Goal: Task Accomplishment & Management: Manage account settings

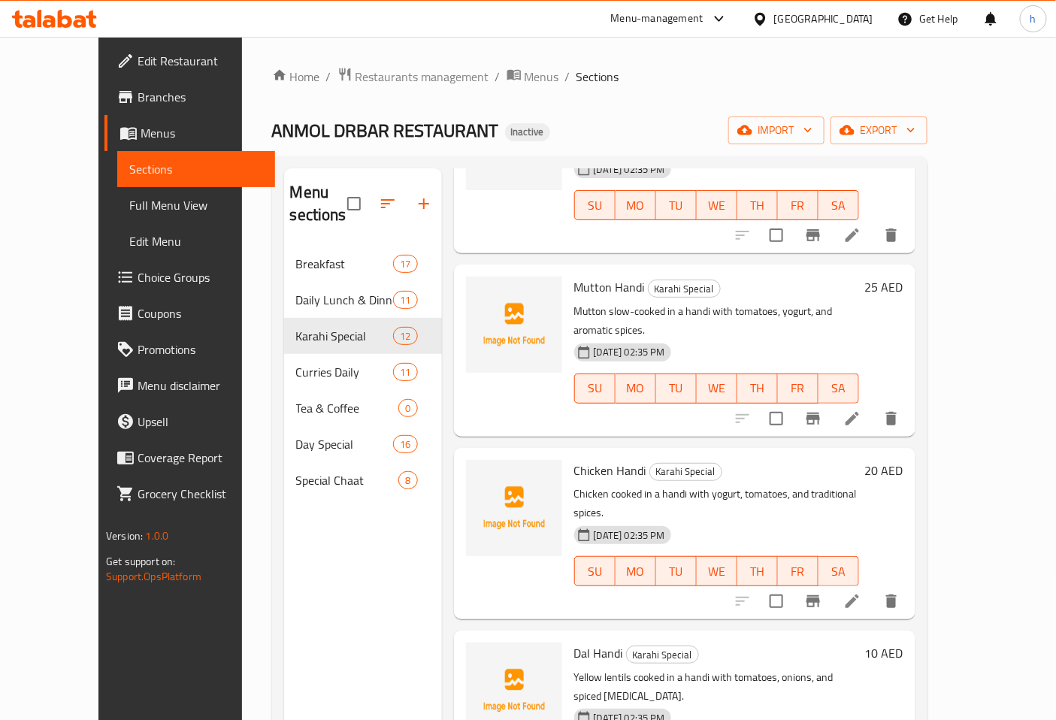
scroll to position [1002, 0]
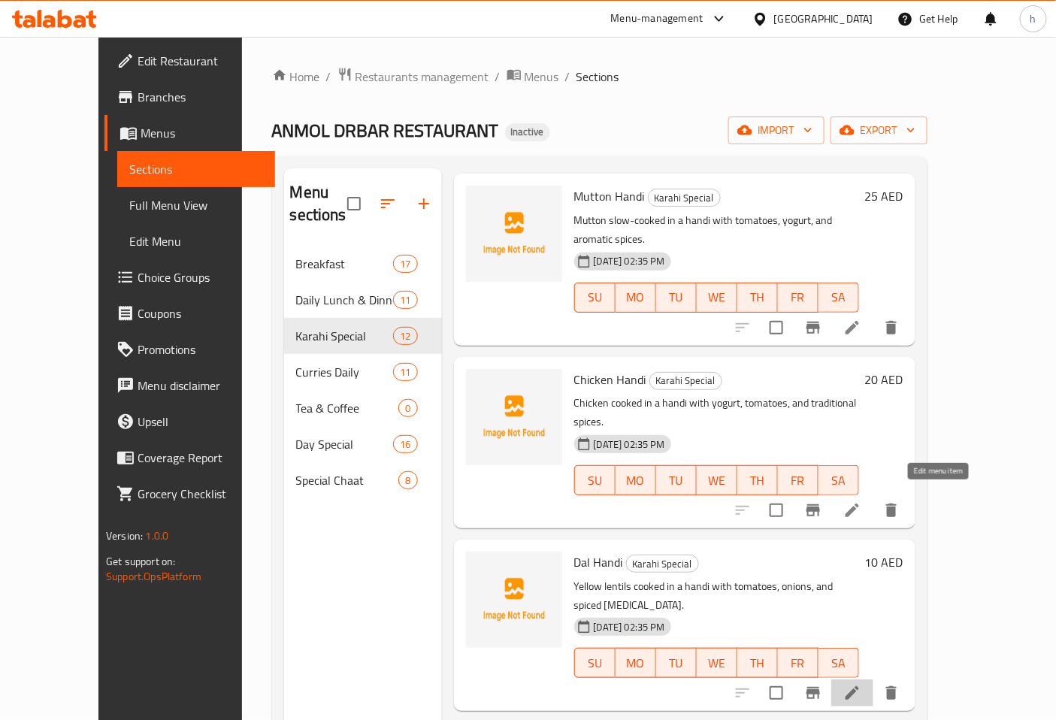
click at [859, 687] on icon at bounding box center [853, 694] width 14 height 14
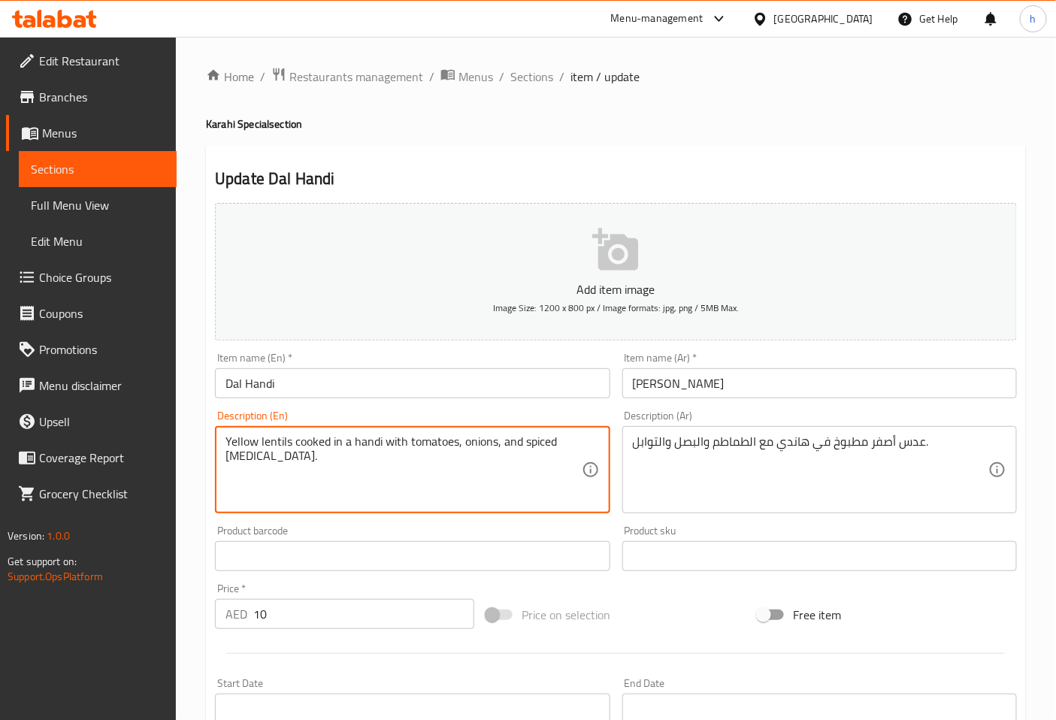
click at [232, 461] on textarea "Yellow lentils cooked in a handi with tomatoes, onions, and spiced [MEDICAL_DAT…" at bounding box center [404, 470] width 356 height 71
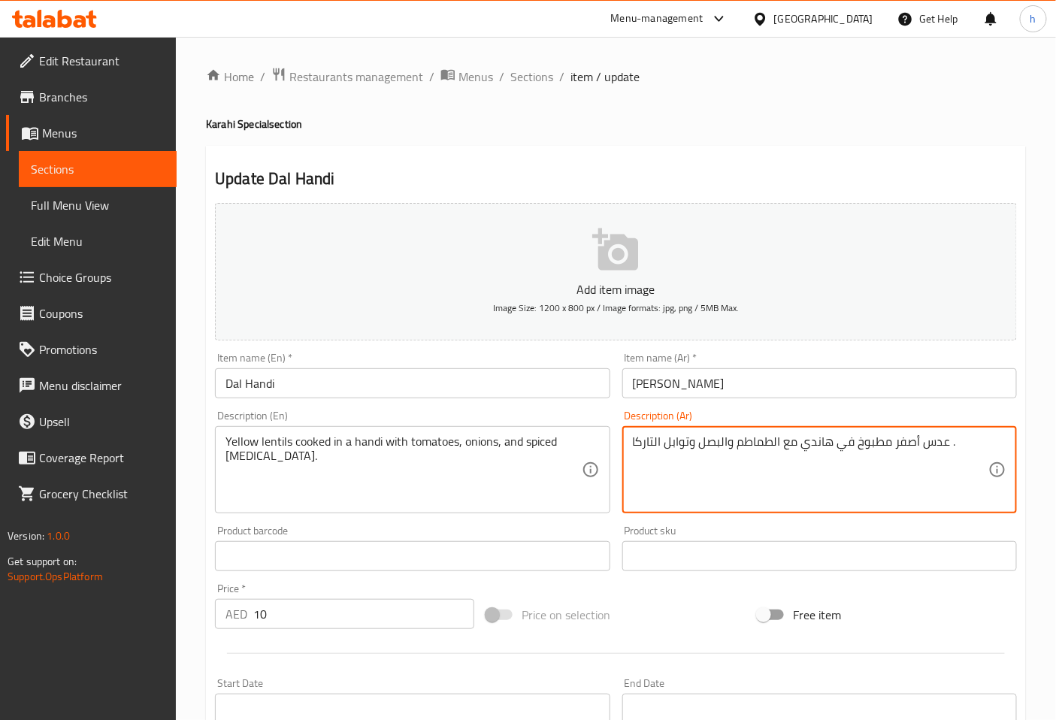
type textarea "عدس أصفر مطبوخ في هاندي مع الطماطم والبصل وتوابل التاركا ."
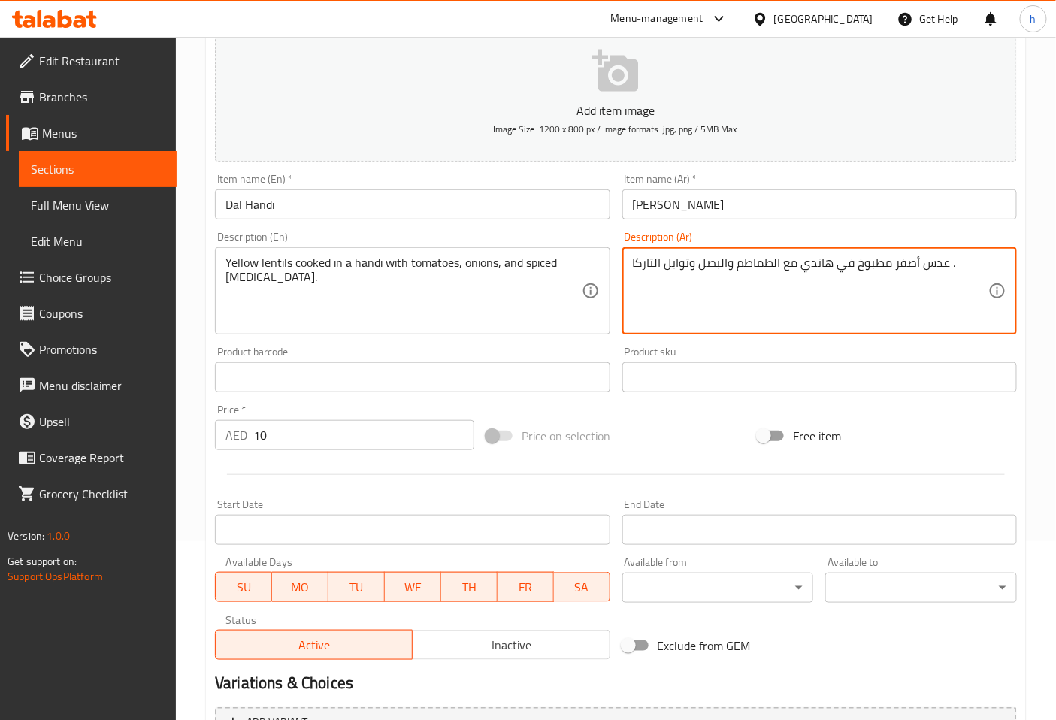
scroll to position [339, 0]
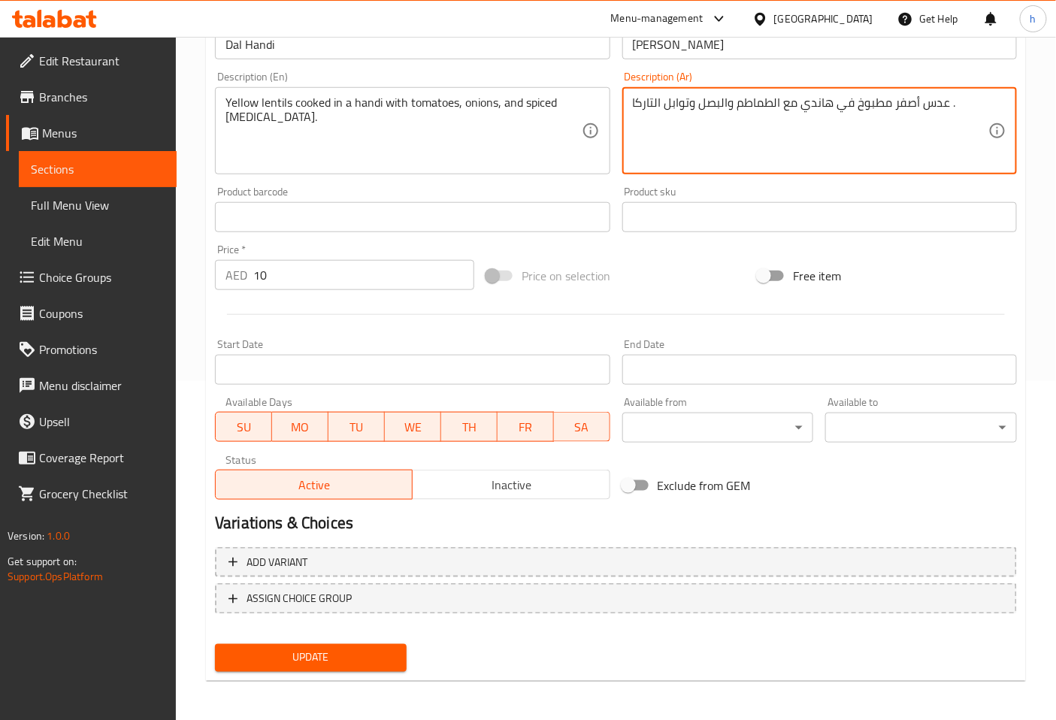
click at [379, 649] on span "Update" at bounding box center [311, 658] width 168 height 19
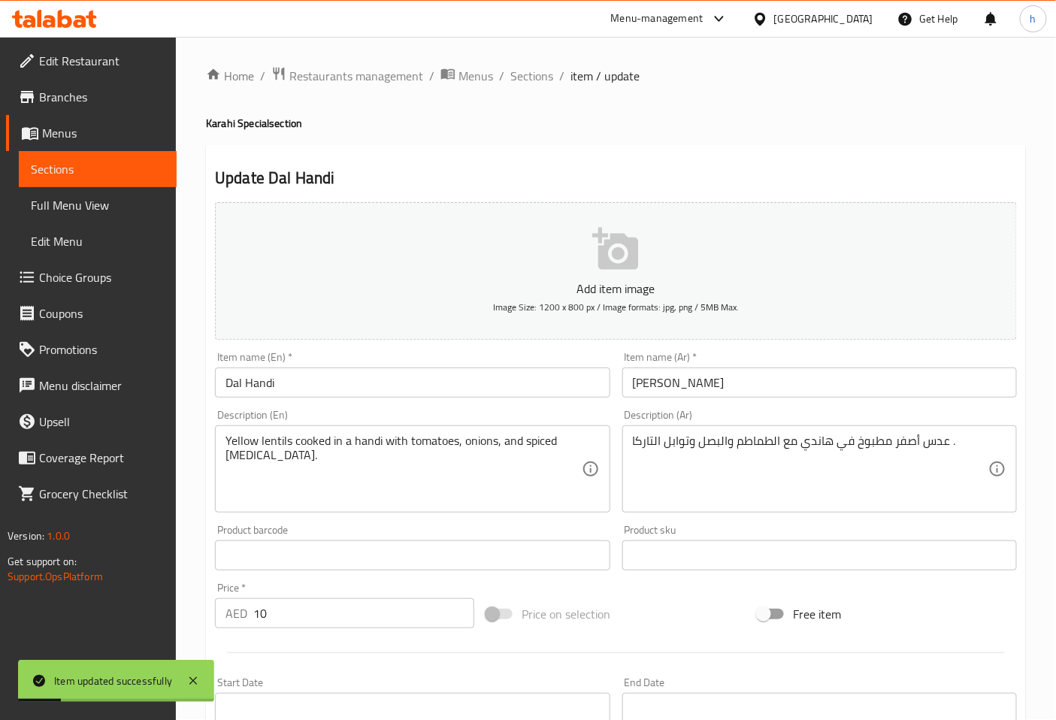
scroll to position [0, 0]
click at [534, 64] on div "Home / Restaurants management / Menus / Sections / item / update Karahi Special…" at bounding box center [616, 550] width 881 height 1026
click at [537, 73] on span "Sections" at bounding box center [532, 77] width 43 height 18
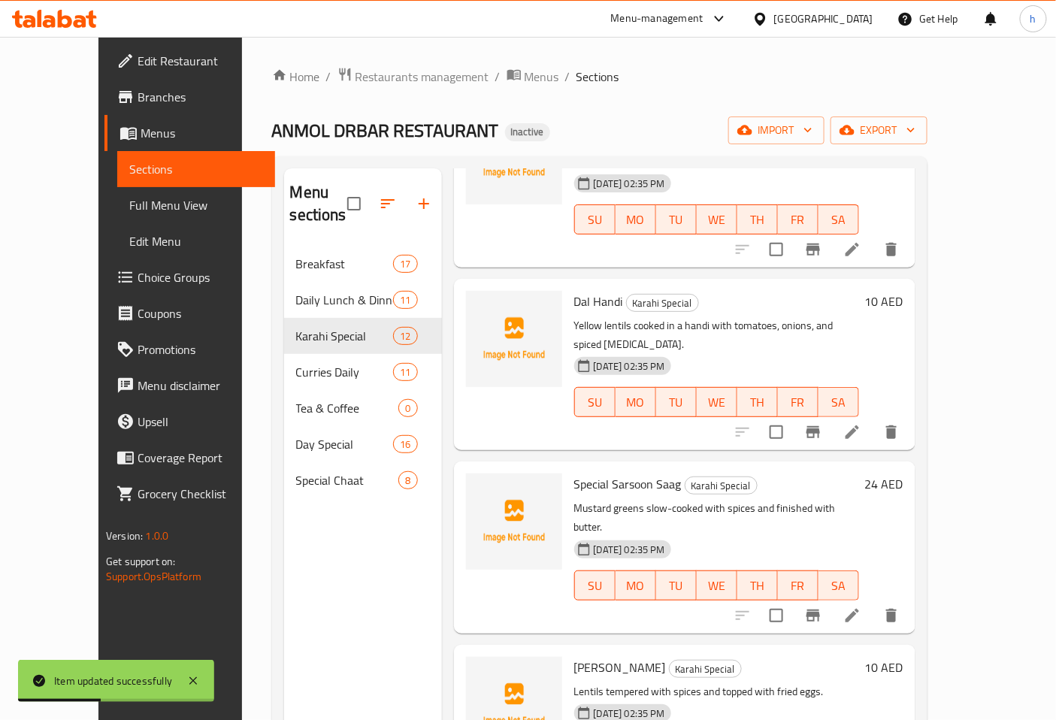
scroll to position [1287, 0]
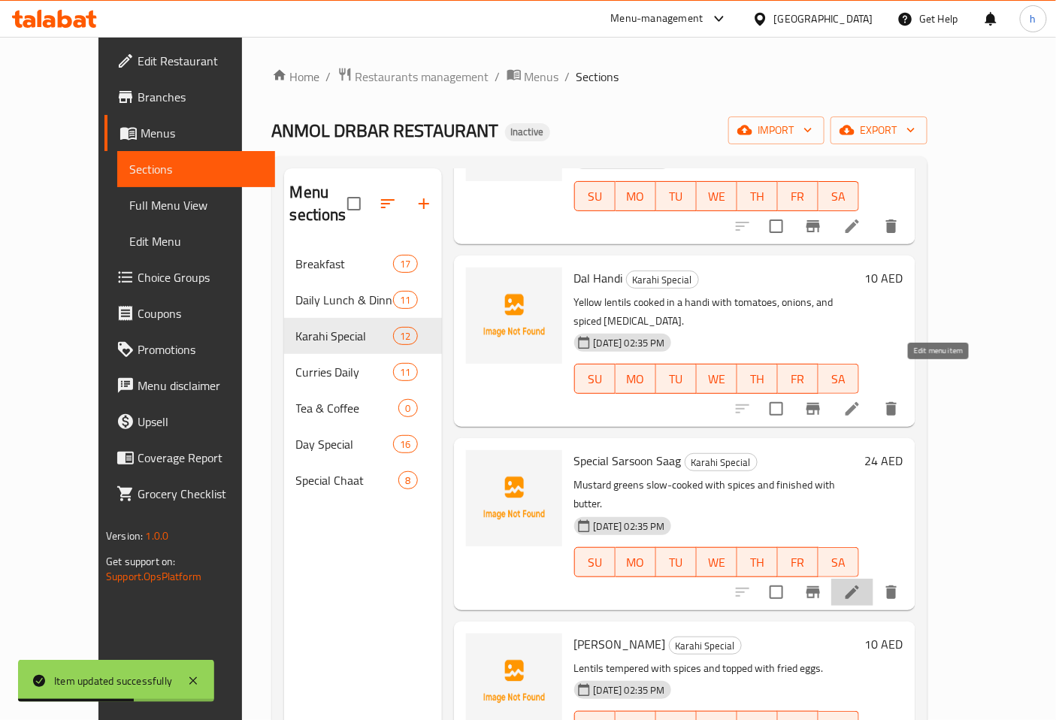
click at [859, 586] on icon at bounding box center [853, 593] width 14 height 14
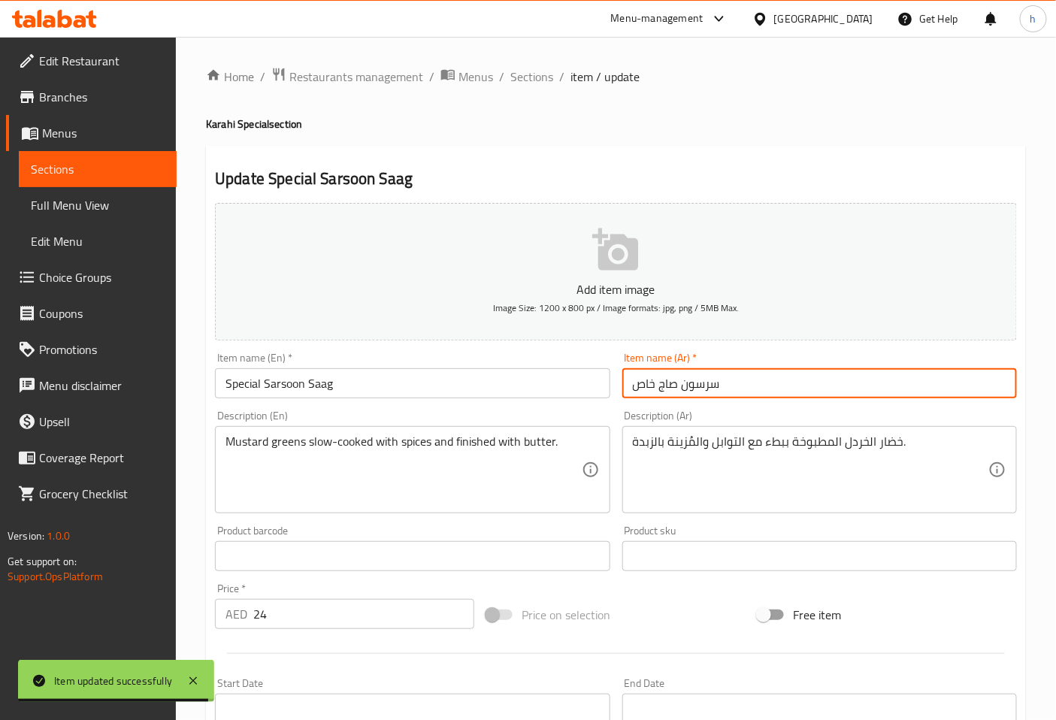
drag, startPoint x: 720, startPoint y: 386, endPoint x: 619, endPoint y: 386, distance: 100.8
click at [619, 386] on div "Item name (Ar)   * سرسون صاج خاص Item name (Ar) *" at bounding box center [820, 376] width 407 height 58
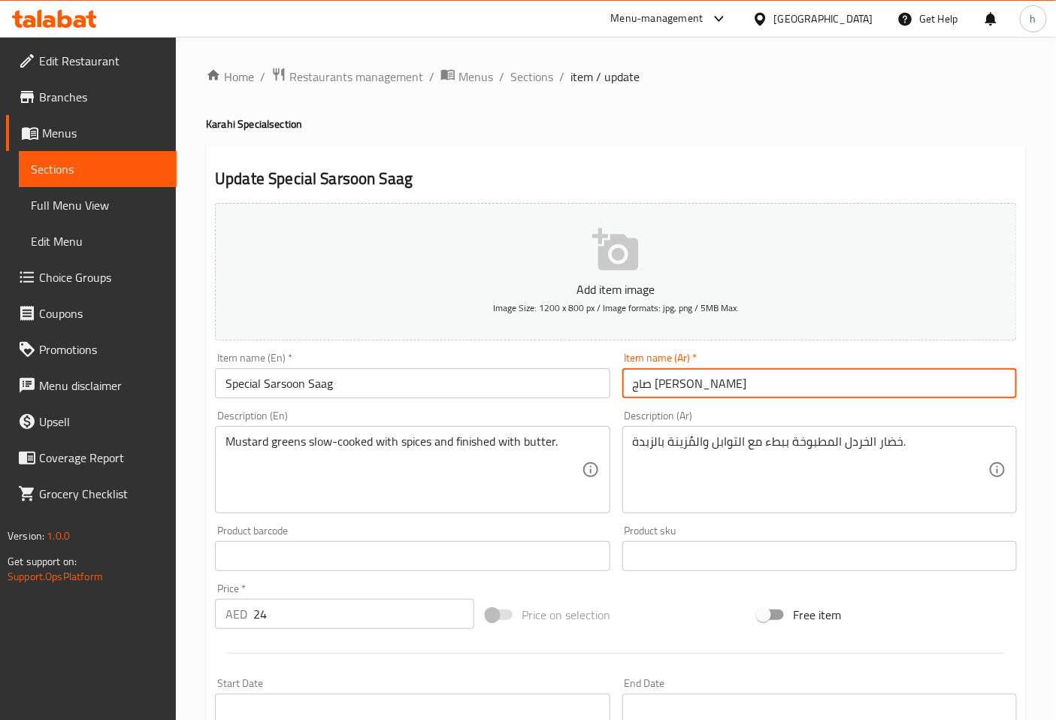
click at [665, 386] on input "صاج [PERSON_NAME]" at bounding box center [820, 383] width 395 height 30
type input "صاج سرسون سبيشيال"
click at [266, 442] on textarea "Mustard greens slow-cooked with spices and finished with butter." at bounding box center [404, 470] width 356 height 71
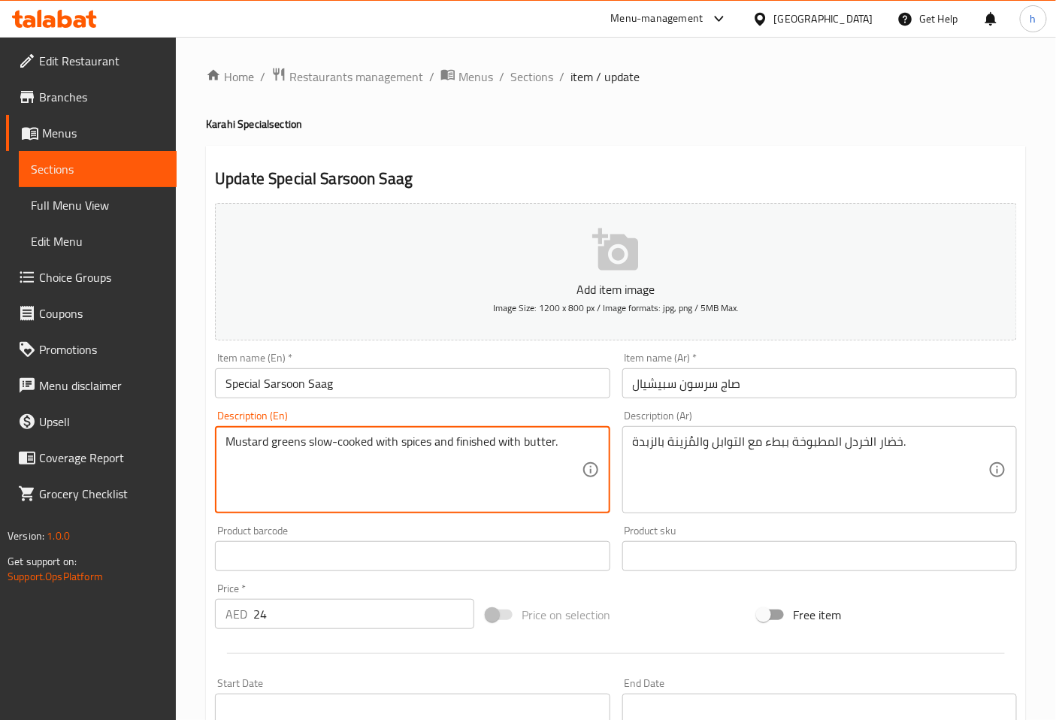
click at [253, 441] on textarea "Mustard greens slow-cooked with spices and finished with butter." at bounding box center [404, 470] width 356 height 71
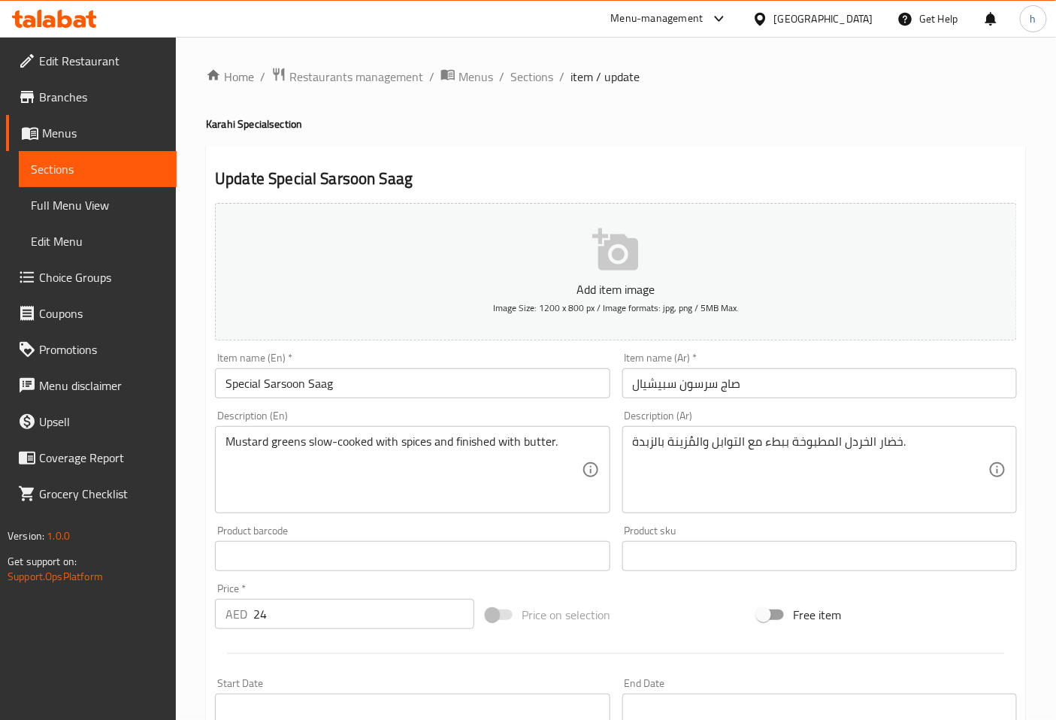
click at [232, 439] on textarea "Mustard greens slow-cooked with spices and finished with butter." at bounding box center [404, 470] width 356 height 71
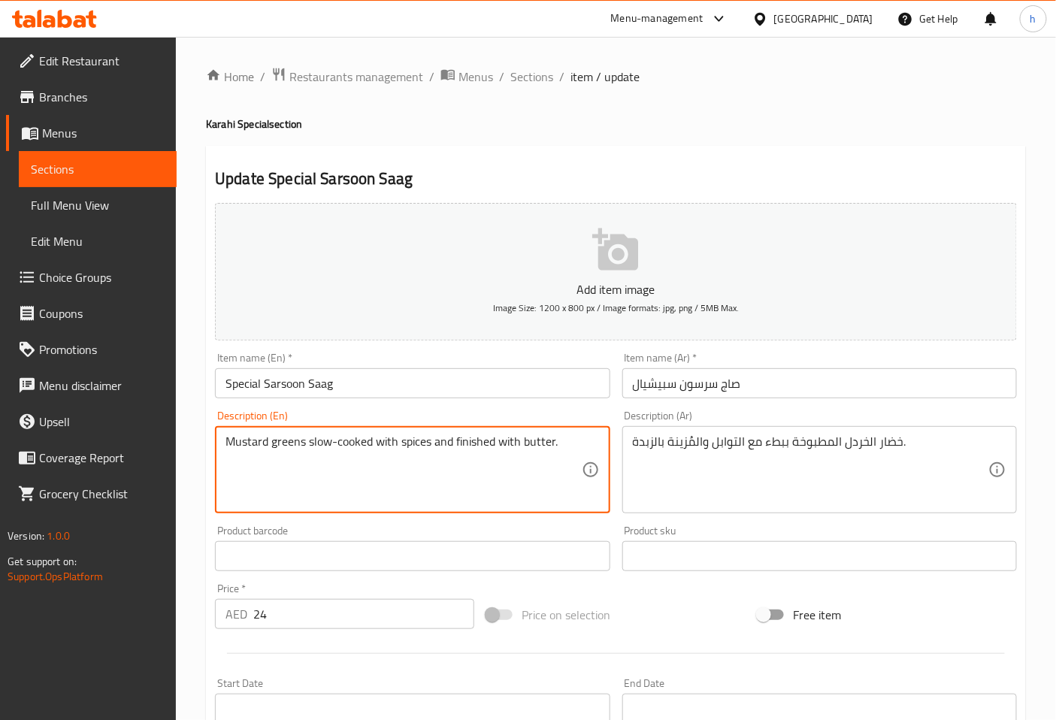
drag, startPoint x: 229, startPoint y: 439, endPoint x: 305, endPoint y: 452, distance: 77.0
click at [305, 452] on textarea "Mustard greens slow-cooked with spices and finished with butter." at bounding box center [404, 470] width 356 height 71
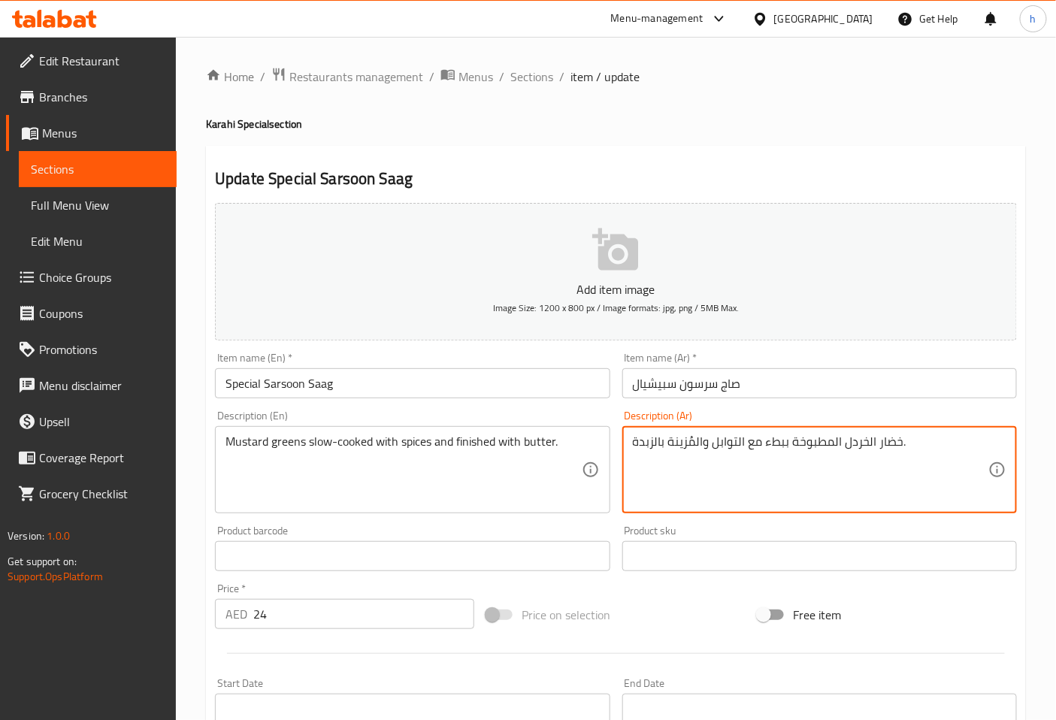
drag, startPoint x: 843, startPoint y: 445, endPoint x: 900, endPoint y: 450, distance: 57.3
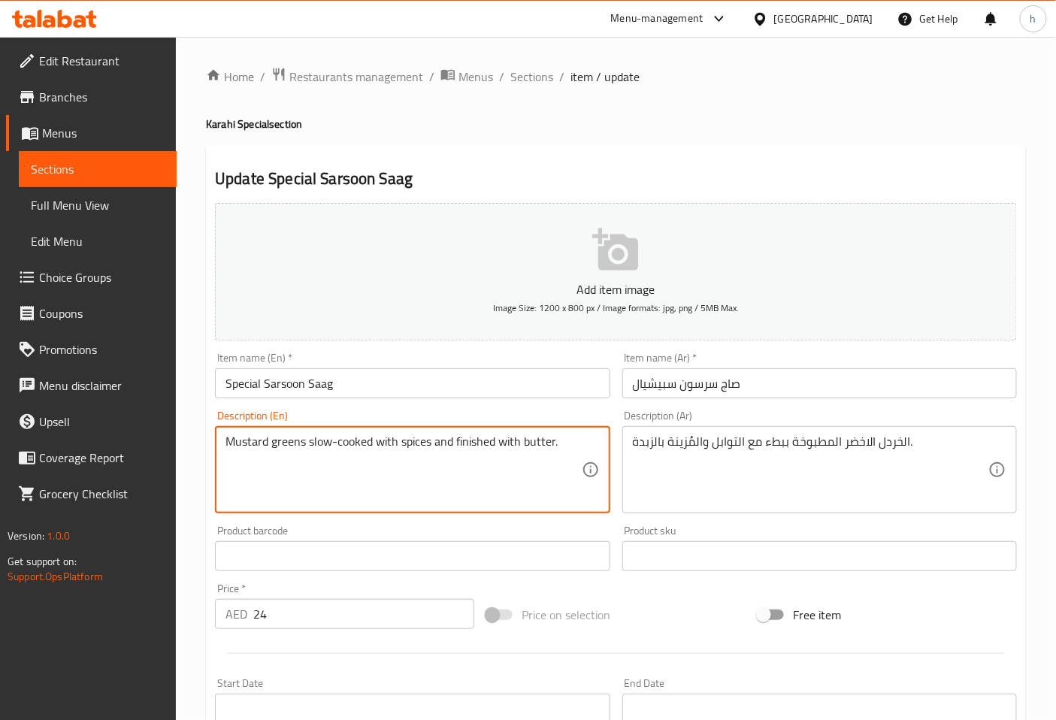
drag, startPoint x: 228, startPoint y: 440, endPoint x: 305, endPoint y: 452, distance: 77.6
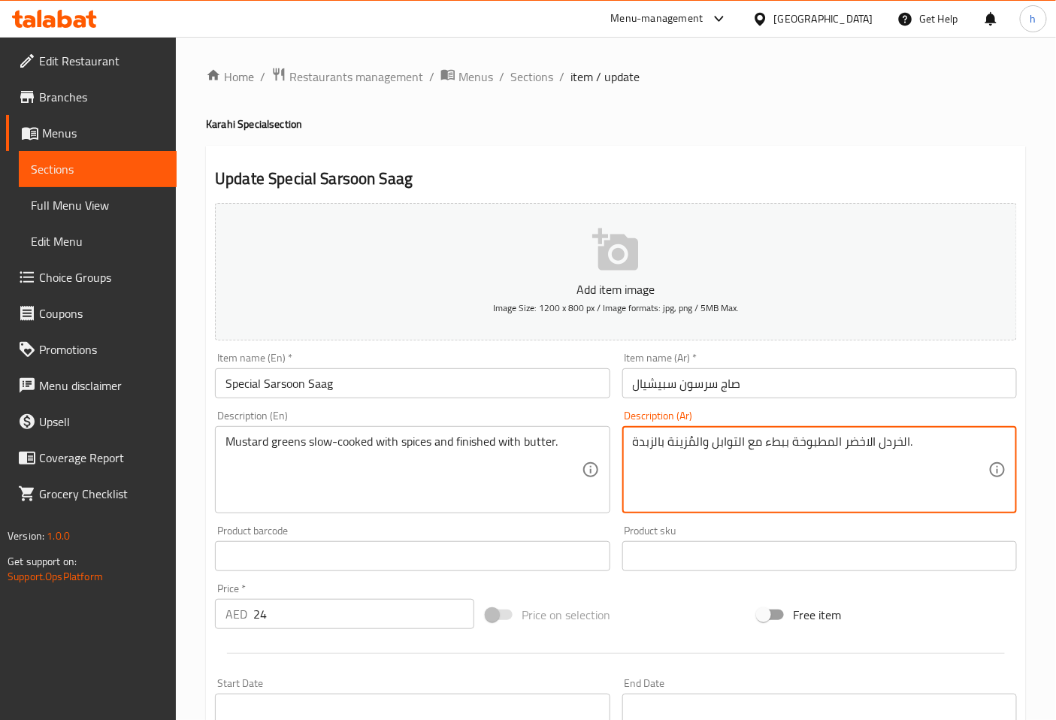
click at [694, 445] on textarea "الخردل الاخضر المطبوخة ببطء مع التوابل والمُزينة بالزبدة." at bounding box center [811, 470] width 356 height 71
type textarea "الخردل الاخضر المطبوخة ببطء مع التوابل والمنتهية بالزبدة."
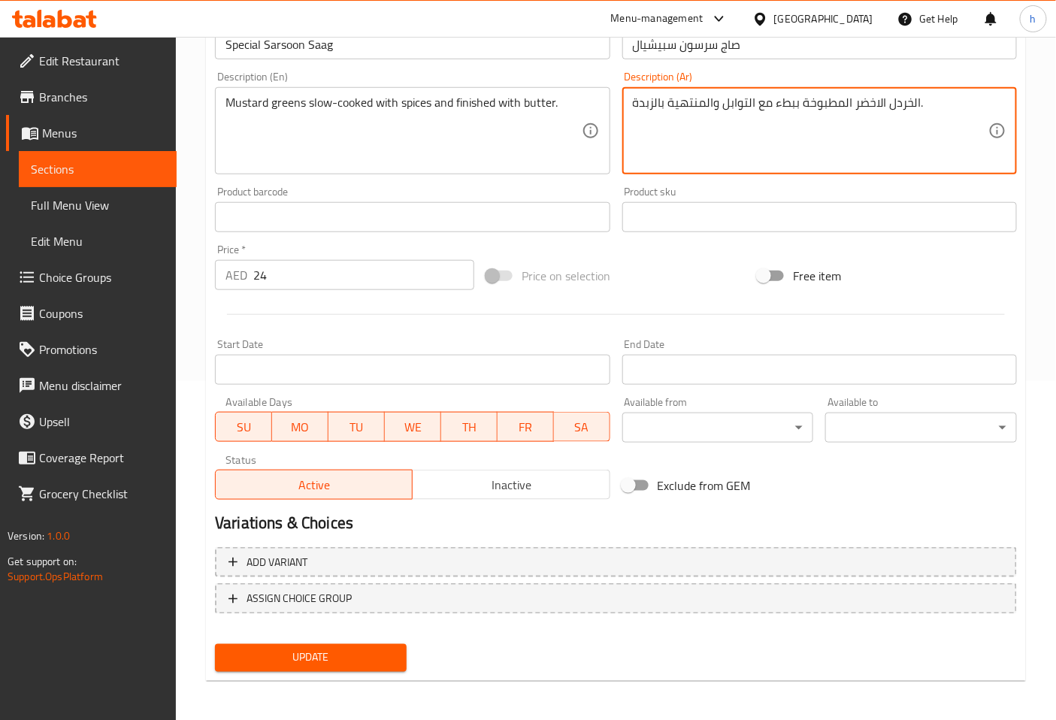
click at [348, 653] on span "Update" at bounding box center [311, 658] width 168 height 19
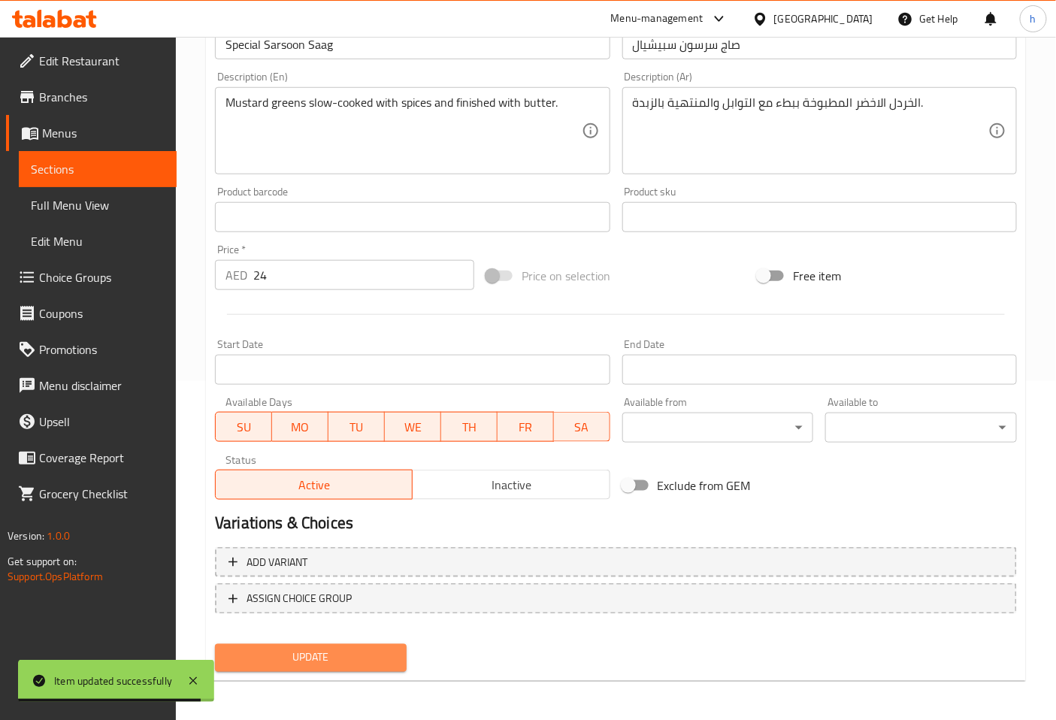
drag, startPoint x: 338, startPoint y: 653, endPoint x: 406, endPoint y: 168, distance: 489.7
click at [338, 650] on span "Update" at bounding box center [311, 658] width 168 height 19
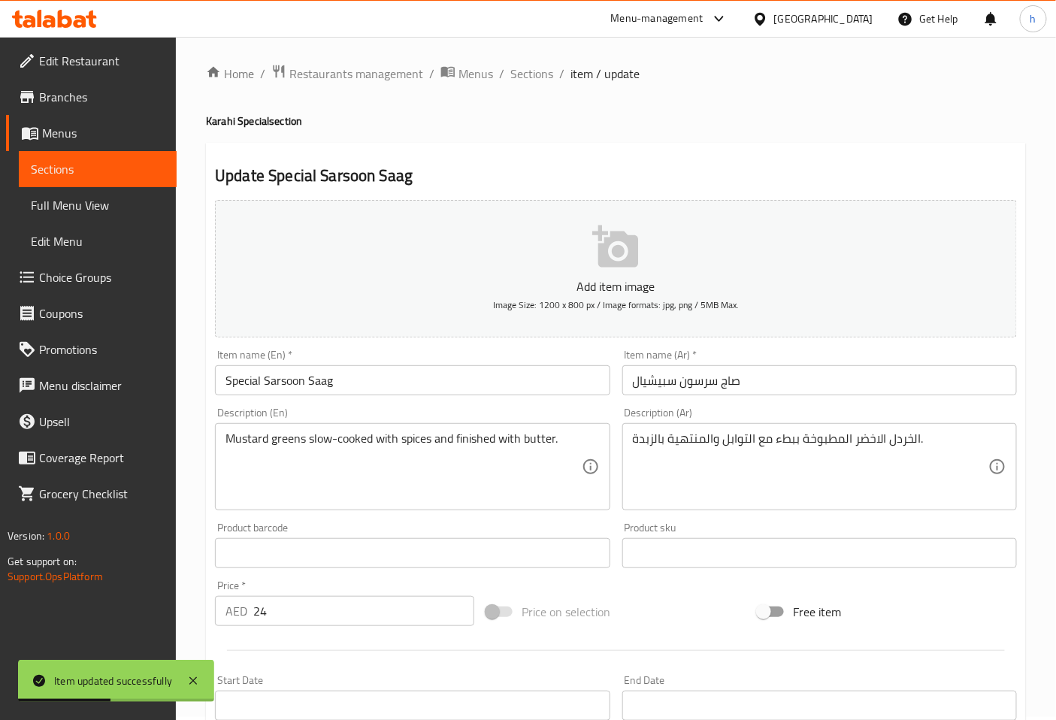
scroll to position [0, 0]
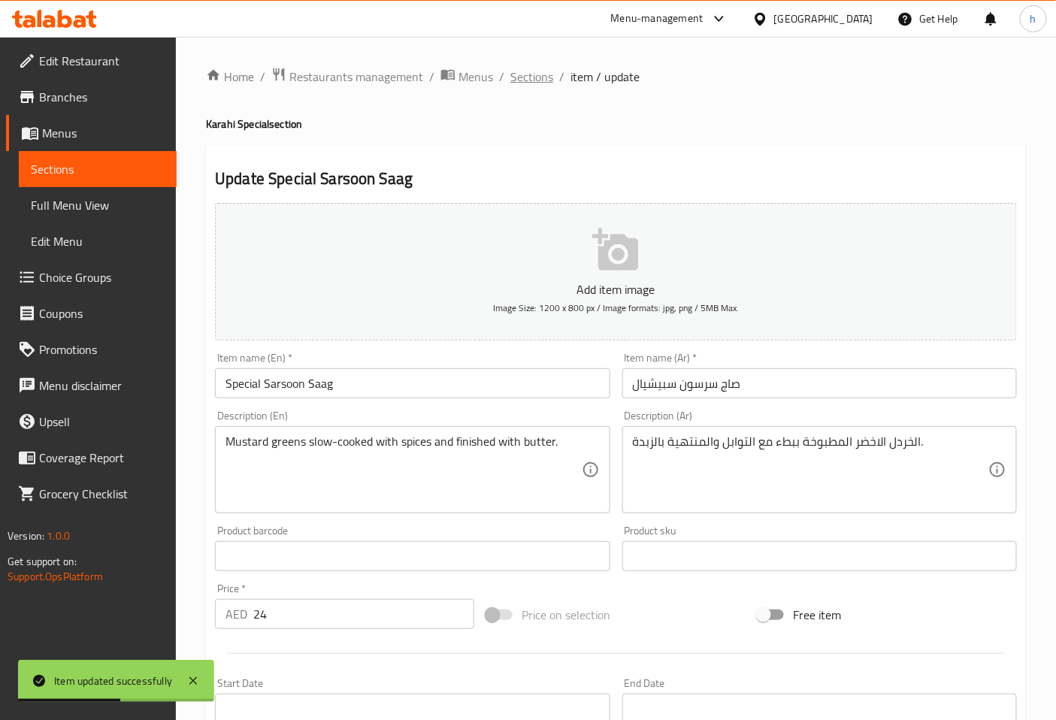
click at [532, 68] on span "Sections" at bounding box center [532, 77] width 43 height 18
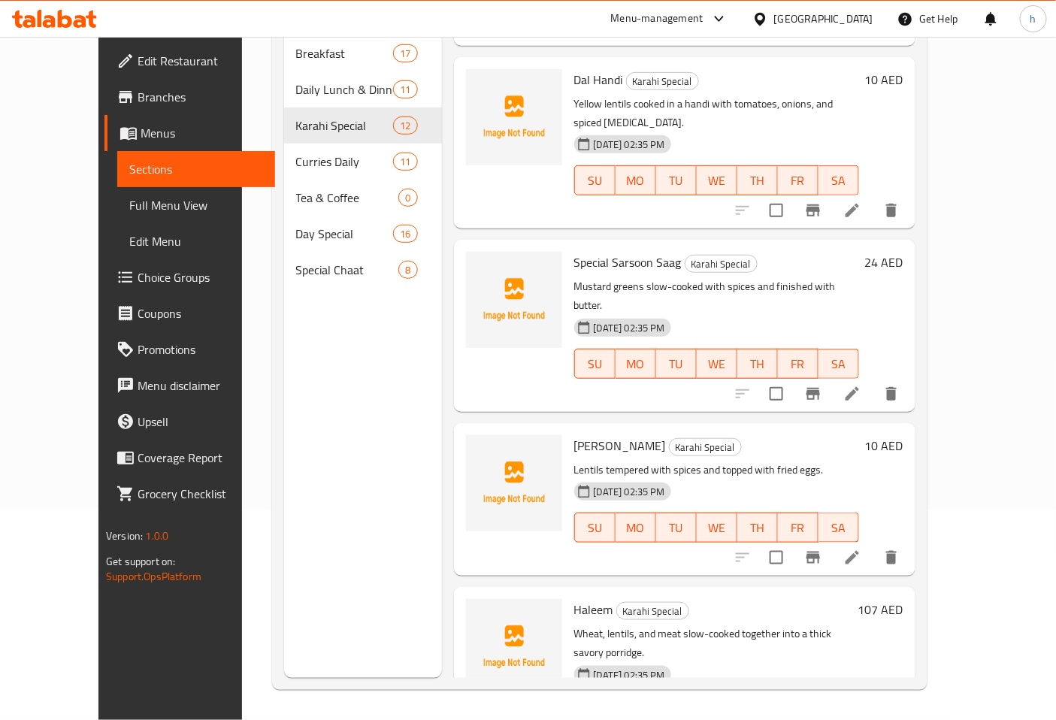
scroll to position [1287, 0]
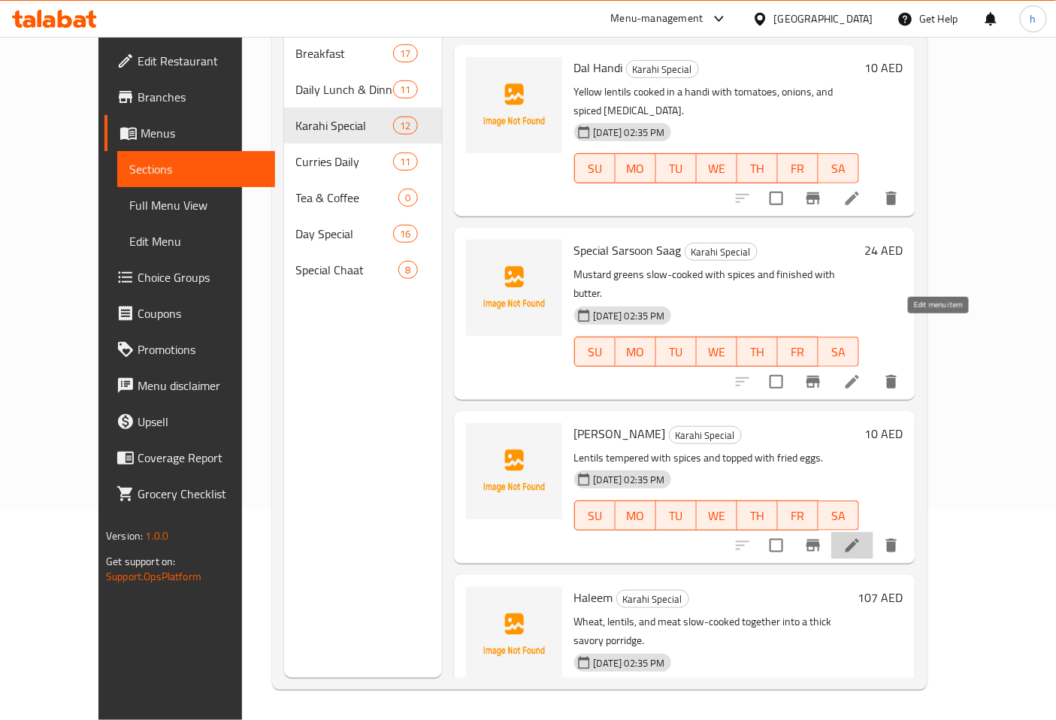
click at [862, 537] on icon at bounding box center [853, 546] width 18 height 18
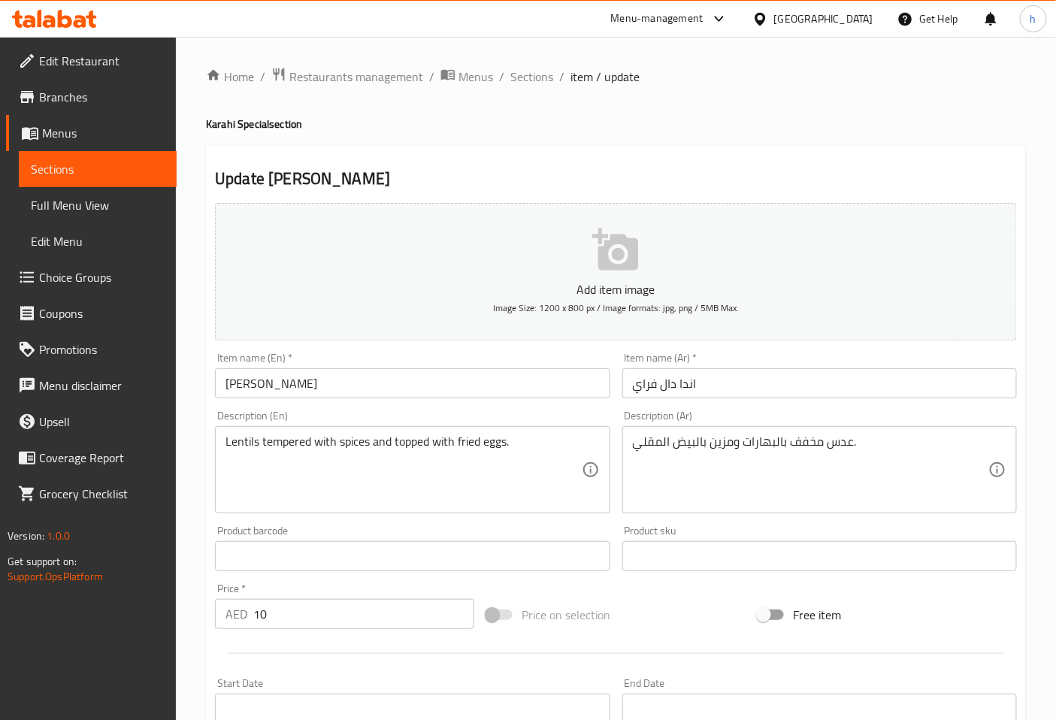
click at [638, 386] on input "اندا دال فراي" at bounding box center [820, 383] width 395 height 30
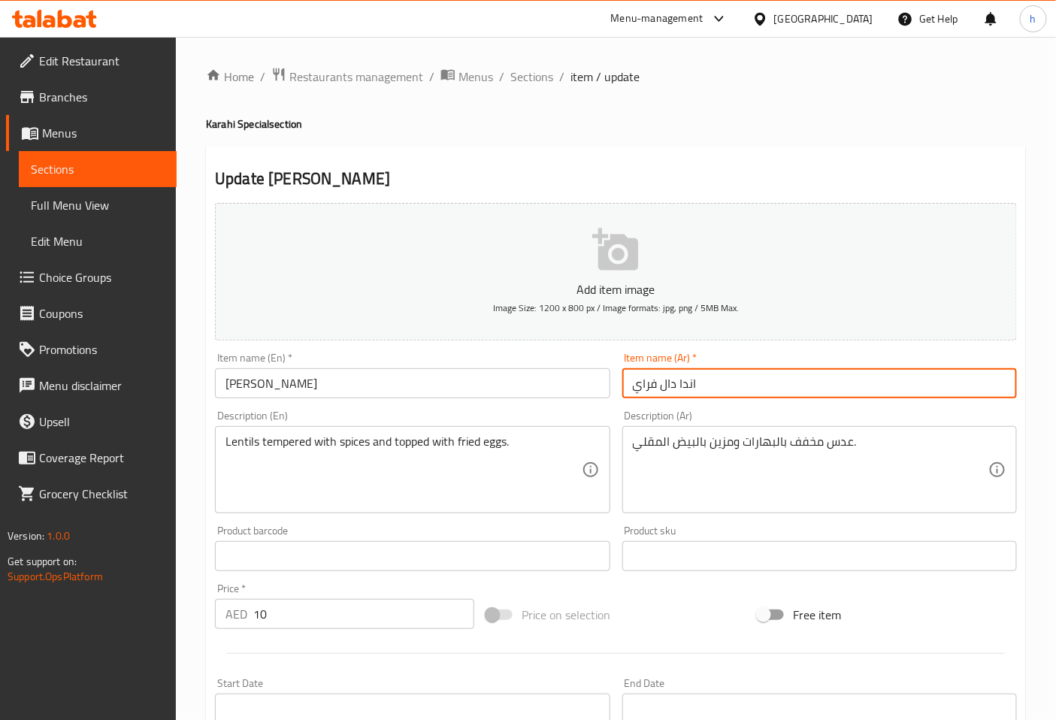
click at [638, 386] on input "اندا دال فراي" at bounding box center [820, 383] width 395 height 30
type input "اندا دال المقلي"
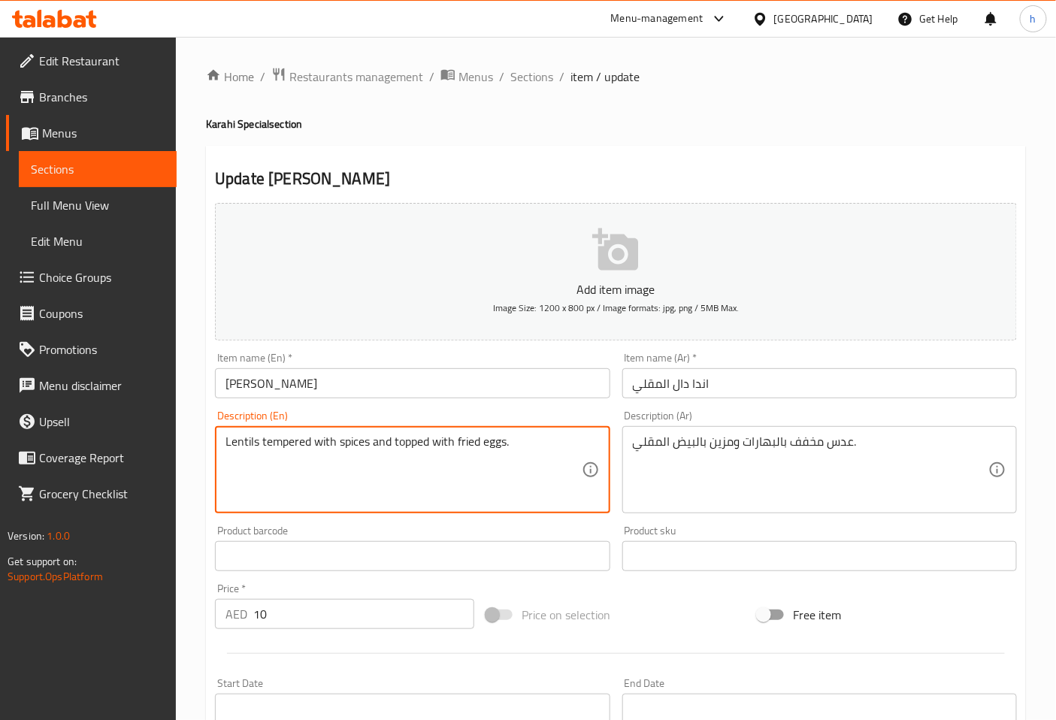
click at [299, 442] on textarea "Lentils tempered with spices and topped with fried eggs." at bounding box center [404, 470] width 356 height 71
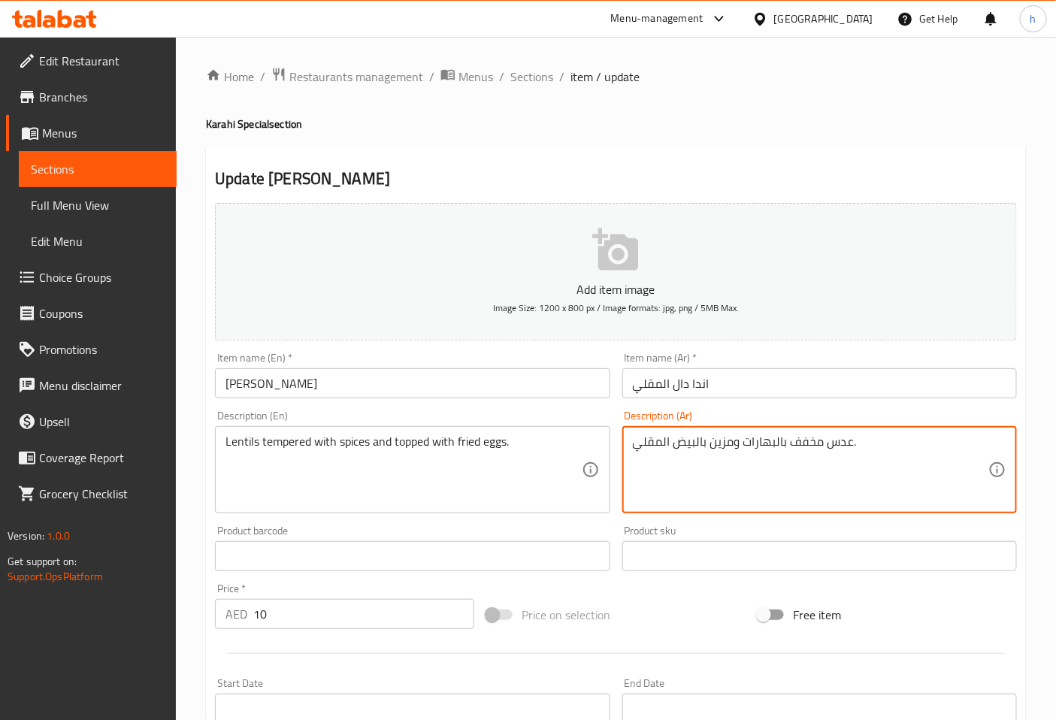
click at [717, 447] on textarea "عدس مخفف بالبهارات ومزين بالبيض المقلي." at bounding box center [811, 470] width 356 height 71
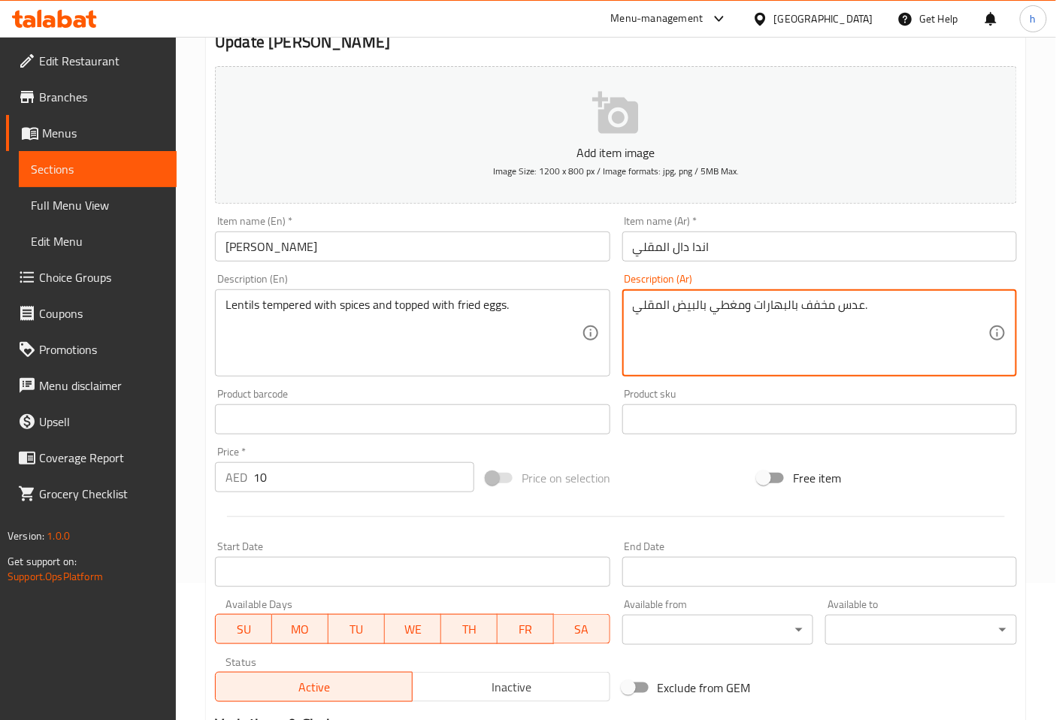
scroll to position [334, 0]
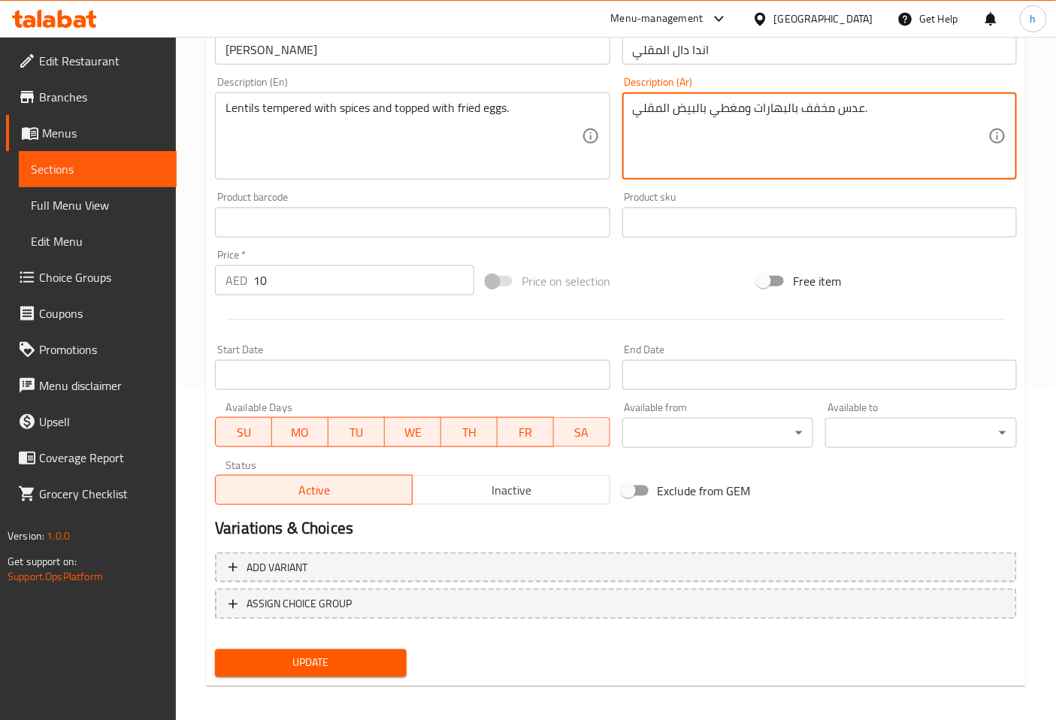
type textarea "عدس مخفف بالبهارات ومغطي بالبيض المقلي."
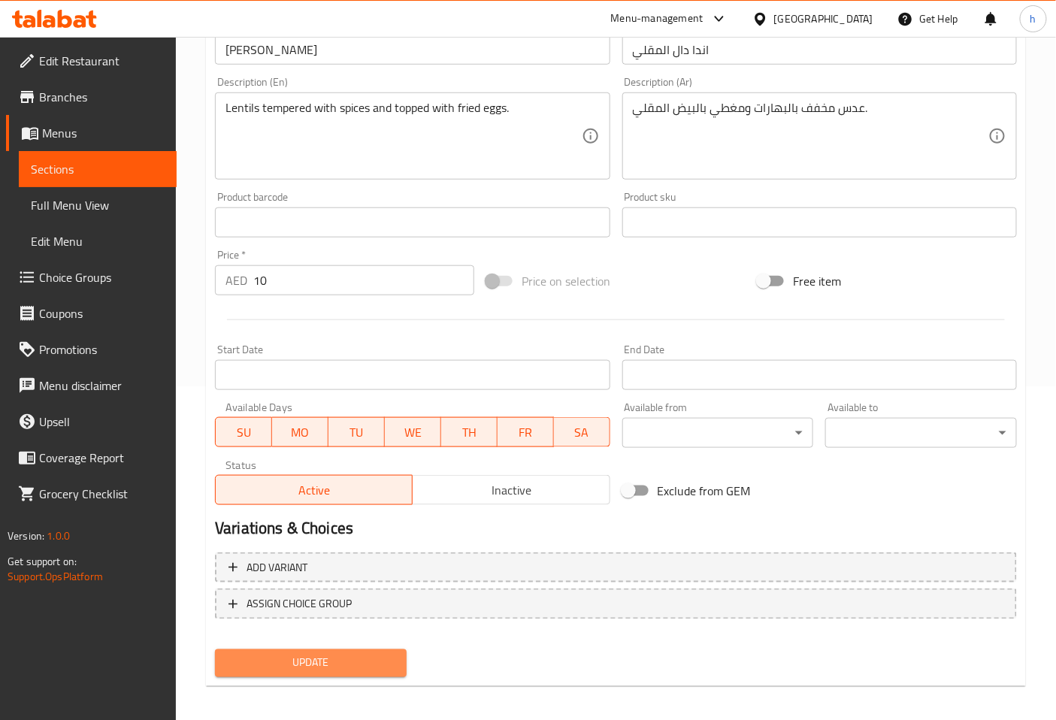
drag, startPoint x: 328, startPoint y: 668, endPoint x: 1050, endPoint y: 114, distance: 910.7
click at [333, 662] on span "Update" at bounding box center [311, 663] width 168 height 19
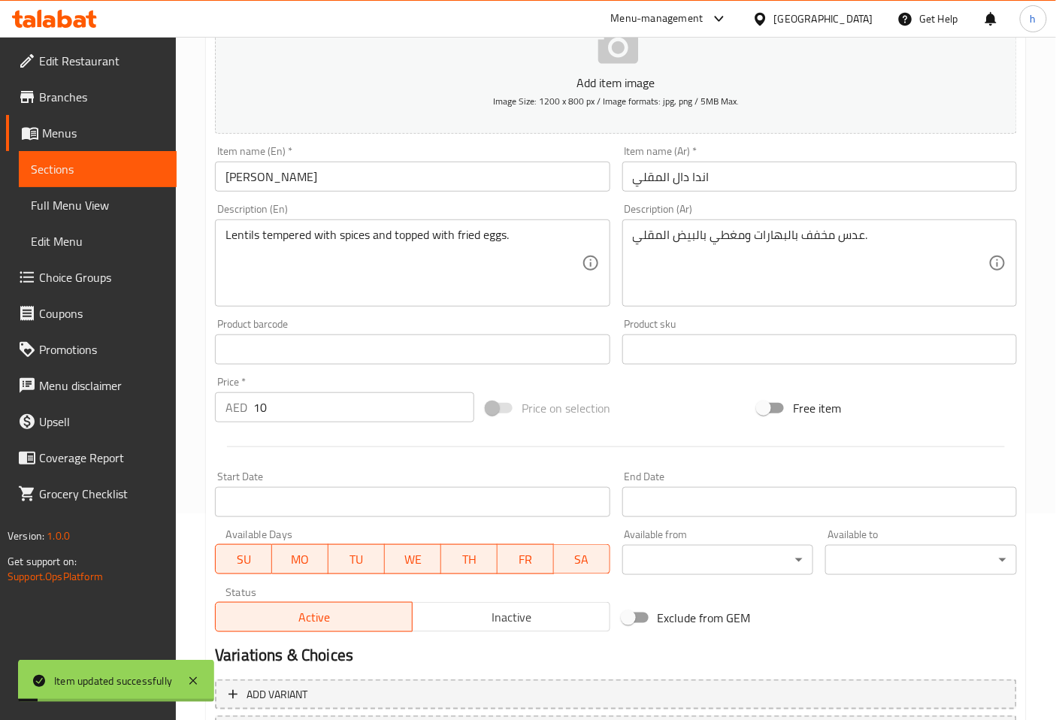
scroll to position [0, 0]
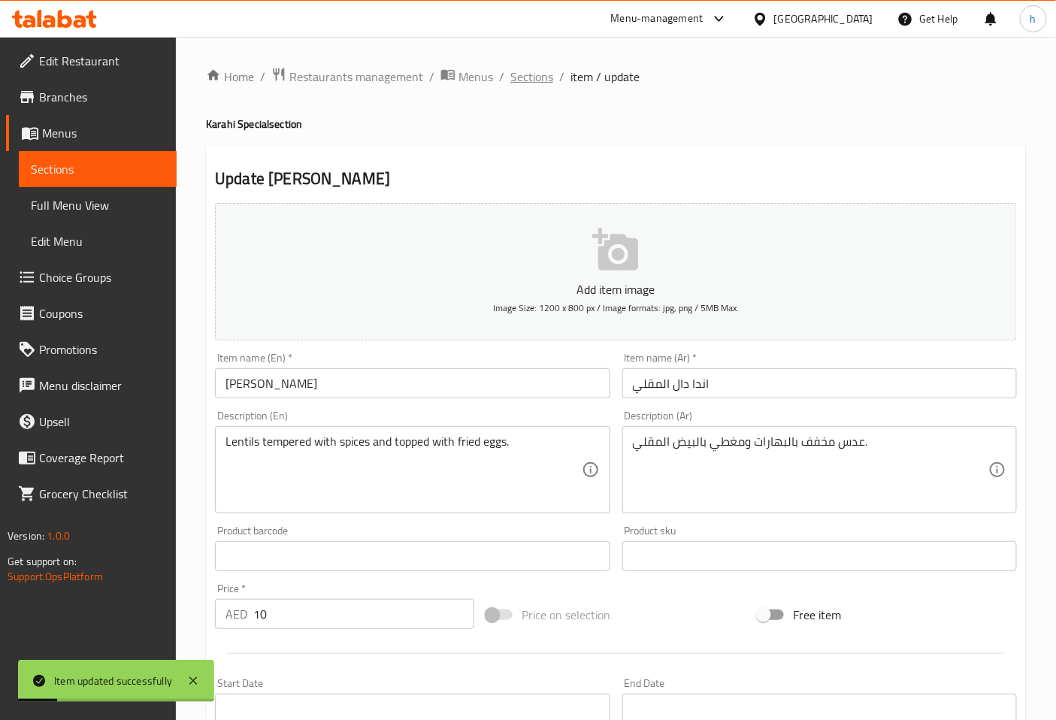
click at [547, 77] on span "Sections" at bounding box center [532, 77] width 43 height 18
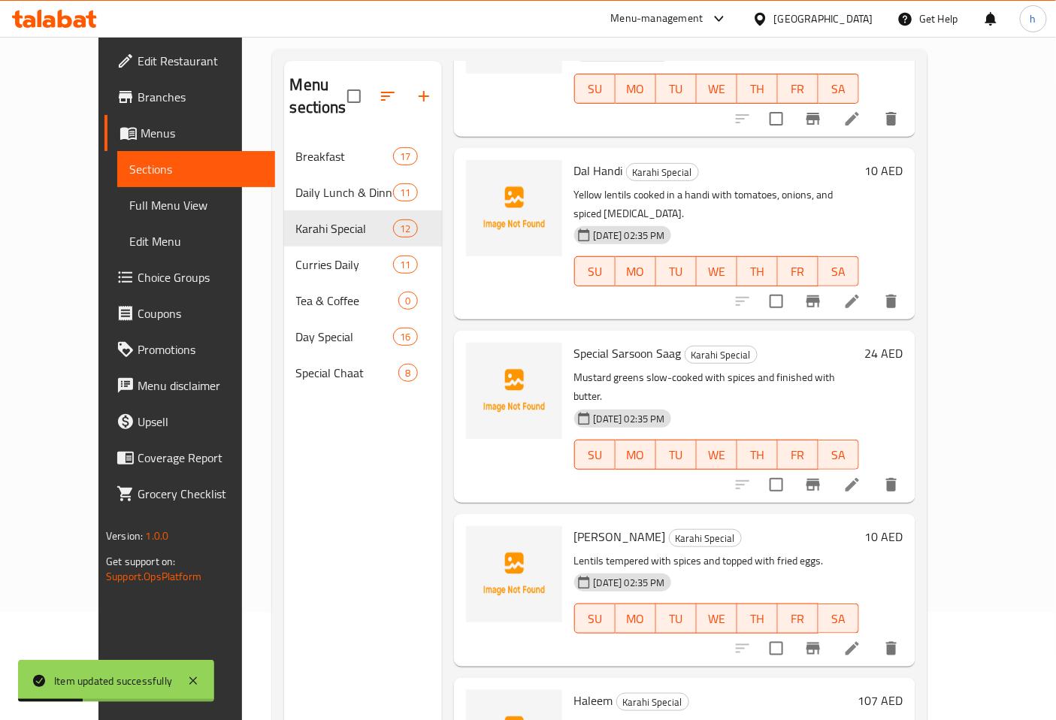
scroll to position [211, 0]
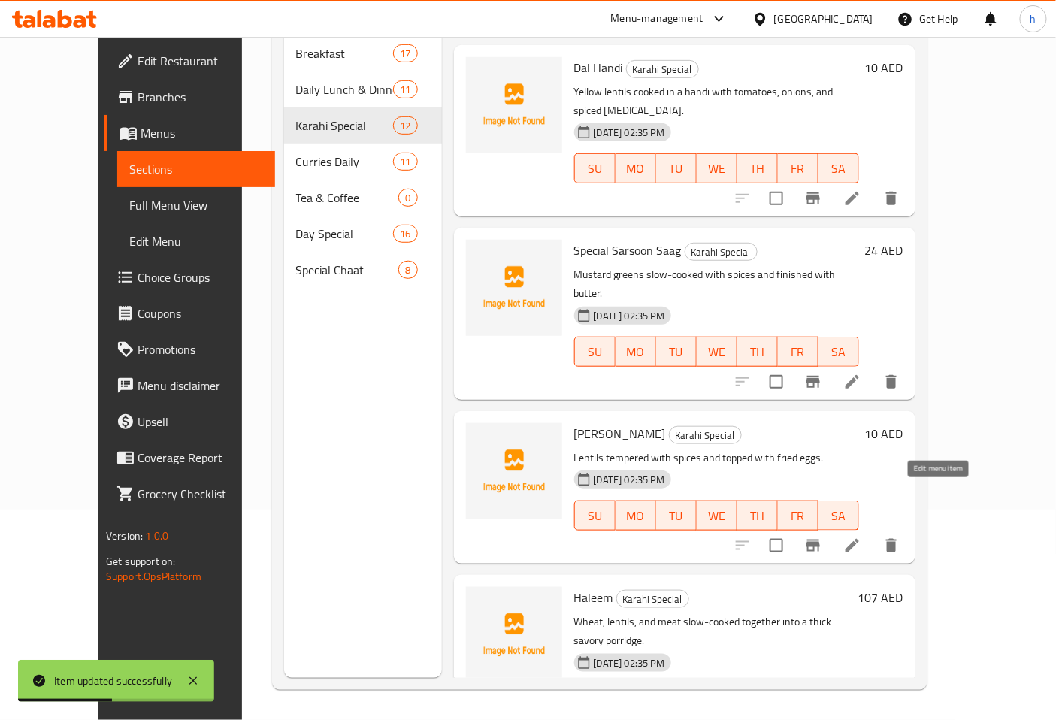
click at [862, 720] on icon at bounding box center [853, 729] width 18 height 18
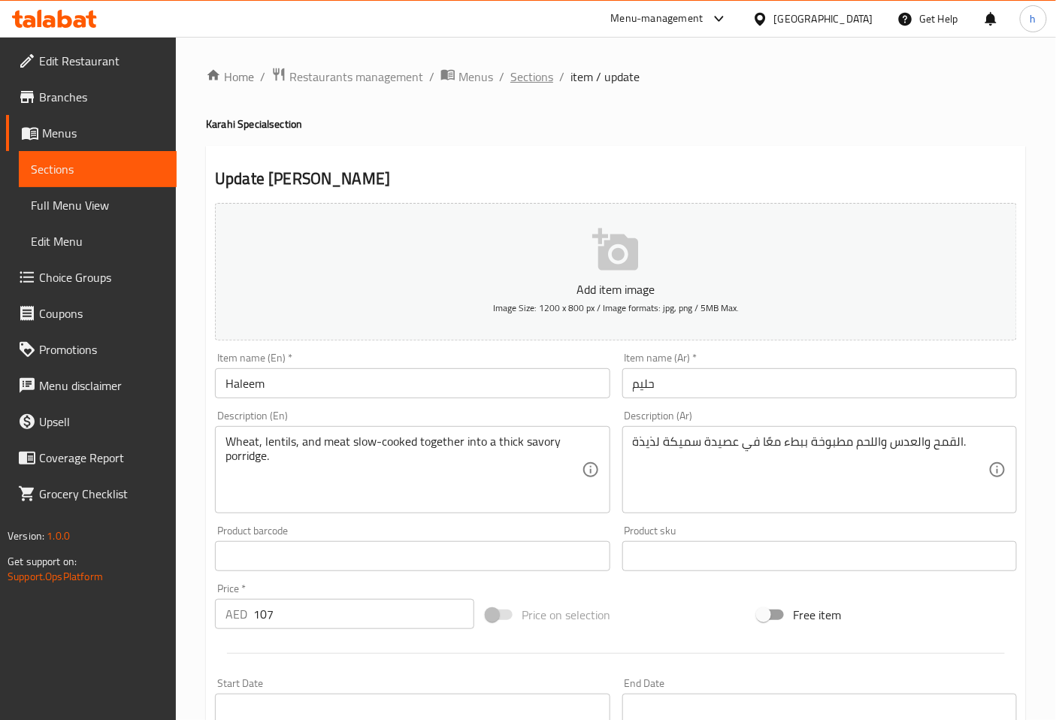
click at [519, 77] on span "Sections" at bounding box center [532, 77] width 43 height 18
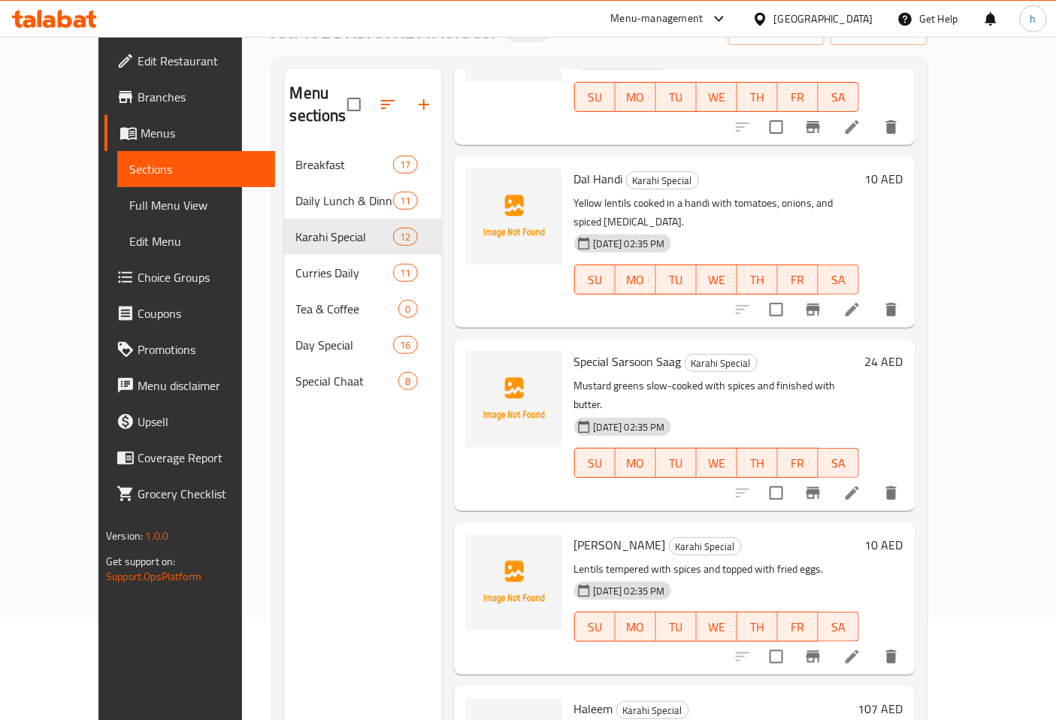
scroll to position [211, 0]
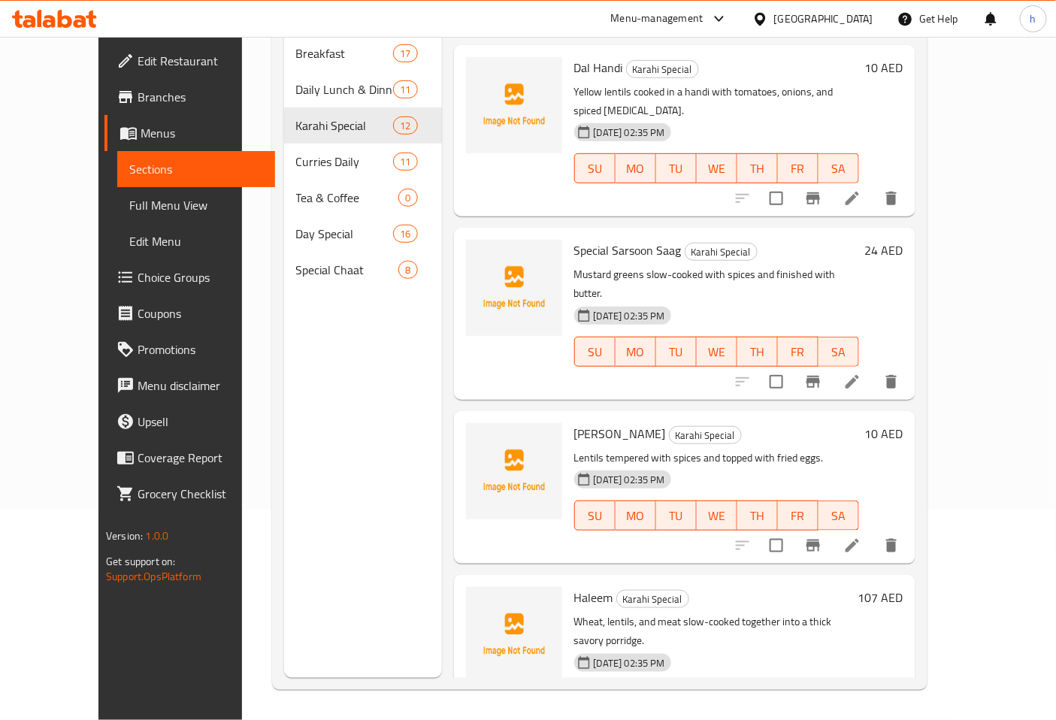
click at [314, 482] on div "Menu sections Breakfast 17 Daily Lunch & Dinner 11 Karahi Special 12 Curries Da…" at bounding box center [363, 318] width 158 height 720
click at [897, 720] on icon "delete" at bounding box center [892, 730] width 11 height 14
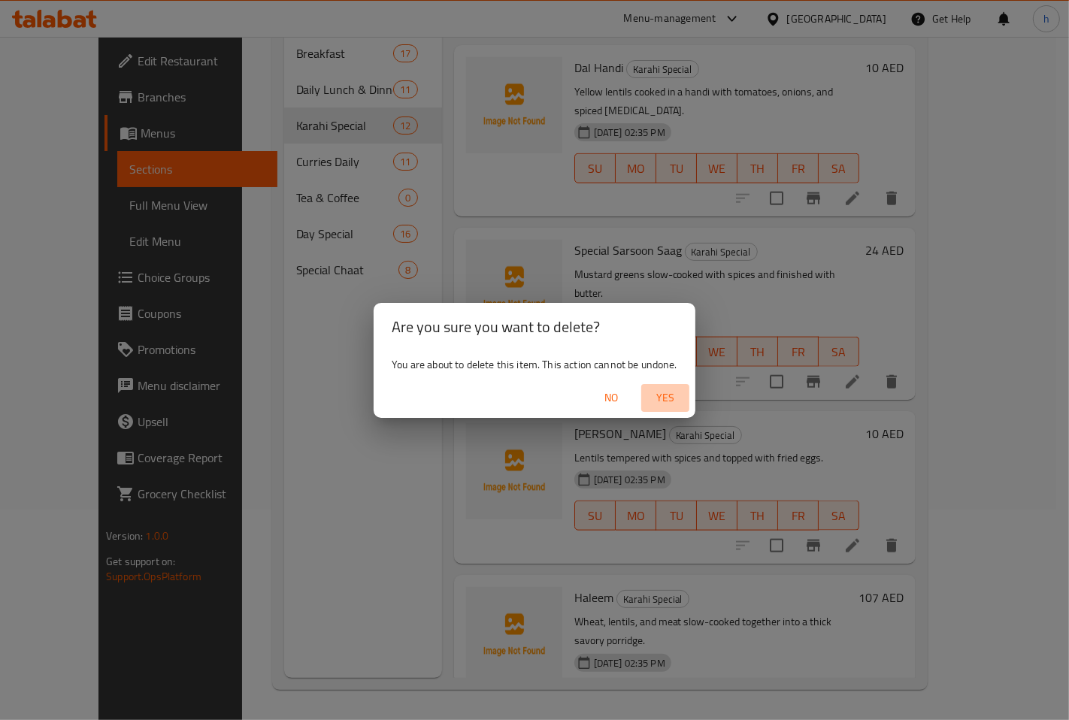
click at [658, 399] on span "Yes" at bounding box center [665, 398] width 36 height 19
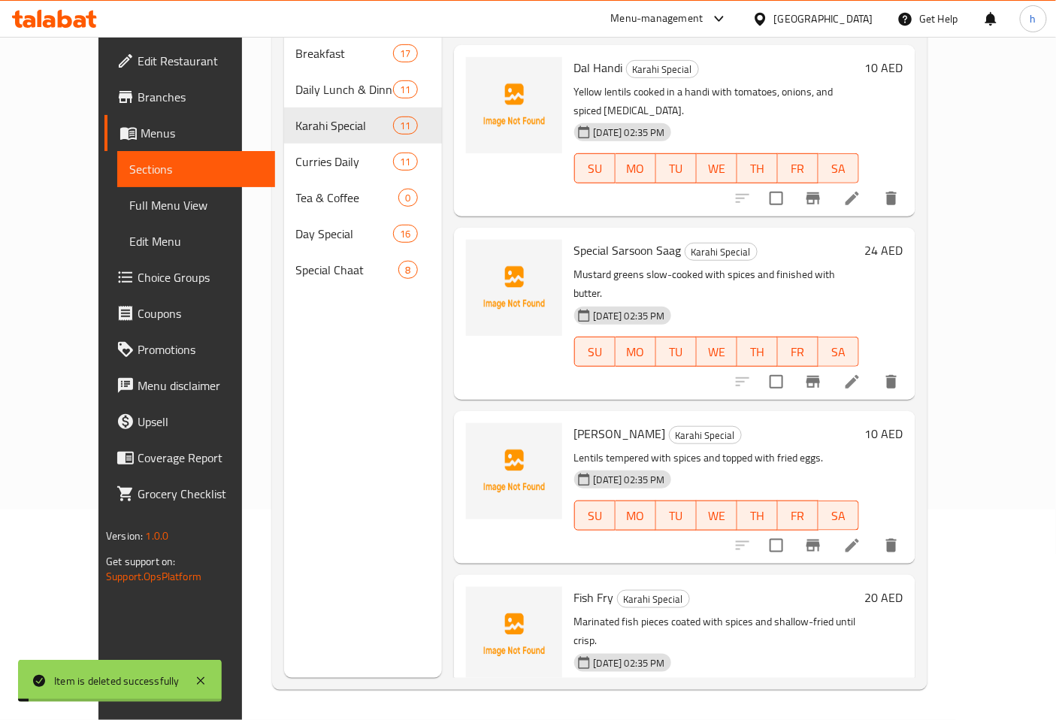
scroll to position [1123, 0]
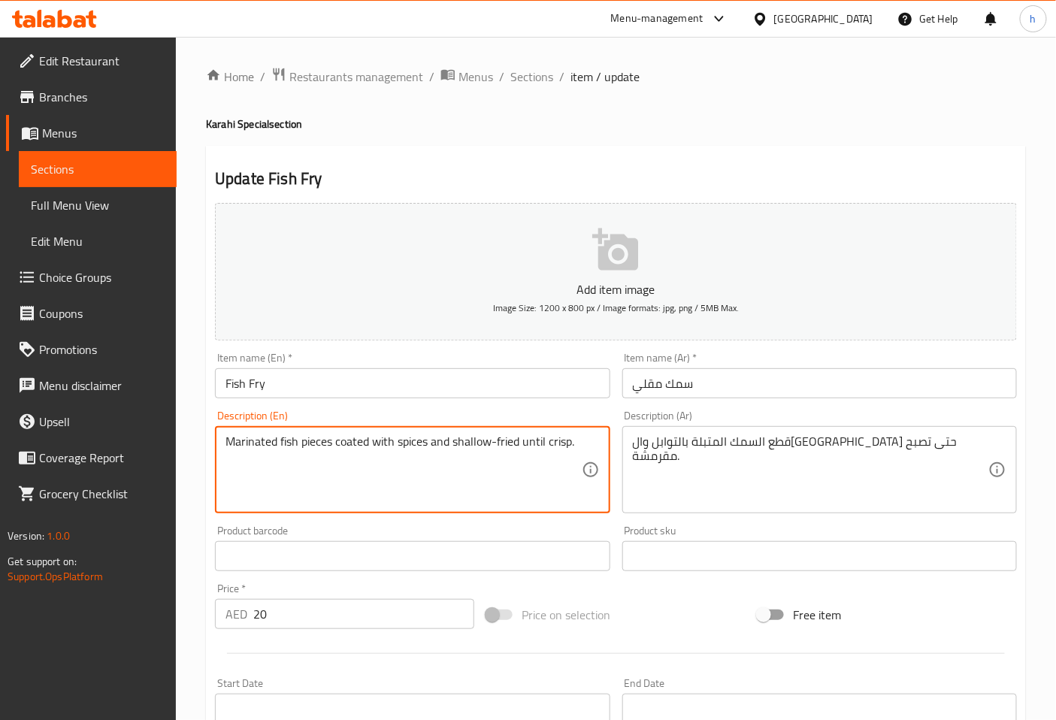
click at [359, 441] on textarea "Marinated fish pieces coated with spices and shallow-fried until crisp." at bounding box center [404, 470] width 356 height 71
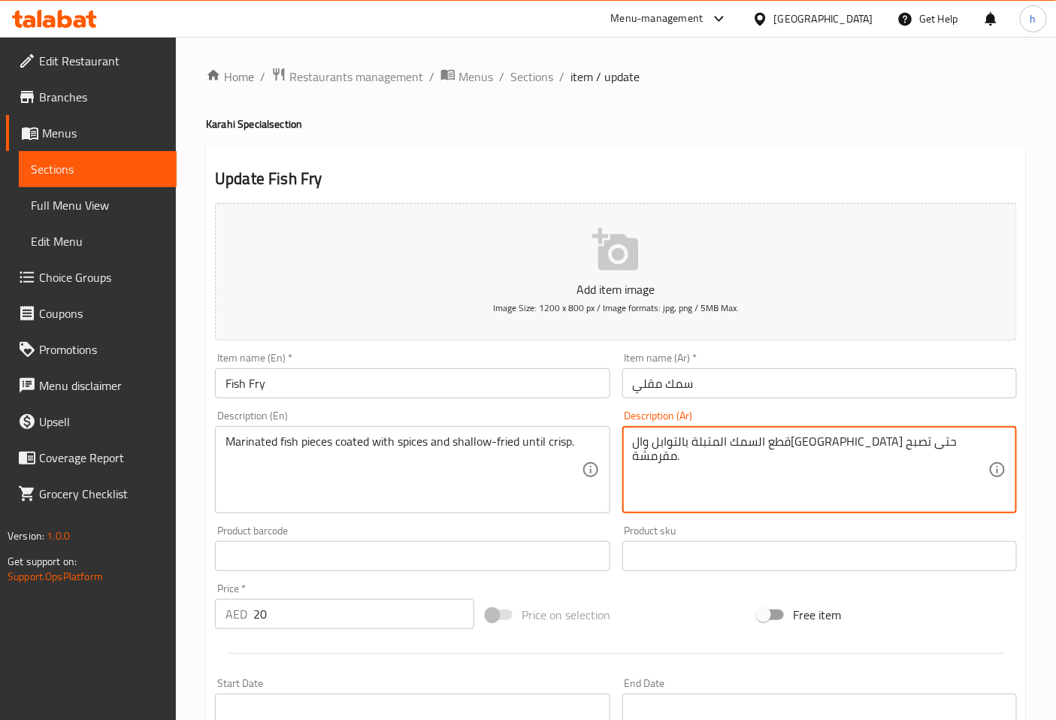
click at [843, 442] on textarea "قطع السمك المتبلة بالتوابل وال[GEOGRAPHIC_DATA] حتى تصبح مقرمشة." at bounding box center [811, 470] width 356 height 71
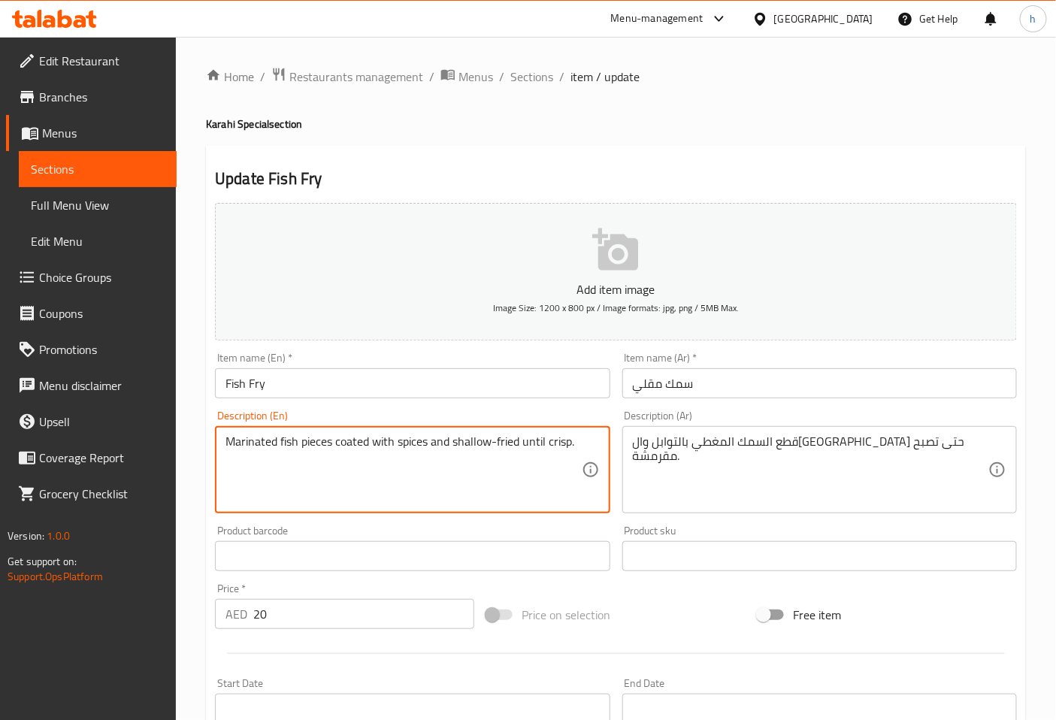
click at [471, 442] on textarea "Marinated fish pieces coated with spices and shallow-fried until crisp." at bounding box center [404, 470] width 356 height 71
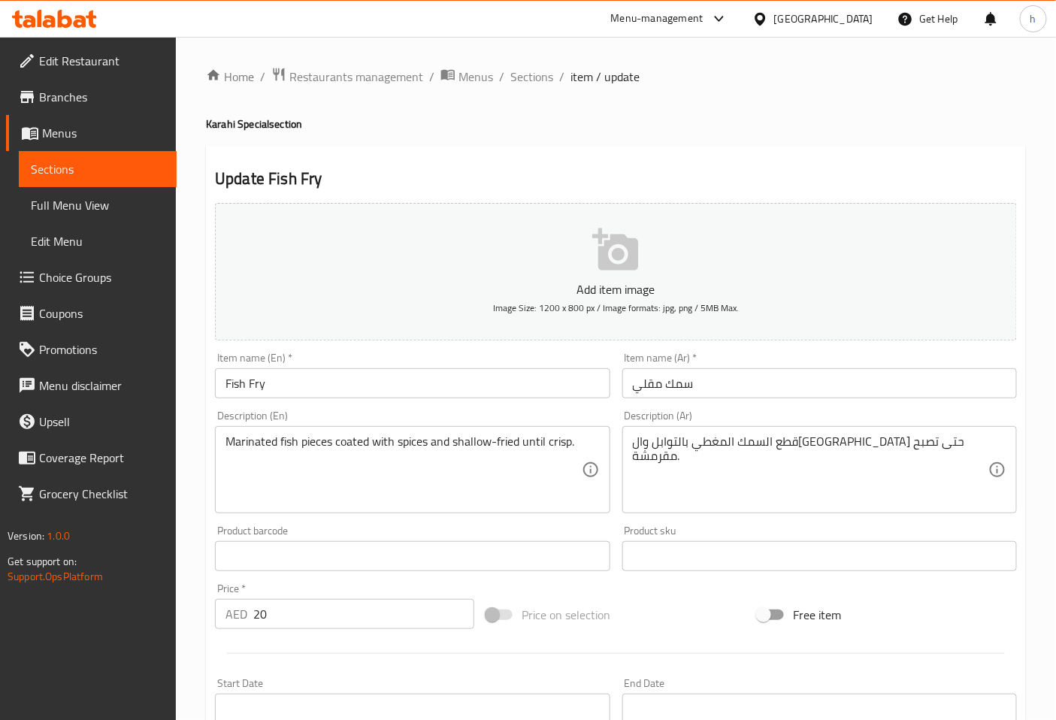
click at [477, 453] on textarea "Marinated fish pieces coated with spices and shallow-fried until crisp." at bounding box center [404, 470] width 356 height 71
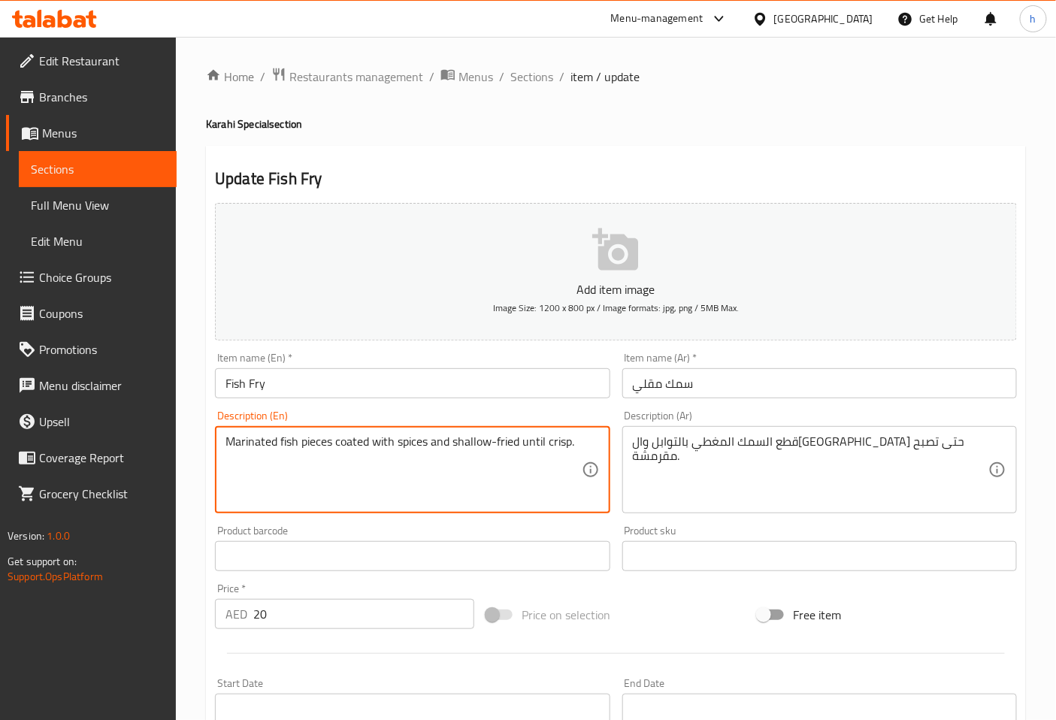
click at [477, 453] on textarea "Marinated fish pieces coated with spices and shallow-fried until crisp." at bounding box center [404, 470] width 356 height 71
click at [564, 447] on textarea "Marinated fish pieces coated with spices and shallow-fried until crisp." at bounding box center [404, 470] width 356 height 71
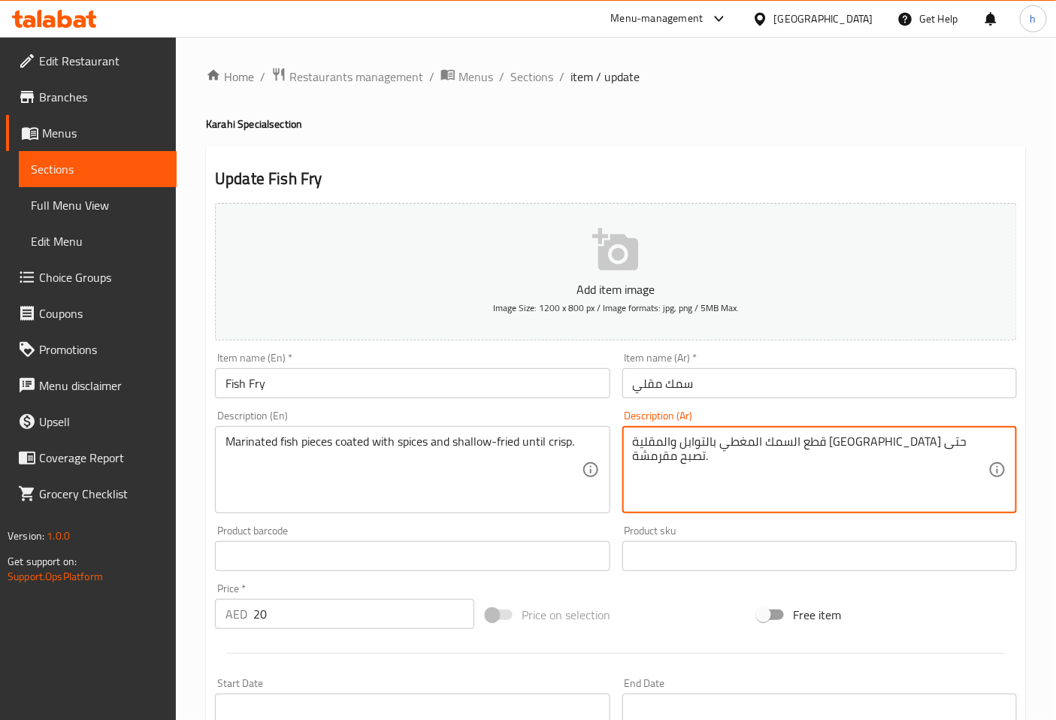
click at [660, 441] on textarea "قطع السمك المغطي بالتوابل والمقلية [GEOGRAPHIC_DATA] حتى تصبح مقرمشة." at bounding box center [811, 470] width 356 height 71
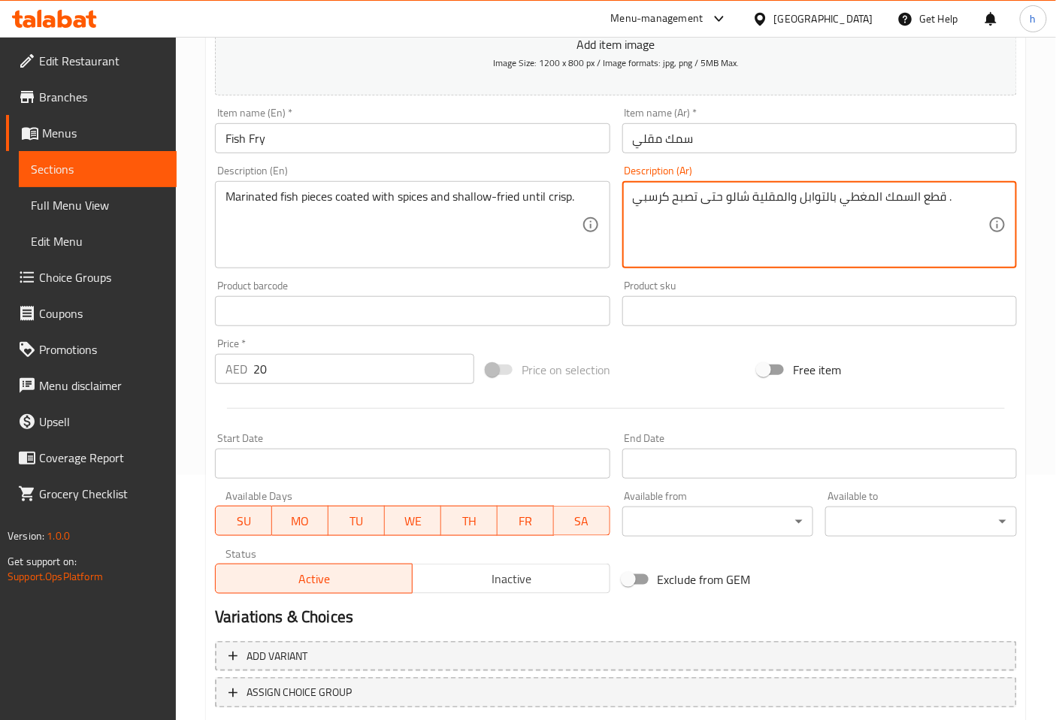
scroll to position [339, 0]
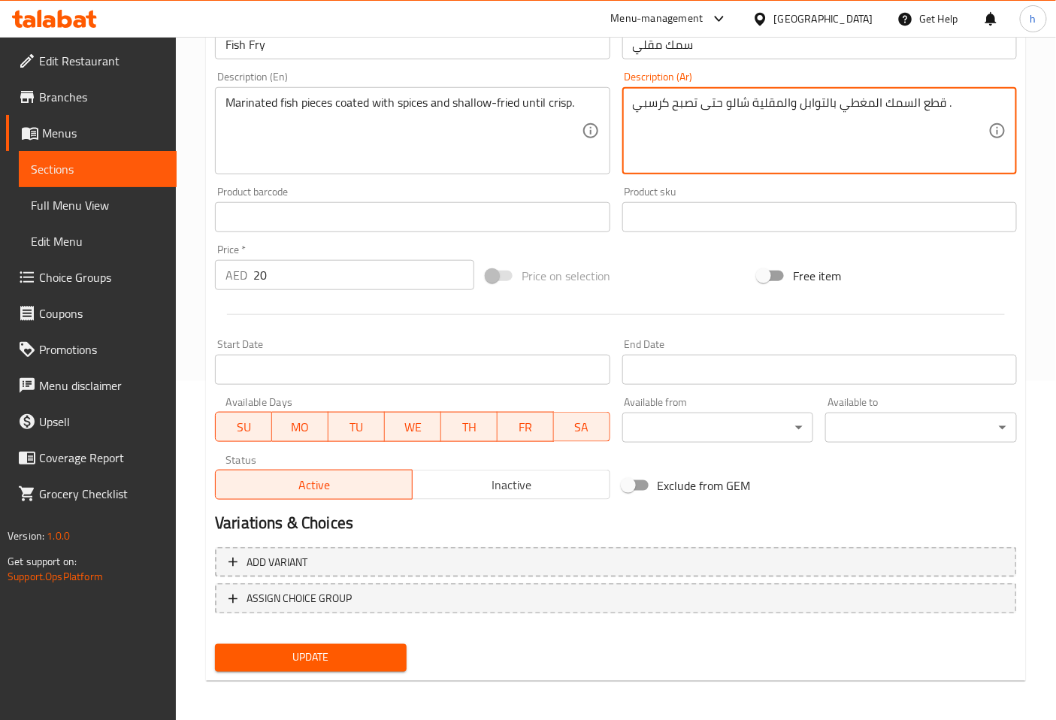
type textarea "قطع السمك المغطي بالتوابل والمقلية شالو حتى تصبح كرسبي ."
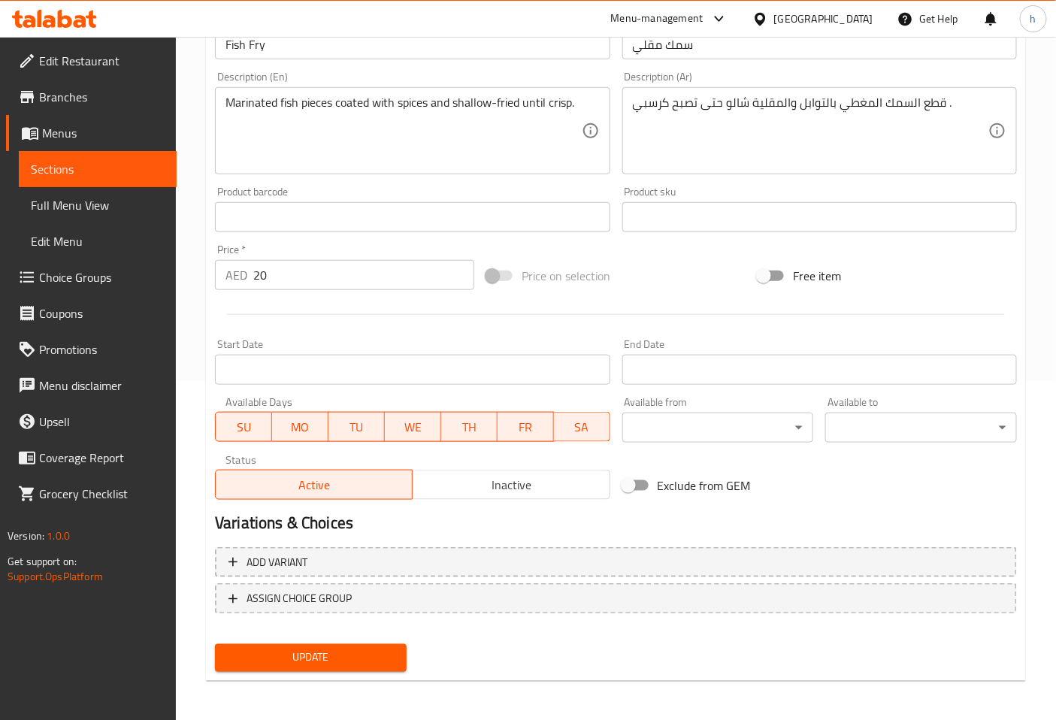
drag, startPoint x: 351, startPoint y: 660, endPoint x: 351, endPoint y: 547, distance: 112.8
click at [351, 660] on span "Update" at bounding box center [311, 658] width 168 height 19
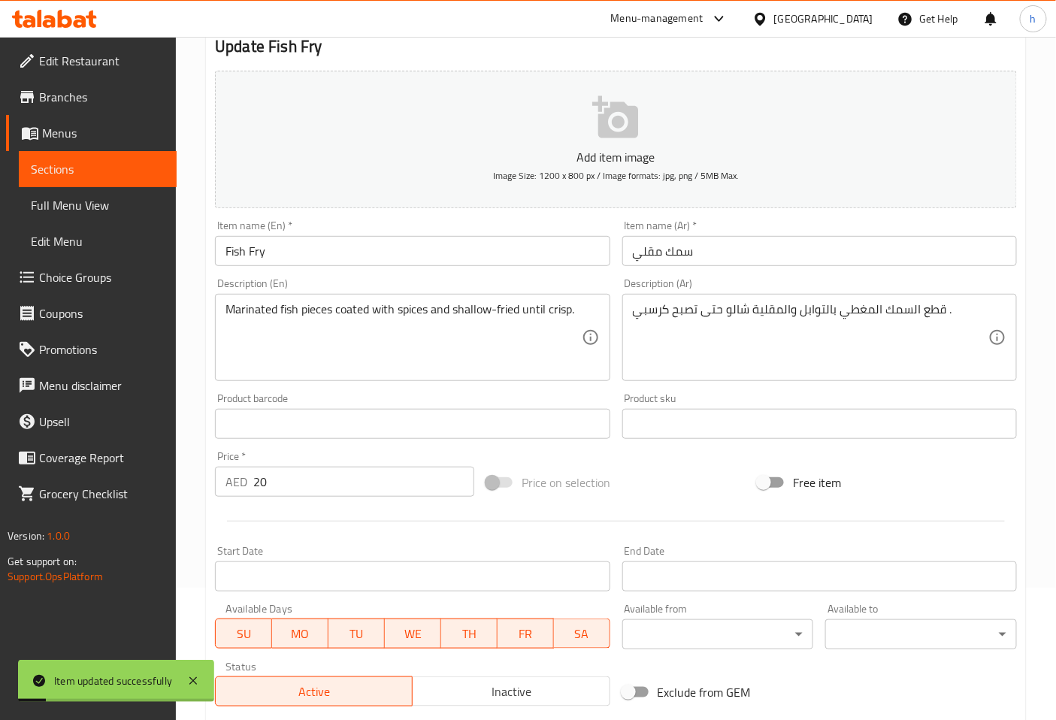
scroll to position [0, 0]
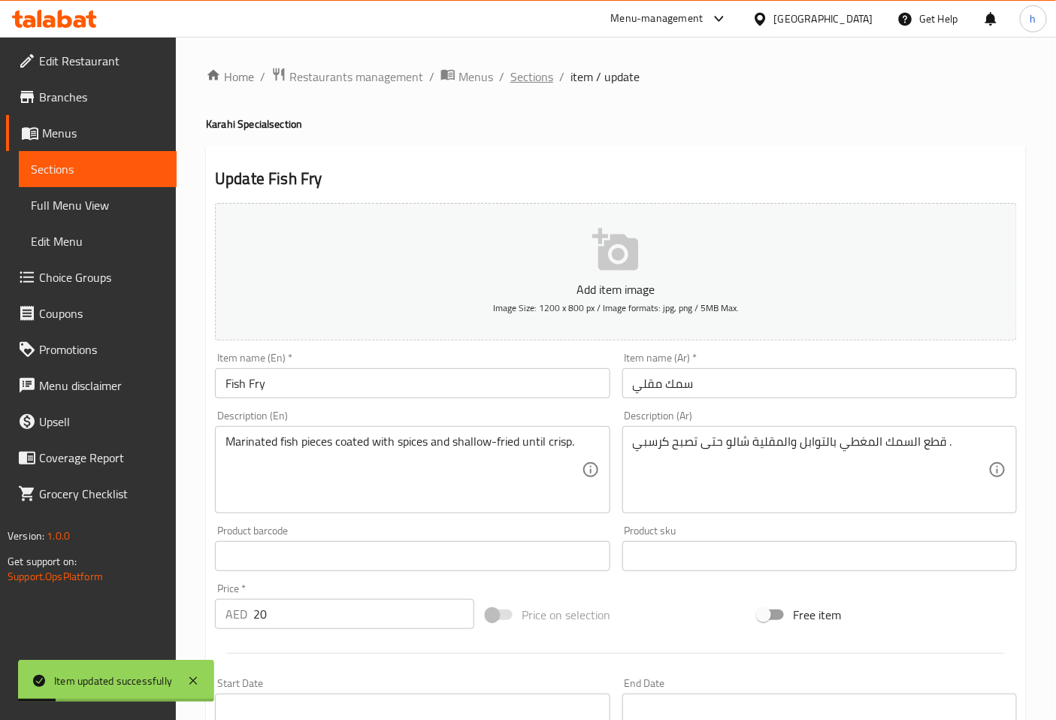
click at [527, 77] on span "Sections" at bounding box center [532, 77] width 43 height 18
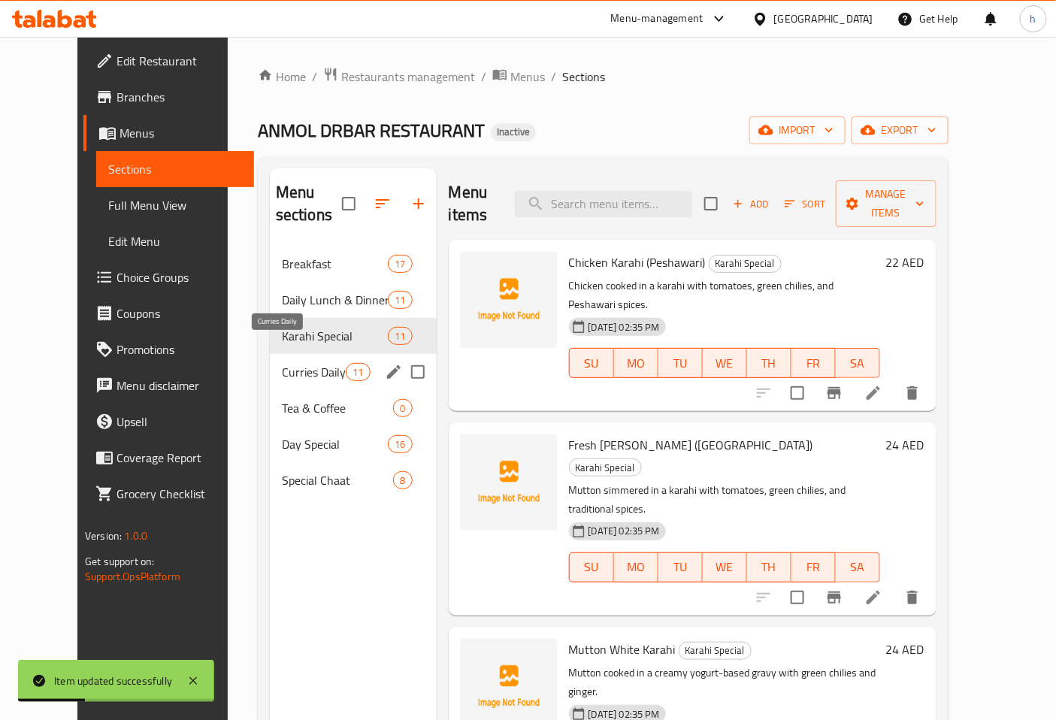
click at [307, 363] on span "Curries Daily" at bounding box center [314, 372] width 64 height 18
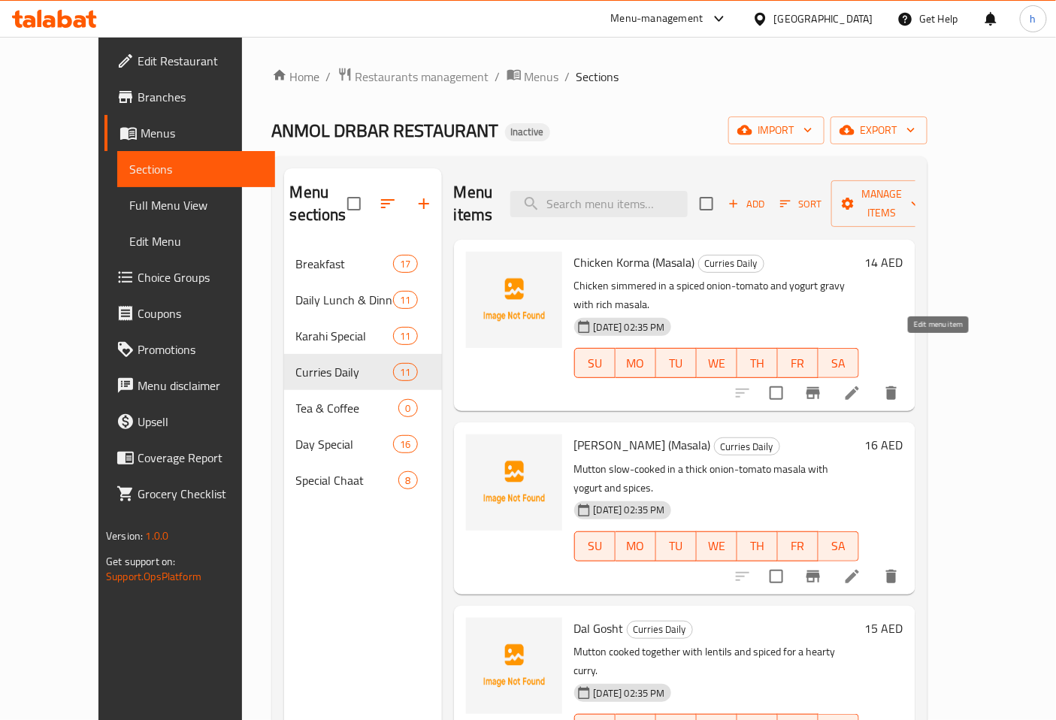
click at [862, 384] on icon at bounding box center [853, 393] width 18 height 18
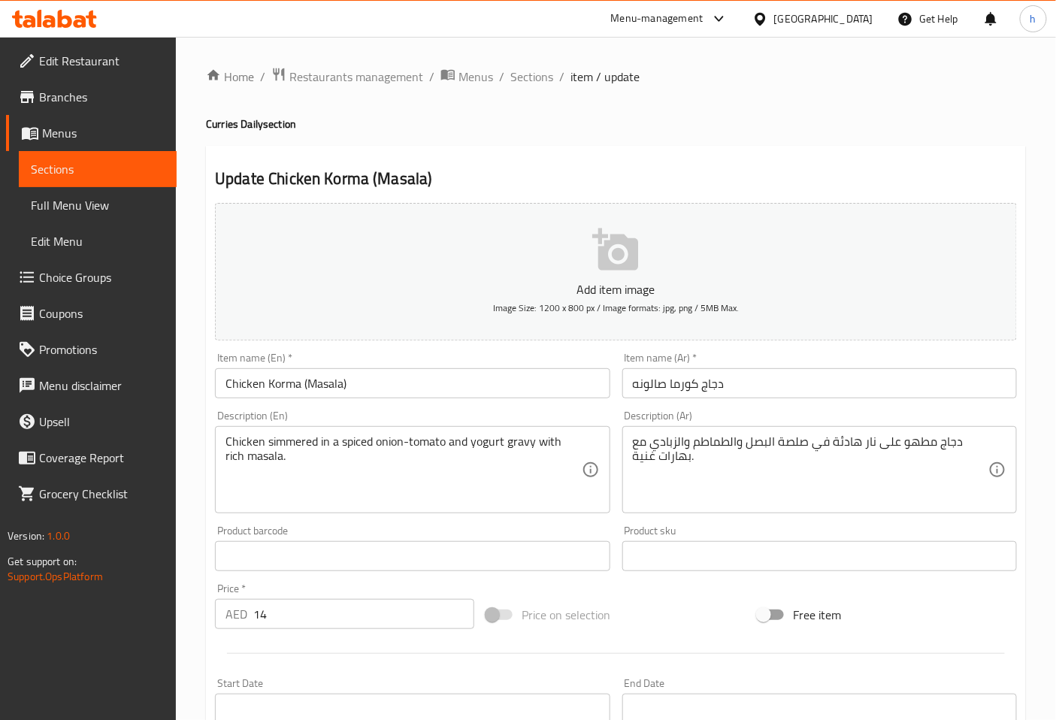
click at [649, 386] on input "دجاج كورما صالونه" at bounding box center [820, 383] width 395 height 30
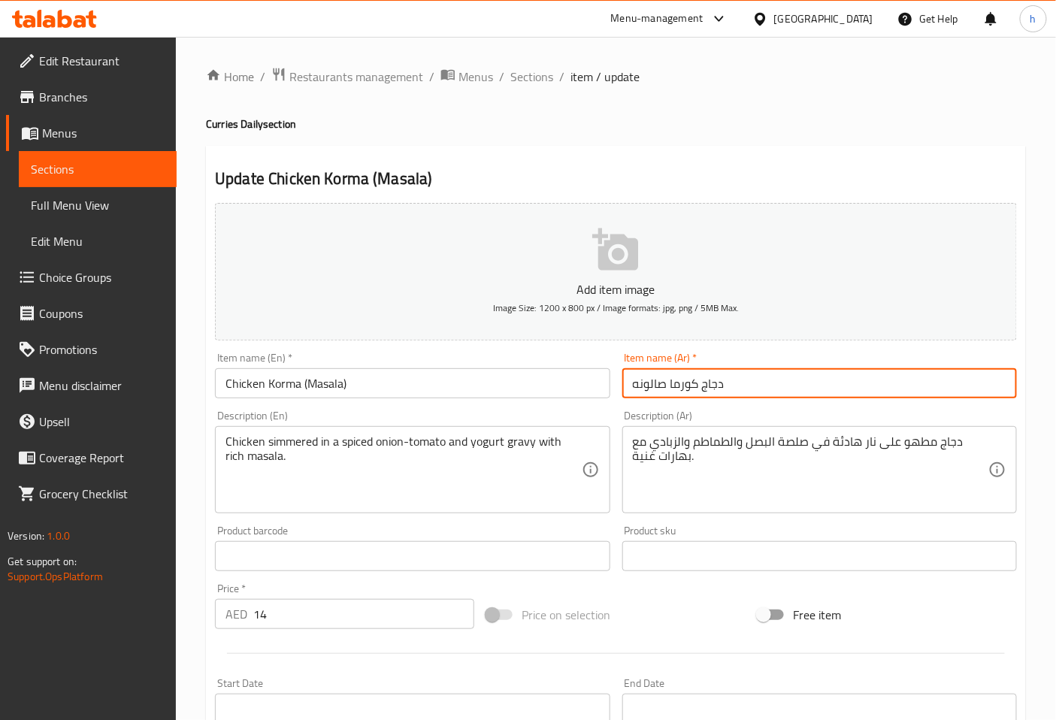
click at [649, 386] on input "دجاج كورما صالونه" at bounding box center [820, 383] width 395 height 30
click at [669, 387] on input "دجاج كورما ماسالا" at bounding box center [820, 383] width 395 height 30
click at [662, 385] on input "دجاج كورما ماسالا" at bounding box center [820, 383] width 395 height 30
type input "دجاج كورما (ماسالا)"
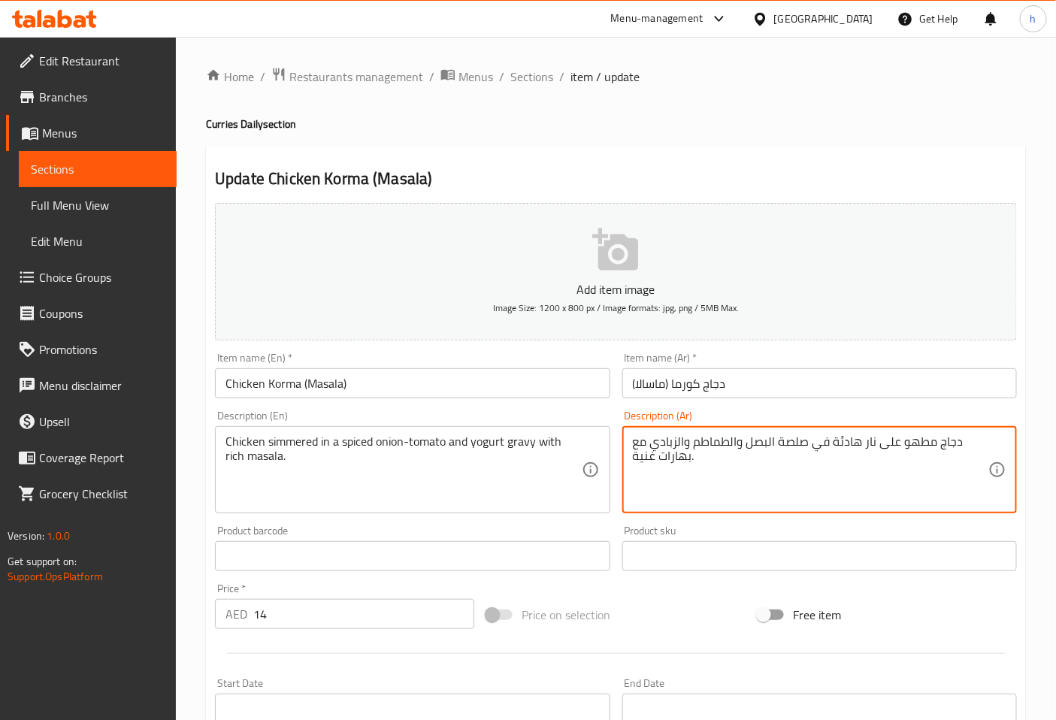
drag, startPoint x: 828, startPoint y: 444, endPoint x: 877, endPoint y: 444, distance: 48.9
click at [877, 444] on textarea "دجاج مطهو على نار هادئة في صلصة البصل والطماطم والزبادي مع بهارات غنية." at bounding box center [811, 470] width 356 height 71
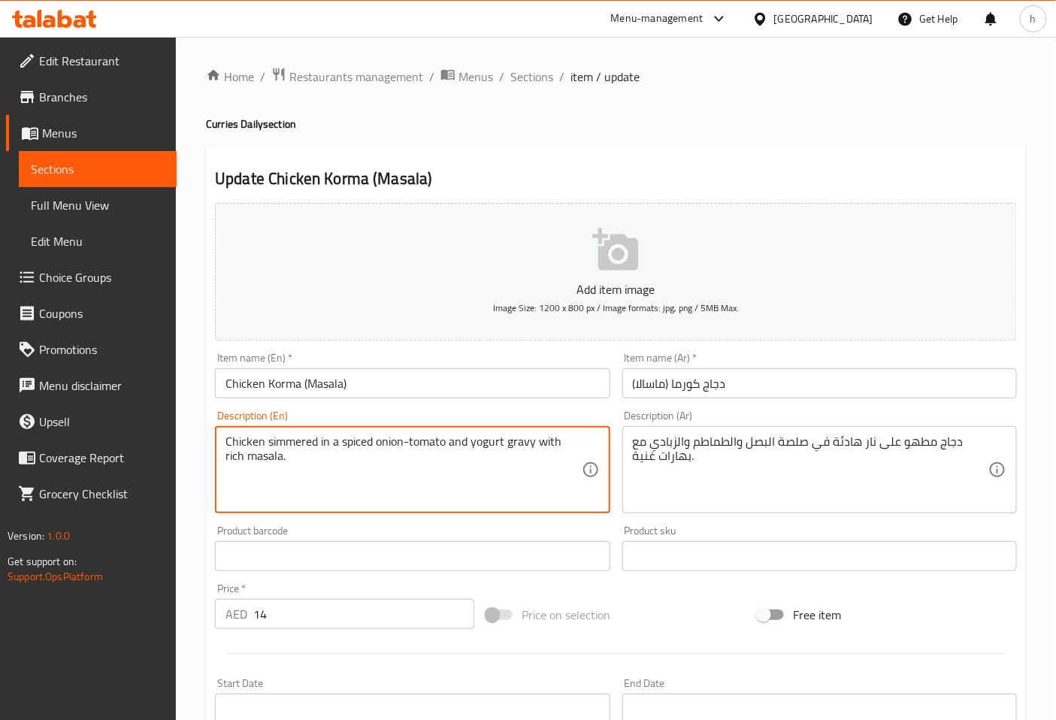
click at [286, 444] on textarea "Chicken simmered in a spiced onion-tomato and yogurt gravy with rich masala." at bounding box center [404, 470] width 356 height 71
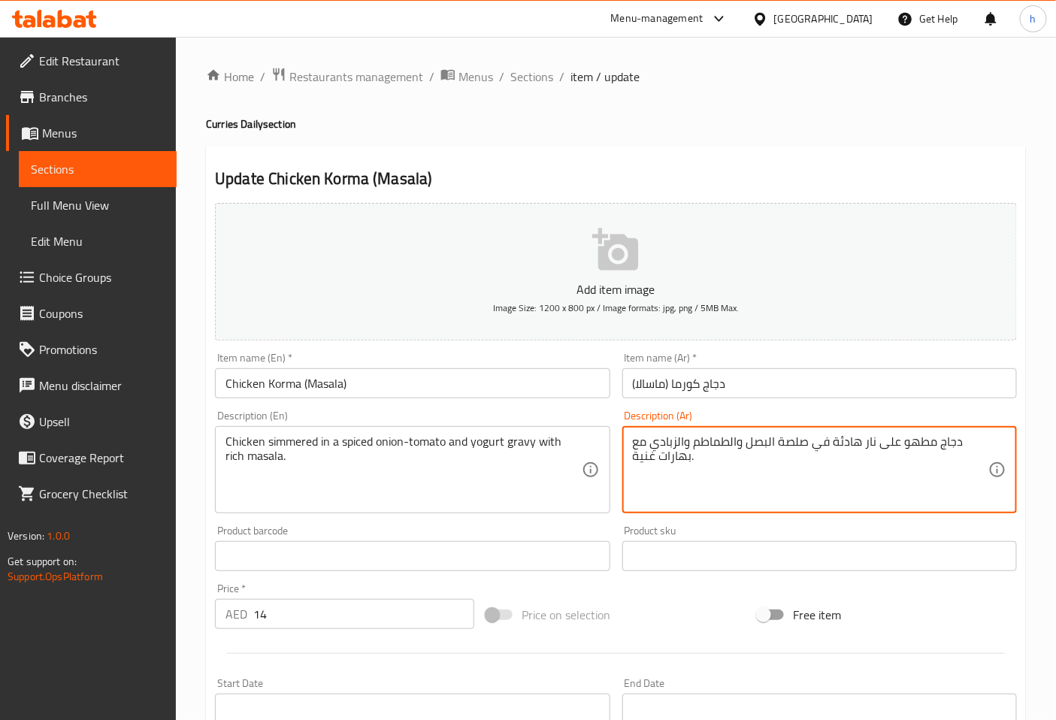
drag, startPoint x: 833, startPoint y: 442, endPoint x: 899, endPoint y: 444, distance: 66.2
click at [860, 439] on textarea "دجاج مطهو في صلصة البصل والطماطم والزبادي مع بهارات غنية." at bounding box center [811, 470] width 356 height 71
click at [711, 448] on textarea "دجاج مطهو في صوص البصل والطماطم والزبادي مع بهارات غنية." at bounding box center [811, 470] width 356 height 71
click at [747, 441] on textarea "دجاج مطهو في صوص البصل والطماطم والزبادي مع بهارات غنية." at bounding box center [811, 470] width 356 height 71
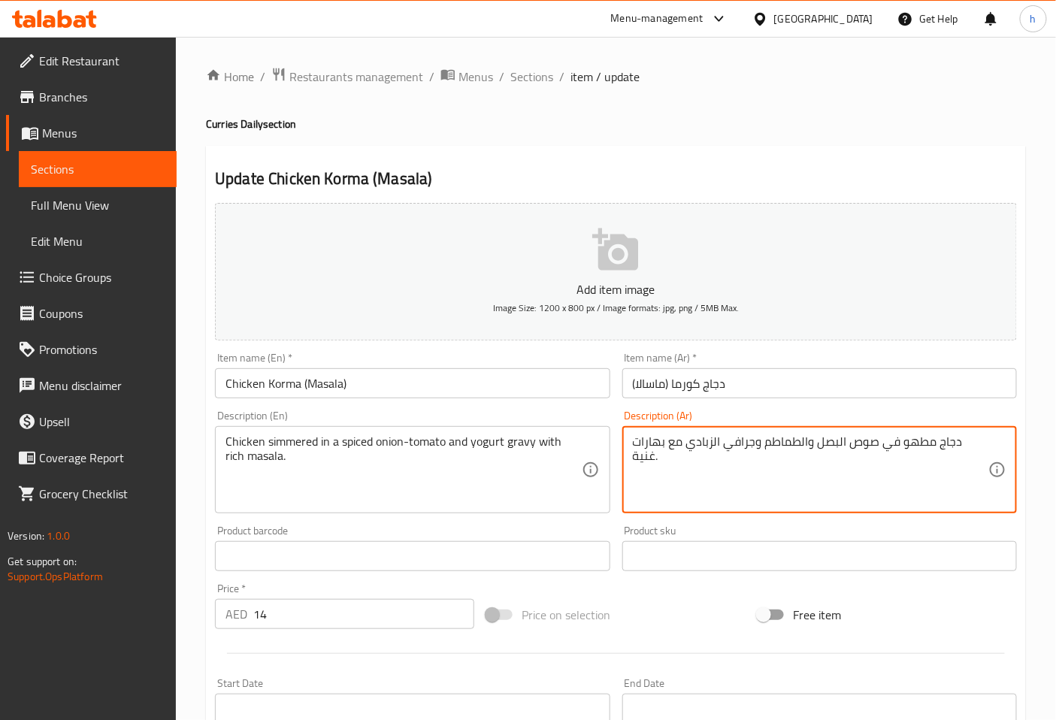
click at [689, 446] on textarea "دجاج مطهو في صوص البصل والطماطم وجرافي الزبادي مع بهارات غنية." at bounding box center [811, 470] width 356 height 71
type textarea "دجاج مطهو في صوص البصل والطماطم وجرافي الزبادي مع ماسالا غنية."
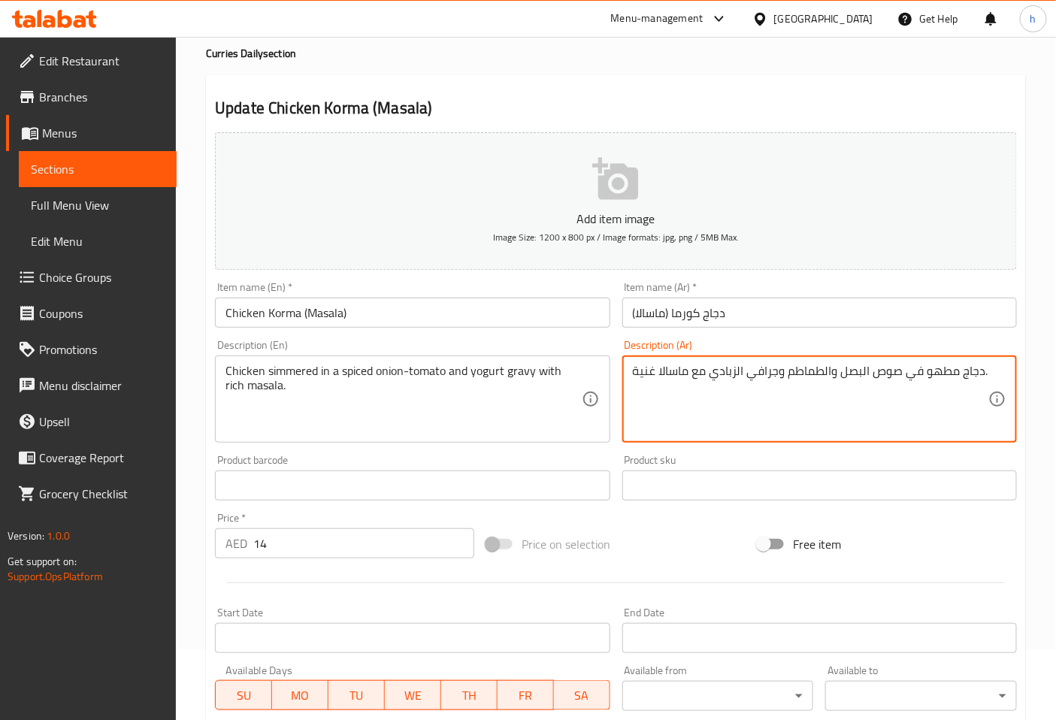
scroll to position [339, 0]
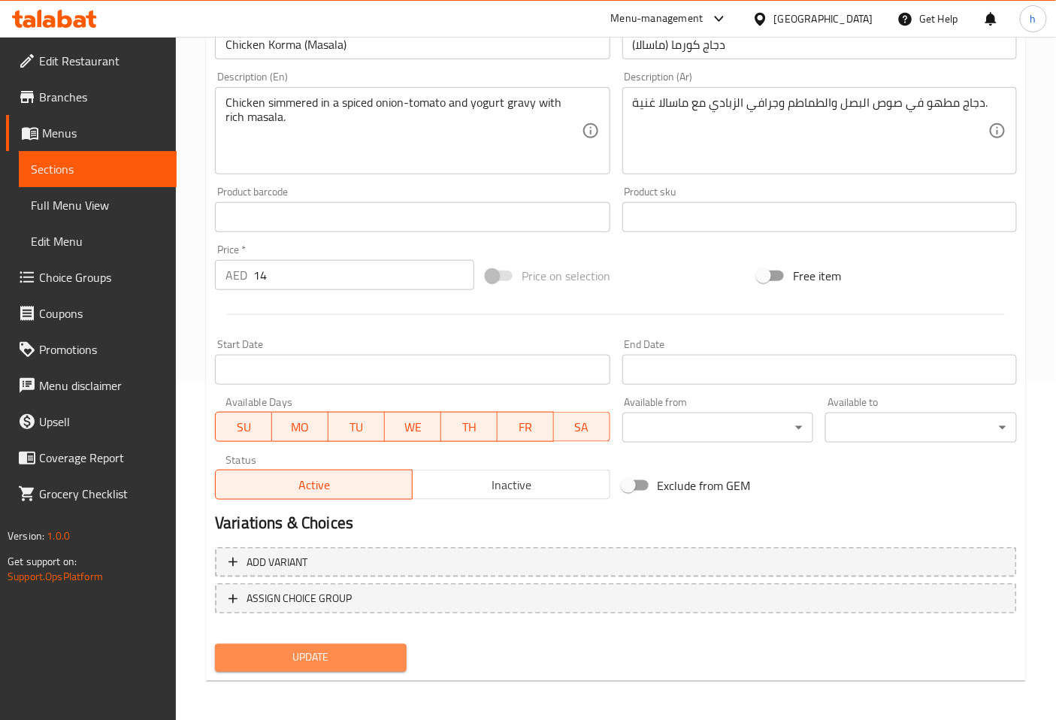
click at [343, 659] on span "Update" at bounding box center [311, 658] width 168 height 19
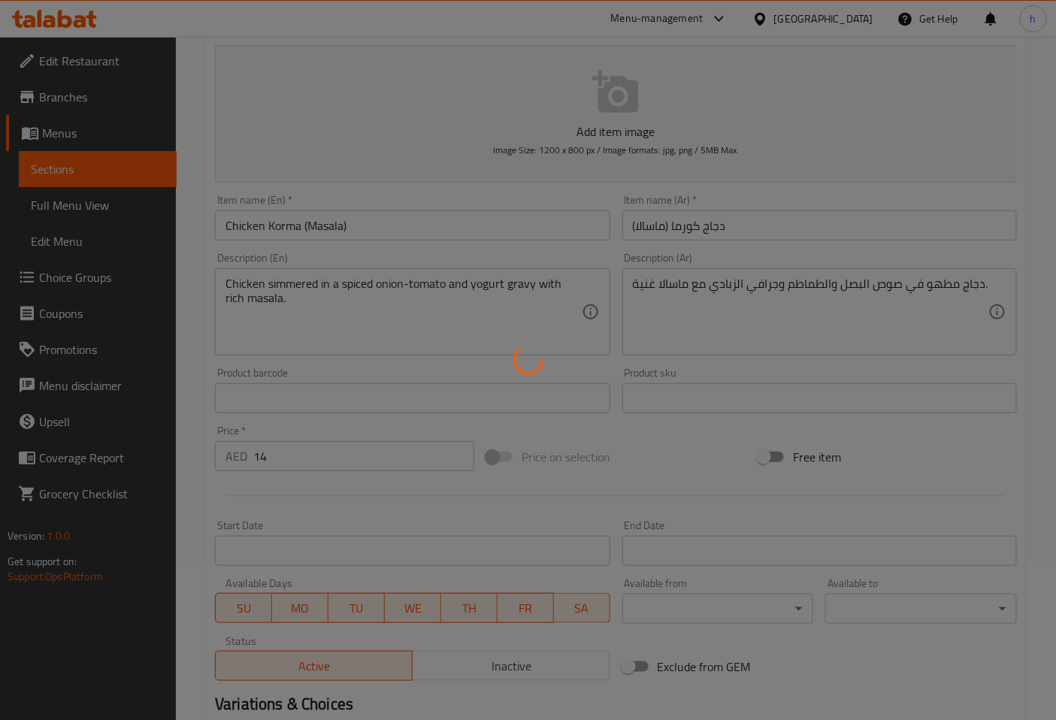
scroll to position [0, 0]
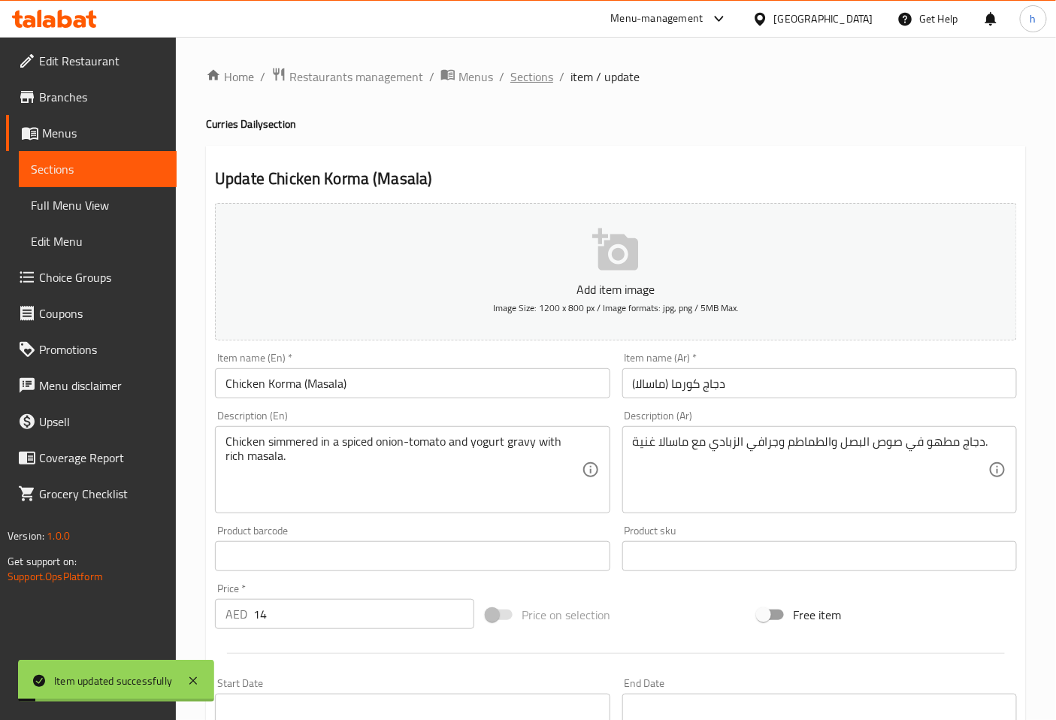
click at [539, 81] on span "Sections" at bounding box center [532, 77] width 43 height 18
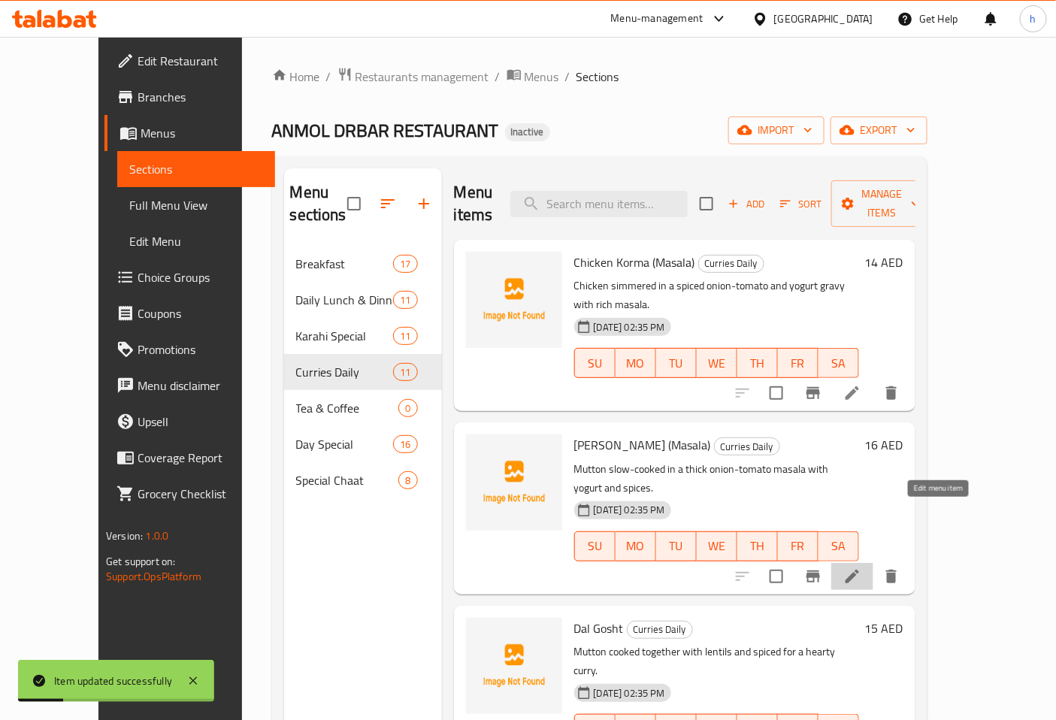
click at [862, 568] on icon at bounding box center [853, 577] width 18 height 18
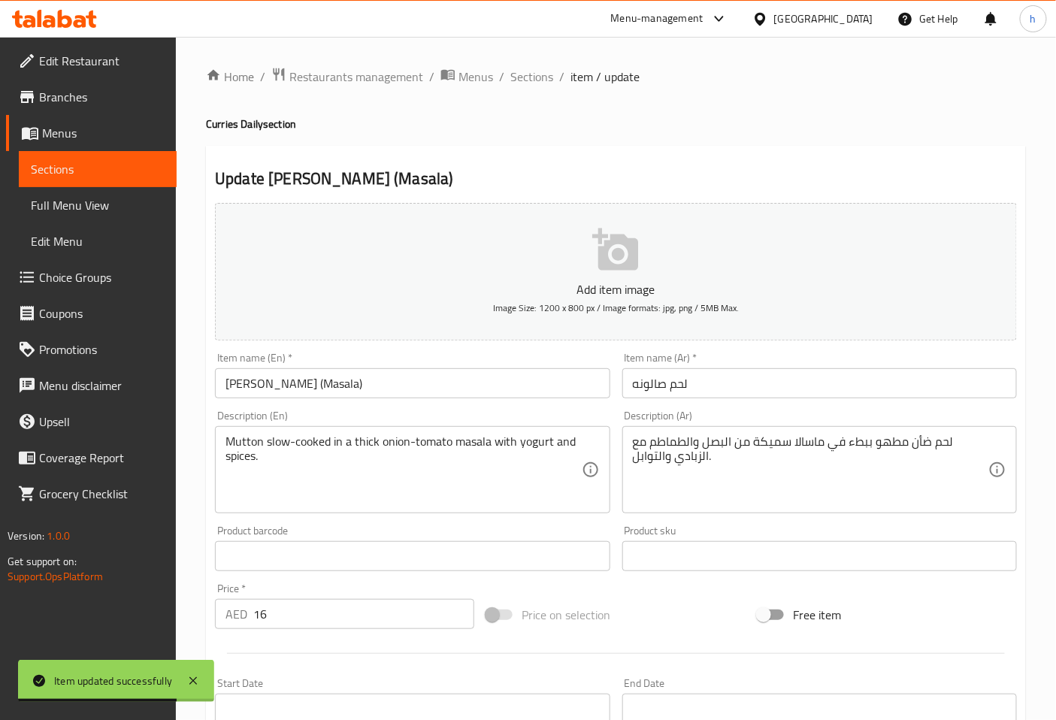
click at [663, 392] on input "لحم صالونه" at bounding box center [820, 383] width 395 height 30
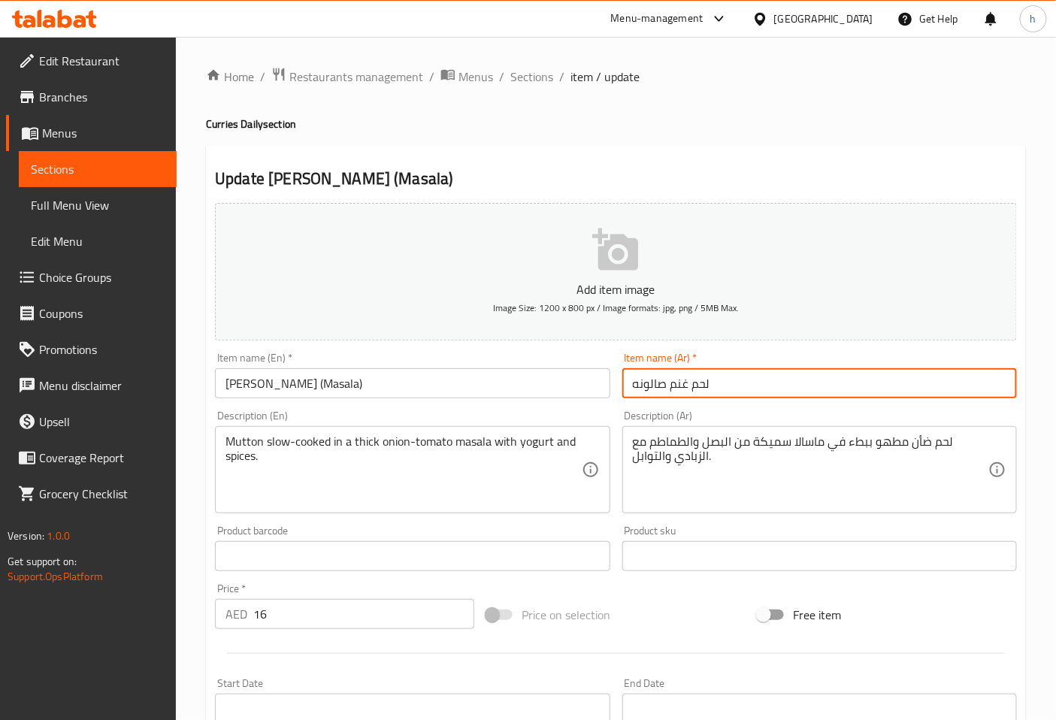
click at [644, 380] on input "لحم غنم صالونه" at bounding box center [820, 383] width 395 height 30
click at [668, 383] on input "لحم غنم ( ماسالا )" at bounding box center [820, 383] width 395 height 30
click at [635, 386] on input "لحم غنم (ماسالا )" at bounding box center [820, 383] width 395 height 30
type input "لحم غنم (ماسالا)"
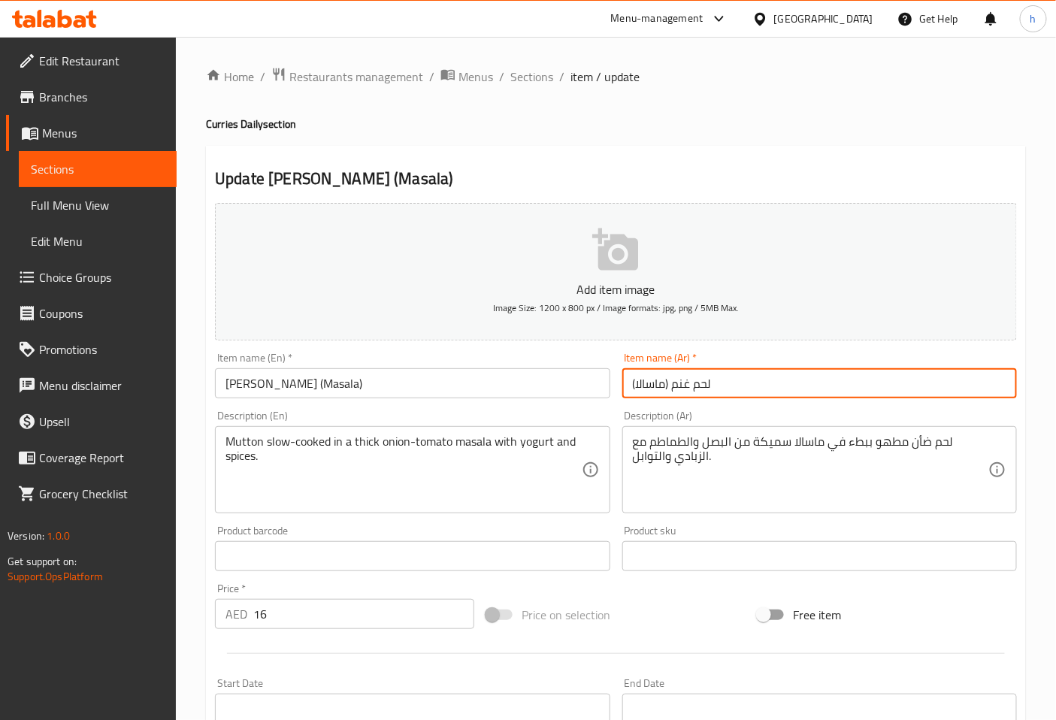
click at [930, 432] on div "لحم ضأن مطهو ببطء في ماسالا سميكة من البصل والطماطم مع الزبادي والتوابل. Descri…" at bounding box center [820, 469] width 395 height 87
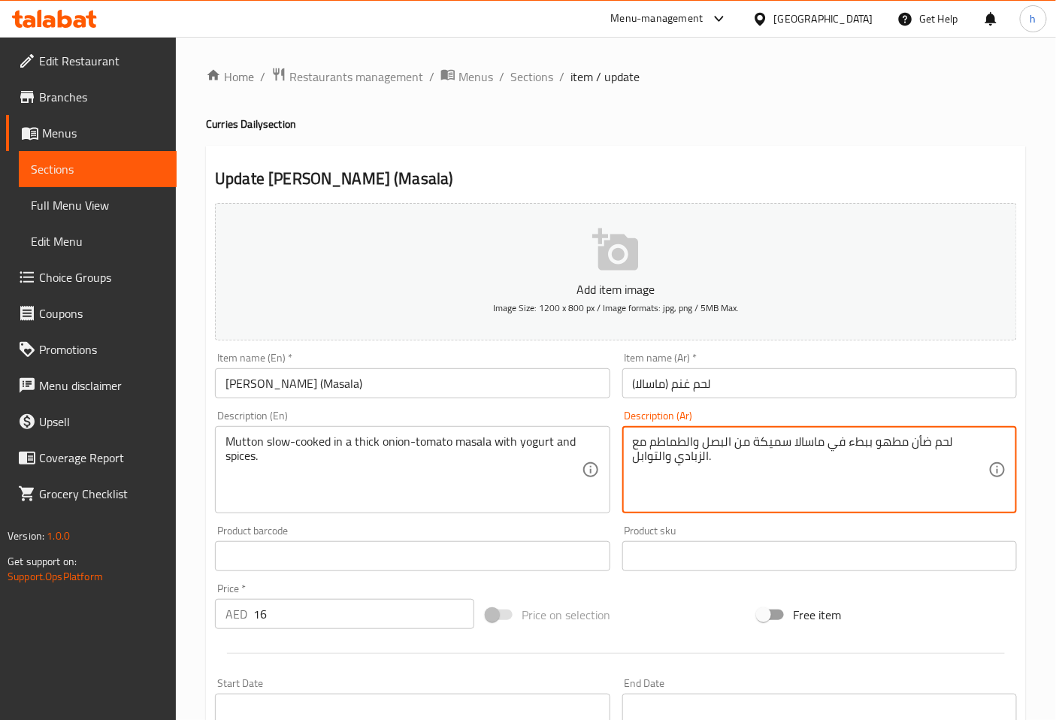
click at [915, 447] on textarea "لحم ضأن مطهو ببطء في ماسالا سميكة من البصل والطماطم مع الزبادي والتوابل." at bounding box center [811, 470] width 356 height 71
drag, startPoint x: 737, startPoint y: 446, endPoint x: 771, endPoint y: 444, distance: 33.9
click at [771, 444] on textarea "لحم غنم مطهو ببطء في ماسالا سميكة من البصل والطماطم مع الزبادي والتوابل." at bounding box center [811, 470] width 356 height 71
click at [732, 437] on textarea "لحم غنم مطهو ببطء في ماسالا سميكة منوالطماطم مع الزبادي والتوابل." at bounding box center [811, 470] width 356 height 71
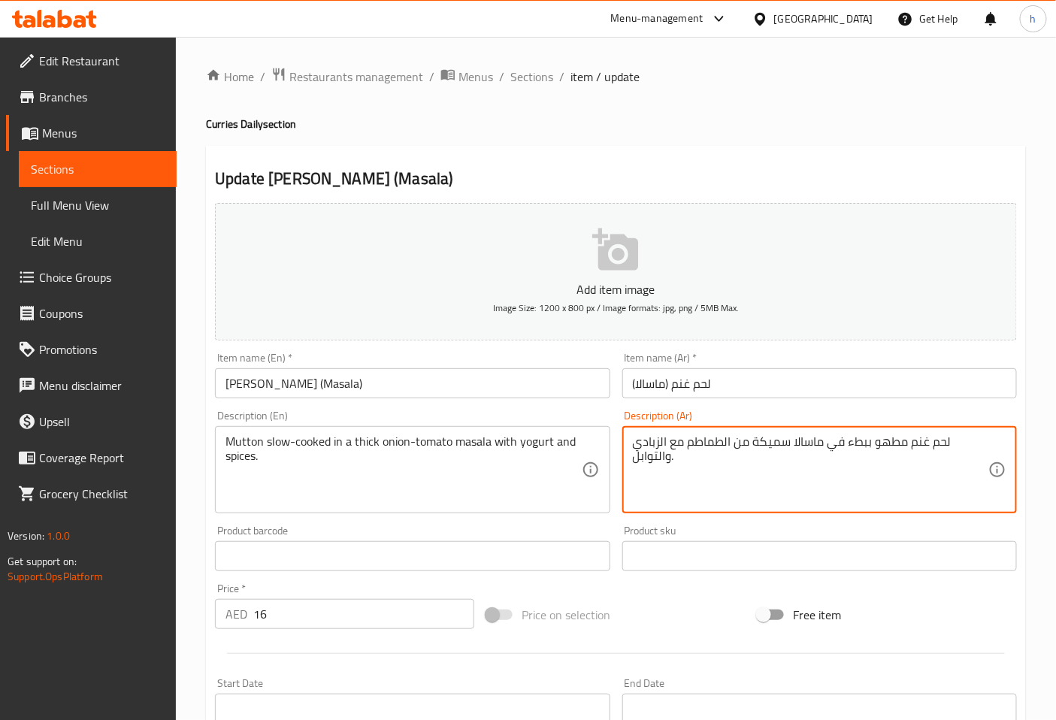
click at [692, 447] on textarea "لحم غنم مطهو ببطء في ماسالا سميكة من الطماطم مع الزبادي والتوابل." at bounding box center [811, 470] width 356 height 71
click at [686, 446] on textarea "لحم غنم مطهو ببطء في ماسالا سميكة من الطماطم مع الزبادي والتوابل." at bounding box center [811, 470] width 356 height 71
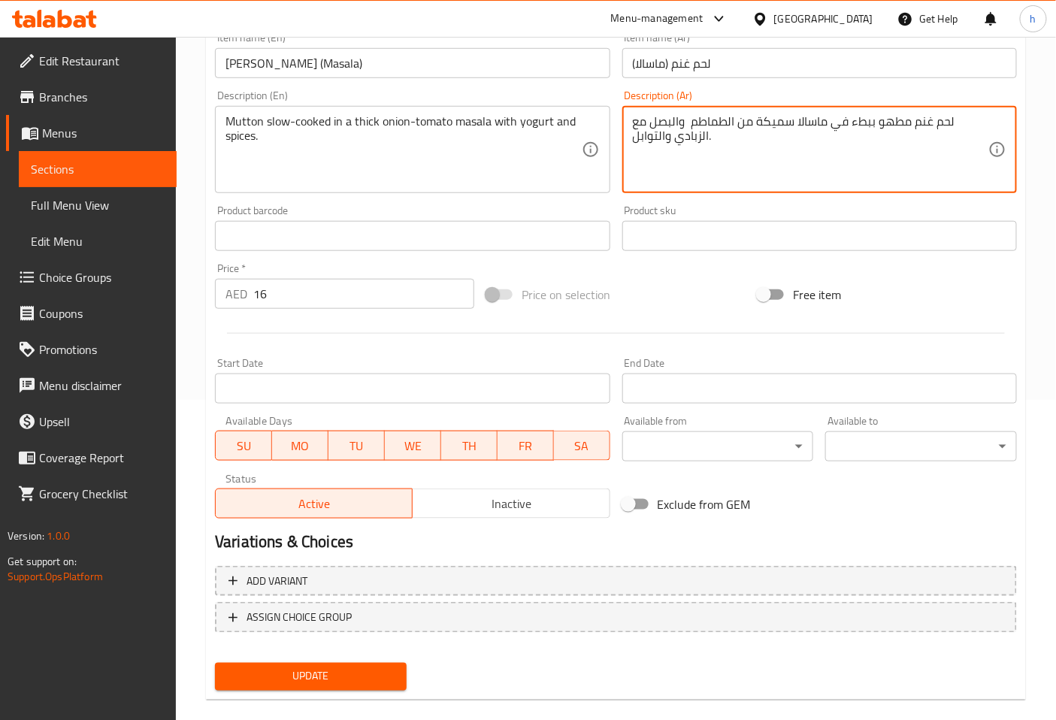
scroll to position [339, 0]
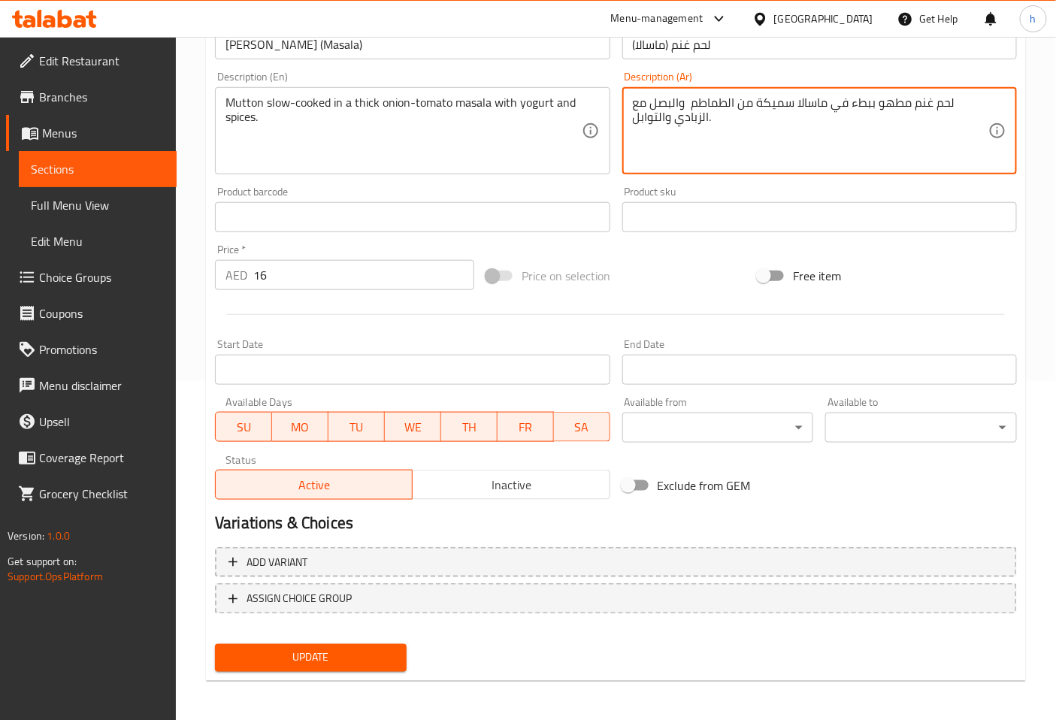
type textarea "لحم غنم مطهو ببطء في ماسالا سميكة من الطماطم والبصل مع الزبادي والتوابل."
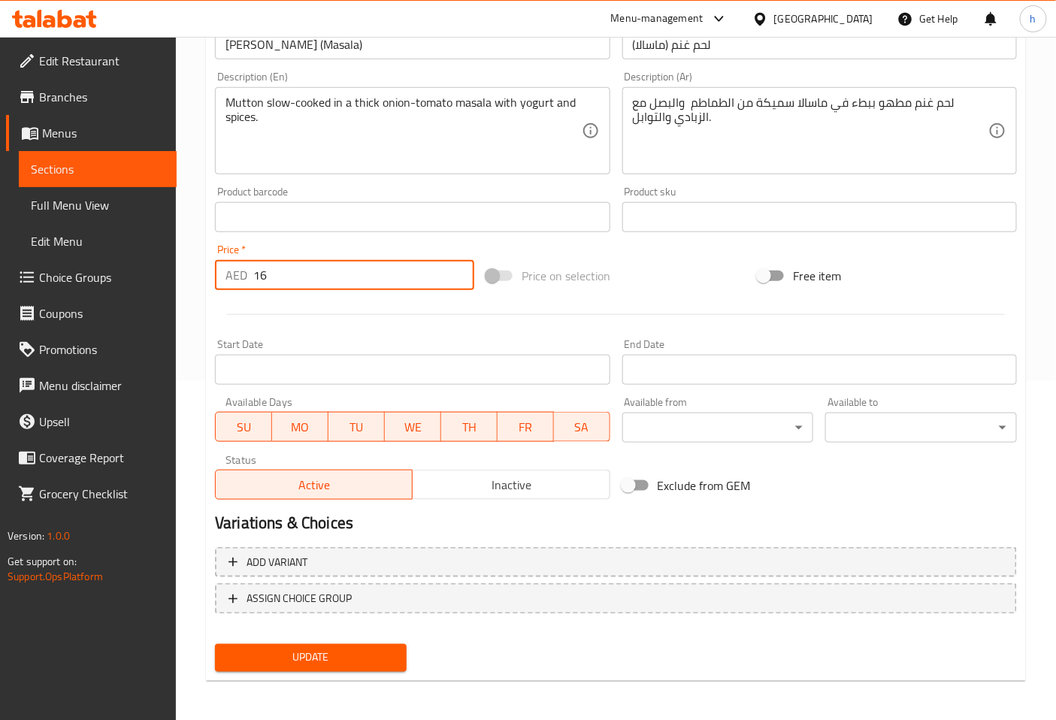
click at [292, 276] on input "16" at bounding box center [363, 275] width 221 height 30
type input "15"
click at [342, 656] on span "Update" at bounding box center [311, 658] width 168 height 19
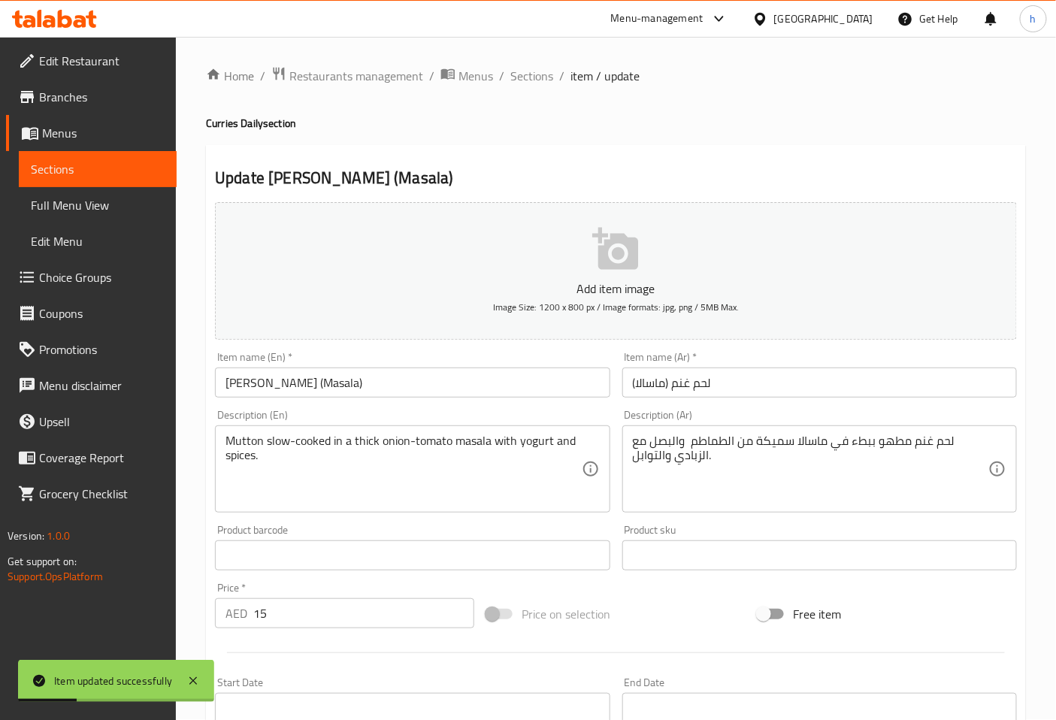
scroll to position [0, 0]
click at [525, 76] on span "Sections" at bounding box center [532, 77] width 43 height 18
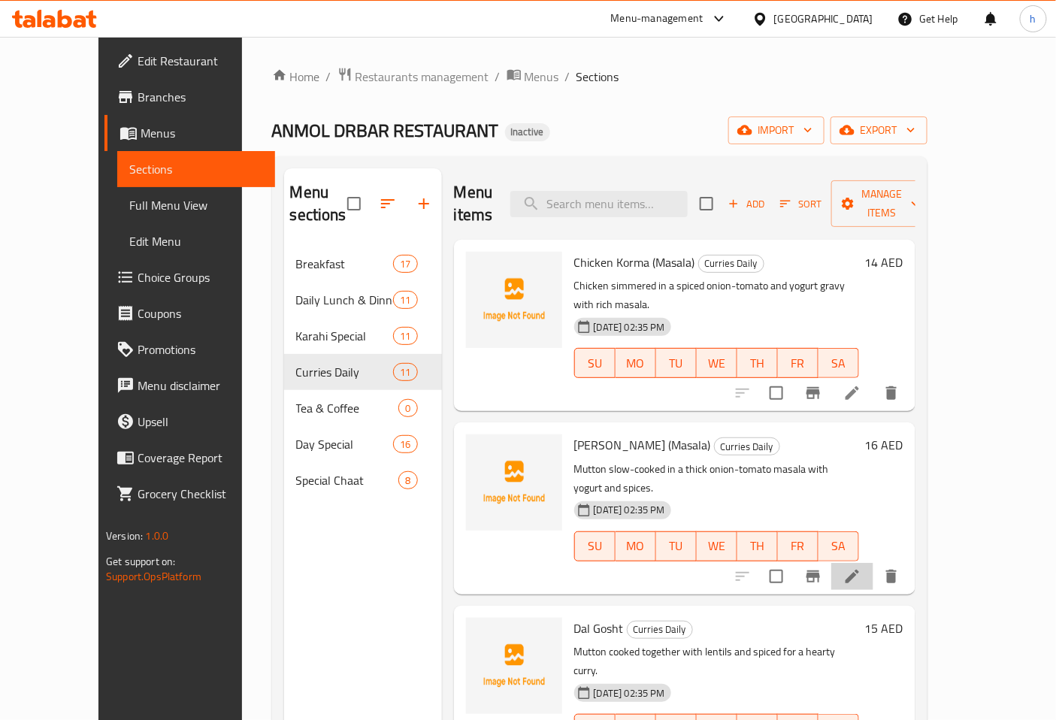
click at [874, 563] on li at bounding box center [853, 576] width 42 height 27
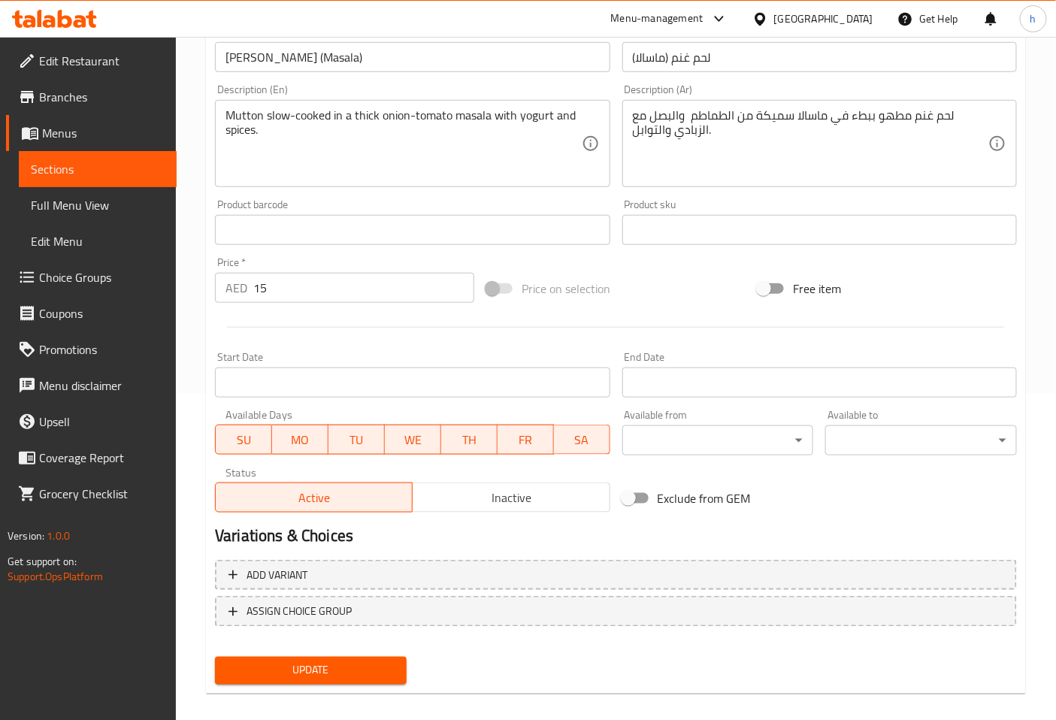
scroll to position [334, 0]
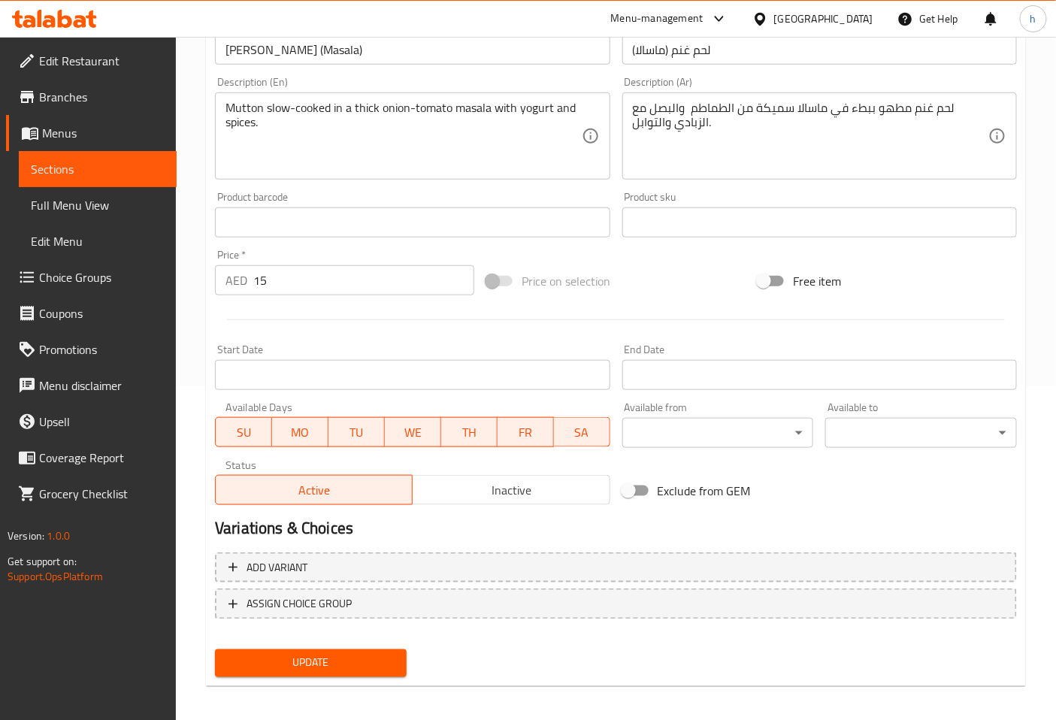
click at [334, 658] on span "Update" at bounding box center [311, 663] width 168 height 19
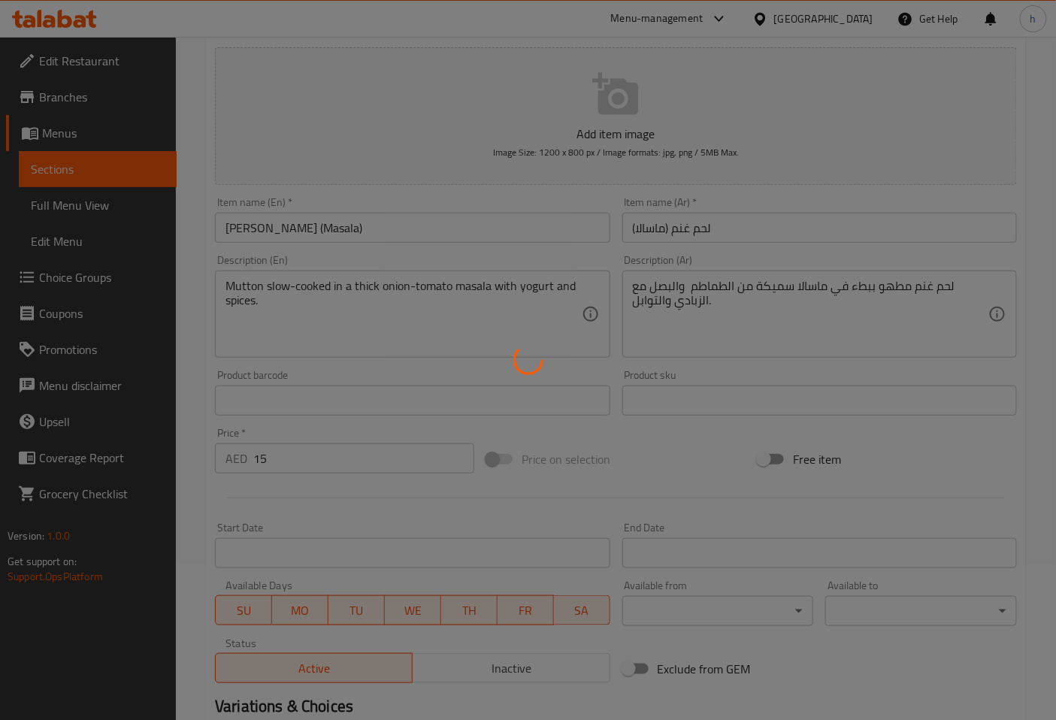
scroll to position [0, 0]
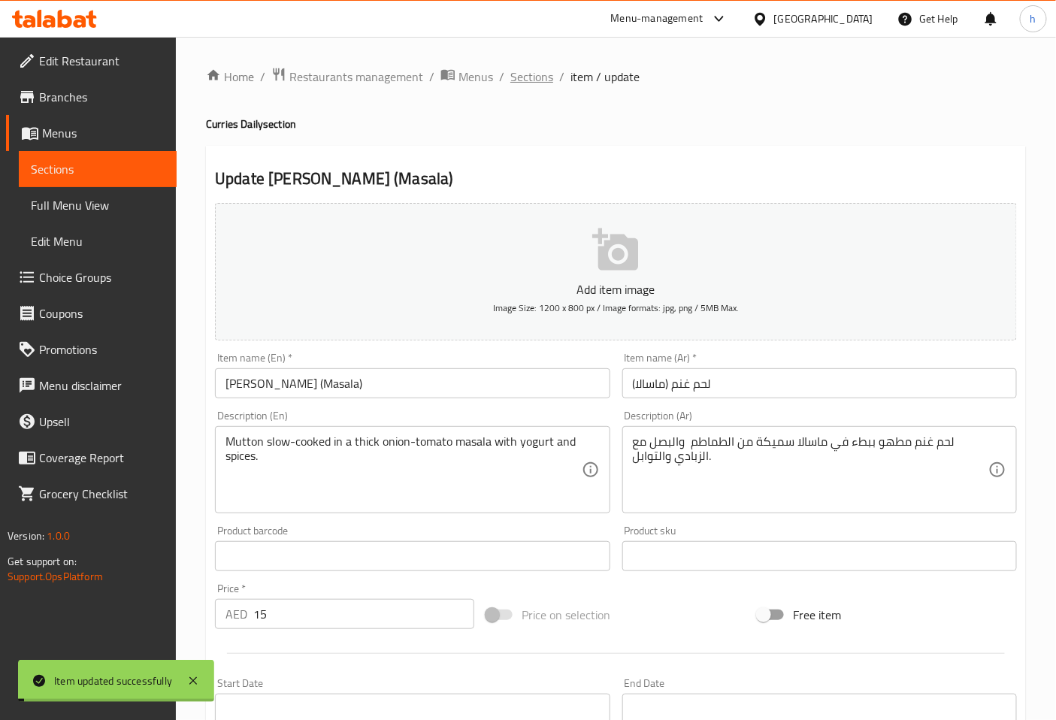
click at [529, 71] on span "Sections" at bounding box center [532, 77] width 43 height 18
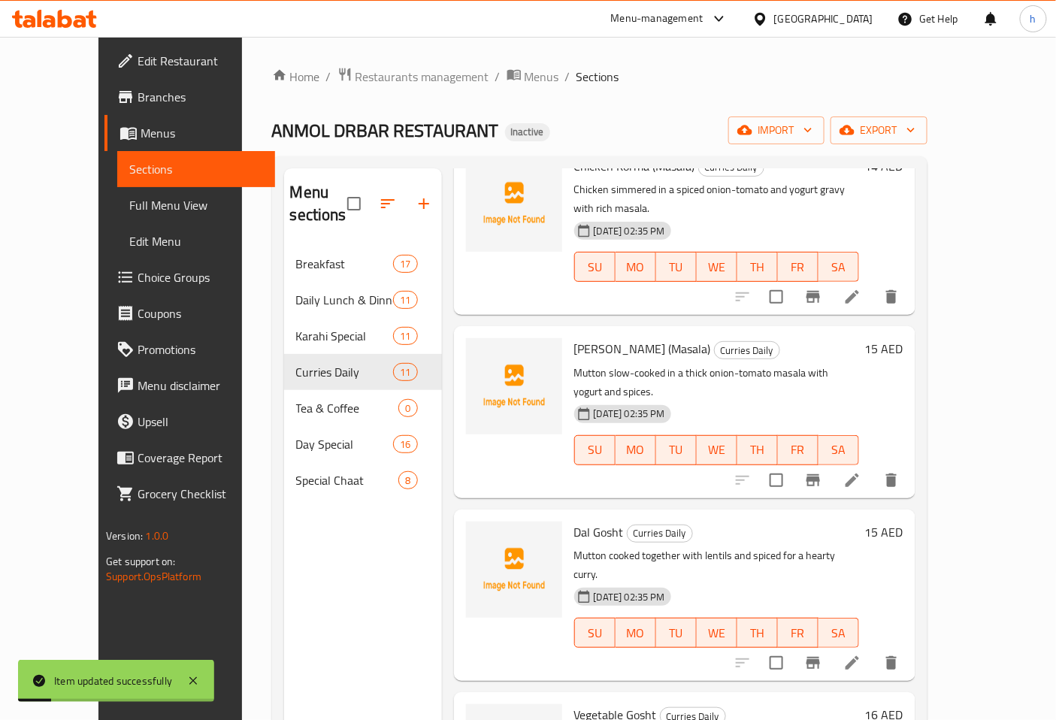
scroll to position [250, 0]
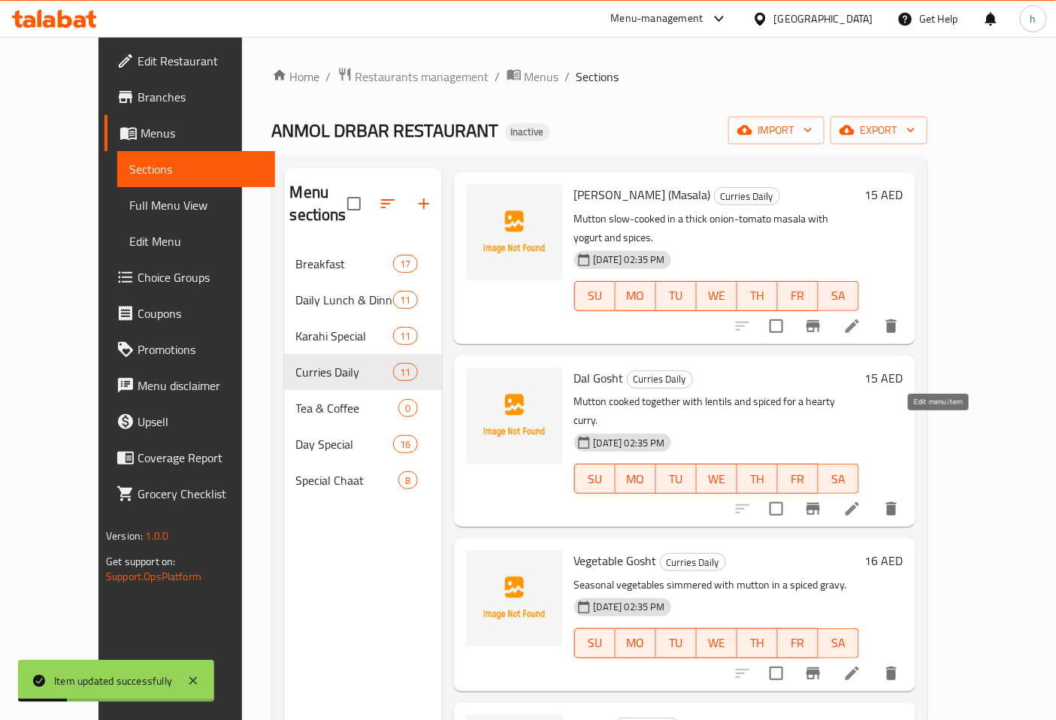
click at [862, 500] on icon at bounding box center [853, 509] width 18 height 18
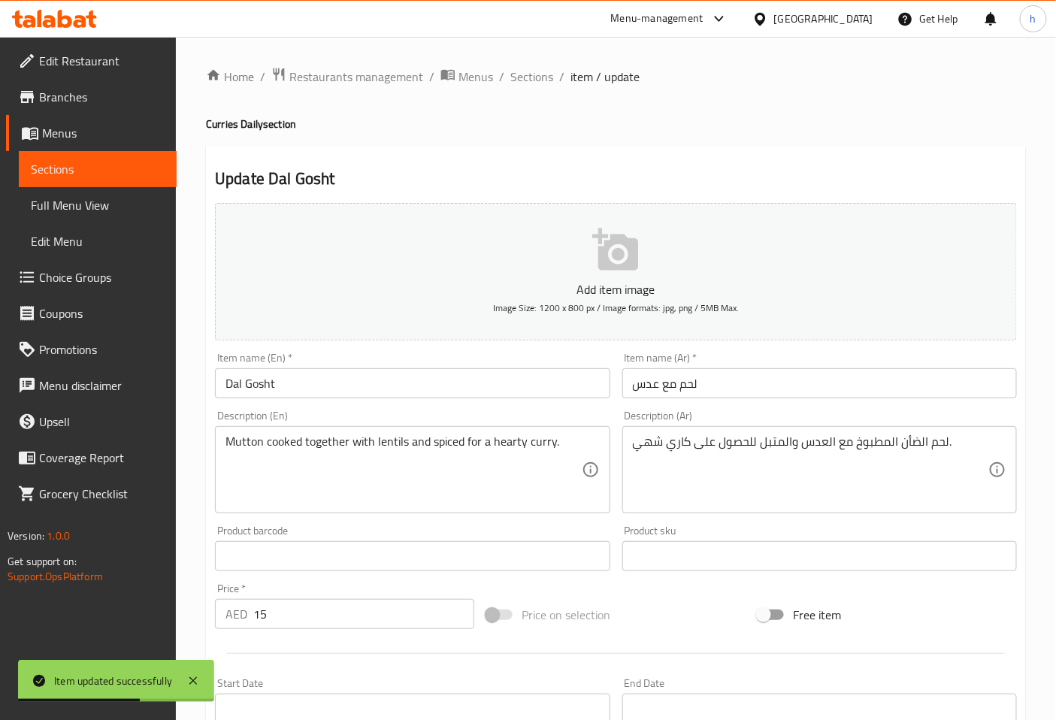
click at [266, 387] on input "Dal Gosht" at bounding box center [412, 383] width 395 height 30
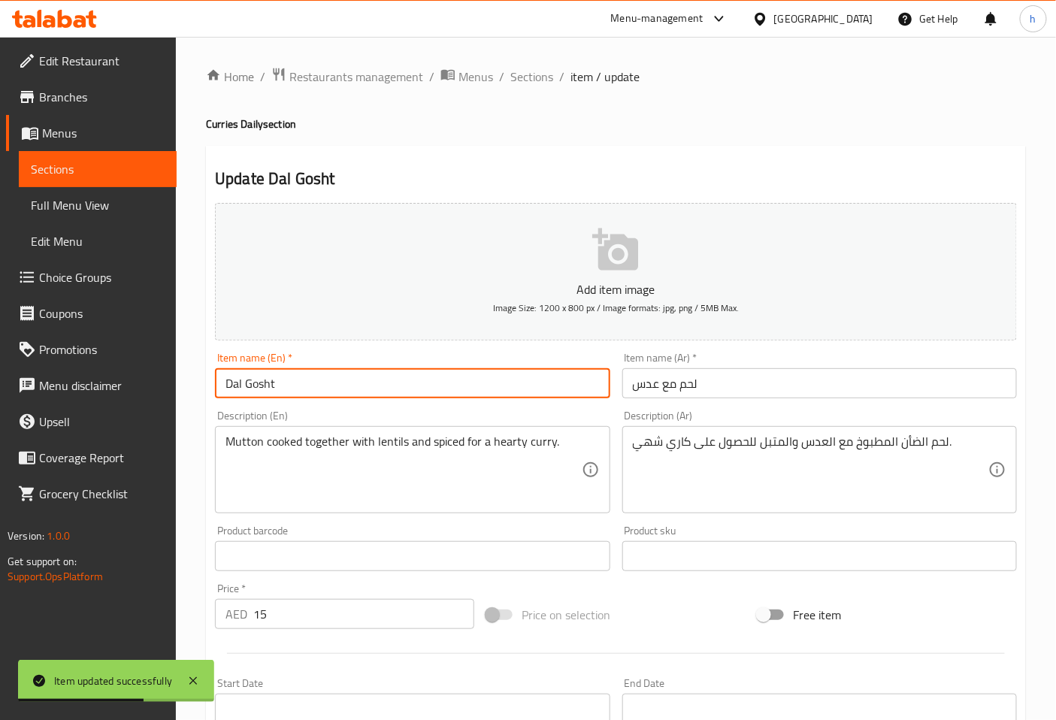
click at [266, 387] on input "Dal Gosht" at bounding box center [412, 383] width 395 height 30
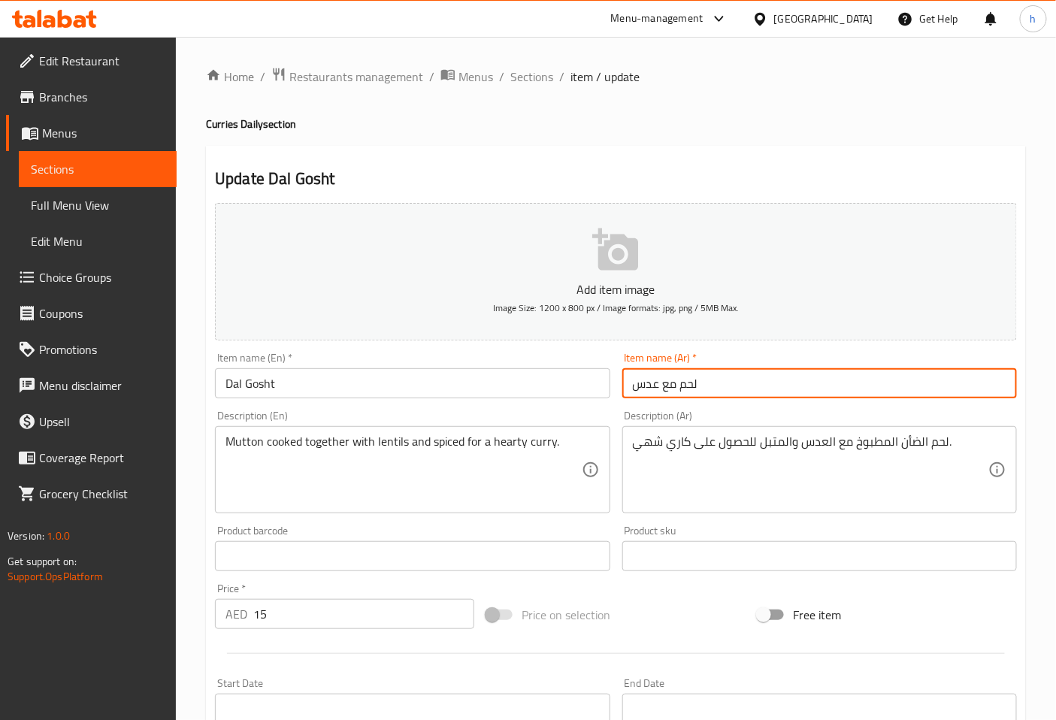
drag, startPoint x: 633, startPoint y: 386, endPoint x: 720, endPoint y: 390, distance: 86.6
click at [720, 390] on input "لحم مع عدس" at bounding box center [820, 383] width 395 height 30
type input "دال جوشت"
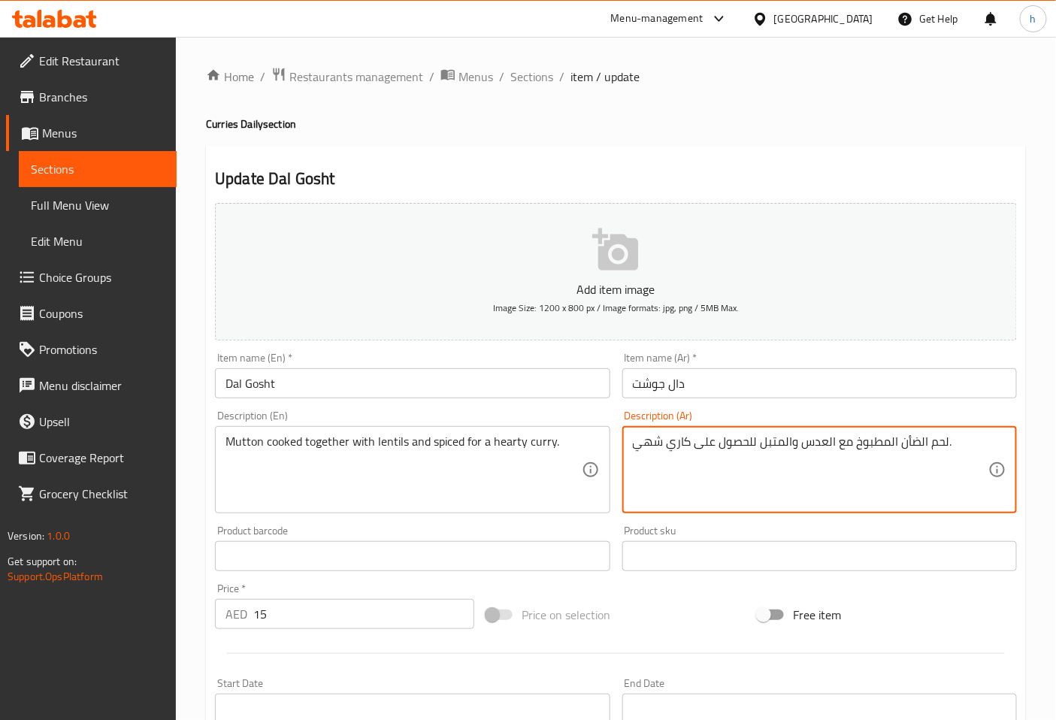
click at [906, 444] on textarea "لحم الضأن المطبوخ مع العدس والمتبل للحصول على كاري شهي." at bounding box center [811, 470] width 356 height 71
click at [886, 442] on textarea "لحم غنم المطبوخ مع العدس والمتبل للحصول على كاري شهي." at bounding box center [811, 470] width 356 height 71
click at [644, 441] on textarea "لحم غنم مطبوخ مع العدس والمتبل للحصول على كاري شهي." at bounding box center [811, 470] width 356 height 71
click at [768, 438] on textarea "لحم غنم مطبوخ مع العدس والمتبل للحصول على كاري هارتي." at bounding box center [811, 470] width 356 height 71
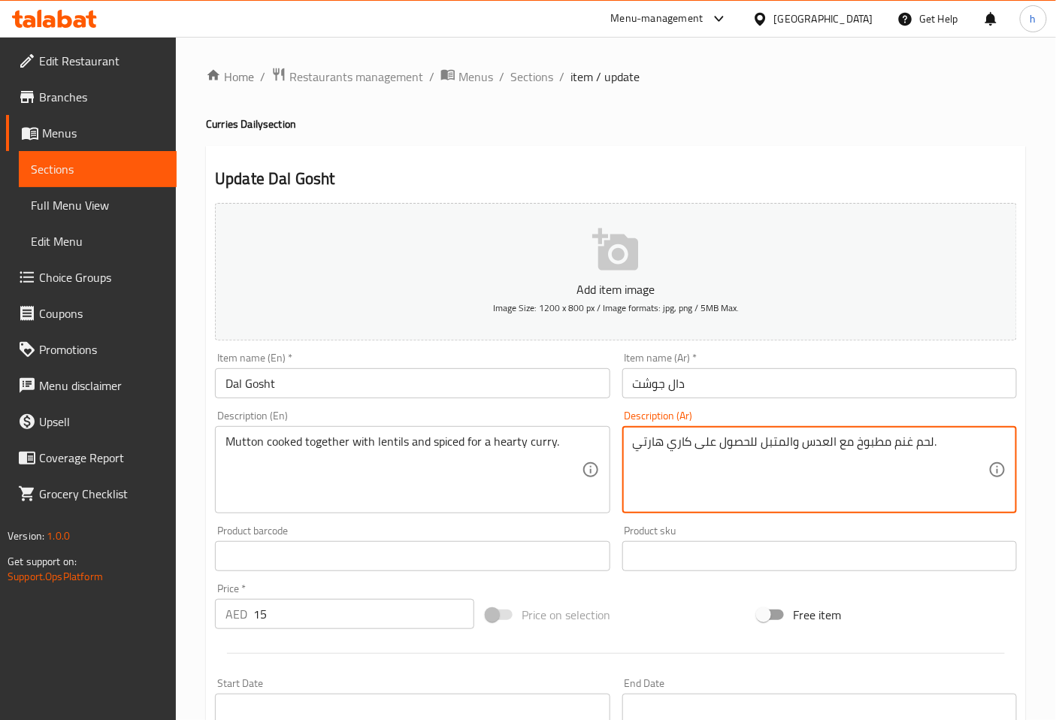
click at [768, 438] on textarea "لحم غنم مطبوخ مع العدس والمتبل للحصول على كاري هارتي." at bounding box center [811, 470] width 356 height 71
type textarea "لحم غنم مطبوخ مع العدس والتوابل للحصول على كاري هارتي."
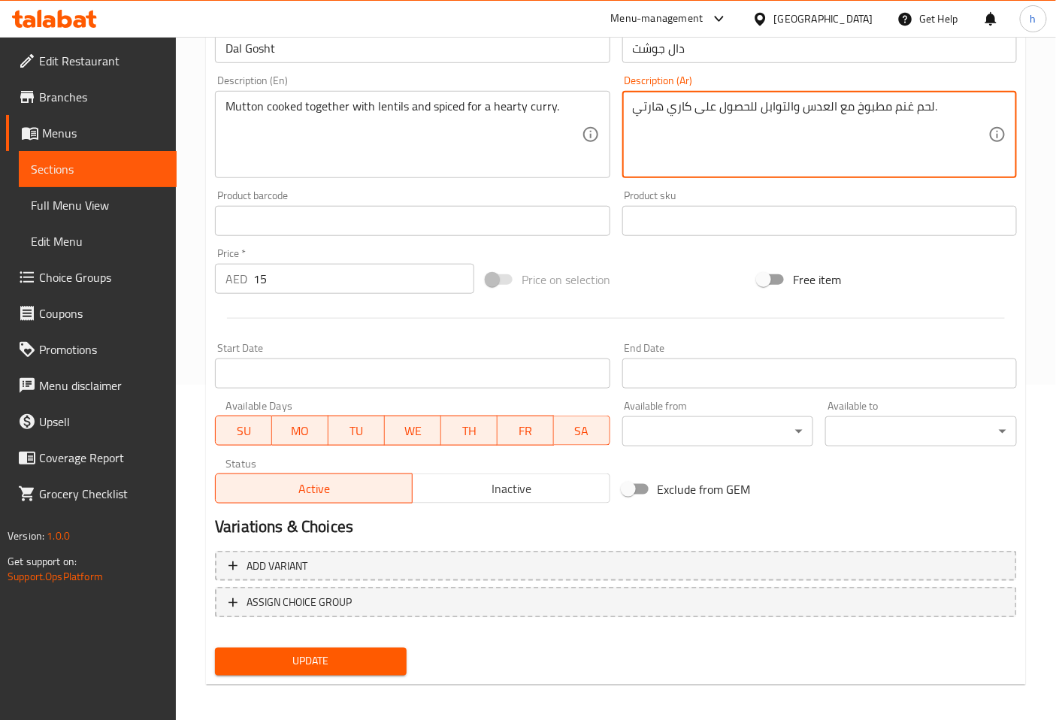
scroll to position [339, 0]
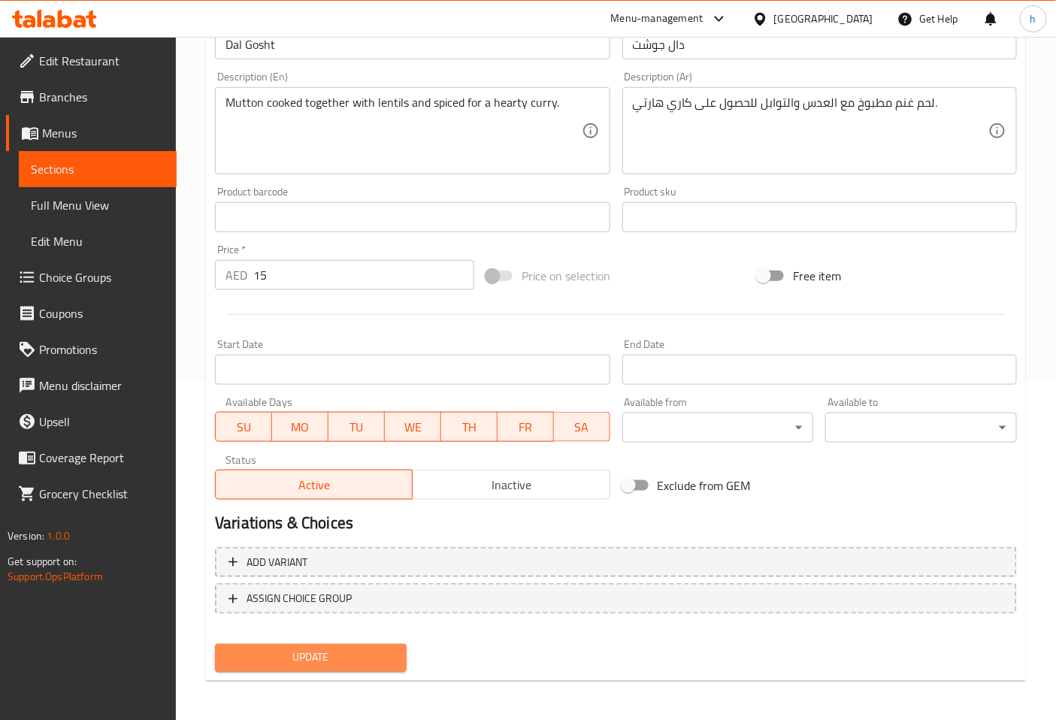
click at [322, 651] on span "Update" at bounding box center [311, 658] width 168 height 19
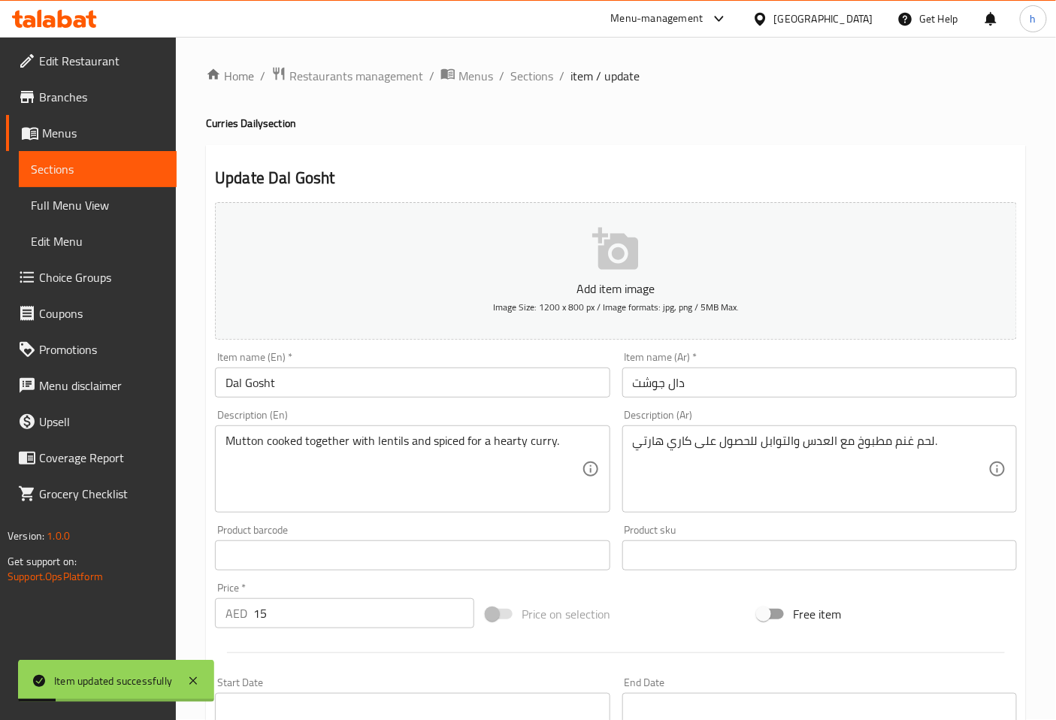
scroll to position [0, 0]
click at [532, 77] on span "Sections" at bounding box center [532, 77] width 43 height 18
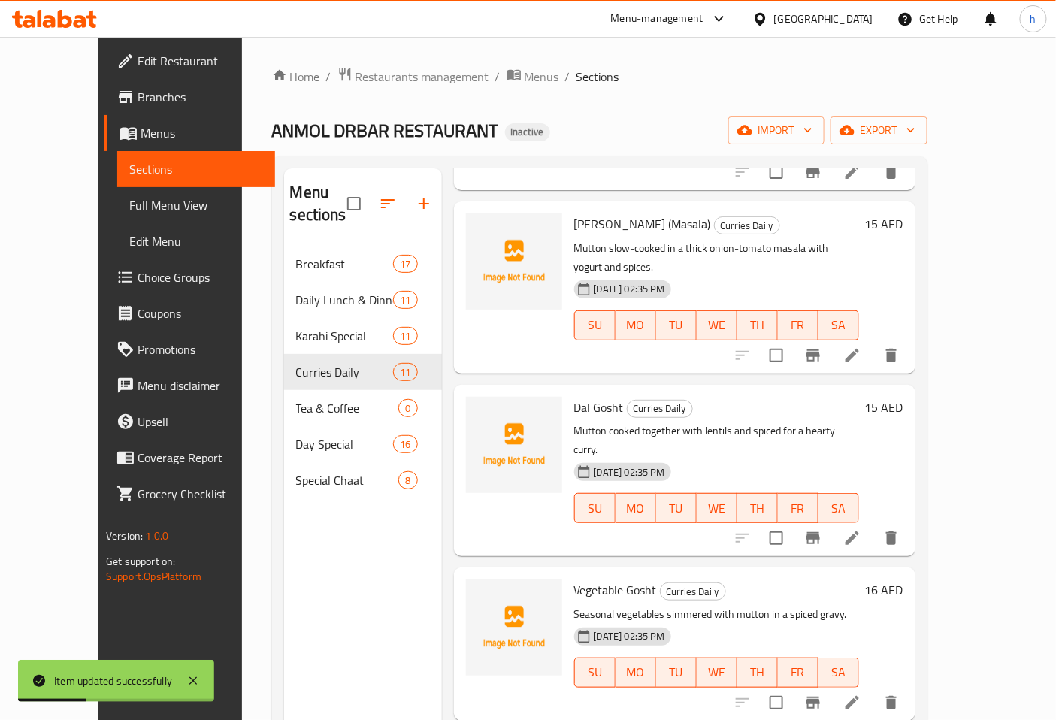
scroll to position [250, 0]
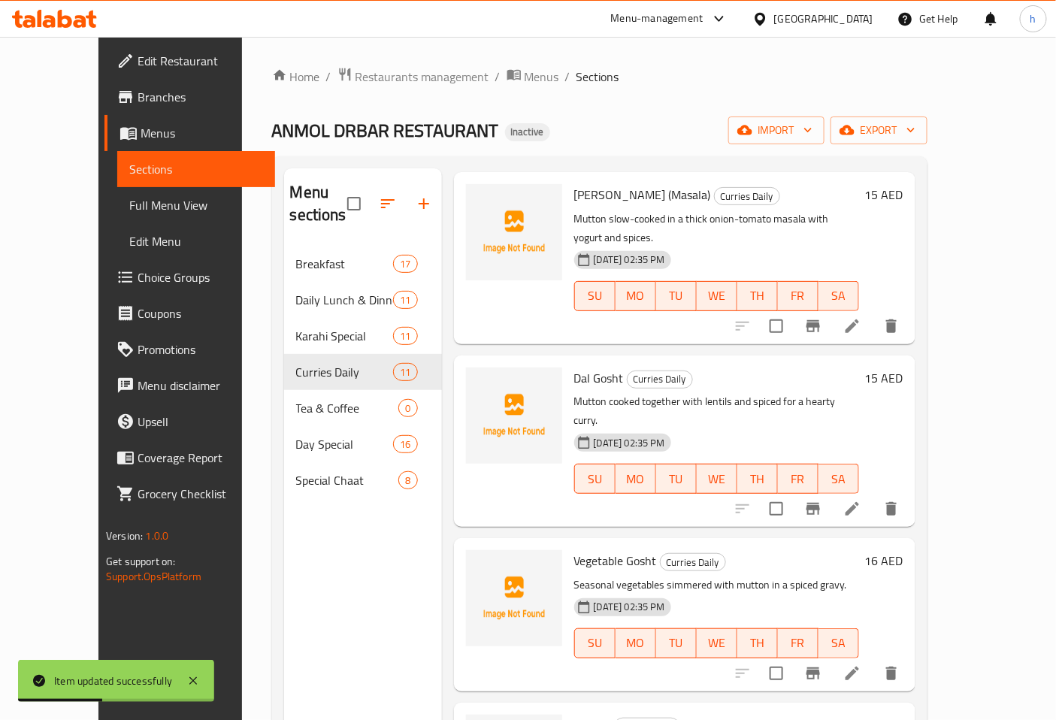
click at [862, 665] on icon at bounding box center [853, 674] width 18 height 18
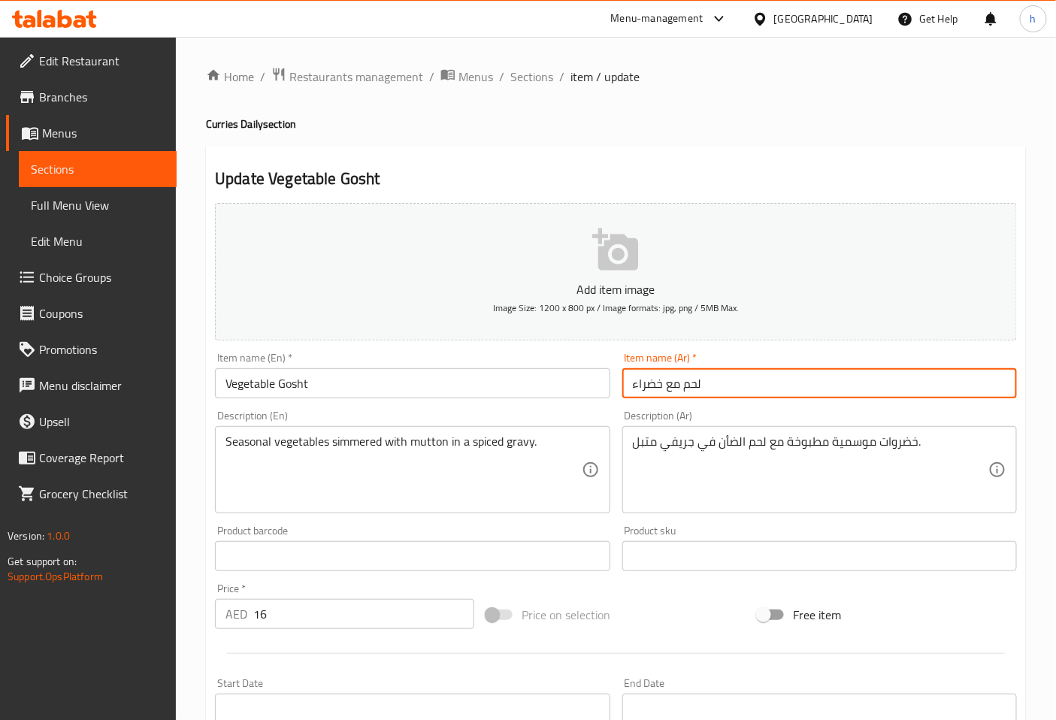
drag, startPoint x: 653, startPoint y: 386, endPoint x: 724, endPoint y: 386, distance: 71.4
click at [724, 386] on input "لحم مع خضراء" at bounding box center [820, 383] width 395 height 30
click at [684, 384] on input "خضروات جوشت" at bounding box center [820, 383] width 395 height 30
type input "خضراوات جوشت"
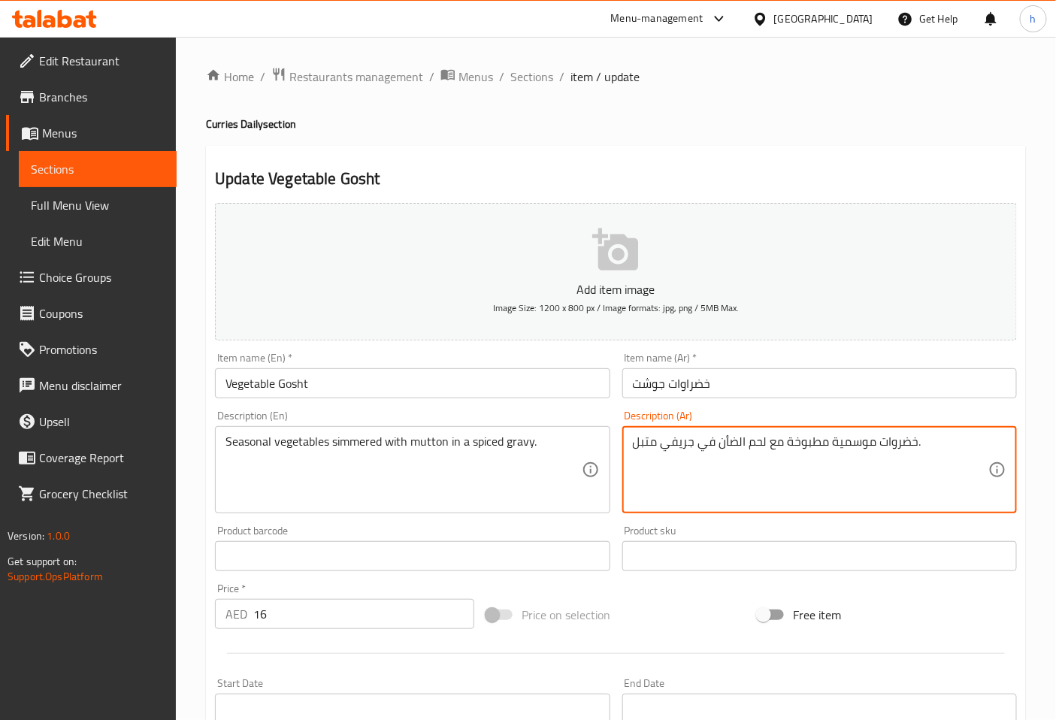
click at [730, 442] on textarea "خضروات موسمية مطبوخة مع لحم الضأن في جريفي متبل." at bounding box center [811, 470] width 356 height 71
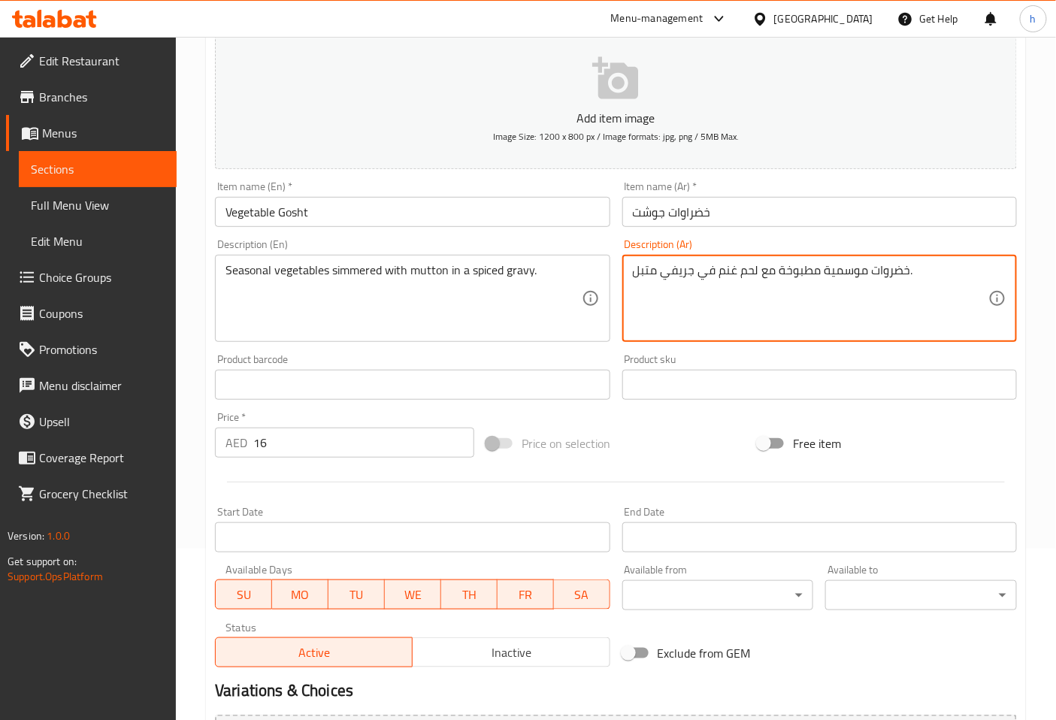
scroll to position [339, 0]
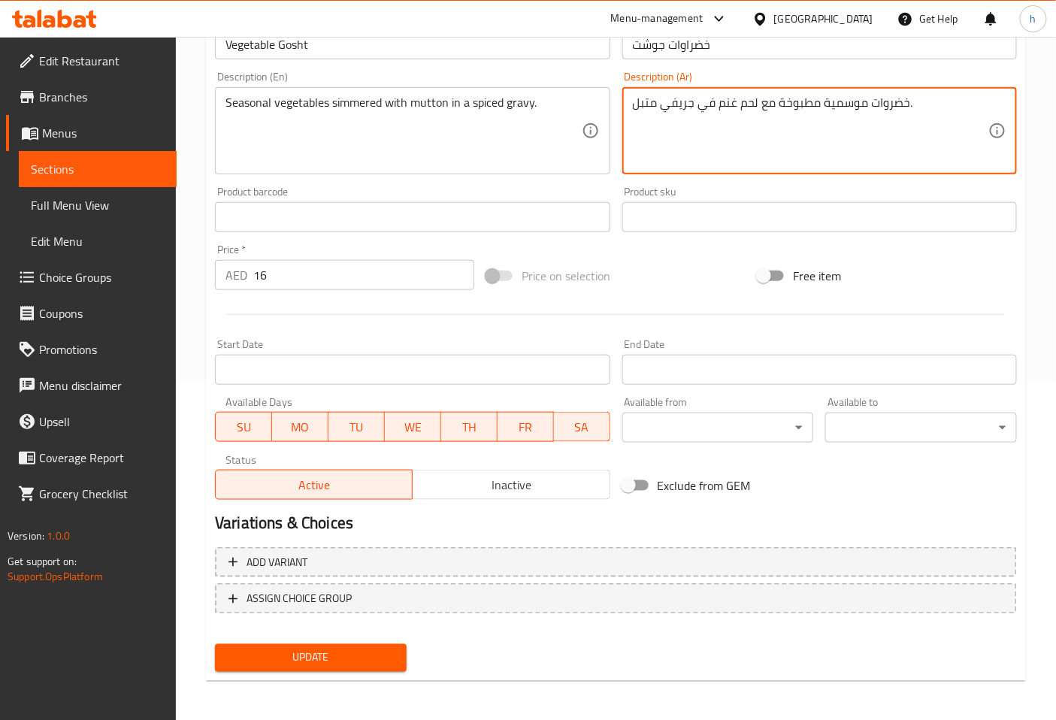
type textarea "خضروات موسمية مطبوخة مع لحم غنم في جريفي متبل."
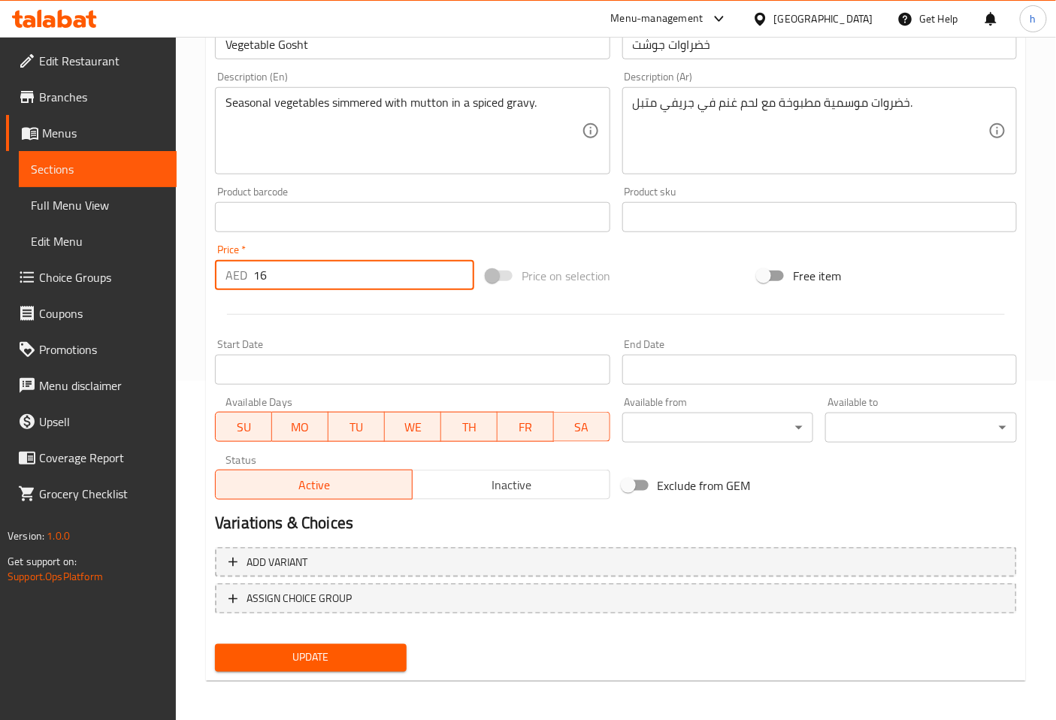
click at [343, 274] on input "16" at bounding box center [363, 275] width 221 height 30
type input "15"
click at [349, 659] on span "Update" at bounding box center [311, 658] width 168 height 19
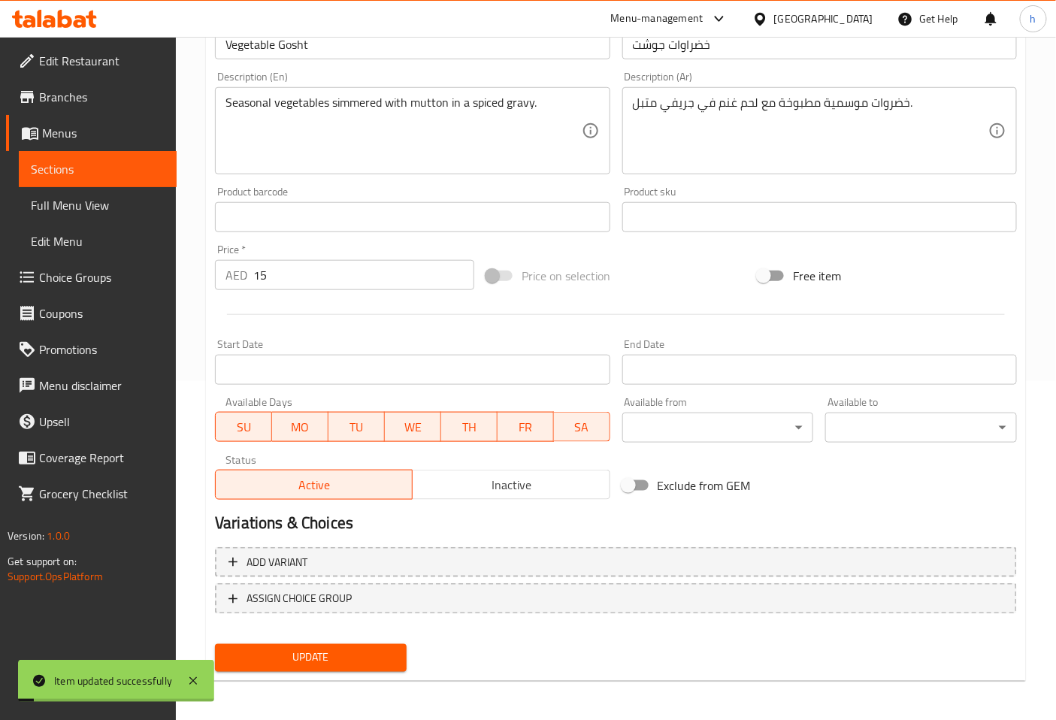
scroll to position [0, 0]
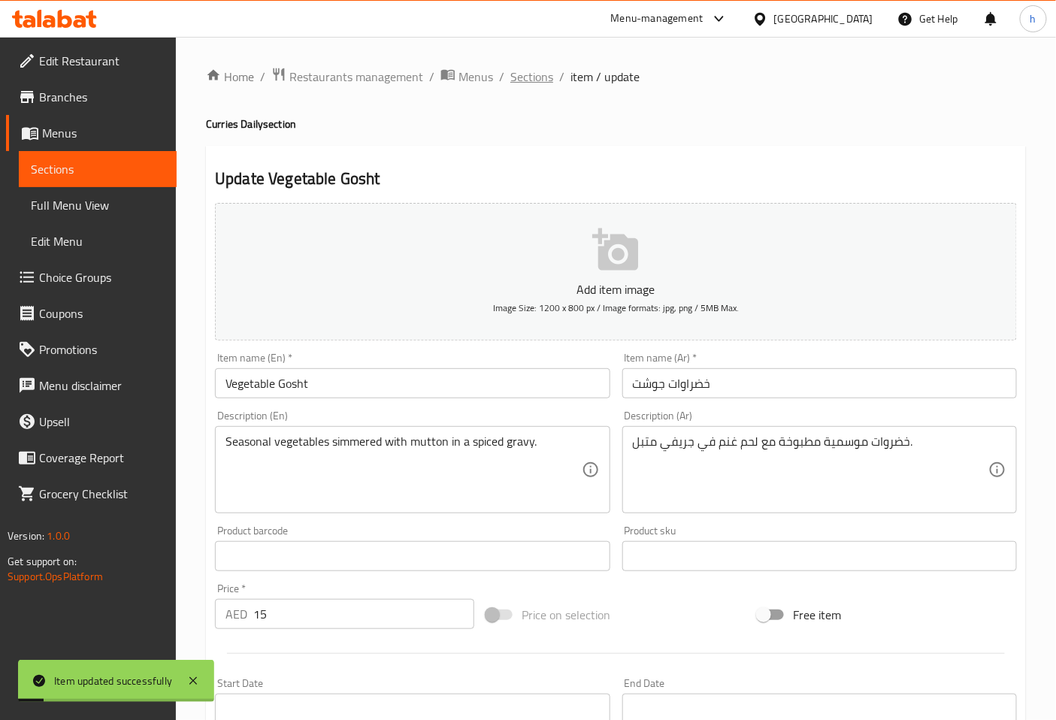
click at [525, 70] on span "Sections" at bounding box center [532, 77] width 43 height 18
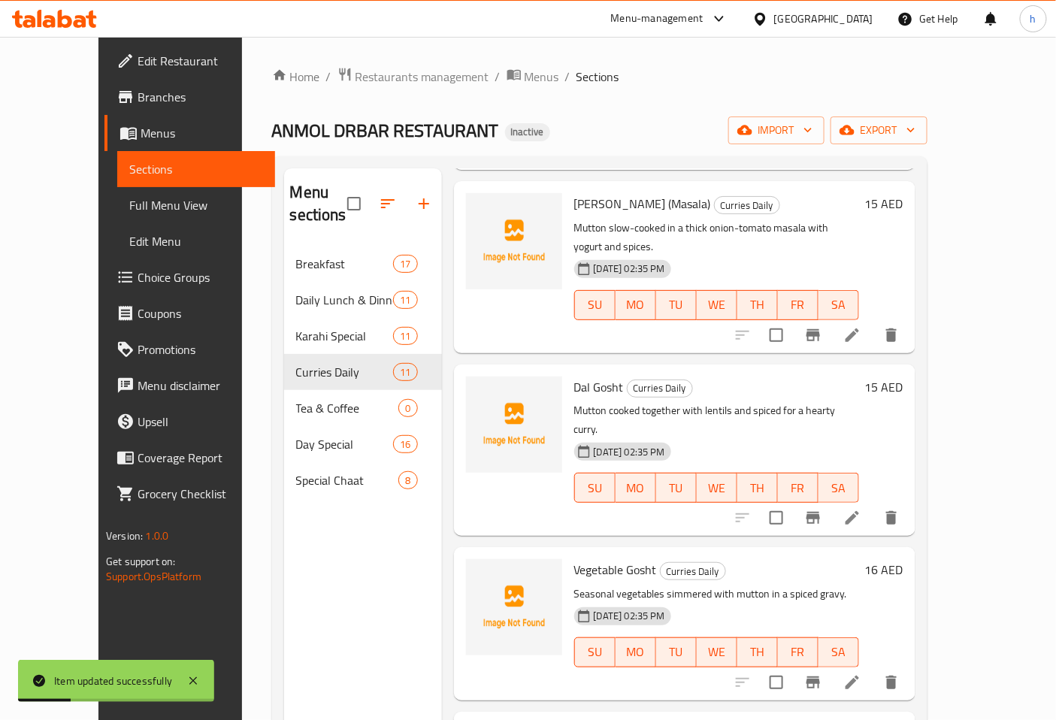
scroll to position [334, 0]
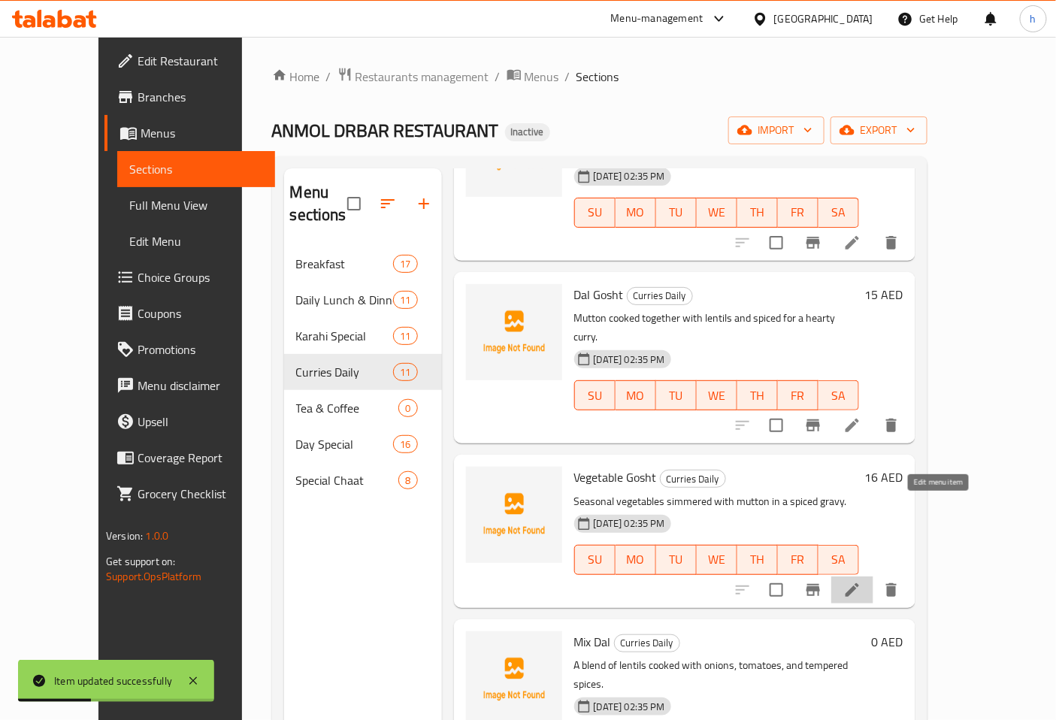
click at [862, 581] on icon at bounding box center [853, 590] width 18 height 18
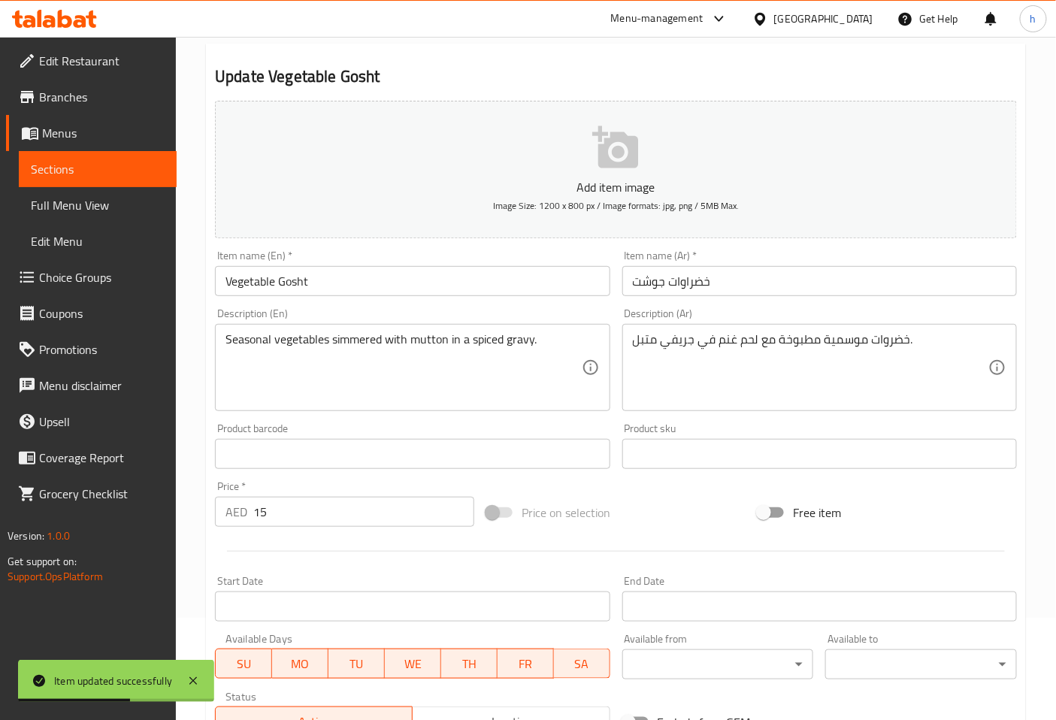
scroll to position [334, 0]
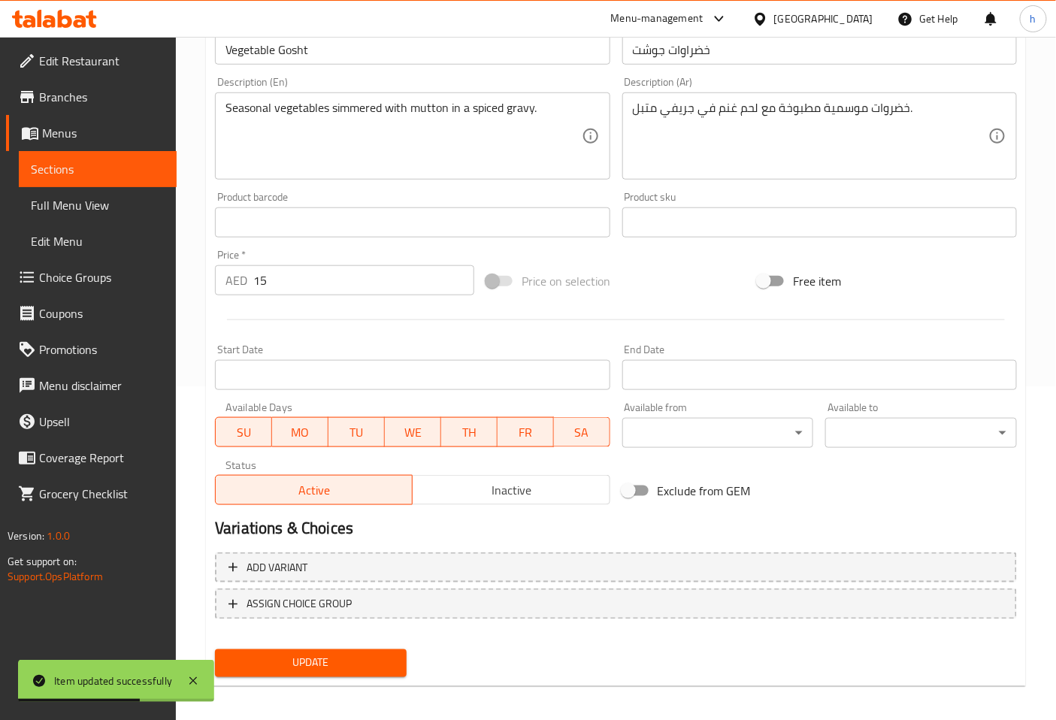
click at [367, 654] on span "Update" at bounding box center [311, 663] width 168 height 19
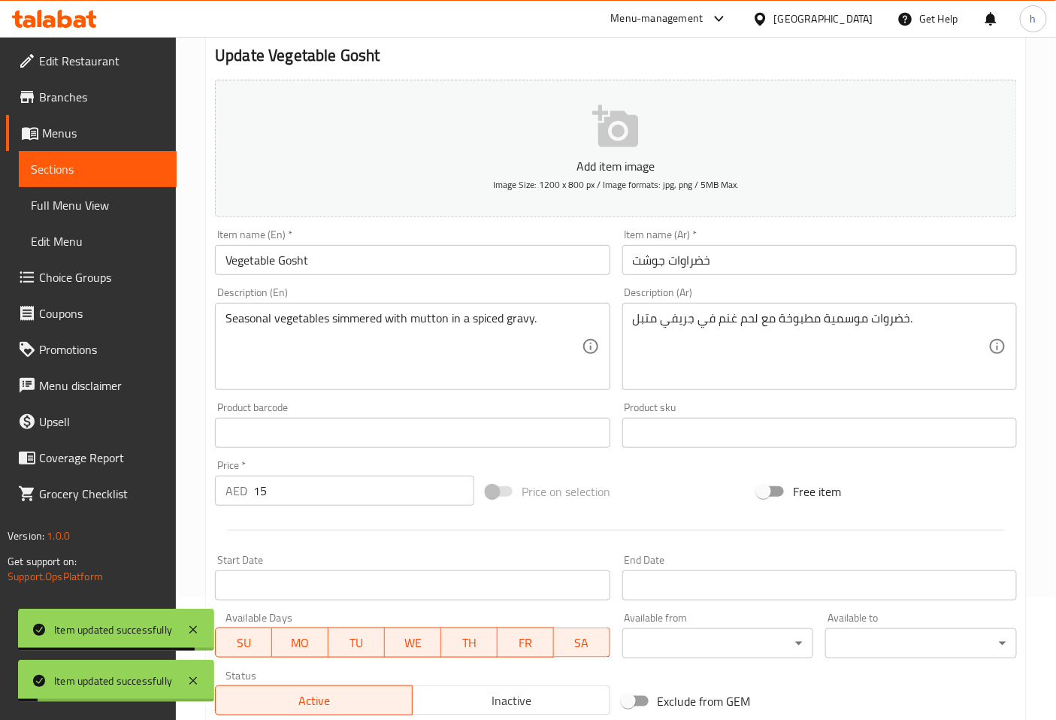
scroll to position [0, 0]
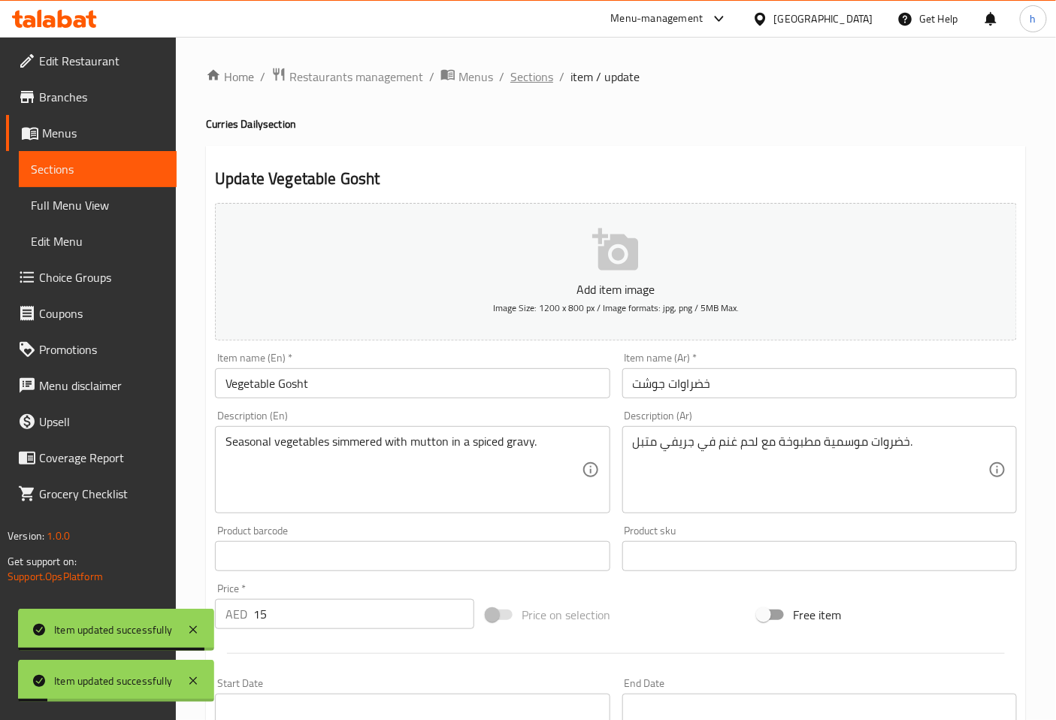
click at [535, 76] on span "Sections" at bounding box center [532, 77] width 43 height 18
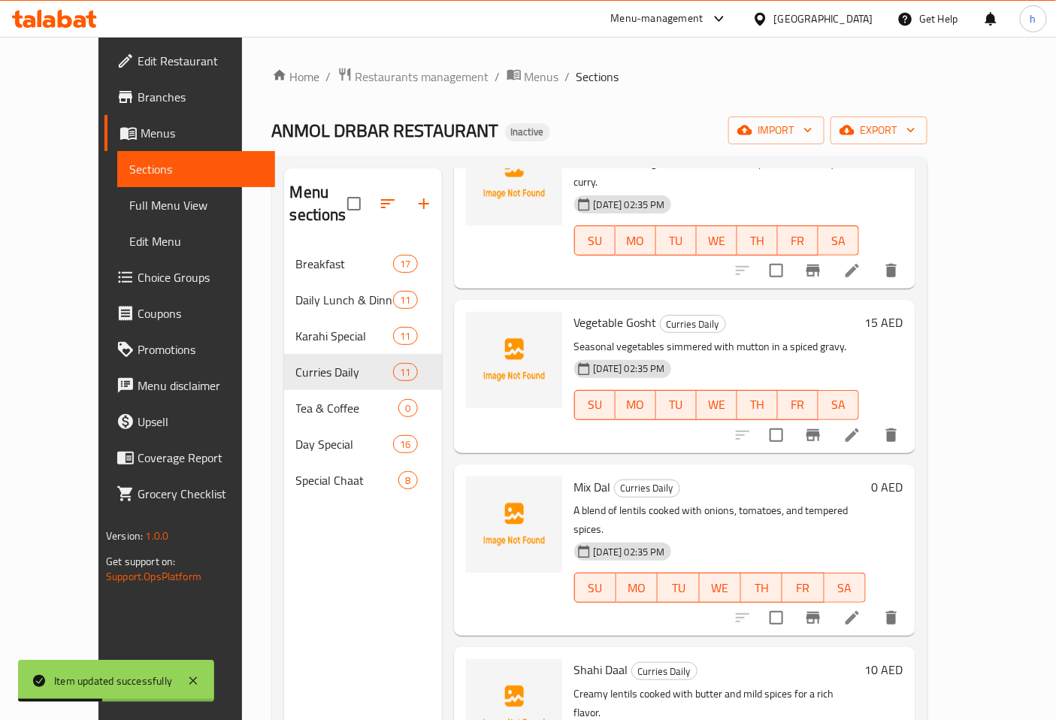
scroll to position [584, 0]
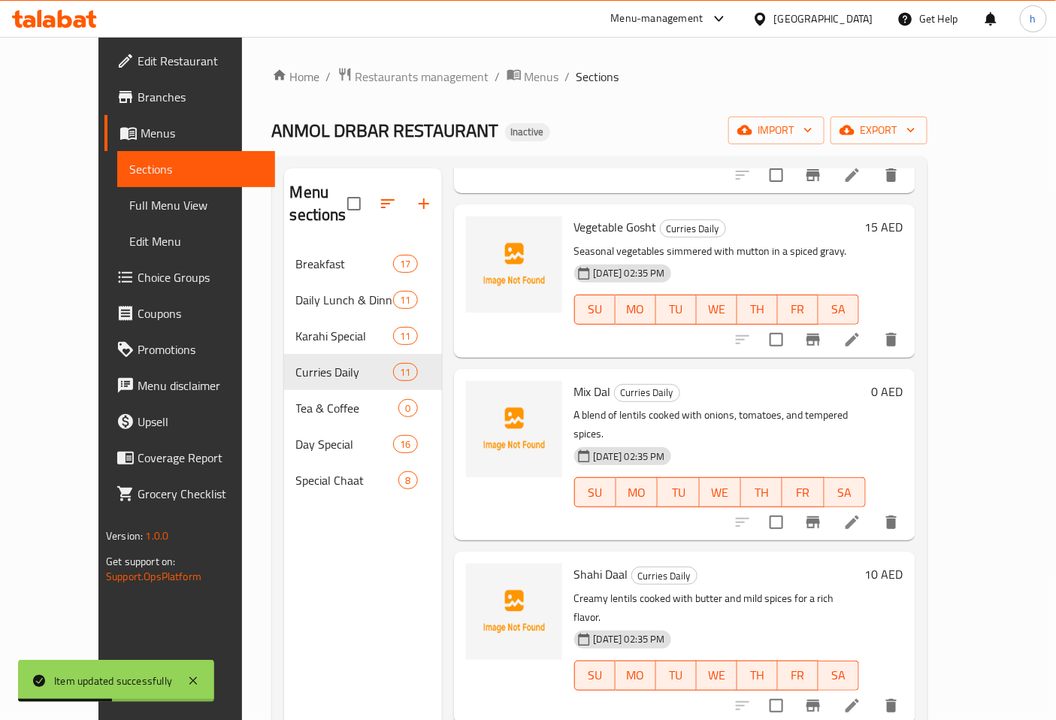
click at [862, 514] on icon at bounding box center [853, 523] width 18 height 18
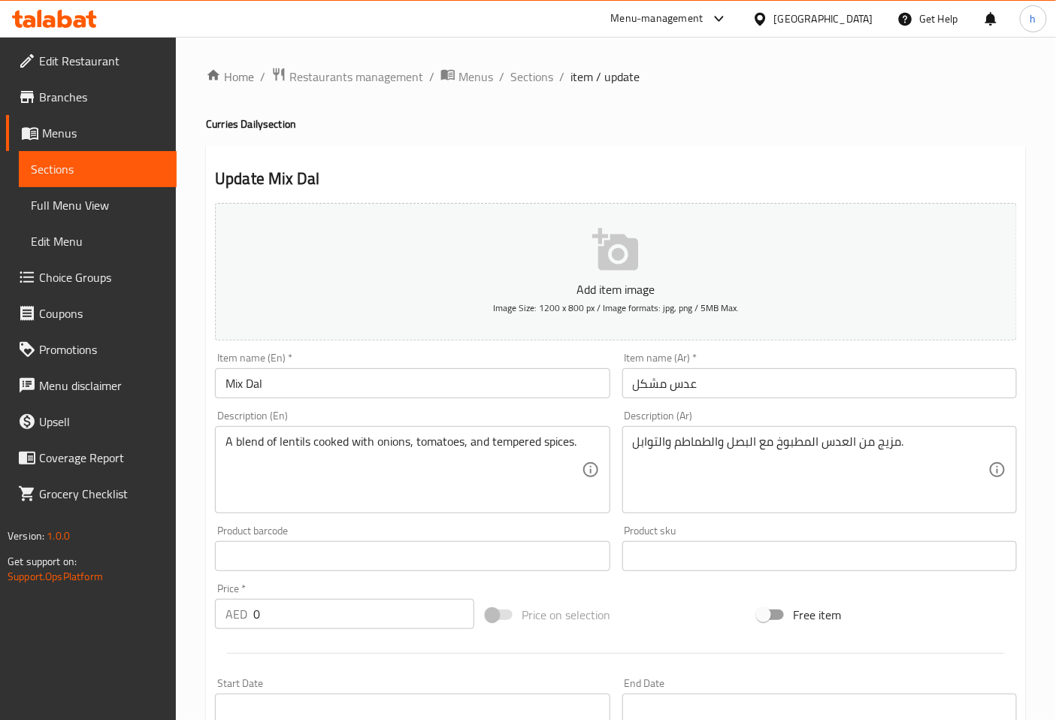
click at [753, 378] on input "عدس مشكل" at bounding box center [820, 383] width 395 height 30
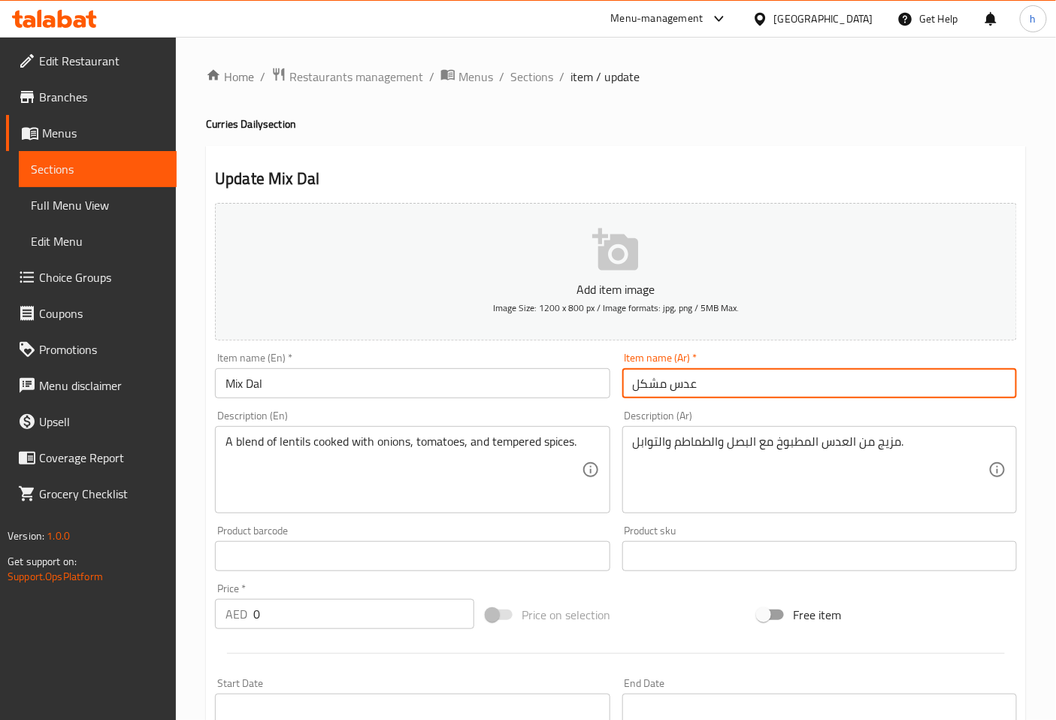
click at [753, 378] on input "عدس مشكل" at bounding box center [820, 383] width 395 height 30
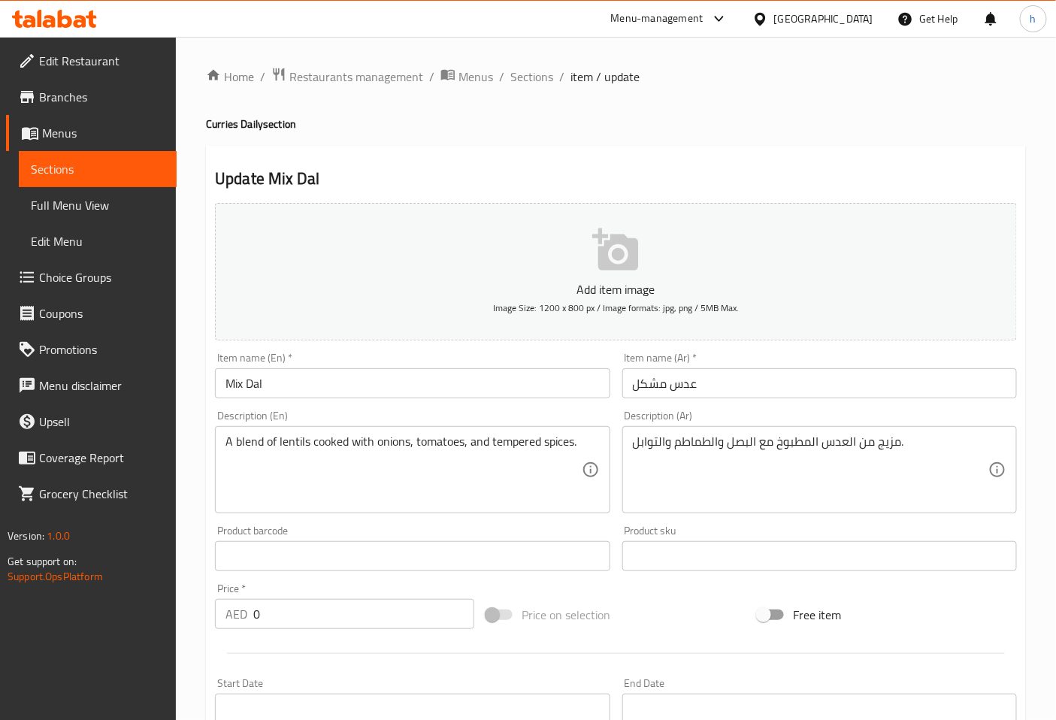
click at [723, 386] on input "عدس مشكل" at bounding box center [820, 383] width 395 height 30
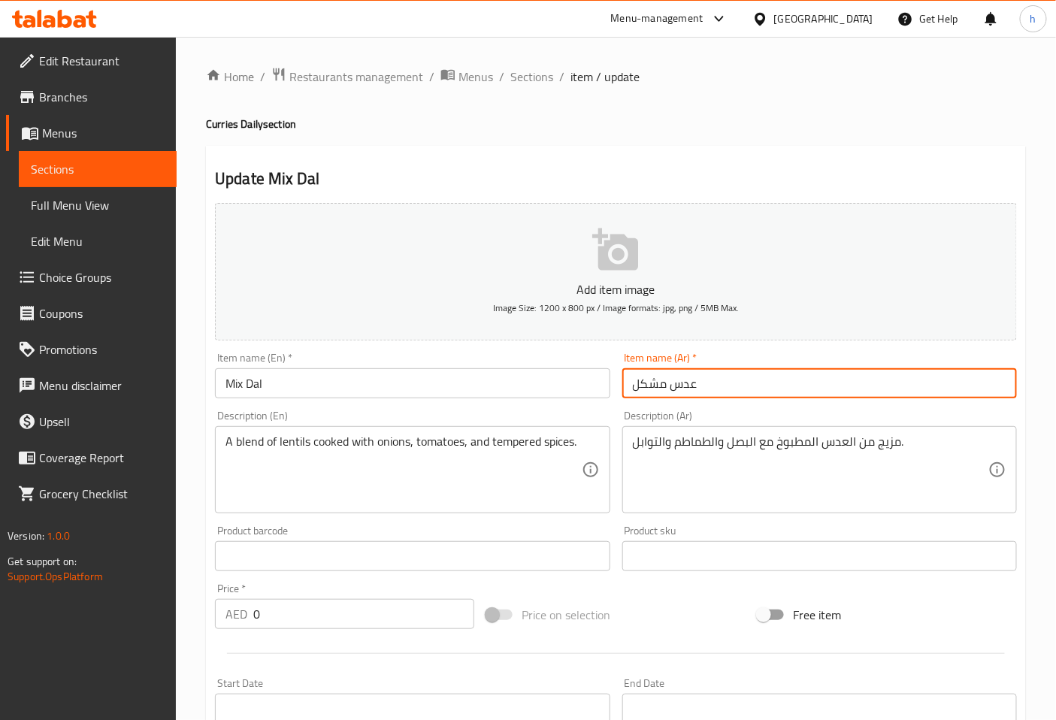
click at [723, 386] on input "عدس مشكل" at bounding box center [820, 383] width 395 height 30
type input "دال مشكل"
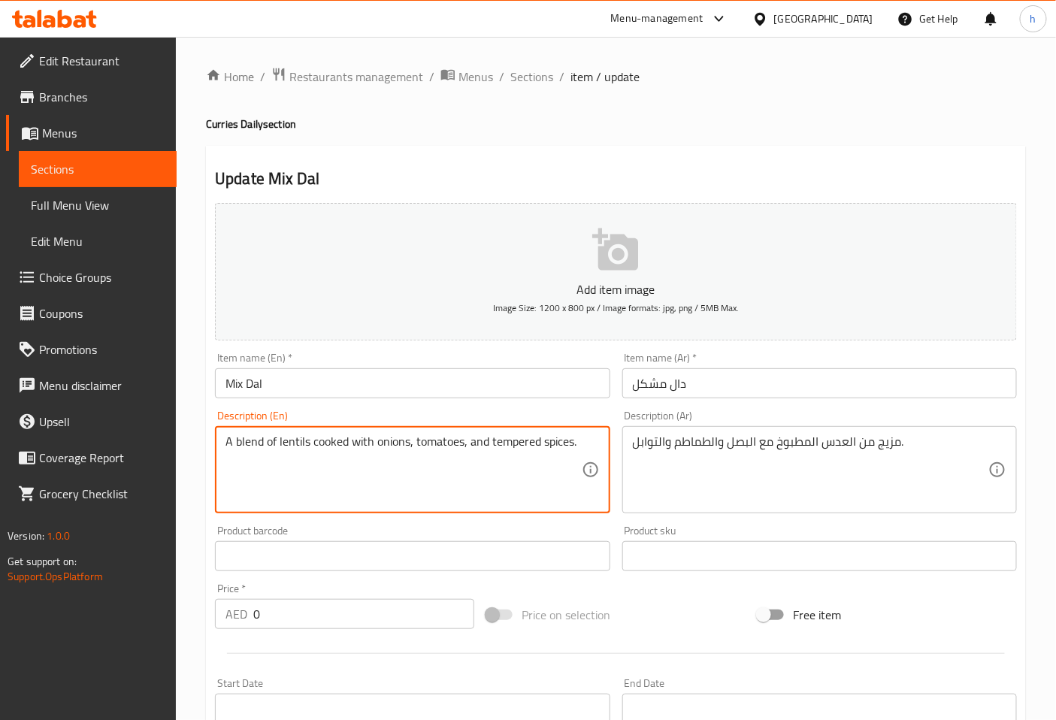
click at [247, 445] on textarea "A blend of lentils cooked with onions, tomatoes, and tempered spices." at bounding box center [404, 470] width 356 height 71
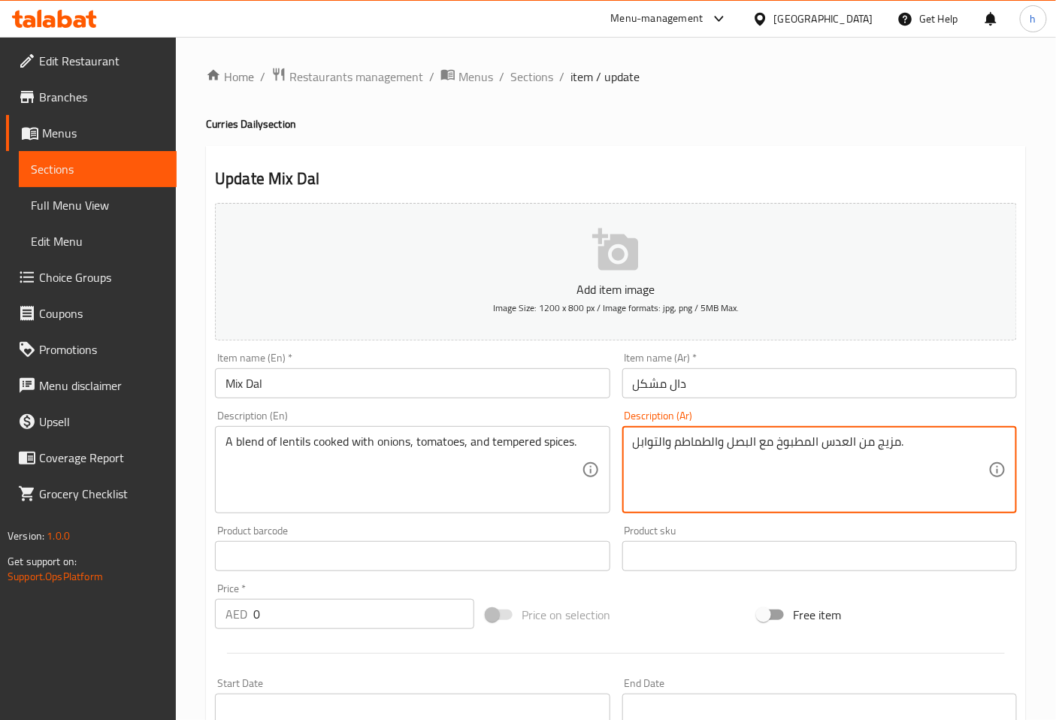
click at [890, 441] on textarea "مزيج من العدس المطبوخ مع البصل والطماطم والتوابل." at bounding box center [811, 470] width 356 height 71
click at [523, 440] on textarea "A blend of lentils cooked with onions, tomatoes, and tempered spices." at bounding box center [404, 470] width 356 height 71
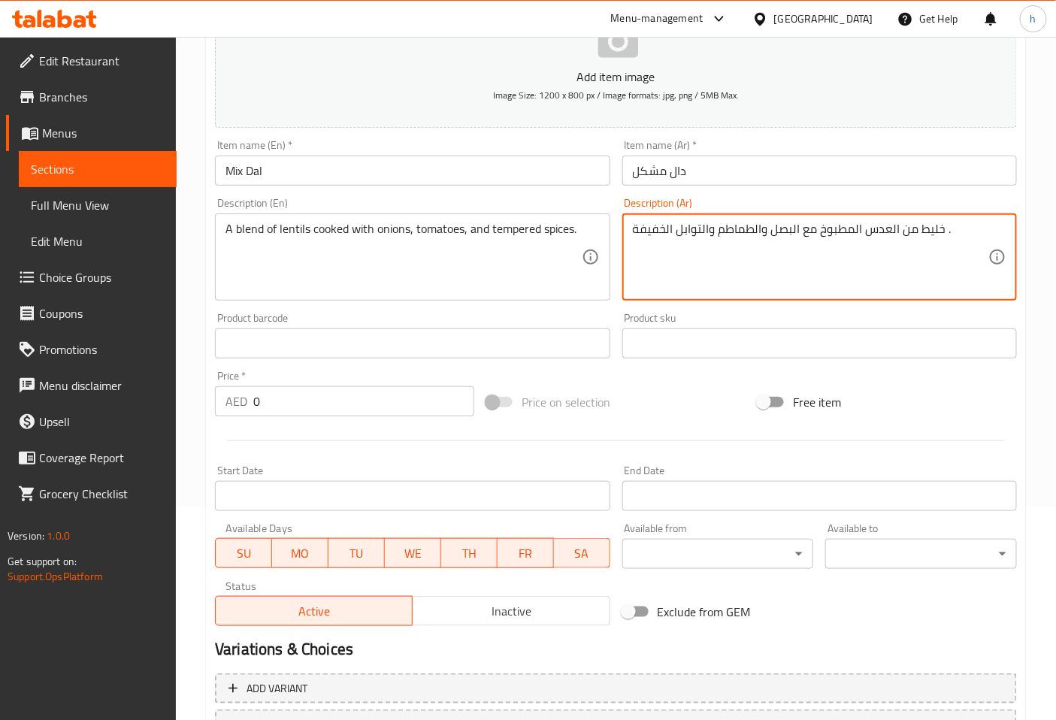
scroll to position [334, 0]
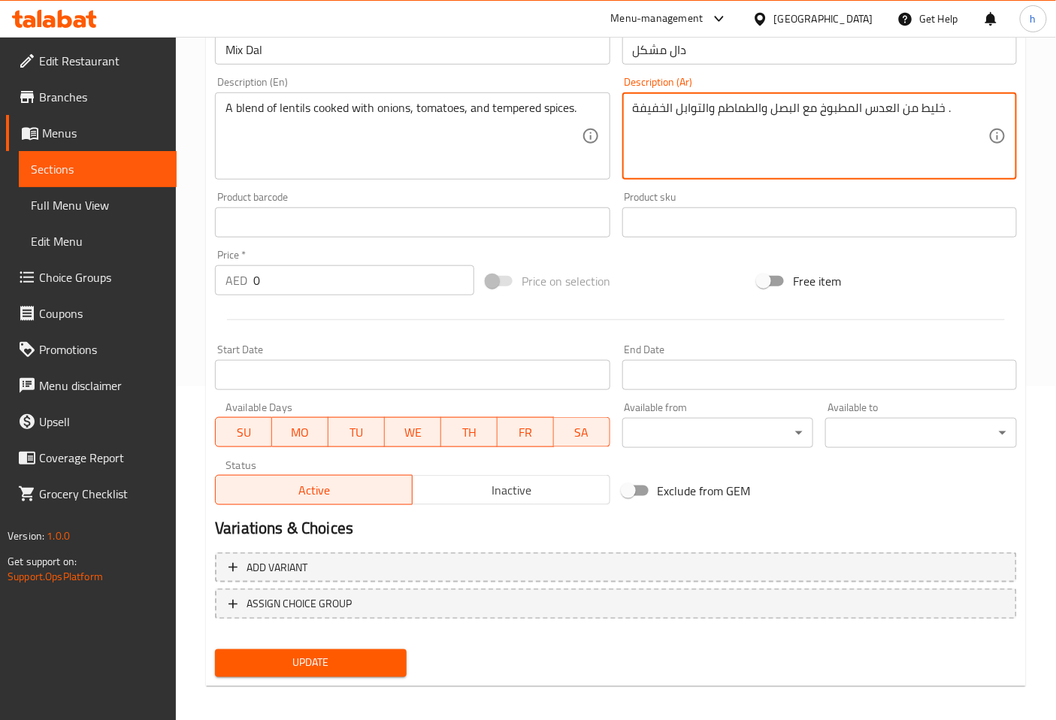
type textarea "خليط من العدس المطبوخ مع البصل والطماطم والتوابل الخفيفة ."
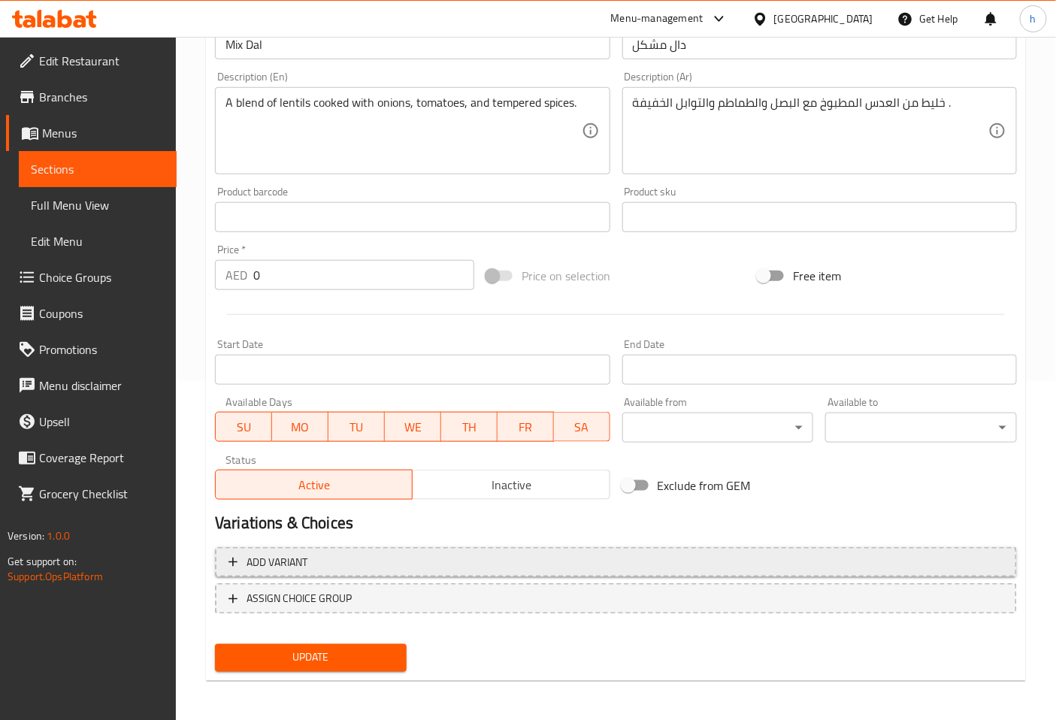
click at [460, 571] on button "Add variant" at bounding box center [616, 562] width 802 height 31
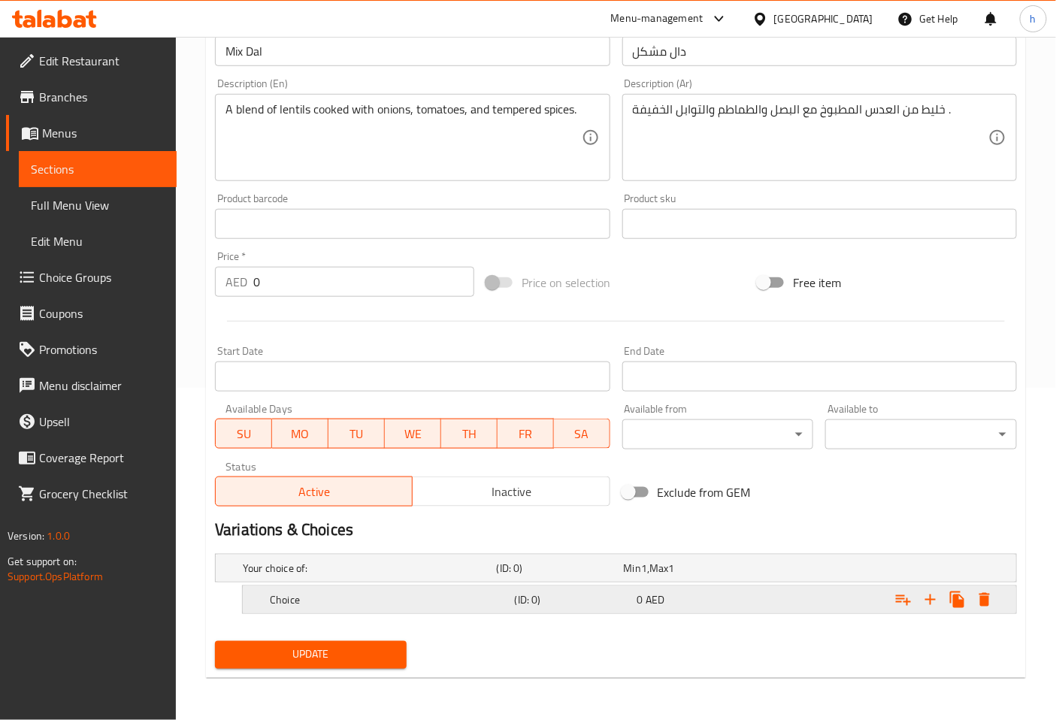
scroll to position [332, 0]
drag, startPoint x: 365, startPoint y: 567, endPoint x: 370, endPoint y: 605, distance: 38.6
click at [365, 567] on h5 "Your choice of:" at bounding box center [367, 569] width 248 height 15
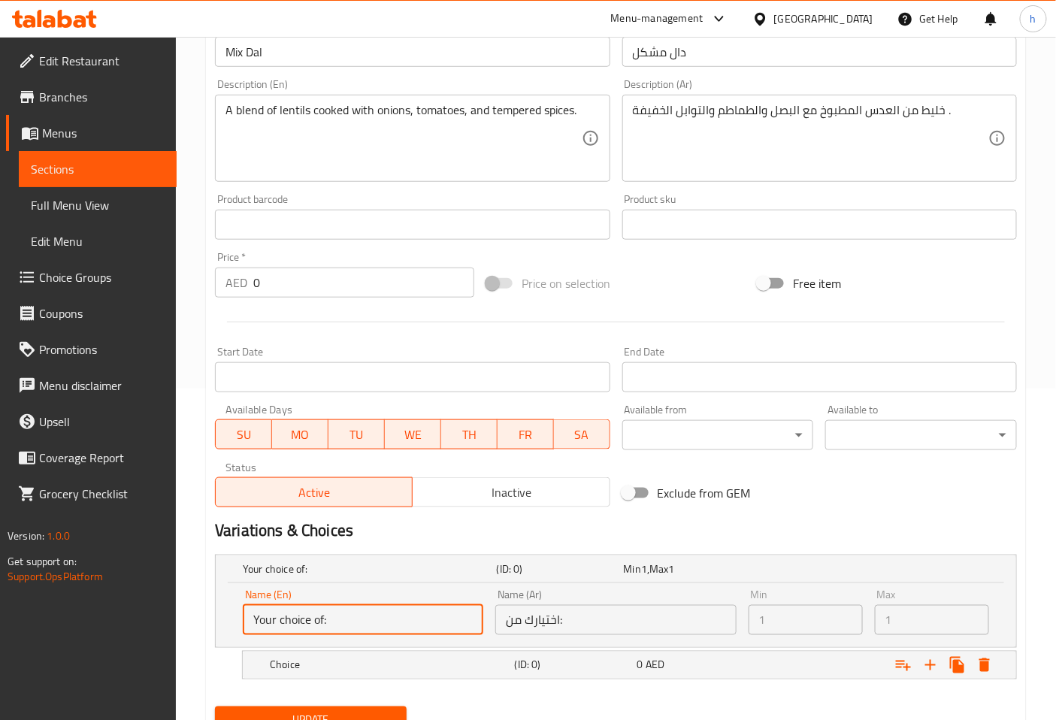
click at [371, 614] on input "Your choice of:" at bounding box center [363, 620] width 241 height 30
click at [371, 663] on h5 "Choice" at bounding box center [389, 665] width 239 height 15
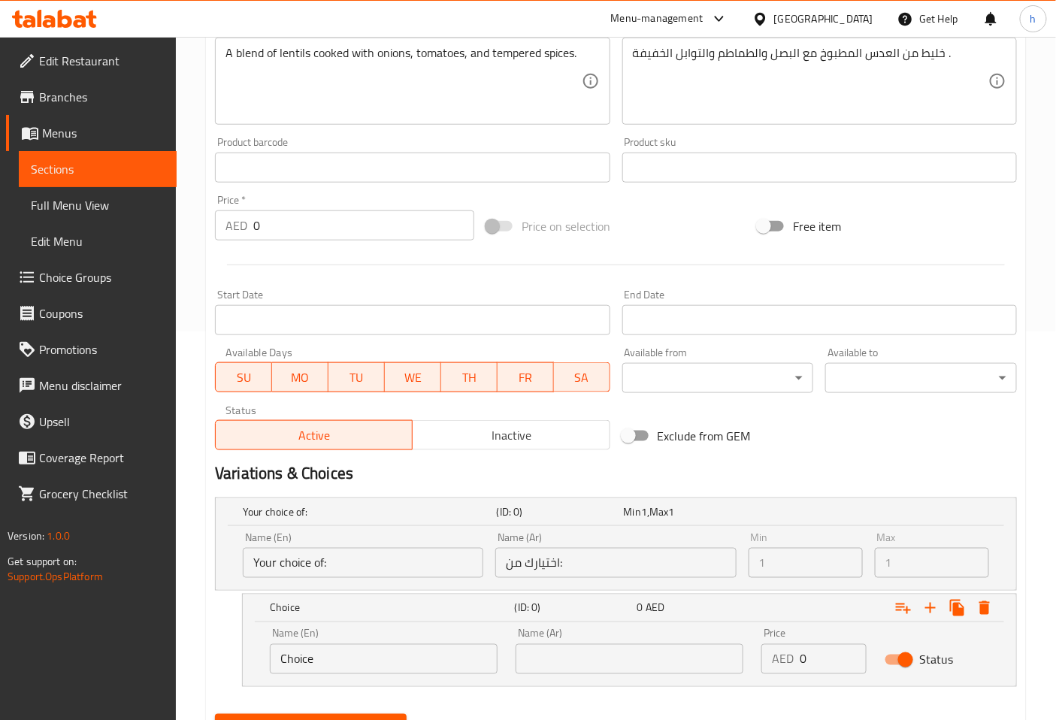
scroll to position [461, 0]
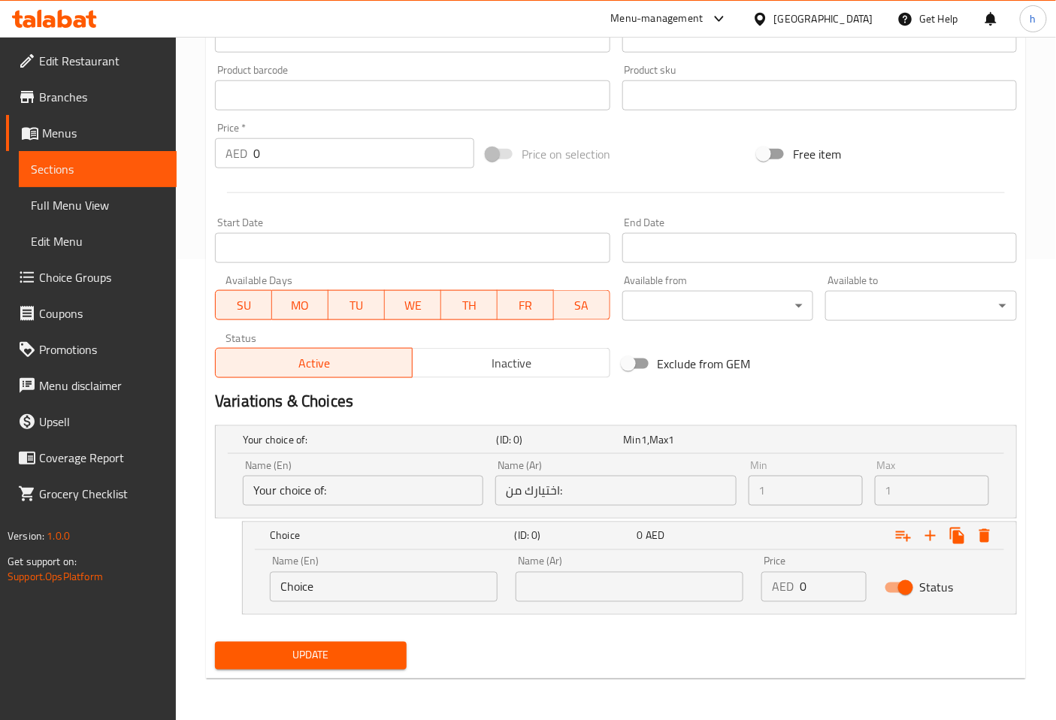
click at [384, 593] on input "Choice" at bounding box center [384, 587] width 228 height 30
type input "C"
type input "small"
click at [545, 568] on div "Name (Ar) Name (Ar)" at bounding box center [630, 579] width 228 height 46
click at [551, 585] on input "text" at bounding box center [630, 587] width 228 height 30
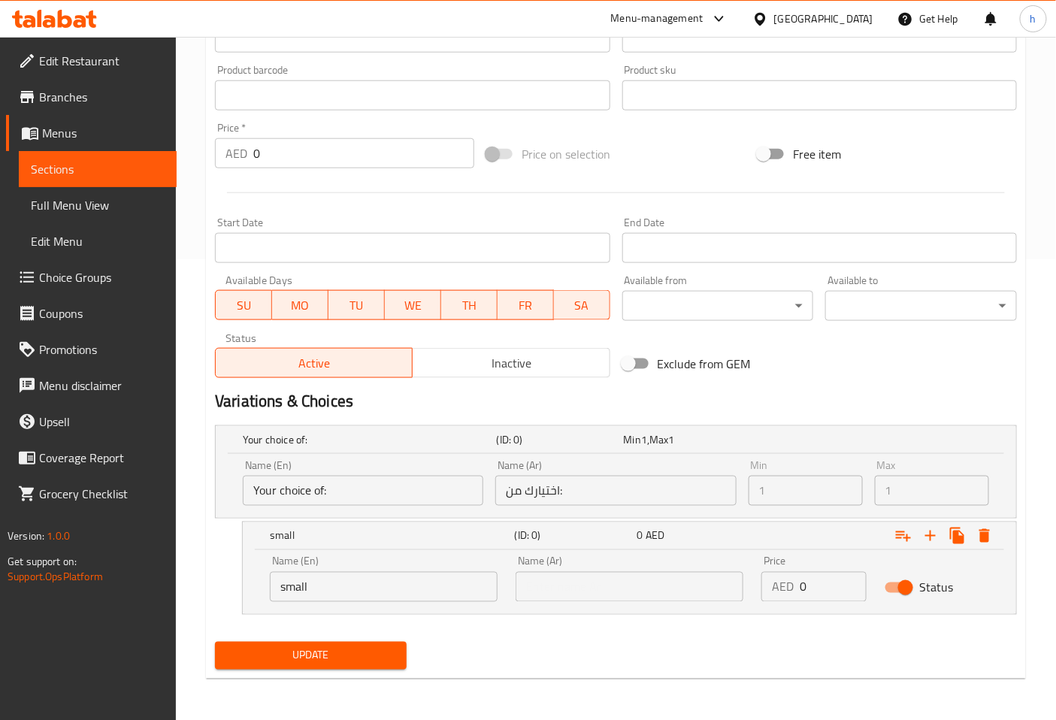
drag, startPoint x: 756, startPoint y: 687, endPoint x: 820, endPoint y: 591, distance: 115.3
click at [761, 675] on div "Home / Restaurants management / Menus / Sections / item / update Curries Daily …" at bounding box center [616, 148] width 820 height 1085
click at [928, 535] on icon "Expand" at bounding box center [931, 536] width 18 height 18
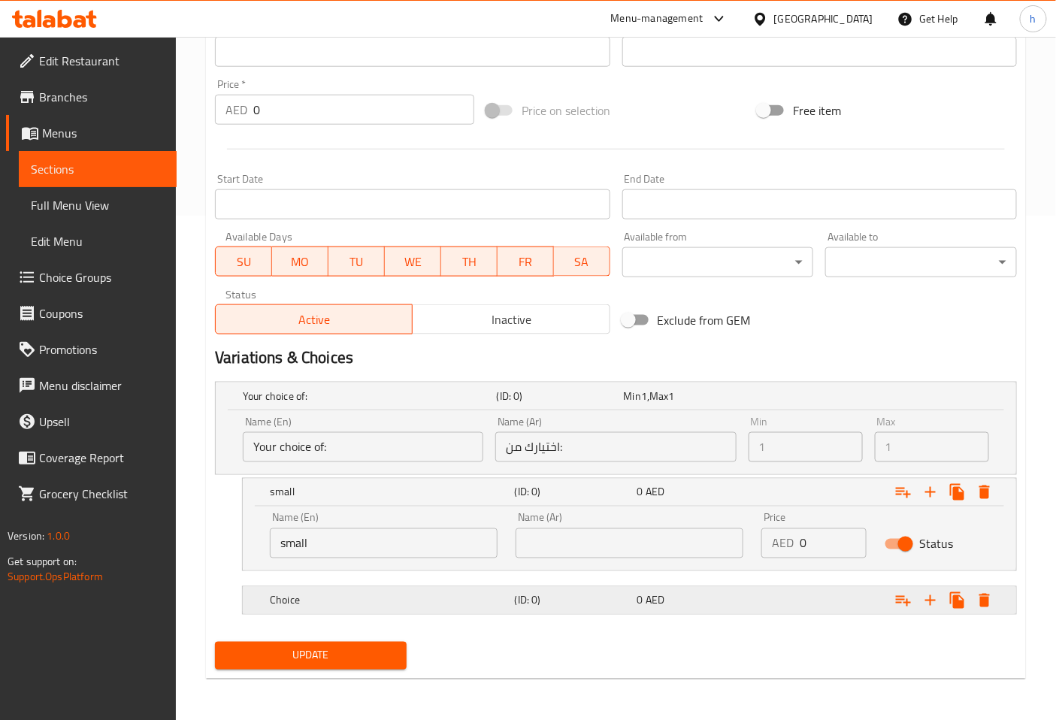
click at [423, 593] on h5 "Choice" at bounding box center [389, 600] width 239 height 15
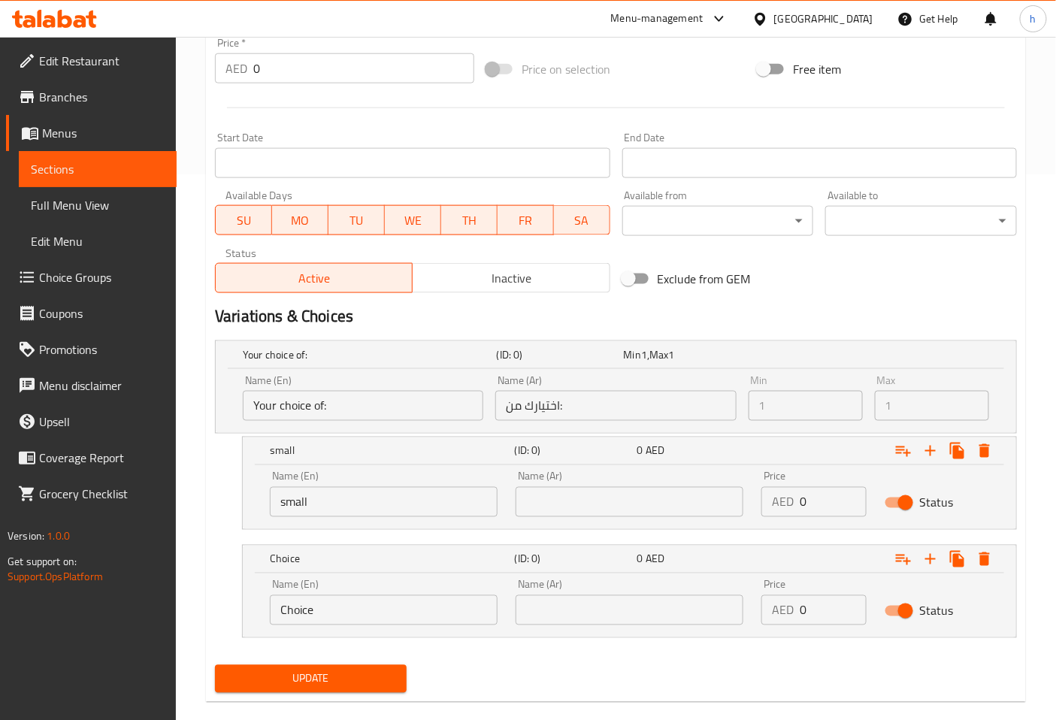
scroll to position [568, 0]
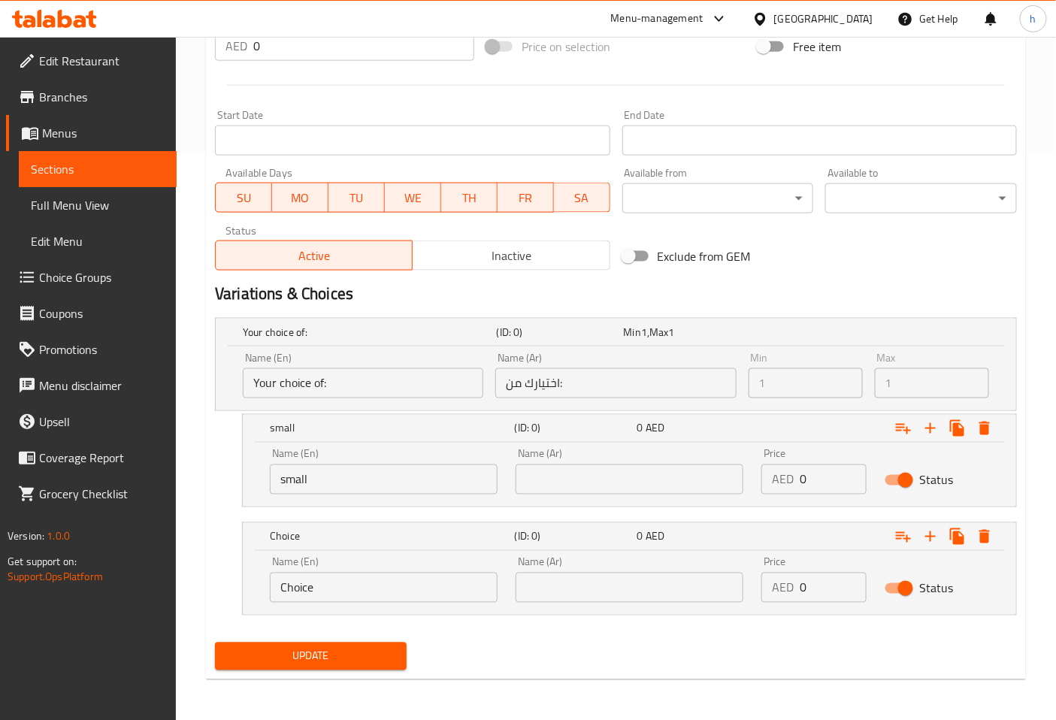
click at [417, 594] on input "Choice" at bounding box center [384, 588] width 228 height 30
type input "C"
type input "large"
click at [571, 487] on input "text" at bounding box center [630, 480] width 228 height 30
type input "صغير"
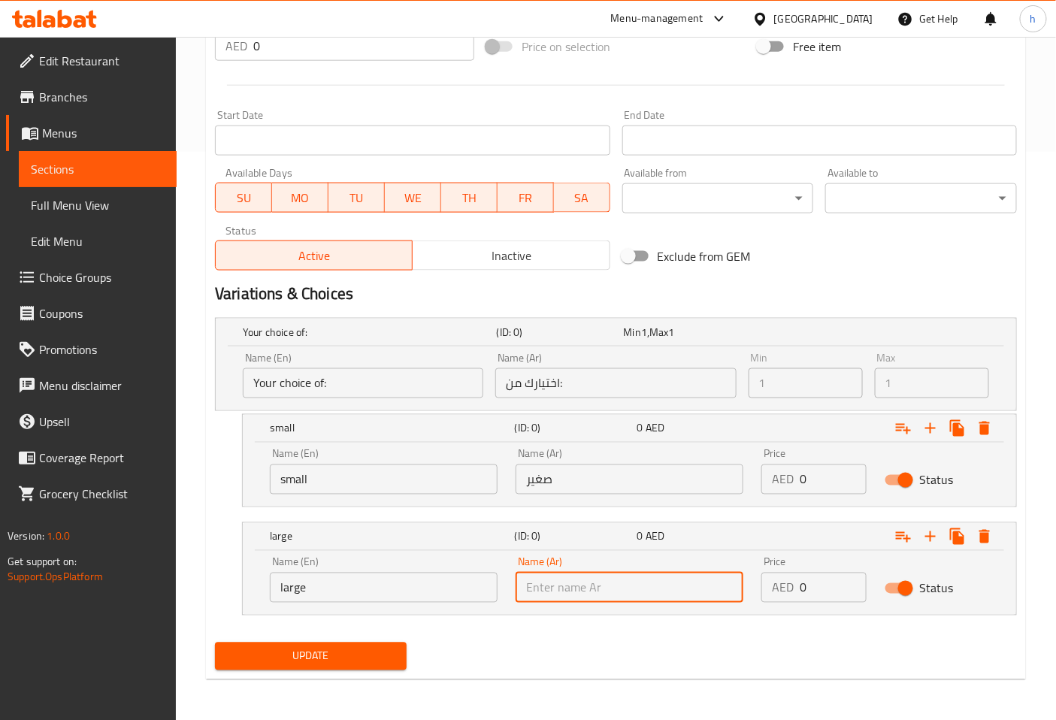
click at [597, 584] on input "text" at bounding box center [630, 588] width 228 height 30
type input "كبير"
click at [837, 479] on input "0" at bounding box center [833, 480] width 66 height 30
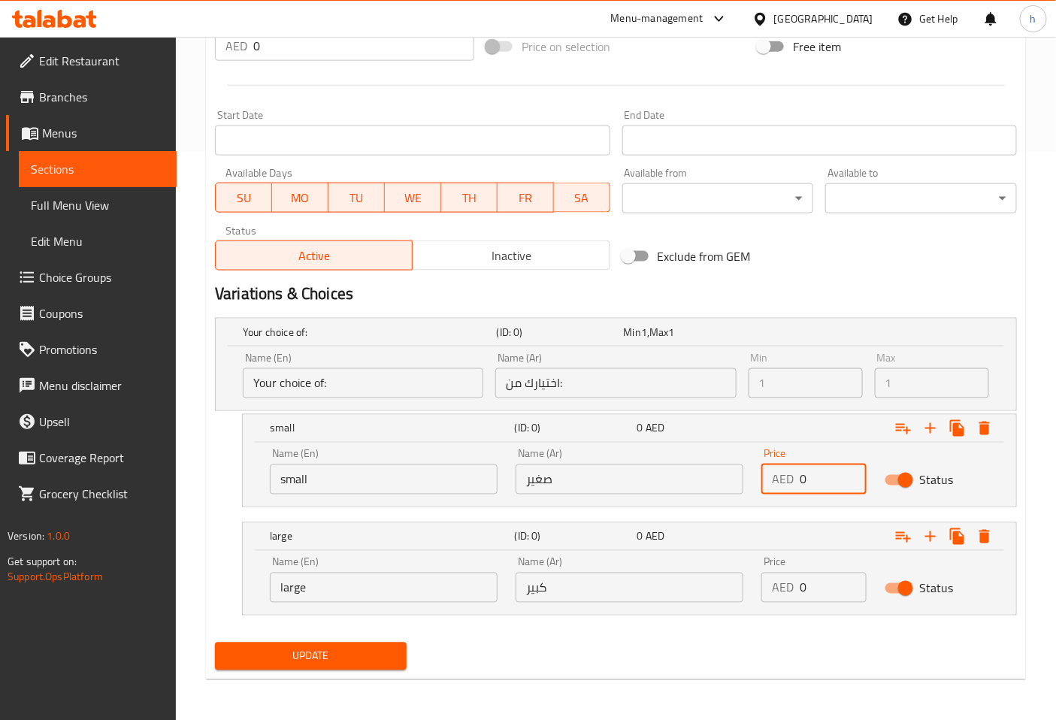
click at [837, 479] on input "0" at bounding box center [833, 480] width 66 height 30
type input "5"
click at [823, 582] on input "0" at bounding box center [833, 588] width 66 height 30
click at [824, 589] on input "0" at bounding box center [833, 588] width 66 height 30
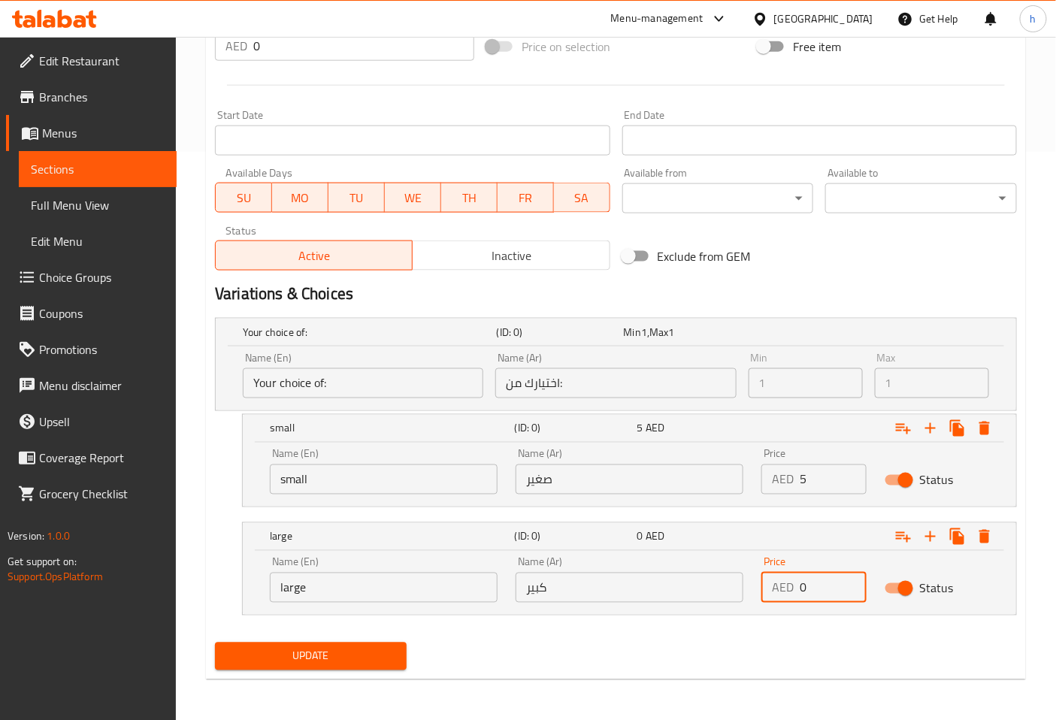
click at [824, 589] on input "0" at bounding box center [833, 588] width 66 height 30
type input "7"
click at [358, 668] on button "Update" at bounding box center [311, 657] width 192 height 28
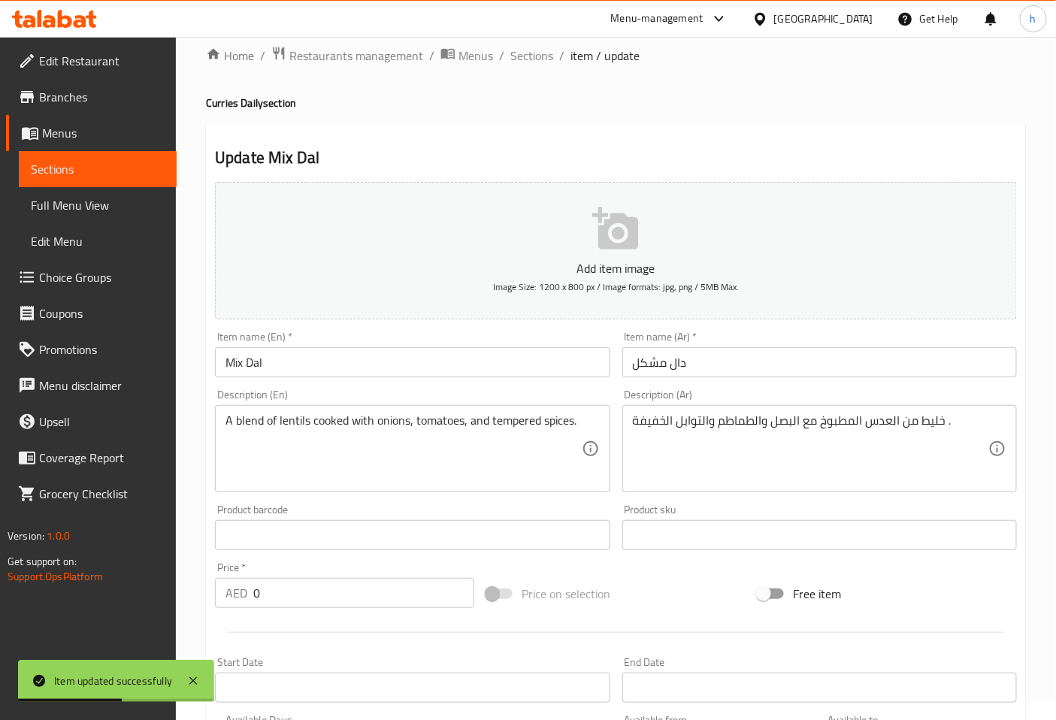
scroll to position [0, 0]
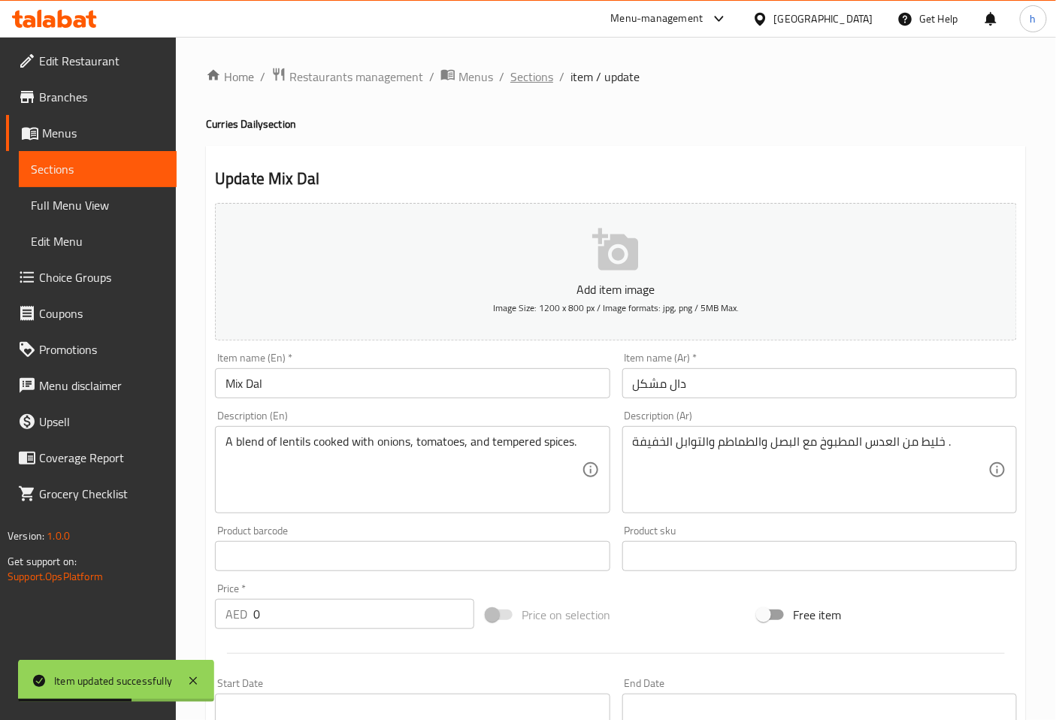
click at [534, 69] on span "Sections" at bounding box center [532, 77] width 43 height 18
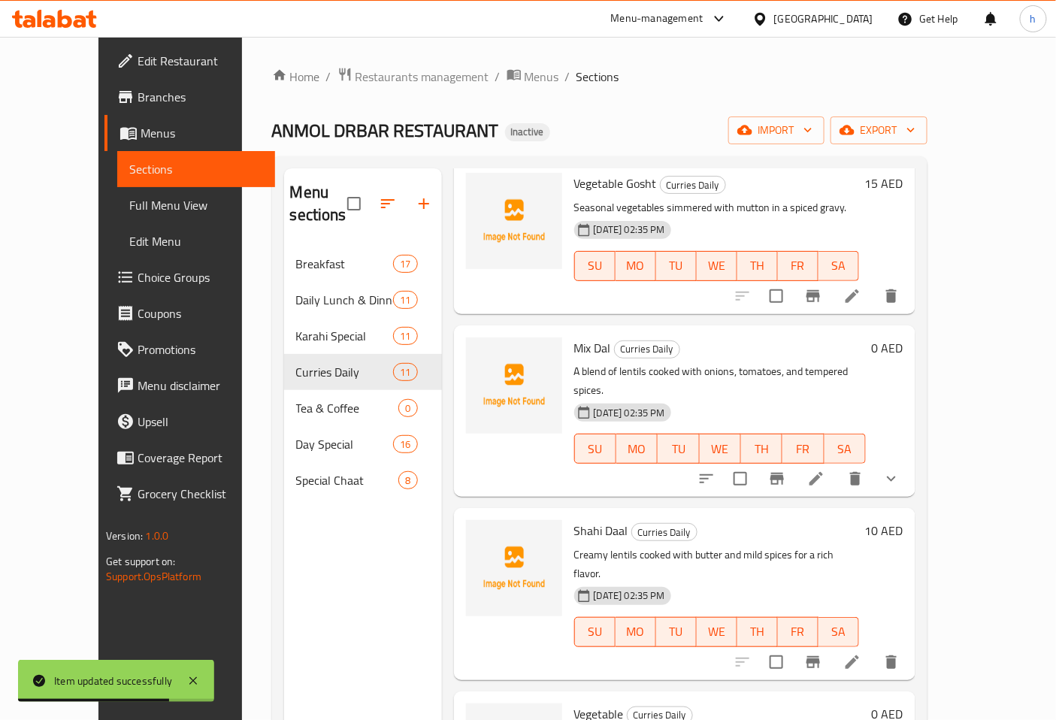
scroll to position [668, 0]
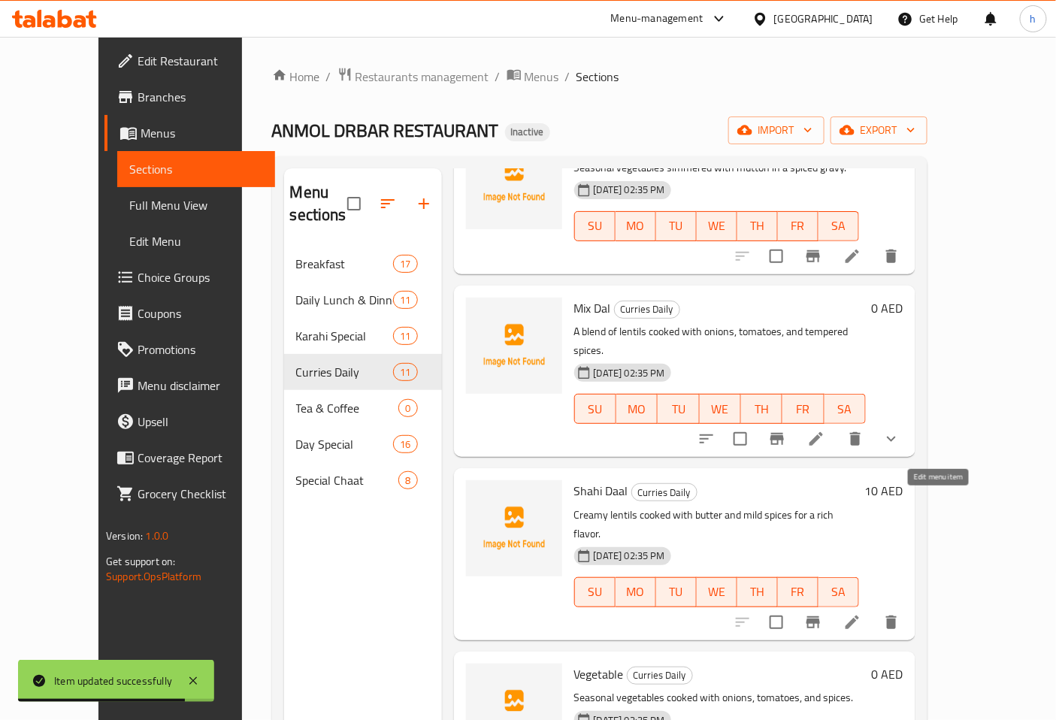
click at [862, 614] on icon at bounding box center [853, 623] width 18 height 18
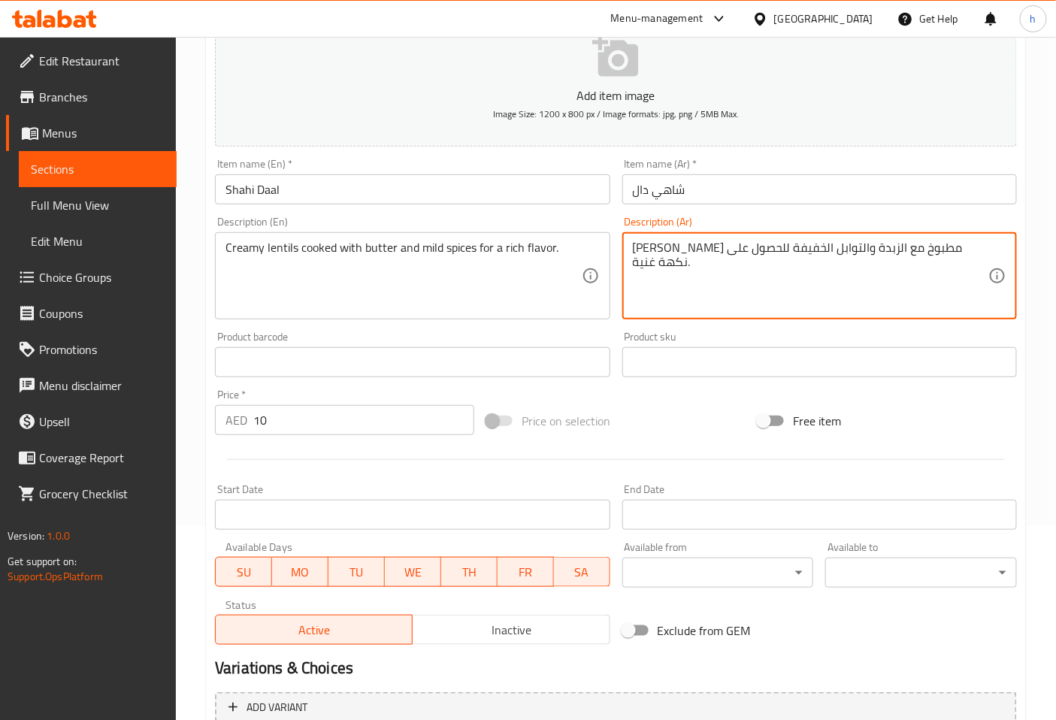
scroll to position [334, 0]
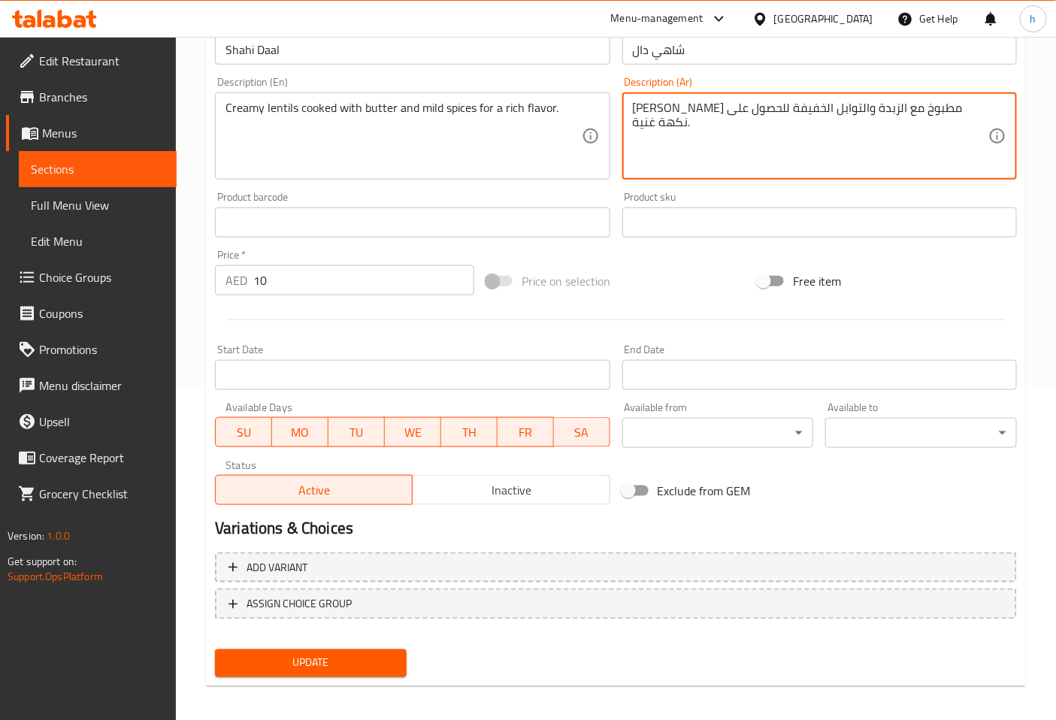
type textarea "[PERSON_NAME] مطبوخ مع الزبدة والتوابل الخفيفة للحصول على نكهة غنية."
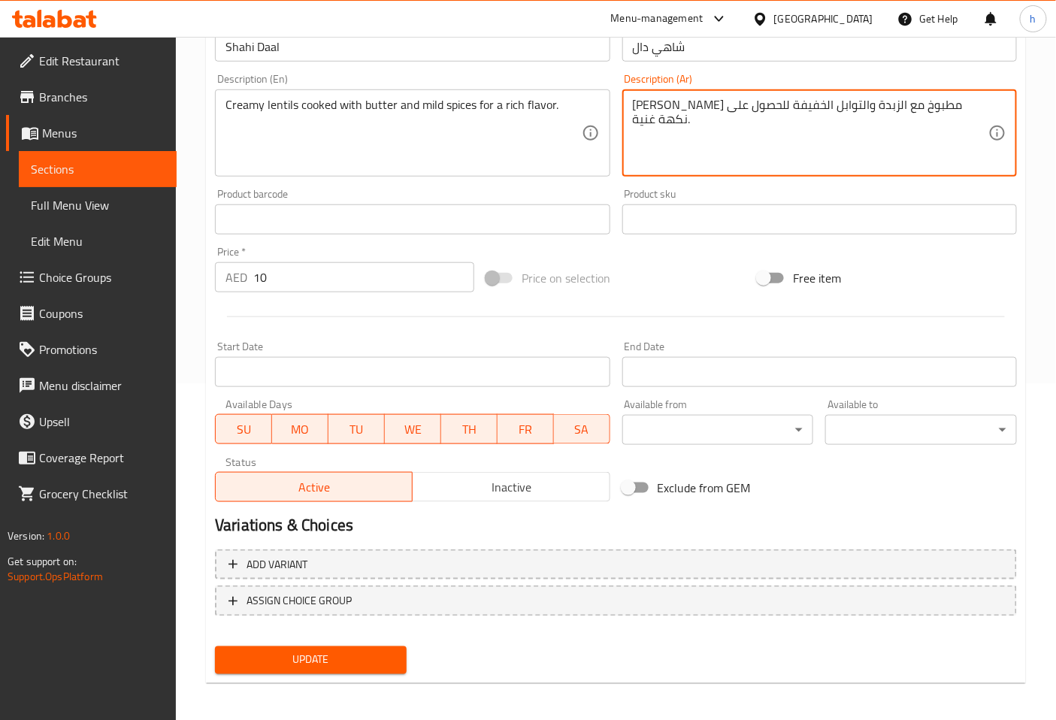
scroll to position [339, 0]
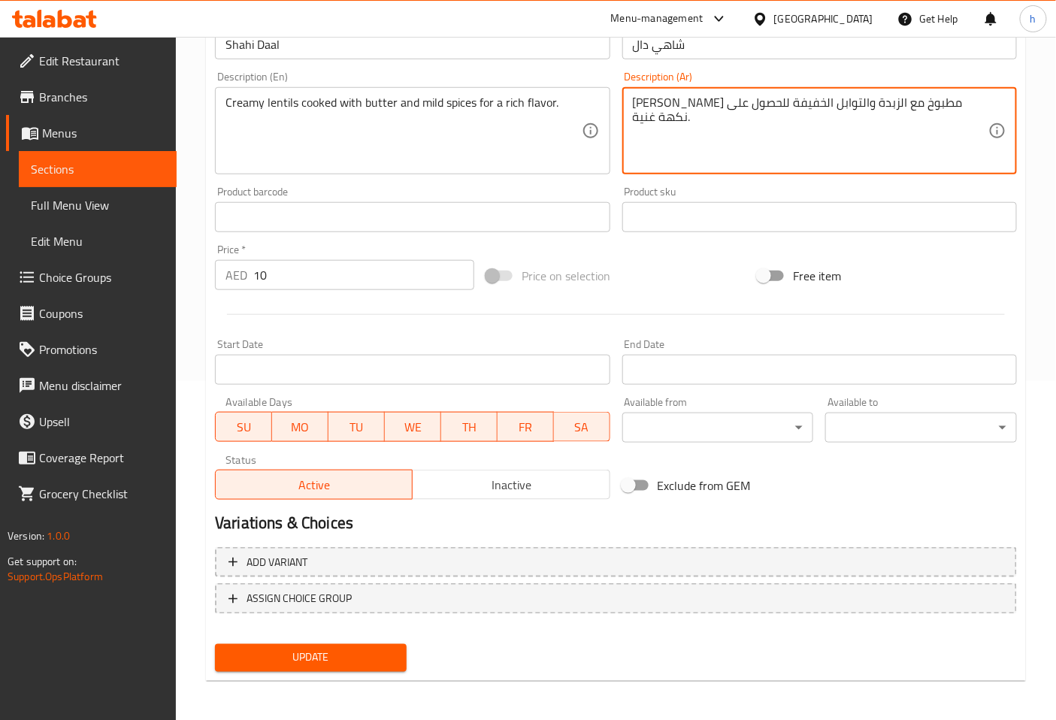
click at [380, 650] on span "Update" at bounding box center [311, 658] width 168 height 19
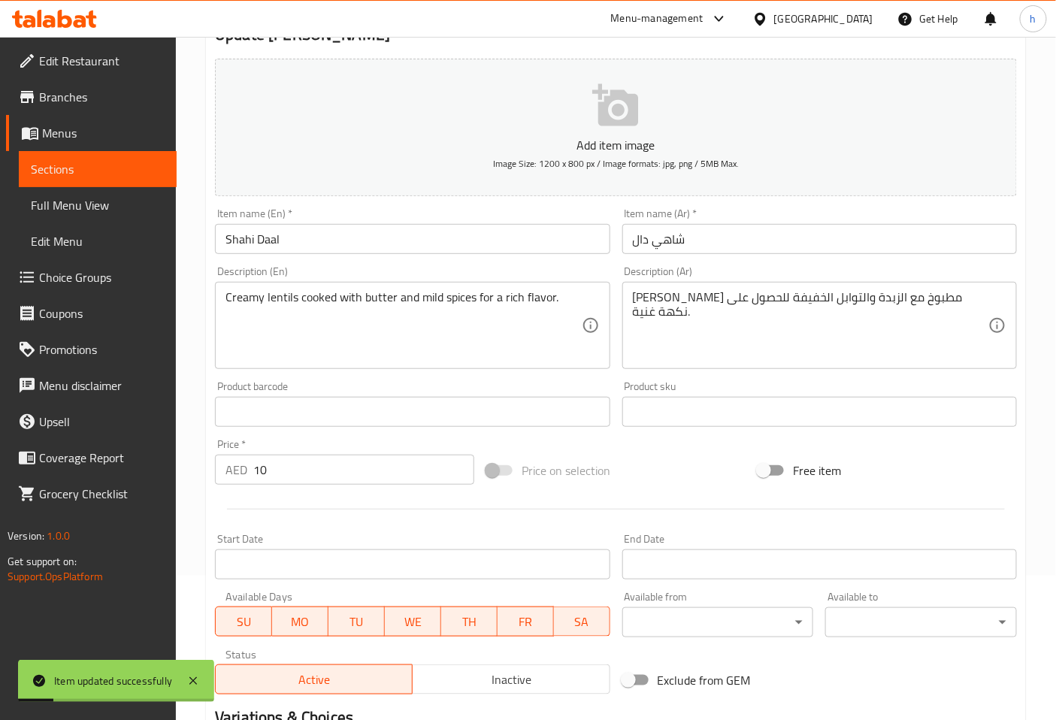
scroll to position [0, 0]
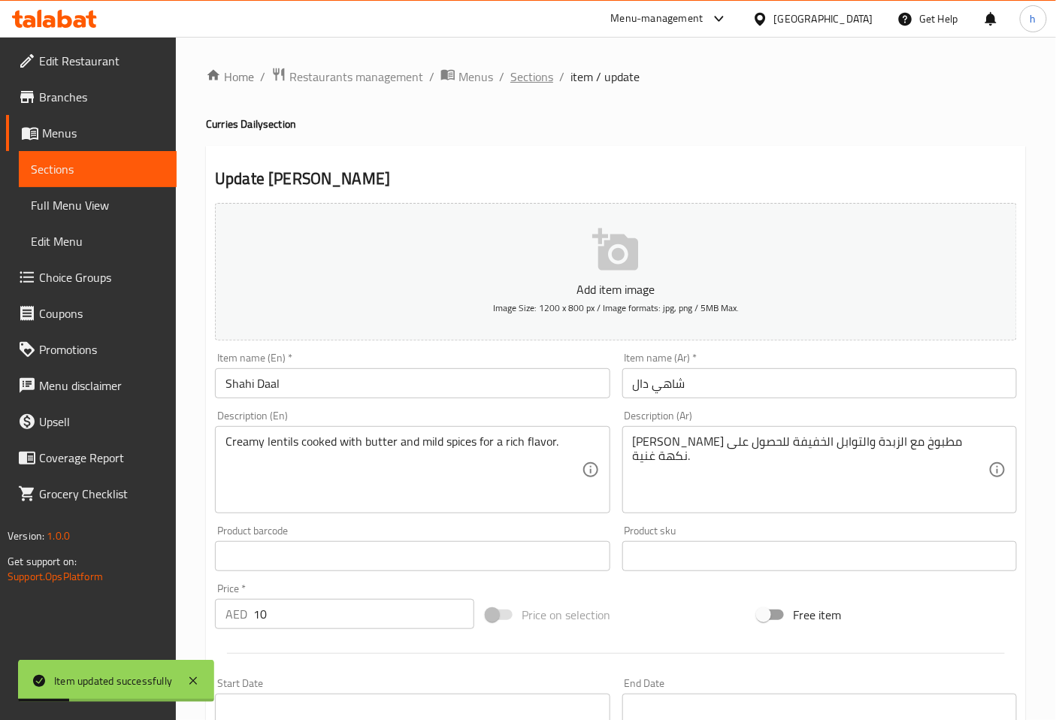
click at [517, 79] on span "Sections" at bounding box center [532, 77] width 43 height 18
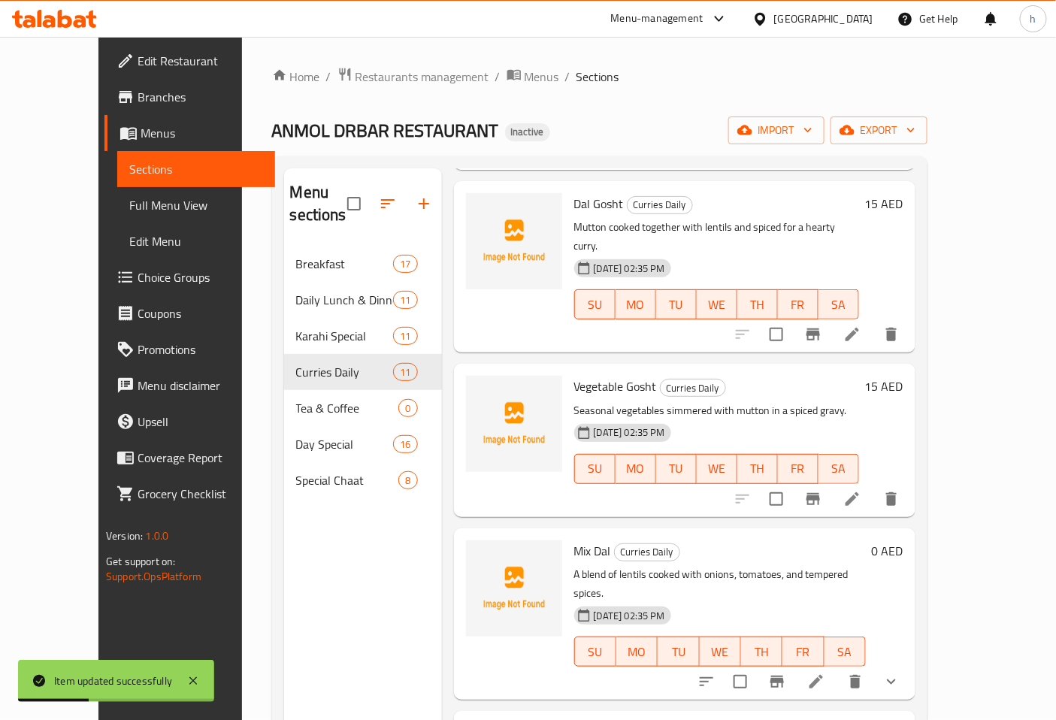
scroll to position [835, 0]
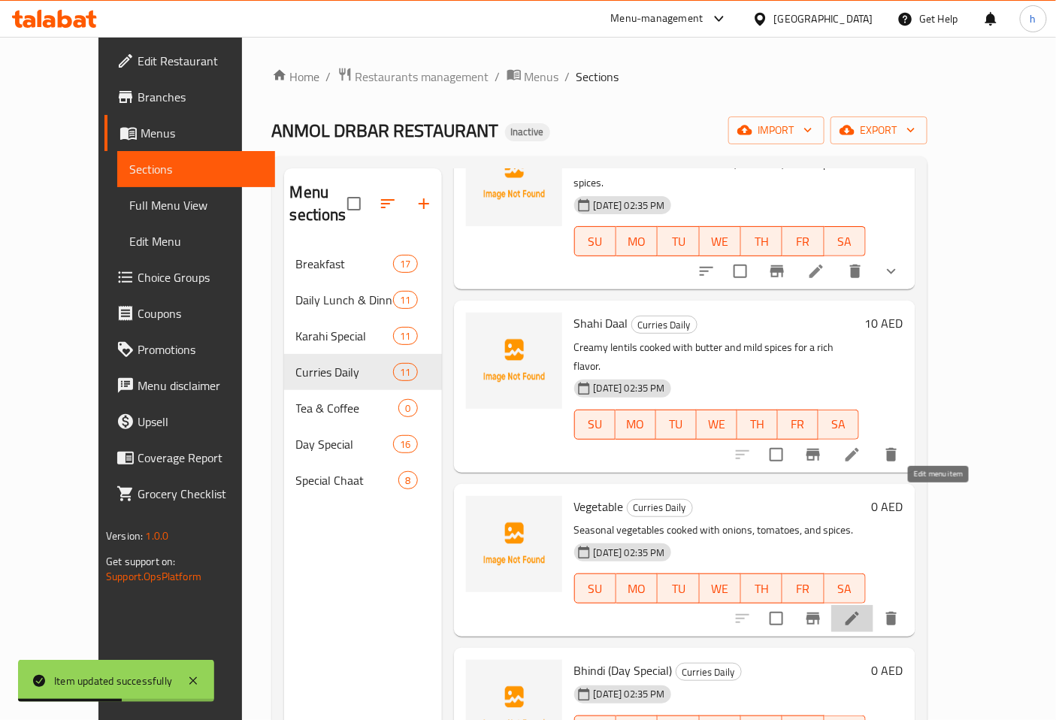
click at [862, 610] on icon at bounding box center [853, 619] width 18 height 18
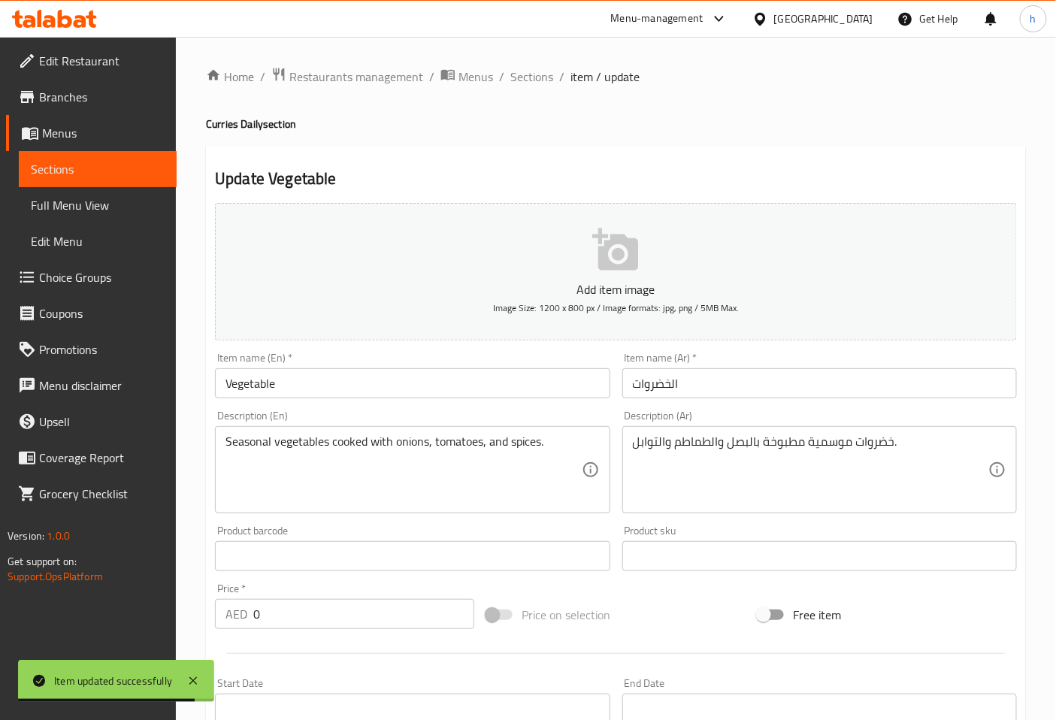
click at [650, 387] on input "الخضروات" at bounding box center [820, 383] width 395 height 30
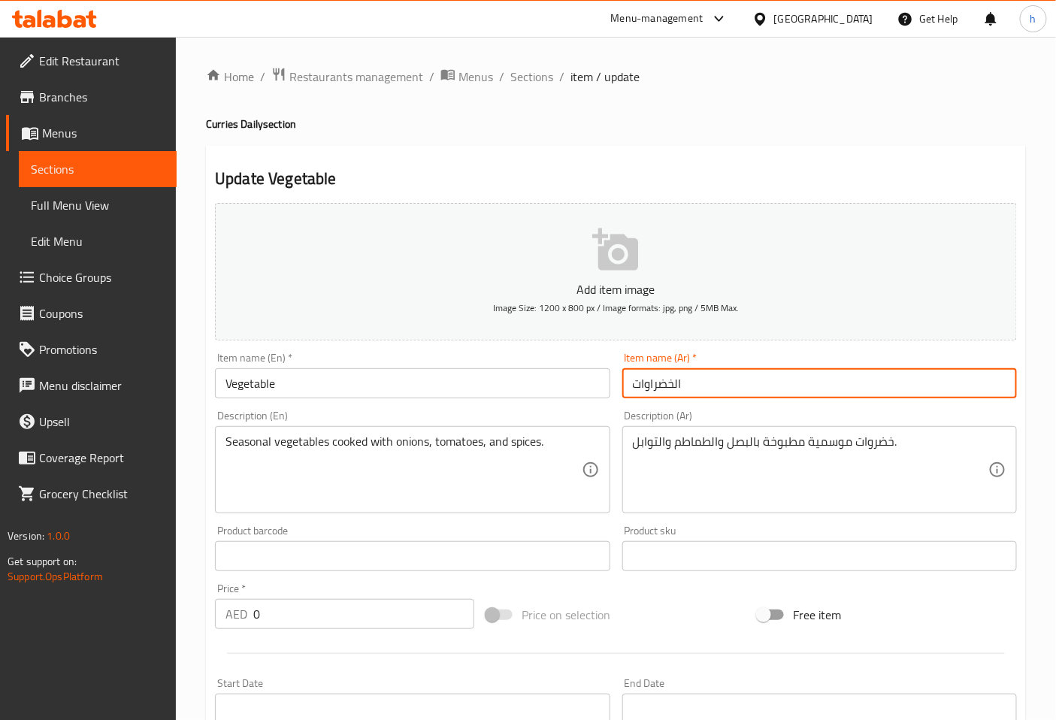
type input "الخضراوات"
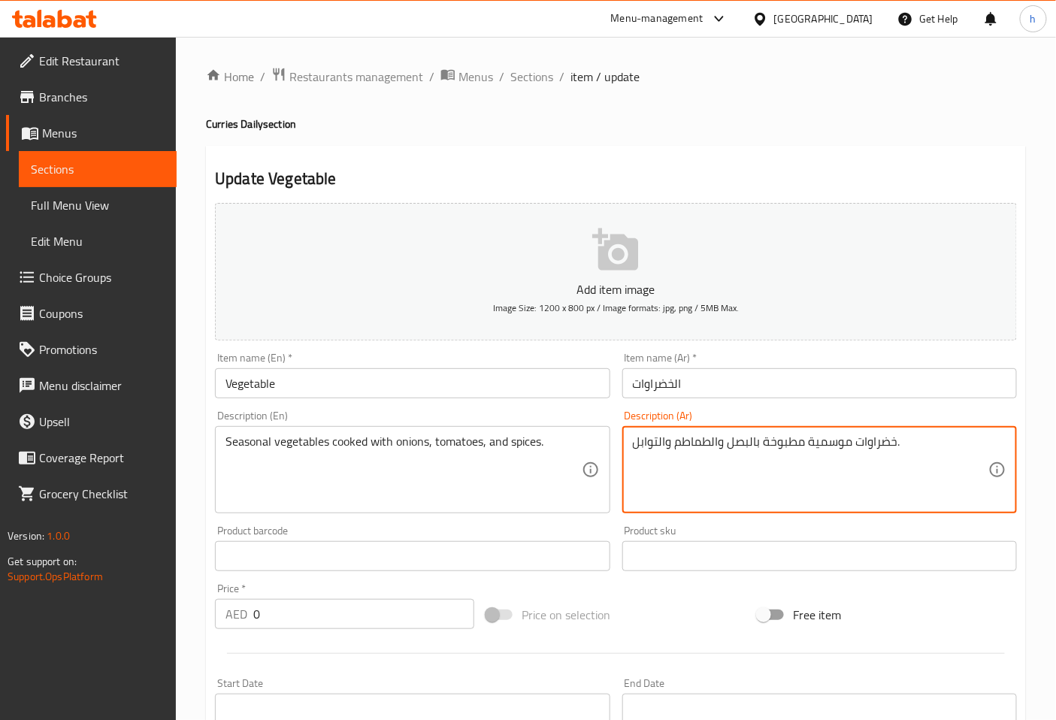
click at [756, 441] on textarea "خضراوات موسمية مطبوخة بالبصل والطماطم والتوابل." at bounding box center [811, 470] width 356 height 71
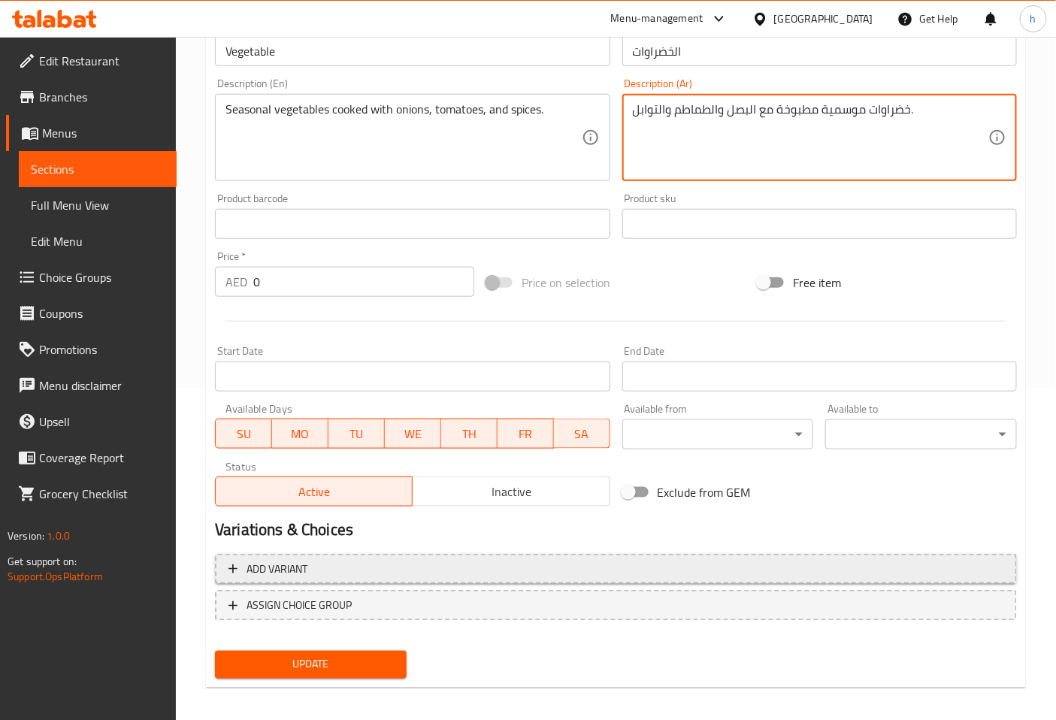
scroll to position [339, 0]
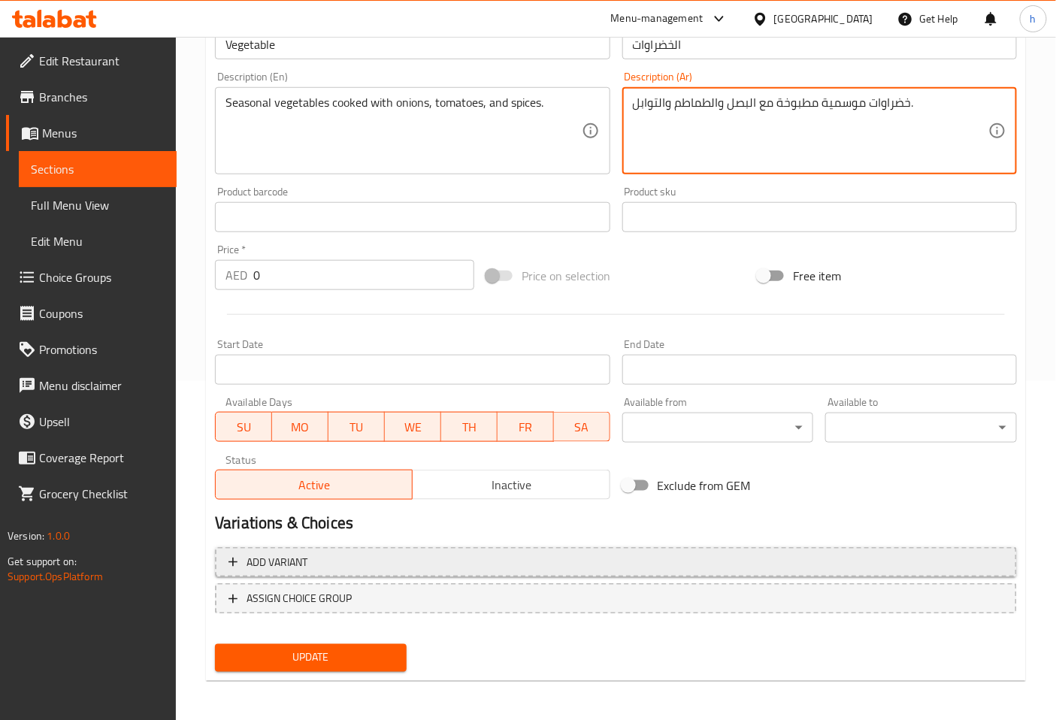
type textarea "خضراوات موسمية مطبوخة مع البصل والطماطم والتوابل."
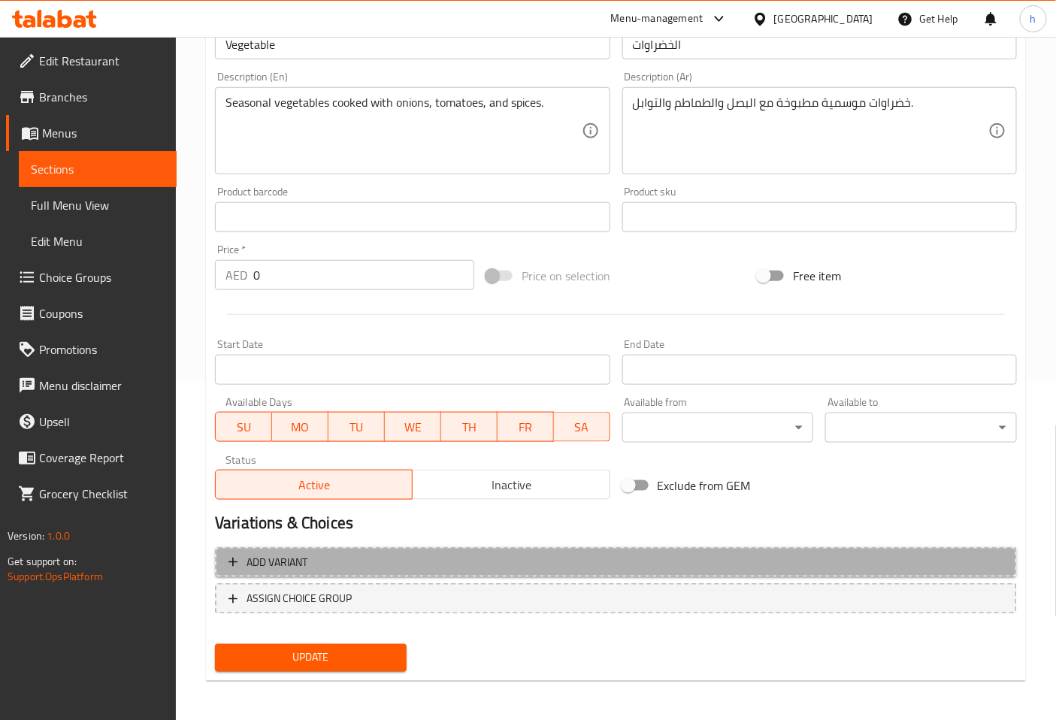
click at [500, 568] on span "Add variant" at bounding box center [616, 562] width 775 height 19
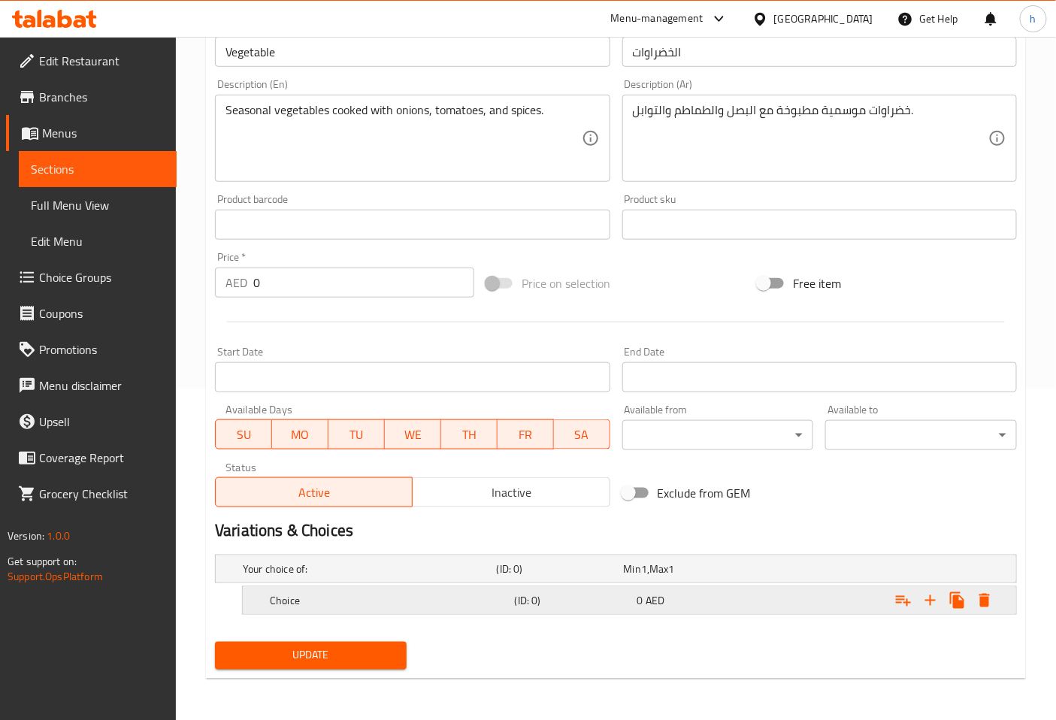
click at [438, 598] on h5 "Choice" at bounding box center [389, 600] width 239 height 15
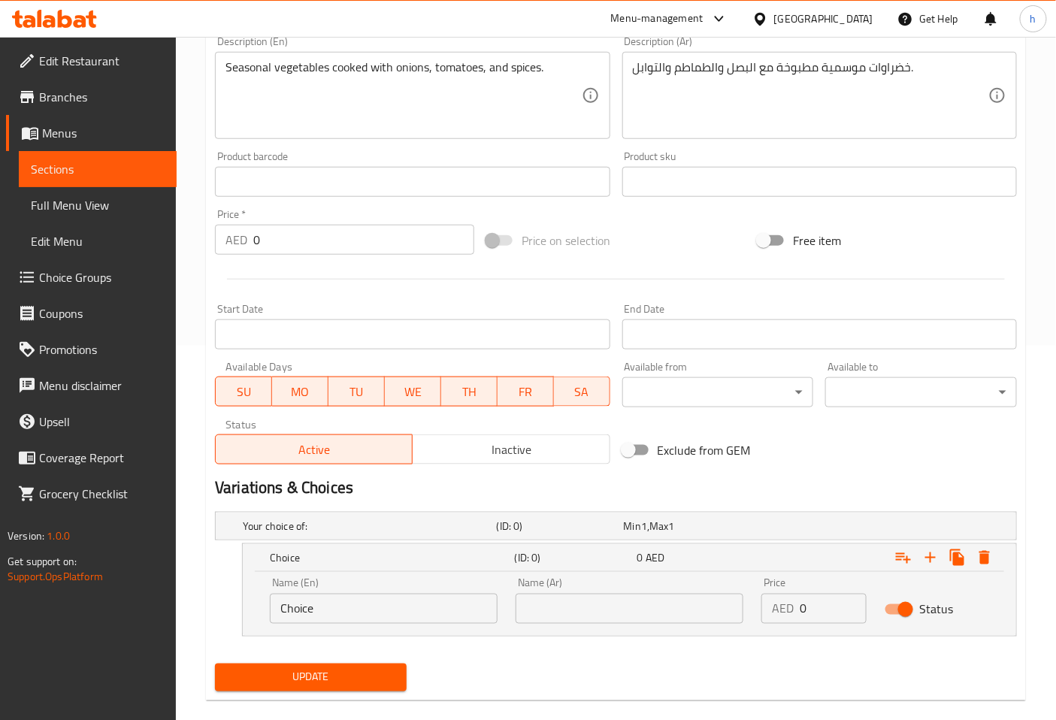
scroll to position [396, 0]
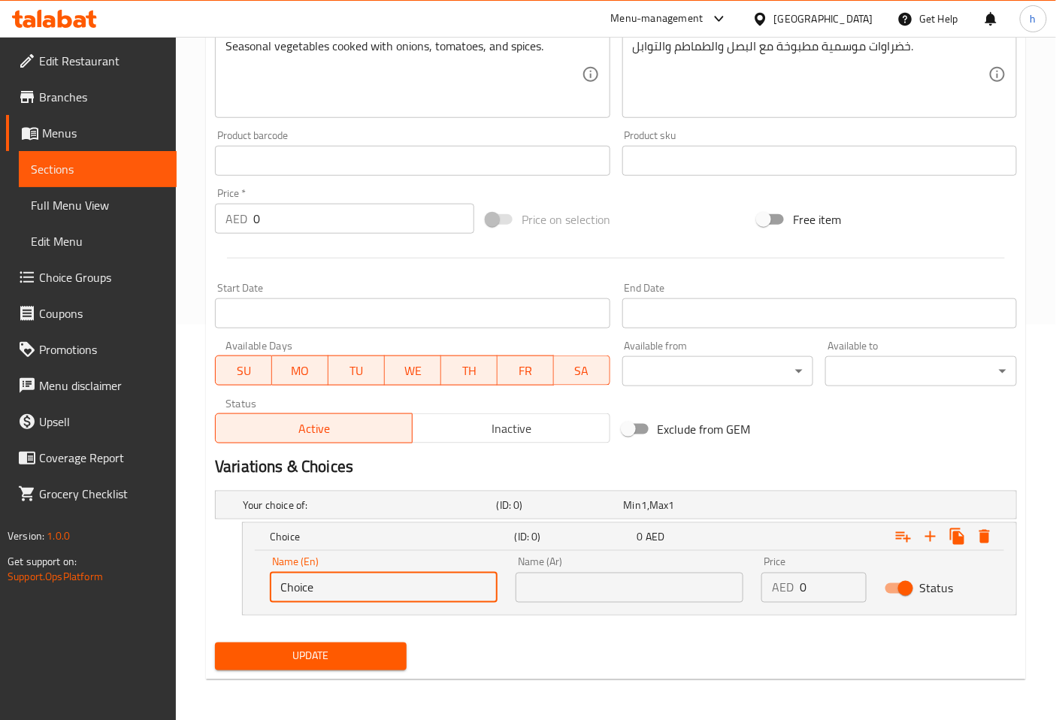
click at [436, 597] on input "Choice" at bounding box center [384, 588] width 228 height 30
click at [377, 584] on input "Choice" at bounding box center [384, 588] width 228 height 30
type input "C"
type input "small"
click at [935, 537] on icon "Expand" at bounding box center [931, 537] width 18 height 18
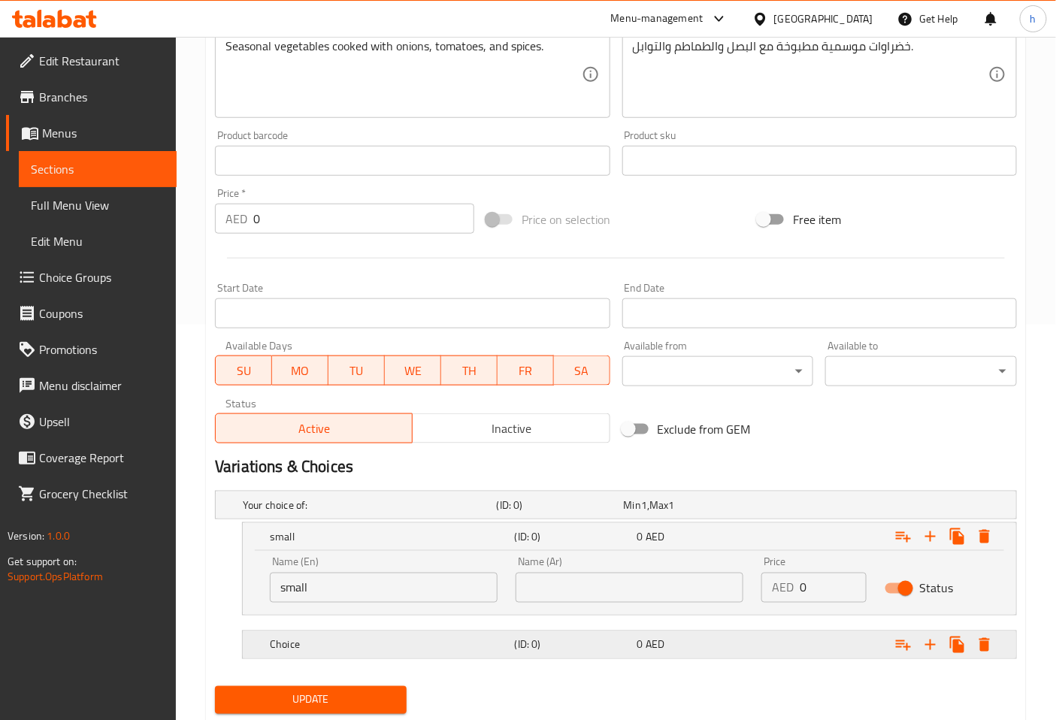
click at [403, 652] on div "Choice" at bounding box center [389, 645] width 245 height 21
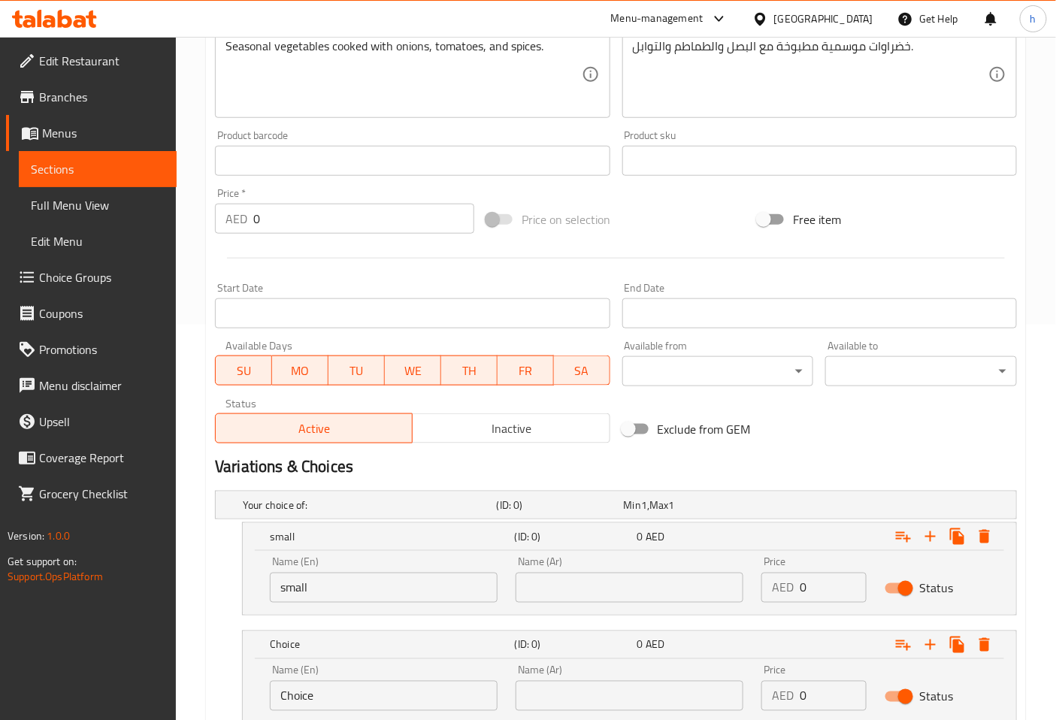
click at [422, 681] on input "Choice" at bounding box center [384, 696] width 228 height 30
type input "C"
type input "large"
click at [594, 584] on input "text" at bounding box center [630, 588] width 228 height 30
click at [794, 584] on div "AED 0 Price" at bounding box center [814, 588] width 105 height 30
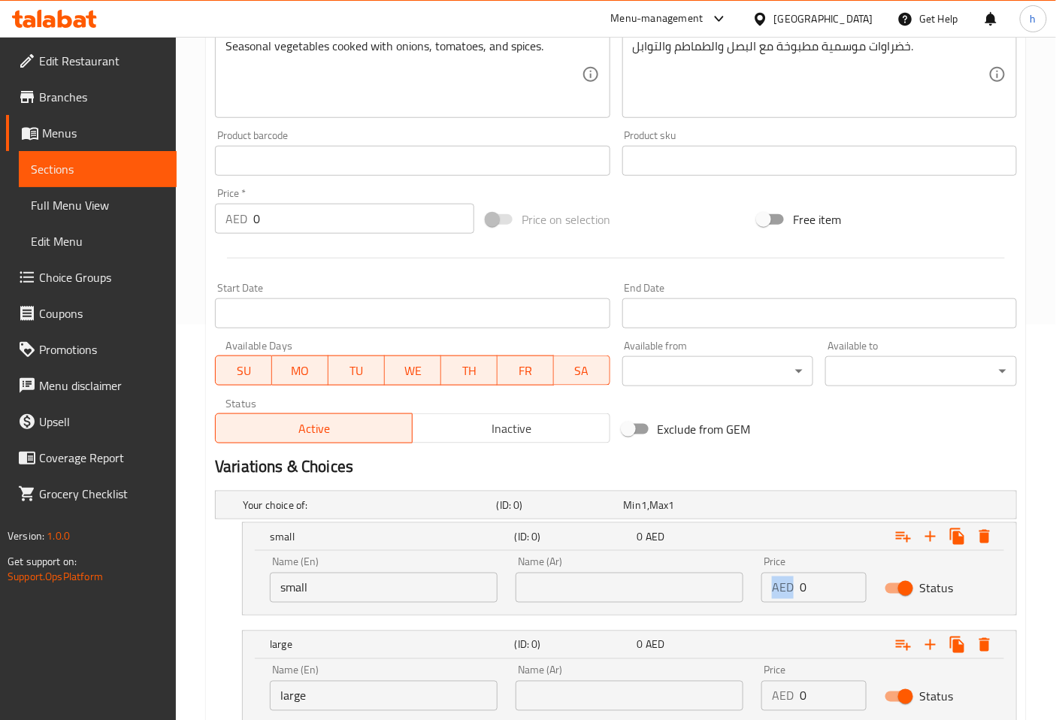
click at [794, 584] on div "AED 0 Price" at bounding box center [814, 588] width 105 height 30
click at [795, 584] on div "AED 0 Price" at bounding box center [814, 588] width 105 height 30
click at [806, 590] on input "0" at bounding box center [833, 588] width 66 height 30
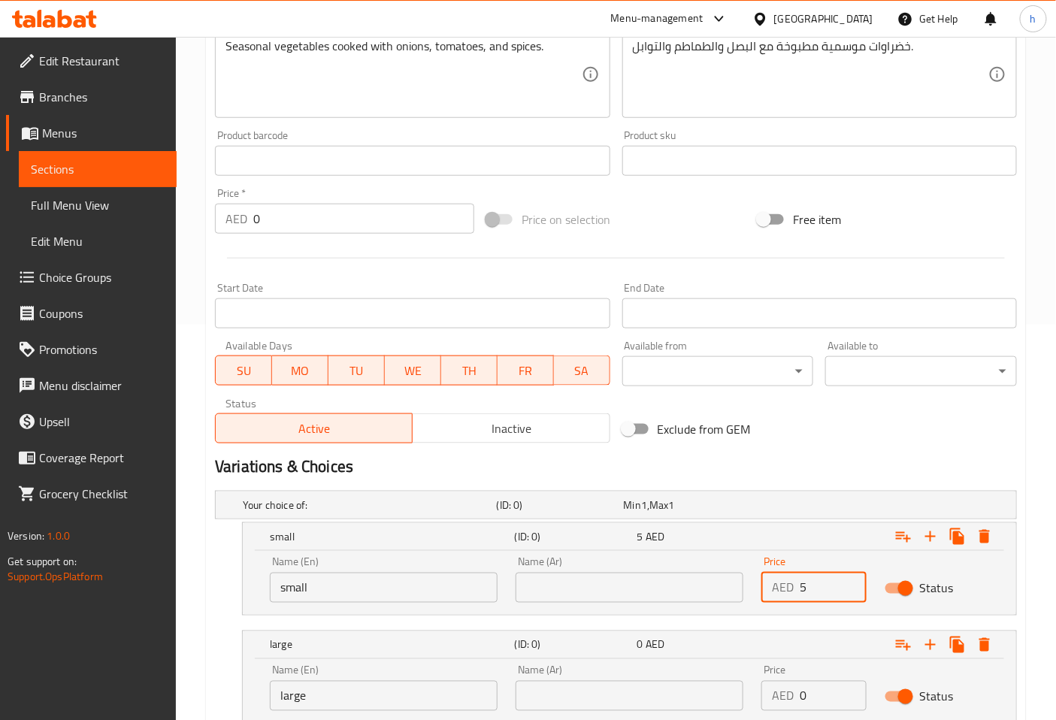
type input "5"
click at [814, 704] on input "0" at bounding box center [833, 696] width 66 height 30
type input "7"
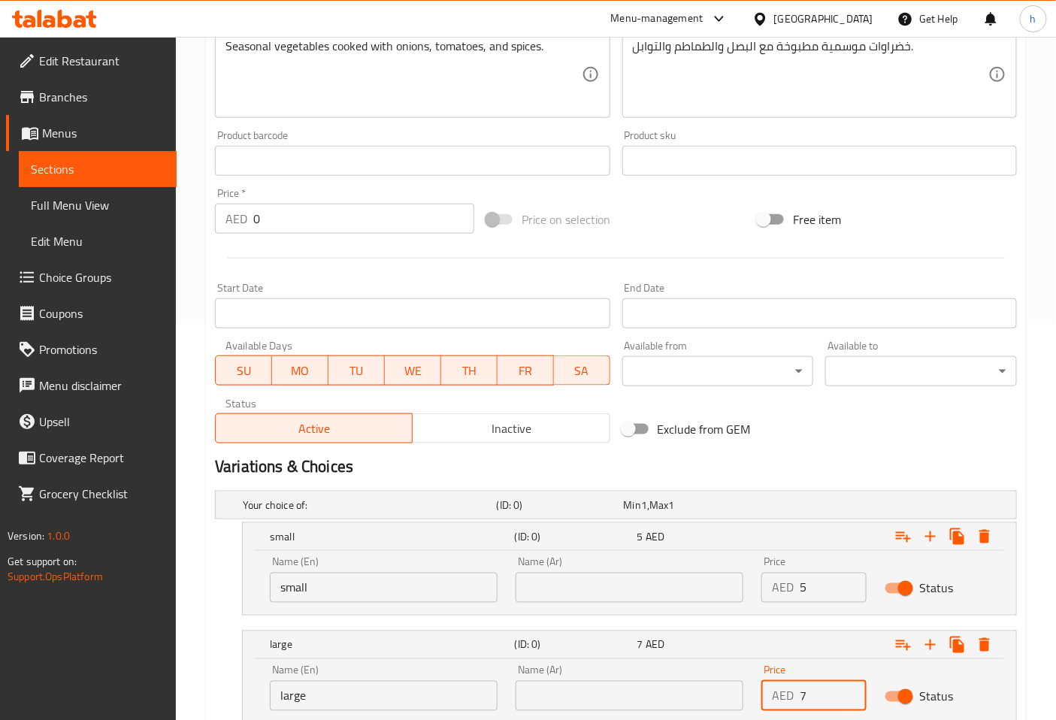
click at [626, 596] on input "text" at bounding box center [630, 588] width 228 height 30
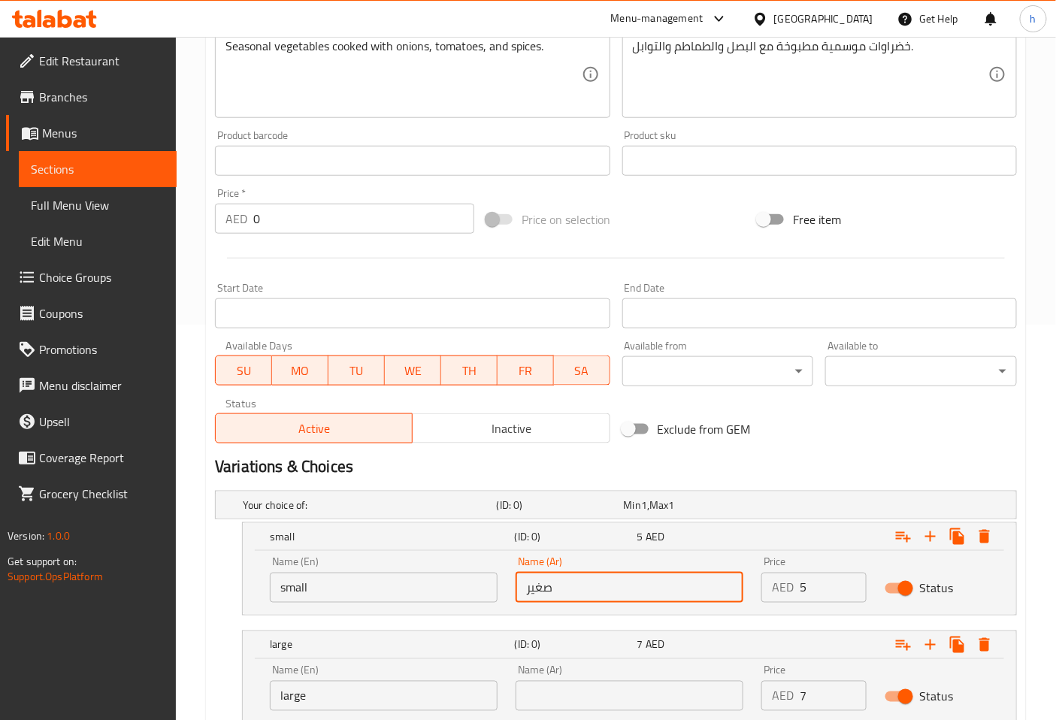
type input "صغير"
click at [641, 690] on input "text" at bounding box center [630, 696] width 228 height 30
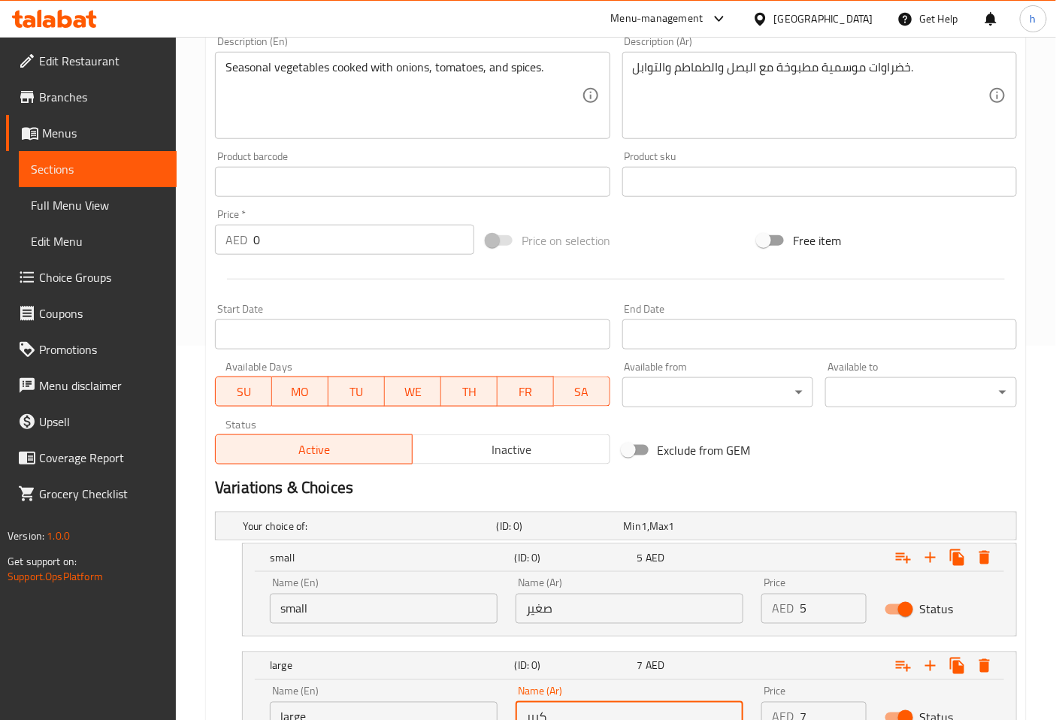
scroll to position [505, 0]
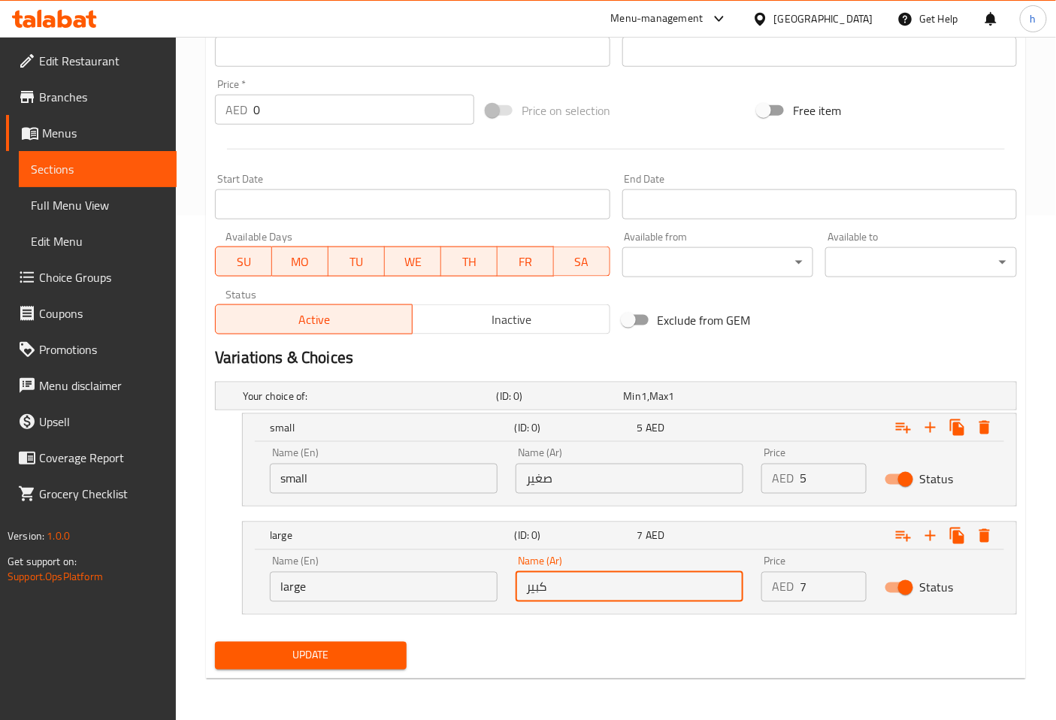
type input "كبير"
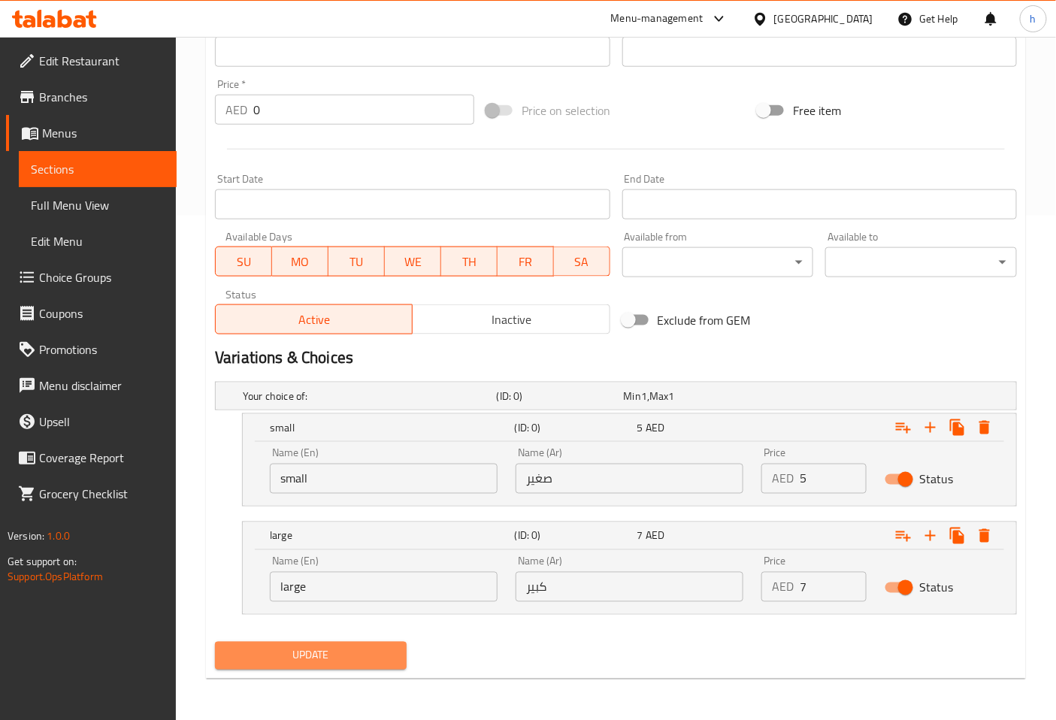
click at [374, 656] on span "Update" at bounding box center [311, 656] width 168 height 19
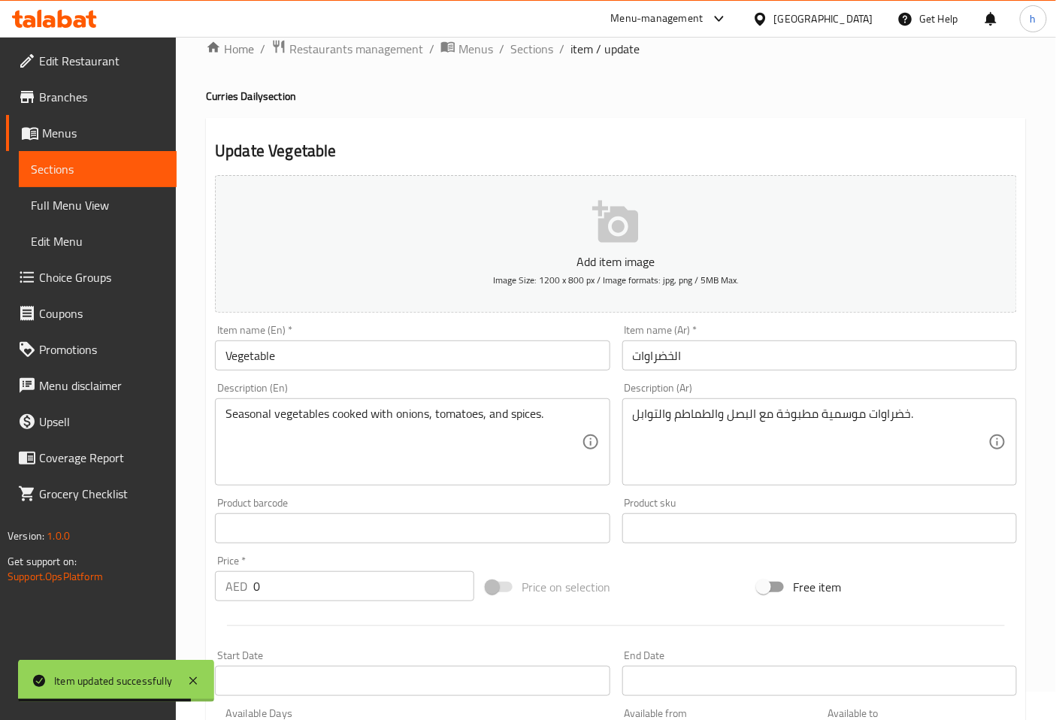
scroll to position [0, 0]
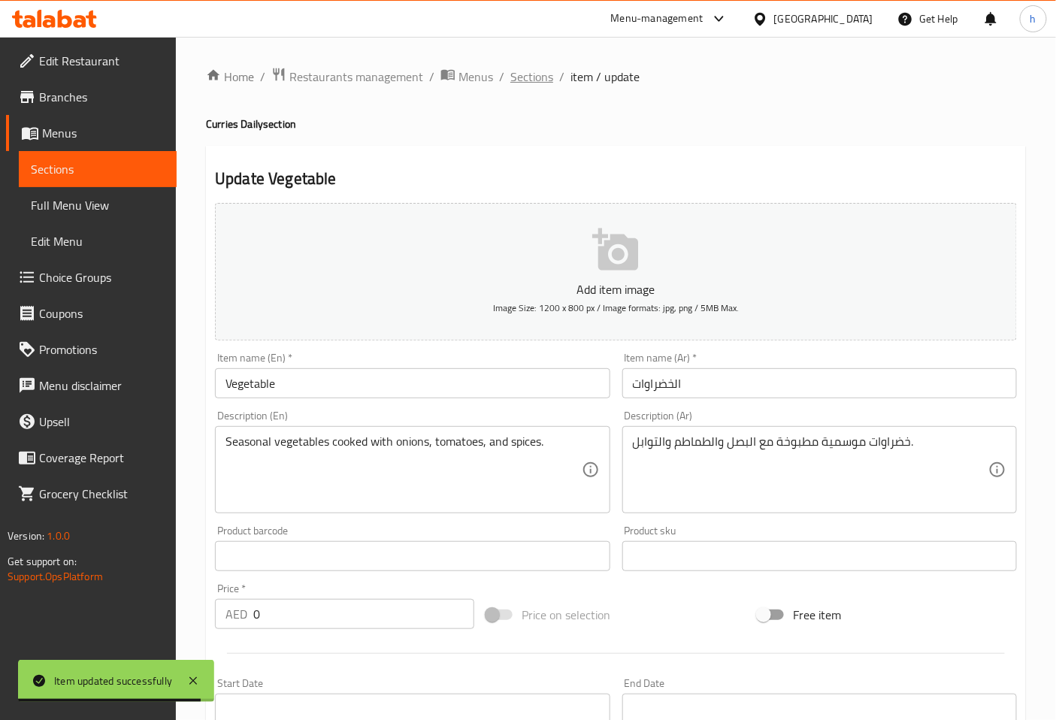
click at [532, 70] on span "Sections" at bounding box center [532, 77] width 43 height 18
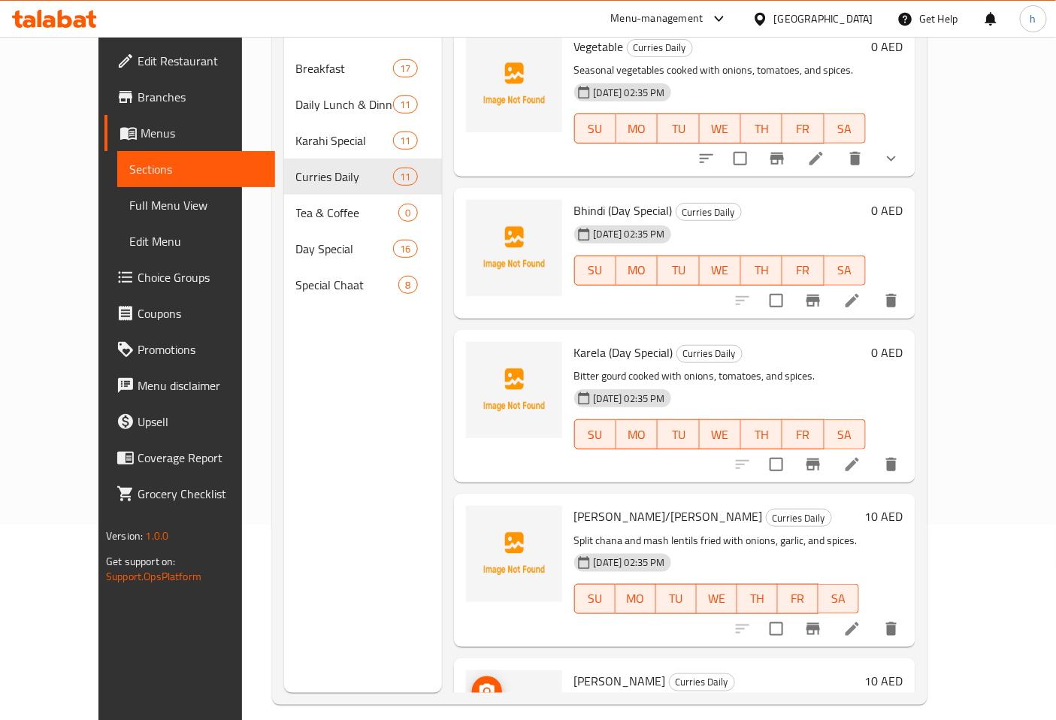
scroll to position [211, 0]
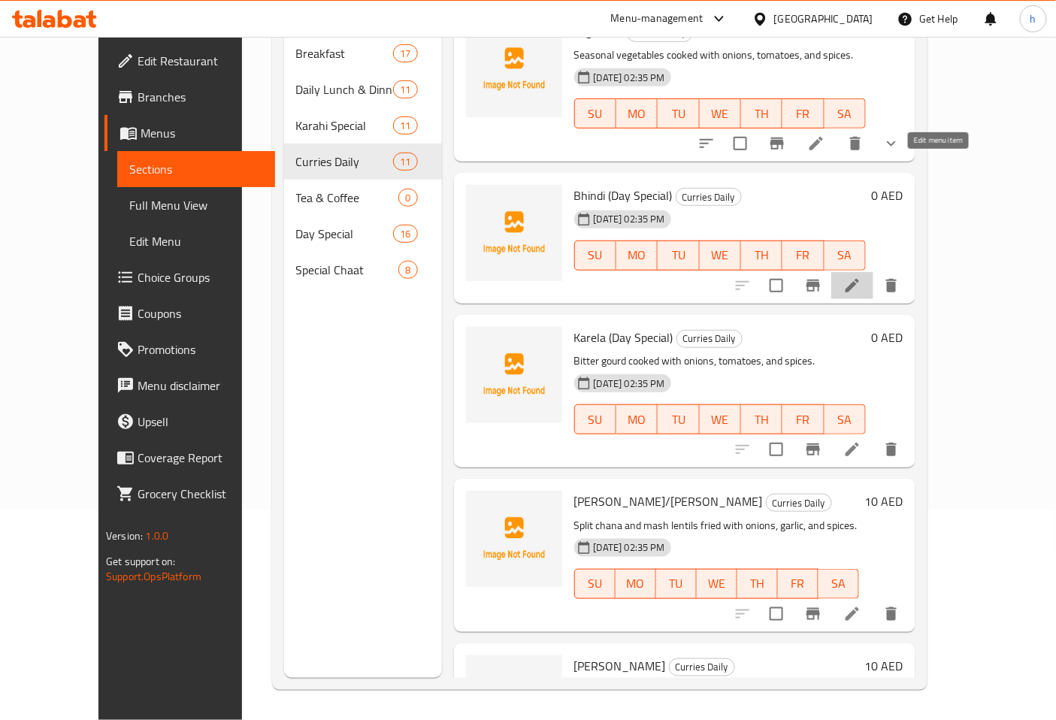
click at [862, 277] on icon at bounding box center [853, 286] width 18 height 18
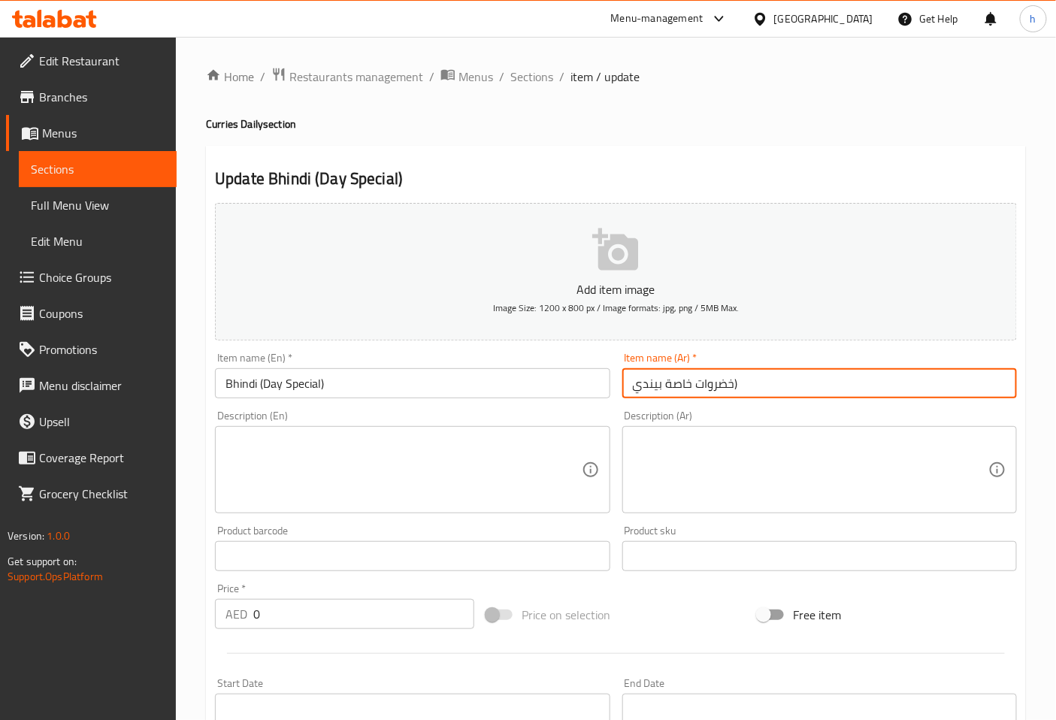
drag, startPoint x: 743, startPoint y: 382, endPoint x: 731, endPoint y: 386, distance: 12.8
click at [731, 386] on input "خضروات خاصة بيندي)" at bounding box center [820, 383] width 395 height 30
click at [742, 380] on input "خضروات خاصة بيندي)" at bounding box center [820, 383] width 395 height 30
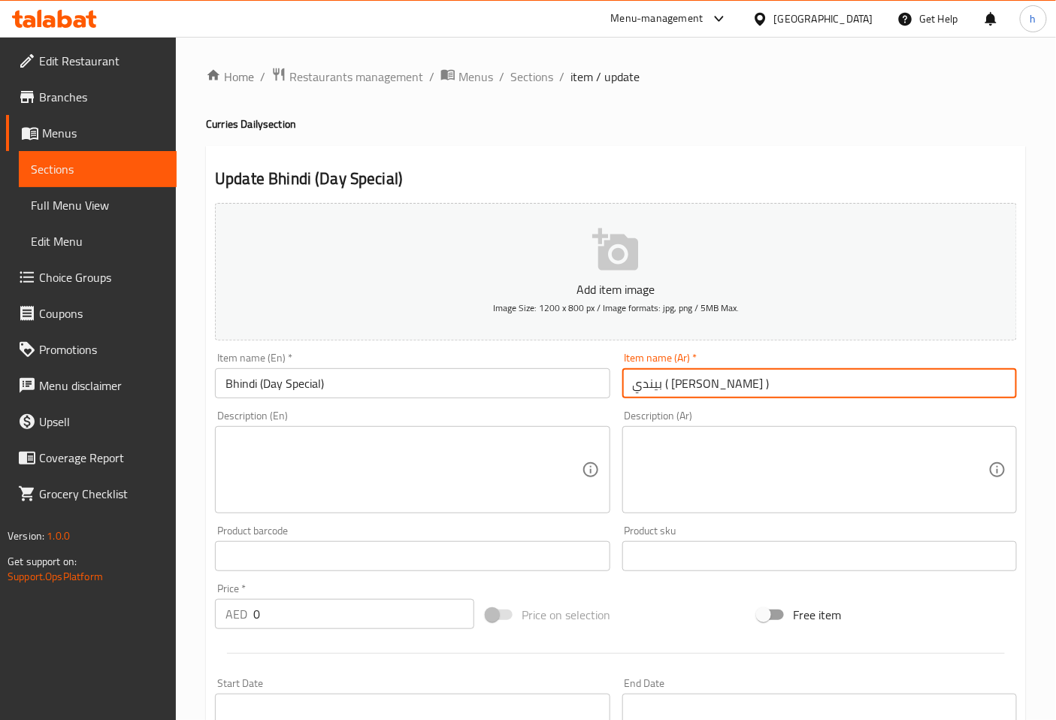
click at [702, 386] on input "بيندي ( [PERSON_NAME] )" at bounding box center [820, 383] width 395 height 30
click at [640, 384] on input "بيندي ([PERSON_NAME] )" at bounding box center [820, 383] width 395 height 30
click at [633, 381] on input "بيندي ([PERSON_NAME] )" at bounding box center [820, 383] width 395 height 30
click at [637, 386] on input "بيندي ([PERSON_NAME] )" at bounding box center [820, 383] width 395 height 30
type input "بيندي ([PERSON_NAME])"
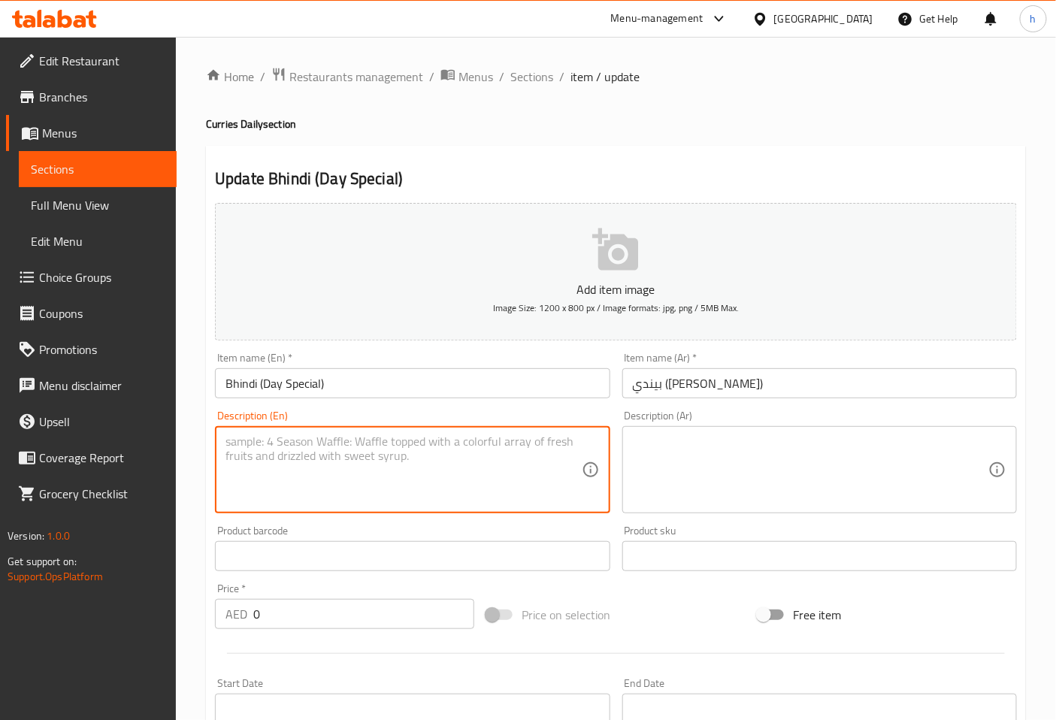
click at [397, 444] on textarea at bounding box center [404, 470] width 356 height 71
paste textarea "Okra sautéed with onions, tomatoes, and green chilies."
click at [278, 441] on textarea "Okra sautéed with onions, tomatoes, and green chilies." at bounding box center [404, 470] width 356 height 71
type textarea "Okra saute'ed with onions, tomatoes, and green chilies."
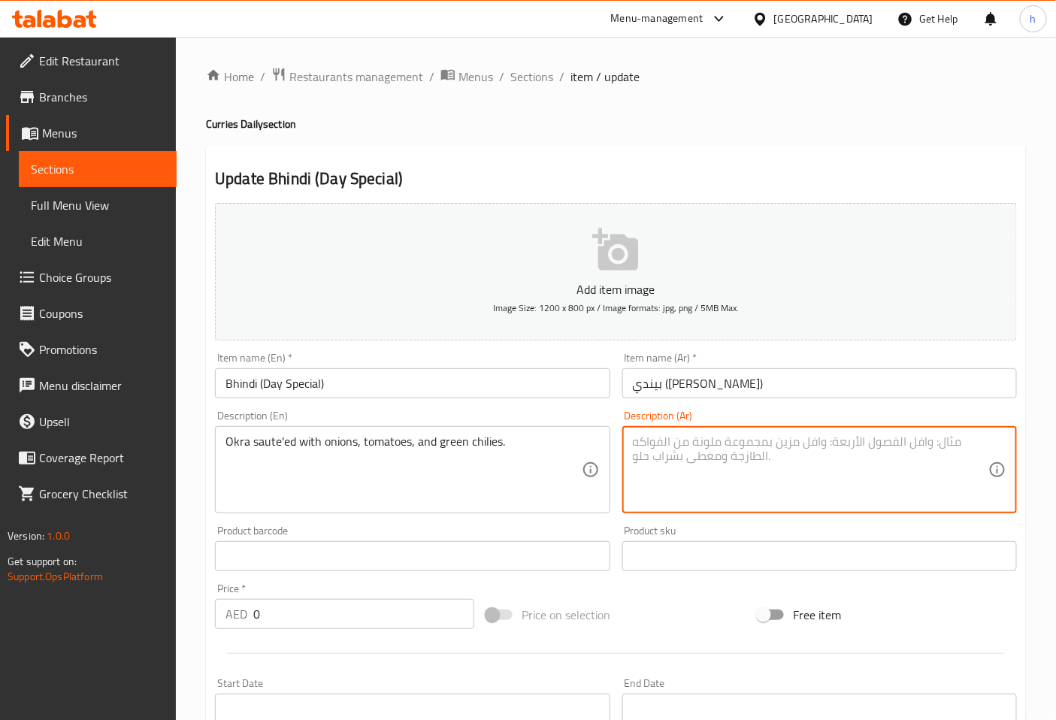
click at [677, 440] on textarea at bounding box center [811, 470] width 356 height 71
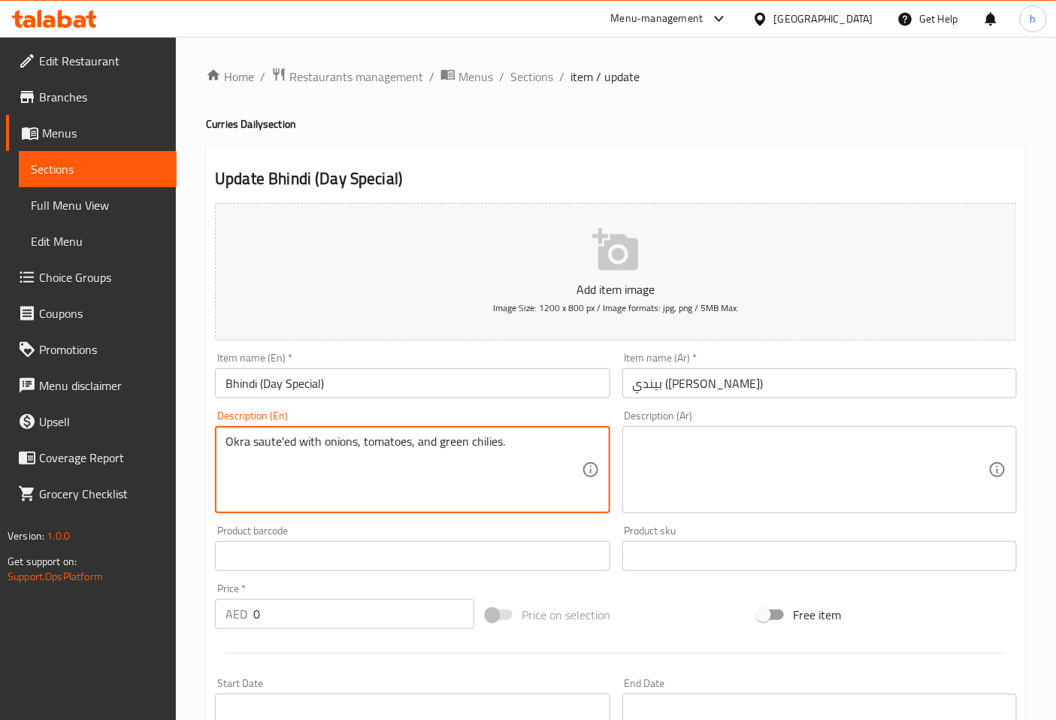
click at [244, 444] on textarea "Okra saute'ed with onions, tomatoes, and green chilies." at bounding box center [404, 470] width 356 height 71
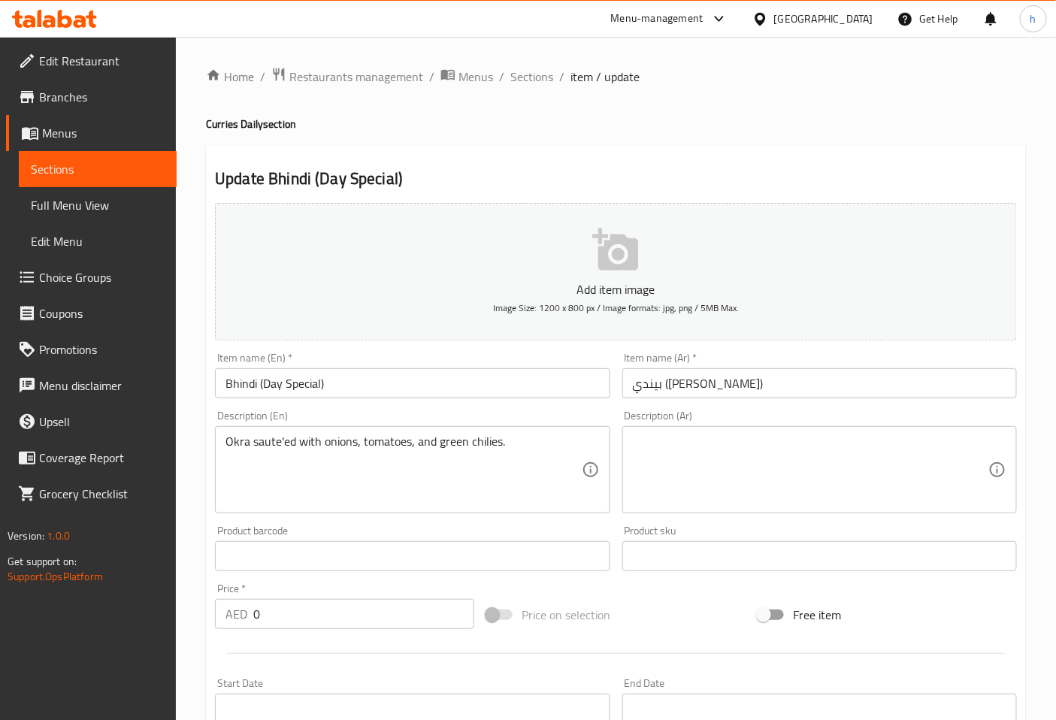
click at [699, 453] on textarea at bounding box center [811, 470] width 356 height 71
click at [869, 440] on textarea "بامية سوتيه مع البصل , والطماطم , والفلفل الحار الاخضر ." at bounding box center [811, 470] width 356 height 71
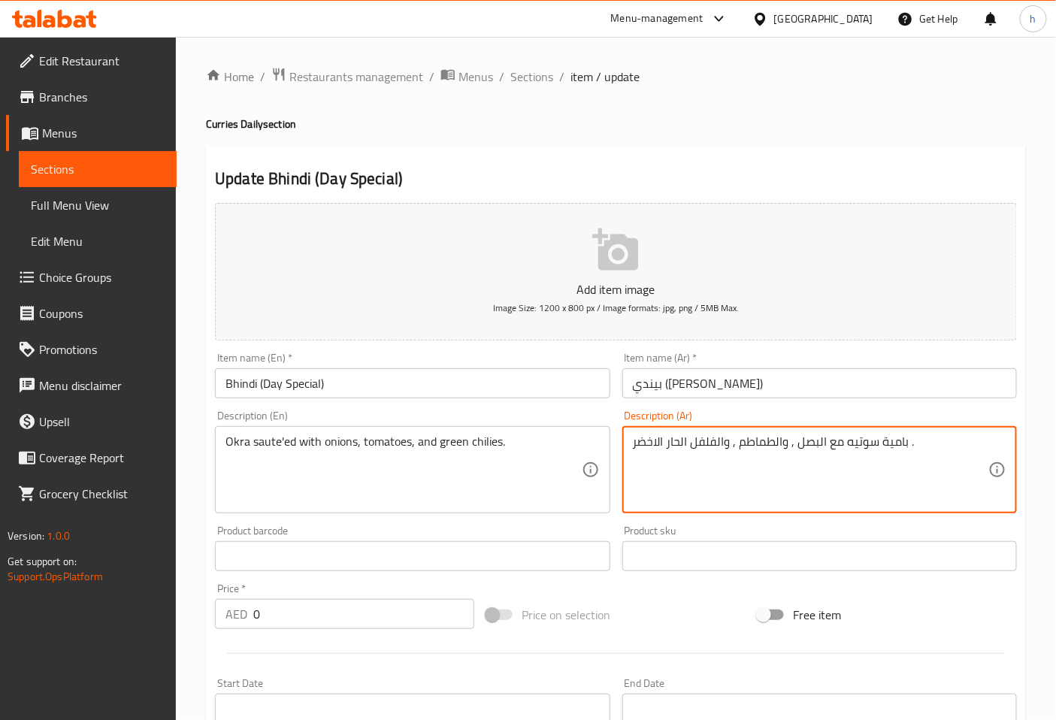
click at [869, 440] on textarea "بامية سوتيه مع البصل , والطماطم , والفلفل الحار الاخضر ." at bounding box center [811, 470] width 356 height 71
type textarea "بامية سوتيه مع البصل , والطماطم , والفلفل الحار الاخضر ."
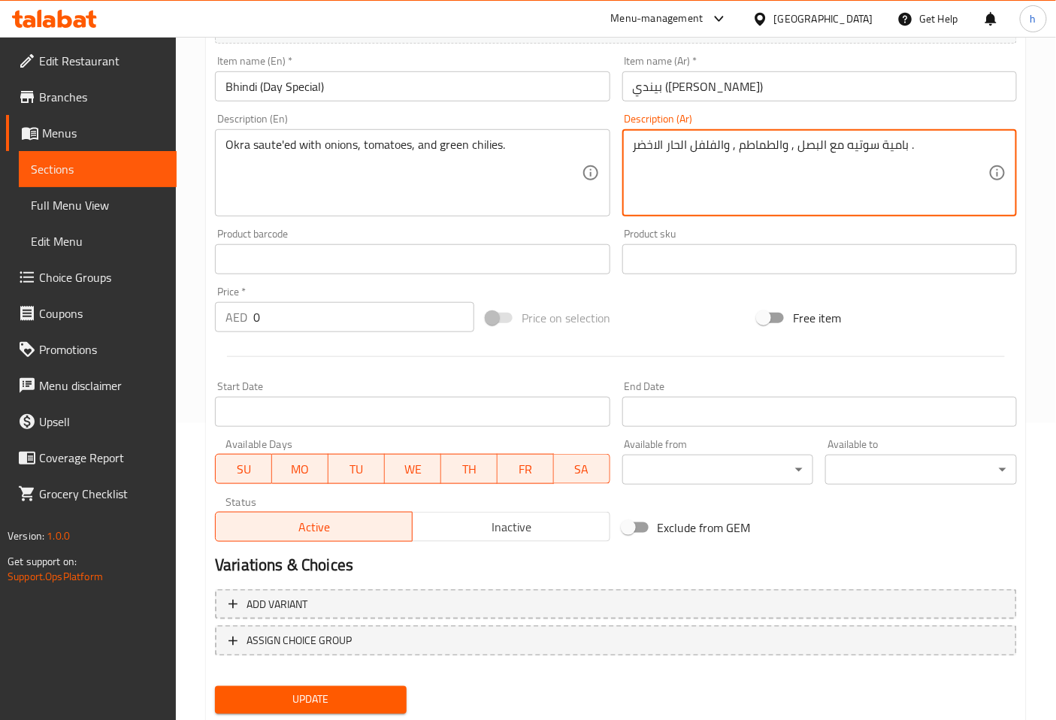
scroll to position [339, 0]
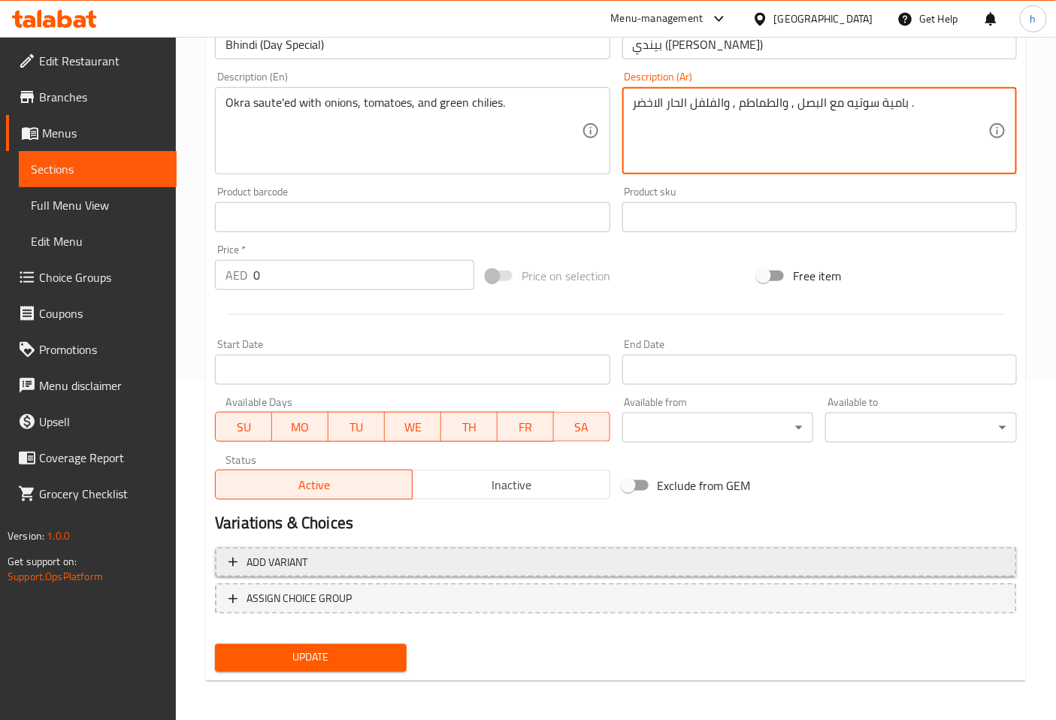
click at [301, 559] on span "Add variant" at bounding box center [277, 562] width 61 height 19
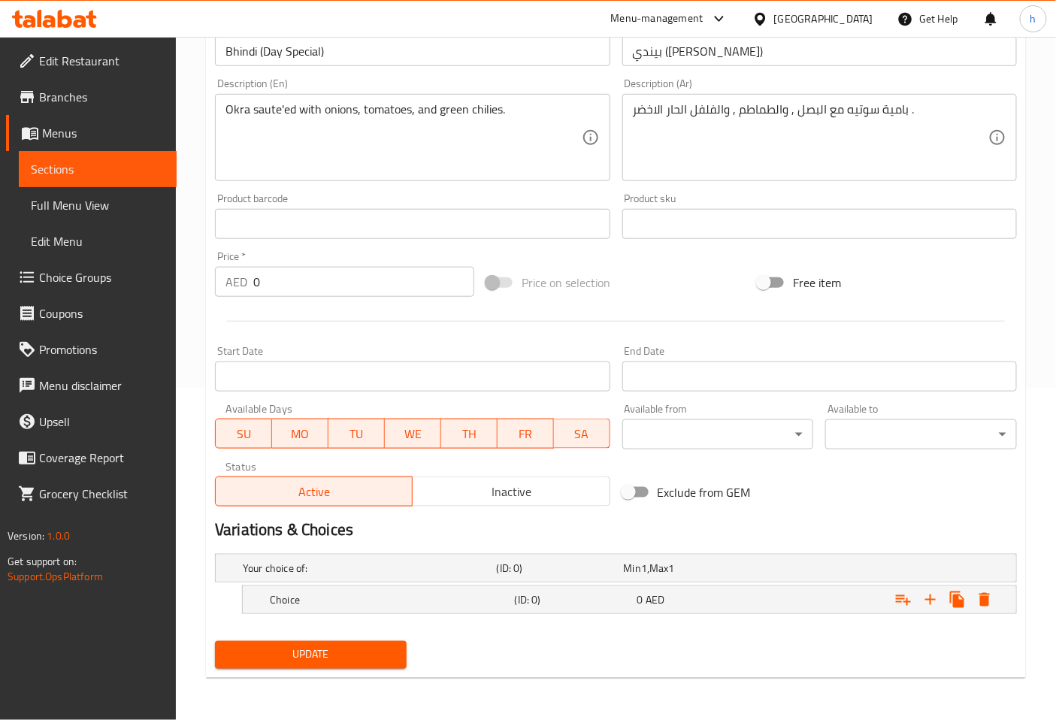
scroll to position [332, 0]
click at [380, 599] on h5 "Choice" at bounding box center [389, 600] width 239 height 15
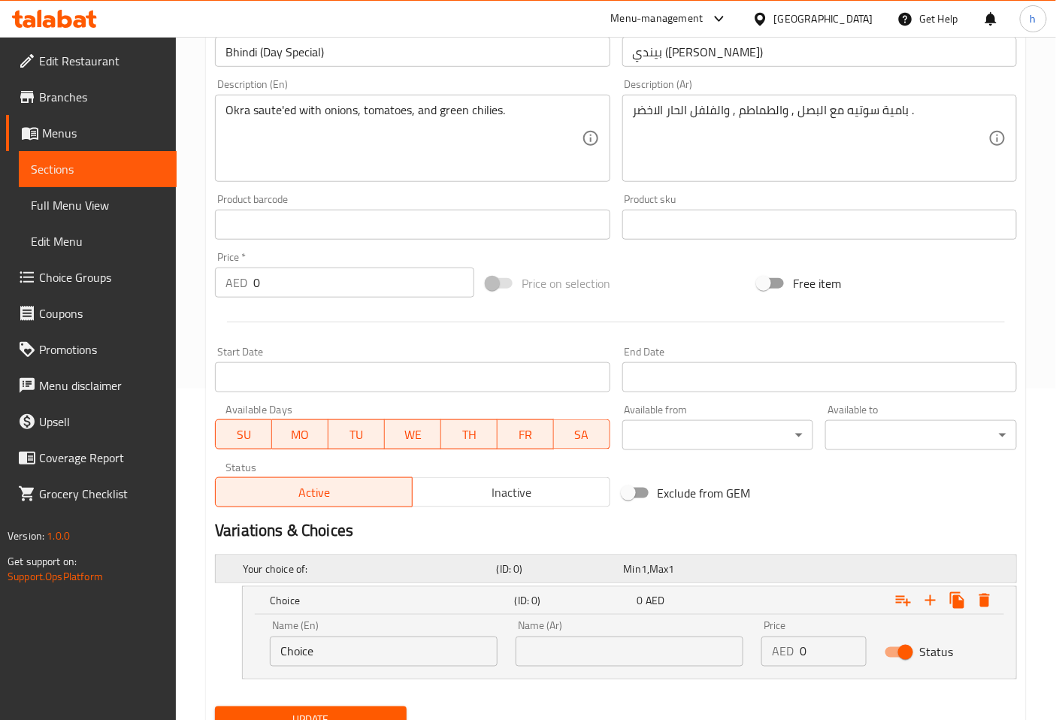
scroll to position [396, 0]
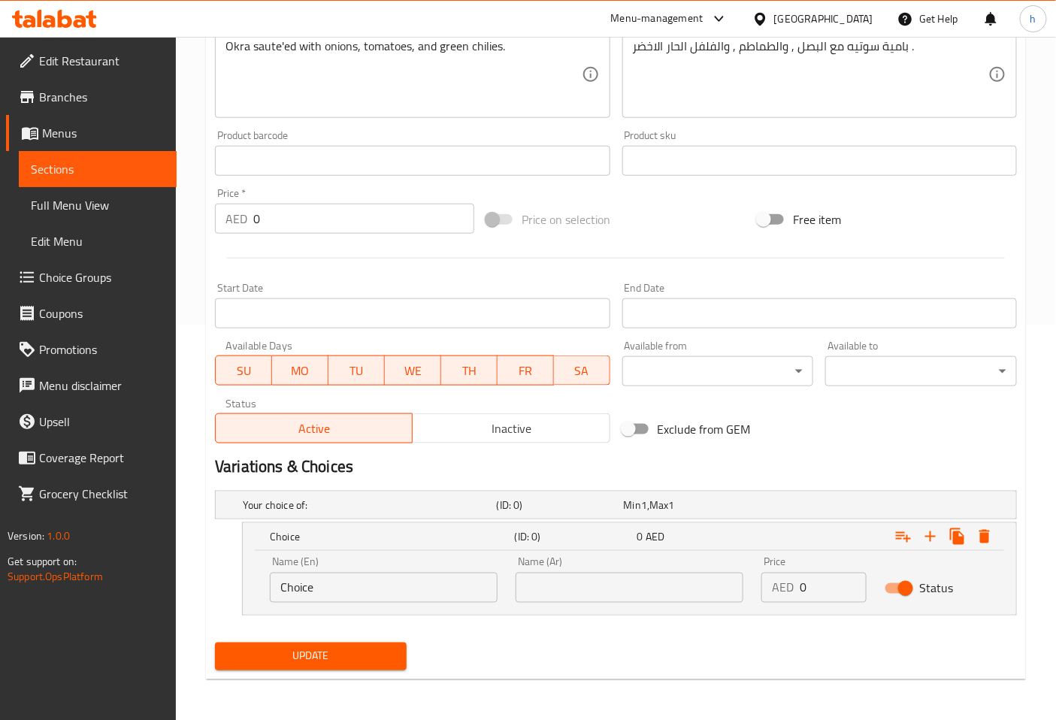
click at [395, 573] on input "Choice" at bounding box center [384, 588] width 228 height 30
type input "س"
type input "small"
click at [930, 538] on icon "Expand" at bounding box center [931, 537] width 11 height 11
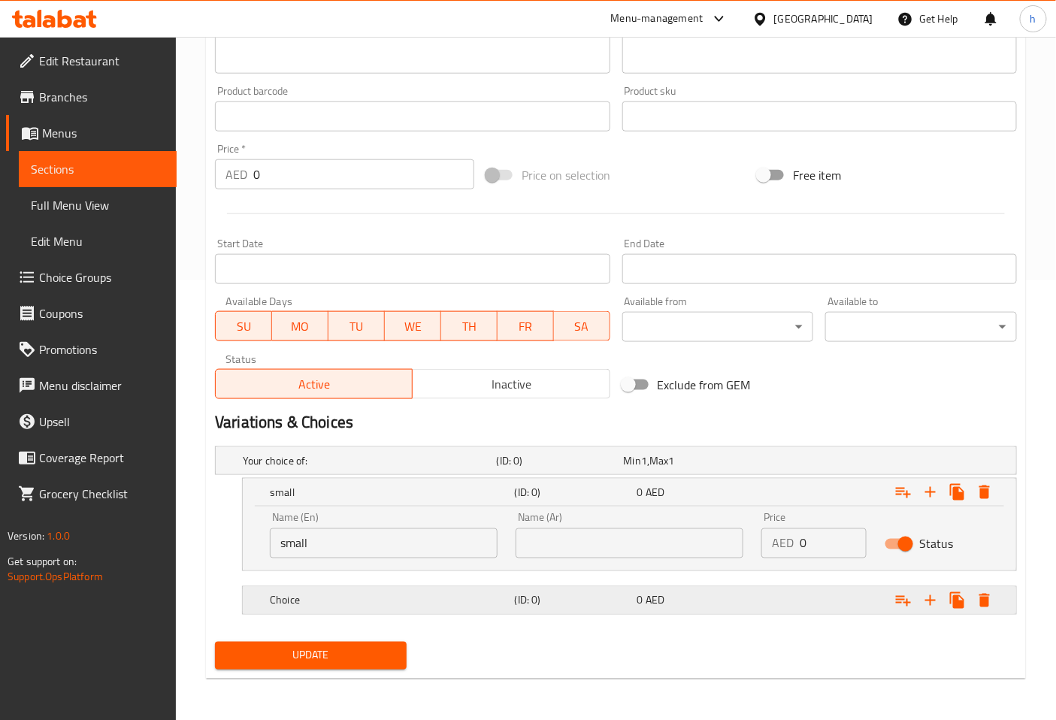
click at [339, 609] on div "Choice" at bounding box center [389, 600] width 245 height 21
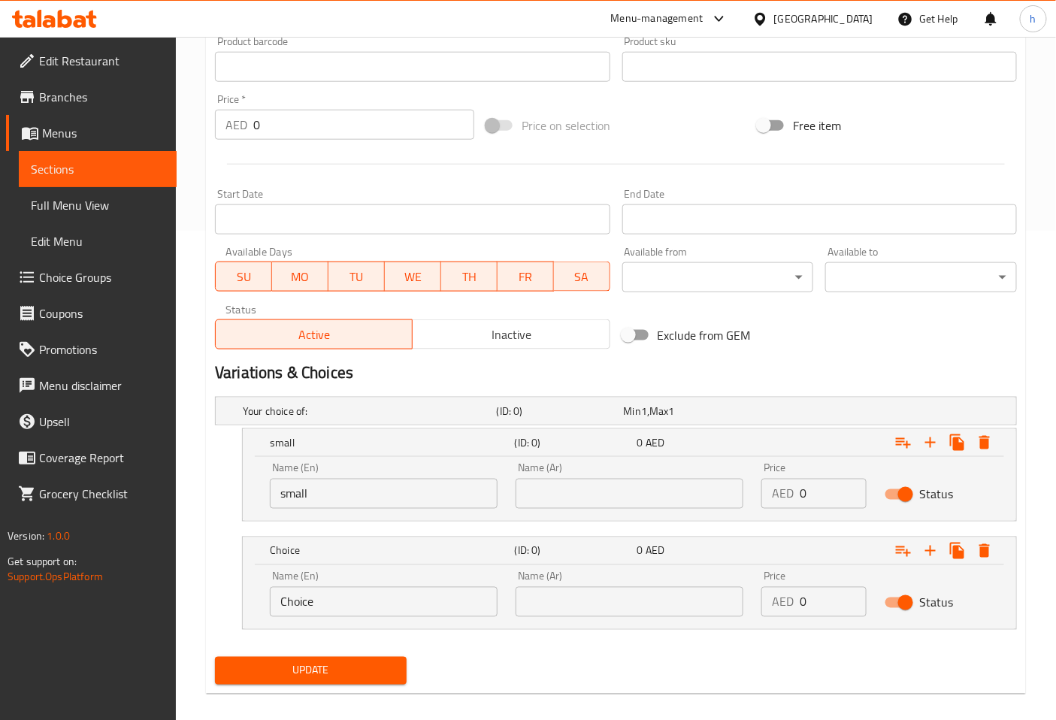
scroll to position [505, 0]
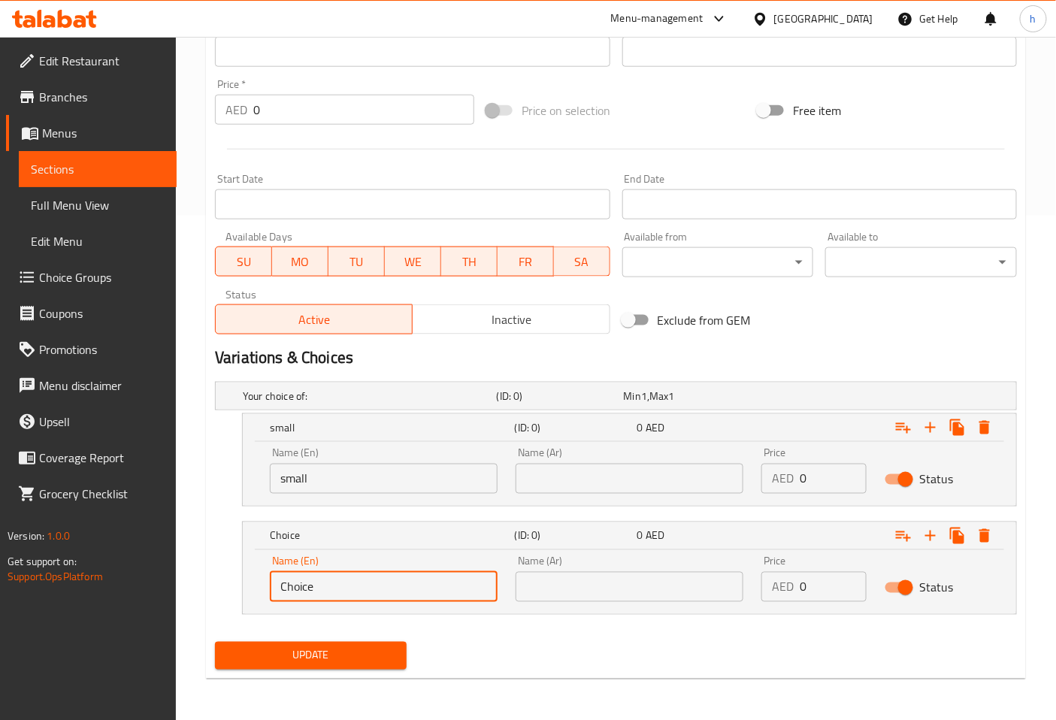
click at [410, 596] on input "Choice" at bounding box center [384, 587] width 228 height 30
type input "large"
click at [852, 469] on input "1" at bounding box center [833, 479] width 66 height 30
click at [824, 478] on input "1" at bounding box center [833, 479] width 66 height 30
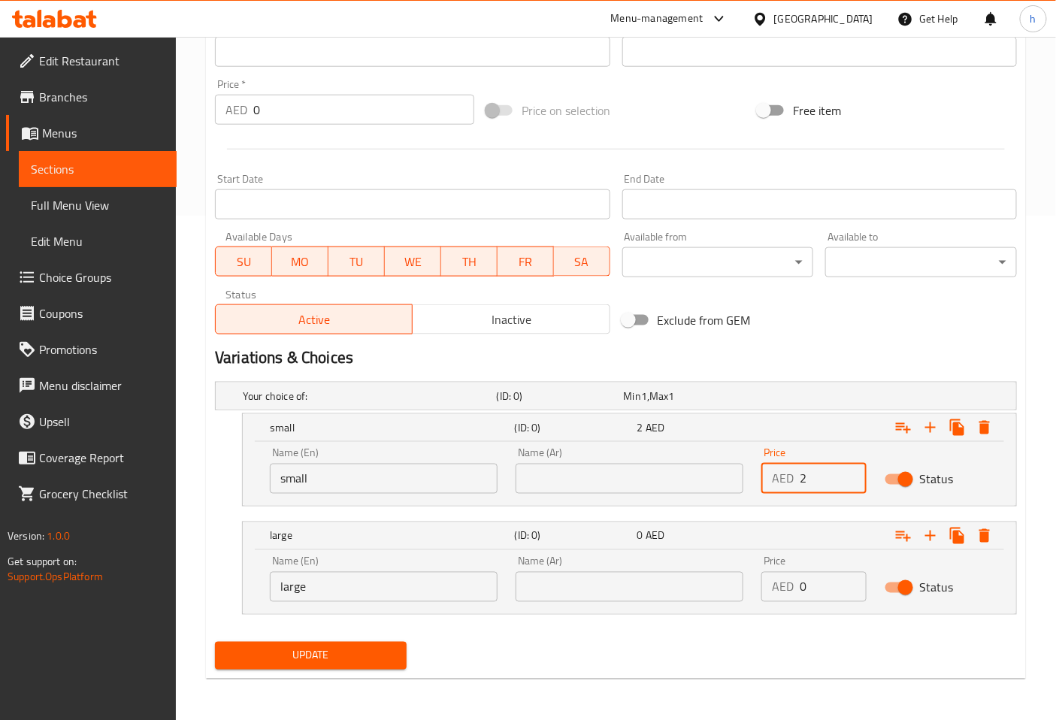
click at [850, 475] on input "2" at bounding box center [833, 479] width 66 height 30
click at [850, 475] on input "3" at bounding box center [833, 479] width 66 height 30
click at [850, 475] on input "4" at bounding box center [833, 479] width 66 height 30
type input "5"
click at [850, 475] on input "5" at bounding box center [833, 479] width 66 height 30
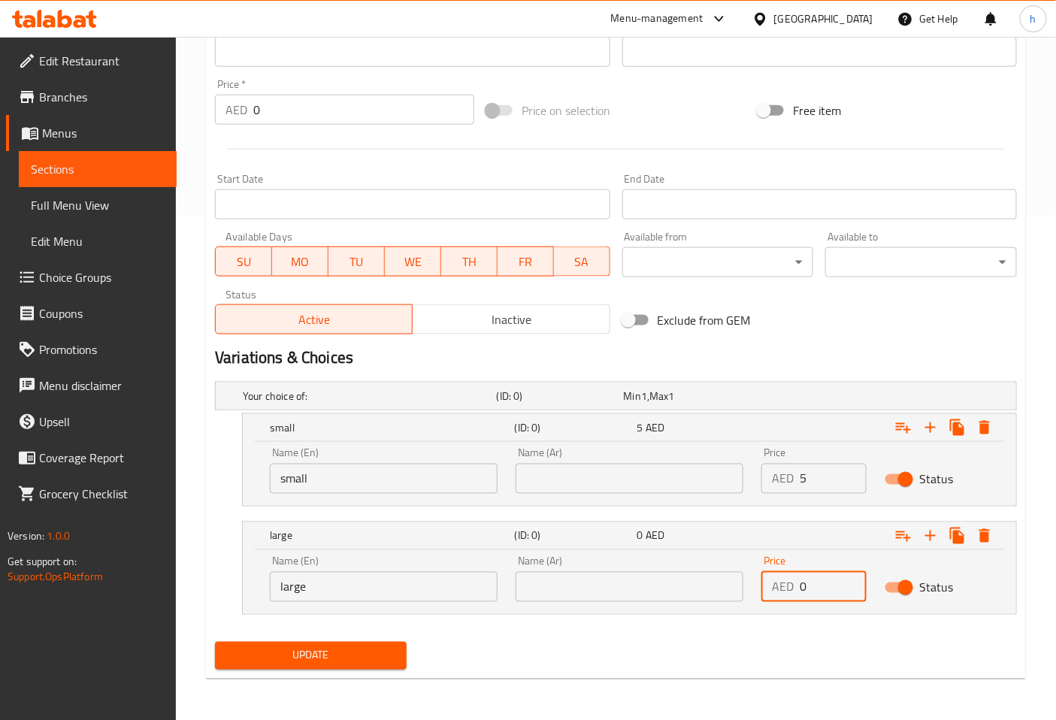
click at [831, 593] on input "0" at bounding box center [833, 587] width 66 height 30
type input "9"
click at [599, 481] on input "text" at bounding box center [630, 479] width 228 height 30
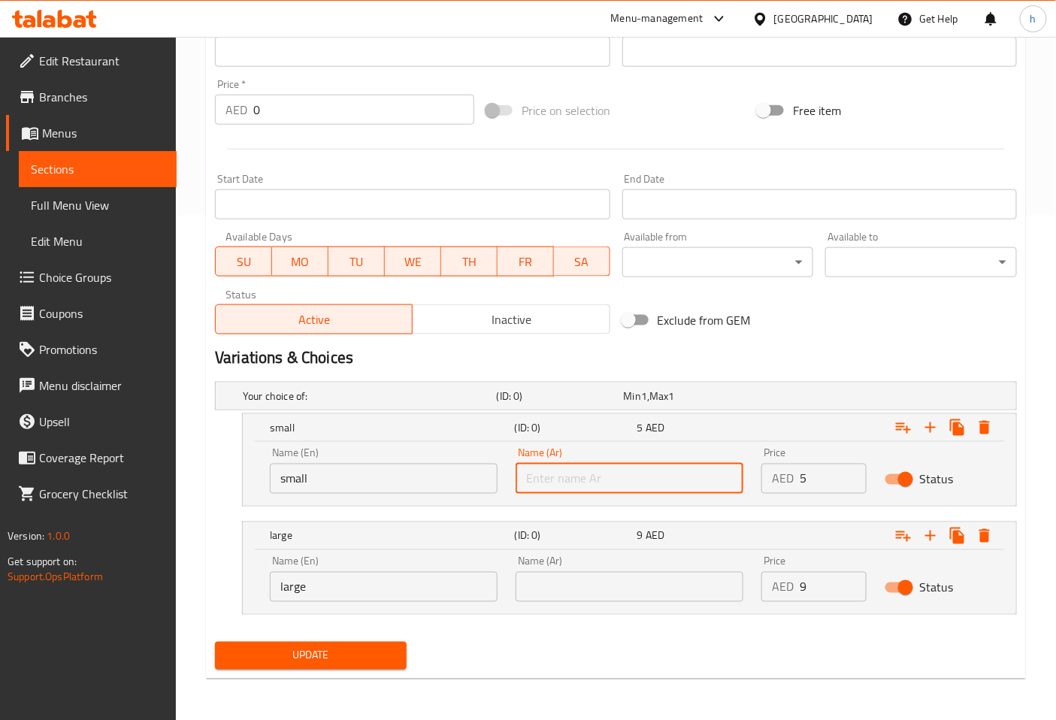
type input "صغير"
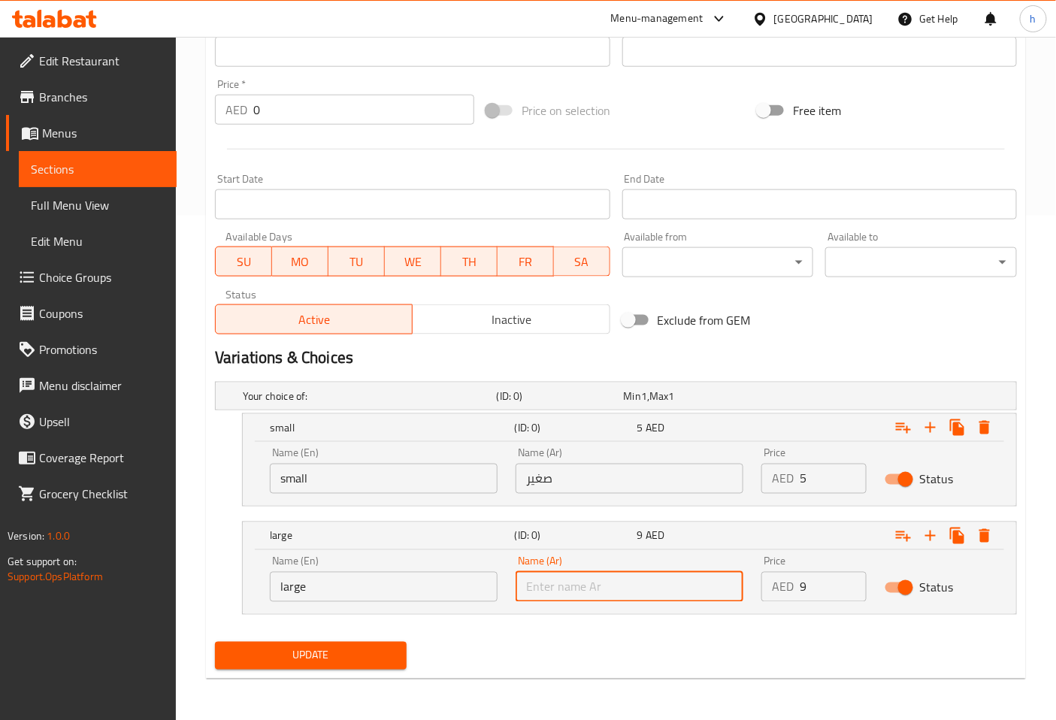
click at [575, 589] on input "text" at bounding box center [630, 587] width 228 height 30
type input "كبير"
click at [353, 663] on span "Update" at bounding box center [311, 656] width 168 height 19
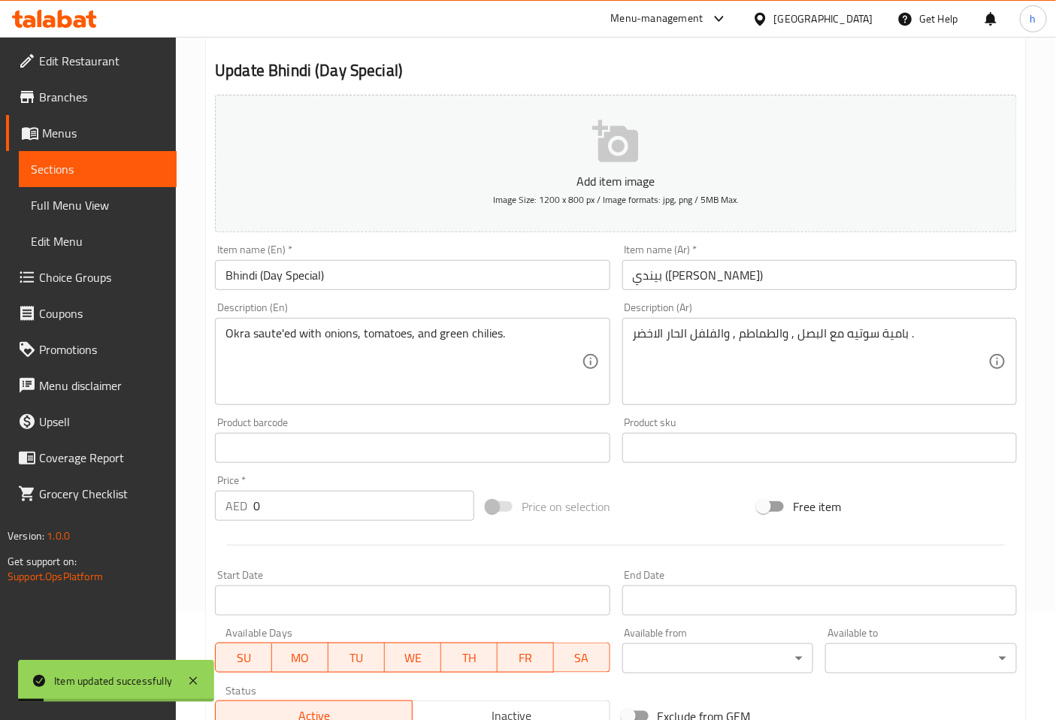
scroll to position [3, 0]
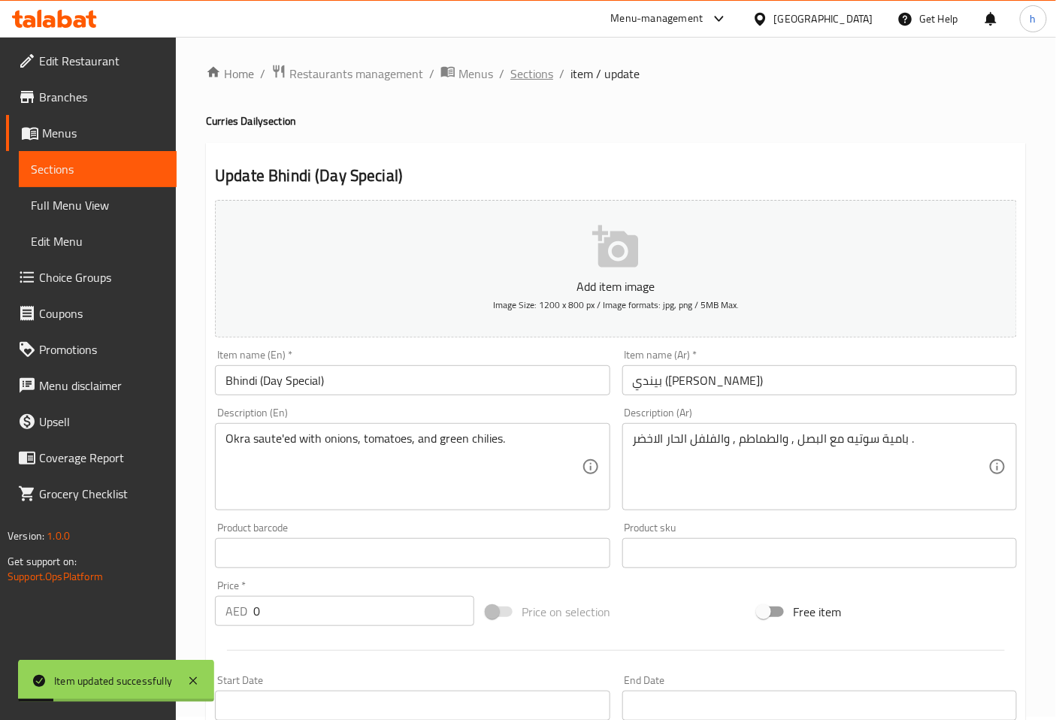
click at [536, 71] on span "Sections" at bounding box center [532, 74] width 43 height 18
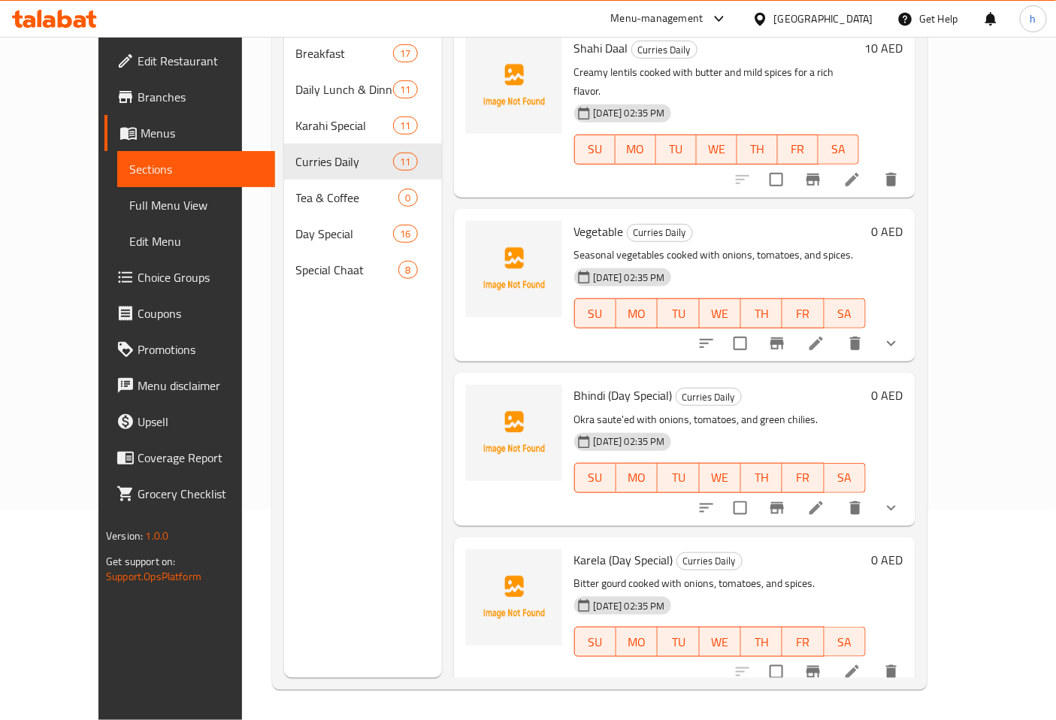
scroll to position [872, 0]
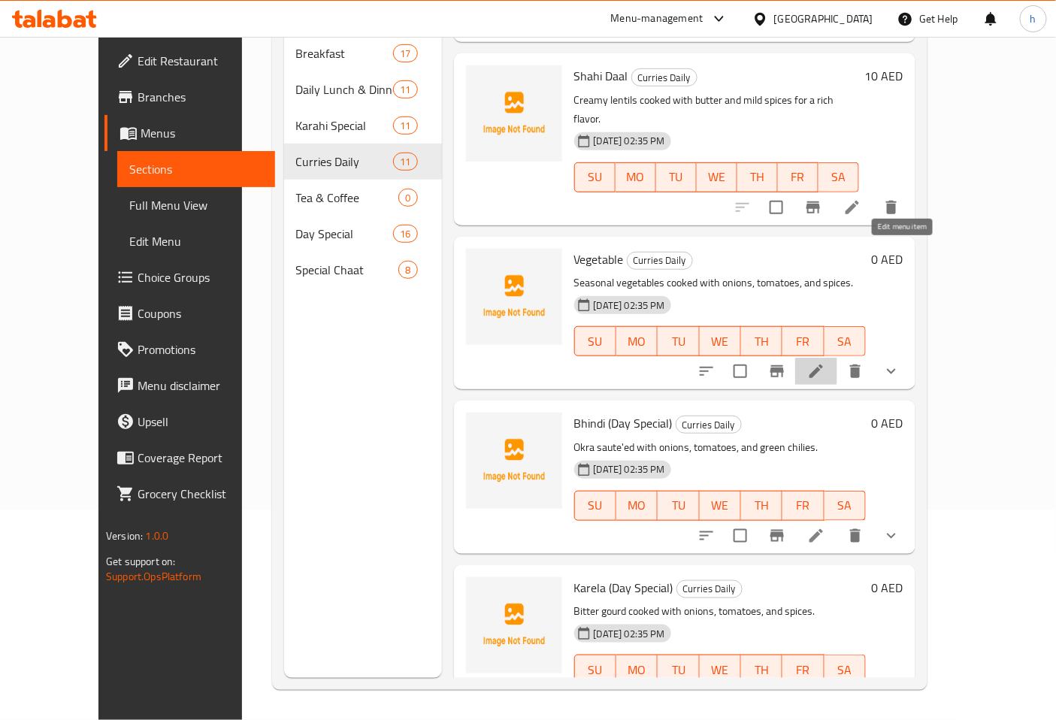
click at [826, 362] on icon at bounding box center [817, 371] width 18 height 18
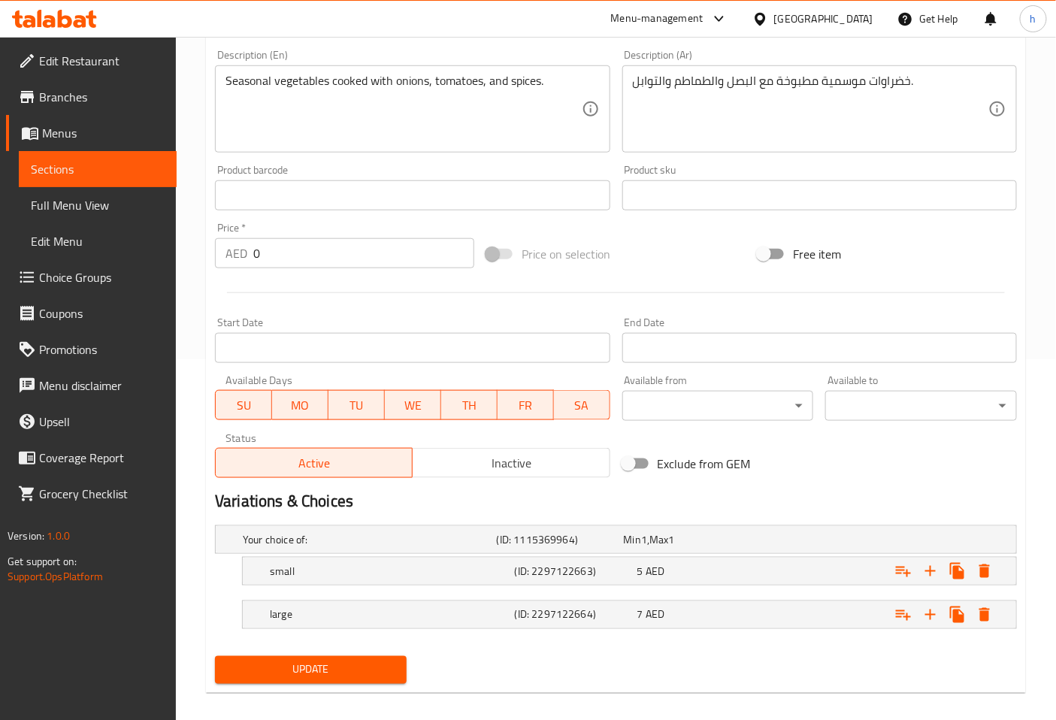
scroll to position [374, 0]
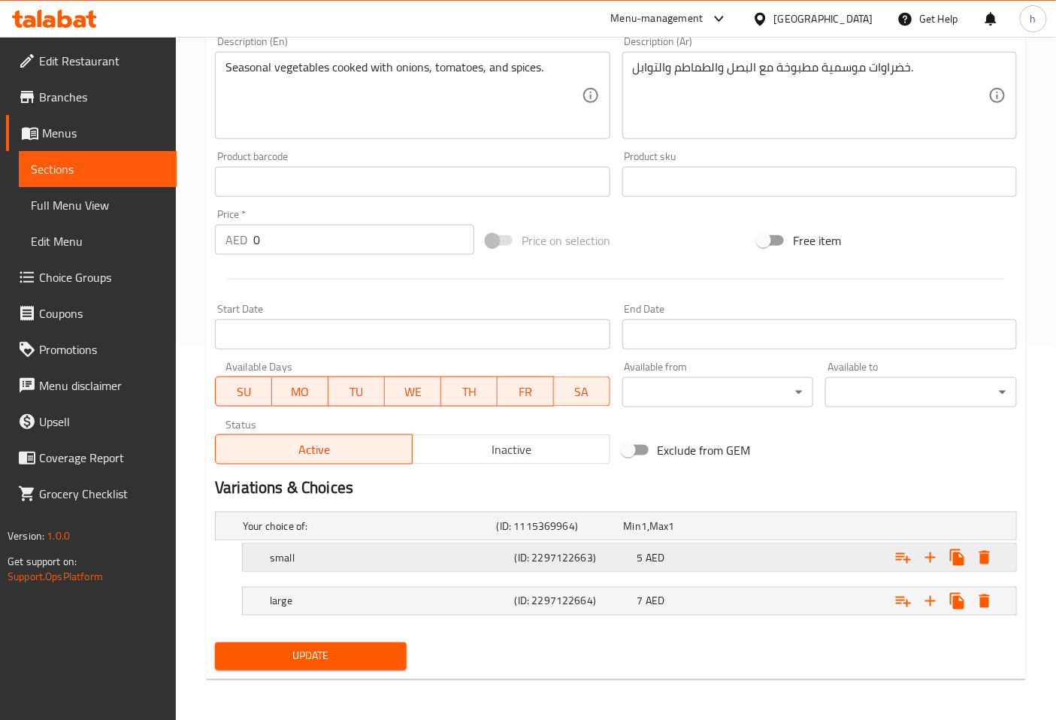
click at [440, 562] on h5 "small" at bounding box center [389, 557] width 239 height 15
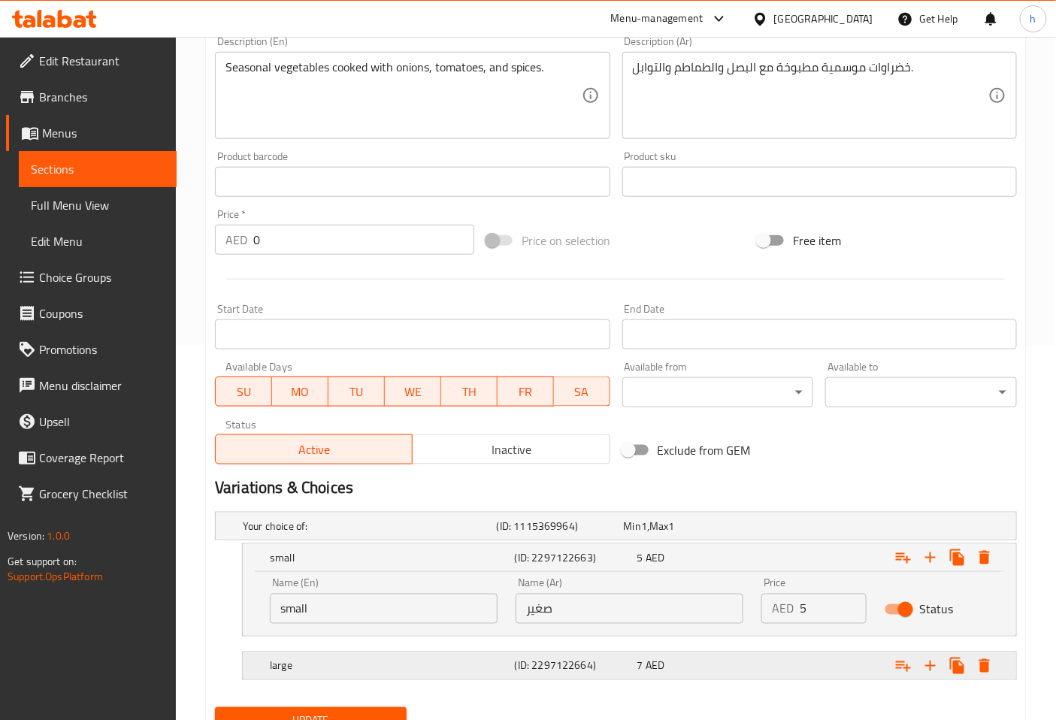
scroll to position [440, 0]
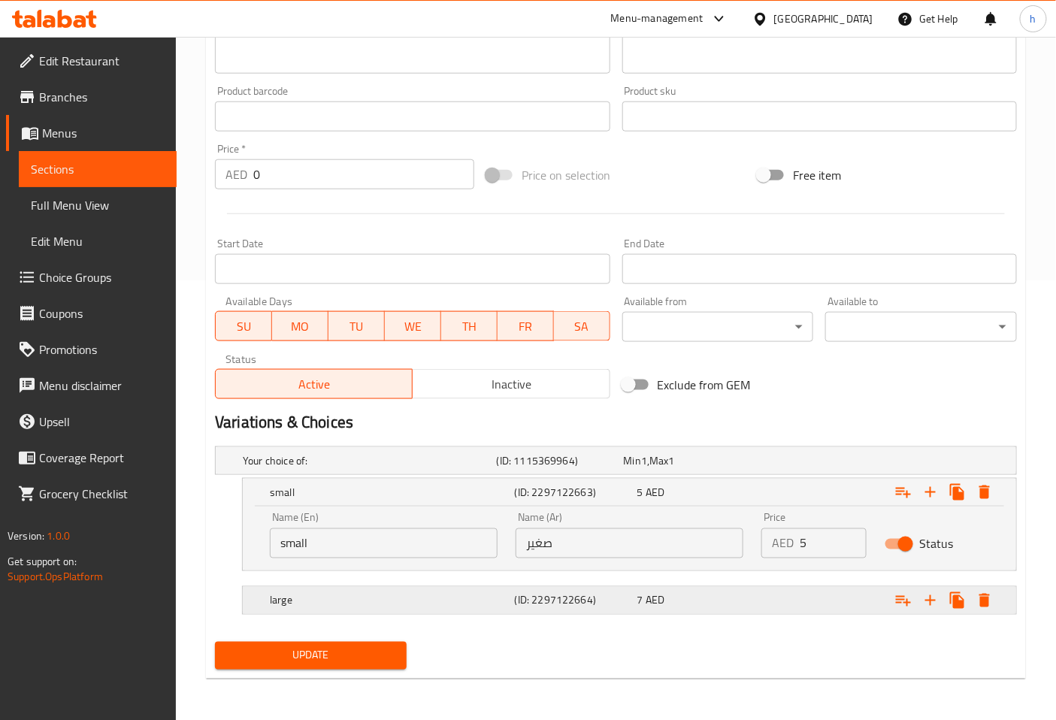
click at [470, 598] on h5 "large" at bounding box center [389, 600] width 239 height 15
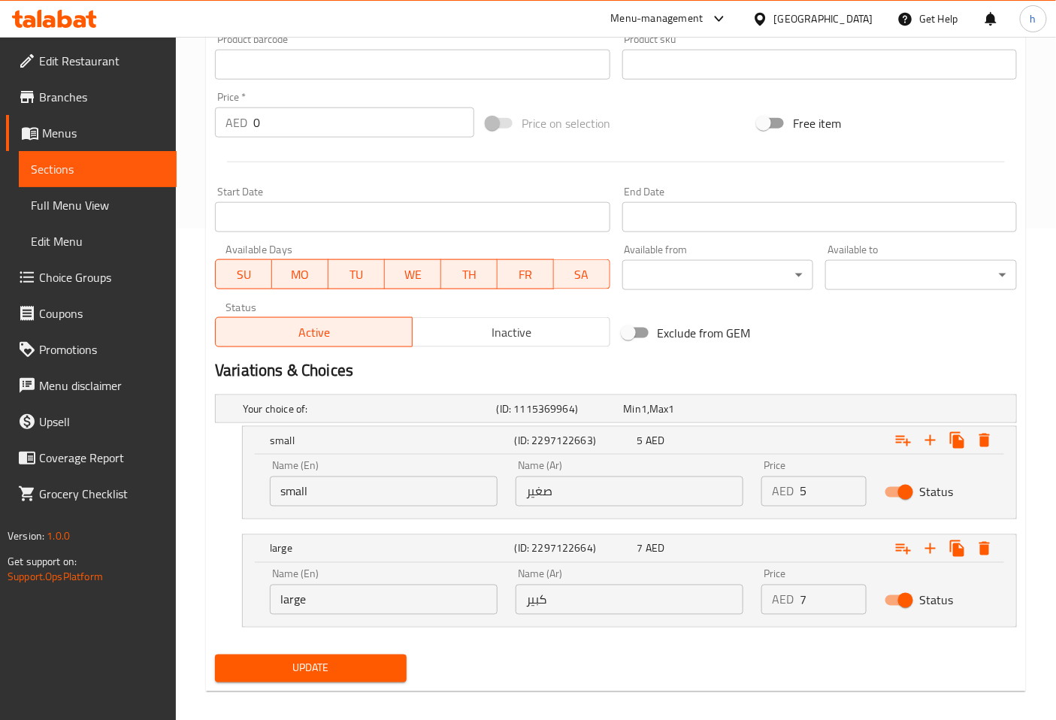
scroll to position [505, 0]
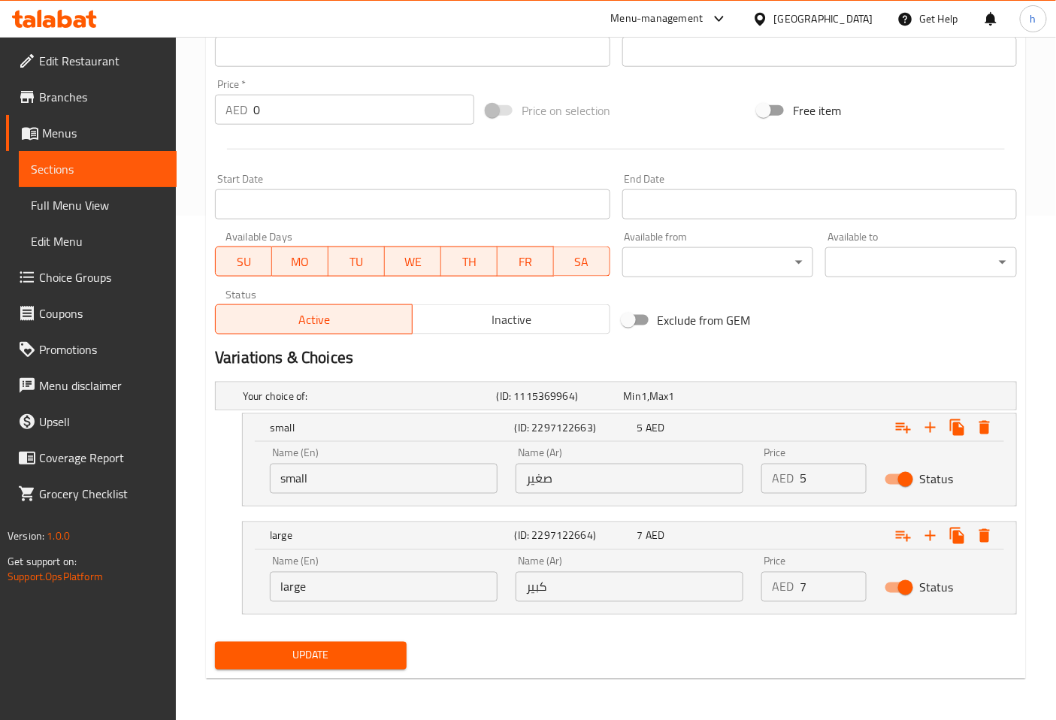
click at [359, 647] on span "Update" at bounding box center [311, 656] width 168 height 19
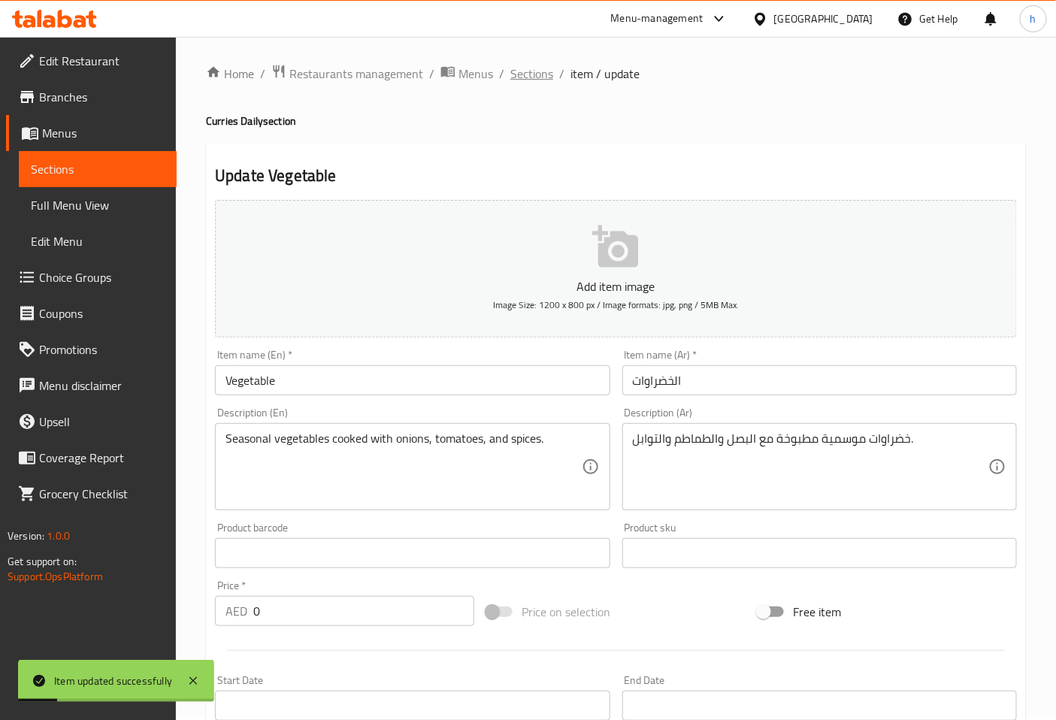
scroll to position [0, 0]
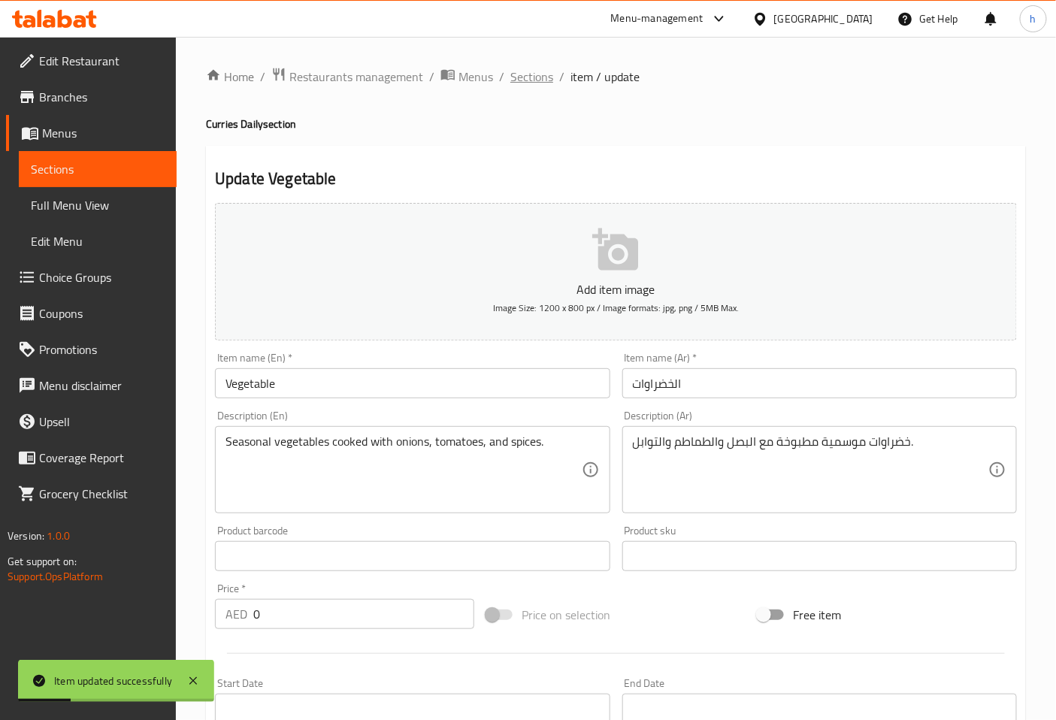
click at [543, 73] on span "Sections" at bounding box center [532, 77] width 43 height 18
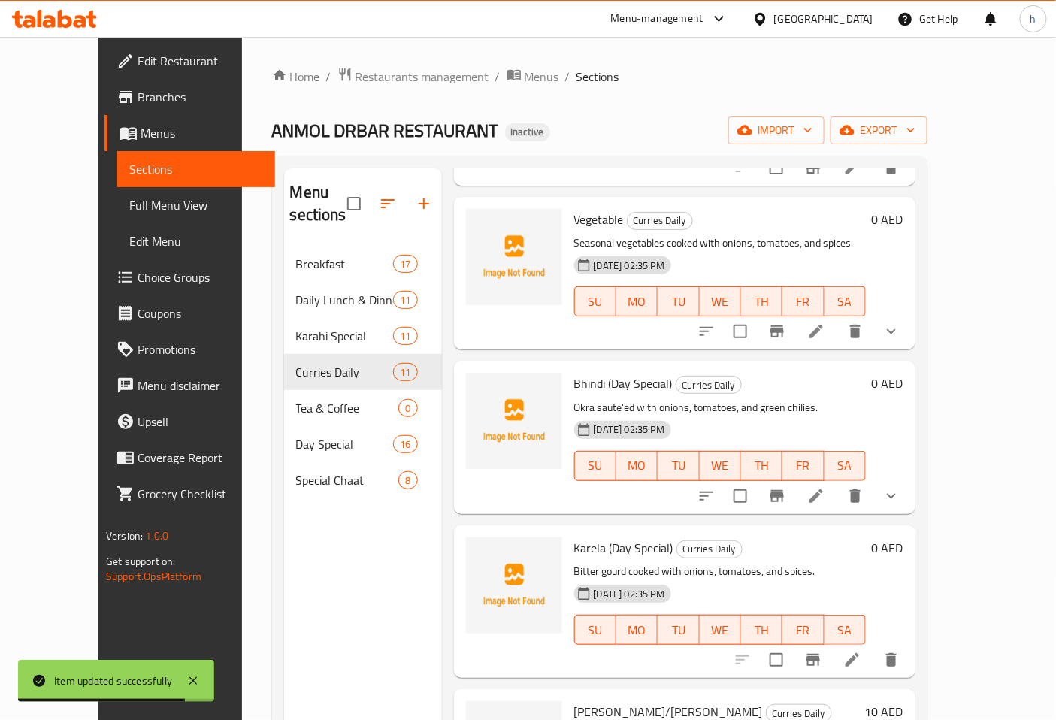
scroll to position [211, 0]
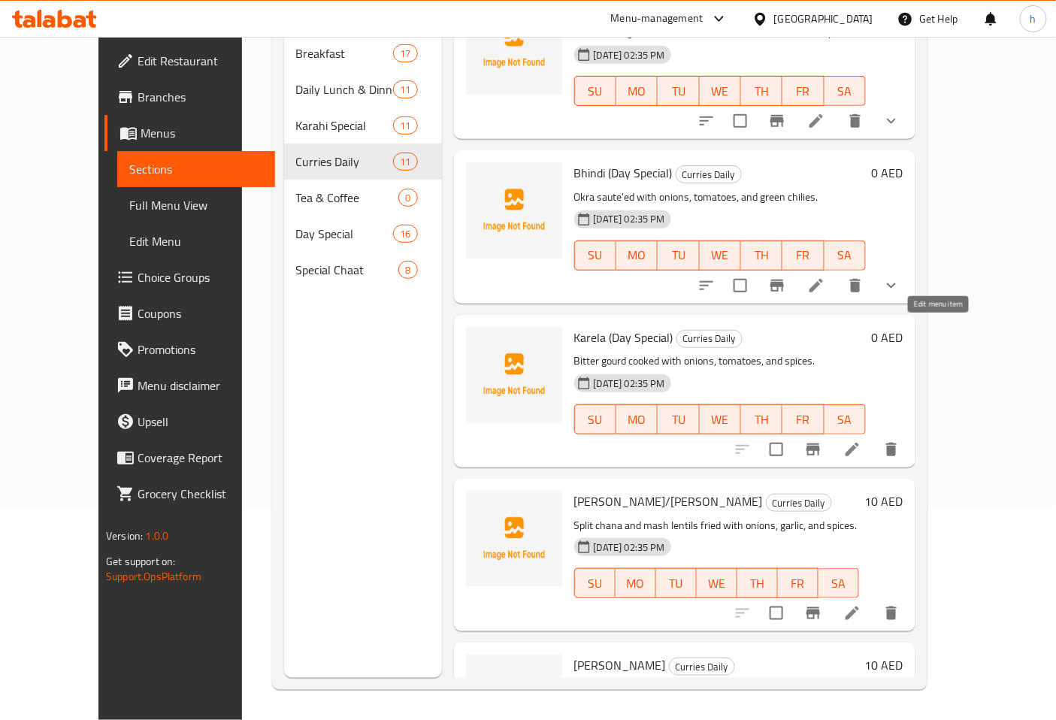
click at [862, 441] on icon at bounding box center [853, 450] width 18 height 18
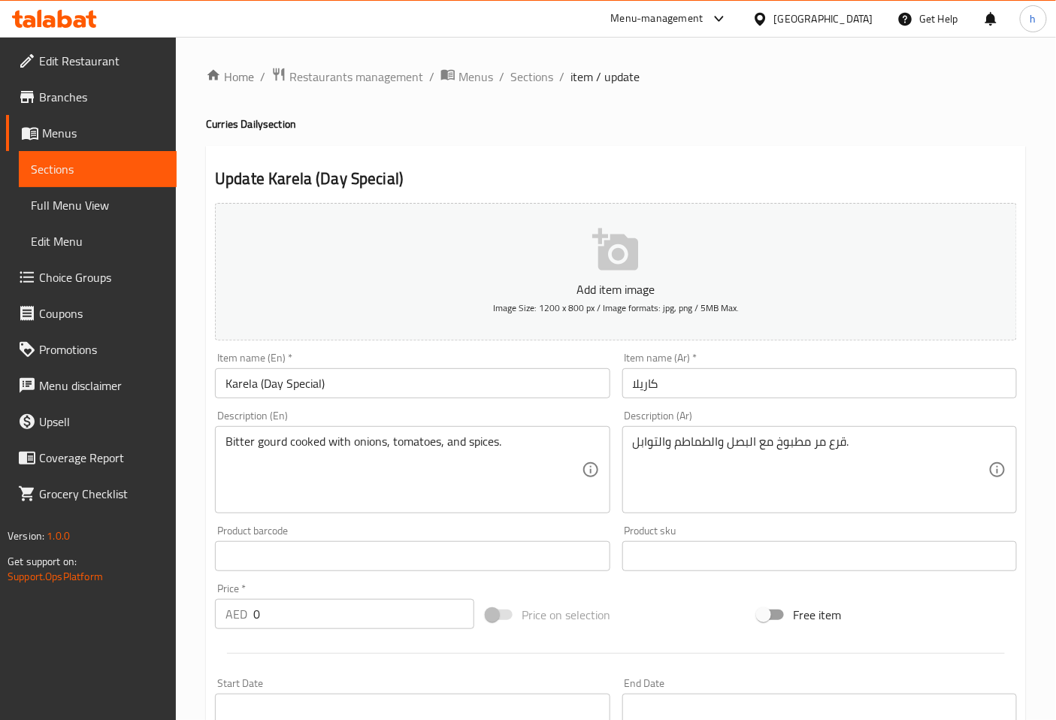
click at [663, 387] on input "كاريلا" at bounding box center [820, 383] width 395 height 30
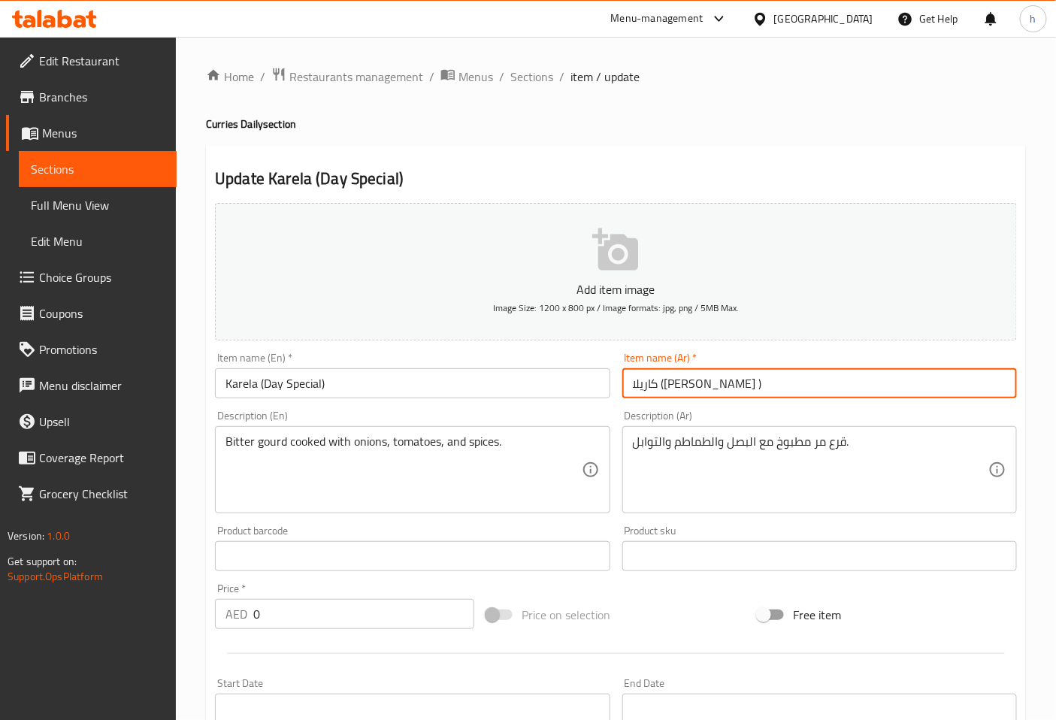
click at [638, 384] on input "كاريلا ([PERSON_NAME] )" at bounding box center [820, 383] width 395 height 30
click at [635, 382] on input "كاريلا ([PERSON_NAME] )" at bounding box center [820, 383] width 395 height 30
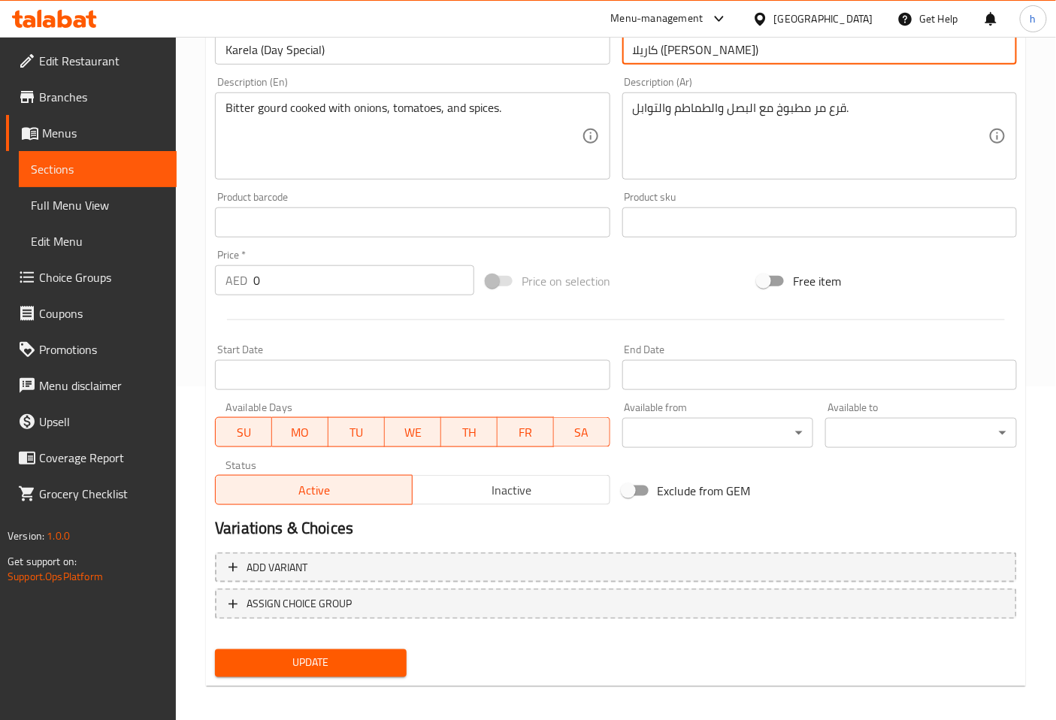
scroll to position [339, 0]
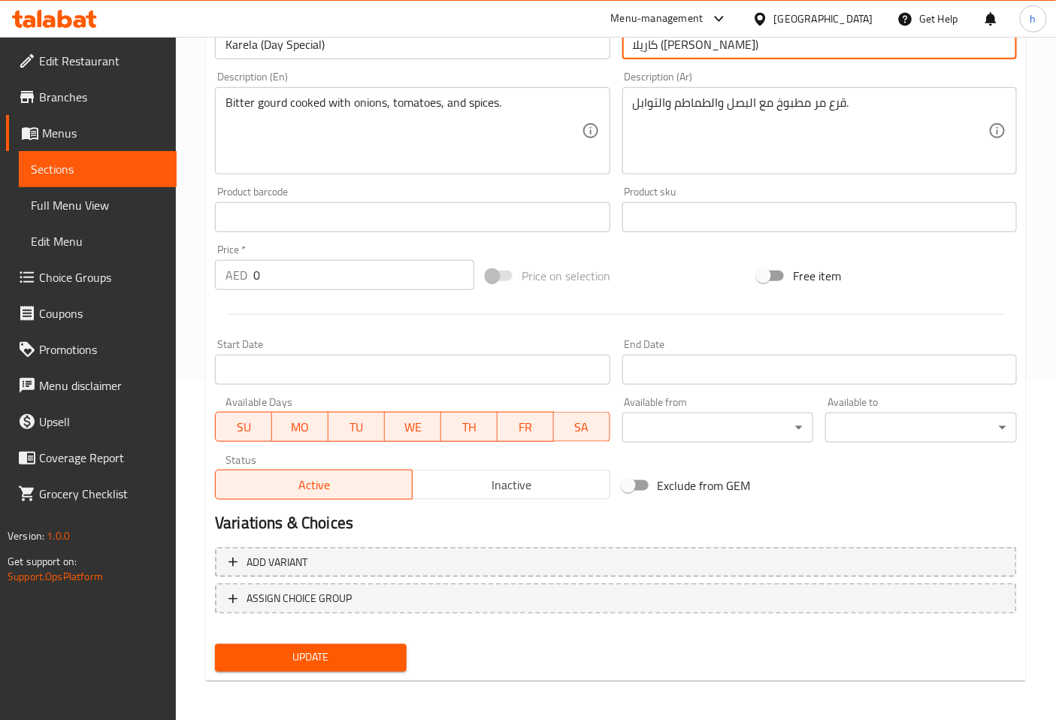
type input "كاريلا ([PERSON_NAME])"
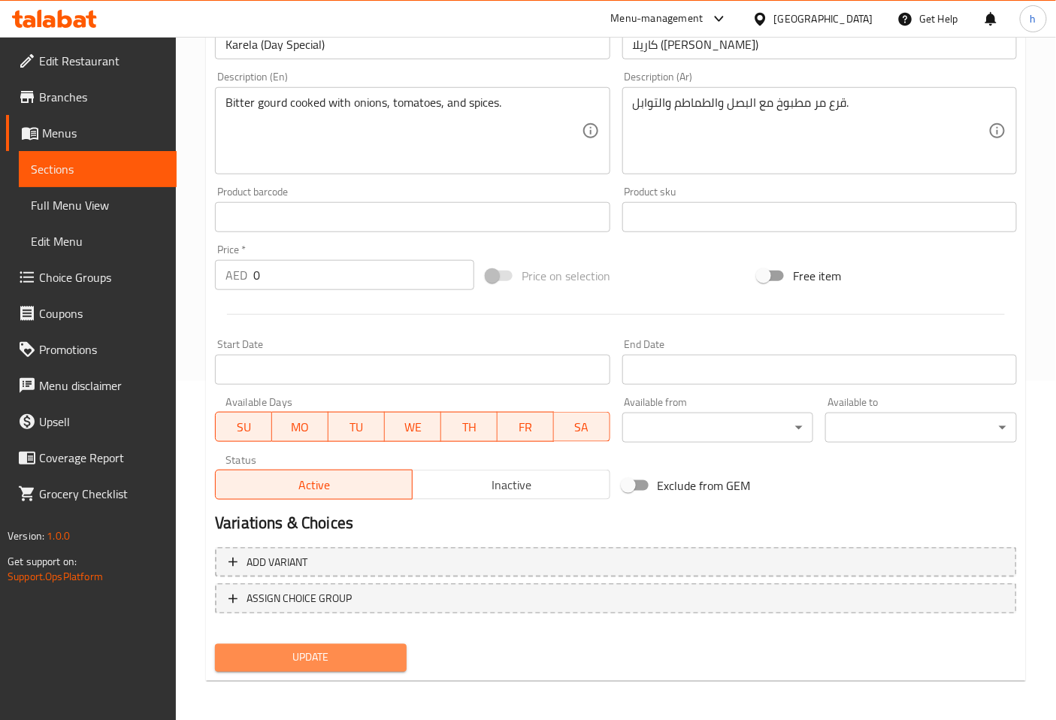
click at [350, 654] on span "Update" at bounding box center [311, 658] width 168 height 19
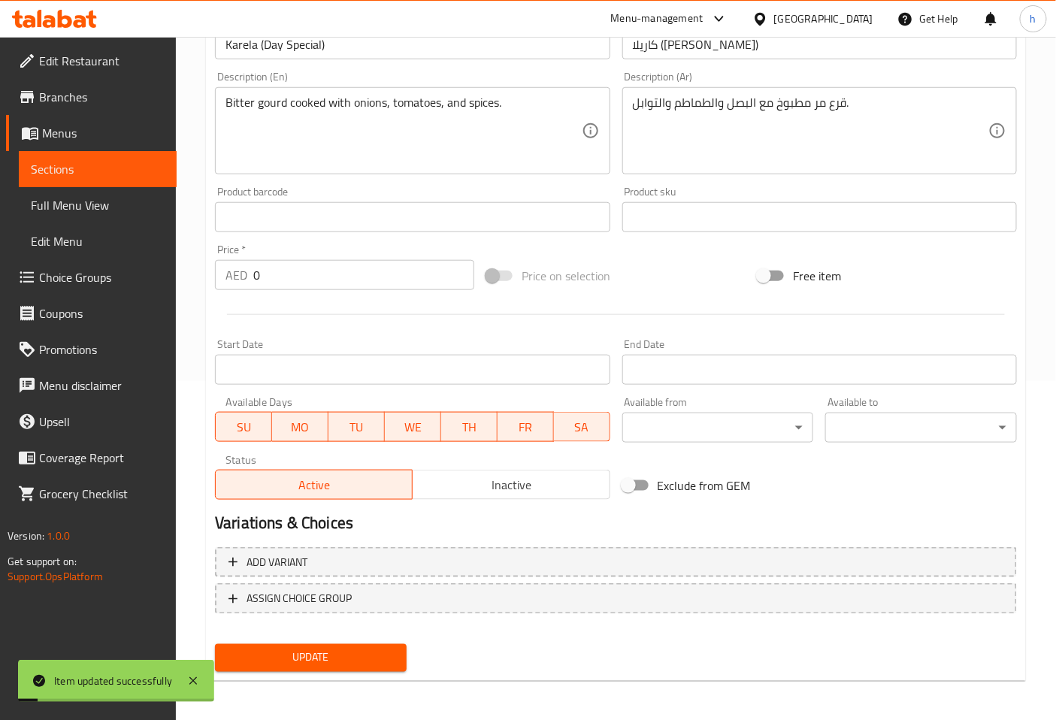
scroll to position [0, 0]
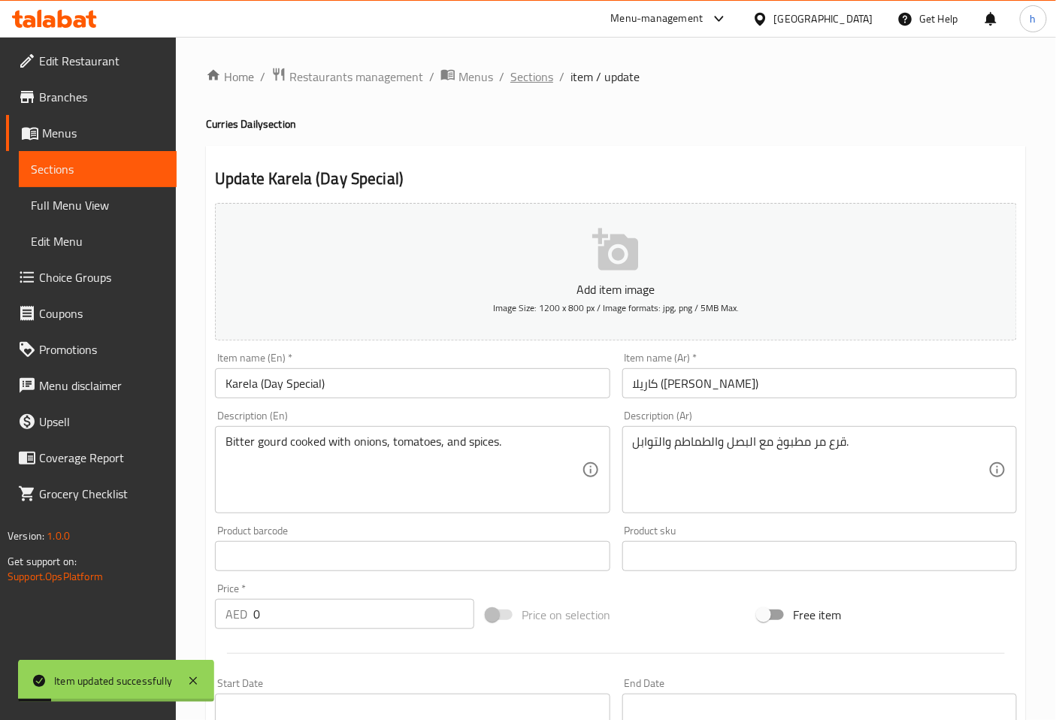
click at [539, 77] on span "Sections" at bounding box center [532, 77] width 43 height 18
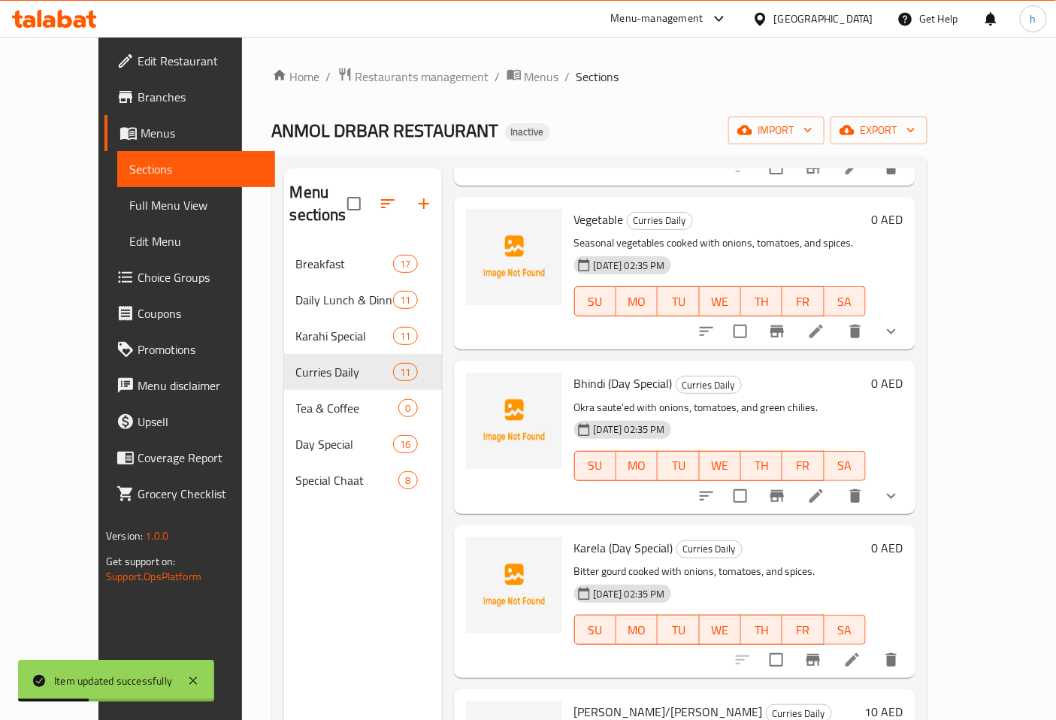
scroll to position [211, 0]
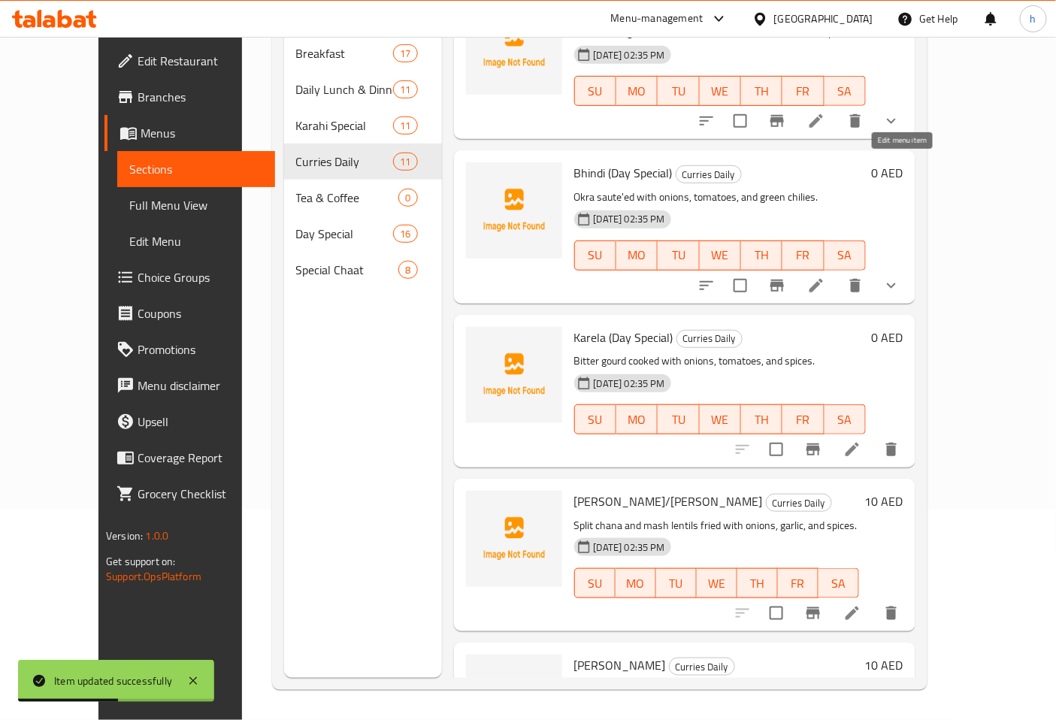
click at [823, 279] on icon at bounding box center [817, 286] width 14 height 14
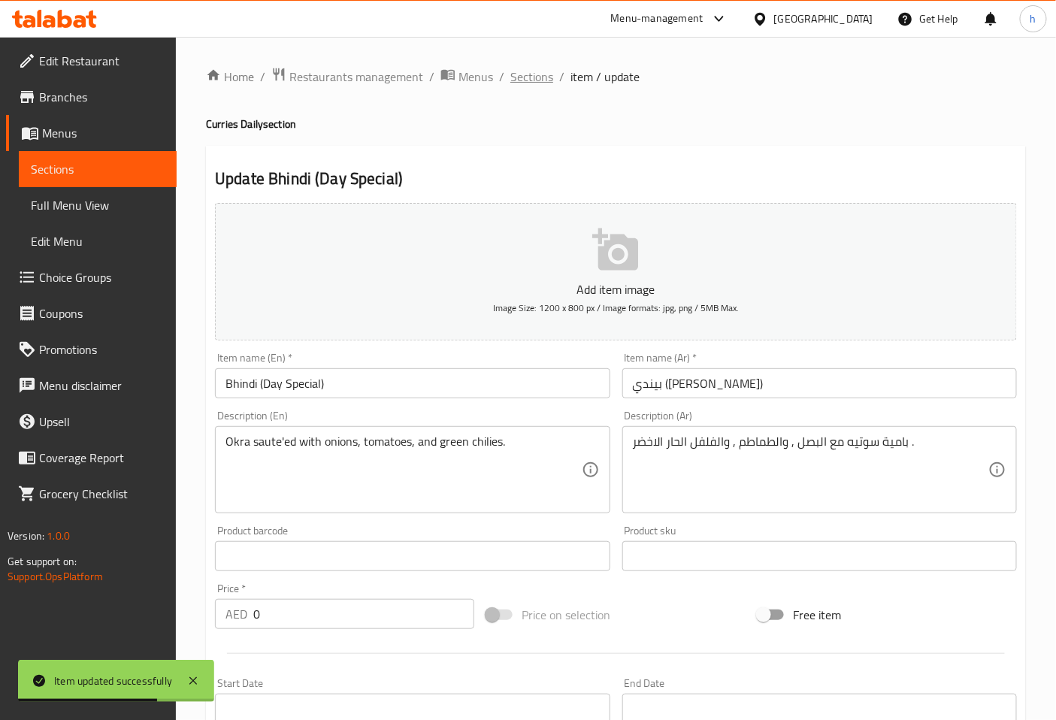
click at [532, 68] on span "Sections" at bounding box center [532, 77] width 43 height 18
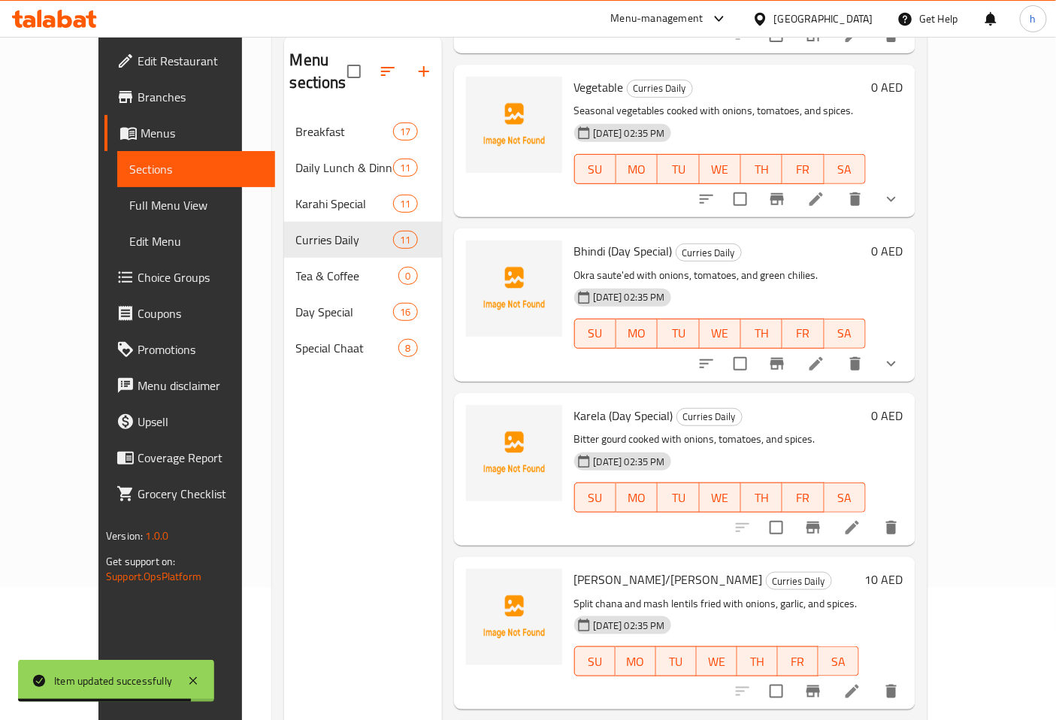
scroll to position [211, 0]
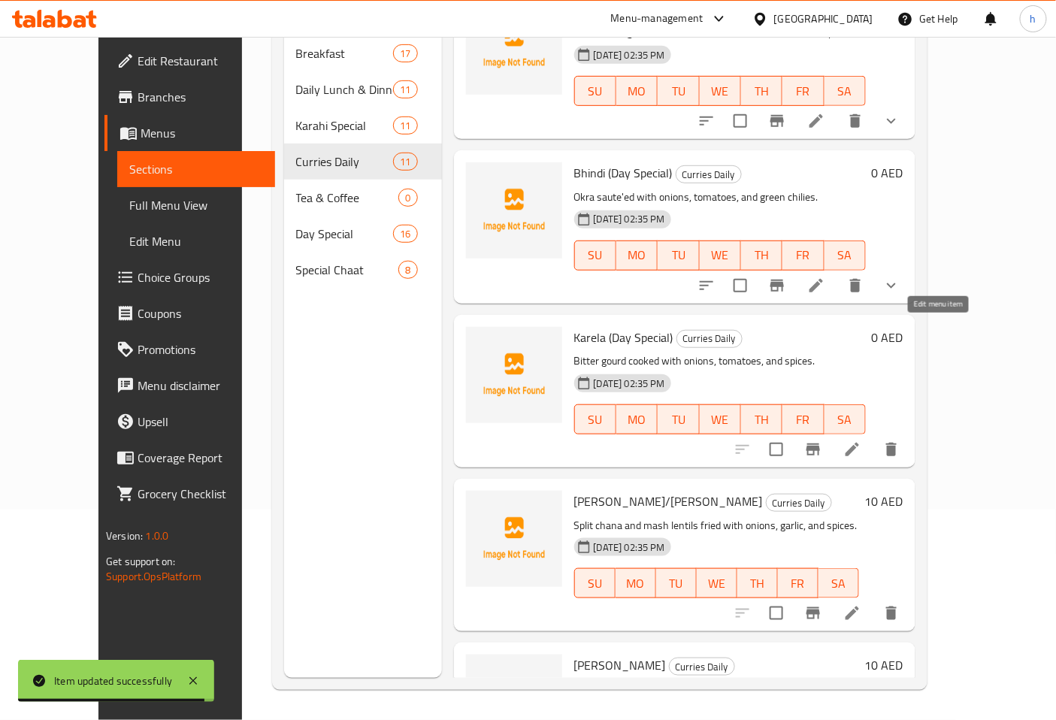
click at [859, 443] on icon at bounding box center [853, 450] width 14 height 14
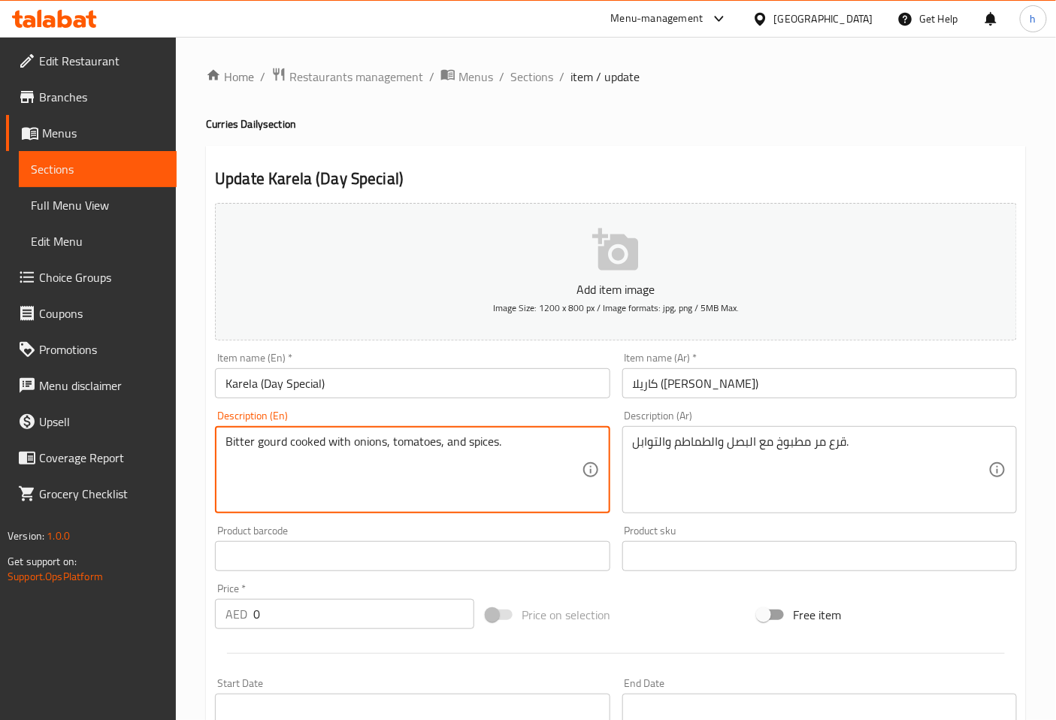
click at [246, 439] on textarea "Bitter gourd cooked with onions, tomatoes, and spices." at bounding box center [404, 470] width 356 height 71
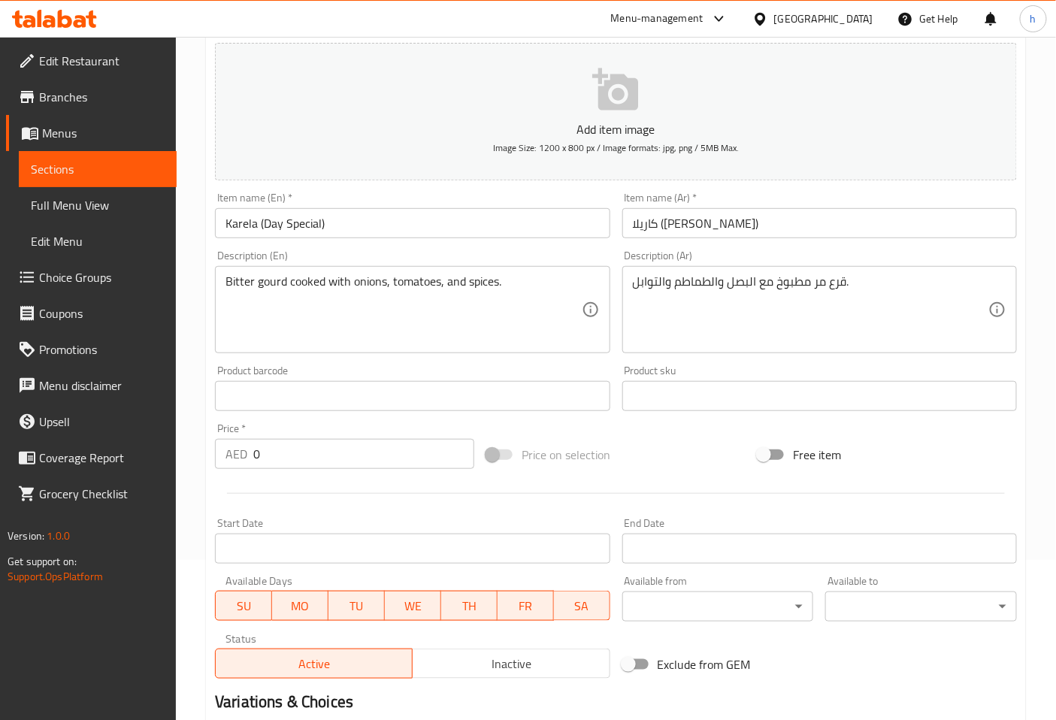
scroll to position [339, 0]
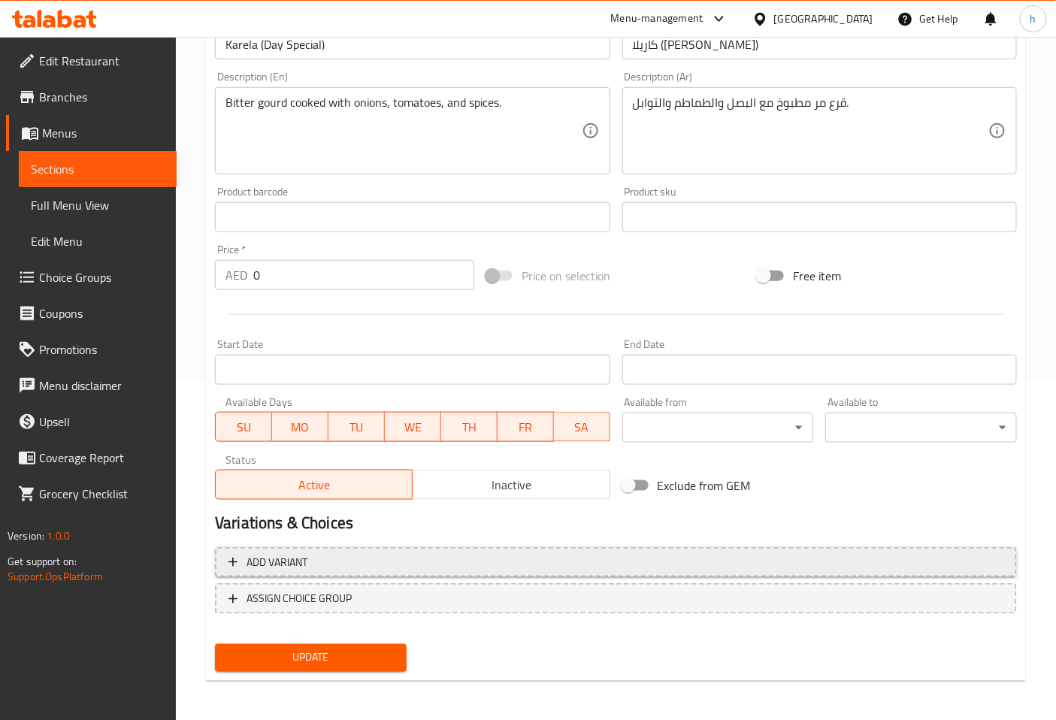
click at [336, 565] on span "Add variant" at bounding box center [616, 562] width 775 height 19
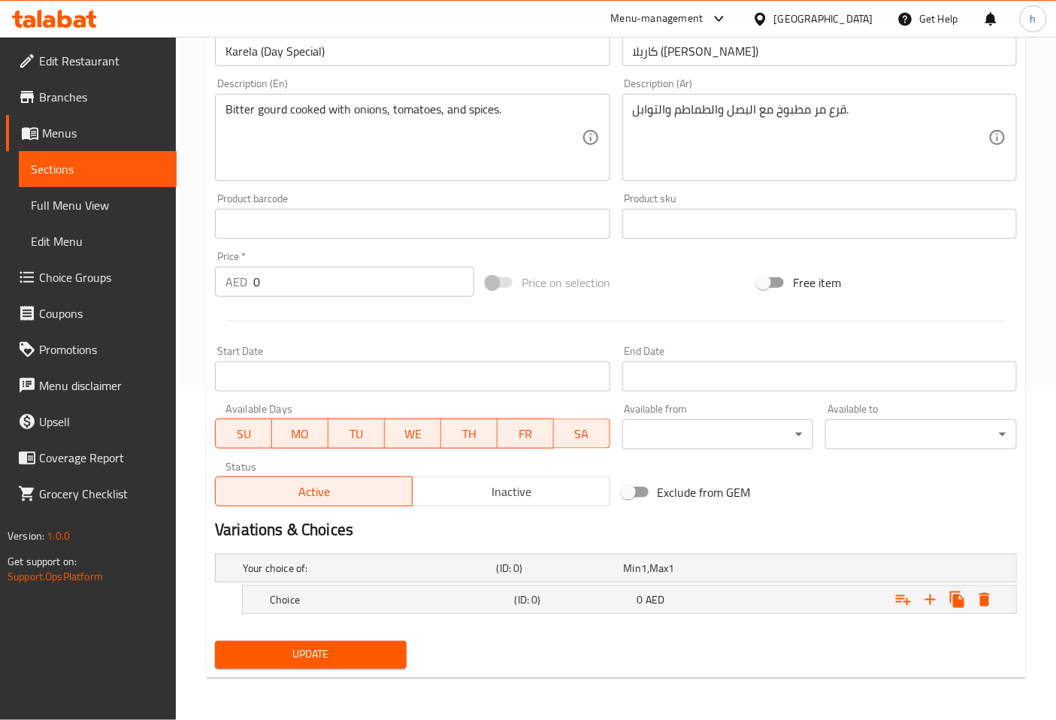
scroll to position [332, 0]
click at [339, 598] on h5 "Choice" at bounding box center [389, 600] width 239 height 15
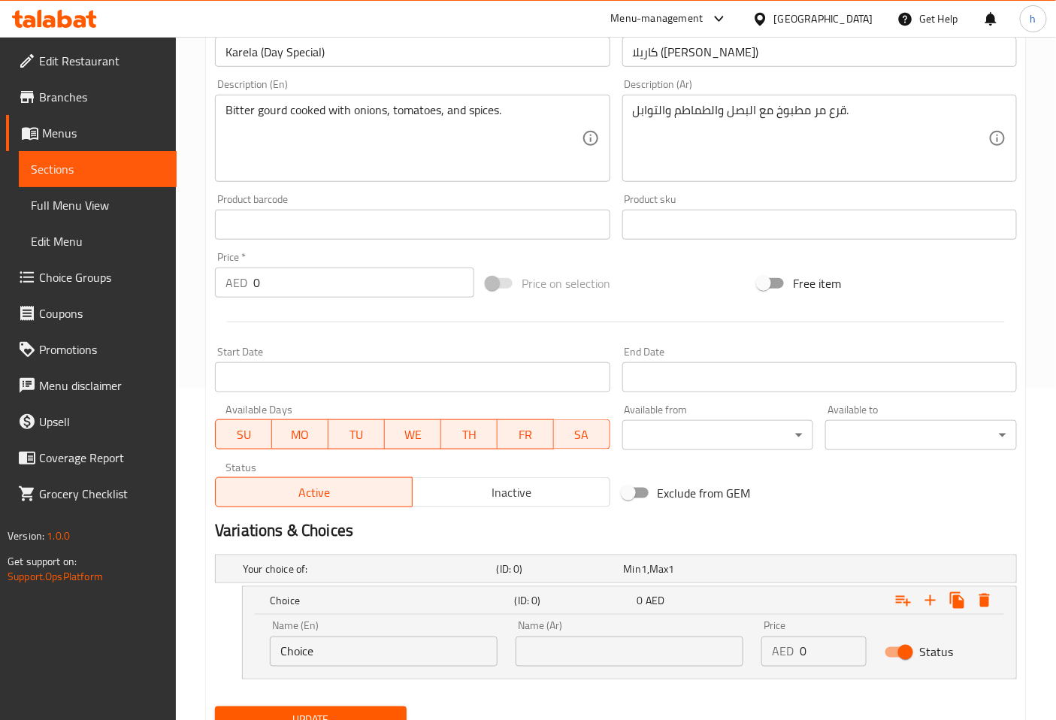
click at [332, 642] on input "Choice" at bounding box center [384, 652] width 228 height 30
type input "small"
click at [936, 596] on icon "Expand" at bounding box center [931, 601] width 18 height 18
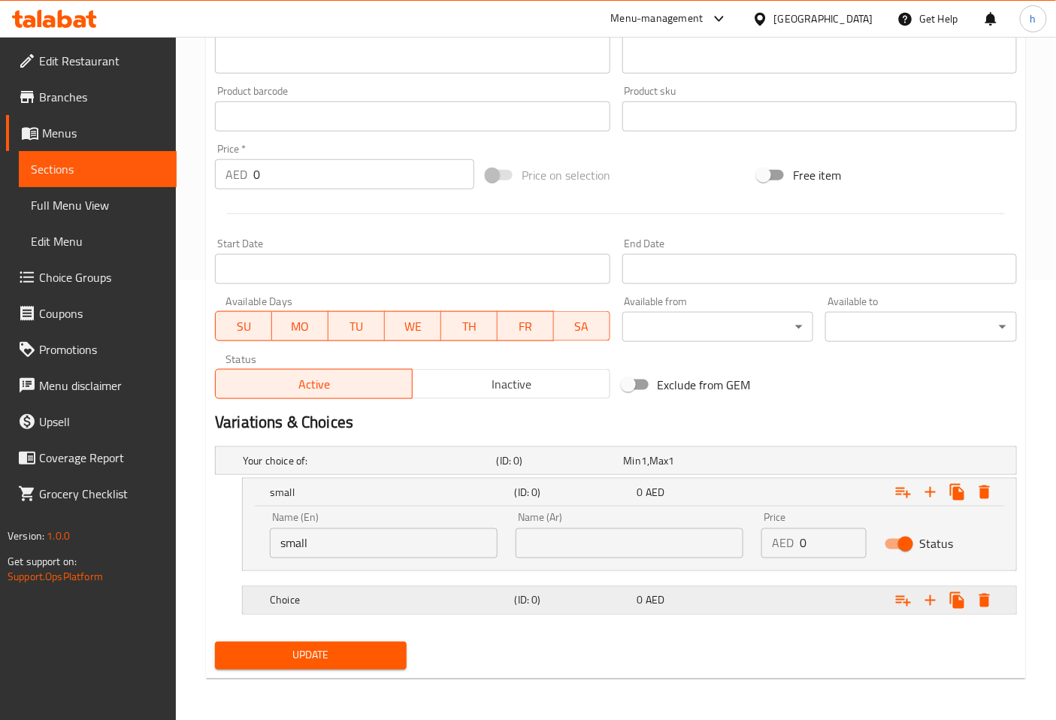
click at [376, 608] on div "Choice" at bounding box center [389, 600] width 245 height 21
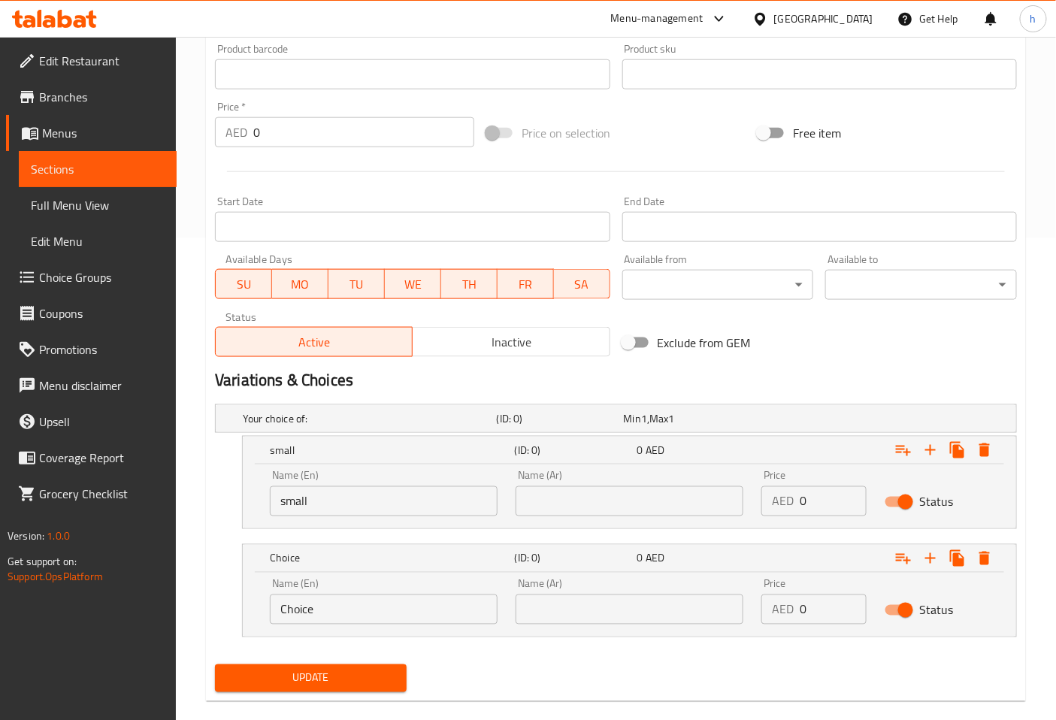
scroll to position [505, 0]
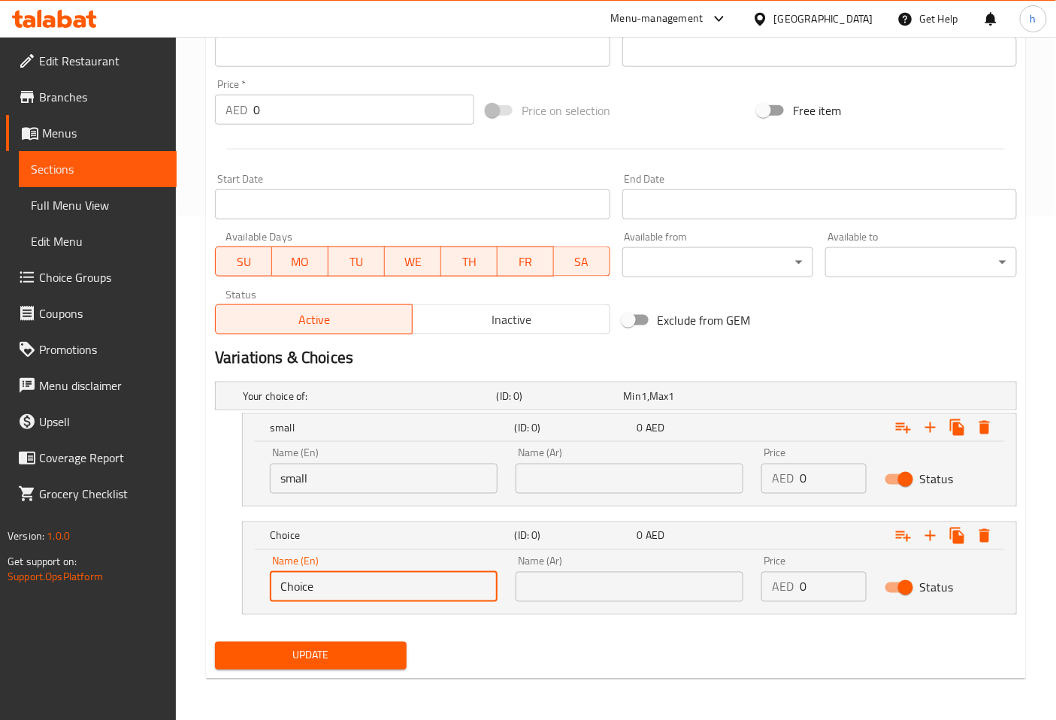
click at [407, 592] on input "Choice" at bounding box center [384, 587] width 228 height 30
type input "large"
click at [666, 469] on input "text" at bounding box center [630, 479] width 228 height 30
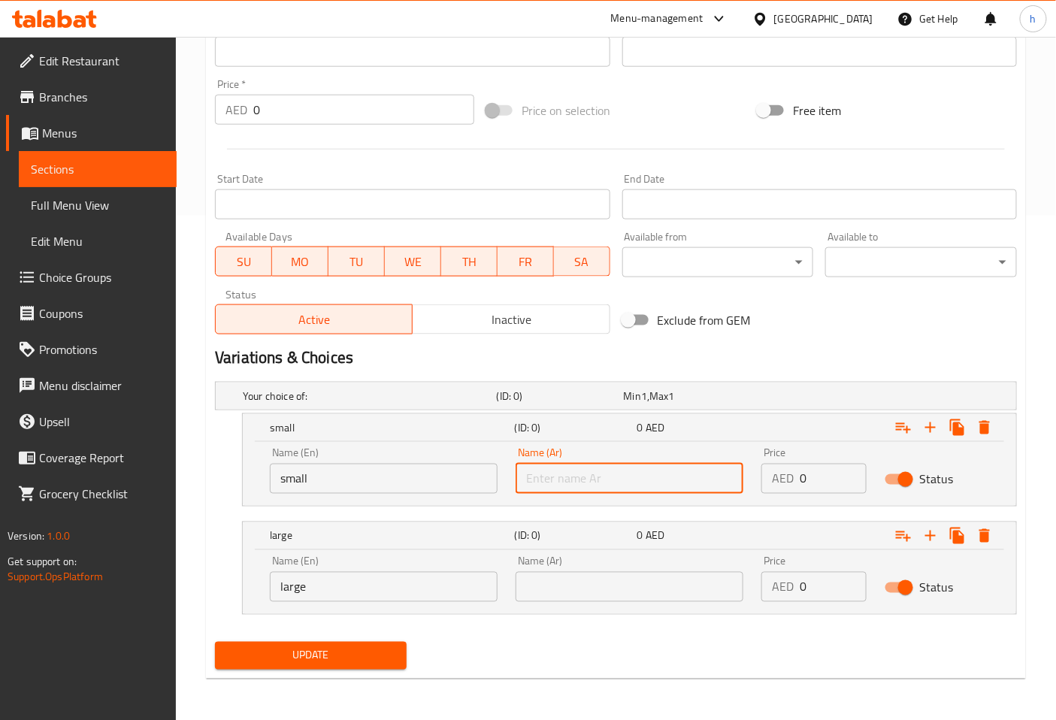
type input "صغير"
click at [577, 589] on input "text" at bounding box center [630, 587] width 228 height 30
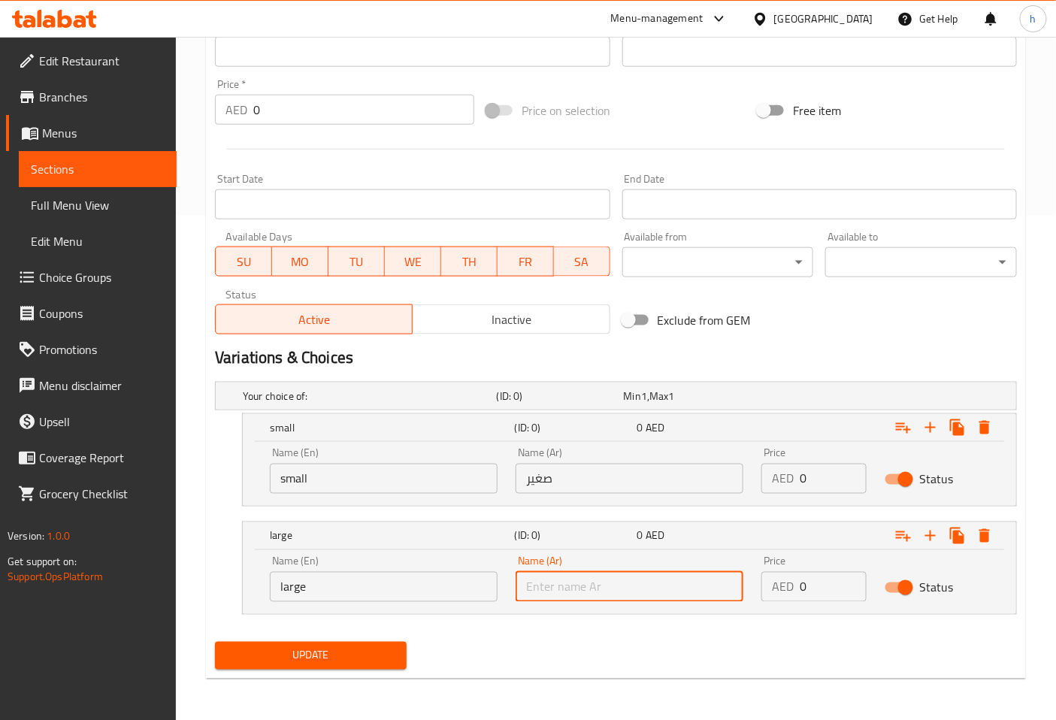
type input "كبير"
click at [828, 475] on input "0" at bounding box center [833, 479] width 66 height 30
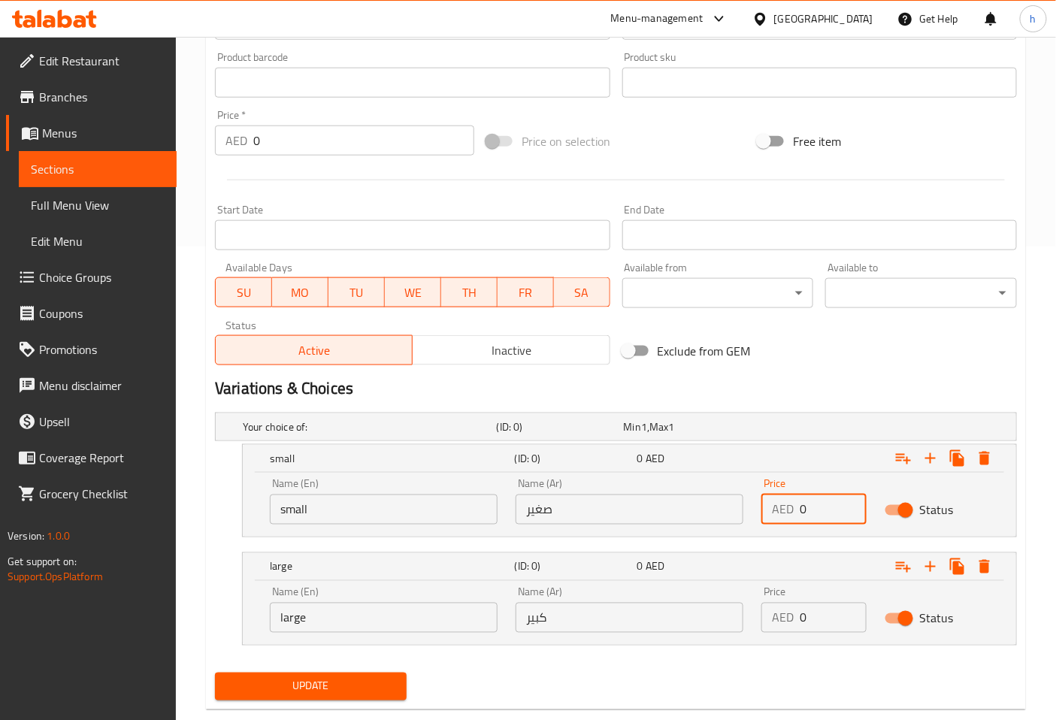
scroll to position [501, 0]
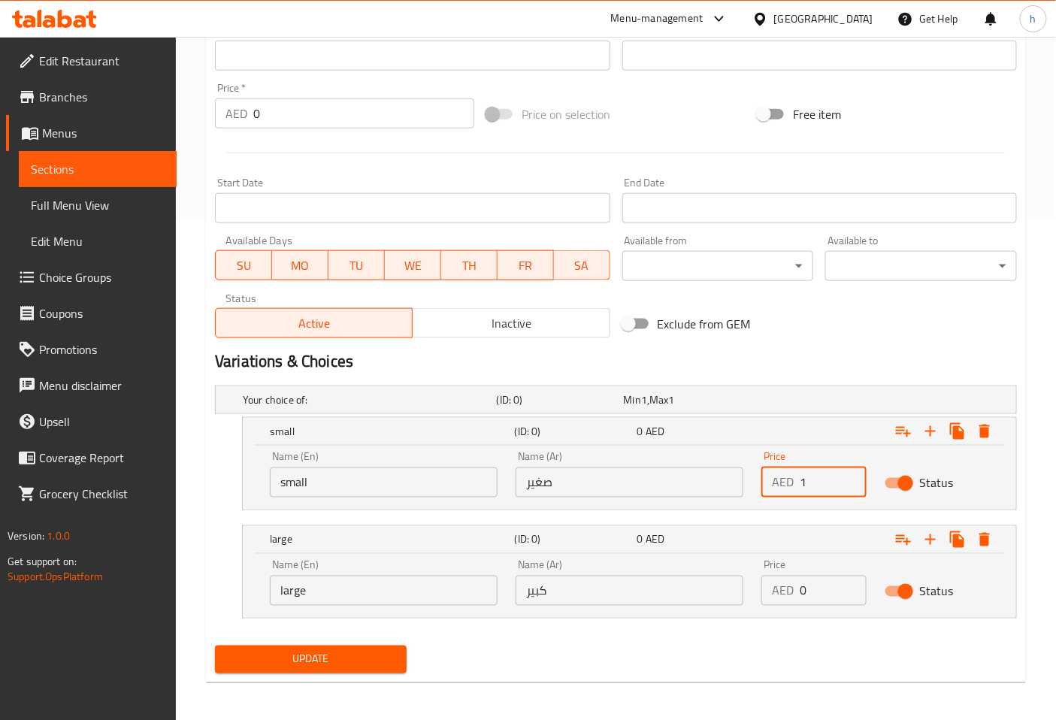
click at [847, 474] on input "1" at bounding box center [833, 483] width 66 height 30
click at [847, 474] on input "2" at bounding box center [833, 483] width 66 height 30
click at [847, 474] on input "3" at bounding box center [833, 483] width 66 height 30
click at [847, 474] on input "4" at bounding box center [833, 483] width 66 height 30
type input "5"
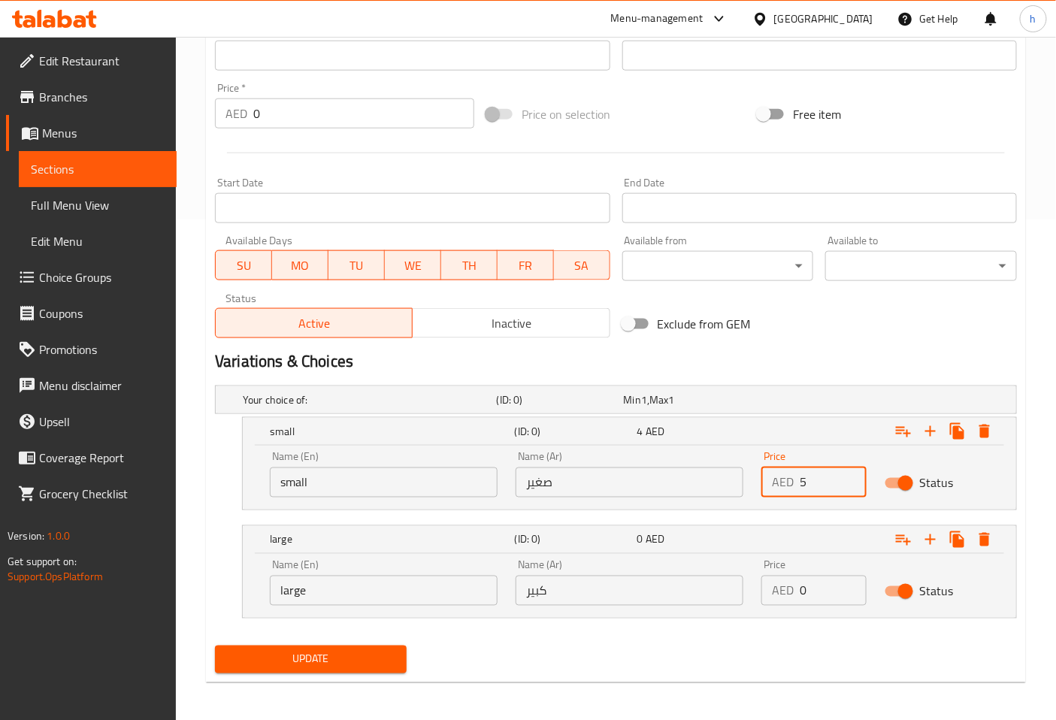
click at [847, 474] on input "5" at bounding box center [833, 483] width 66 height 30
click at [832, 589] on input "0" at bounding box center [833, 591] width 66 height 30
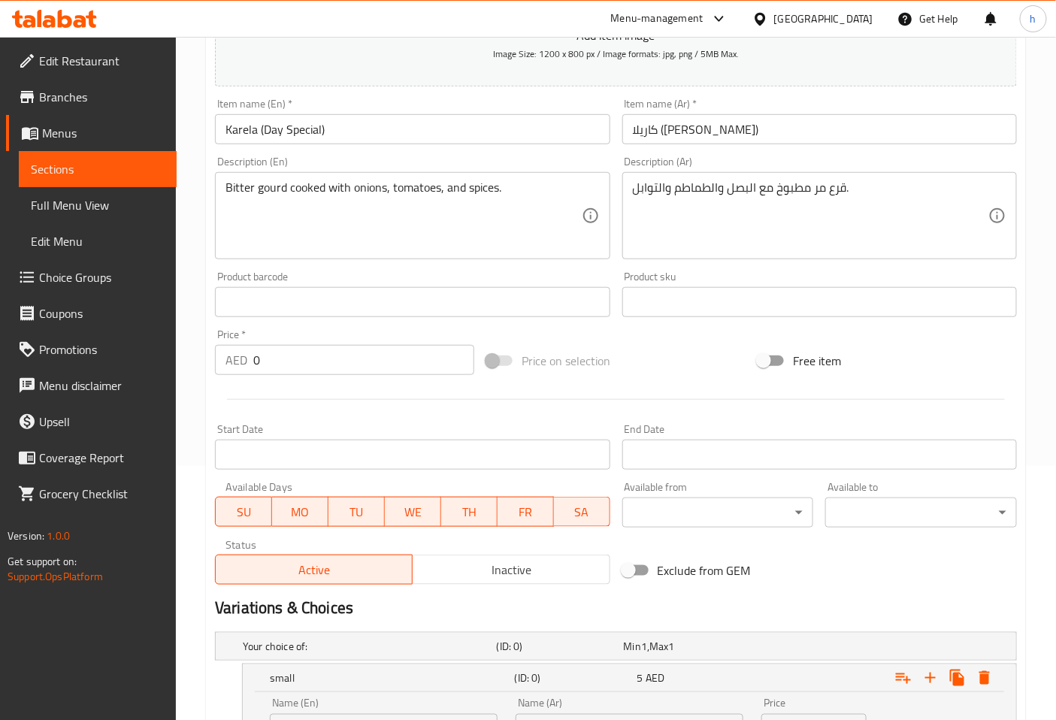
scroll to position [505, 0]
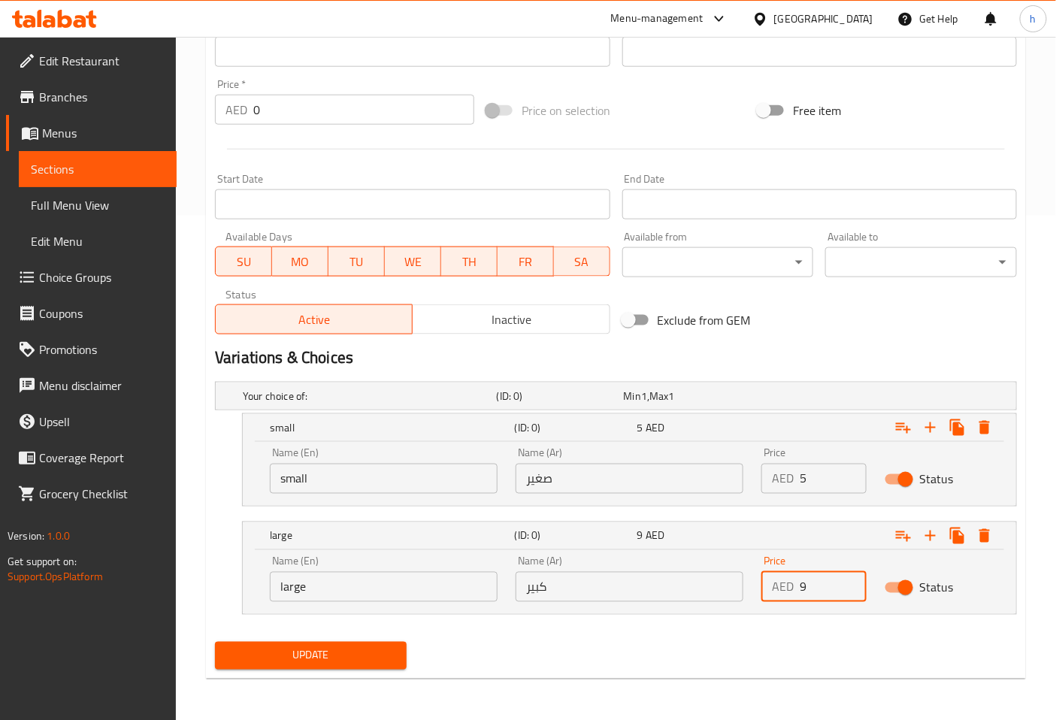
type input "9"
click at [351, 662] on span "Update" at bounding box center [311, 656] width 168 height 19
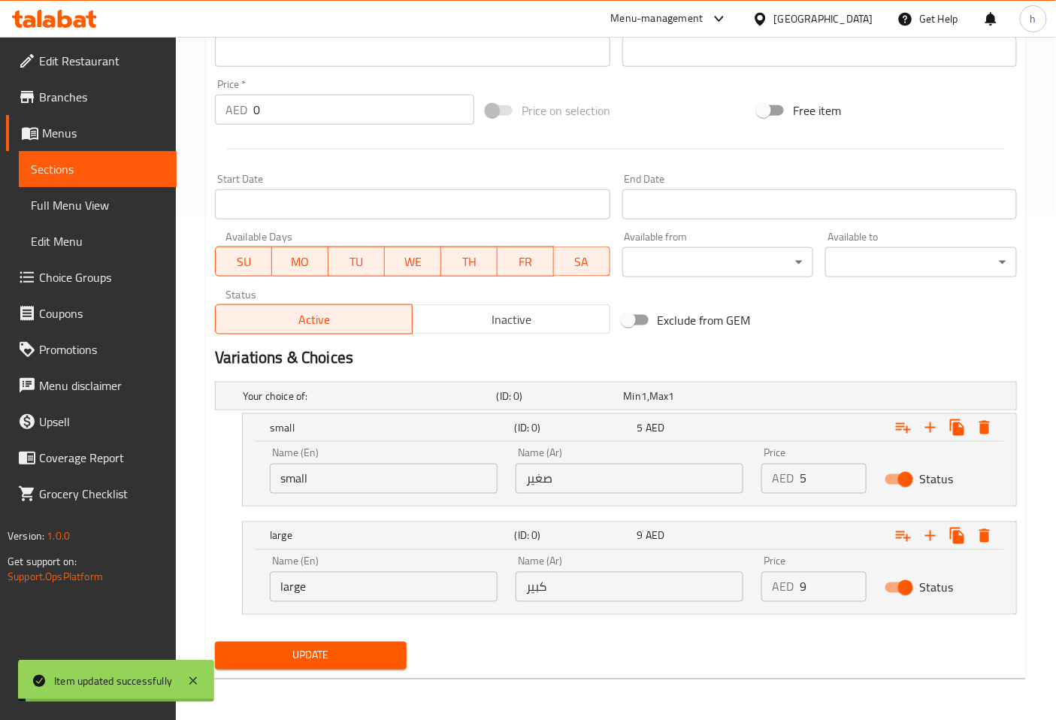
scroll to position [0, 0]
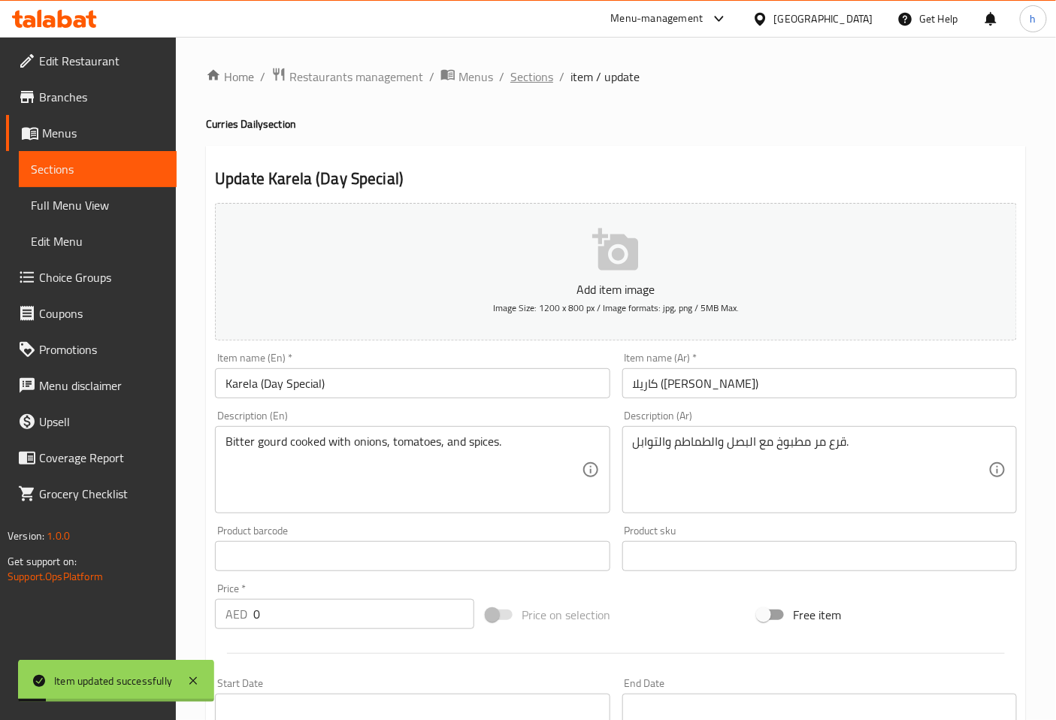
click at [538, 79] on span "Sections" at bounding box center [532, 77] width 43 height 18
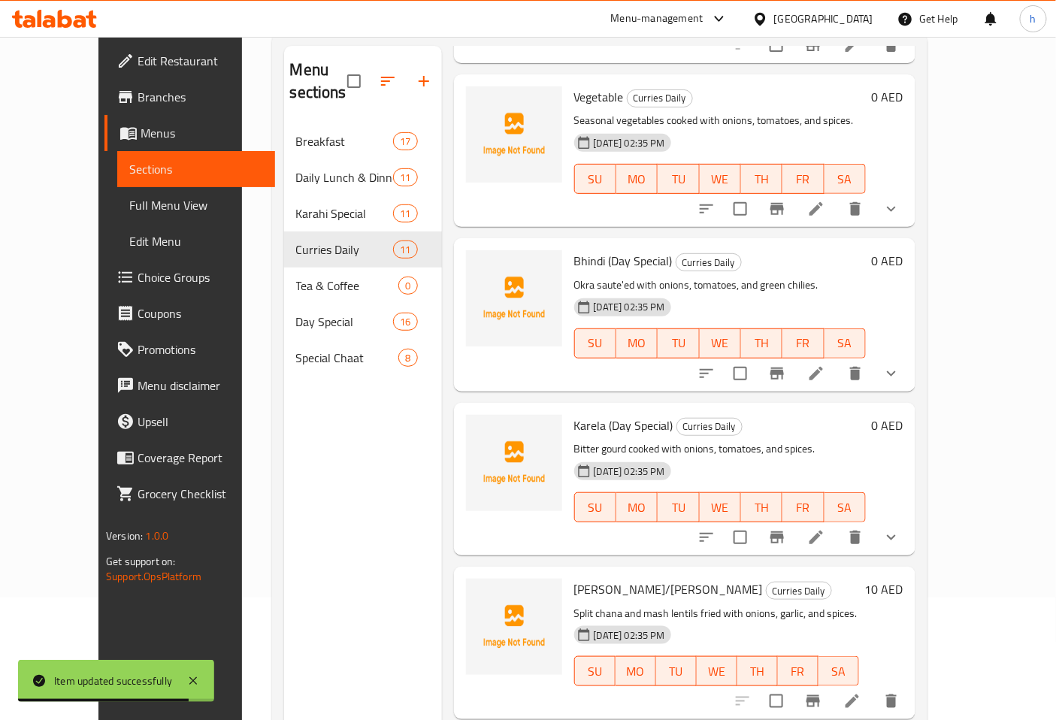
scroll to position [211, 0]
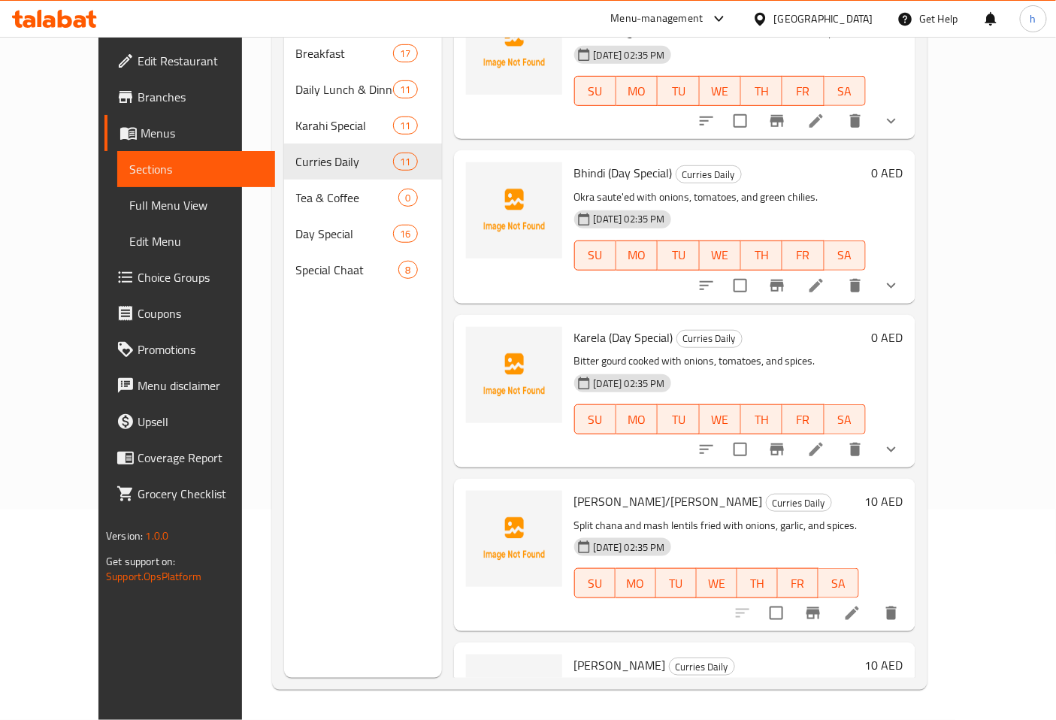
click at [874, 600] on li at bounding box center [853, 613] width 42 height 27
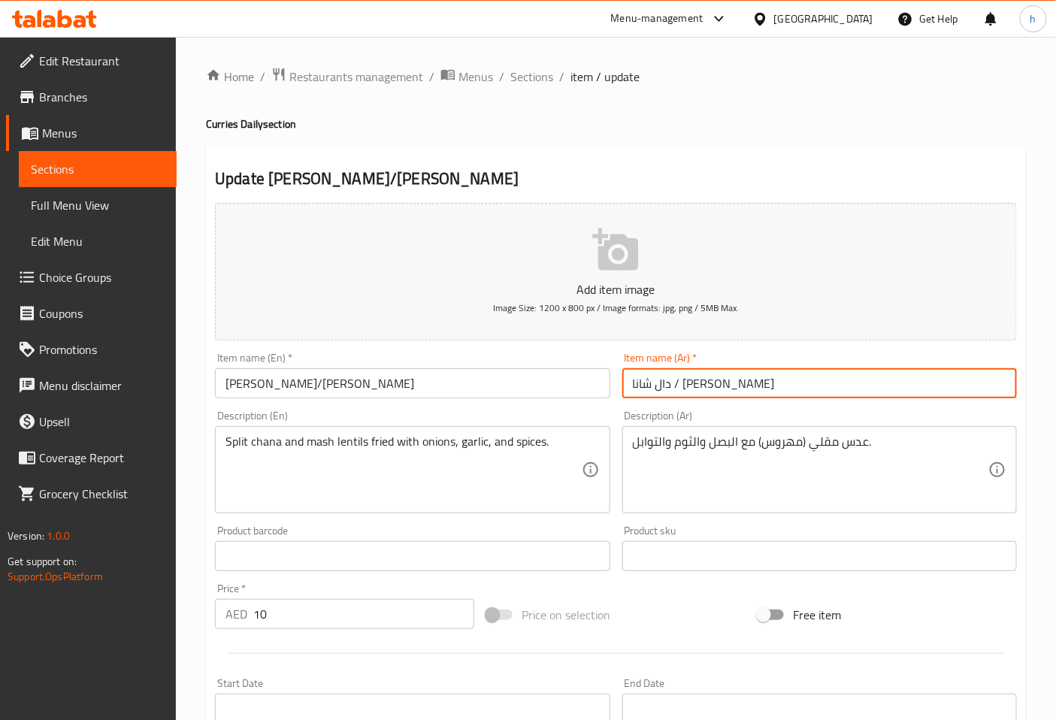
click at [648, 386] on input "دال شانا / [PERSON_NAME]" at bounding box center [820, 383] width 395 height 30
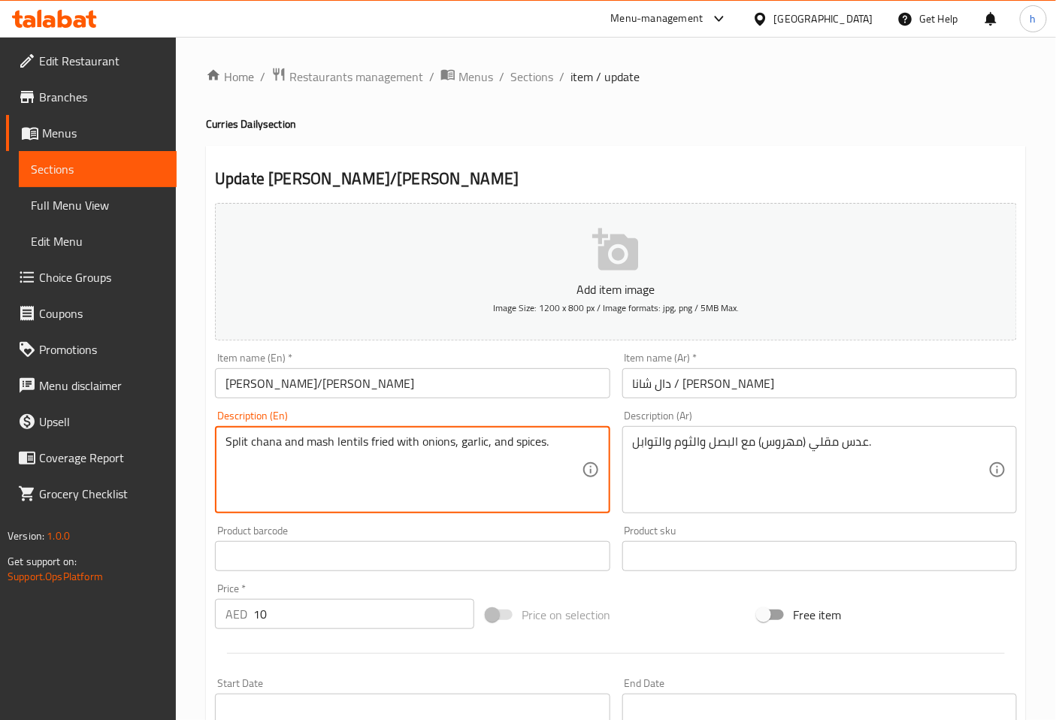
drag, startPoint x: 226, startPoint y: 441, endPoint x: 278, endPoint y: 452, distance: 53.7
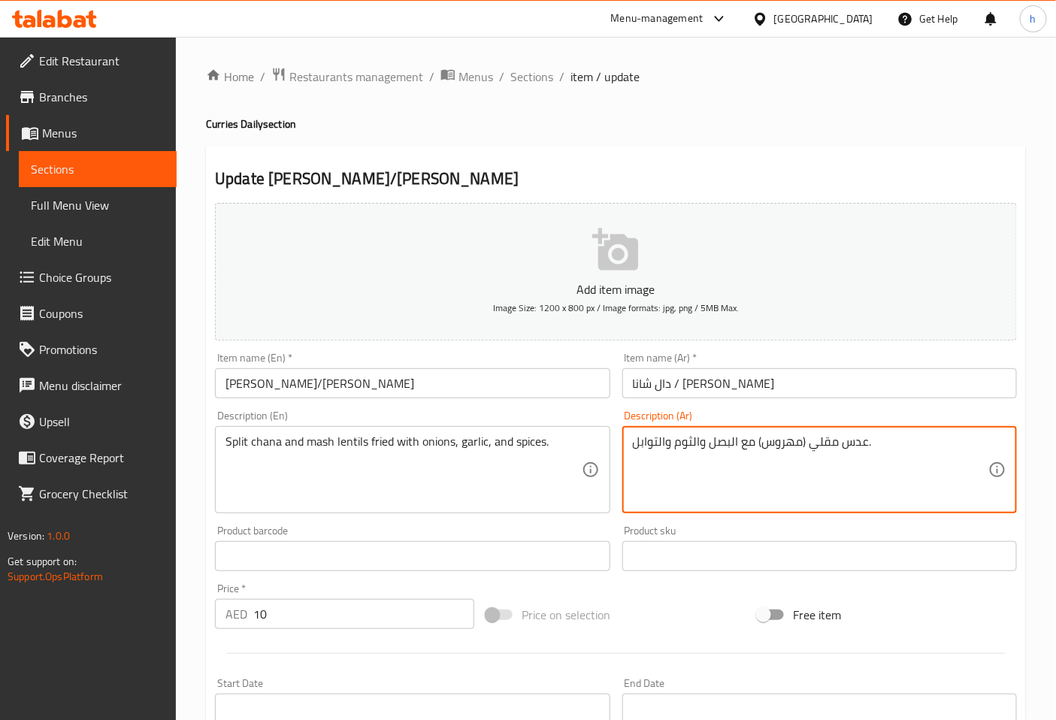
click at [823, 444] on textarea "عدس مقلي (مهروس) مع البصل والثوم والتوابل." at bounding box center [811, 470] width 356 height 71
click at [848, 444] on textarea "عدس سبليت (مهروس) مع البصل والثوم والتوابل." at bounding box center [811, 470] width 356 height 71
click at [851, 444] on textarea "عدس سبليت (مهروس) مع البصل والثوم والتوابل." at bounding box center [811, 470] width 356 height 71
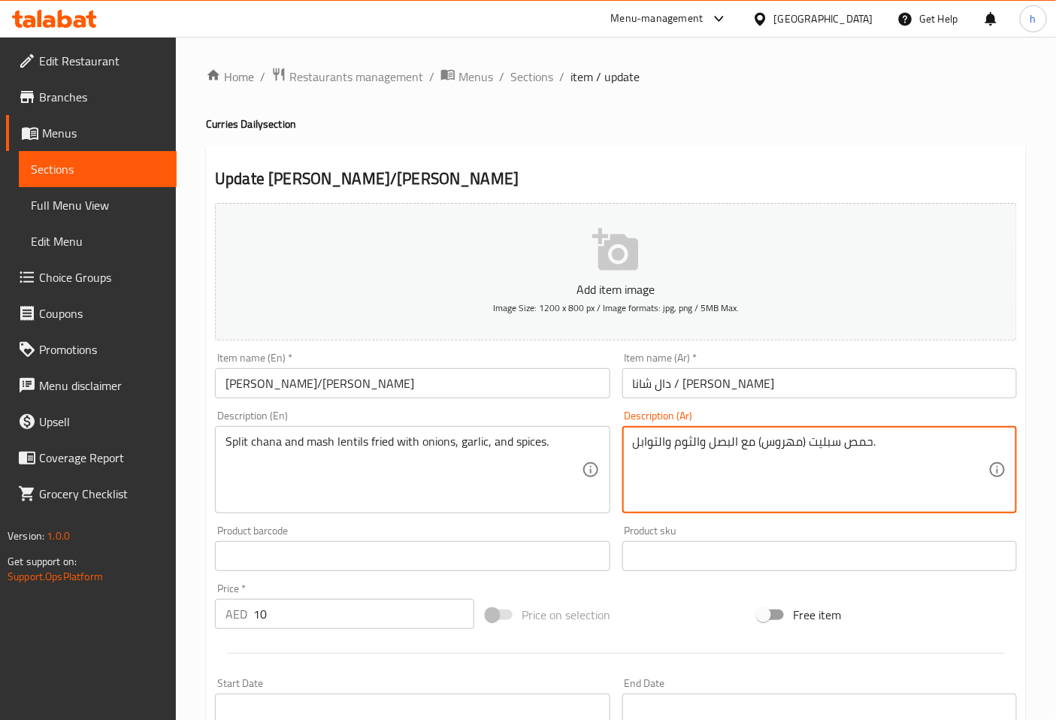
click at [801, 445] on textarea "حمص سبليت (مهروس) مع البصل والثوم والتوابل." at bounding box center [811, 470] width 356 height 71
click at [757, 444] on textarea "حمص سبليت وعدس مهروس) مع البصل والثوم والتوابل." at bounding box center [811, 470] width 356 height 71
type textarea "حمص سبليت وعدس [PERSON_NAME] مع البصل والثوم والتوابل."
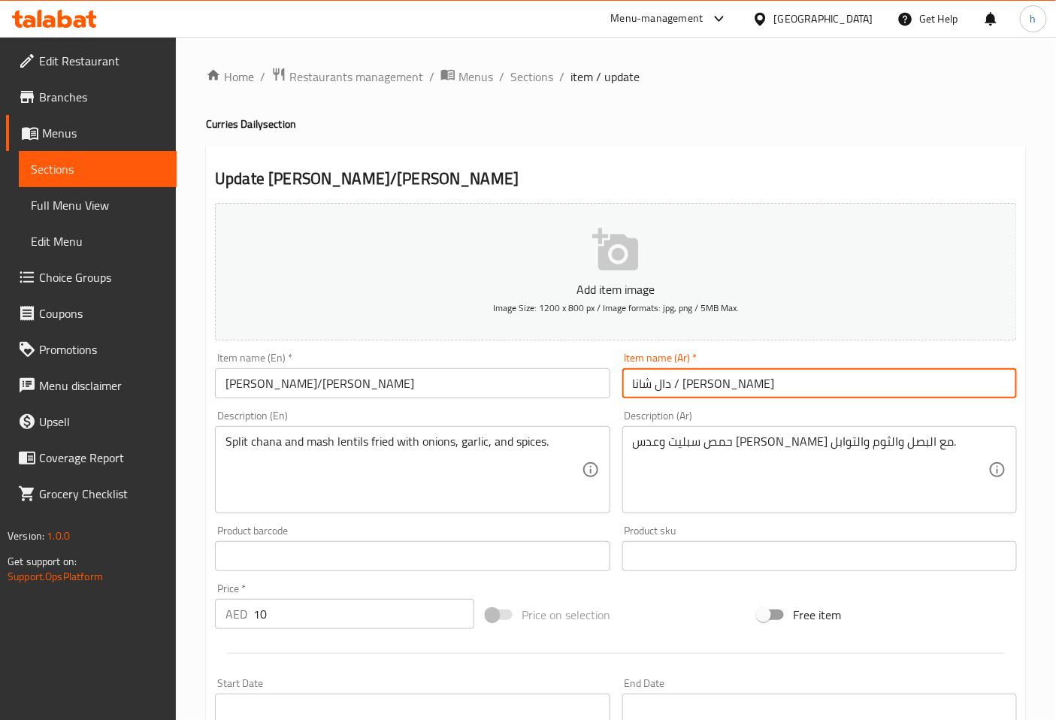
drag, startPoint x: 742, startPoint y: 385, endPoint x: 589, endPoint y: 395, distance: 153.7
click at [589, 395] on div "Add item image Image Size: 1200 x 800 px / Image formats: jpg, png / 5MB Max. I…" at bounding box center [616, 521] width 814 height 648
type input "ح"
type input "دال شانا / [PERSON_NAME]"
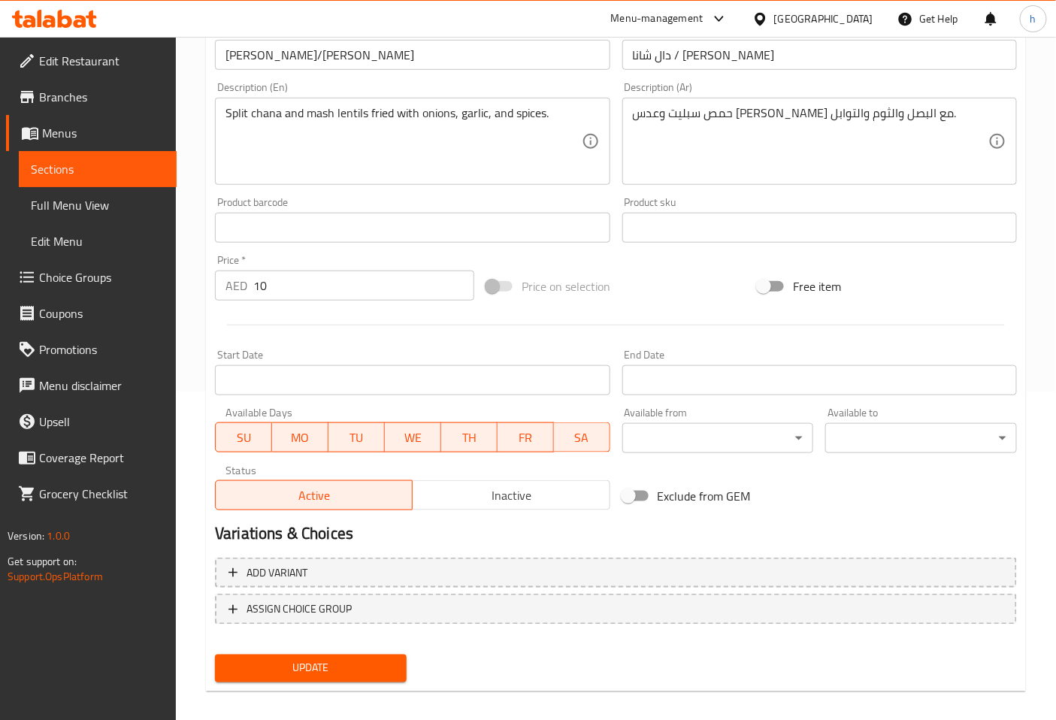
scroll to position [339, 0]
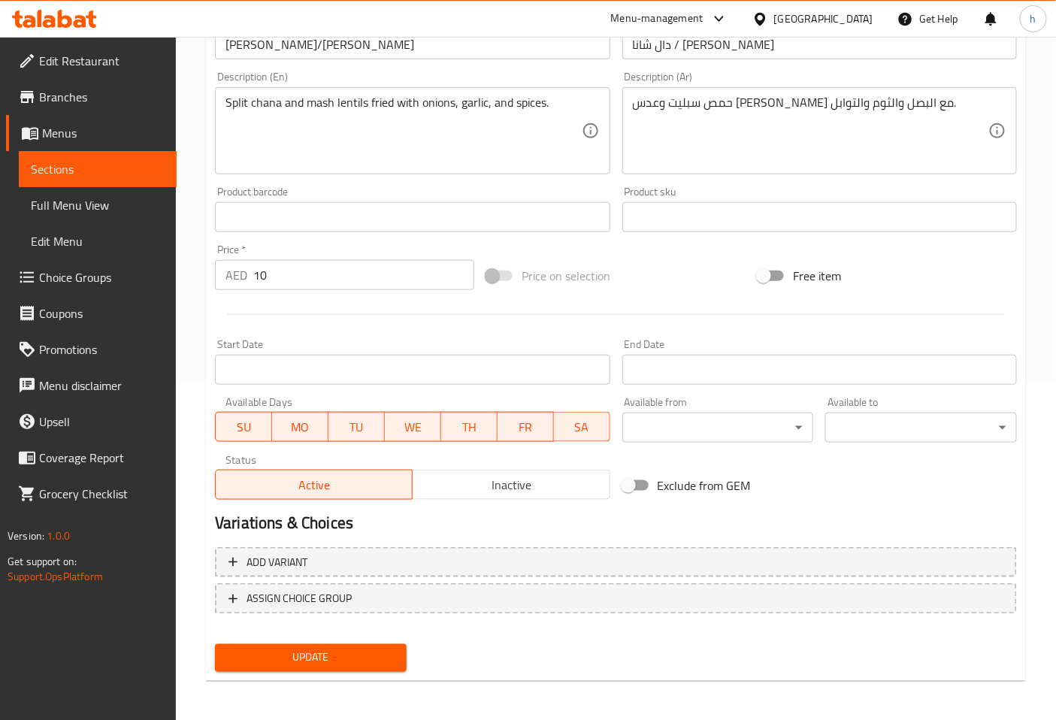
click at [342, 659] on span "Update" at bounding box center [311, 658] width 168 height 19
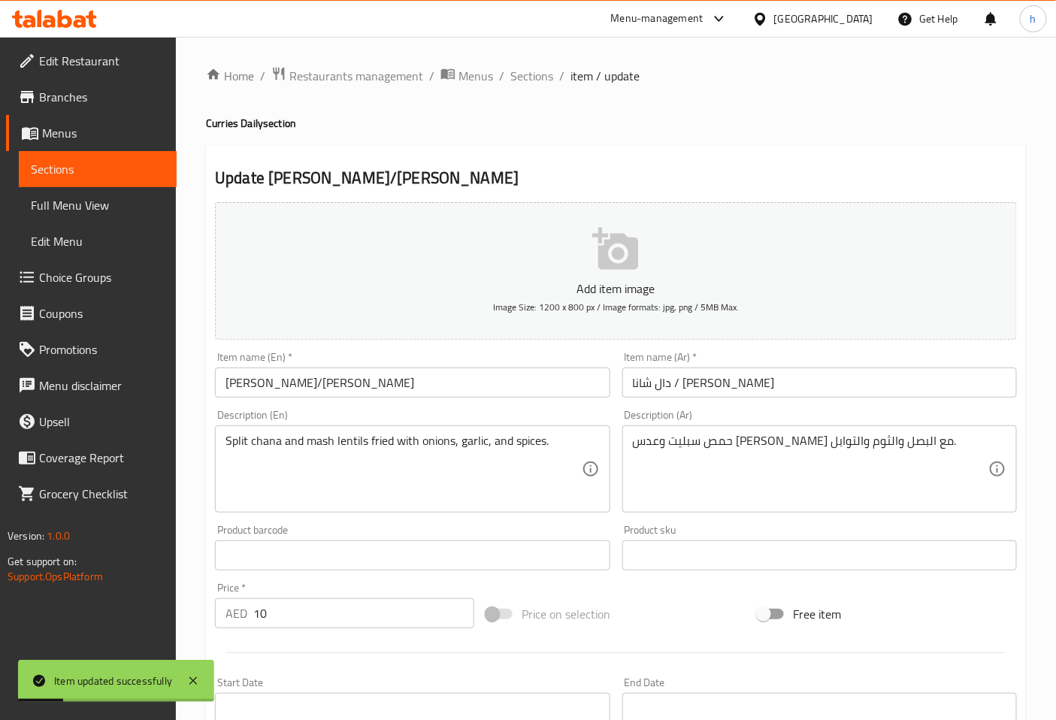
scroll to position [0, 0]
click at [527, 77] on span "Sections" at bounding box center [532, 77] width 43 height 18
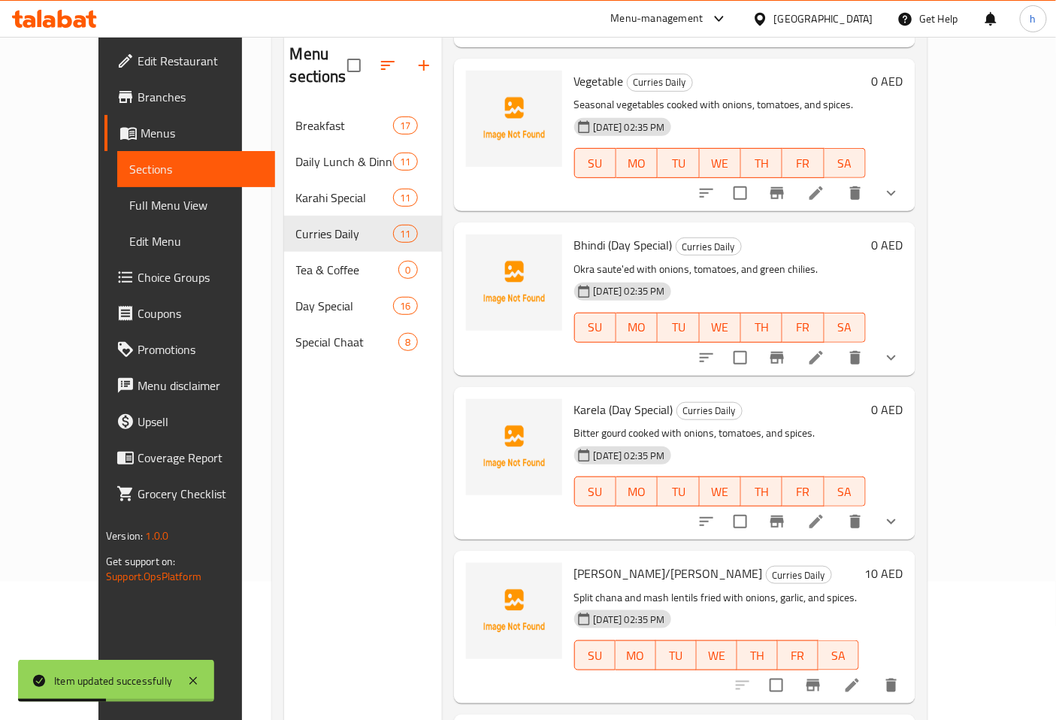
scroll to position [211, 0]
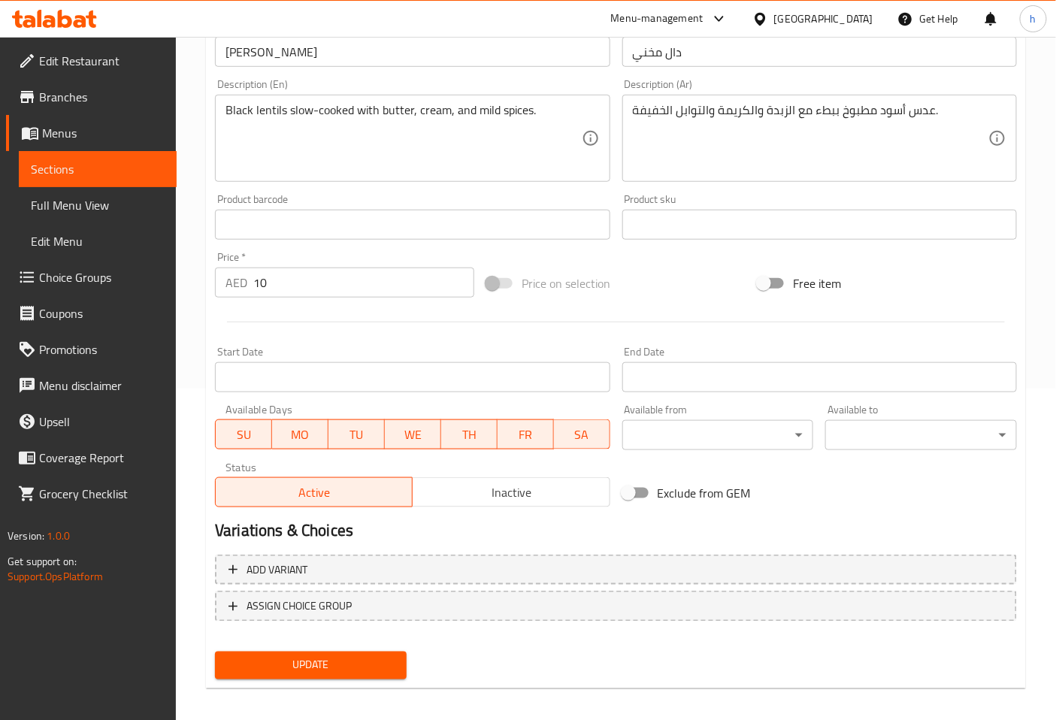
scroll to position [339, 0]
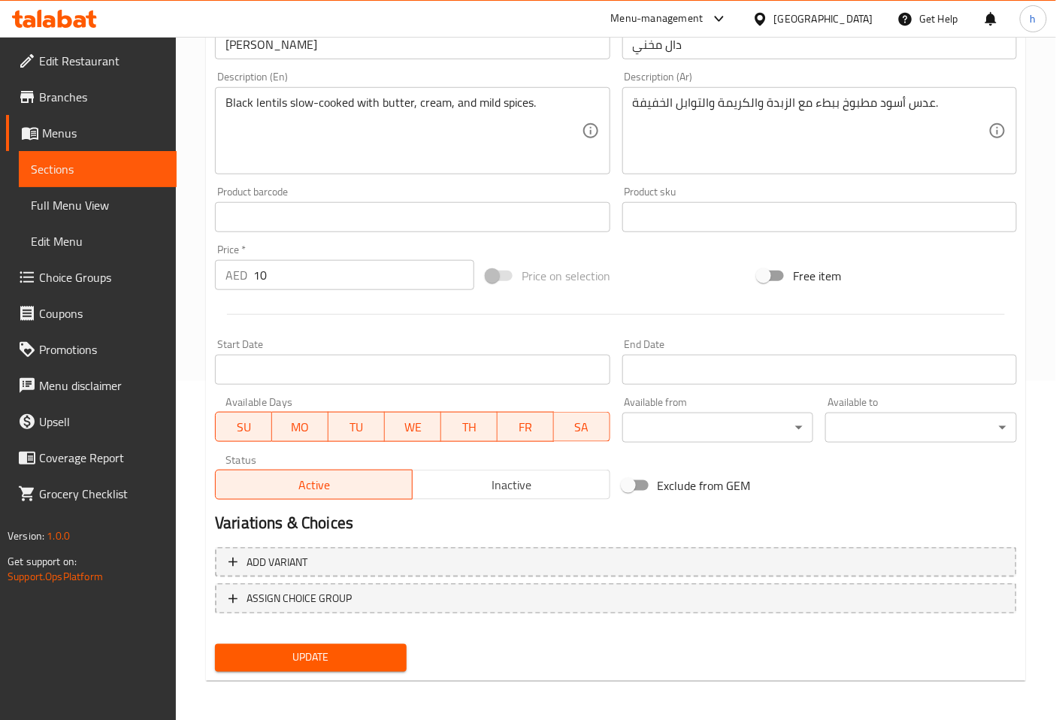
click at [365, 651] on span "Update" at bounding box center [311, 658] width 168 height 19
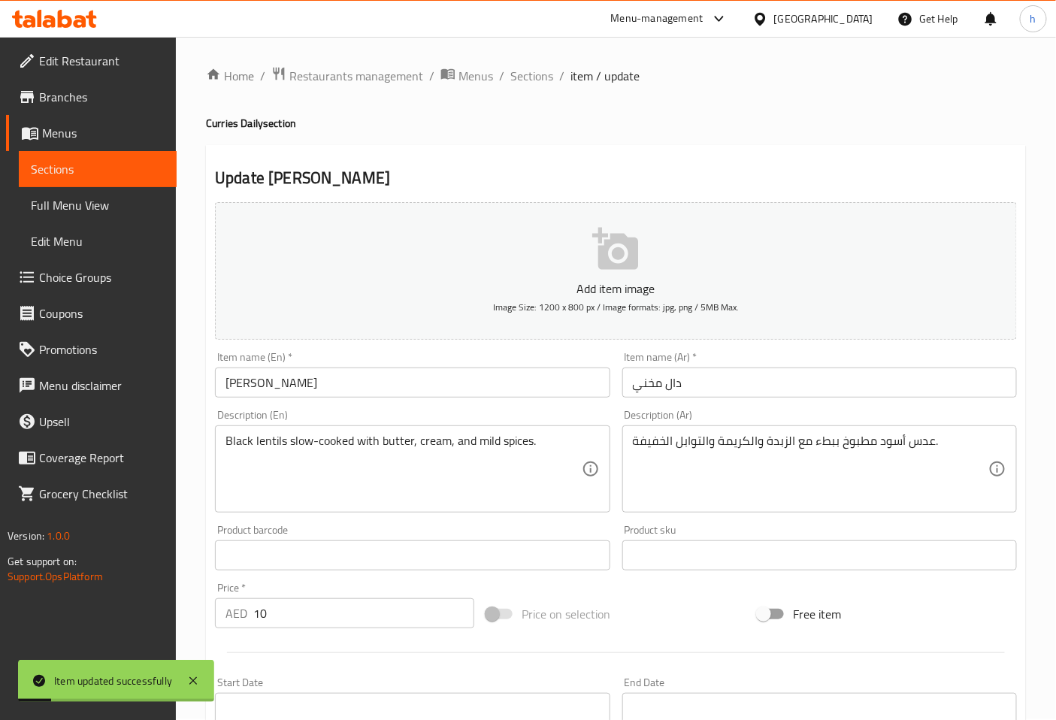
scroll to position [0, 0]
click at [528, 74] on span "Sections" at bounding box center [532, 77] width 43 height 18
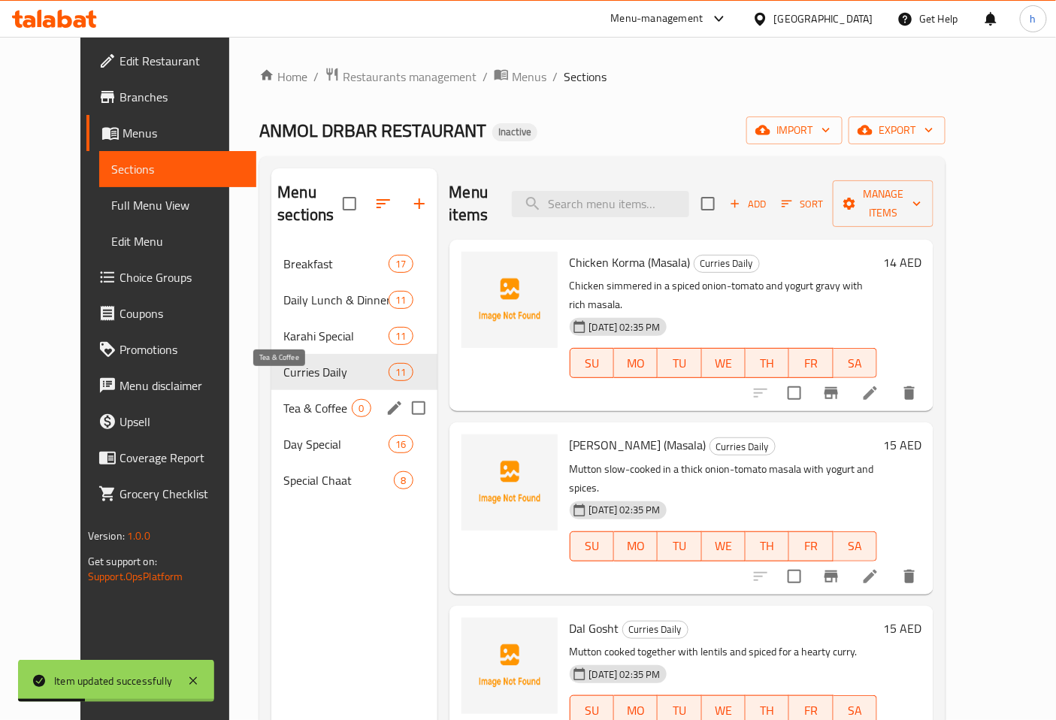
click at [314, 399] on span "Tea & Coffee" at bounding box center [317, 408] width 68 height 18
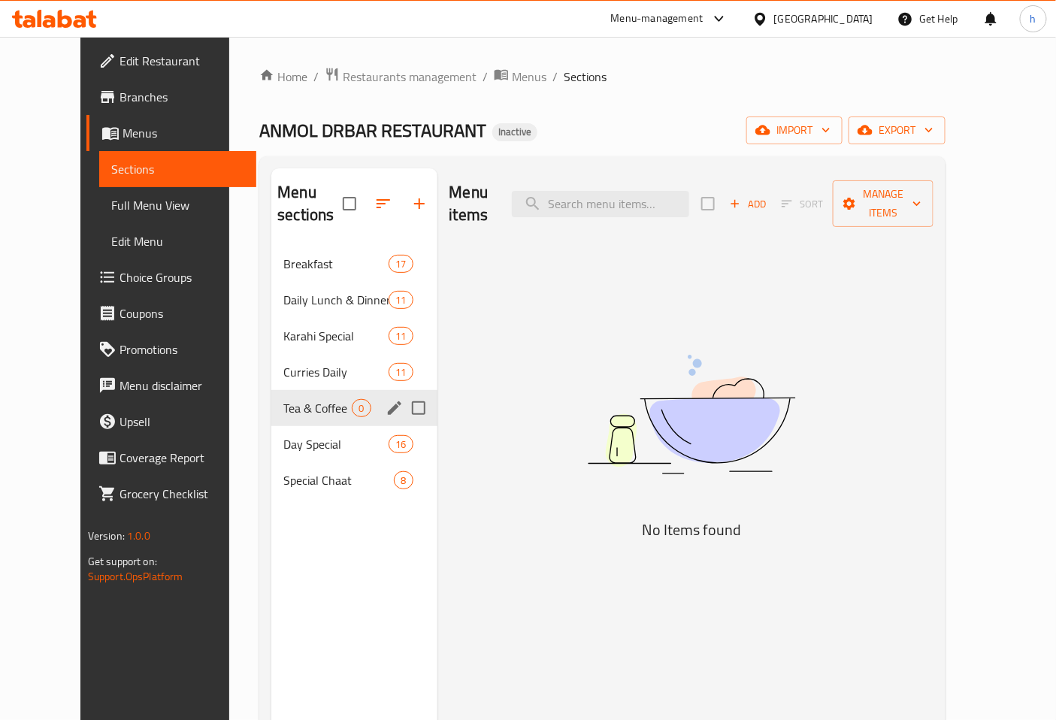
click at [403, 393] on input "Menu sections" at bounding box center [419, 409] width 32 height 32
checkbox input "true"
click at [365, 205] on icon "button" at bounding box center [374, 204] width 18 height 18
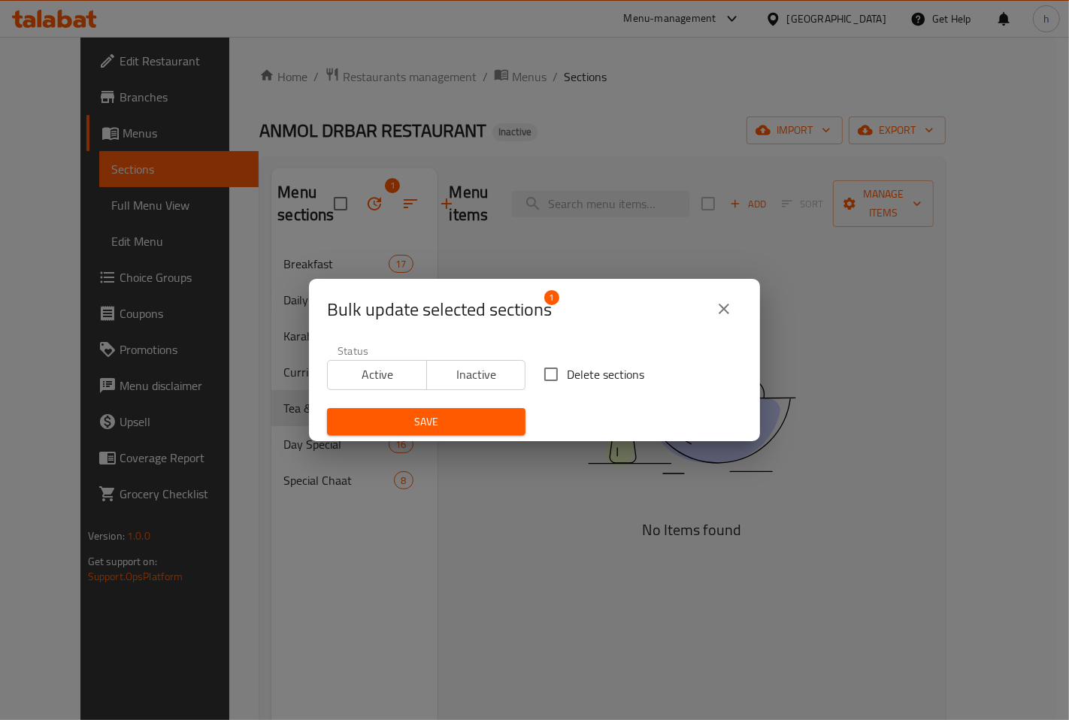
click at [546, 373] on input "Delete sections" at bounding box center [551, 375] width 32 height 32
checkbox input "true"
click at [508, 424] on button "Save" at bounding box center [426, 422] width 199 height 28
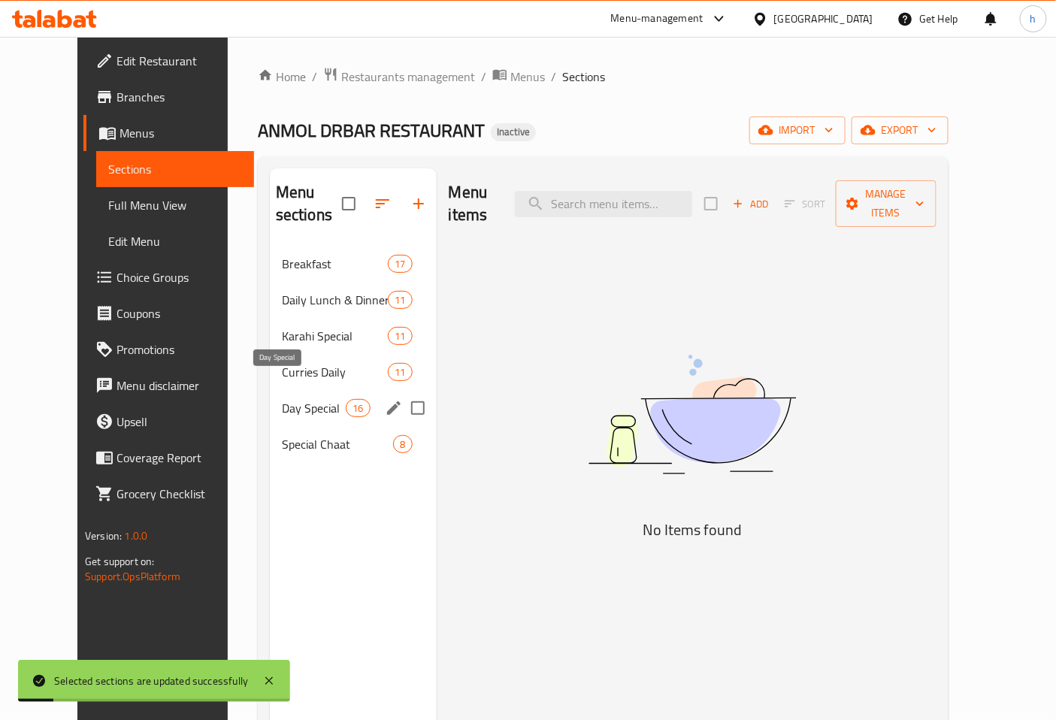
click at [314, 399] on span "Day Special" at bounding box center [314, 408] width 64 height 18
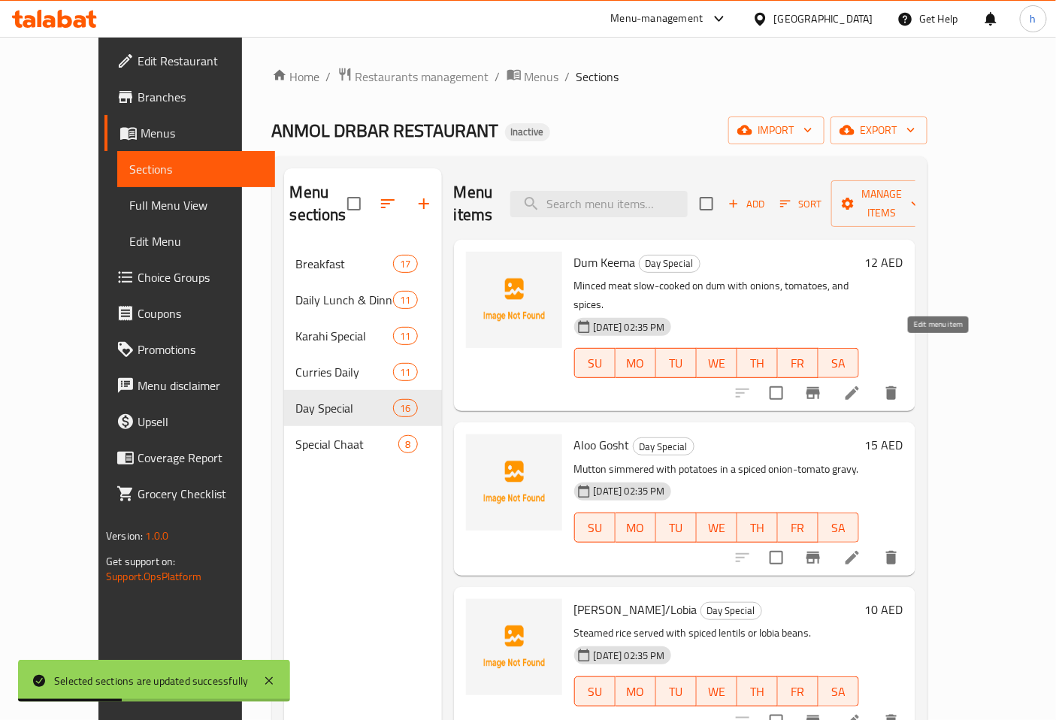
click at [859, 386] on icon at bounding box center [853, 393] width 14 height 14
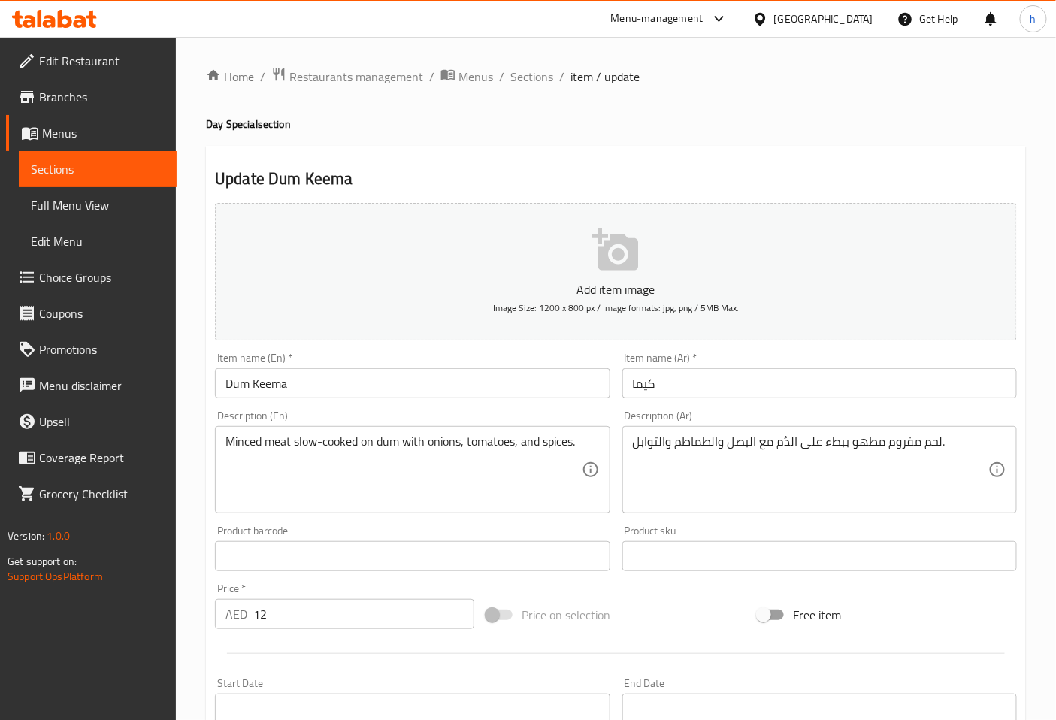
click at [242, 383] on input "Dum Keema" at bounding box center [412, 383] width 395 height 30
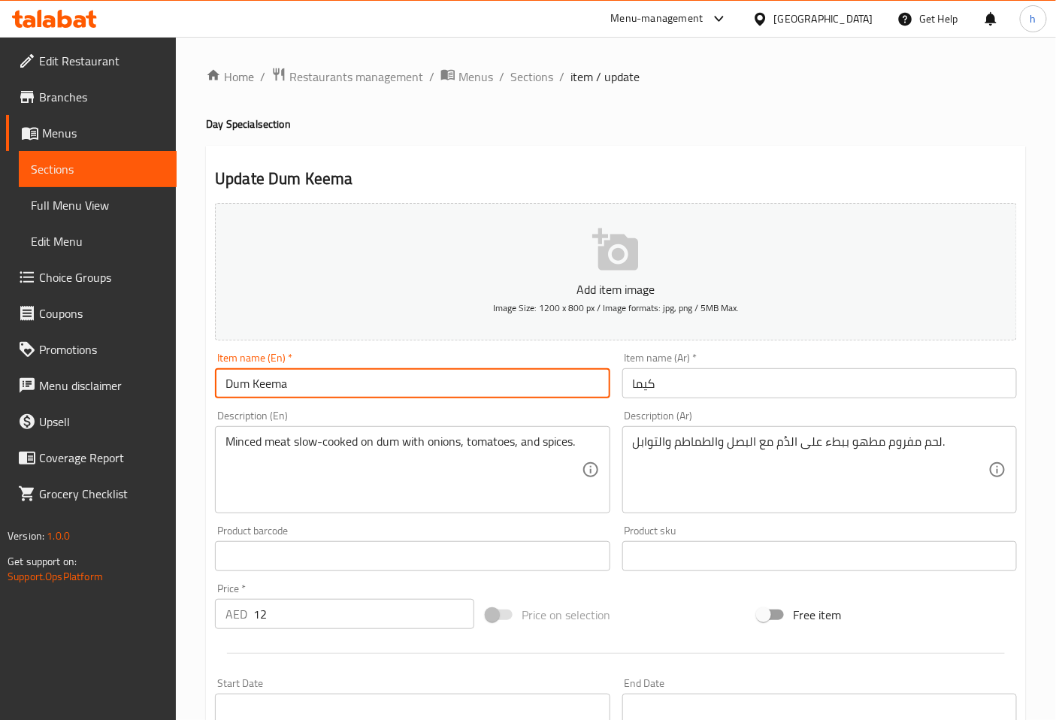
click at [242, 383] on input "Dum Keema" at bounding box center [412, 383] width 395 height 30
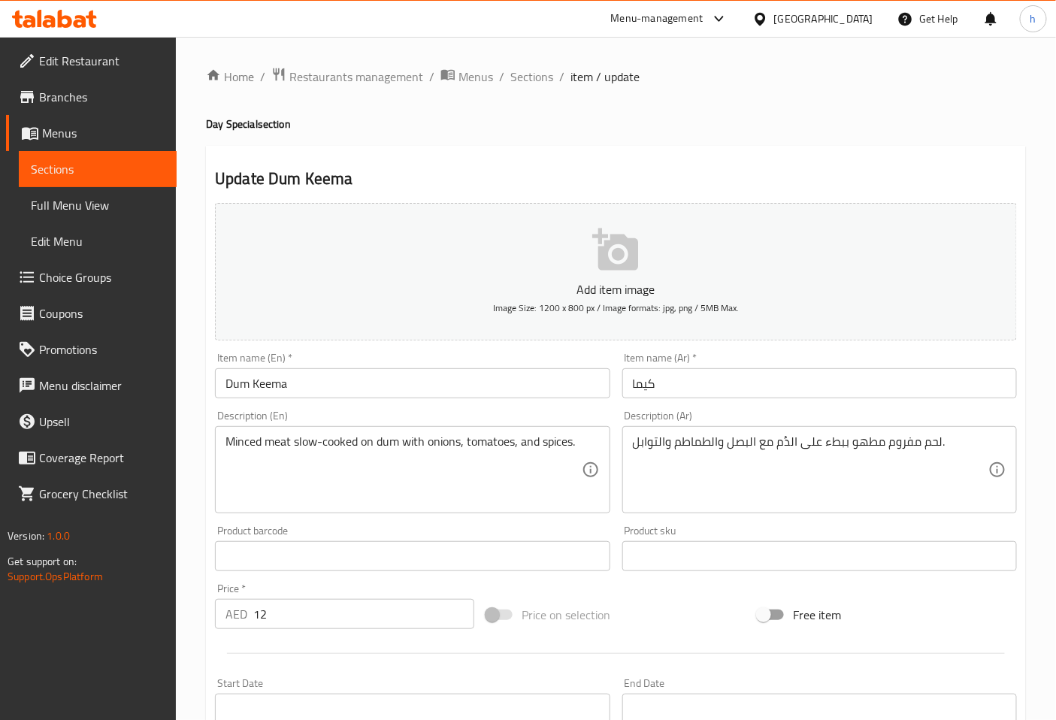
click at [665, 386] on input "كيما" at bounding box center [820, 383] width 395 height 30
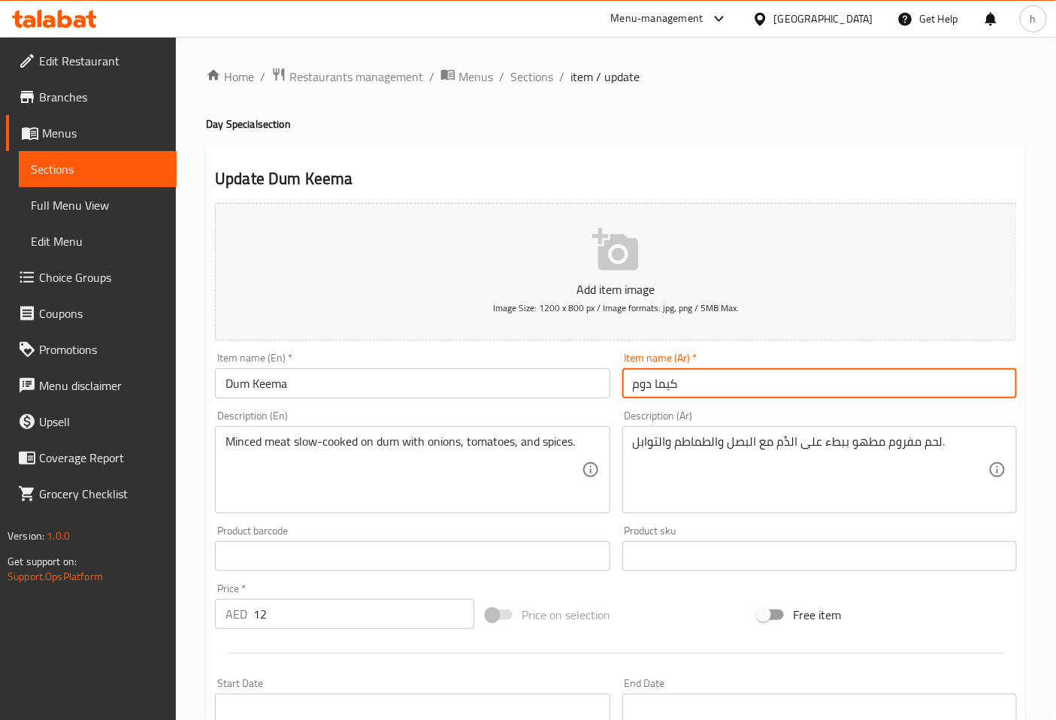
type input "كيما دوم"
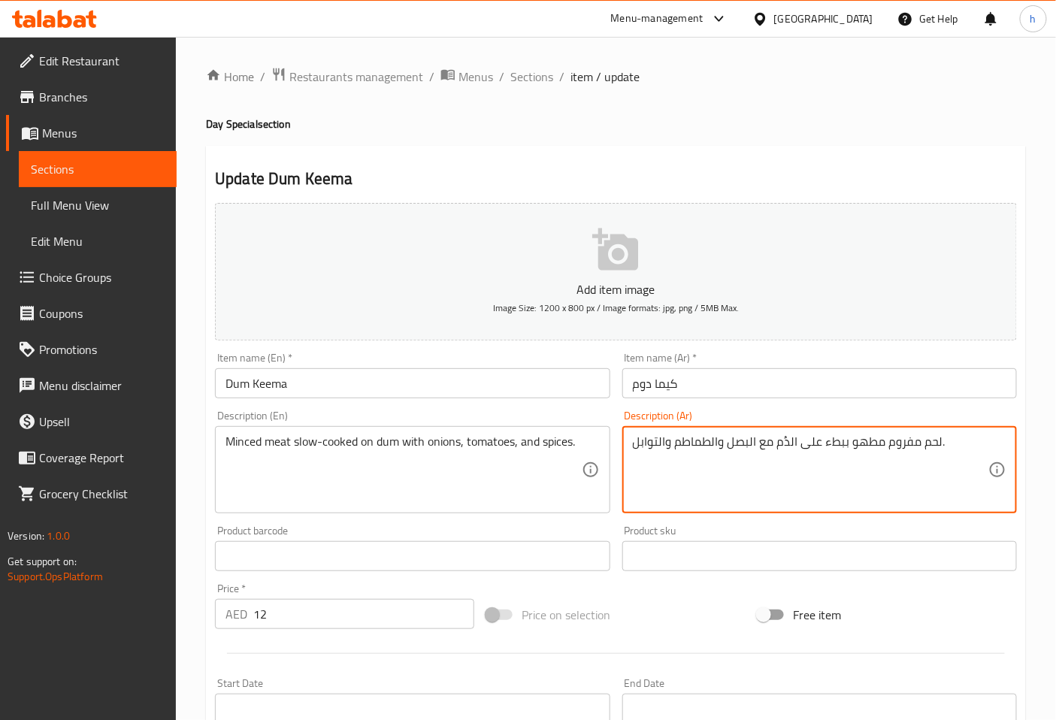
click at [854, 444] on textarea "لحم مفروم مطهو ببطء على الدُم مع البصل والطماطم والتوابل." at bounding box center [811, 470] width 356 height 71
click at [781, 441] on textarea "لحم مفروم مطبوخ ببطء على الدُم مع البصل والطماطم والتوابل." at bounding box center [811, 470] width 356 height 71
click at [787, 439] on textarea "لحم مفروم مطبوخ ببطء على الدُوم مع البصل والطماطم والتوابل." at bounding box center [811, 470] width 356 height 71
click at [786, 445] on textarea "لحم مفروم مطبوخ ببطء على الدُوم مع البصل والطماطم والتوابل." at bounding box center [811, 470] width 356 height 71
click at [791, 444] on textarea "لحم مفروم مطبوخ ببطء على الدُوم مع البصل والطماطم والتوابل." at bounding box center [811, 470] width 356 height 71
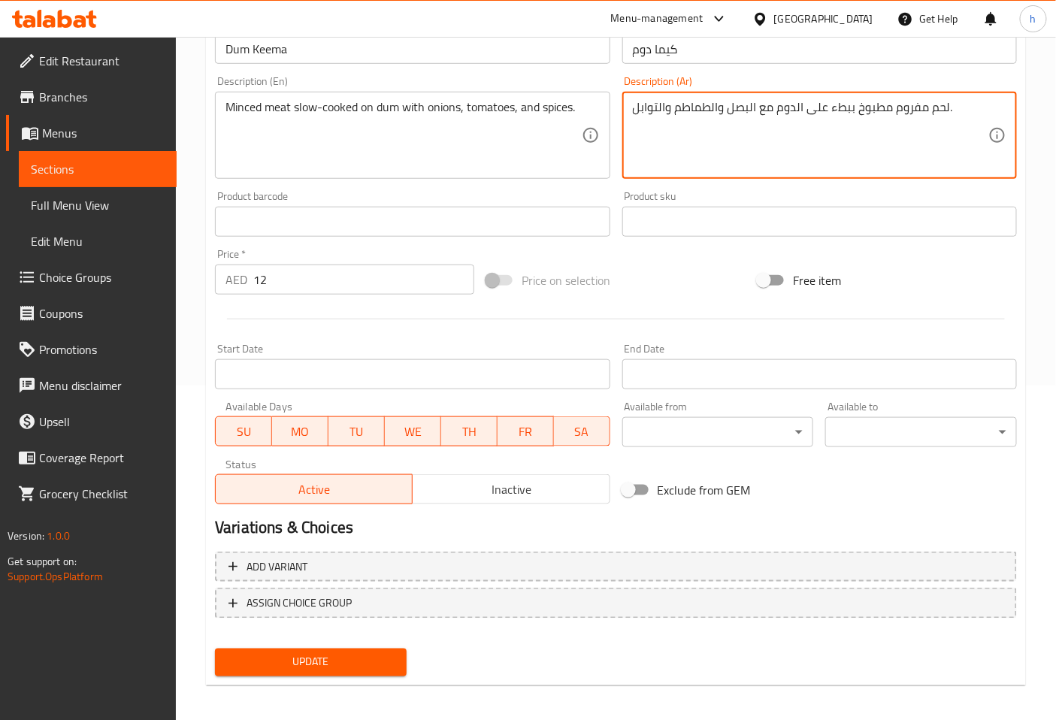
scroll to position [339, 0]
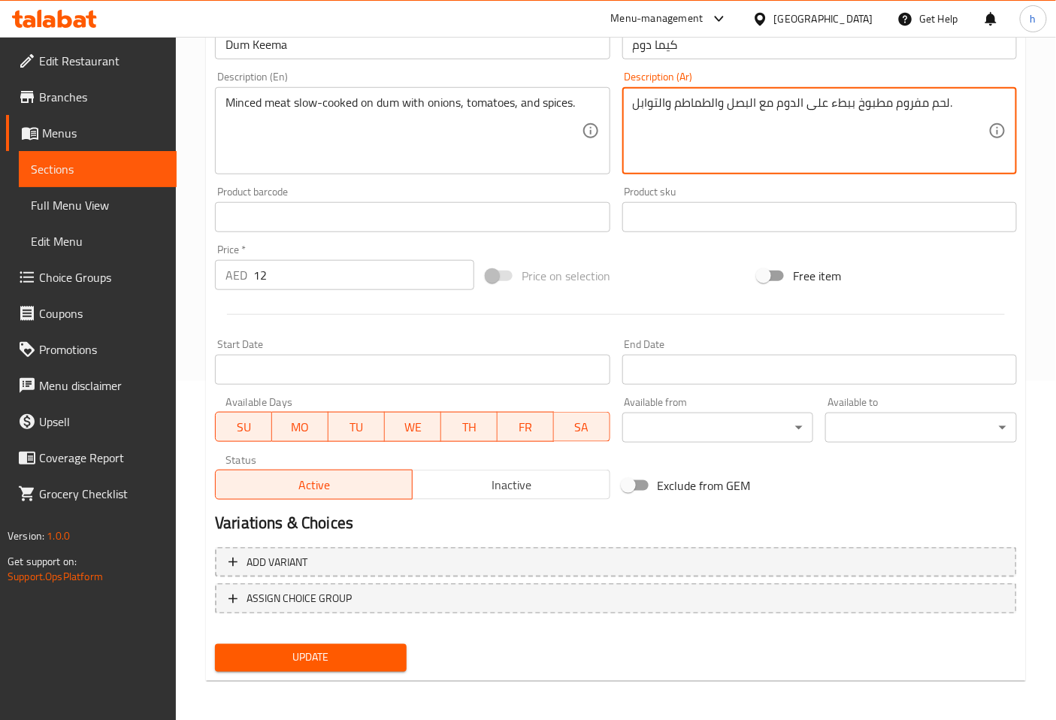
type textarea "لحم مفروم مطبوخ ببطء على الدوم مع البصل والطماطم والتوابل."
click at [335, 662] on span "Update" at bounding box center [311, 658] width 168 height 19
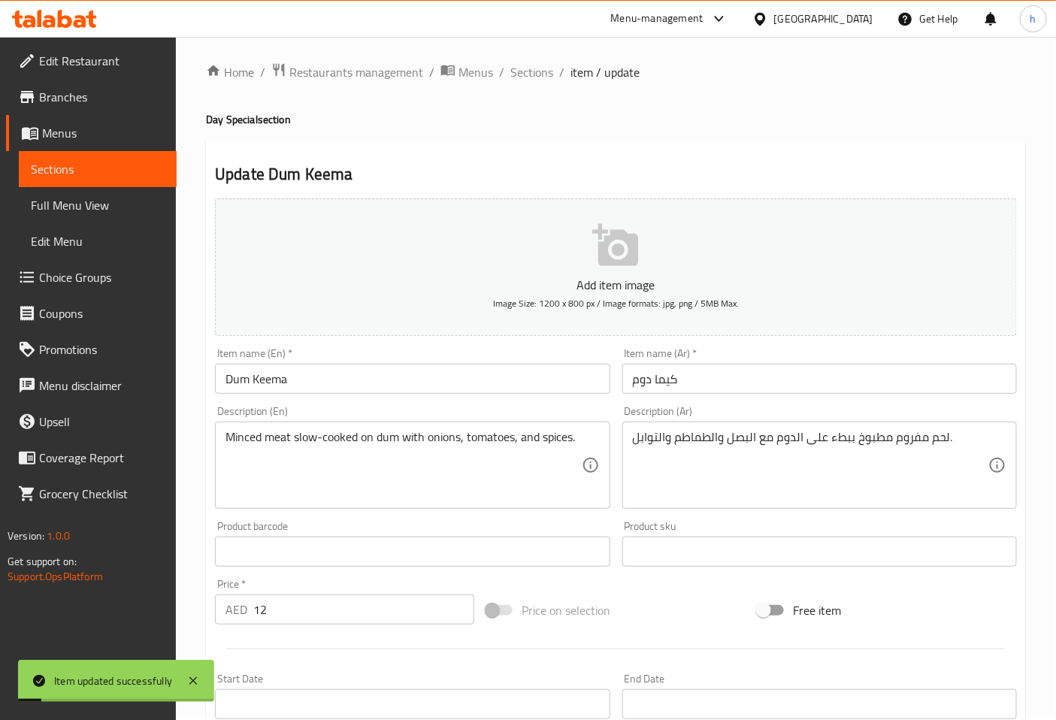
scroll to position [0, 0]
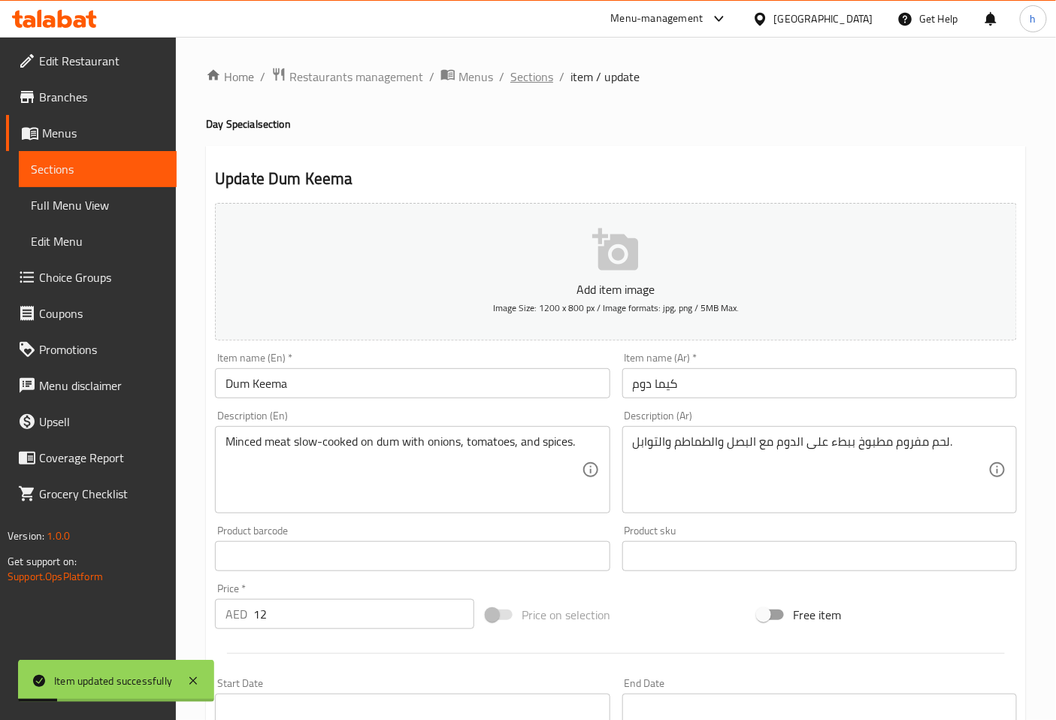
click at [539, 72] on span "Sections" at bounding box center [532, 77] width 43 height 18
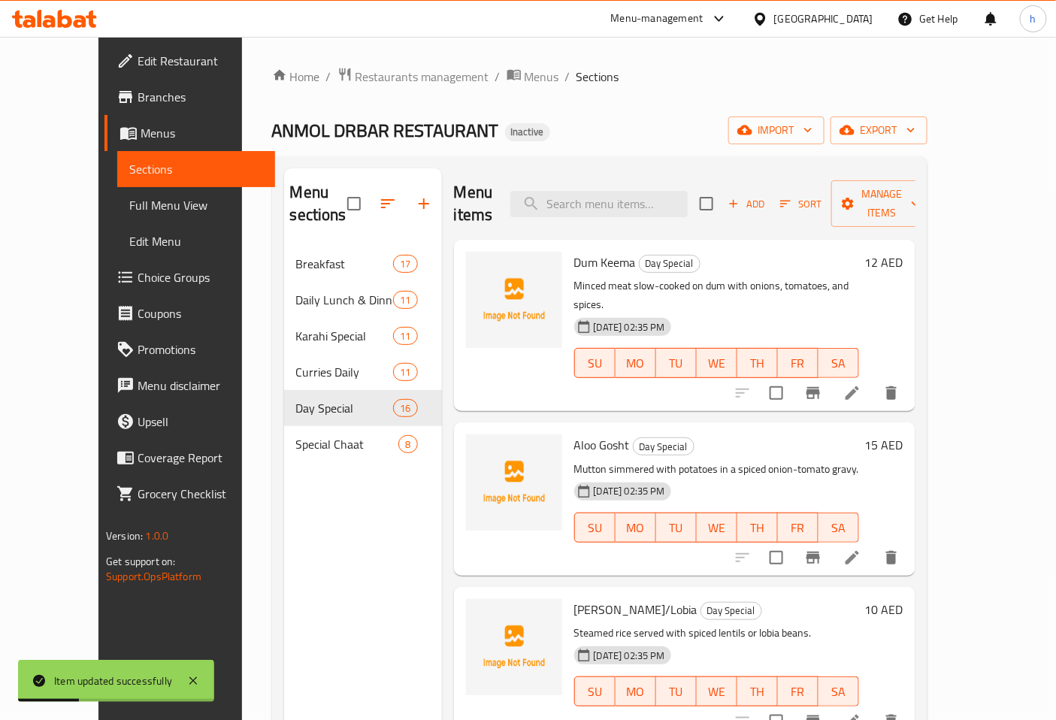
click at [859, 551] on icon at bounding box center [853, 558] width 14 height 14
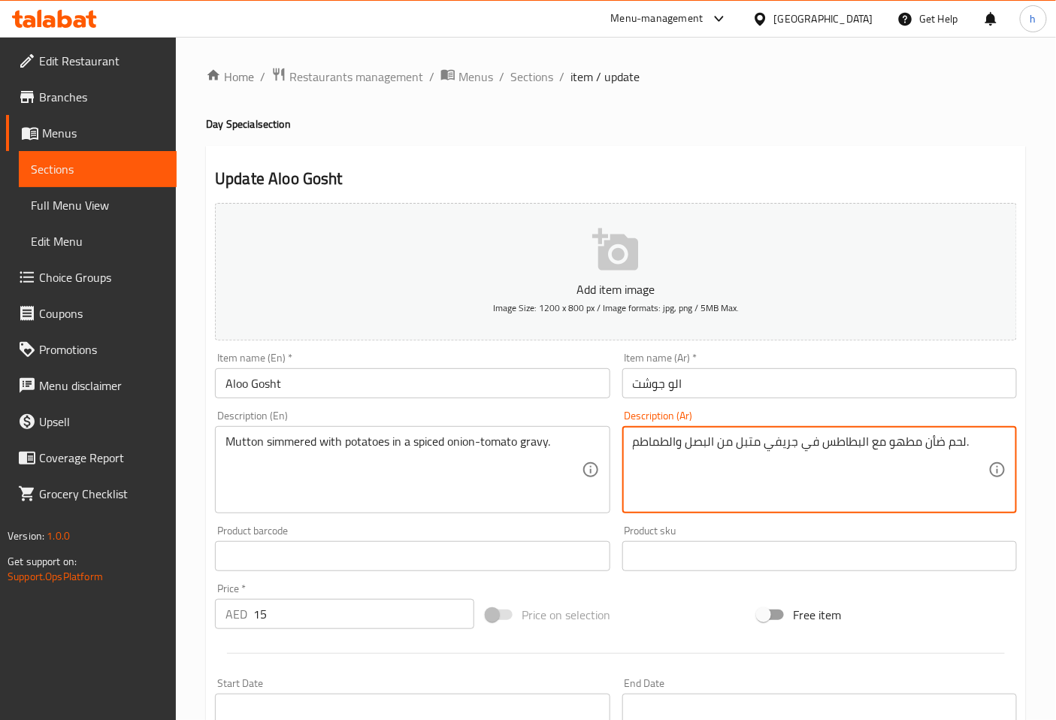
click at [931, 446] on textarea "لحم ضأن مطهو مع البطاطس في جريفي متبل من البصل والطماطم." at bounding box center [811, 470] width 356 height 71
drag, startPoint x: 634, startPoint y: 442, endPoint x: 796, endPoint y: 455, distance: 162.2
click at [796, 455] on textarea "لحم غنم مطهو مع البطاطس في جريفي متبل من البصل والطماطم." at bounding box center [811, 470] width 356 height 71
type textarea "لحم غنم مطهو مع البطاطس في بصل متبل وجريفي طماطم."
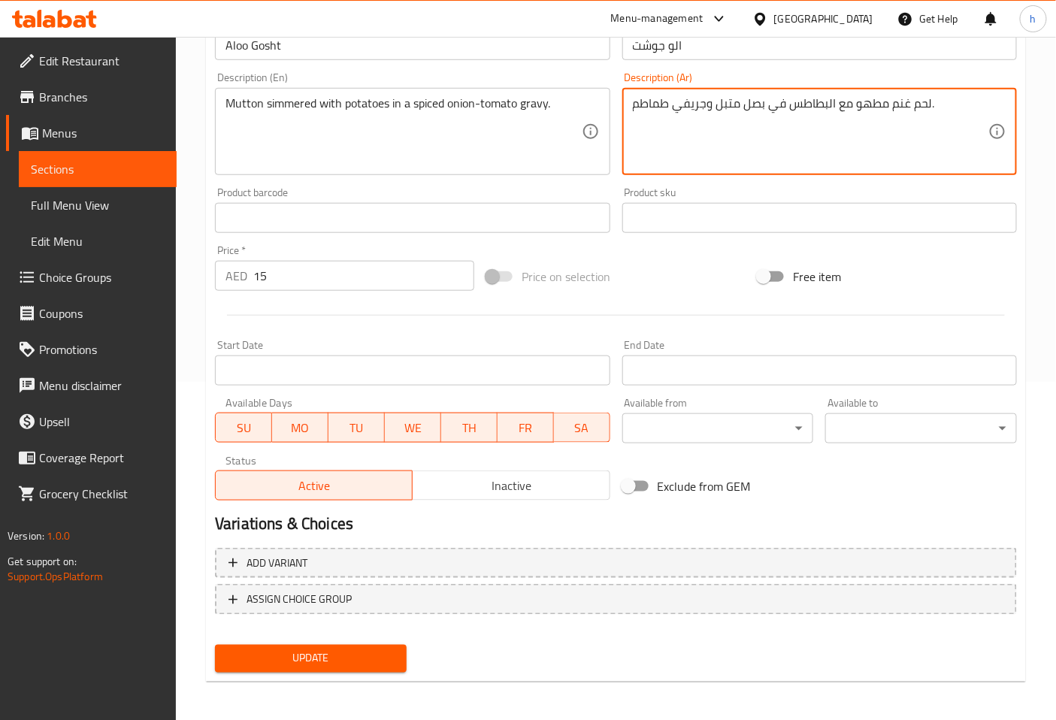
scroll to position [339, 0]
click at [361, 649] on span "Update" at bounding box center [311, 658] width 168 height 19
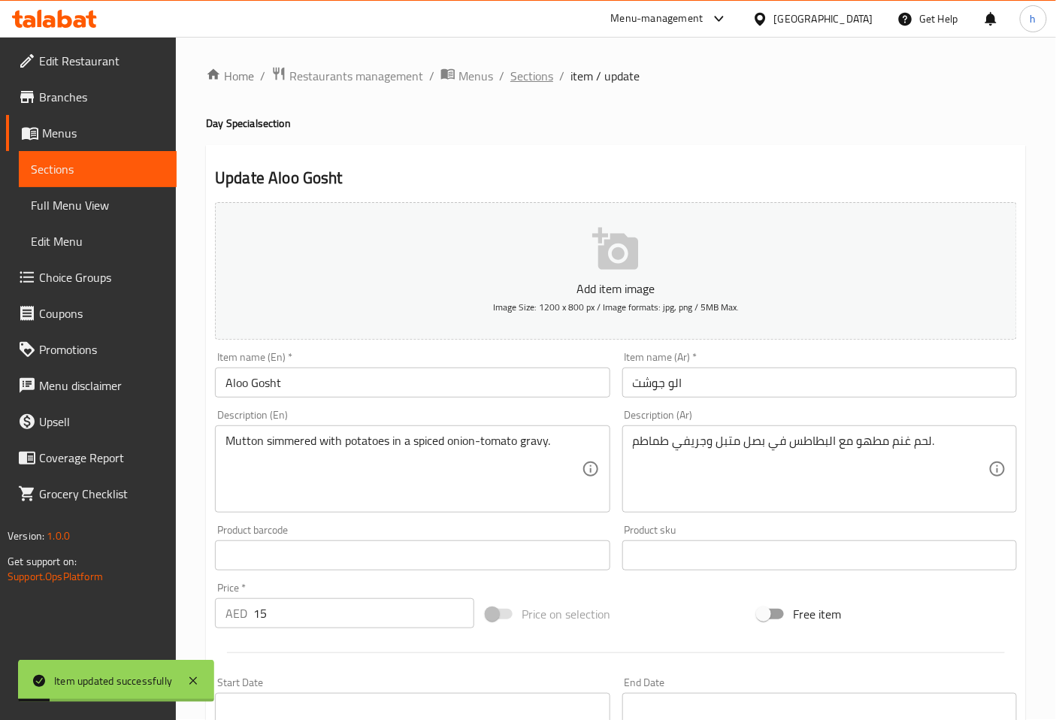
scroll to position [0, 0]
click at [527, 77] on span "Sections" at bounding box center [532, 77] width 43 height 18
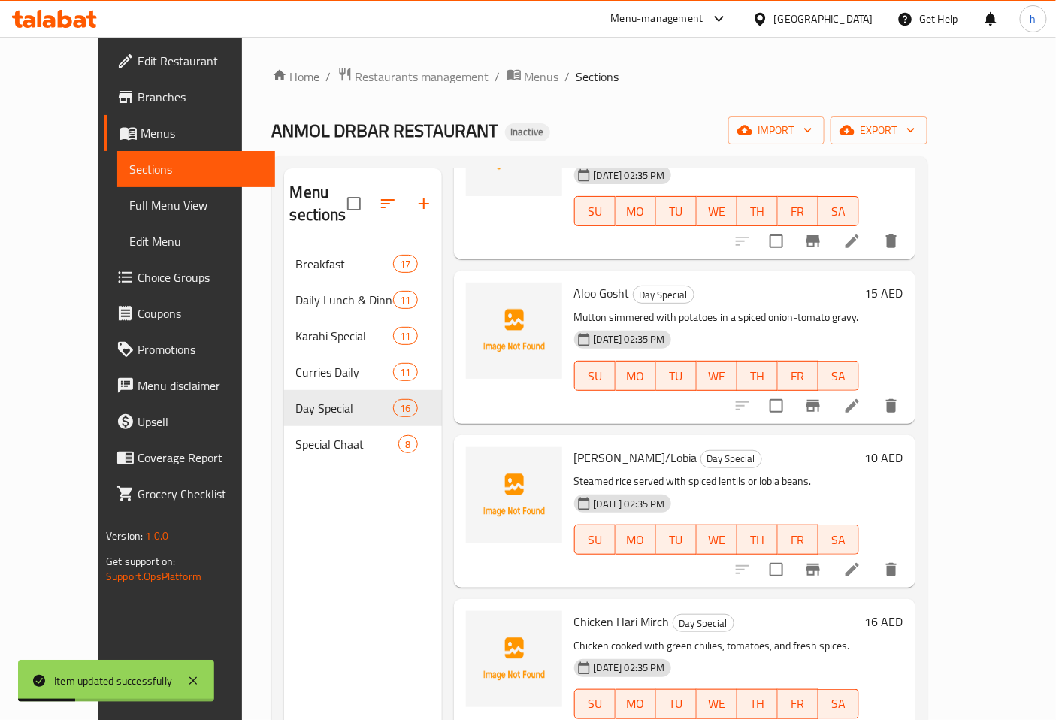
scroll to position [167, 0]
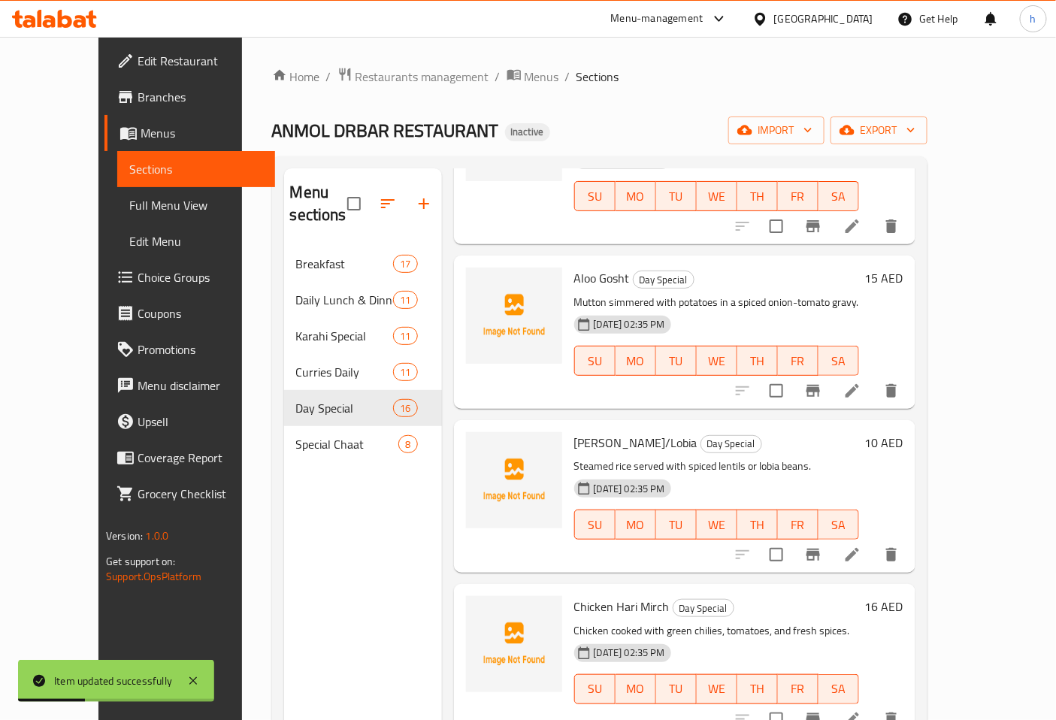
click at [862, 546] on icon at bounding box center [853, 555] width 18 height 18
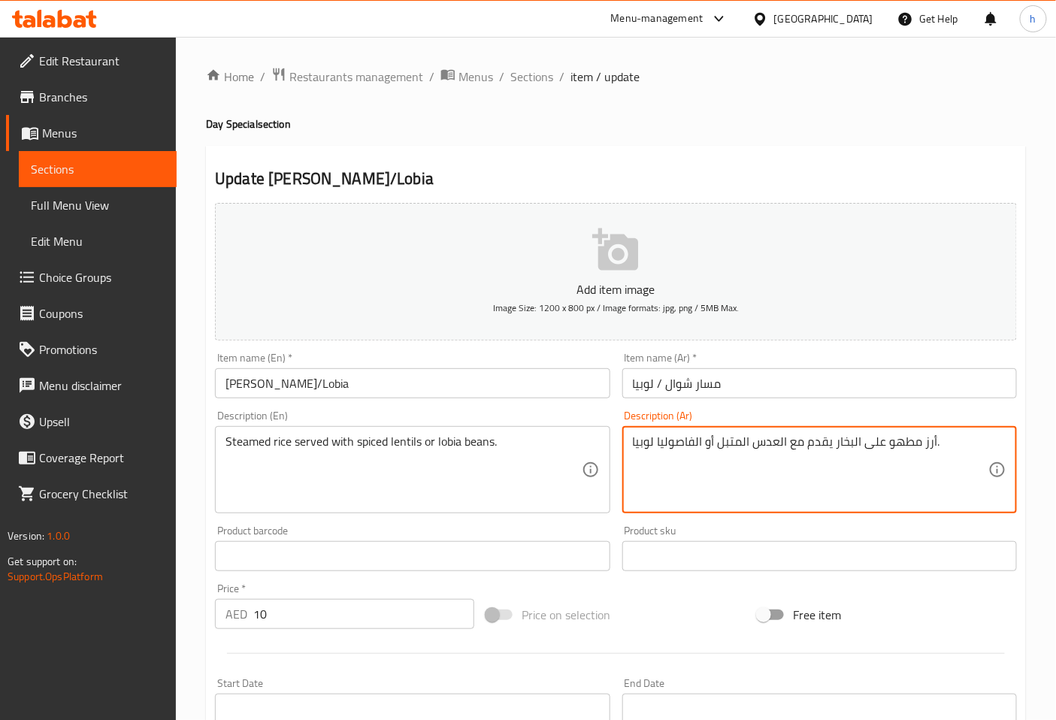
drag, startPoint x: 831, startPoint y: 444, endPoint x: 920, endPoint y: 445, distance: 89.5
click at [857, 438] on textarea "أرزمبخر يقدم مع العدس المتبل أو الفاصوليا لوبيا." at bounding box center [811, 470] width 356 height 71
type textarea "أرز مبخر يقدم مع العدس المتبل أو الفاصوليا لوبيا."
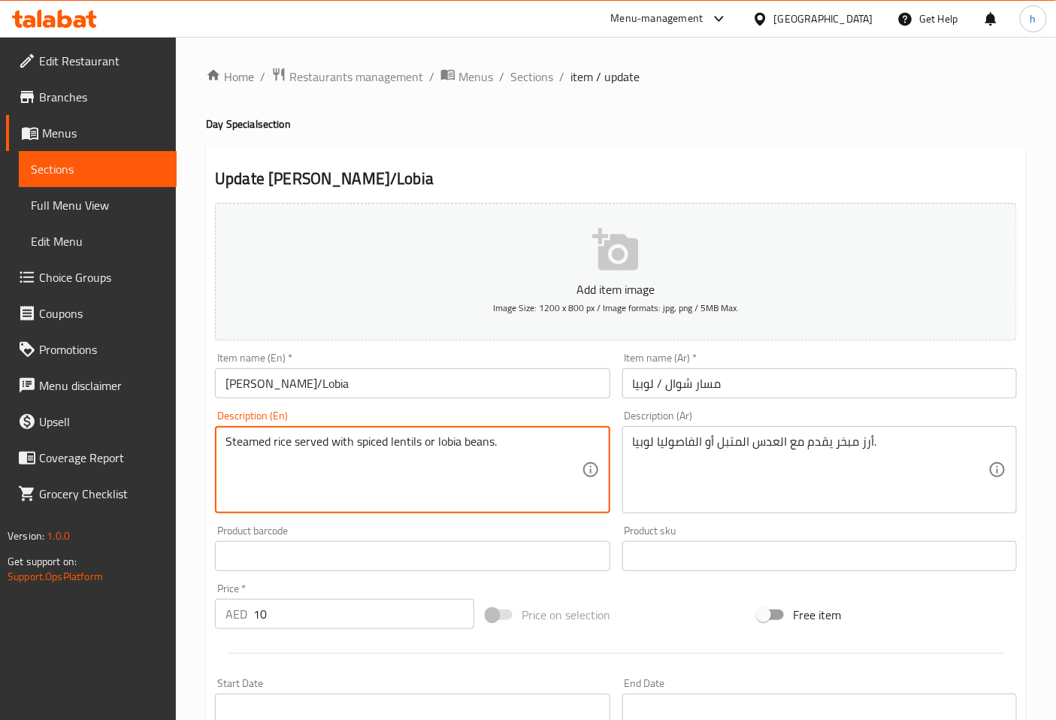
click at [449, 438] on textarea "Steamed rice served with spiced lentils or lobia beans." at bounding box center [404, 470] width 356 height 71
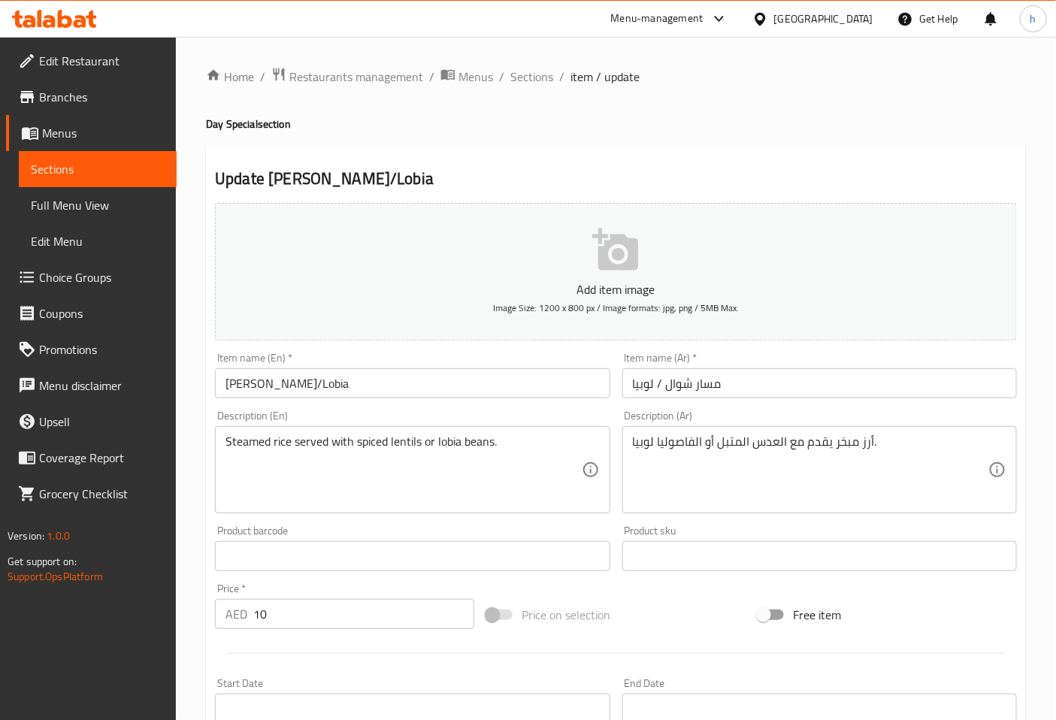
click at [487, 447] on textarea "Steamed rice served with spiced lentils or lobia beans." at bounding box center [404, 470] width 356 height 71
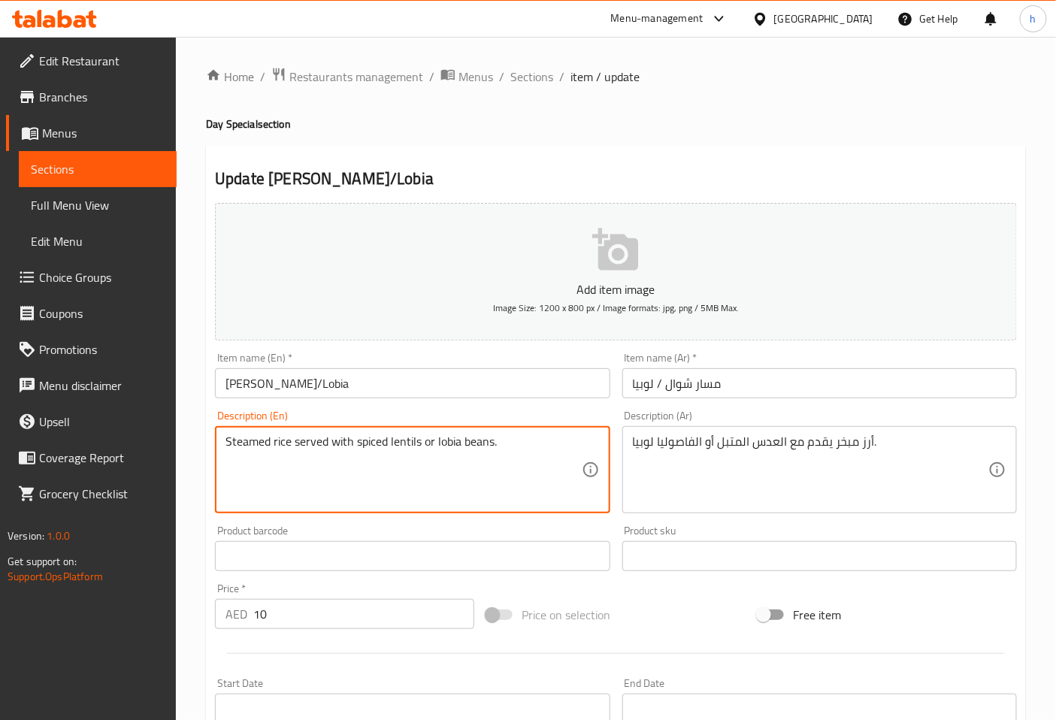
click at [487, 447] on textarea "Steamed rice served with spiced lentils or lobia beans." at bounding box center [404, 470] width 356 height 71
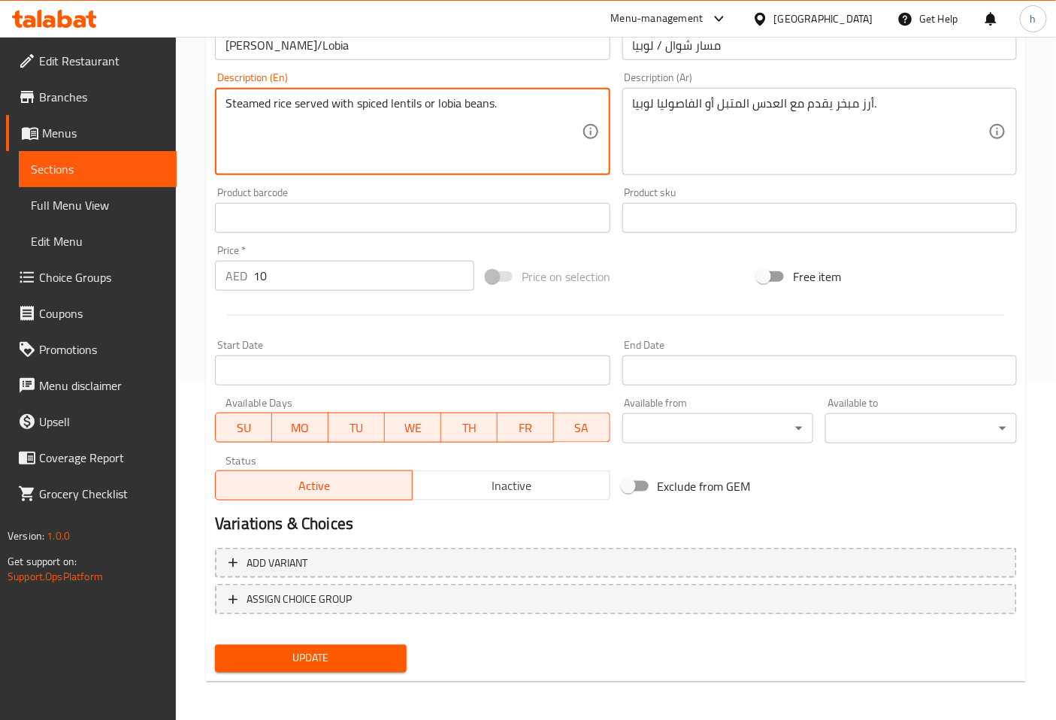
scroll to position [339, 0]
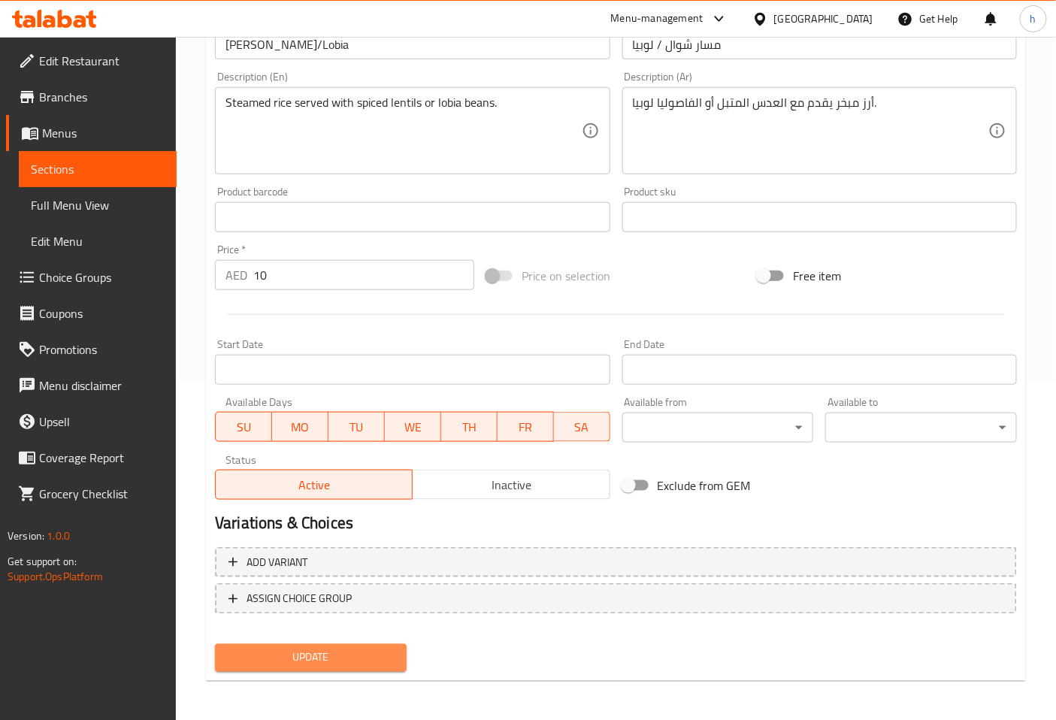
click at [364, 652] on span "Update" at bounding box center [311, 658] width 168 height 19
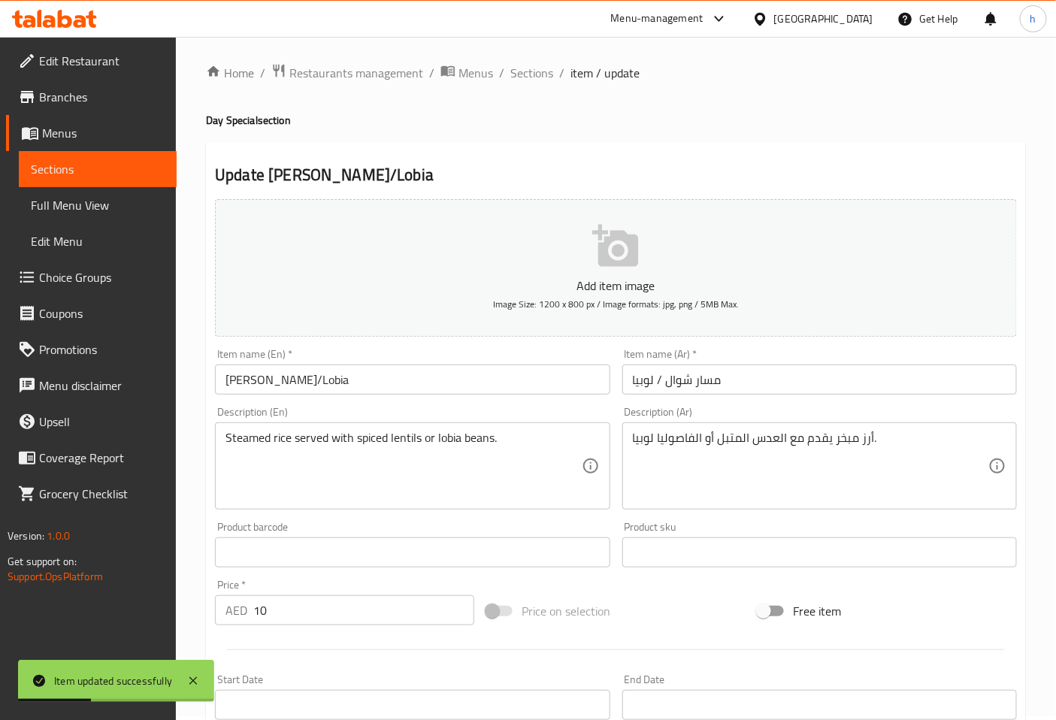
scroll to position [0, 0]
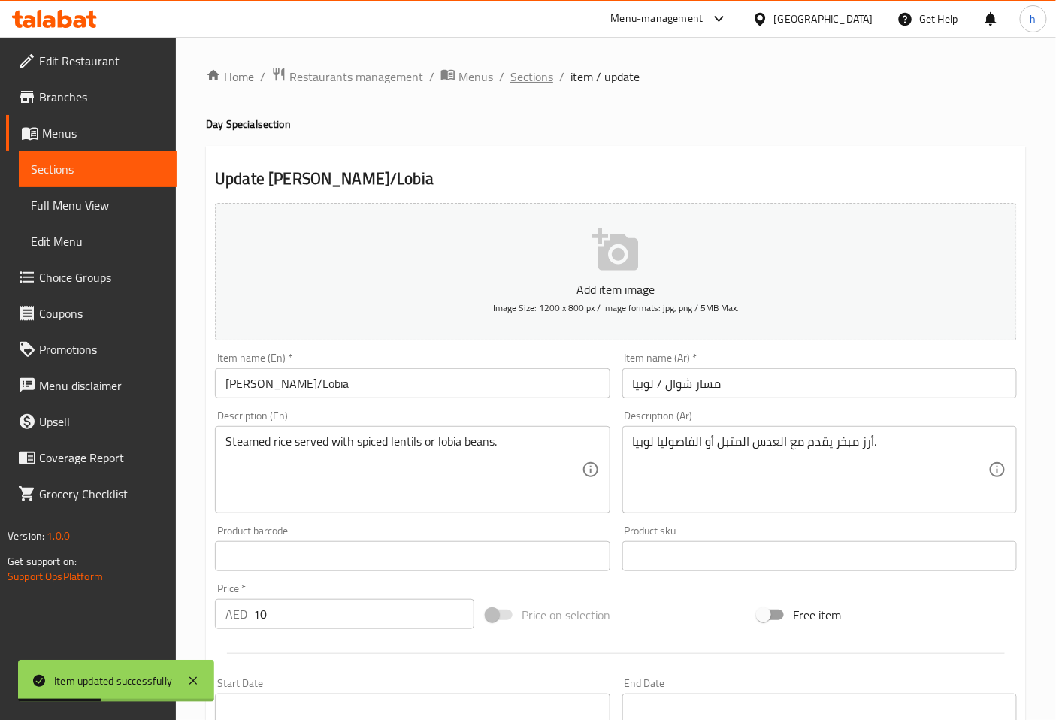
click at [538, 74] on span "Sections" at bounding box center [532, 77] width 43 height 18
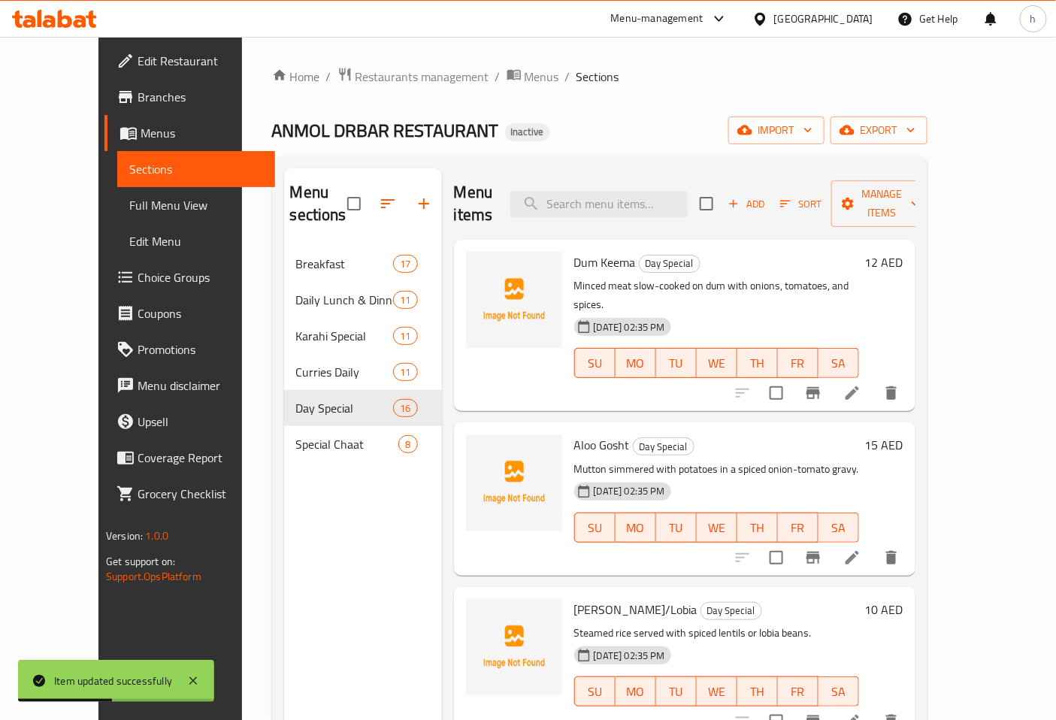
scroll to position [167, 0]
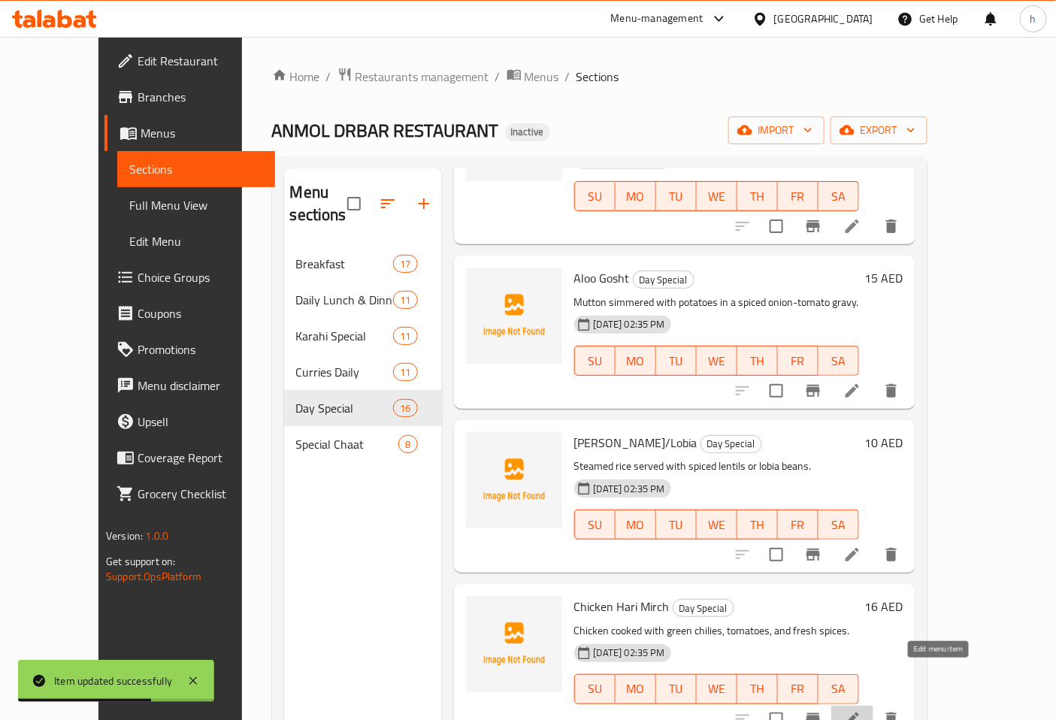
click at [862, 711] on icon at bounding box center [853, 720] width 18 height 18
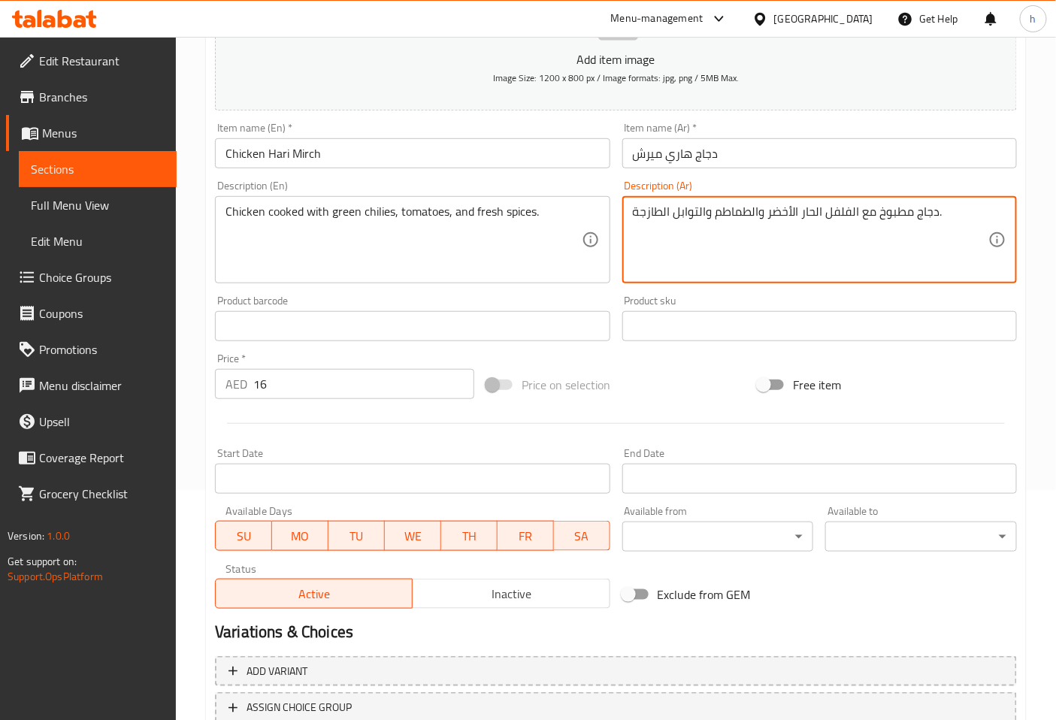
scroll to position [339, 0]
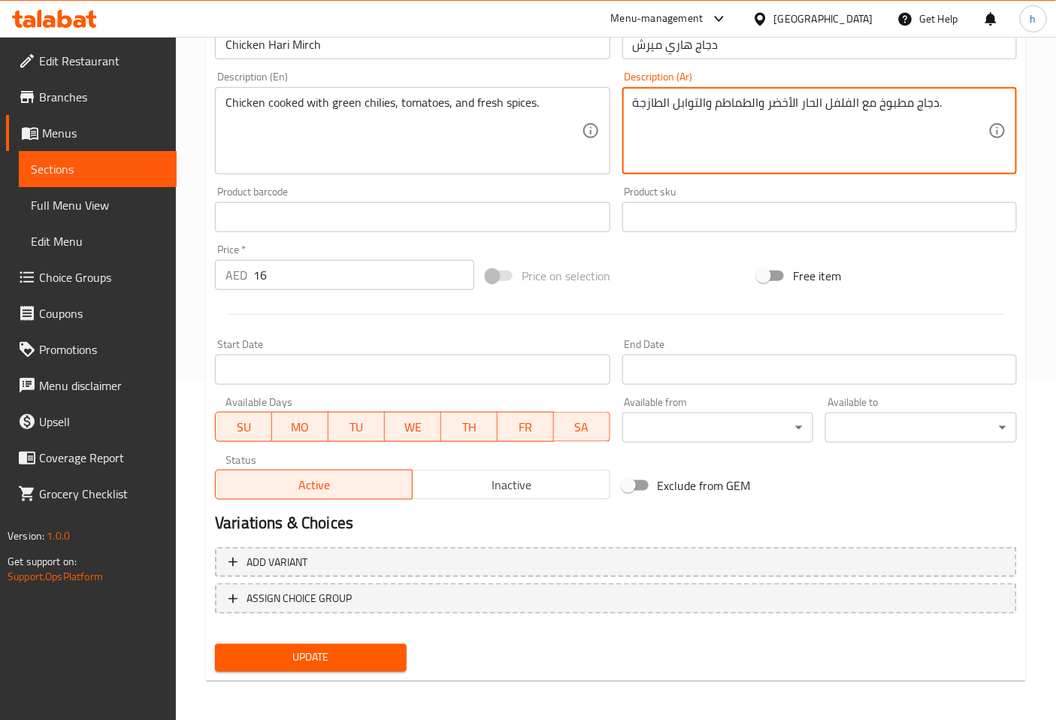
type textarea "دجاج مطبوخ مع الفلفل الحار الأخضر والطماطم والتوابل الطازجة."
click at [281, 652] on span "Update" at bounding box center [311, 658] width 168 height 19
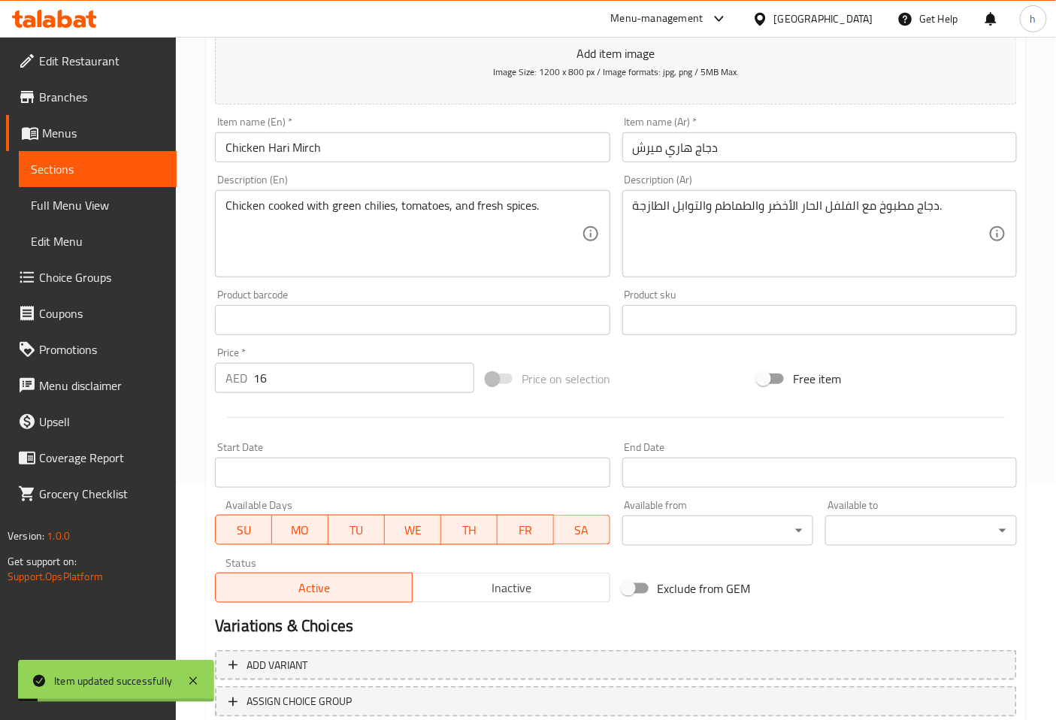
scroll to position [0, 0]
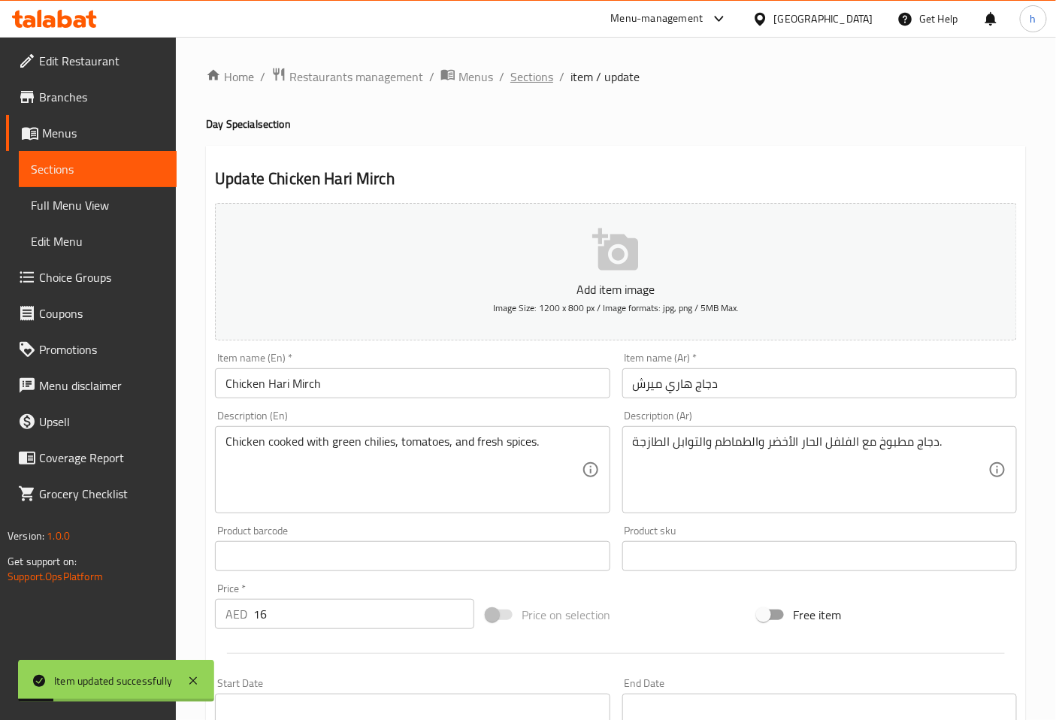
click at [544, 81] on span "Sections" at bounding box center [532, 77] width 43 height 18
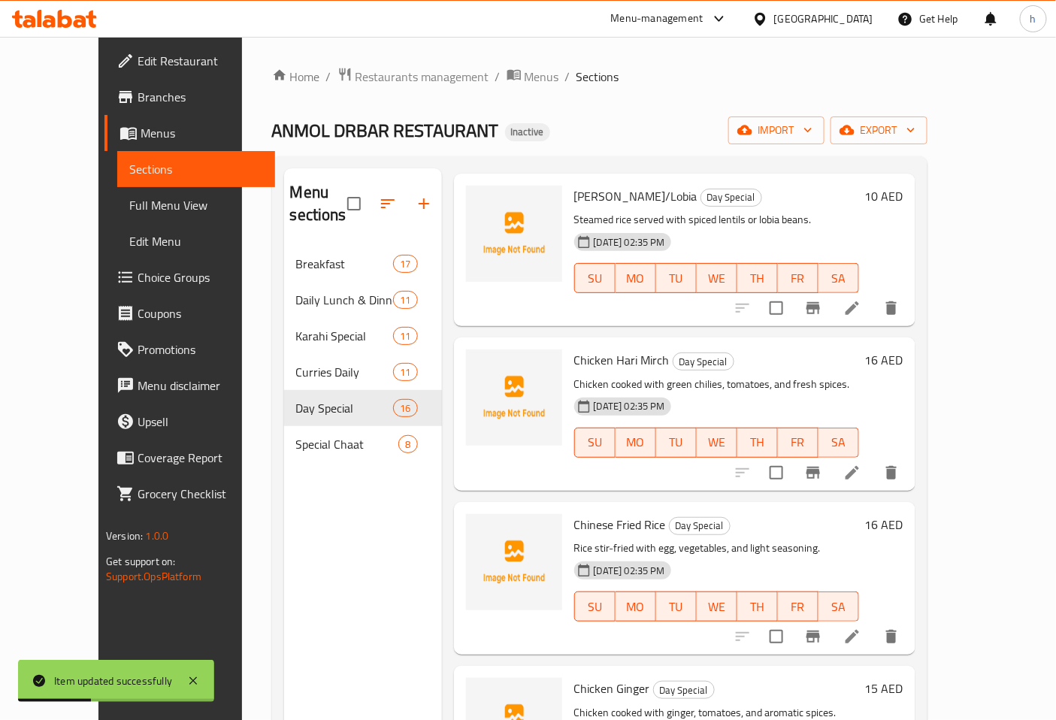
scroll to position [417, 0]
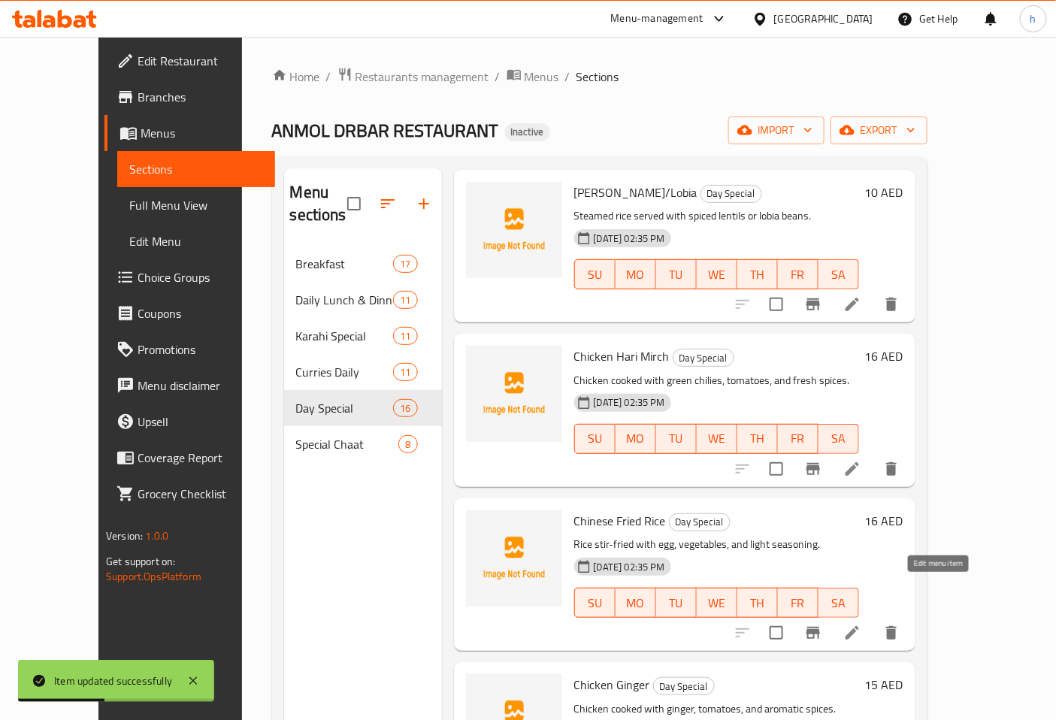
click at [862, 624] on icon at bounding box center [853, 633] width 18 height 18
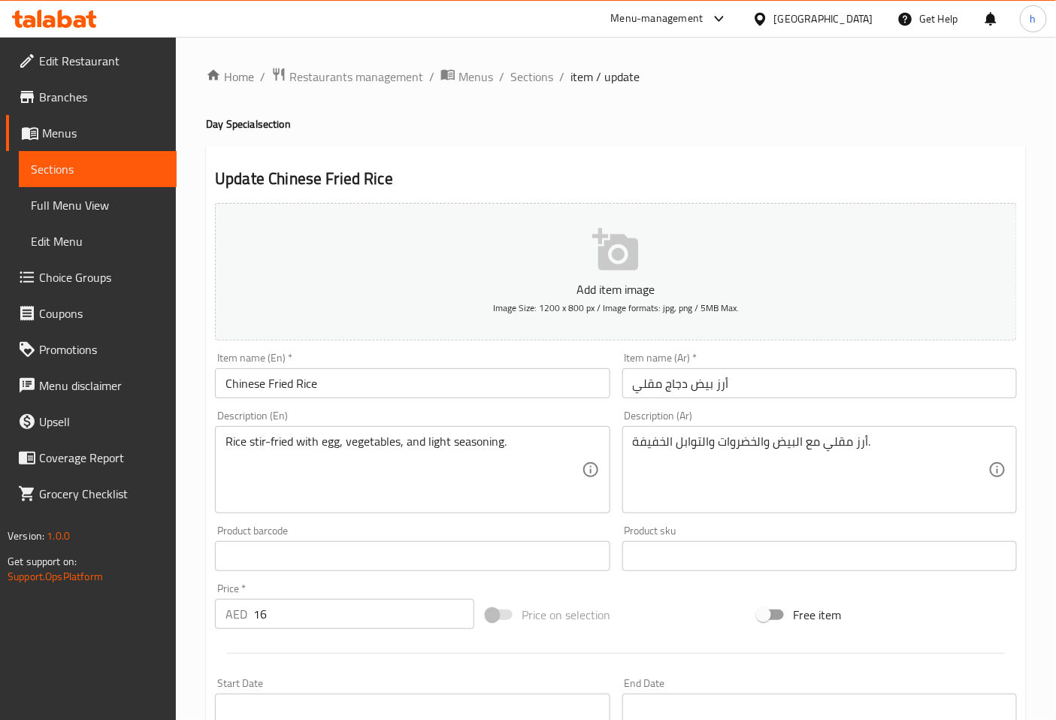
click at [250, 380] on input "Chinese Fried Rice" at bounding box center [412, 383] width 395 height 30
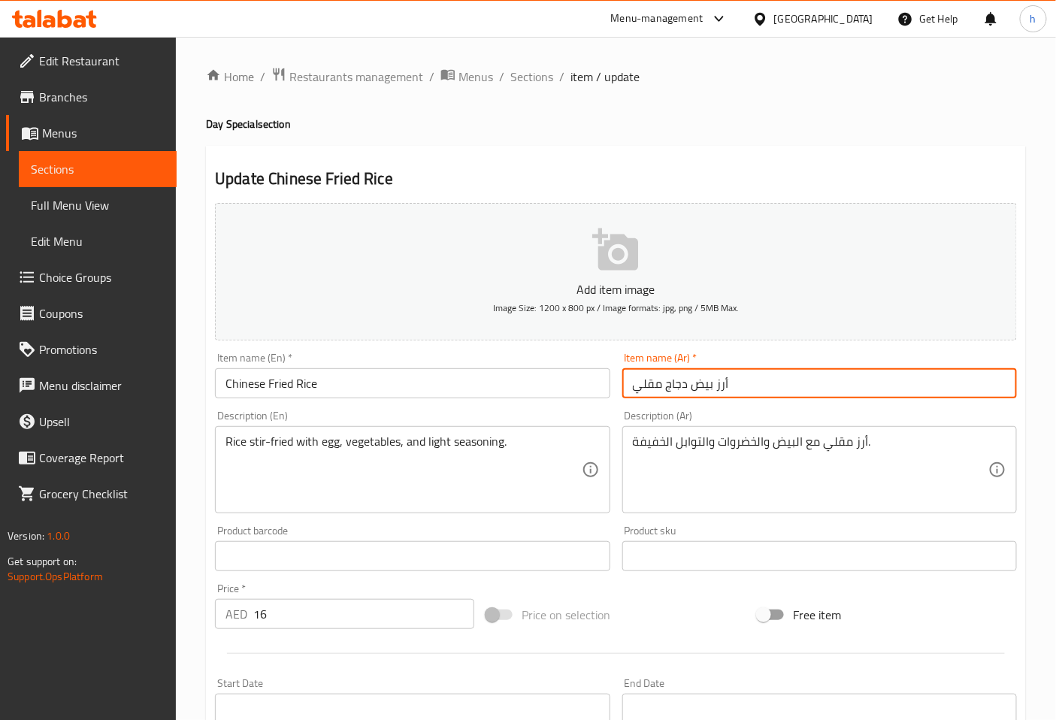
drag, startPoint x: 711, startPoint y: 384, endPoint x: 632, endPoint y: 384, distance: 78.2
click at [632, 384] on input "أرز بيض دجاج مقلي" at bounding box center [820, 383] width 395 height 30
type input "أرز مقلي صيني"
click at [256, 442] on textarea "Rice stir-fried with egg, vegetables, and light seasoning." at bounding box center [404, 470] width 356 height 71
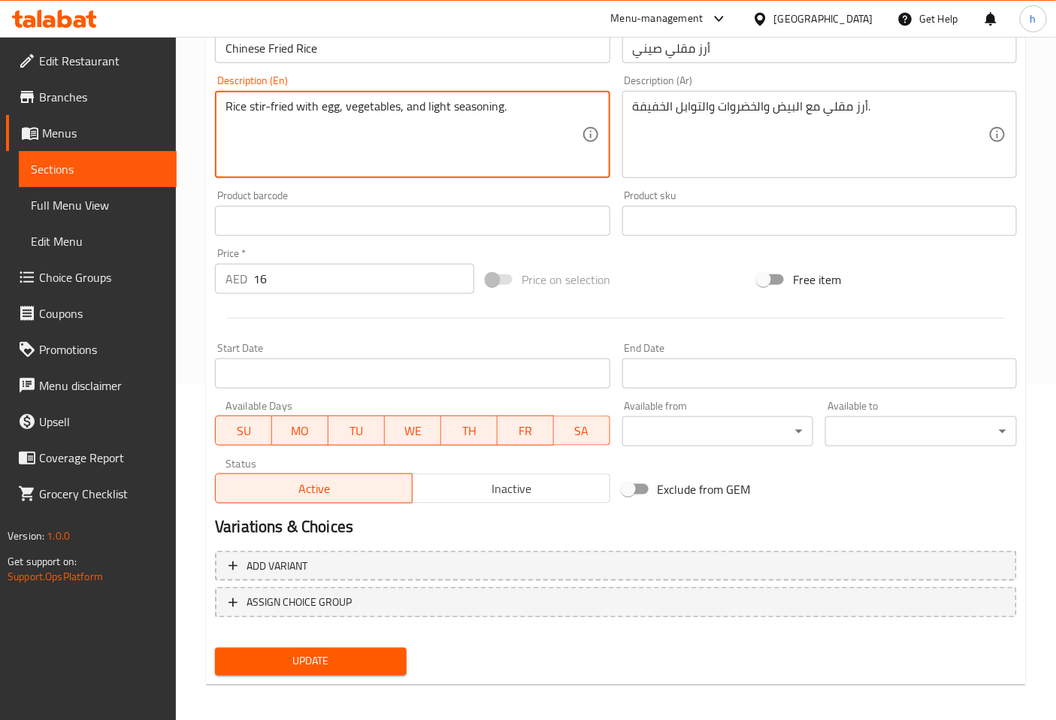
scroll to position [339, 0]
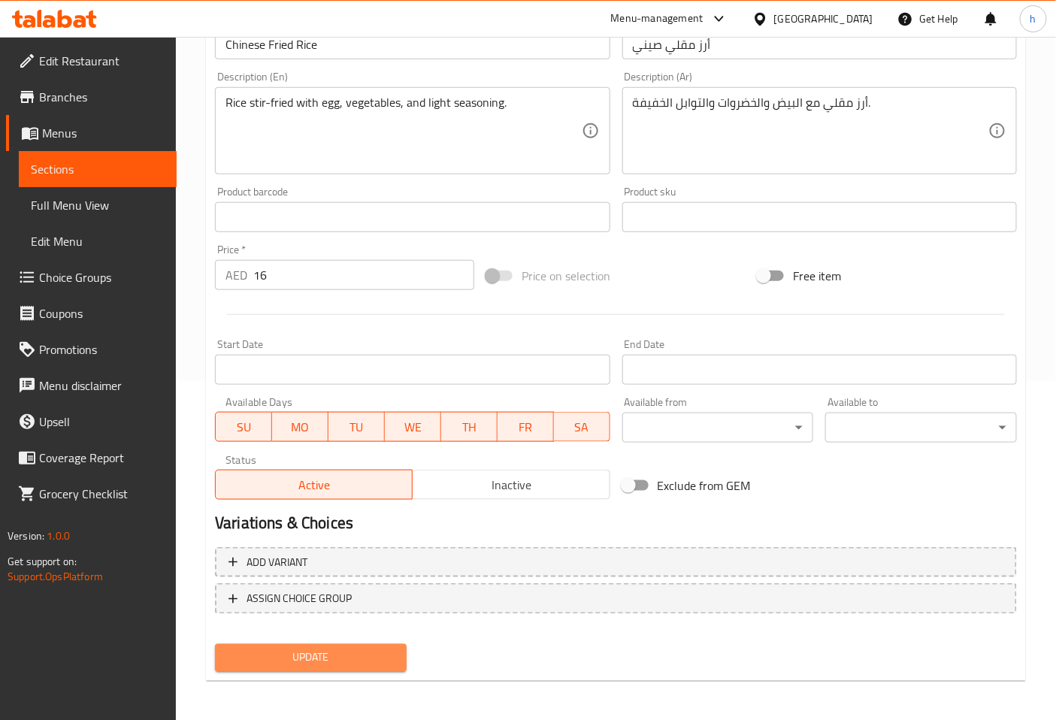
click at [283, 649] on span "Update" at bounding box center [311, 658] width 168 height 19
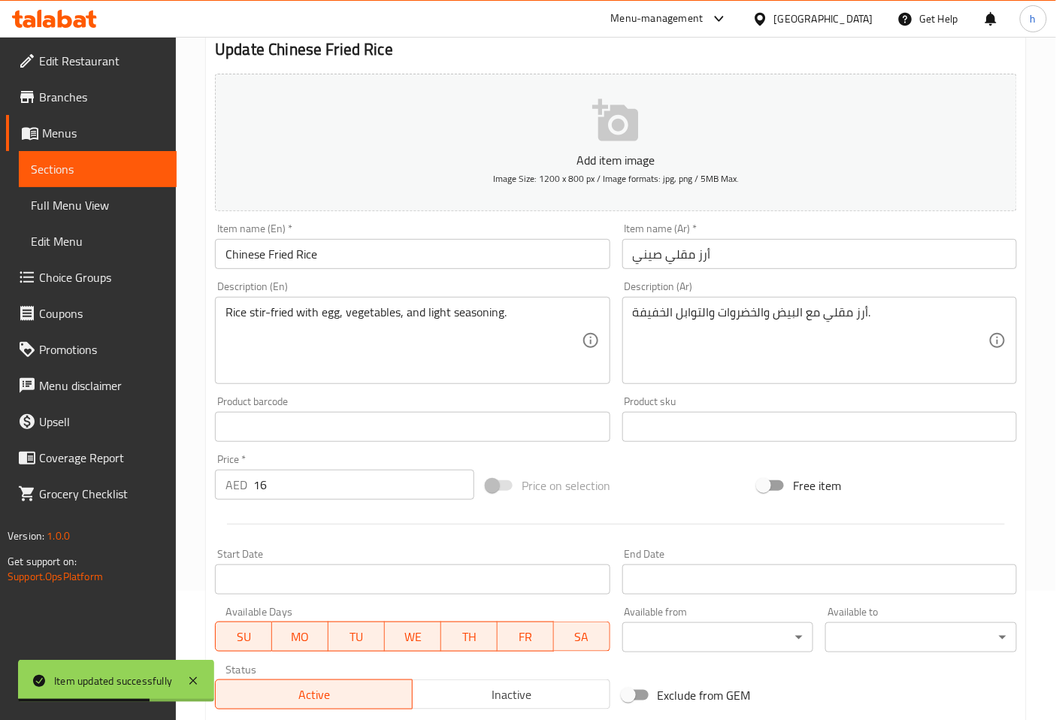
scroll to position [0, 0]
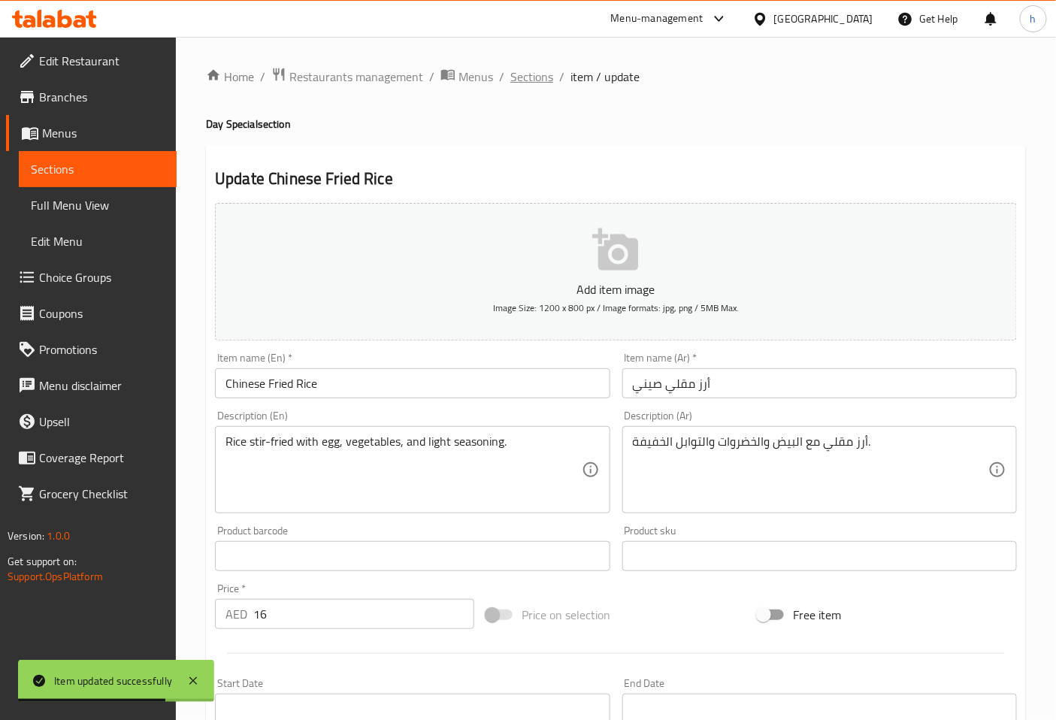
click at [522, 70] on span "Sections" at bounding box center [532, 77] width 43 height 18
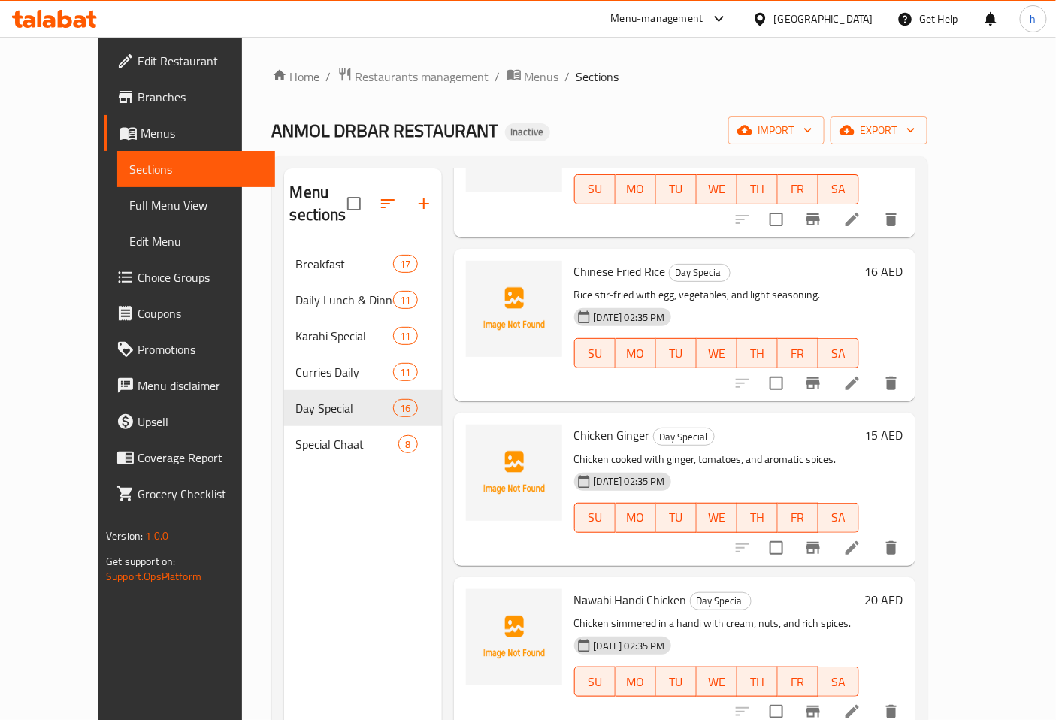
scroll to position [668, 0]
click at [862, 538] on icon at bounding box center [853, 547] width 18 height 18
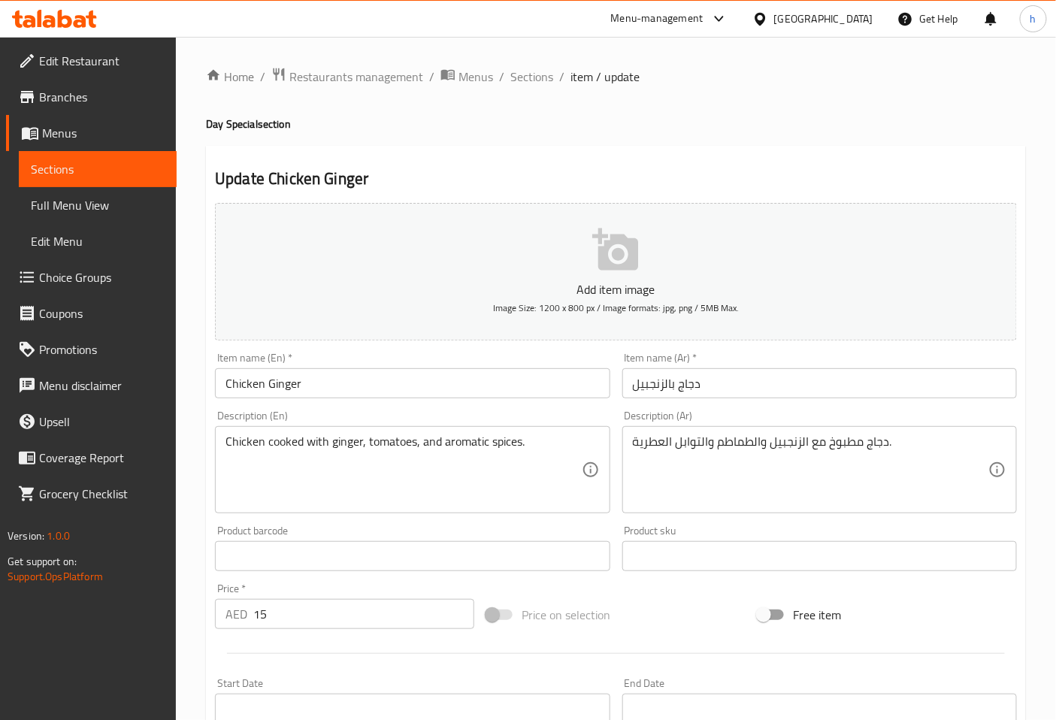
scroll to position [339, 0]
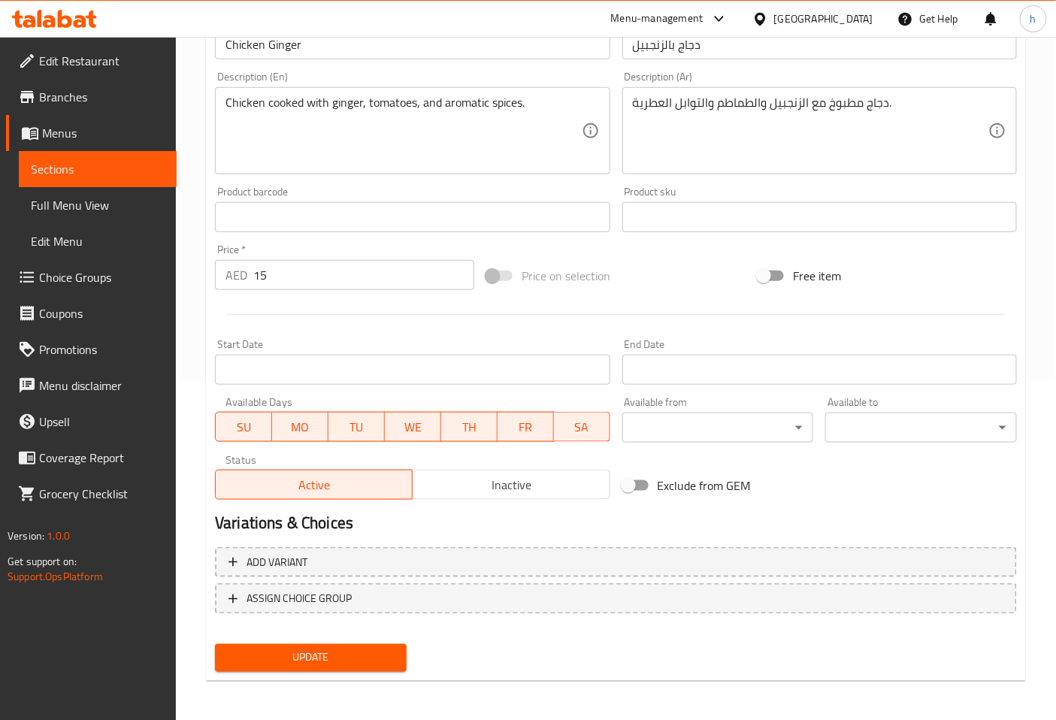
click at [380, 656] on span "Update" at bounding box center [311, 658] width 168 height 19
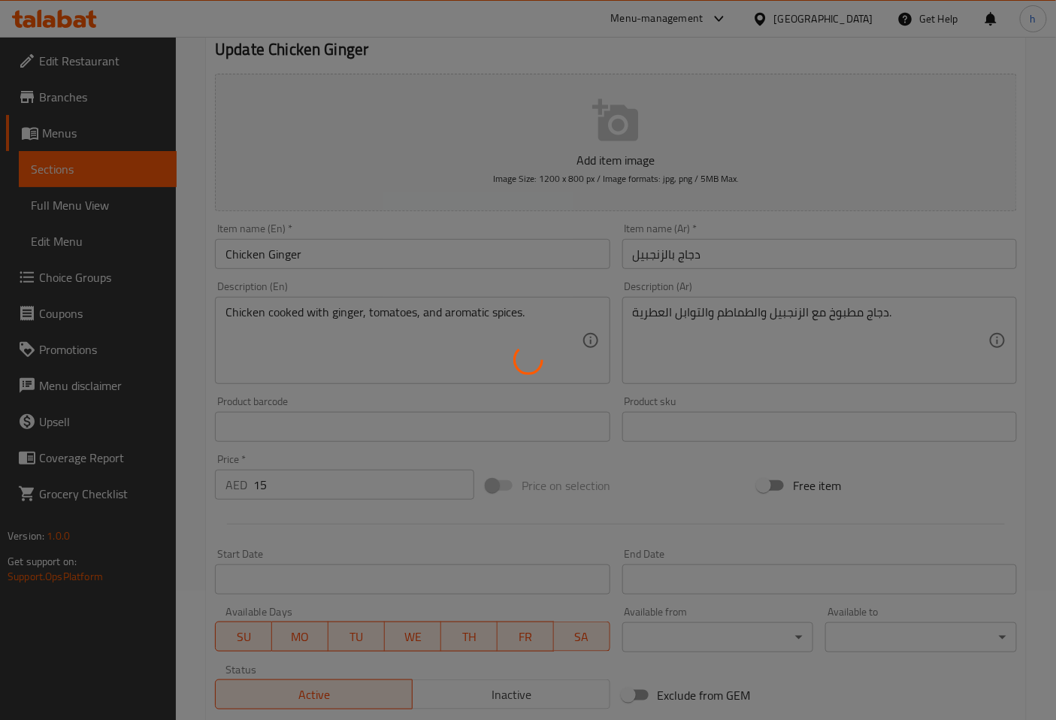
scroll to position [0, 0]
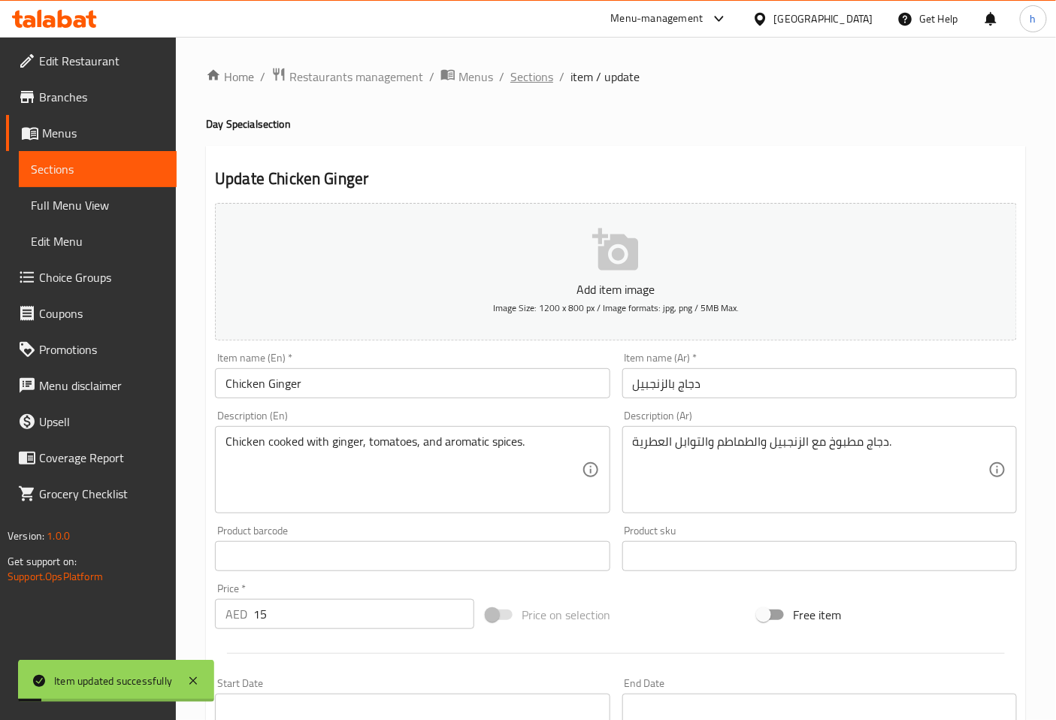
click at [522, 77] on span "Sections" at bounding box center [532, 77] width 43 height 18
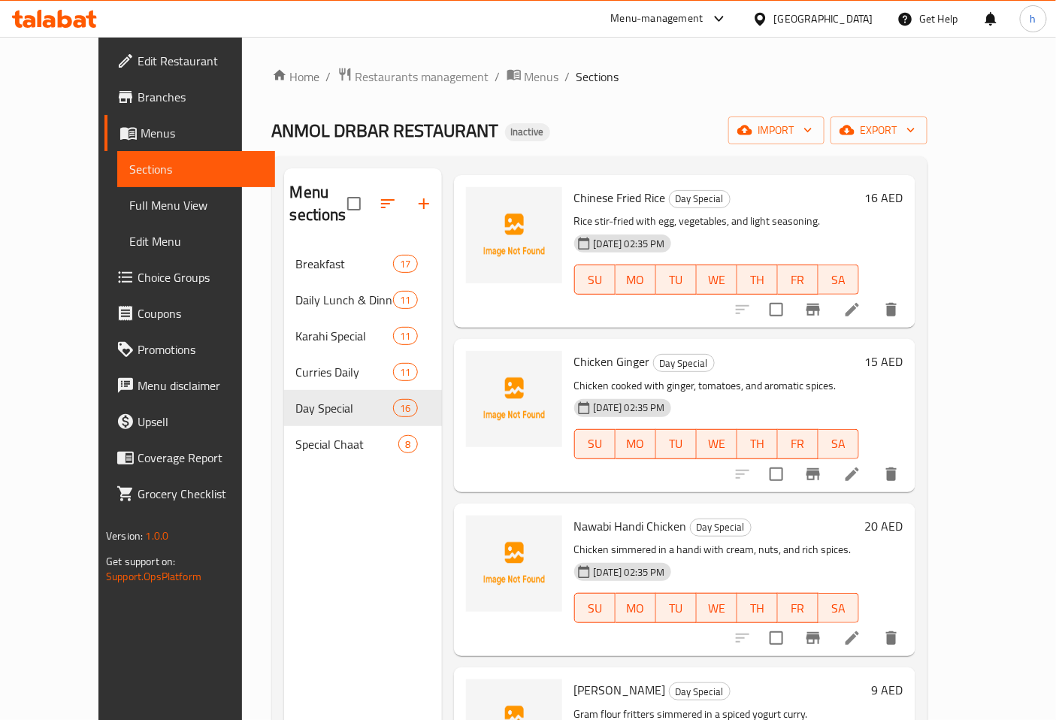
scroll to position [835, 0]
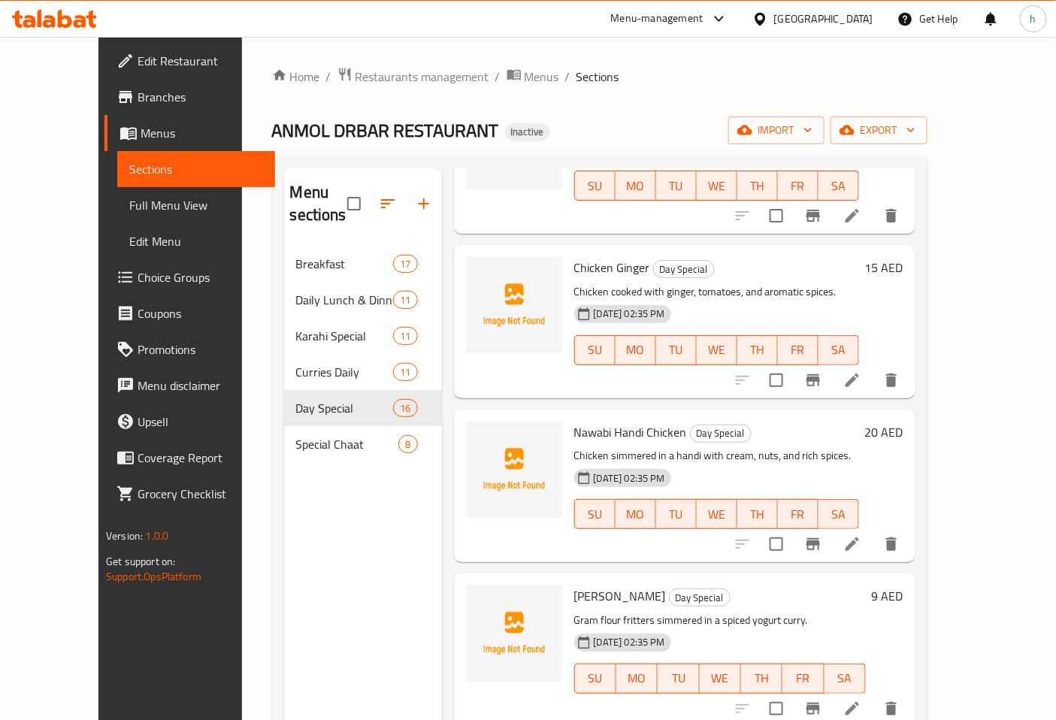
click at [862, 535] on icon at bounding box center [853, 544] width 18 height 18
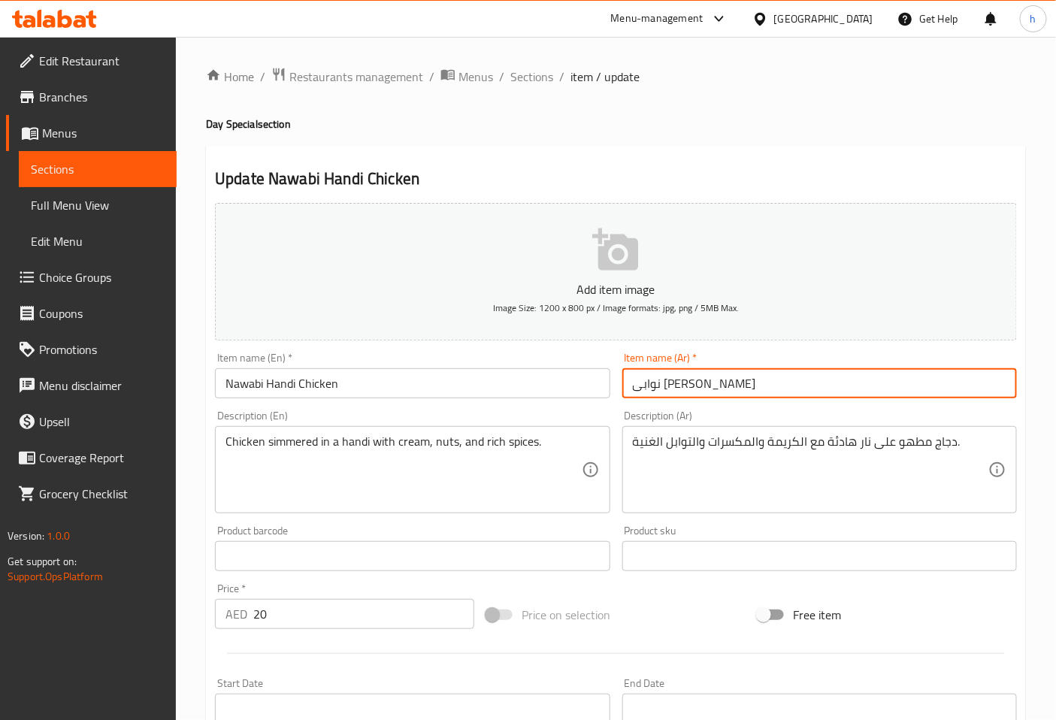
drag, startPoint x: 632, startPoint y: 384, endPoint x: 653, endPoint y: 384, distance: 20.3
click at [653, 384] on input "نوابی [PERSON_NAME]" at bounding box center [820, 383] width 395 height 30
click at [633, 390] on input "[PERSON_NAME]" at bounding box center [820, 383] width 395 height 30
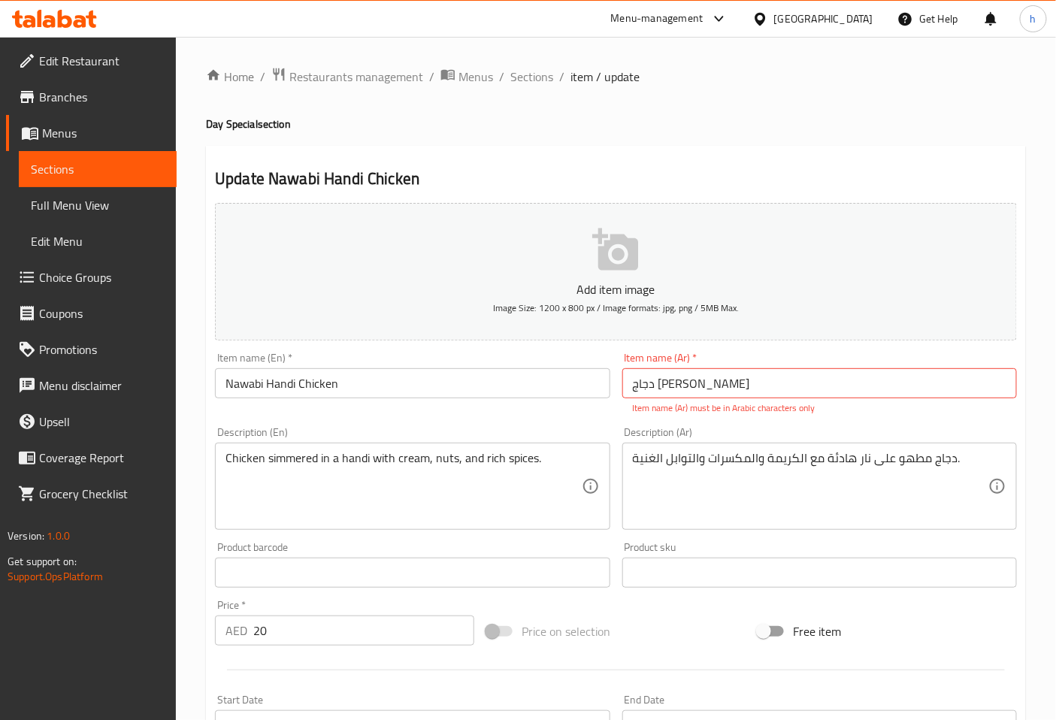
click at [740, 380] on input "دجاج [PERSON_NAME]" at bounding box center [820, 383] width 395 height 30
type input "دجاج [PERSON_NAME]"
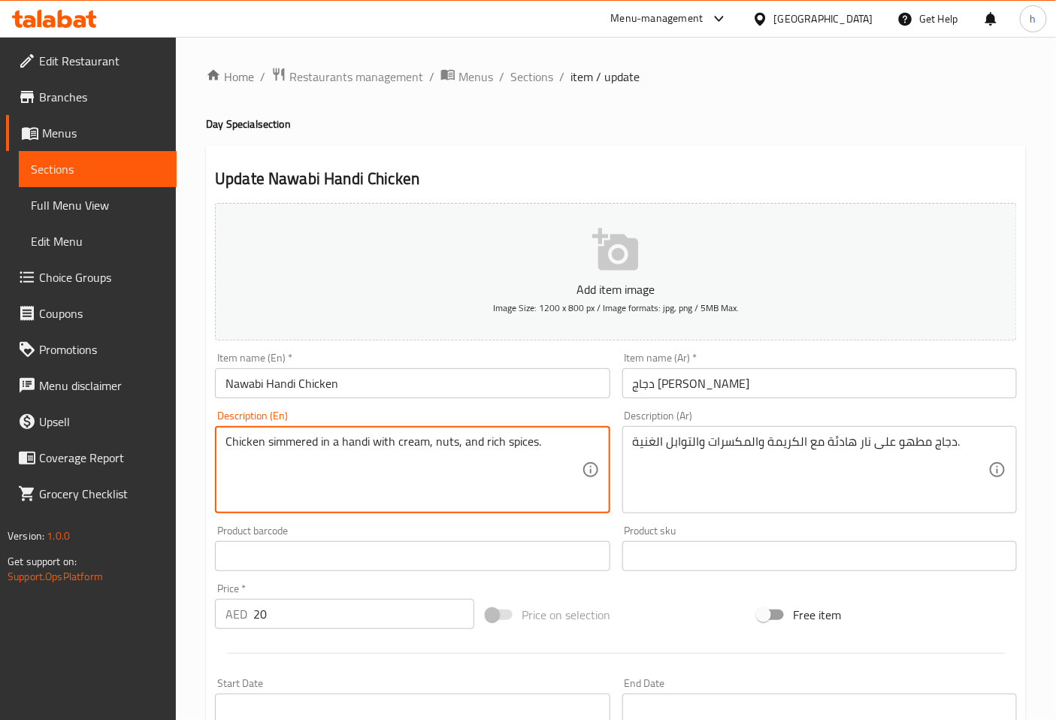
click at [349, 441] on textarea "Chicken simmered in a handi with cream, nuts, and rich spices." at bounding box center [404, 470] width 356 height 71
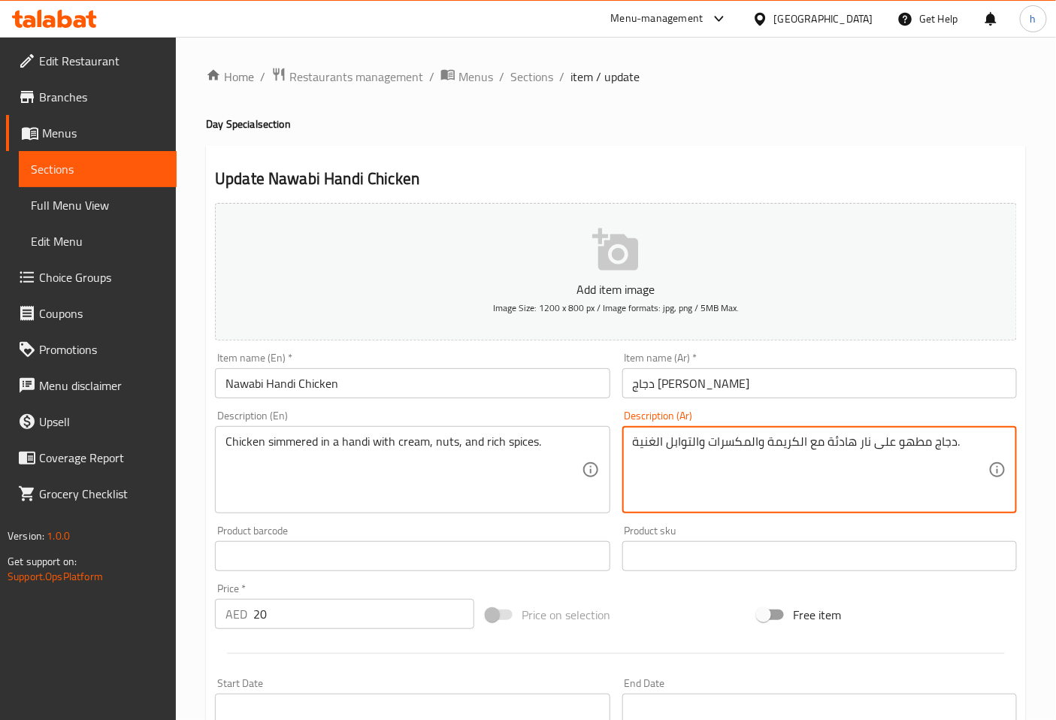
drag, startPoint x: 825, startPoint y: 441, endPoint x: 891, endPoint y: 456, distance: 67.9
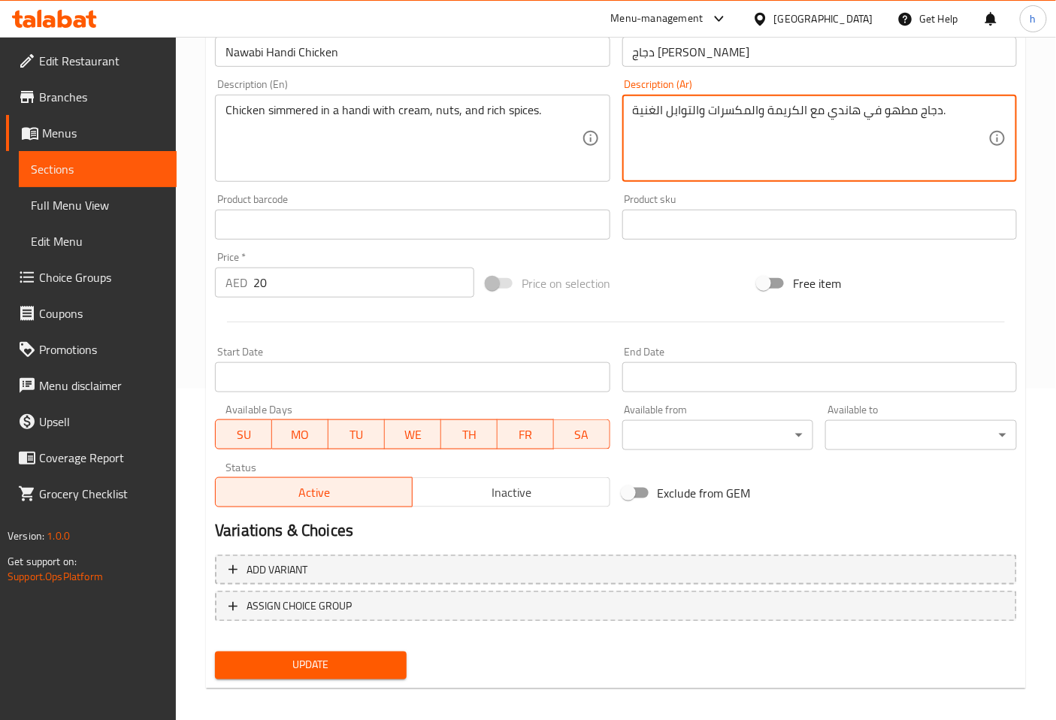
scroll to position [334, 0]
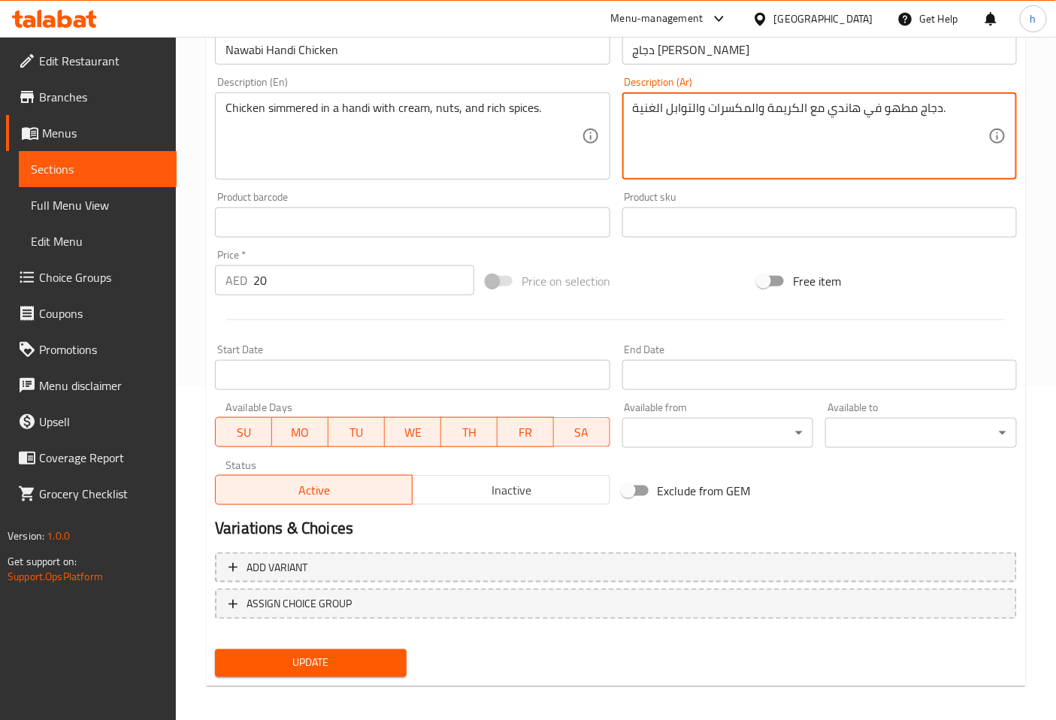
type textarea "دجاج مطهو في هاندي مع الكريمة والمكسرات والتوابل الغنية."
click at [341, 657] on span "Update" at bounding box center [311, 663] width 168 height 19
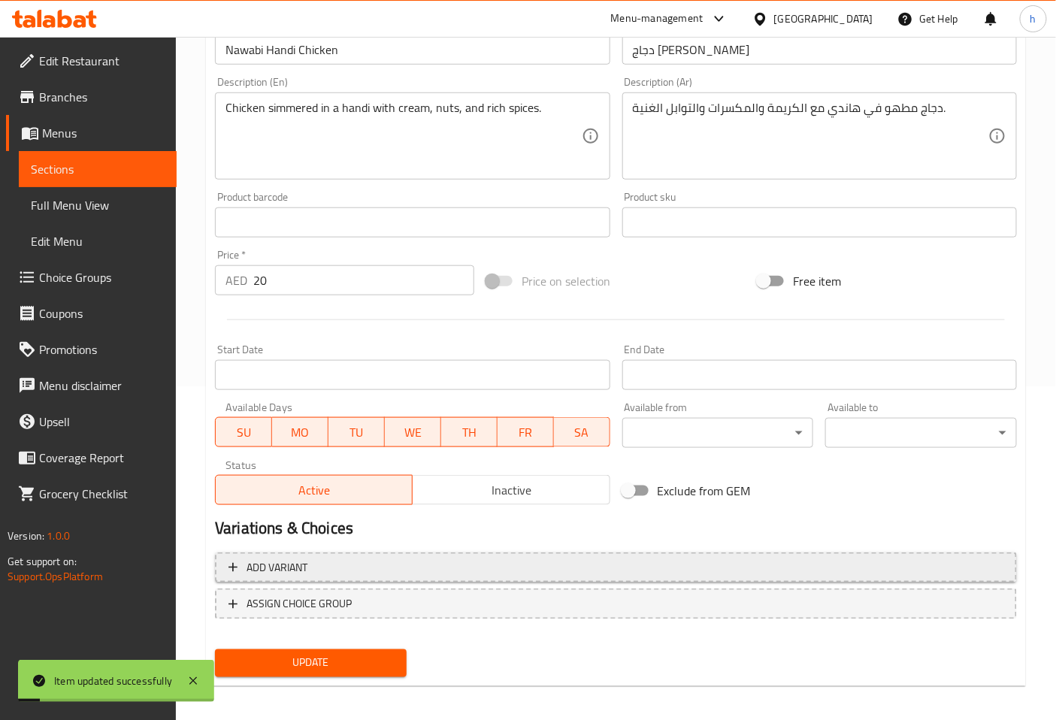
scroll to position [0, 0]
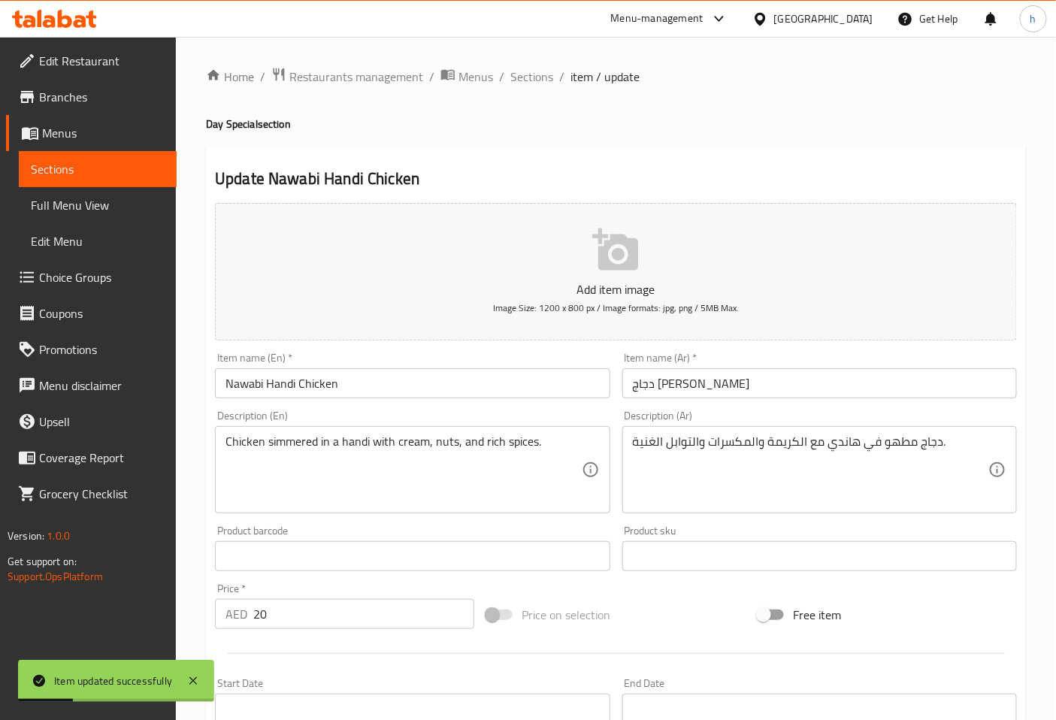
drag, startPoint x: 529, startPoint y: 74, endPoint x: 556, endPoint y: 148, distance: 79.5
click at [529, 74] on span "Sections" at bounding box center [532, 77] width 43 height 18
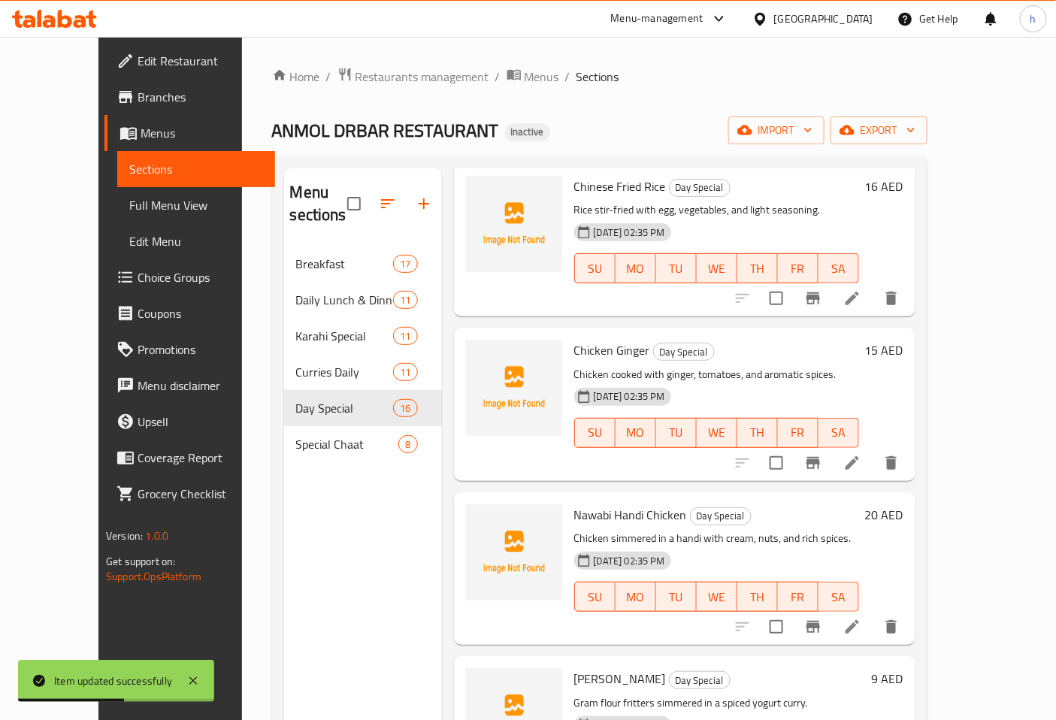
scroll to position [919, 0]
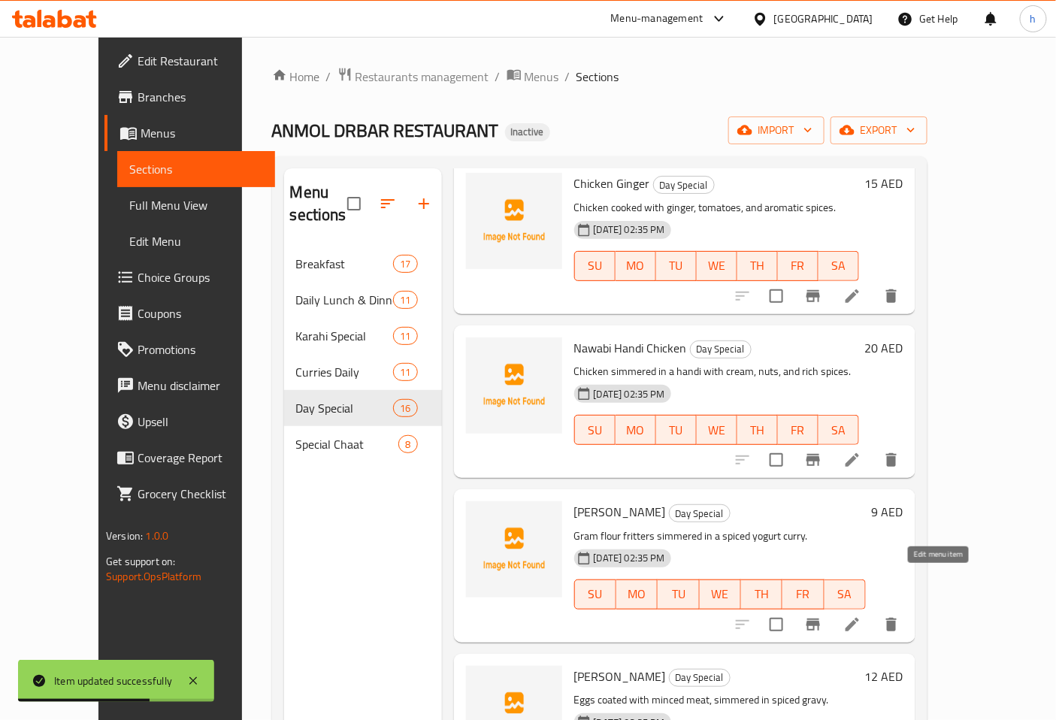
click at [862, 616] on icon at bounding box center [853, 625] width 18 height 18
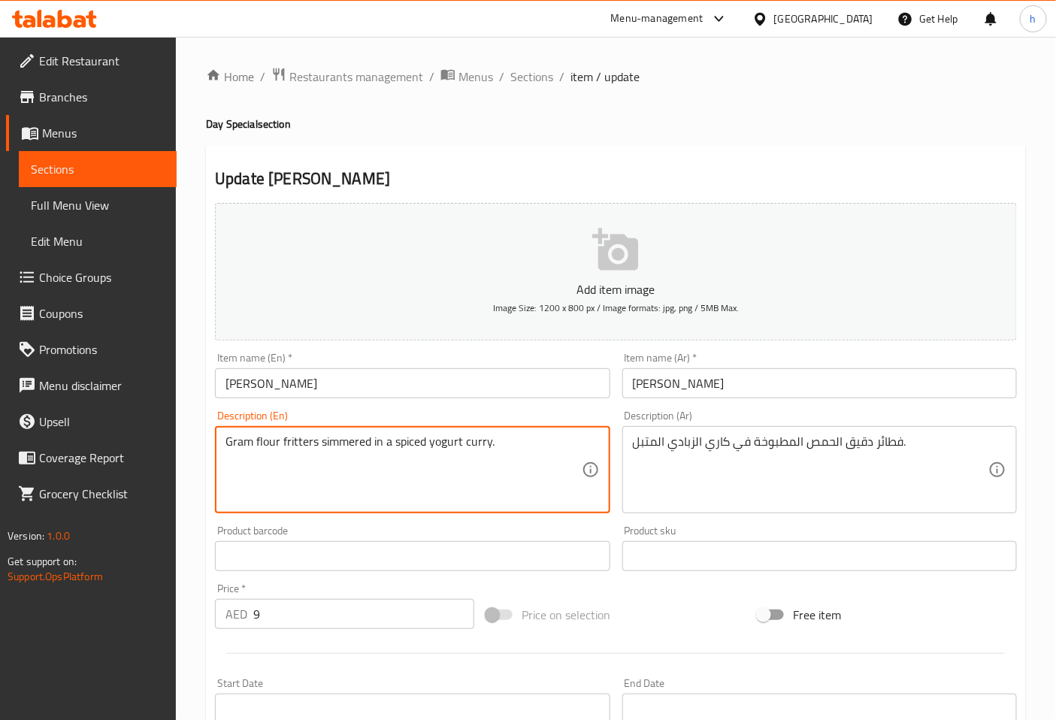
click at [237, 444] on textarea "Gram flour fritters simmered in a spiced yogurt curry." at bounding box center [404, 470] width 356 height 71
click at [241, 448] on textarea "Gram flour fritters simmered in a spiced yogurt curry." at bounding box center [404, 470] width 356 height 71
drag, startPoint x: 227, startPoint y: 441, endPoint x: 278, endPoint y: 446, distance: 51.3
click at [278, 446] on textarea "Gram flour fritters simmered in a spiced yogurt curry." at bounding box center [404, 470] width 356 height 71
click at [306, 445] on textarea "Gram flour fritters simmered in a spiced yogurt curry." at bounding box center [404, 470] width 356 height 71
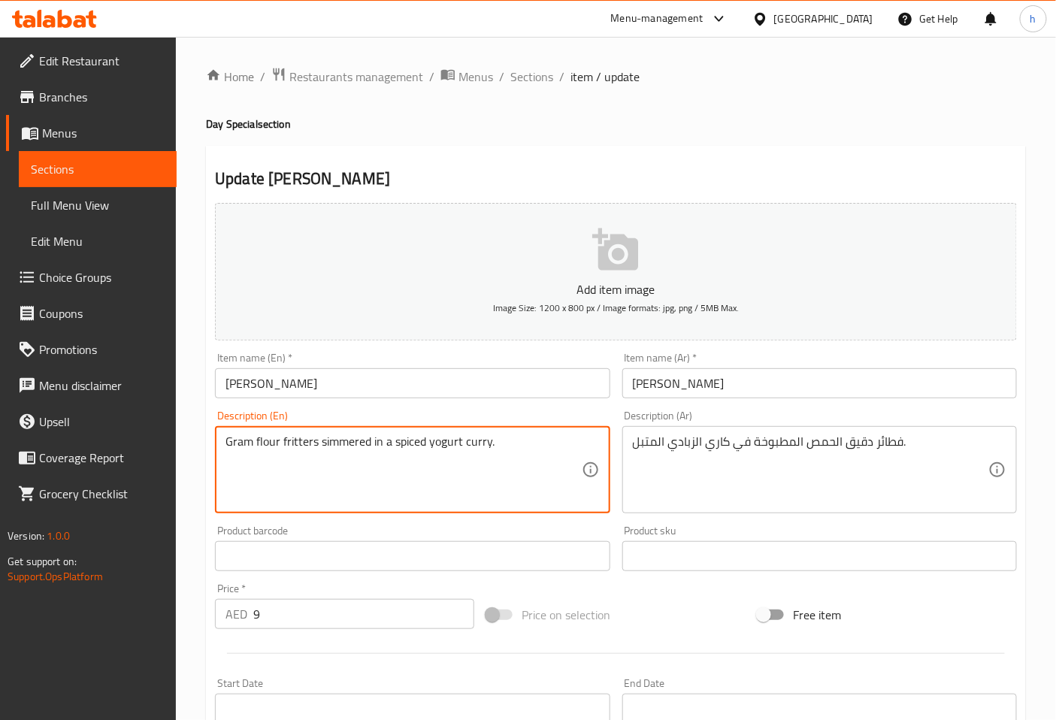
click at [306, 445] on textarea "Gram flour fritters simmered in a spiced yogurt curry." at bounding box center [404, 470] width 356 height 71
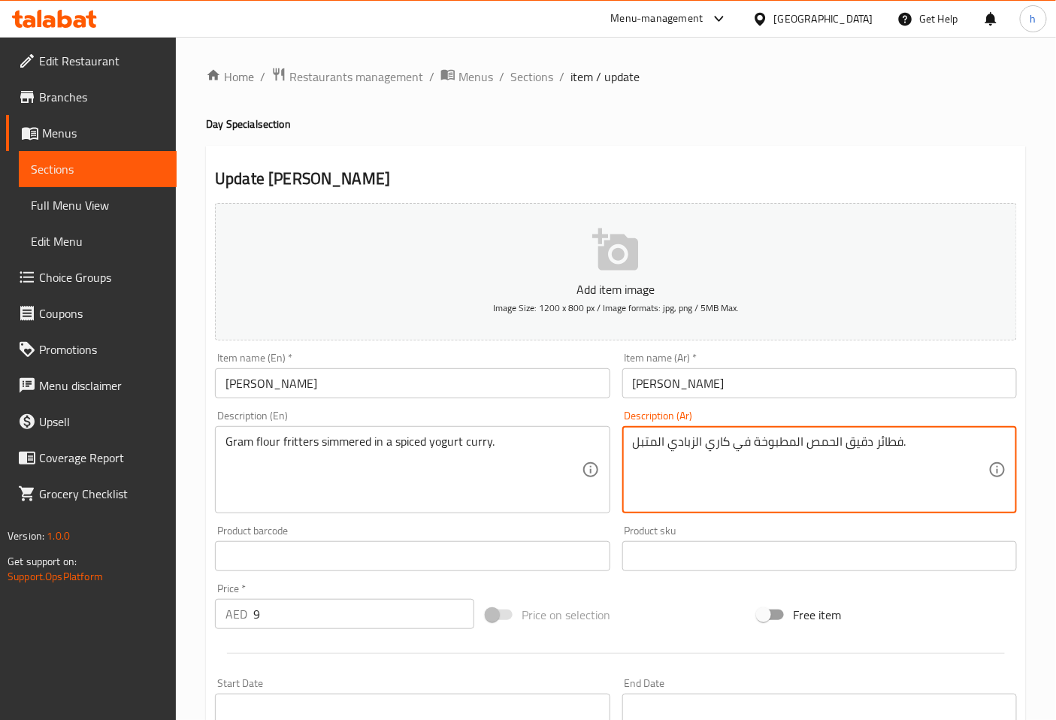
drag, startPoint x: 806, startPoint y: 445, endPoint x: 874, endPoint y: 447, distance: 67.7
click at [832, 442] on textarea "فطائر دقيق الحمص المطبوخة في كاري الزبادي المتبل." at bounding box center [811, 470] width 356 height 71
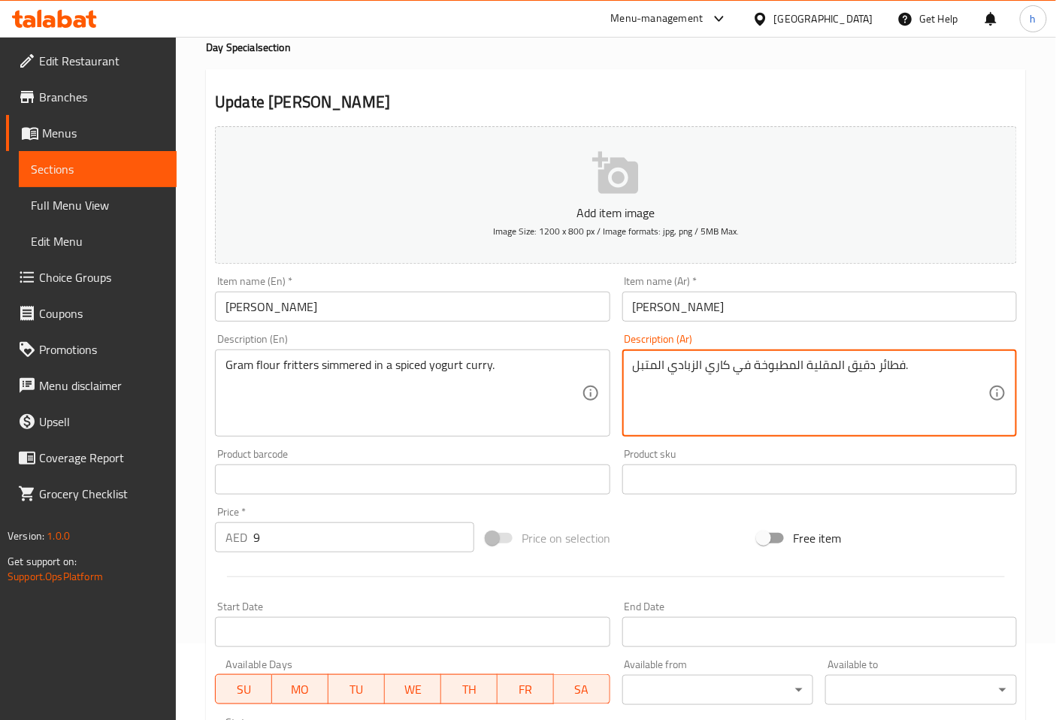
scroll to position [250, 0]
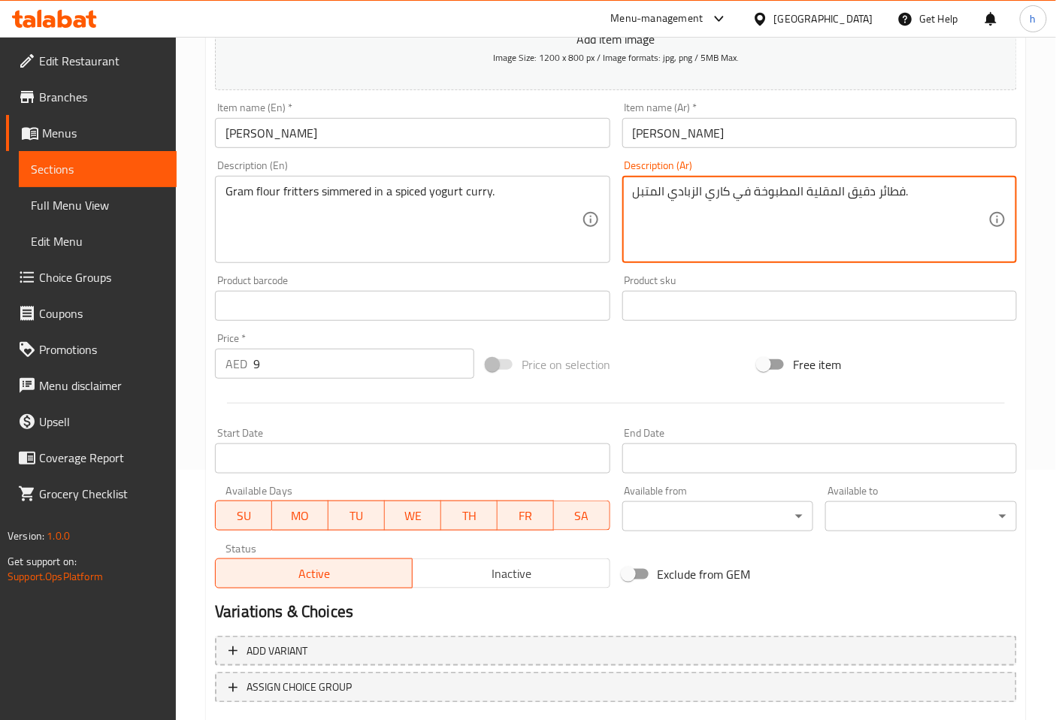
type textarea "فطائر دقيق المقلية المطبوخة في كاري الزبادي المتبل."
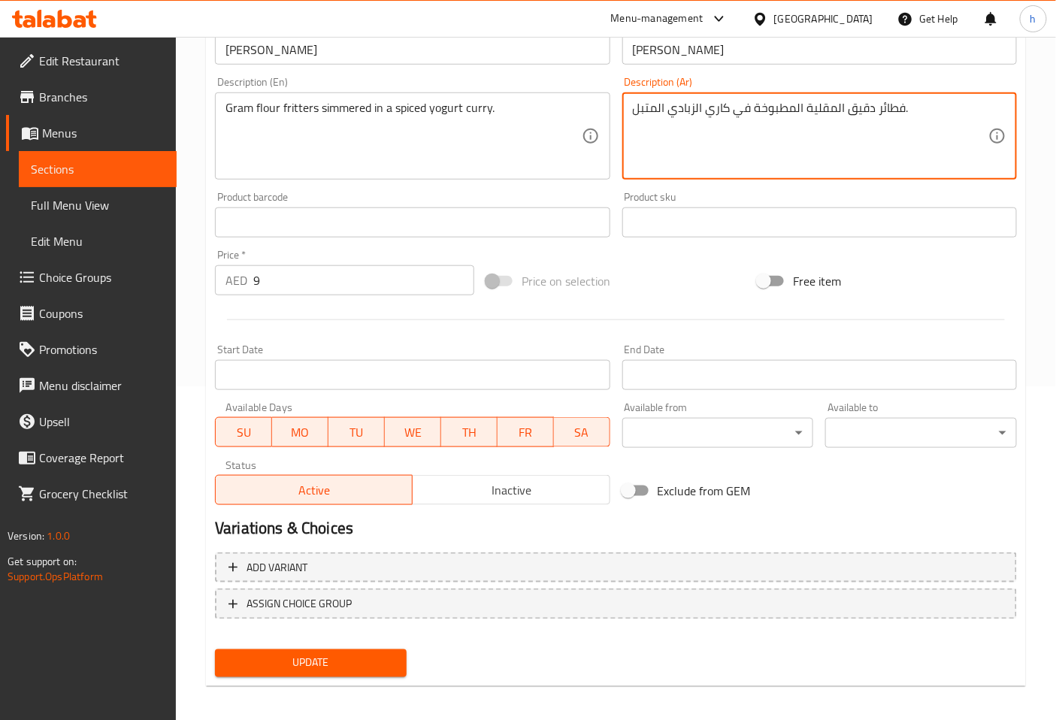
scroll to position [339, 0]
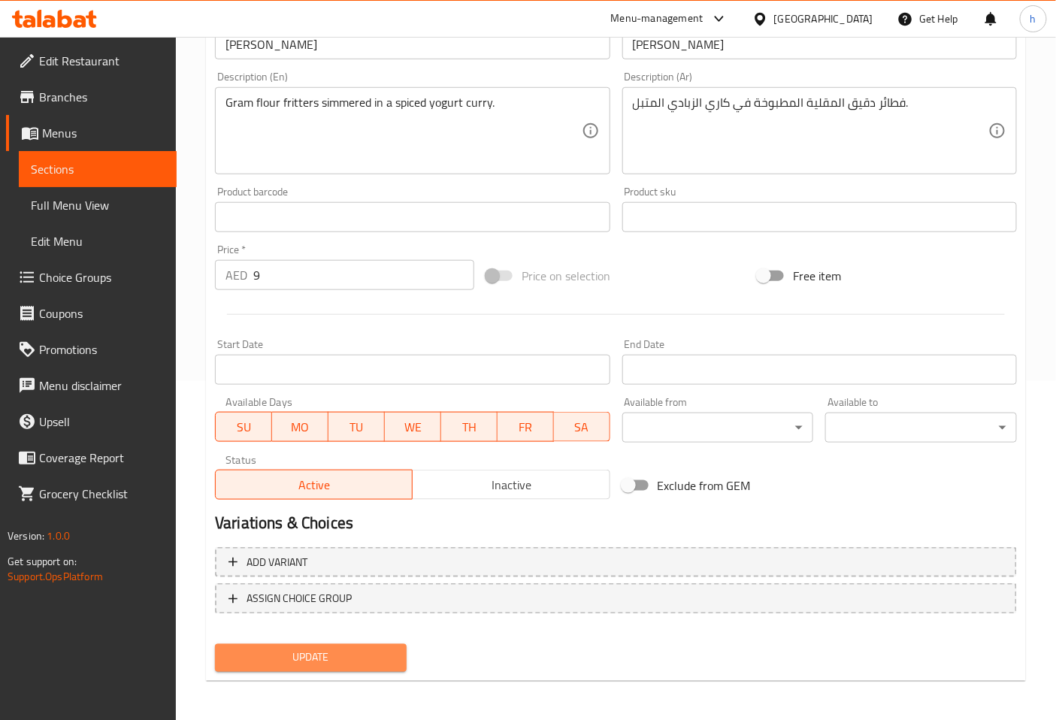
click at [382, 656] on span "Update" at bounding box center [311, 658] width 168 height 19
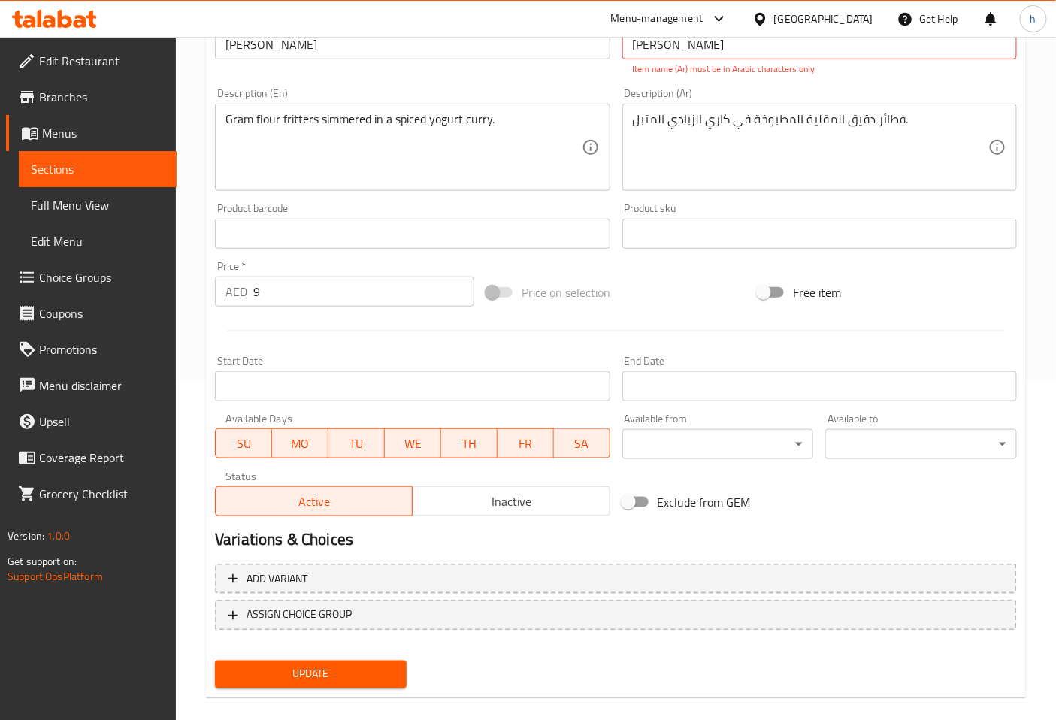
click at [352, 665] on span "Update" at bounding box center [311, 674] width 168 height 19
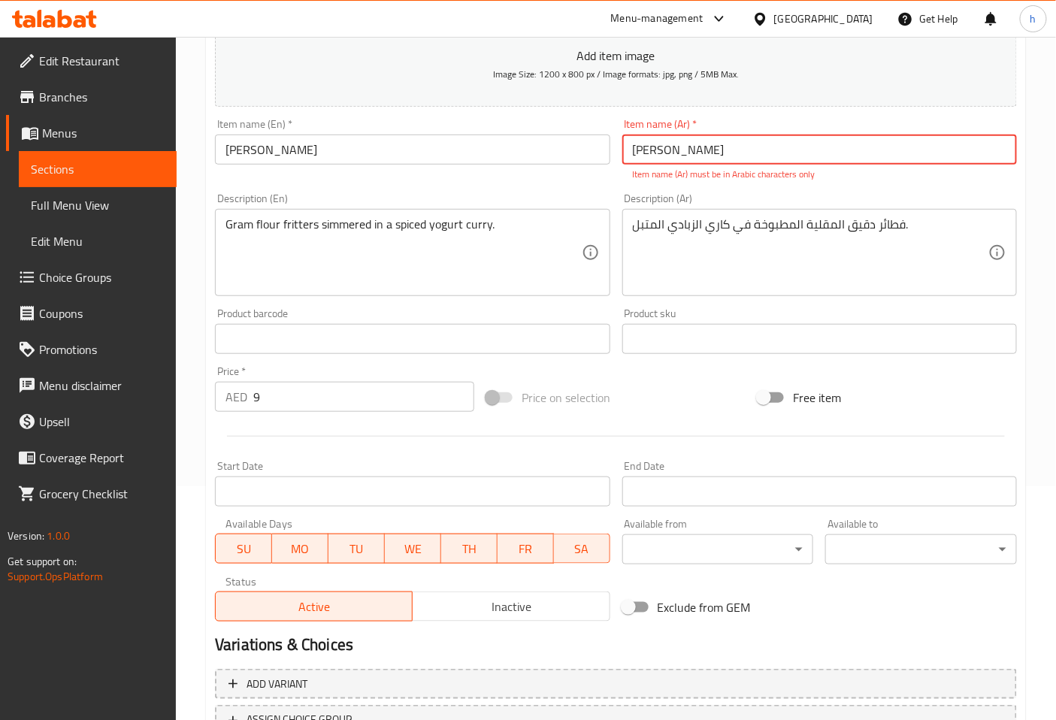
scroll to position [171, 0]
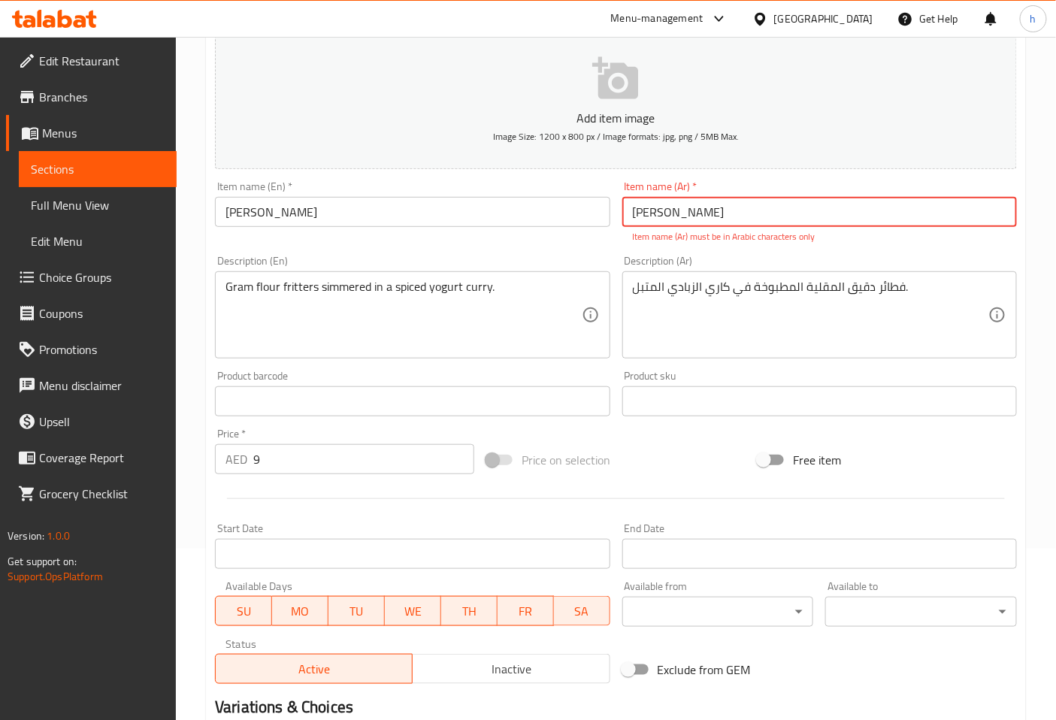
click at [655, 213] on input "[PERSON_NAME]" at bounding box center [820, 212] width 395 height 30
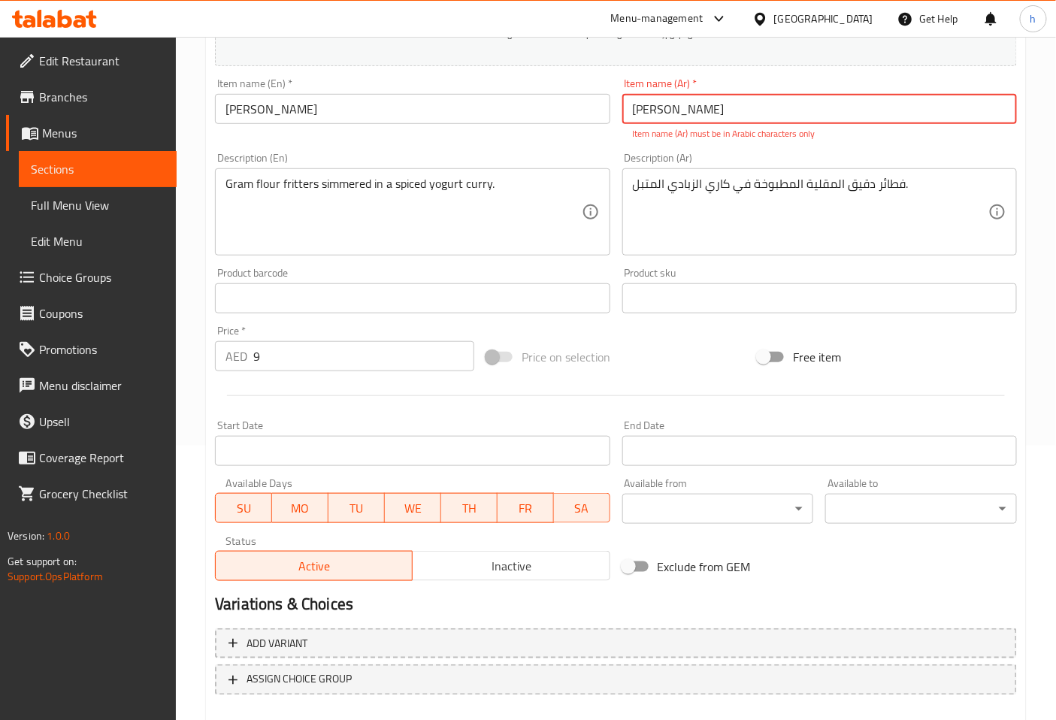
scroll to position [356, 0]
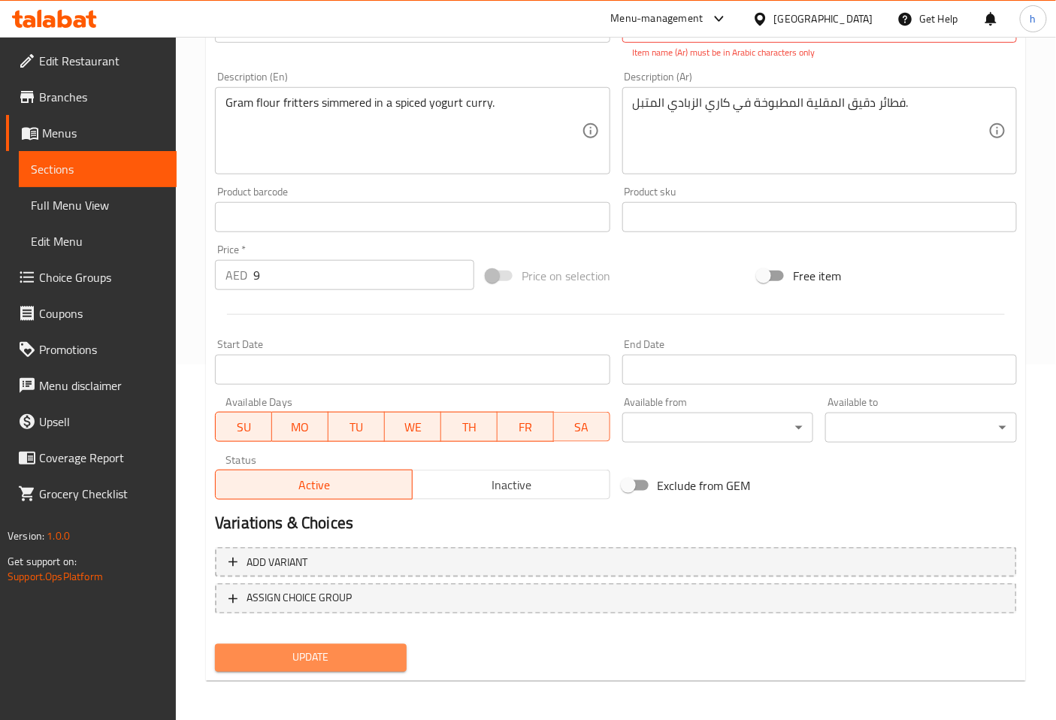
click at [296, 666] on button "Update" at bounding box center [311, 658] width 192 height 28
click at [386, 638] on div "Update" at bounding box center [311, 658] width 204 height 40
click at [385, 656] on span "Update" at bounding box center [311, 658] width 168 height 19
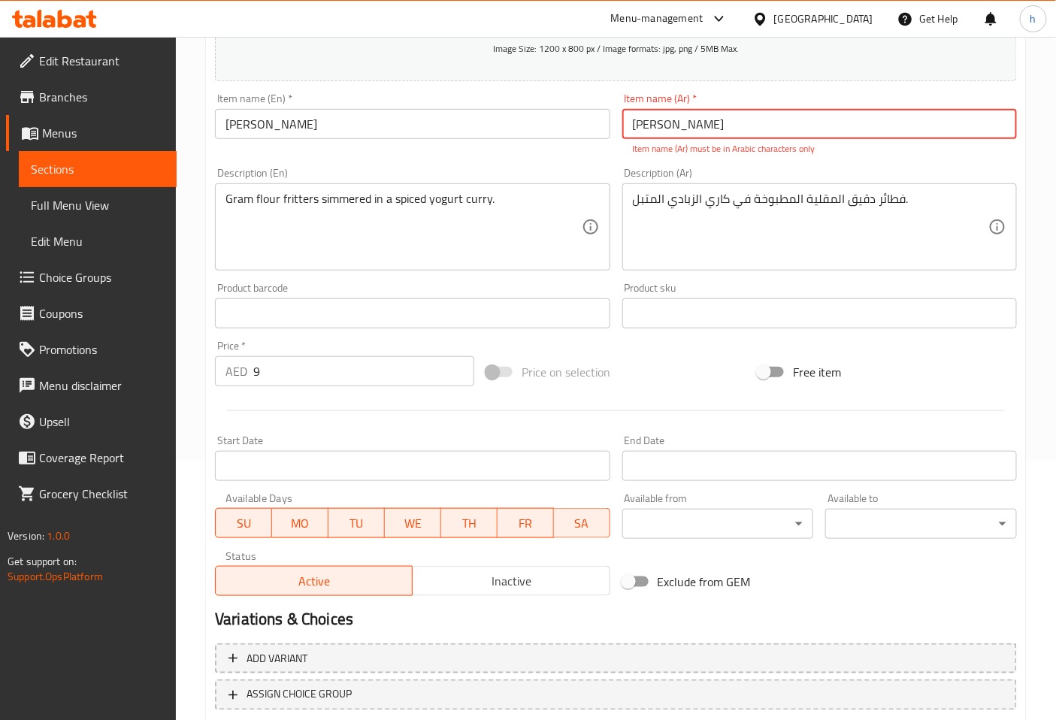
scroll to position [105, 0]
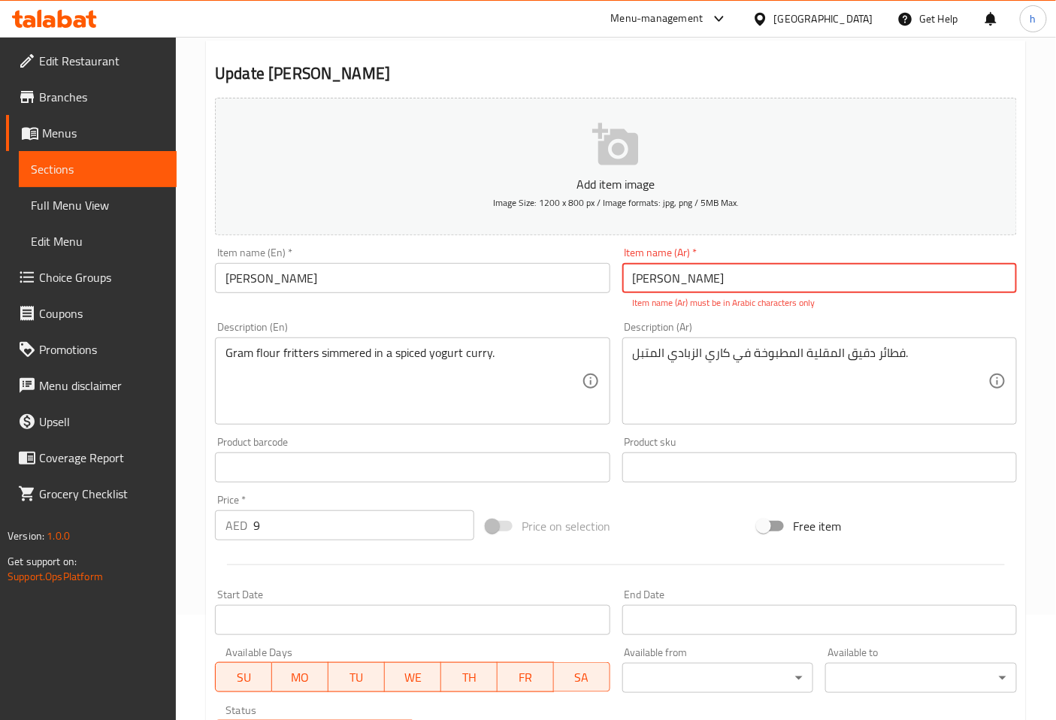
click at [686, 274] on input "[PERSON_NAME]" at bounding box center [820, 278] width 395 height 30
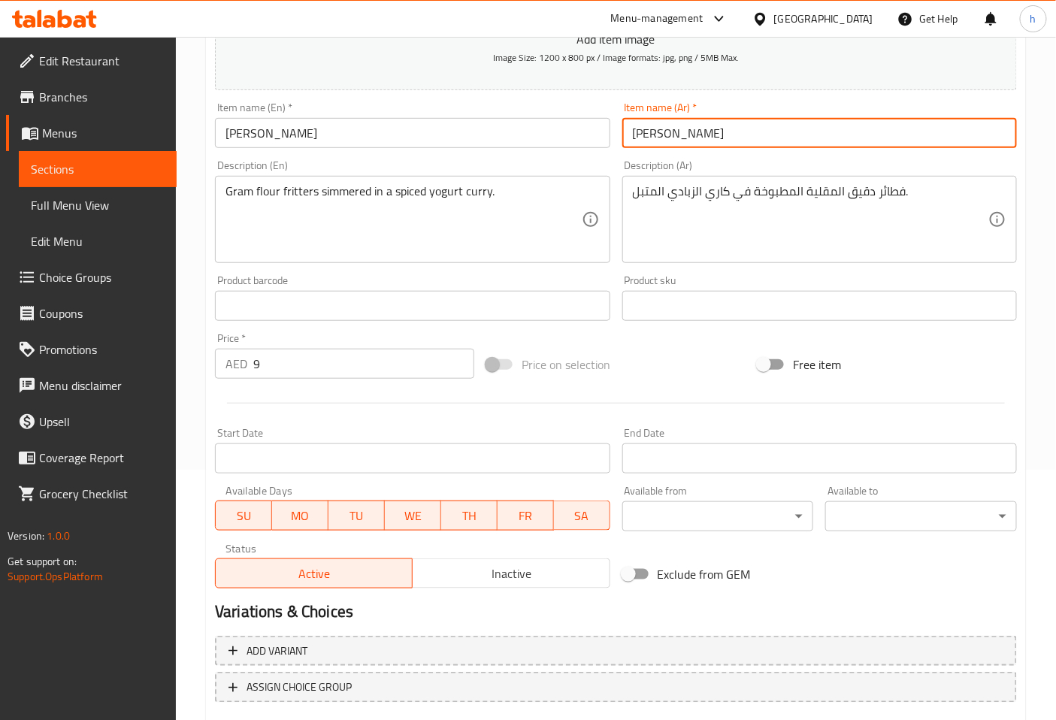
scroll to position [339, 0]
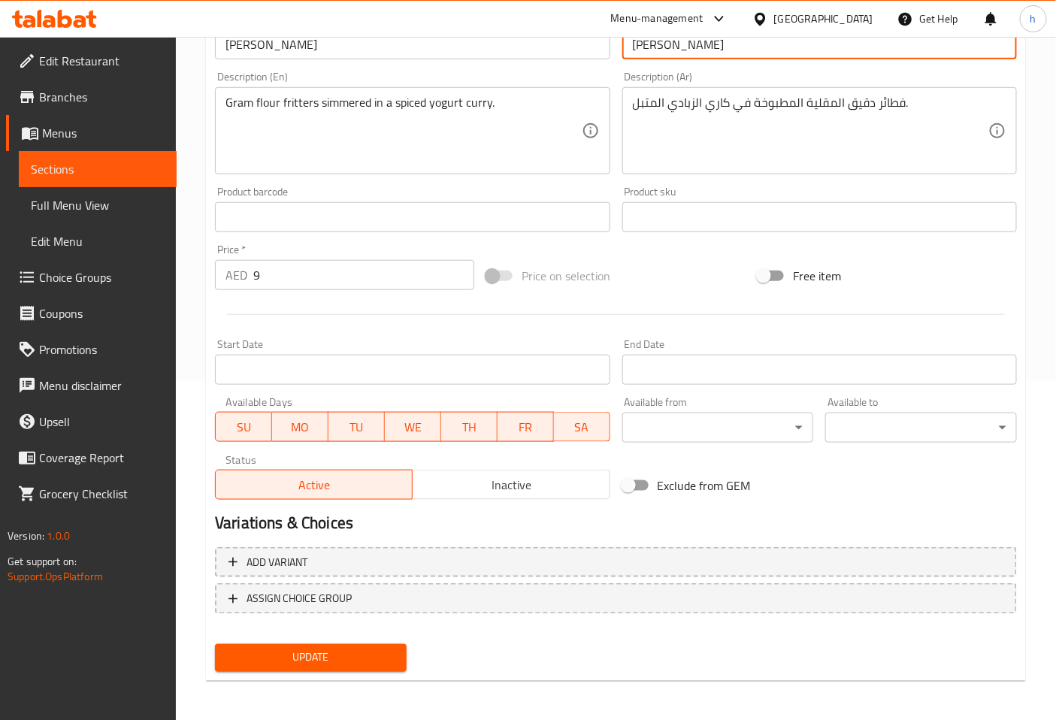
type input "[PERSON_NAME]"
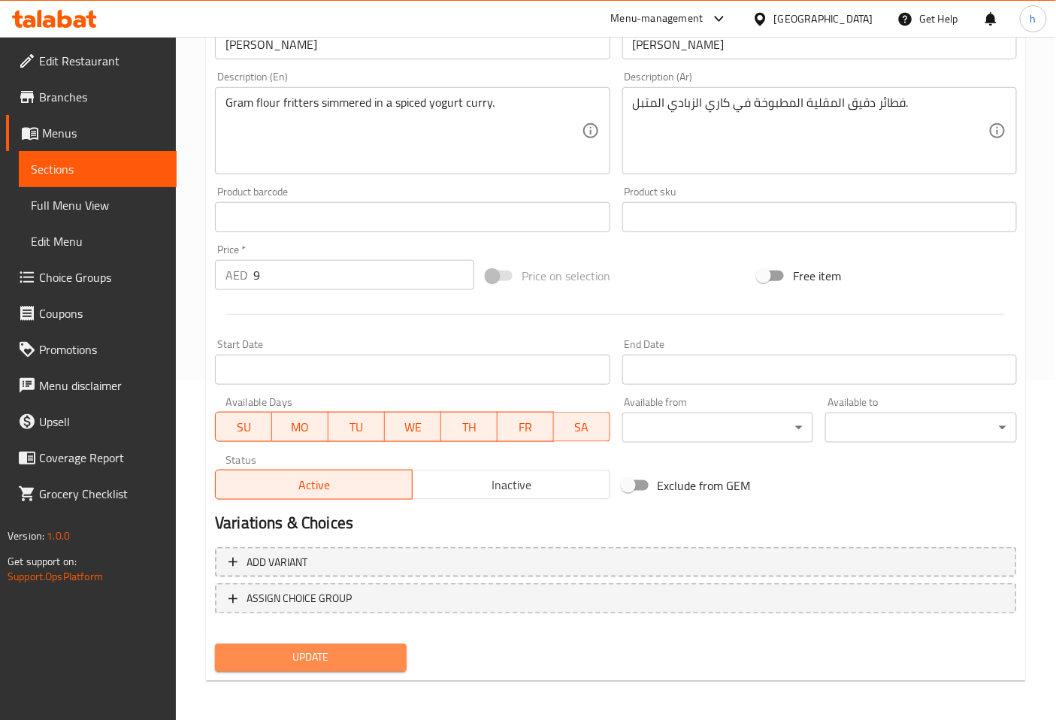
click at [371, 656] on span "Update" at bounding box center [311, 658] width 168 height 19
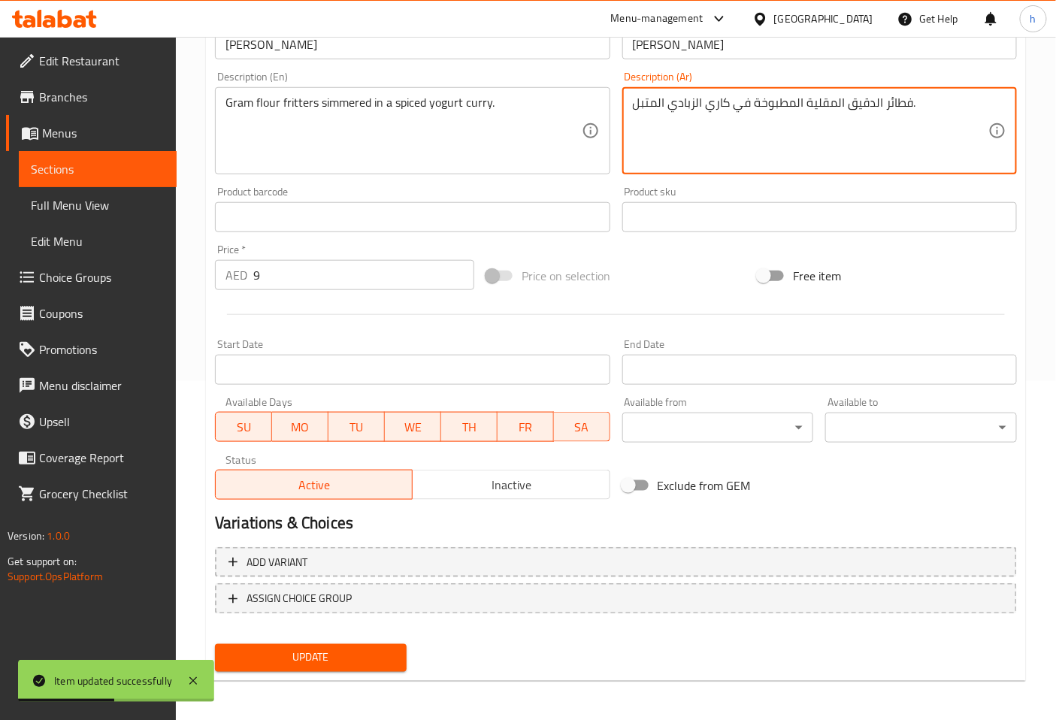
type textarea "فطائر الدقيق المقلية المطبوخة في كاري الزبادي المتبل."
click at [372, 650] on span "Update" at bounding box center [311, 658] width 168 height 19
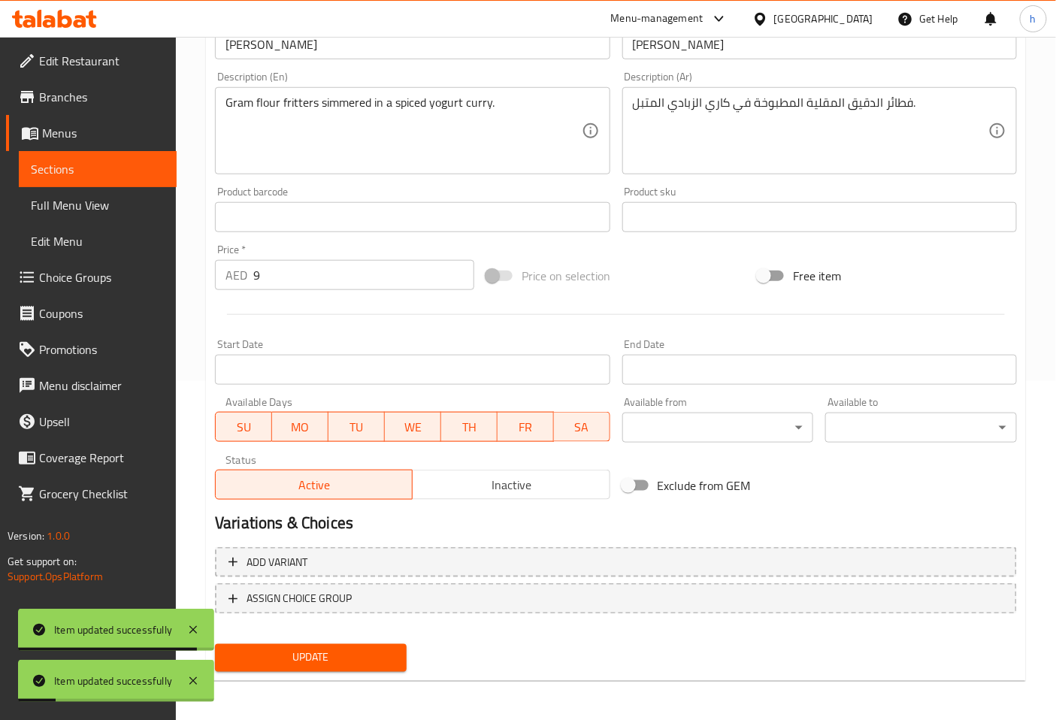
click at [378, 649] on span "Update" at bounding box center [311, 658] width 168 height 19
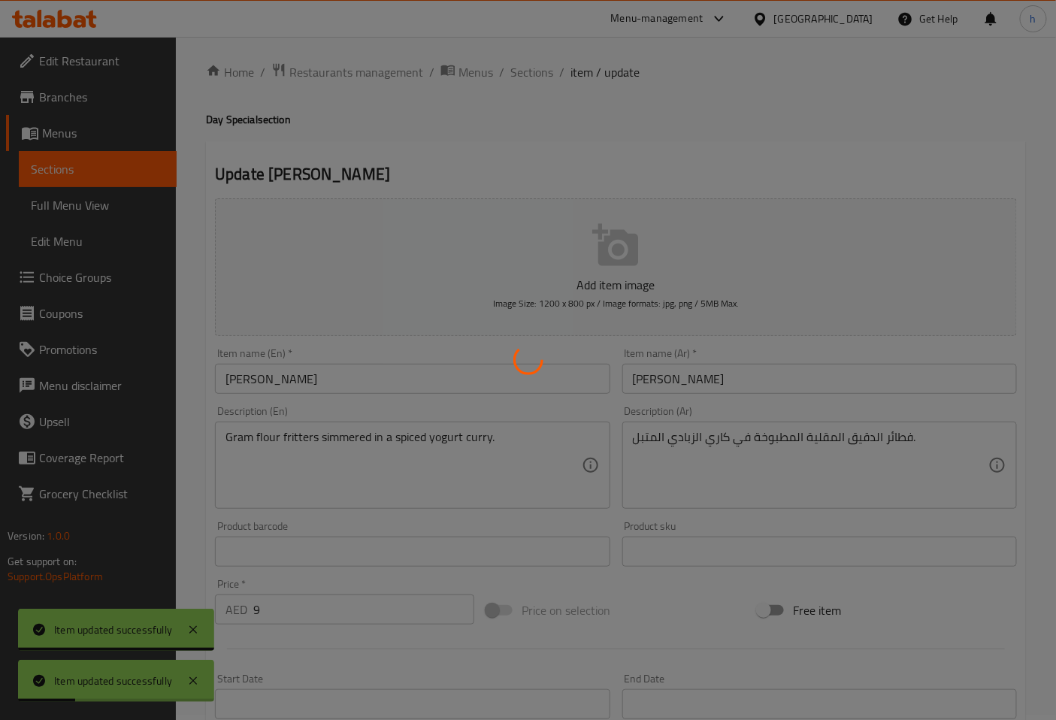
scroll to position [0, 0]
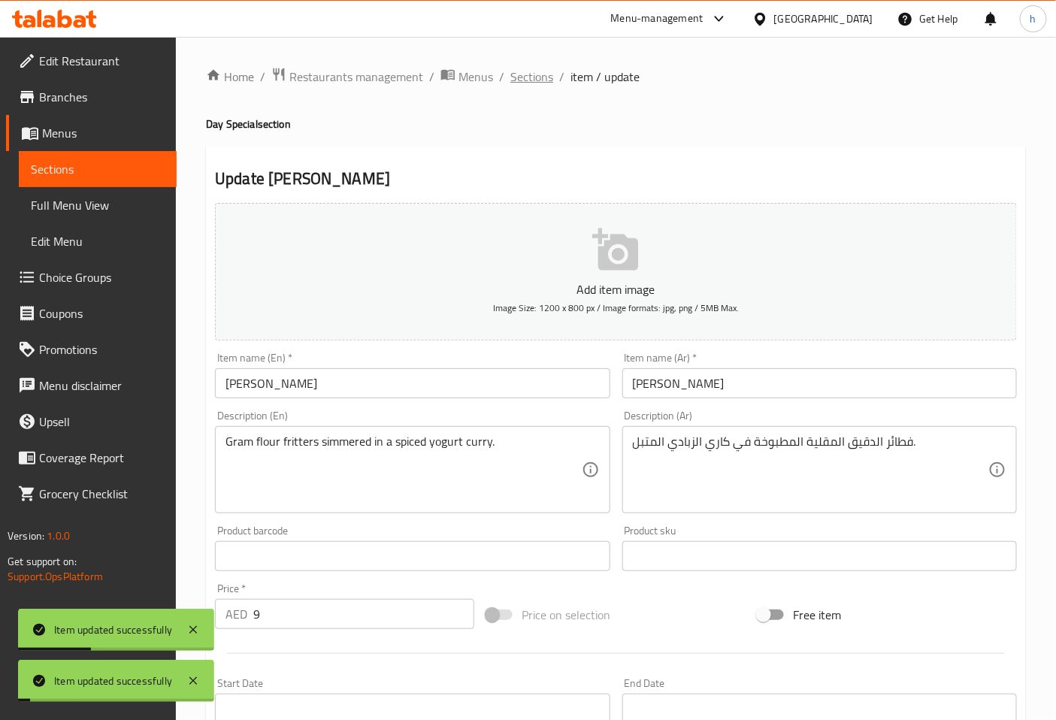
click at [532, 74] on span "Sections" at bounding box center [532, 77] width 43 height 18
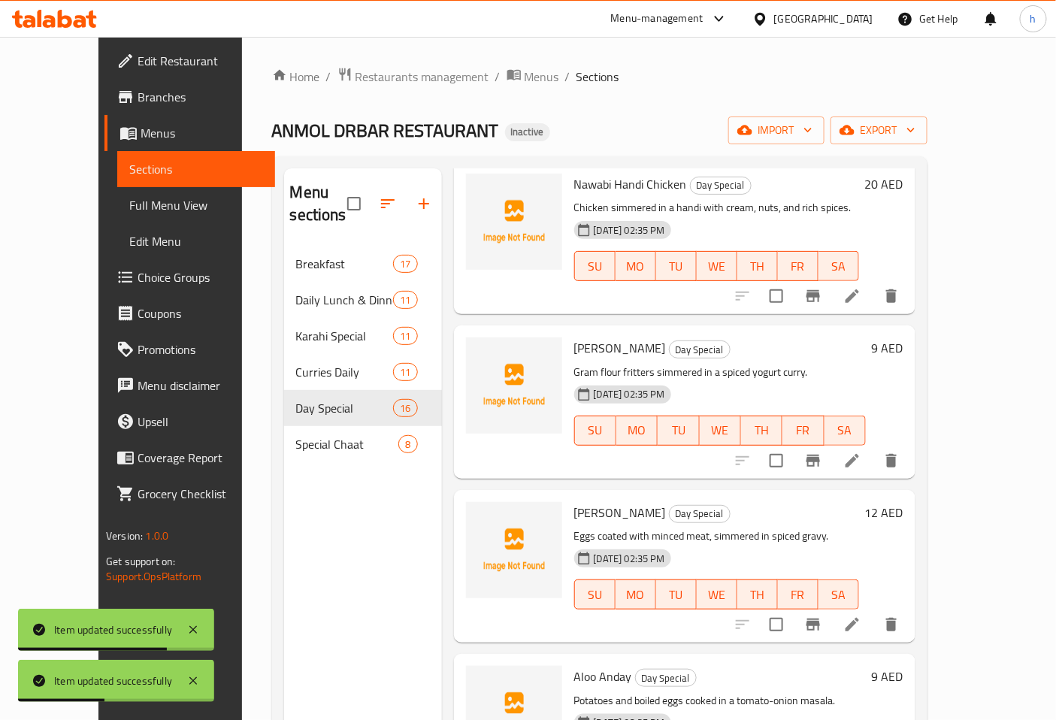
scroll to position [1169, 0]
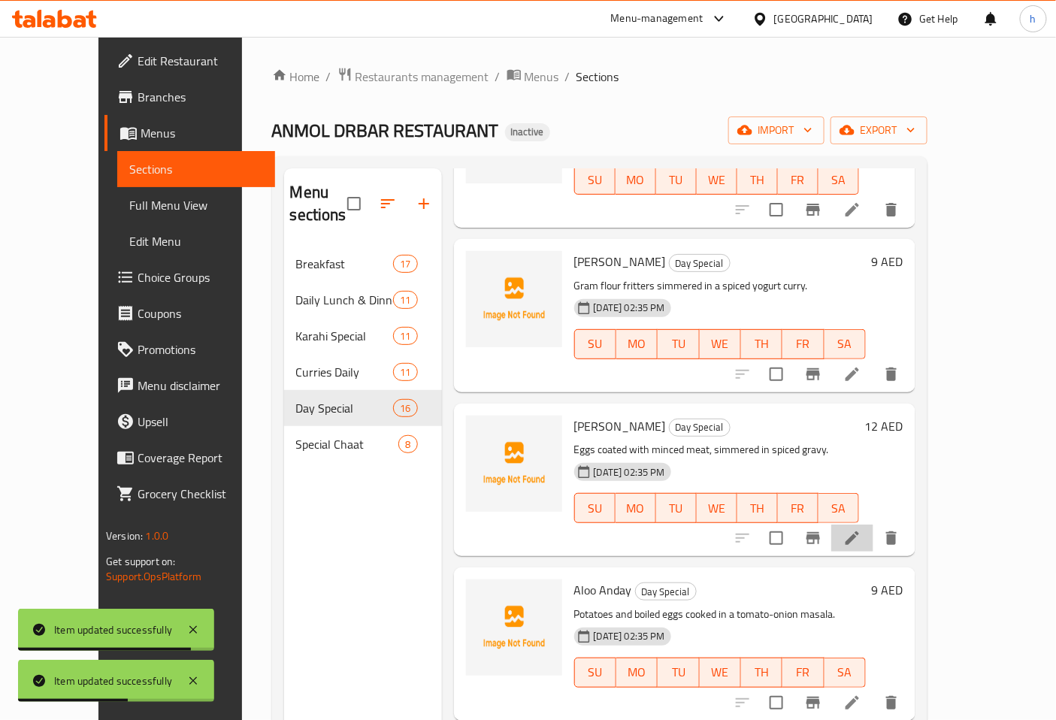
click at [874, 525] on li at bounding box center [853, 538] width 42 height 27
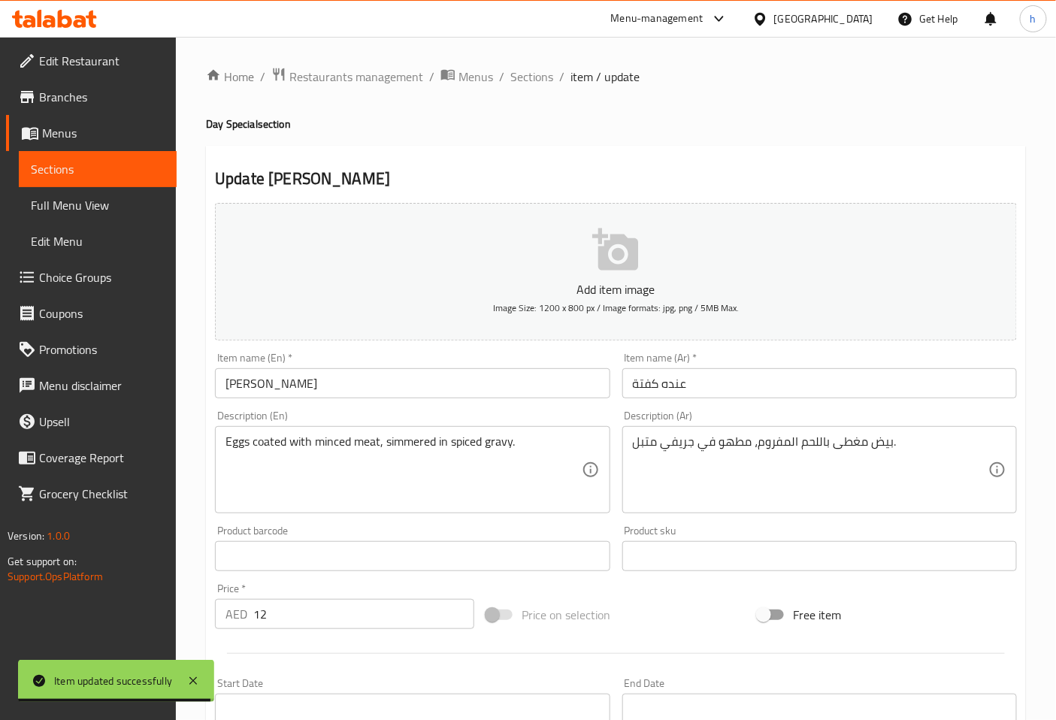
click at [246, 381] on input "[PERSON_NAME]" at bounding box center [412, 383] width 395 height 30
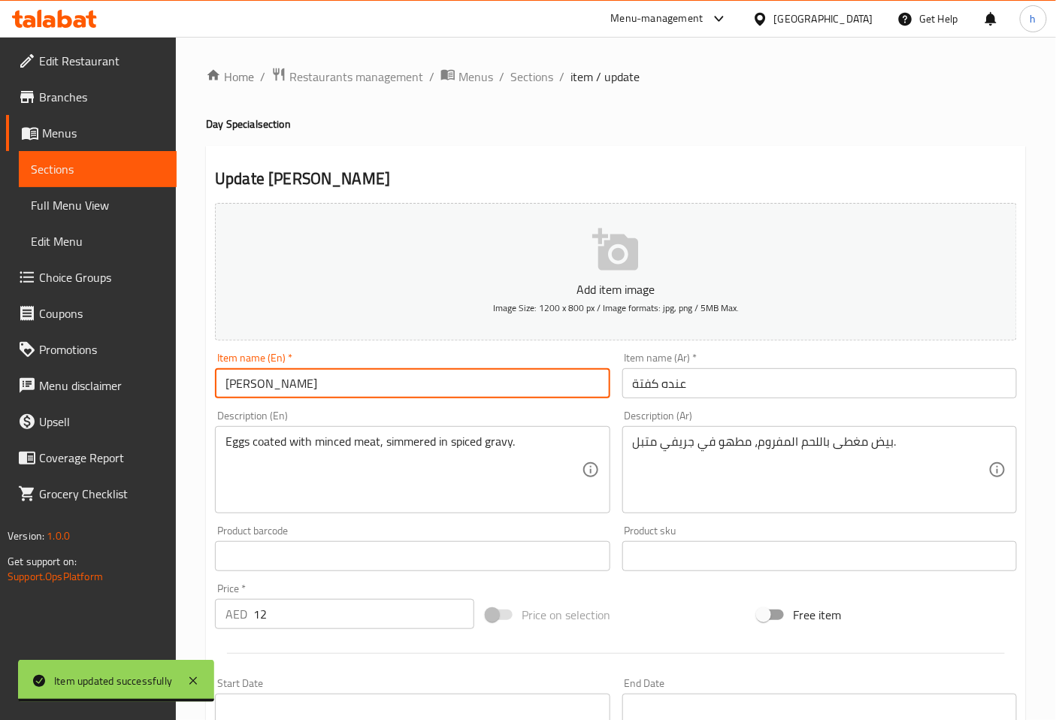
click at [246, 381] on input "[PERSON_NAME]" at bounding box center [412, 383] width 395 height 30
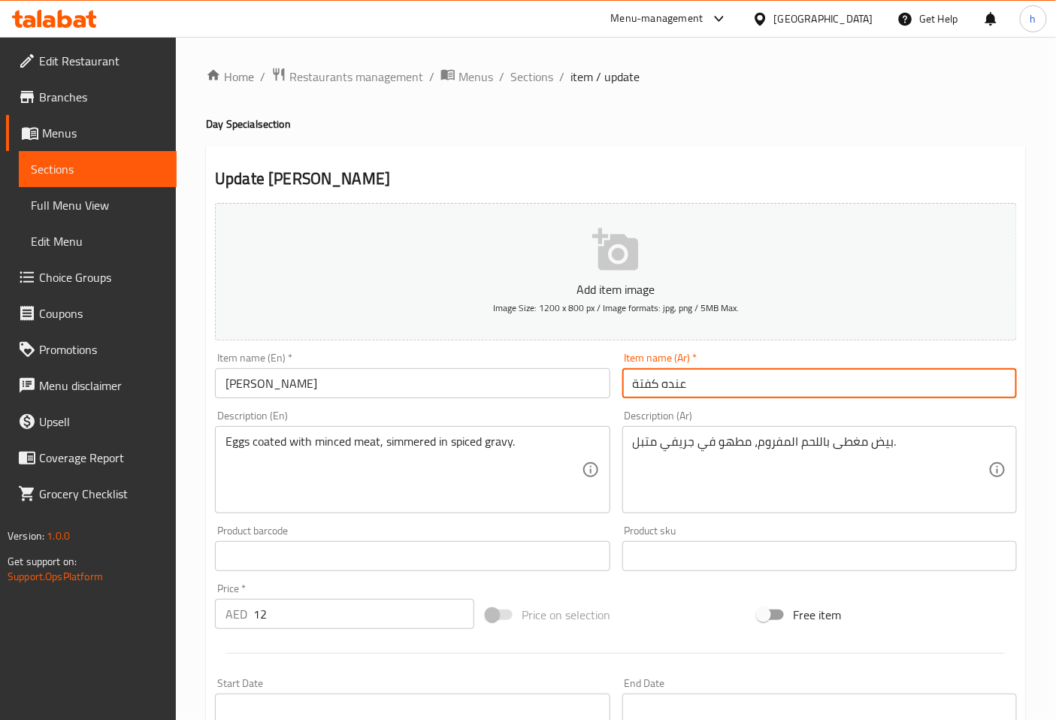
click at [697, 378] on input "عنده كفتة" at bounding box center [820, 383] width 395 height 30
click at [677, 381] on input "عنده كفتة" at bounding box center [820, 383] width 395 height 30
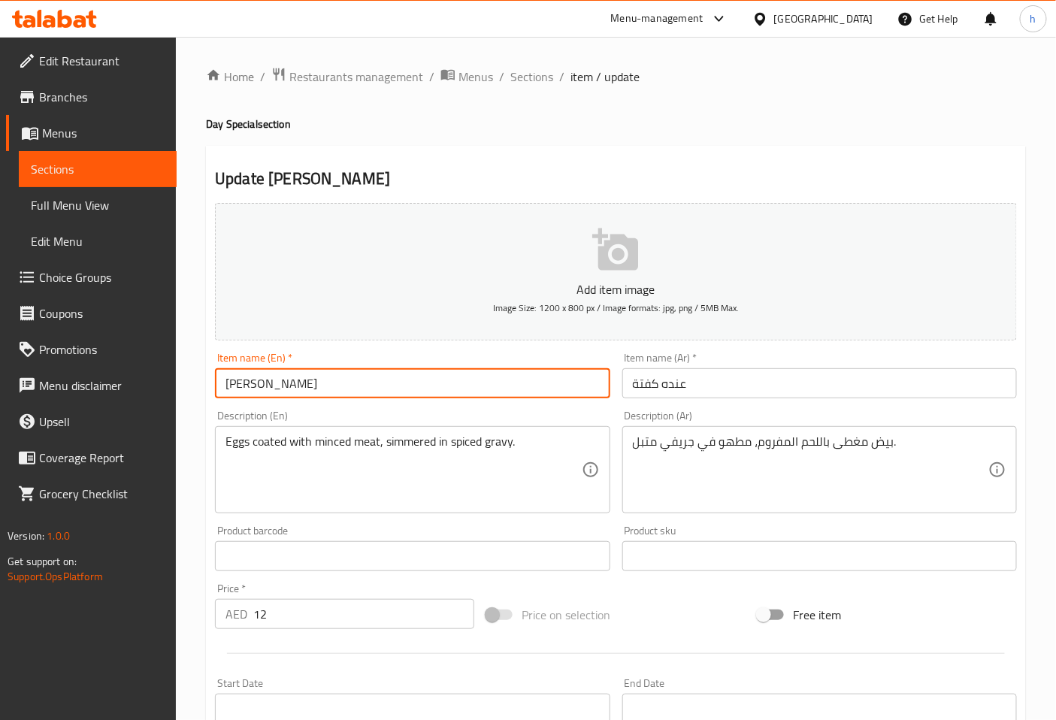
click at [265, 384] on input "[PERSON_NAME]" at bounding box center [412, 383] width 395 height 30
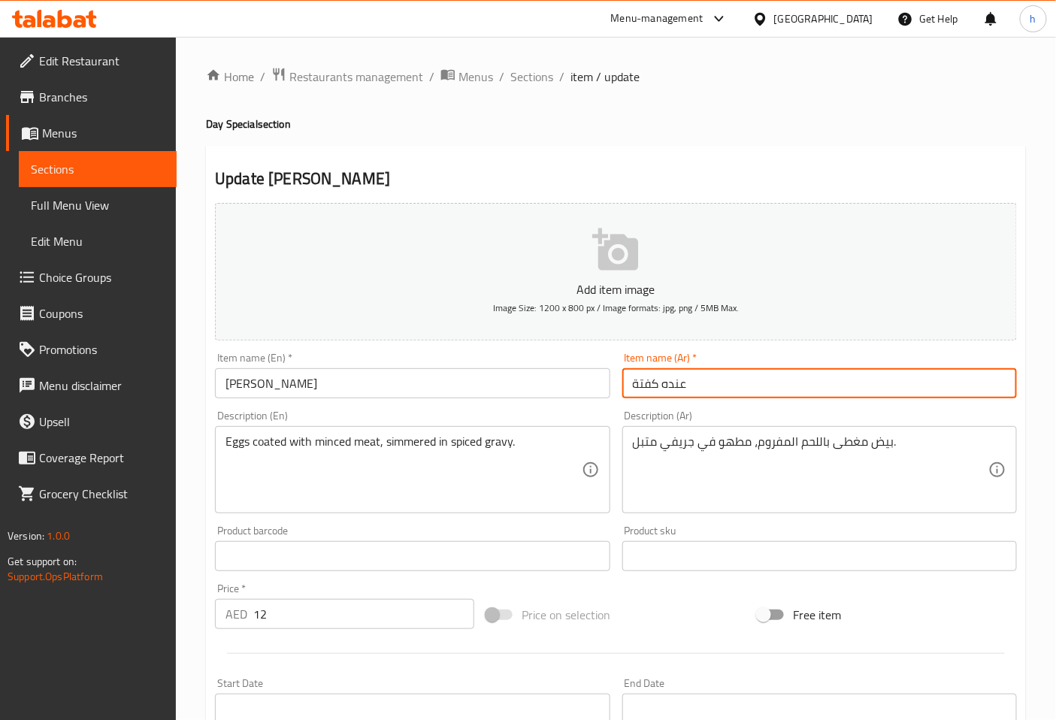
click at [681, 395] on input "عنده كفتة" at bounding box center [820, 383] width 395 height 30
click at [666, 380] on input "عنده كفتة" at bounding box center [820, 383] width 395 height 30
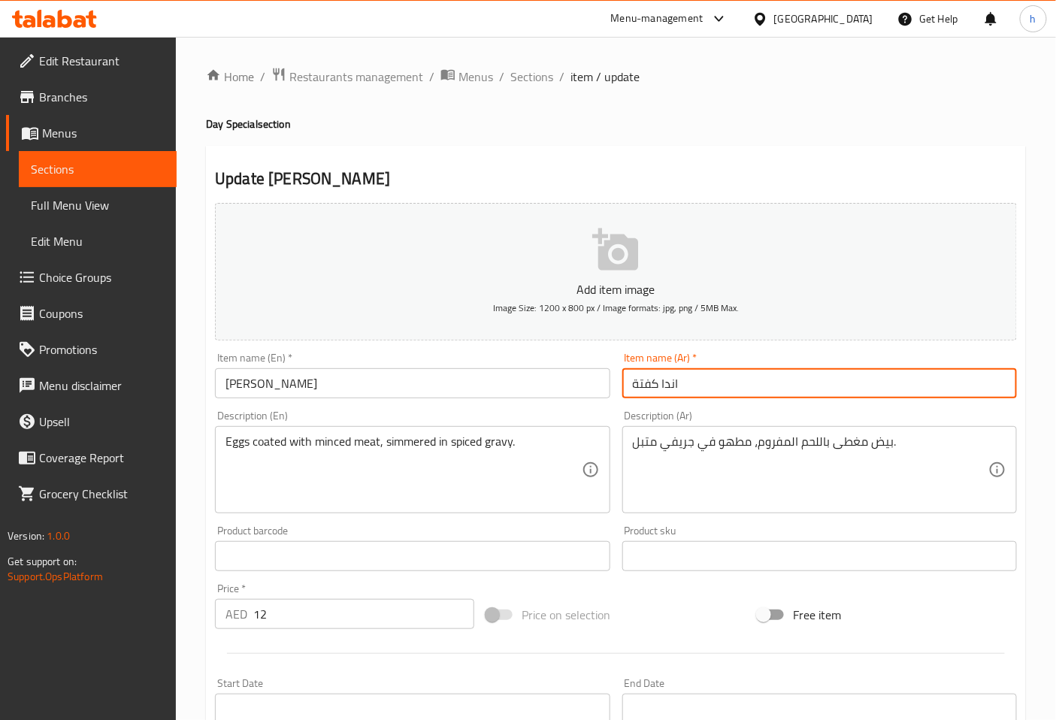
type input "اندا كفتة"
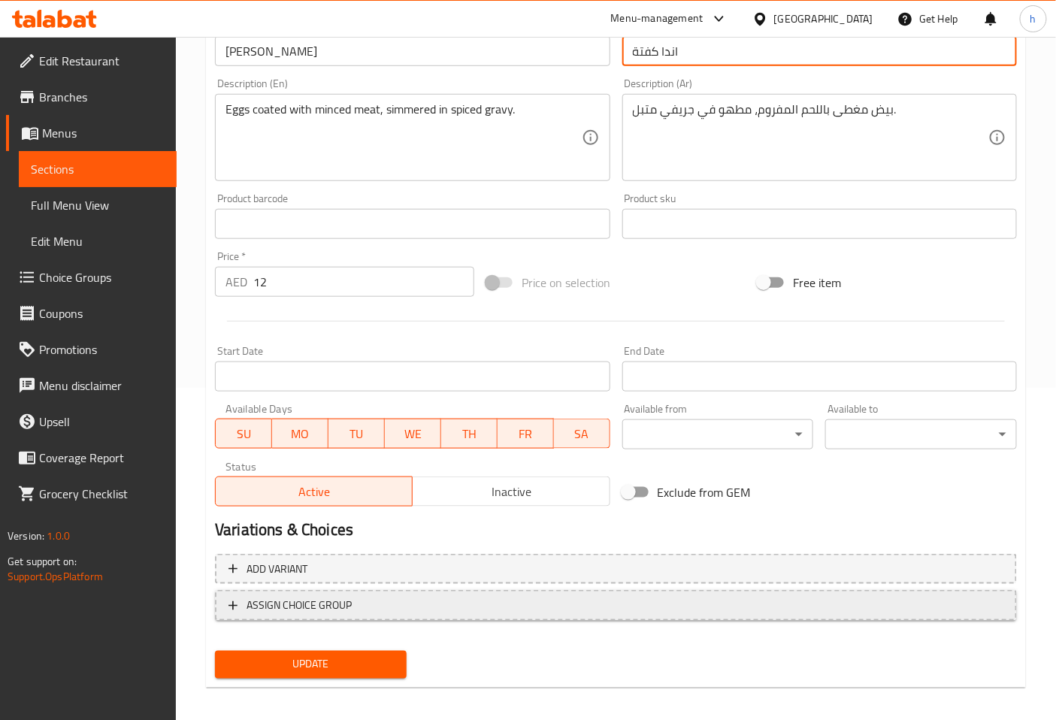
scroll to position [339, 0]
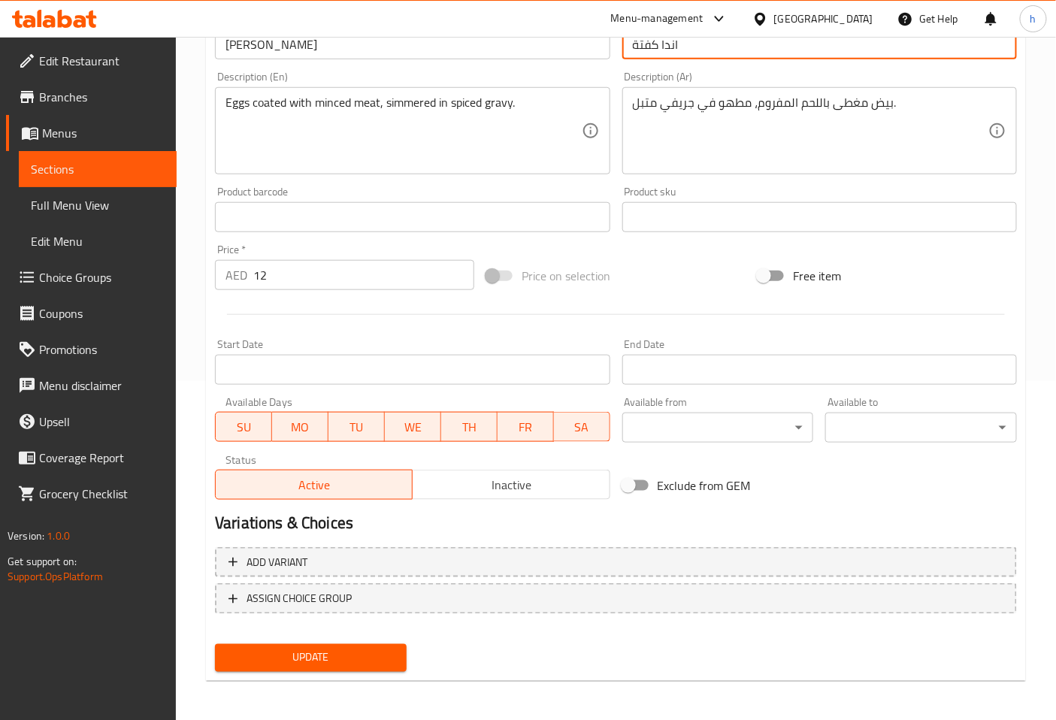
click at [328, 658] on span "Update" at bounding box center [311, 658] width 168 height 19
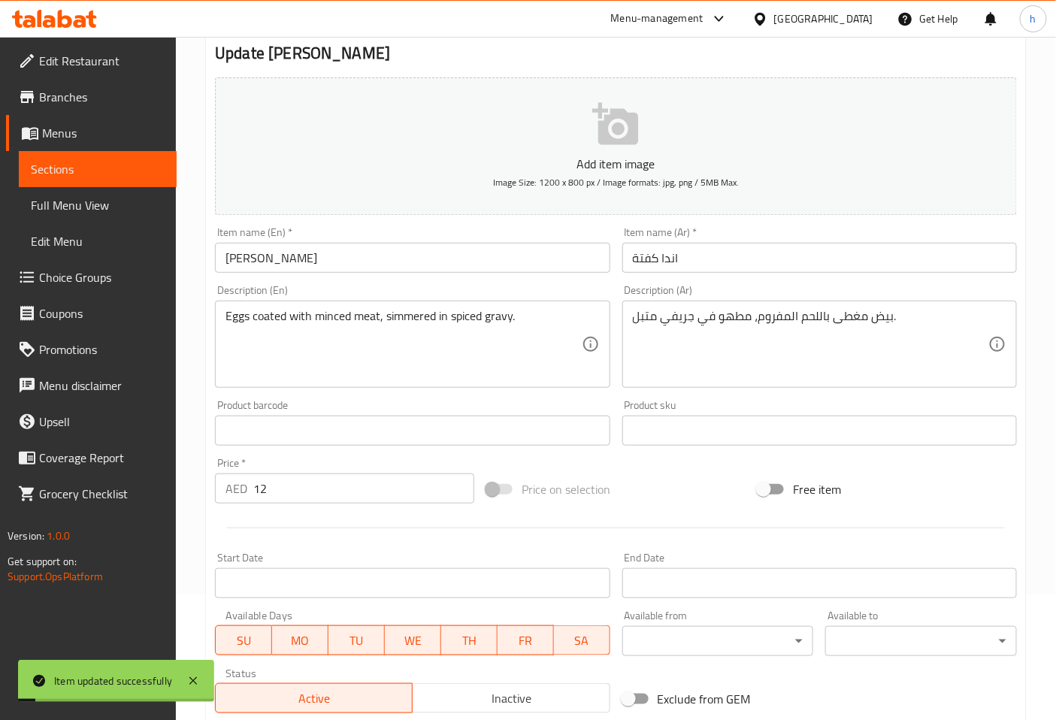
scroll to position [5, 0]
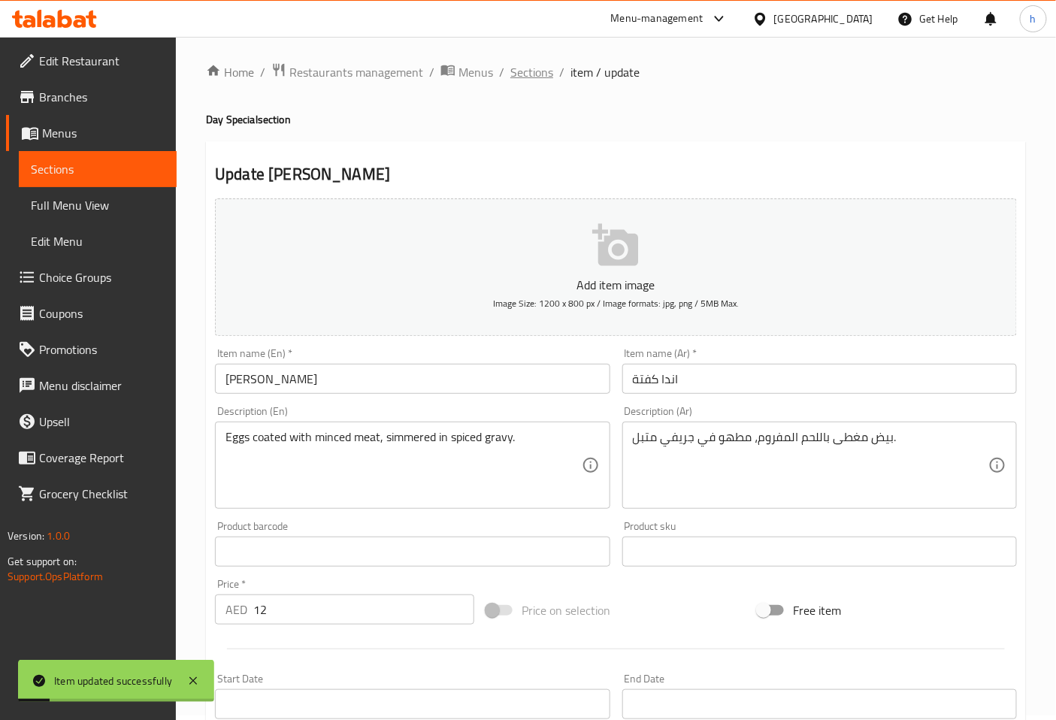
click at [543, 65] on span "Sections" at bounding box center [532, 72] width 43 height 18
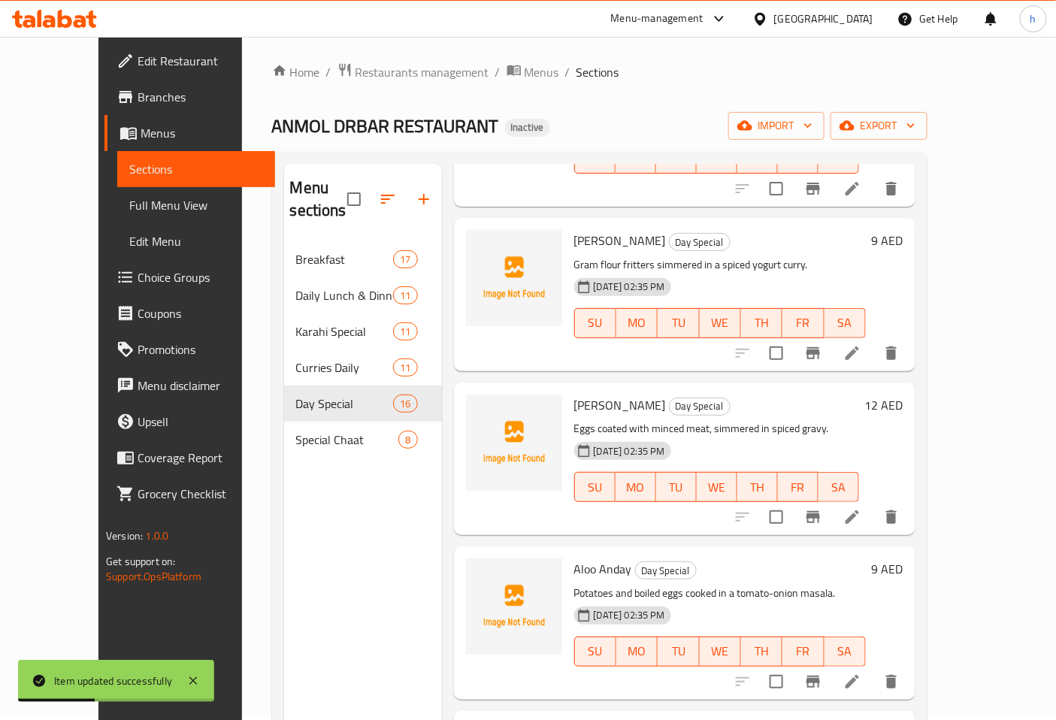
scroll to position [1336, 0]
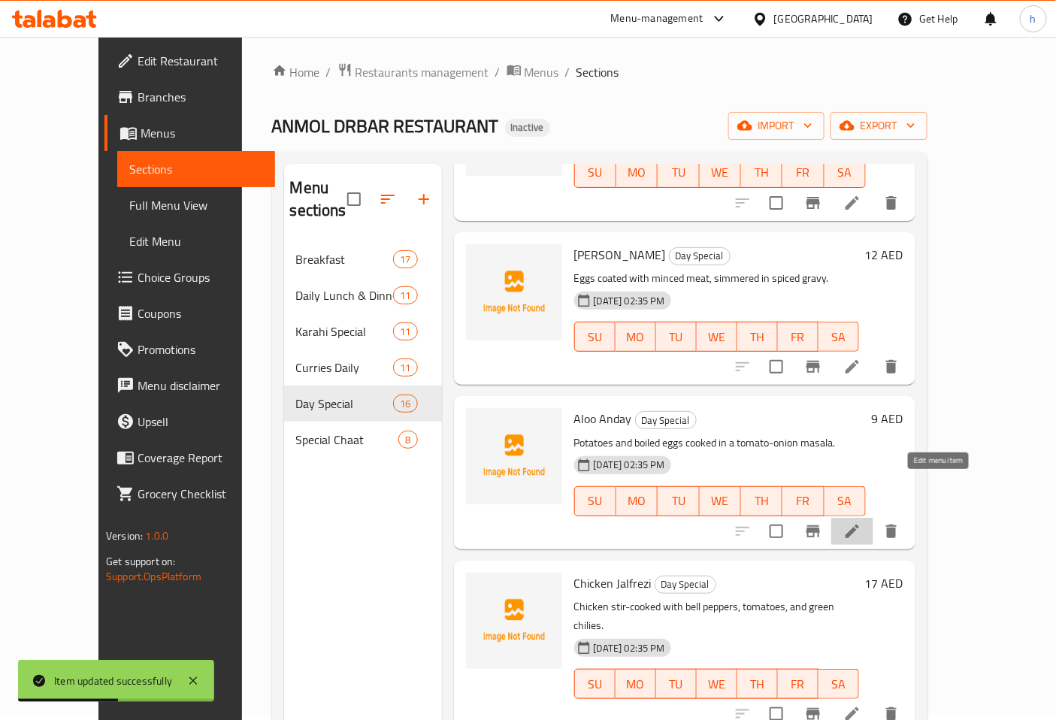
click at [862, 523] on icon at bounding box center [853, 532] width 18 height 18
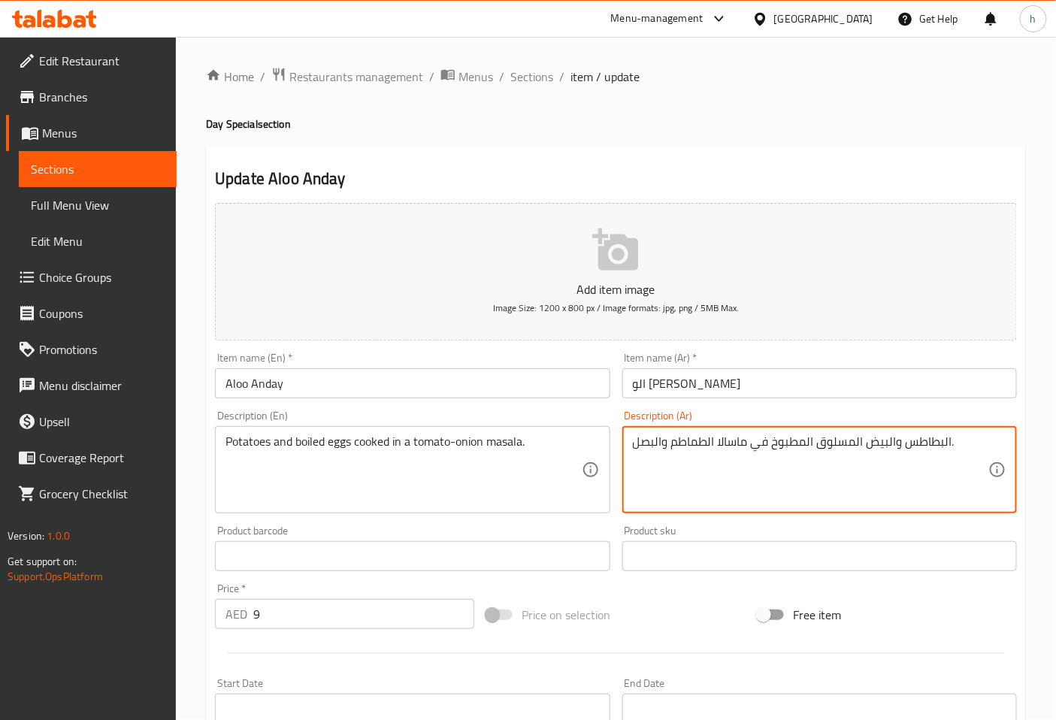
click at [696, 442] on textarea "البطاطس والبيض المسلوق المطبوخ في ماسالا الطماطم والبصل." at bounding box center [811, 470] width 356 height 71
click at [656, 447] on textarea "البطاطس والبيض المسلوق المطبوخ في ماسالا الطماطم والبصل." at bounding box center [811, 470] width 356 height 71
click at [674, 490] on textarea "البطاطس والبيض المسلوق المطبوخ في ماسالا الطماطم والبصل." at bounding box center [811, 470] width 356 height 71
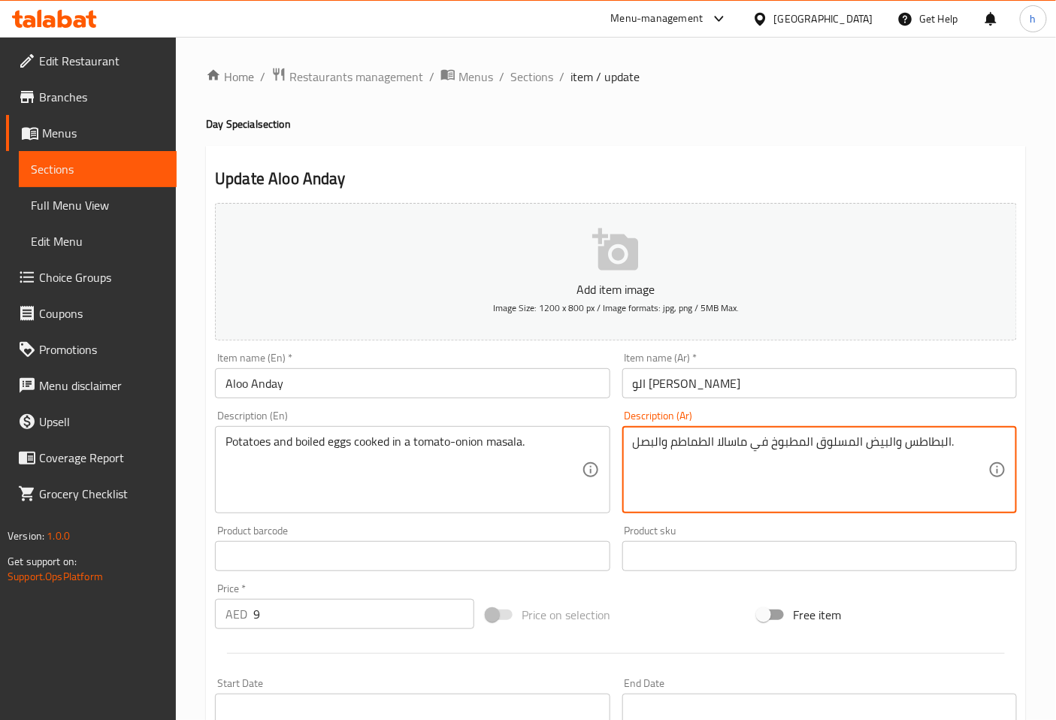
drag, startPoint x: 633, startPoint y: 447, endPoint x: 715, endPoint y: 451, distance: 82.1
click at [715, 451] on textarea "البطاطس والبيض المسلوق المطبوخ في ماسالا الطماطم والبصل." at bounding box center [811, 470] width 356 height 71
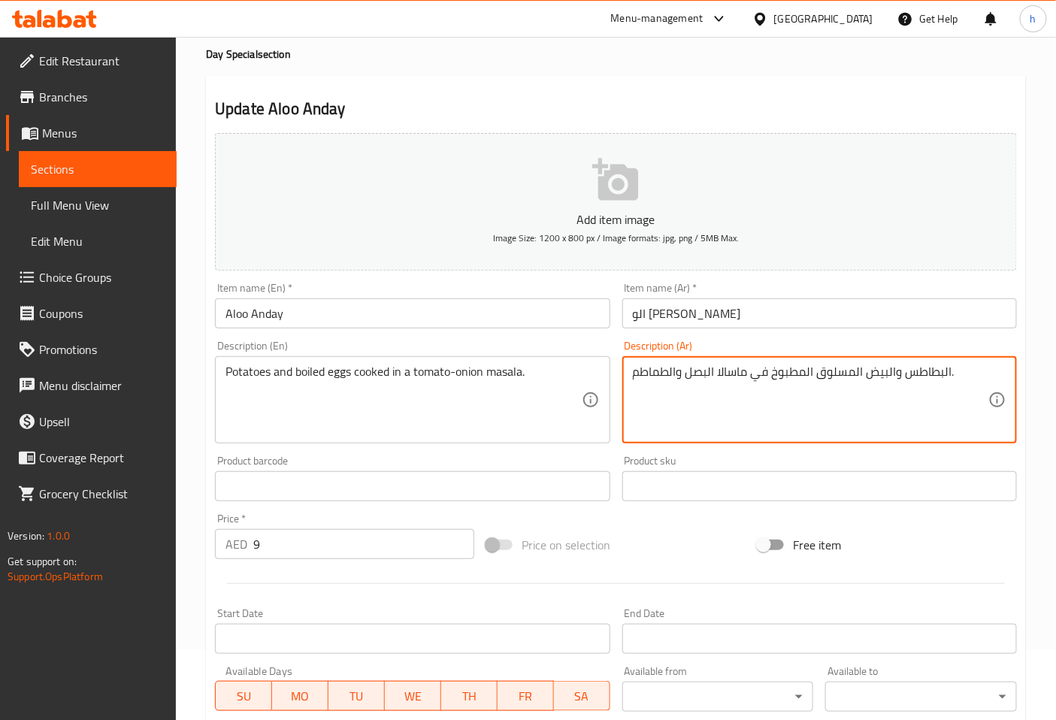
scroll to position [167, 0]
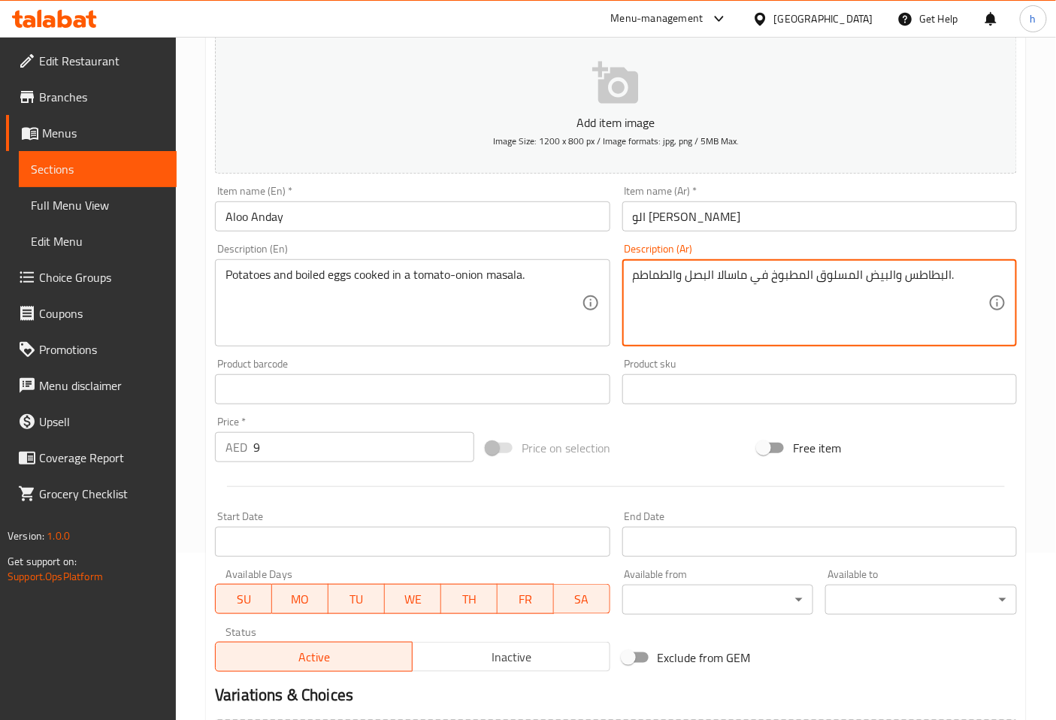
type textarea "البطاطس والبيض المسلوق المطبوخ في ماسالا البصل والطماطم."
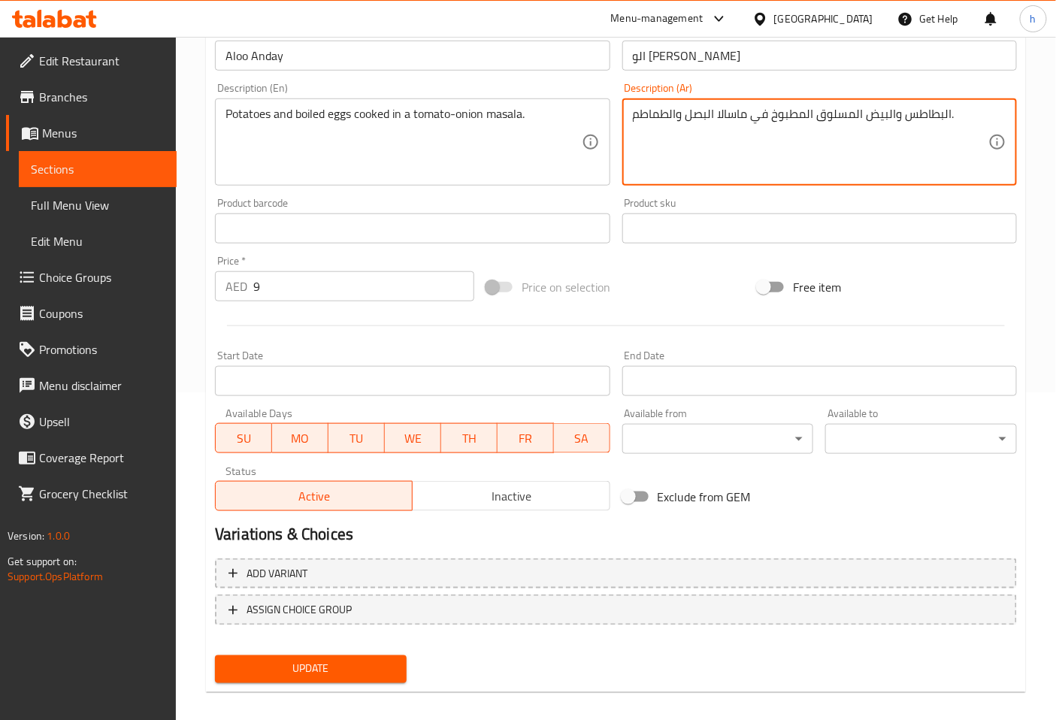
scroll to position [339, 0]
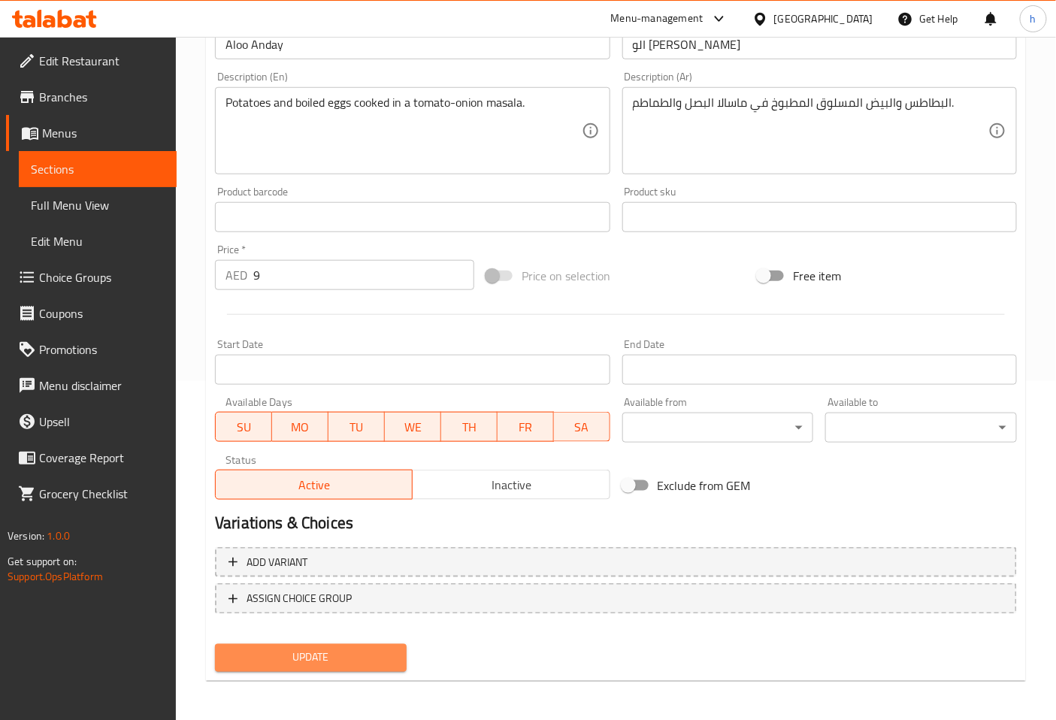
click at [365, 644] on button "Update" at bounding box center [311, 658] width 192 height 28
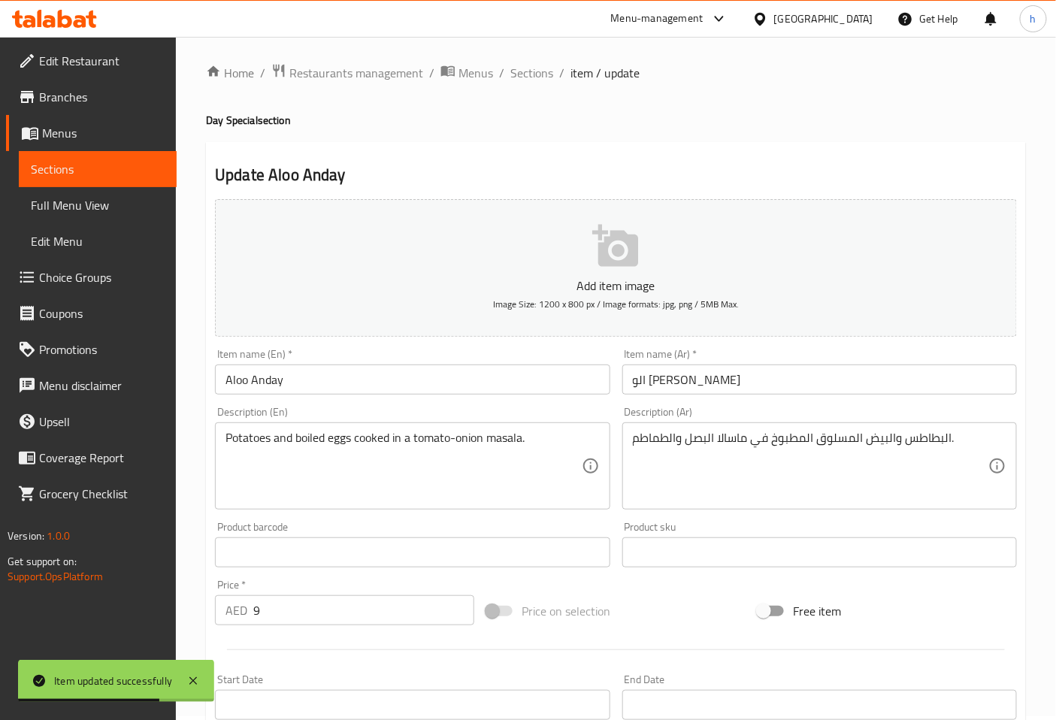
scroll to position [0, 0]
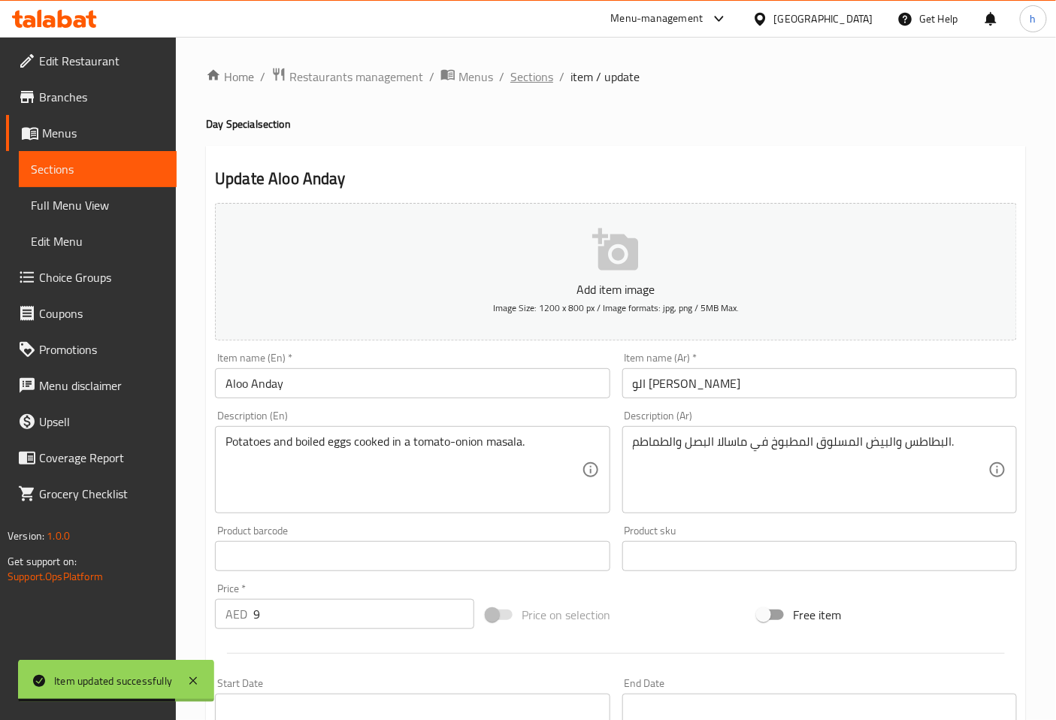
click at [535, 81] on span "Sections" at bounding box center [532, 77] width 43 height 18
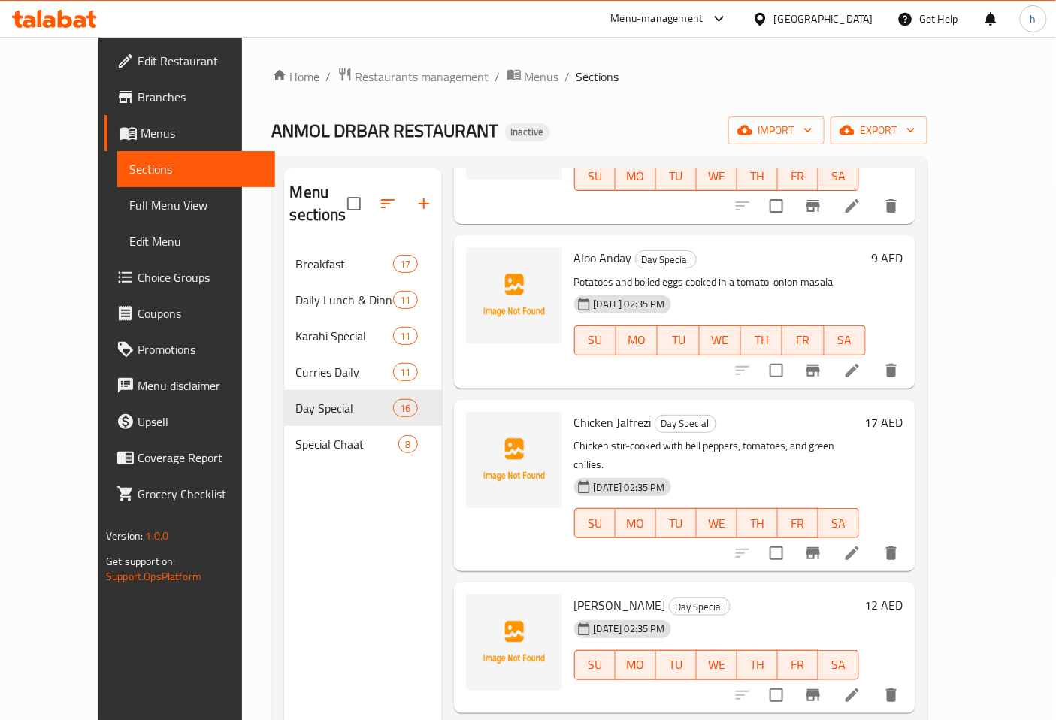
scroll to position [1504, 0]
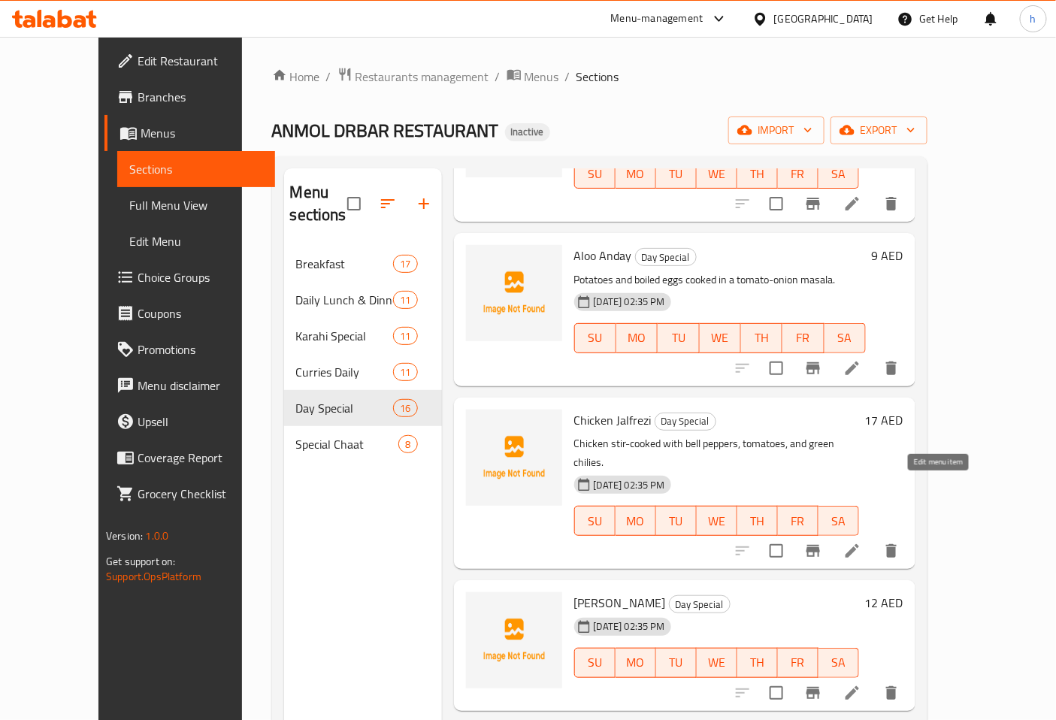
click at [862, 542] on icon at bounding box center [853, 551] width 18 height 18
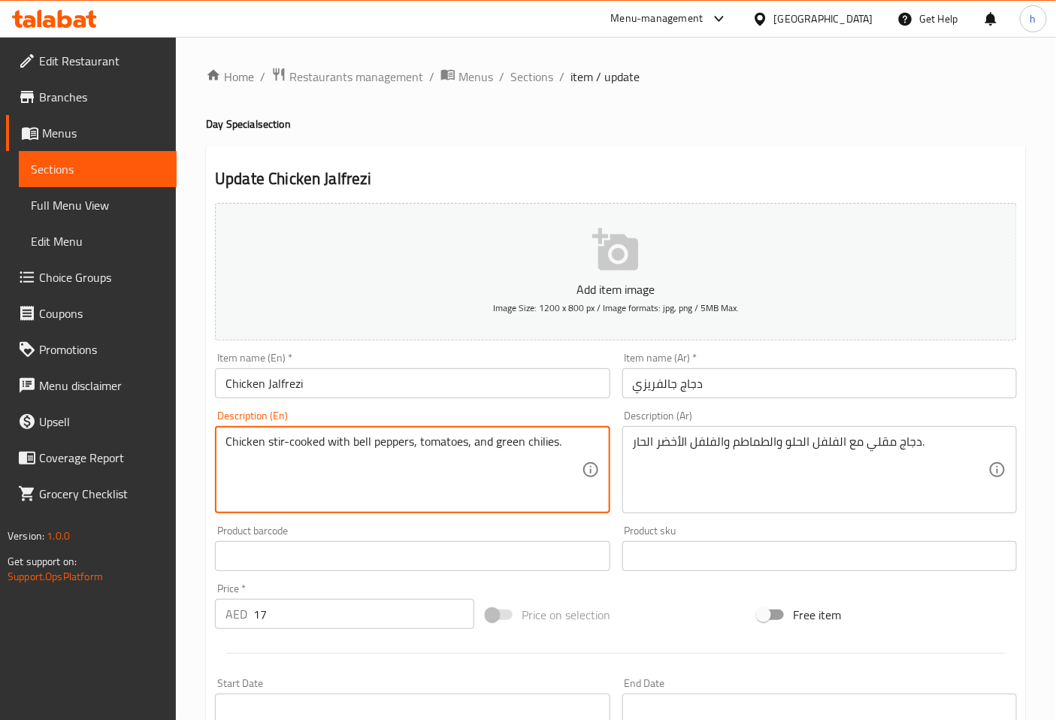
drag, startPoint x: 265, startPoint y: 447, endPoint x: 326, endPoint y: 448, distance: 60.2
click at [292, 446] on textarea "Chicken stir-cooked with bell peppers, tomatoes, and green chilies." at bounding box center [404, 470] width 356 height 71
click at [290, 444] on textarea "Chicken stir-cooked with bell peppers, tomatoes, and green chilies." at bounding box center [404, 470] width 356 height 71
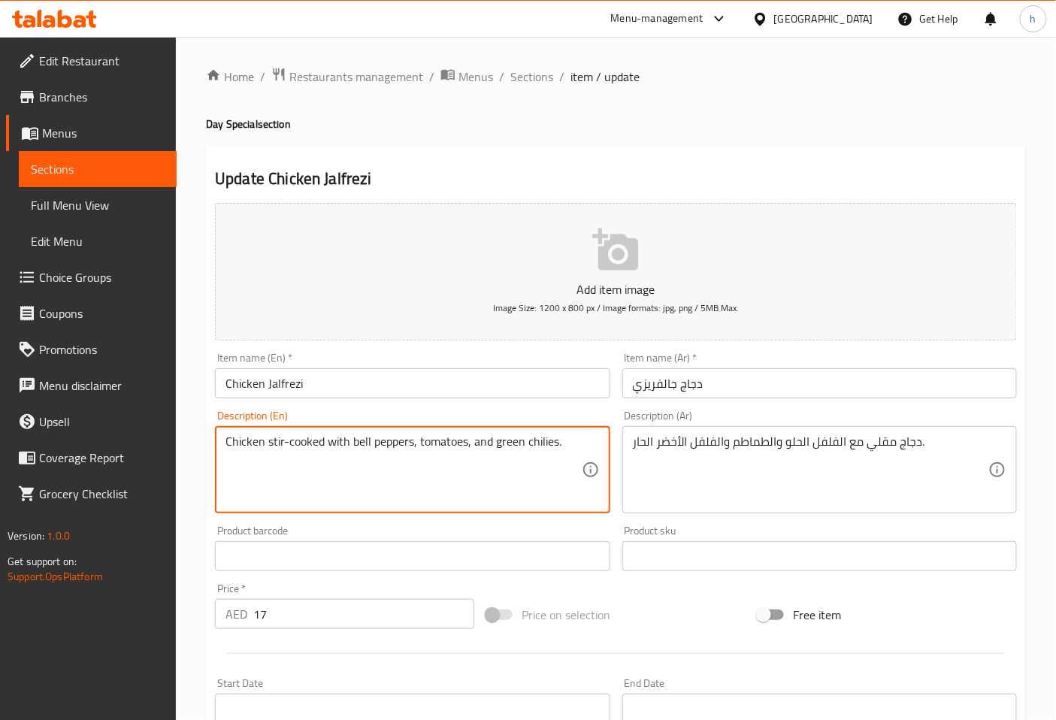
click at [290, 444] on textarea "Chicken stir-cooked with bell peppers, tomatoes, and green chilies." at bounding box center [404, 470] width 356 height 71
drag, startPoint x: 429, startPoint y: 468, endPoint x: 471, endPoint y: 461, distance: 42.8
click at [430, 468] on textarea "Chicken stir-cooked with bell peppers, tomatoes, and green chilies." at bounding box center [404, 470] width 356 height 71
drag, startPoint x: 265, startPoint y: 444, endPoint x: 274, endPoint y: 441, distance: 9.1
click at [274, 441] on textarea "Chicken stir-cooked with bell peppers, tomatoes, and green chilies." at bounding box center [404, 470] width 356 height 71
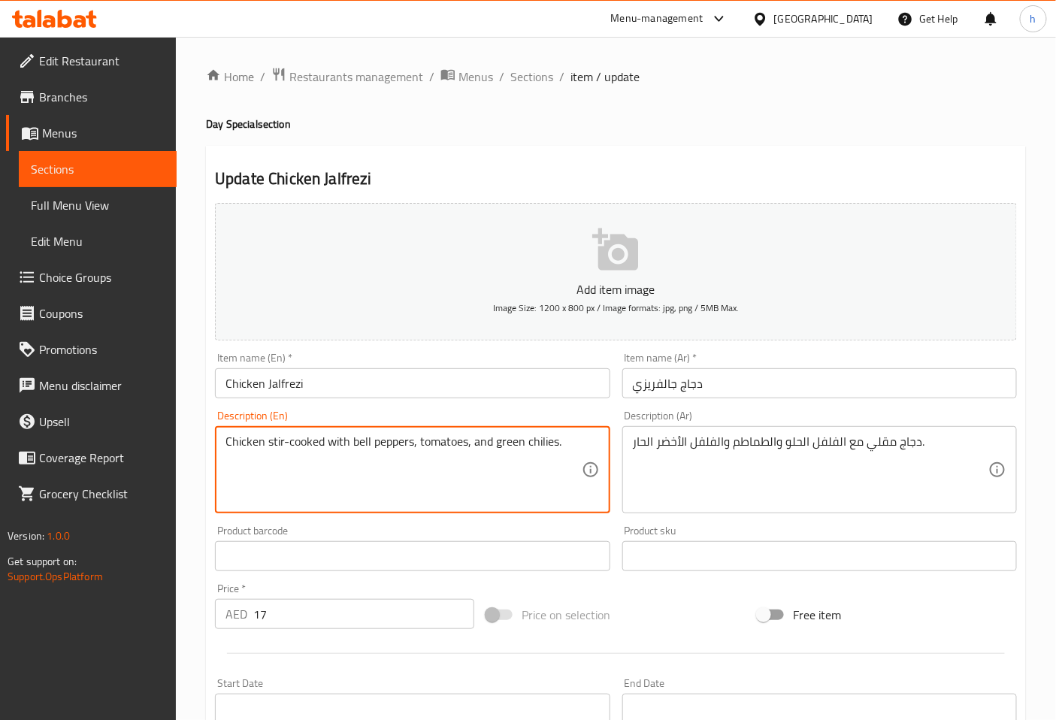
click at [274, 441] on textarea "Chicken stir-cooked with bell peppers, tomatoes, and green chilies." at bounding box center [404, 470] width 356 height 71
click at [273, 441] on textarea "Chicken stir-cooked with bell peppers, tomatoes, and green chilies." at bounding box center [404, 470] width 356 height 71
drag, startPoint x: 268, startPoint y: 444, endPoint x: 323, endPoint y: 448, distance: 55.8
click at [323, 448] on textarea "Chicken stir-cooked with bell peppers, tomatoes, and green chilies." at bounding box center [404, 470] width 356 height 71
drag, startPoint x: 350, startPoint y: 445, endPoint x: 412, endPoint y: 451, distance: 62.0
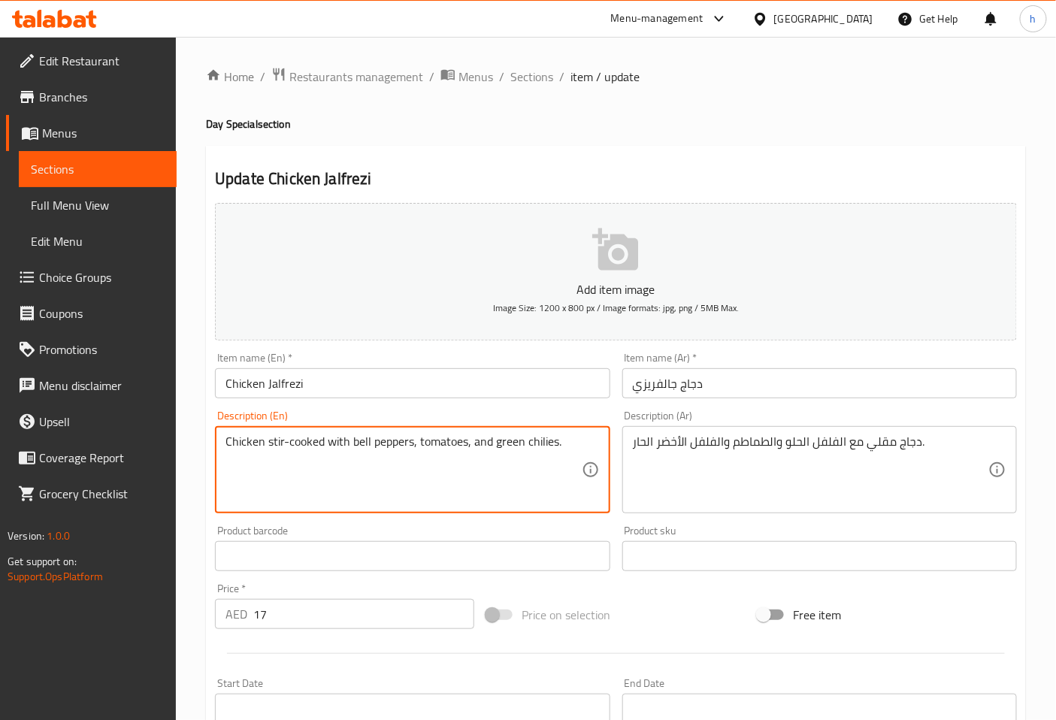
click at [412, 451] on textarea "Chicken stir-cooked with bell peppers, tomatoes, and green chilies." at bounding box center [404, 470] width 356 height 71
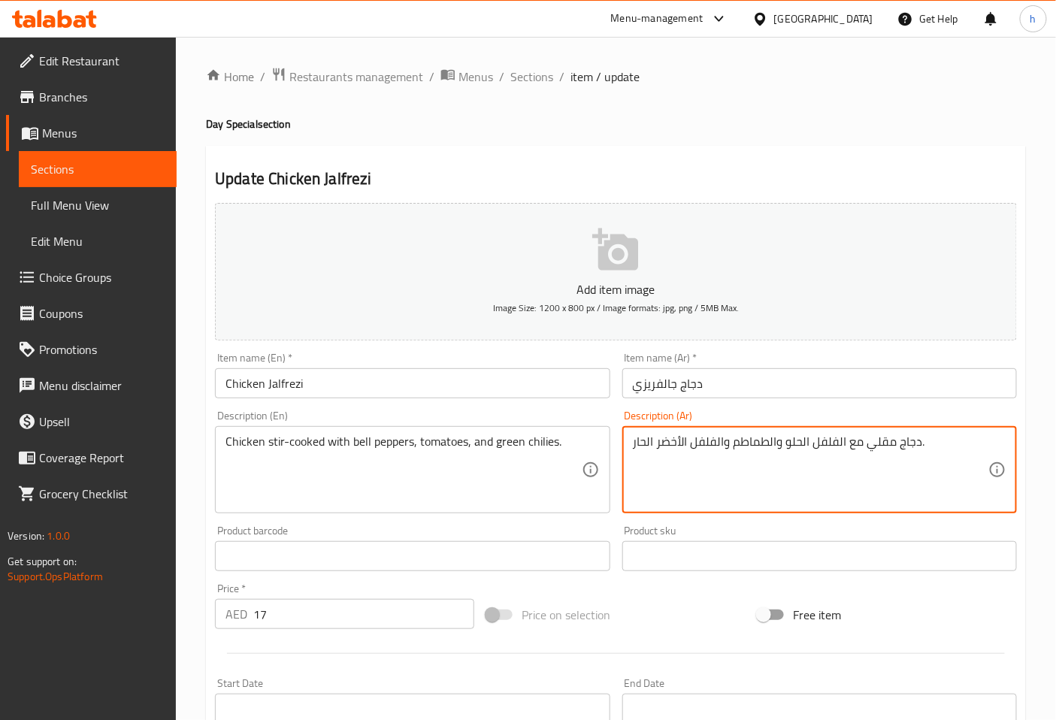
drag, startPoint x: 787, startPoint y: 441, endPoint x: 846, endPoint y: 450, distance: 59.2
click at [728, 440] on textarea "دجاج مقلي مع فلفل الوان, والطماطم والفلفل الأخضر الحار." at bounding box center [811, 470] width 356 height 71
click at [687, 448] on textarea "دجاج مقلي مع فلفل الوان, والطماطم , والفلفل الأخضر الحار." at bounding box center [811, 470] width 356 height 71
drag, startPoint x: 635, startPoint y: 444, endPoint x: 655, endPoint y: 442, distance: 20.4
click at [655, 442] on textarea "دجاج مقلي مع فلفل الوان, والطماطم , والفلفل الأخضر الحار." at bounding box center [811, 470] width 356 height 71
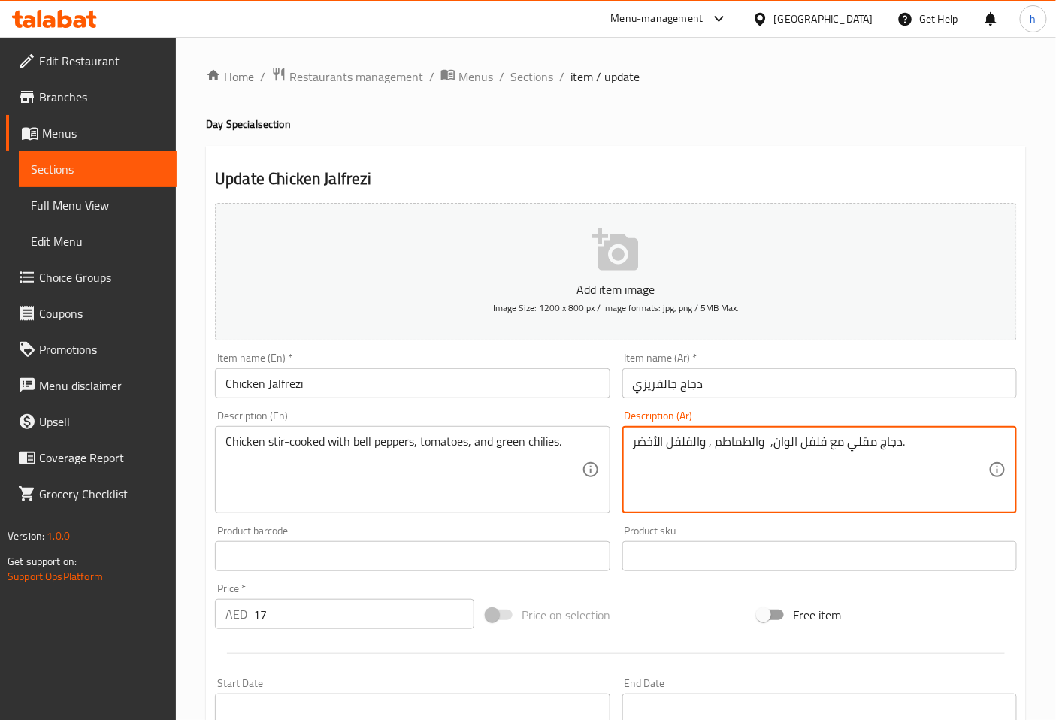
click at [666, 447] on textarea "دجاج مقلي مع فلفل الوان, والطماطم , والفلفل الأخضر." at bounding box center [811, 470] width 356 height 71
type textarea "دجاج مقلي مع فلفل الوان, والطماطم , والفلفل الحار الأخضر."
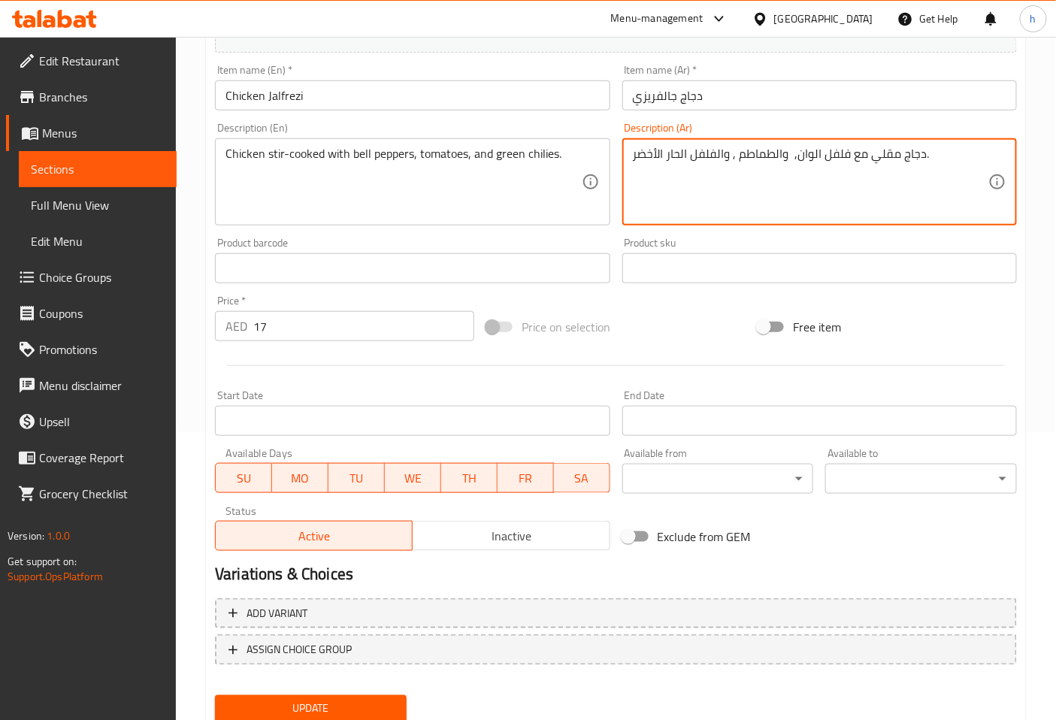
scroll to position [339, 0]
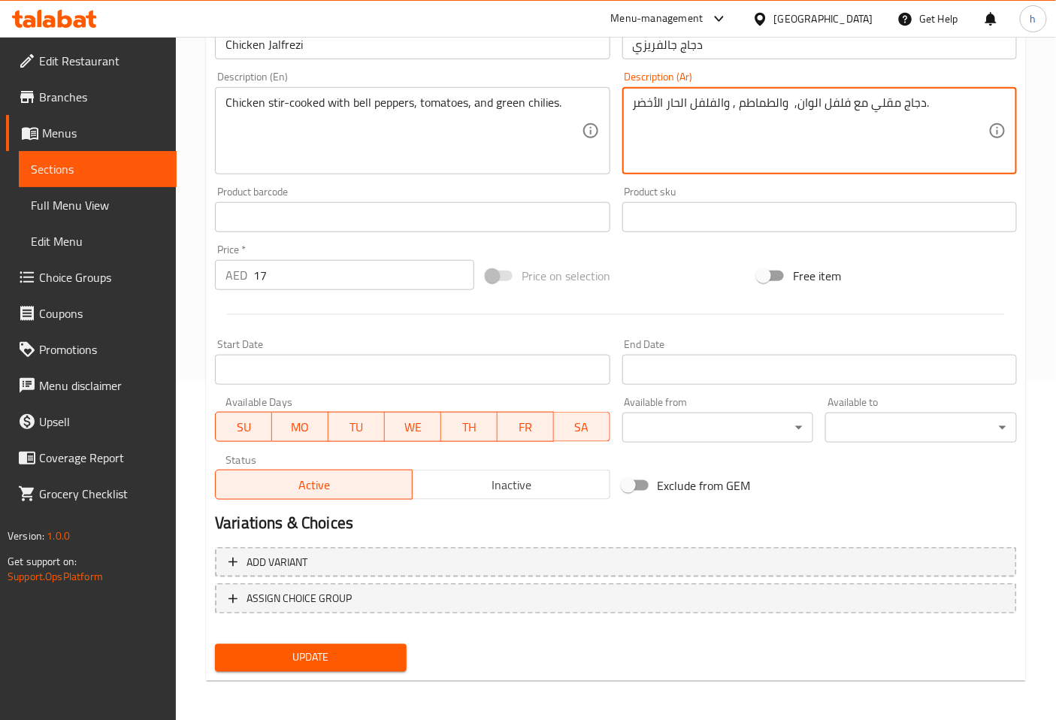
click at [374, 658] on span "Update" at bounding box center [311, 658] width 168 height 19
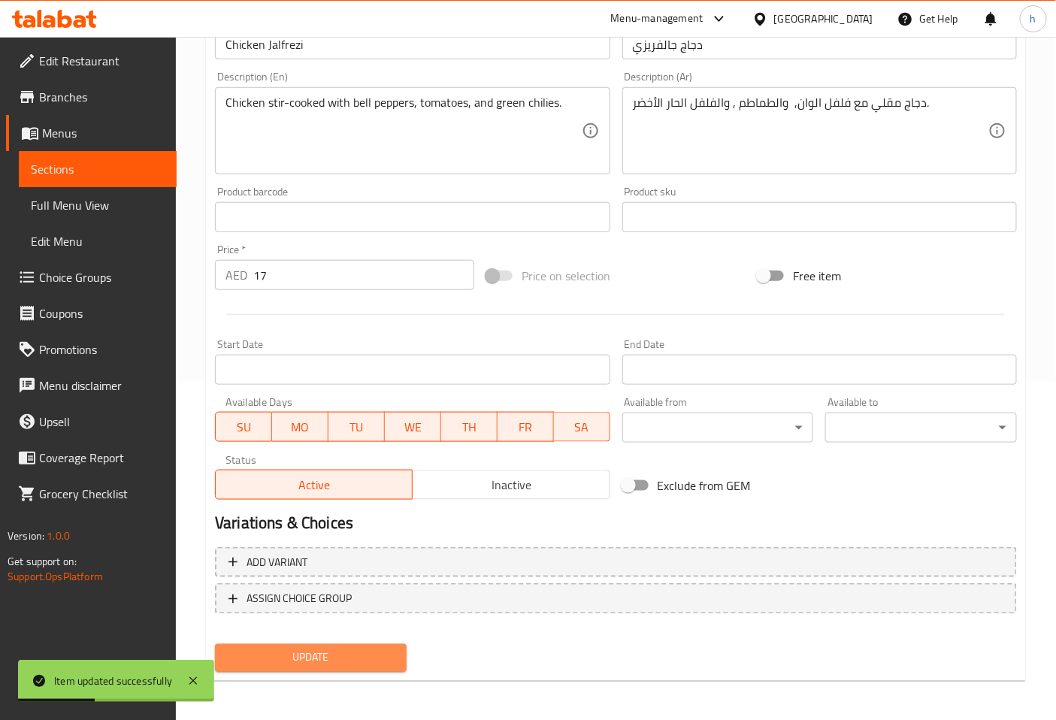
click at [358, 655] on span "Update" at bounding box center [311, 658] width 168 height 19
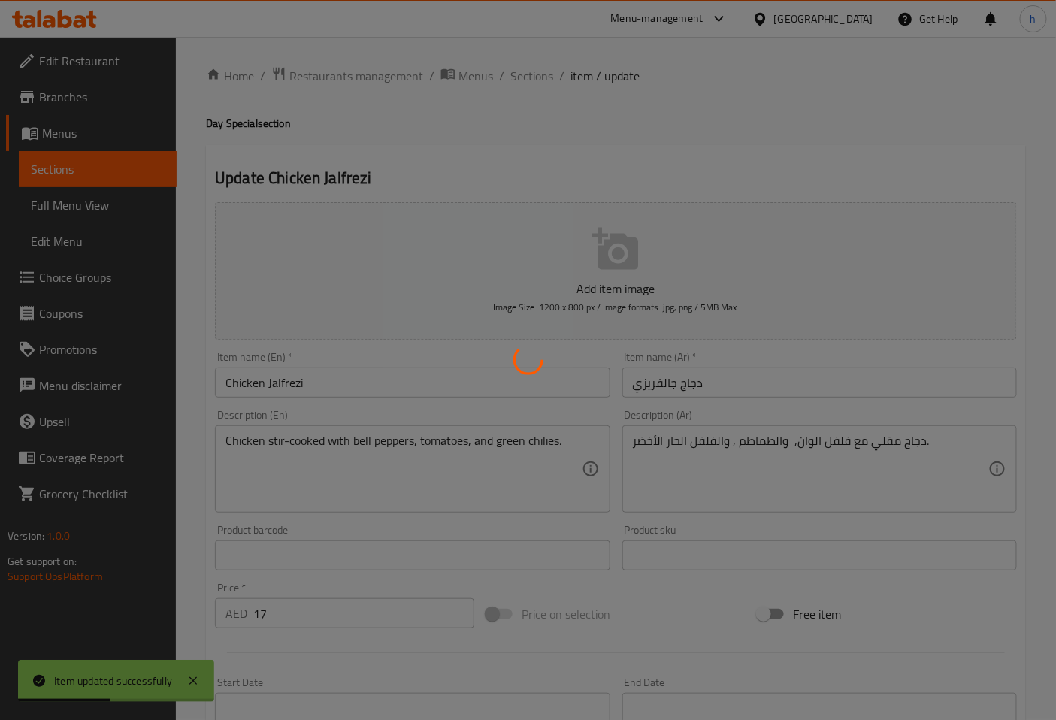
scroll to position [0, 0]
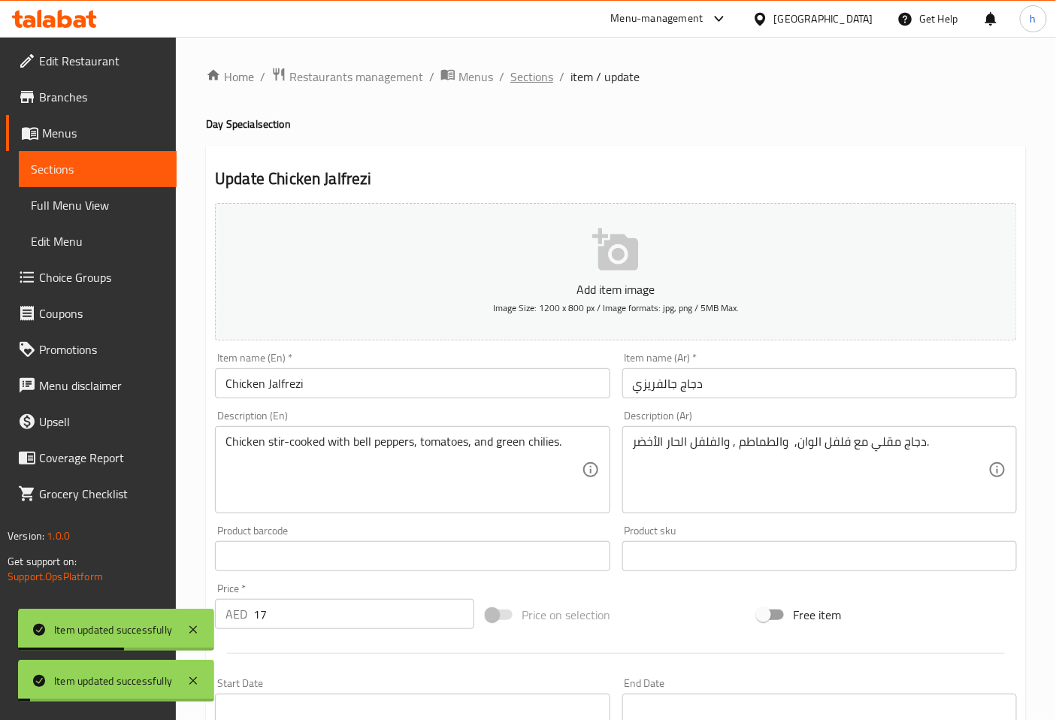
click at [529, 76] on span "Sections" at bounding box center [532, 77] width 43 height 18
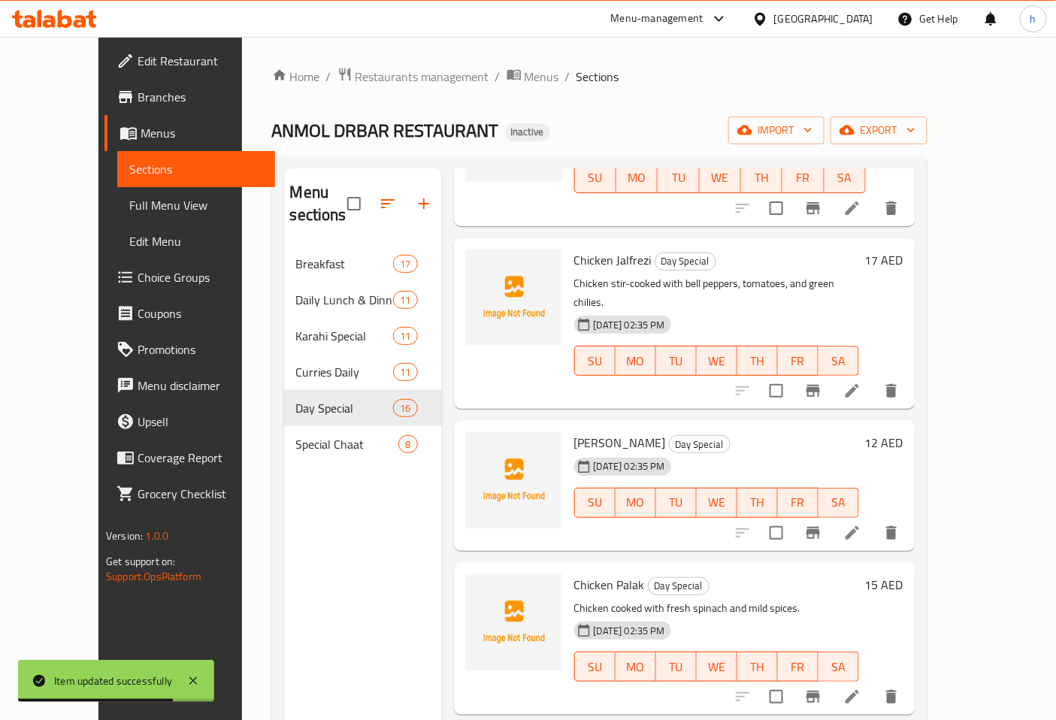
scroll to position [1671, 0]
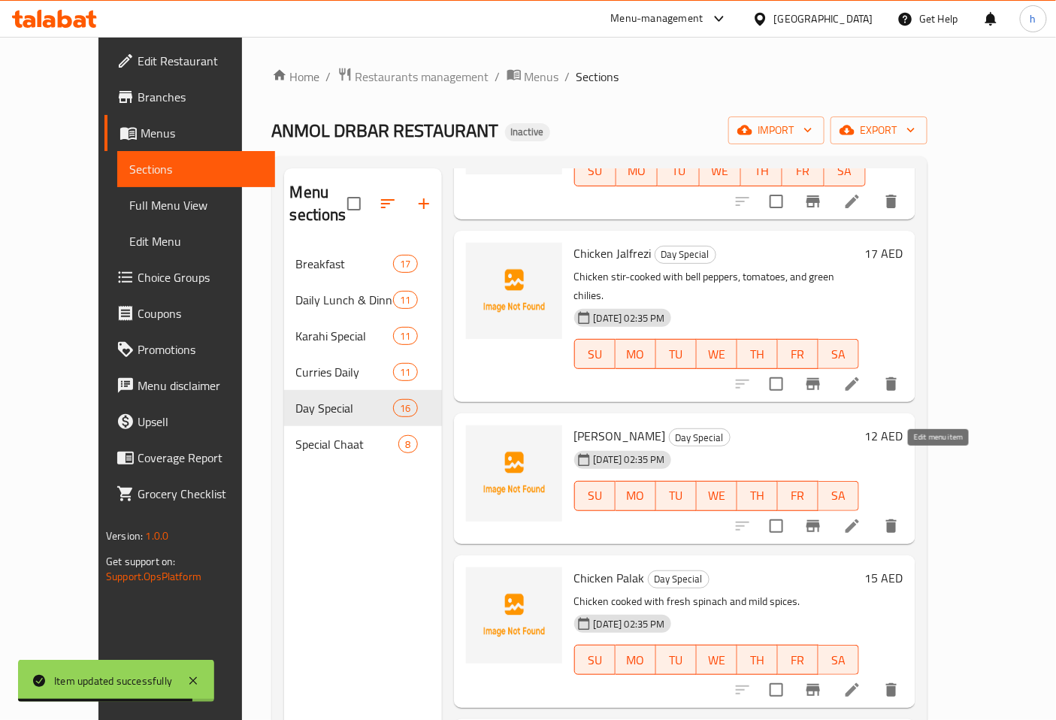
click at [859, 520] on icon at bounding box center [853, 527] width 14 height 14
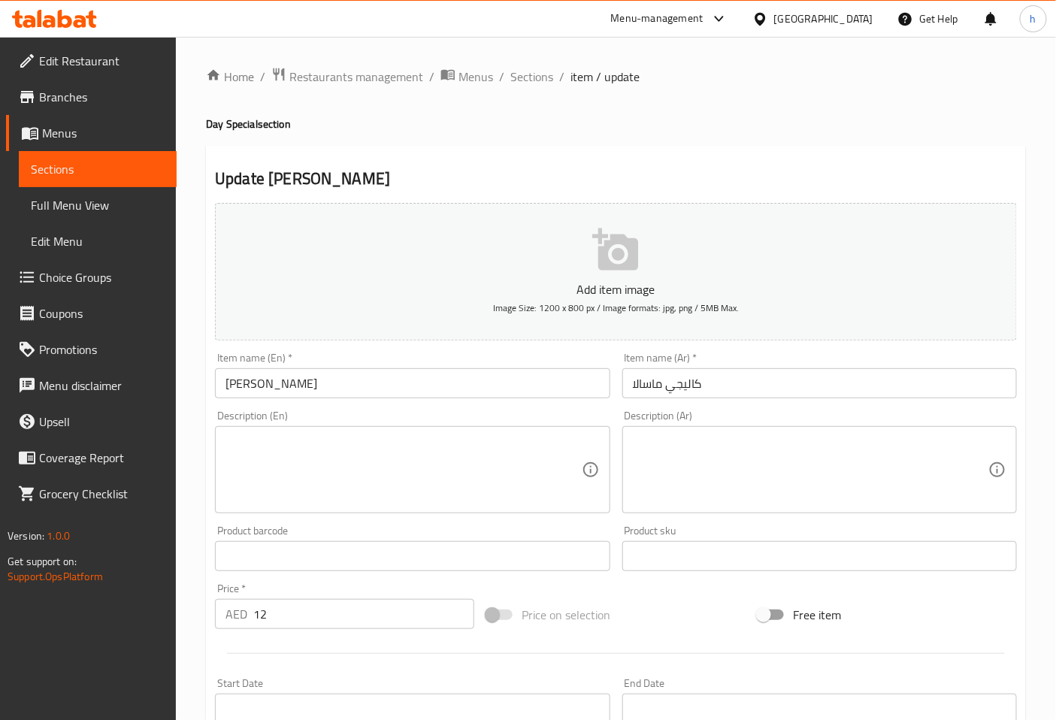
click at [543, 441] on textarea at bounding box center [404, 470] width 356 height 71
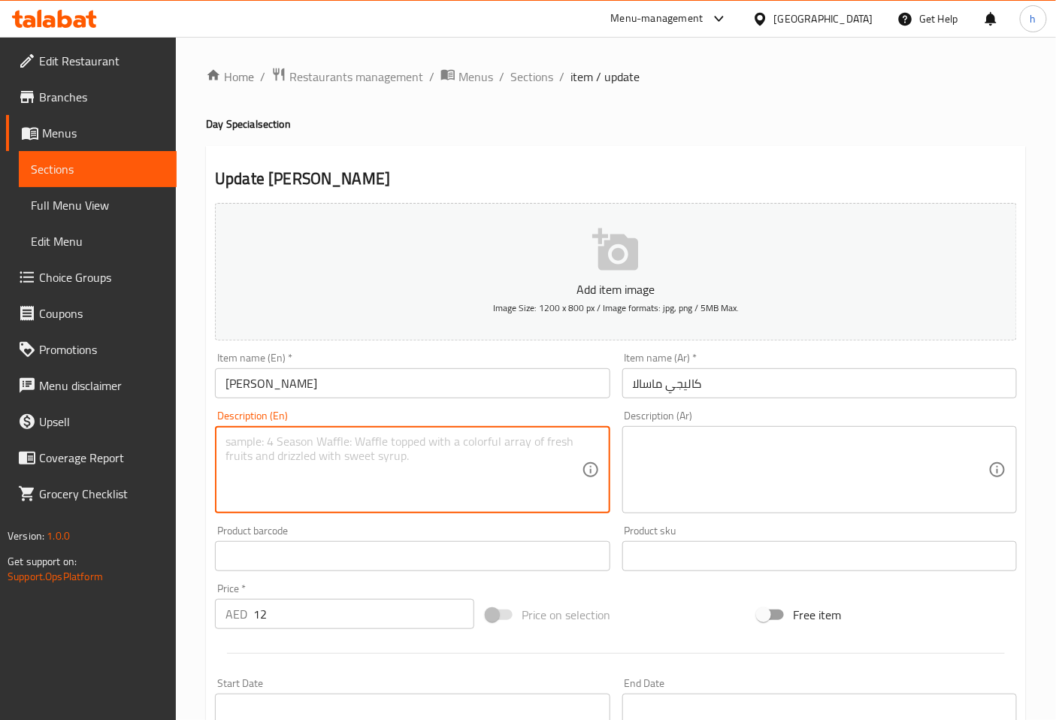
paste textarea "Chicken liver sautéed with onions, tomatoes, and spices."
type textarea "Chicken liver sautéed with onions, tomatoes, and spices."
click at [830, 453] on textarea at bounding box center [811, 470] width 356 height 71
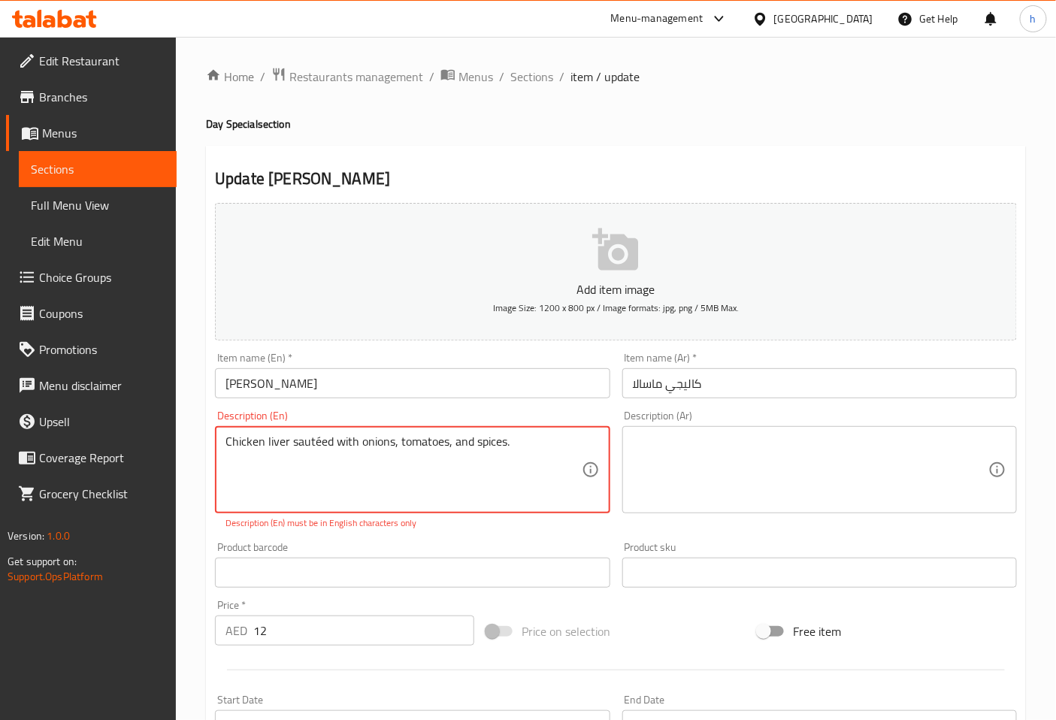
click at [274, 448] on textarea "Chicken liver sautéed with onions, tomatoes, and spices." at bounding box center [404, 470] width 356 height 71
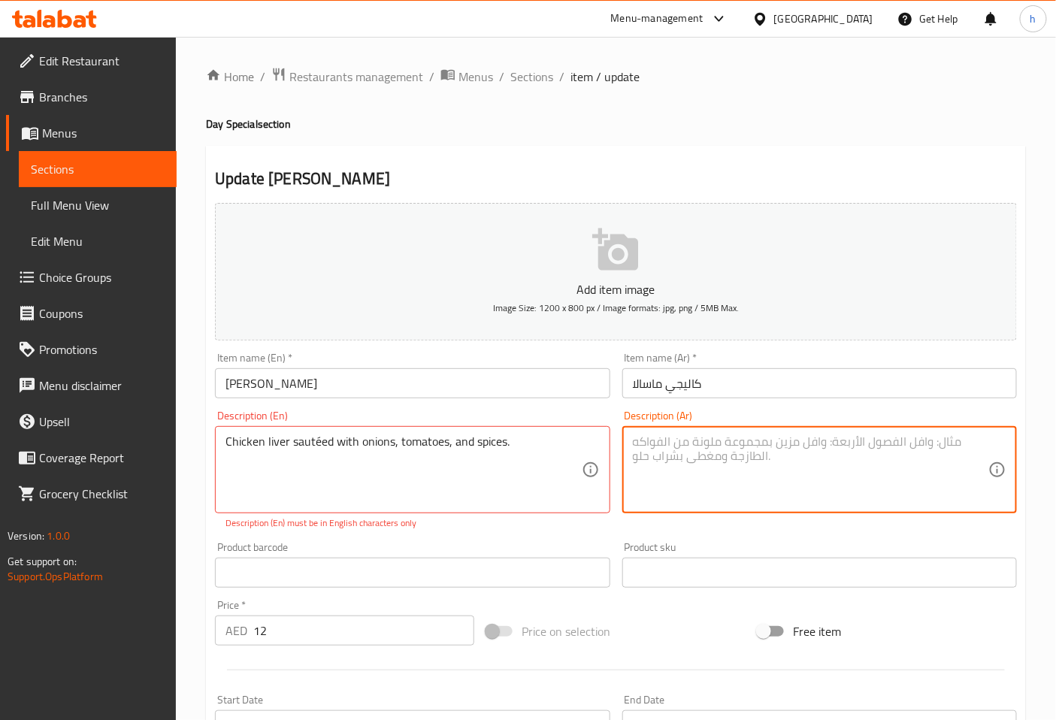
click at [793, 462] on textarea at bounding box center [811, 470] width 356 height 71
type textarea "د"
type textarea "كبدة دجاج سوتيه مع البصل , والطماطم , والتوابل ."
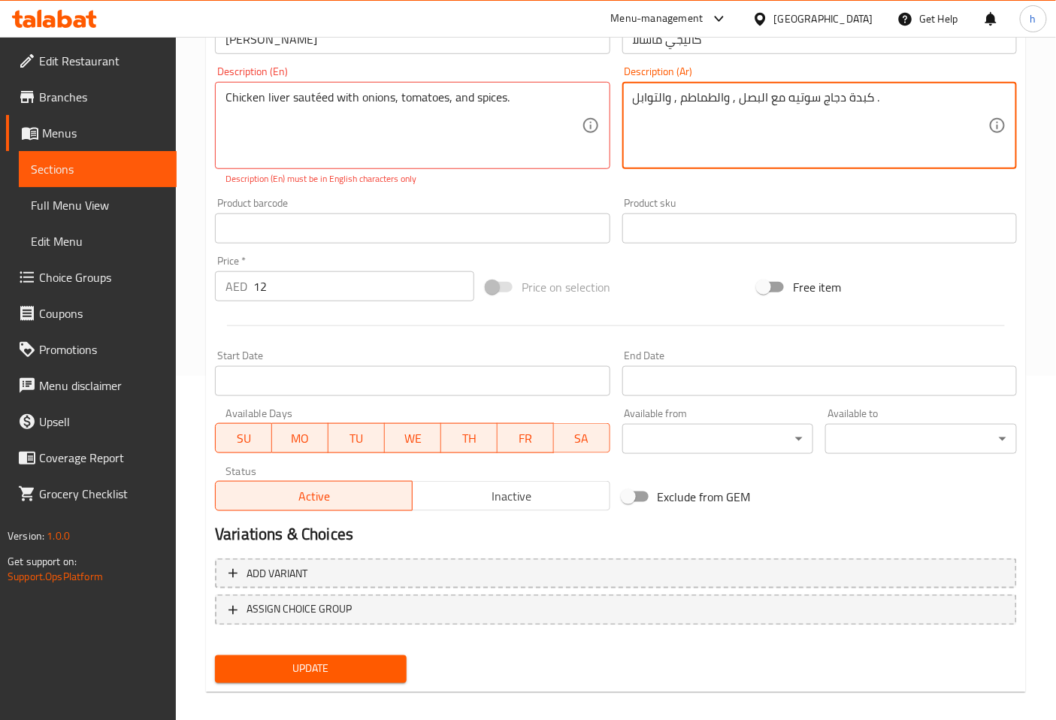
scroll to position [356, 0]
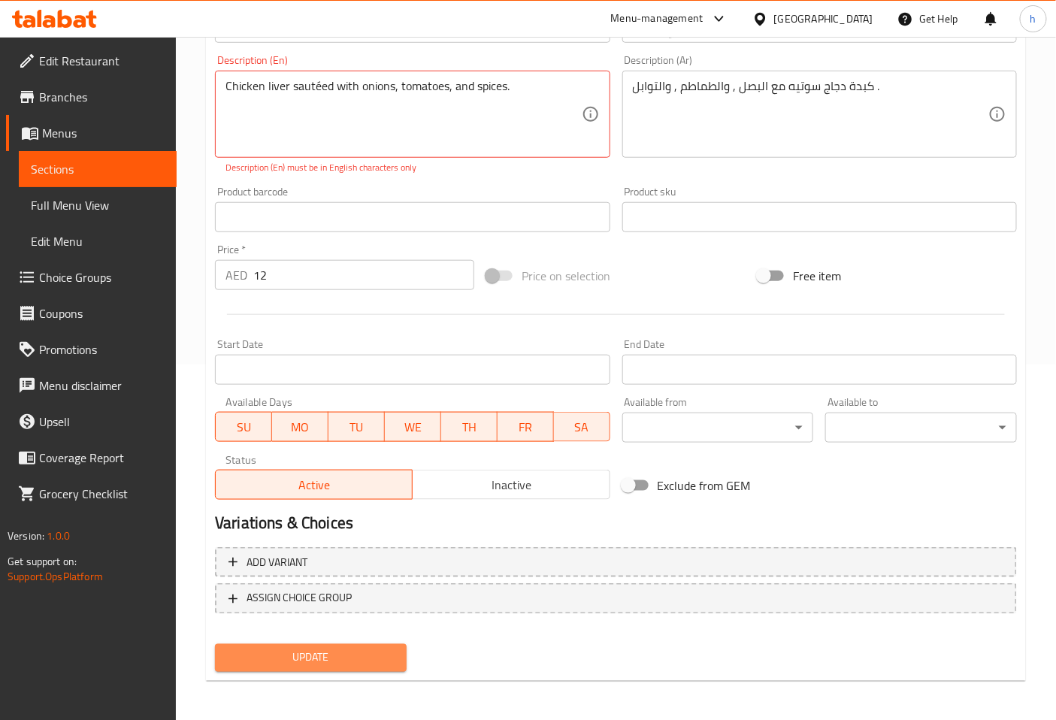
click at [362, 650] on span "Update" at bounding box center [311, 658] width 168 height 19
click at [356, 650] on span "Update" at bounding box center [311, 658] width 168 height 19
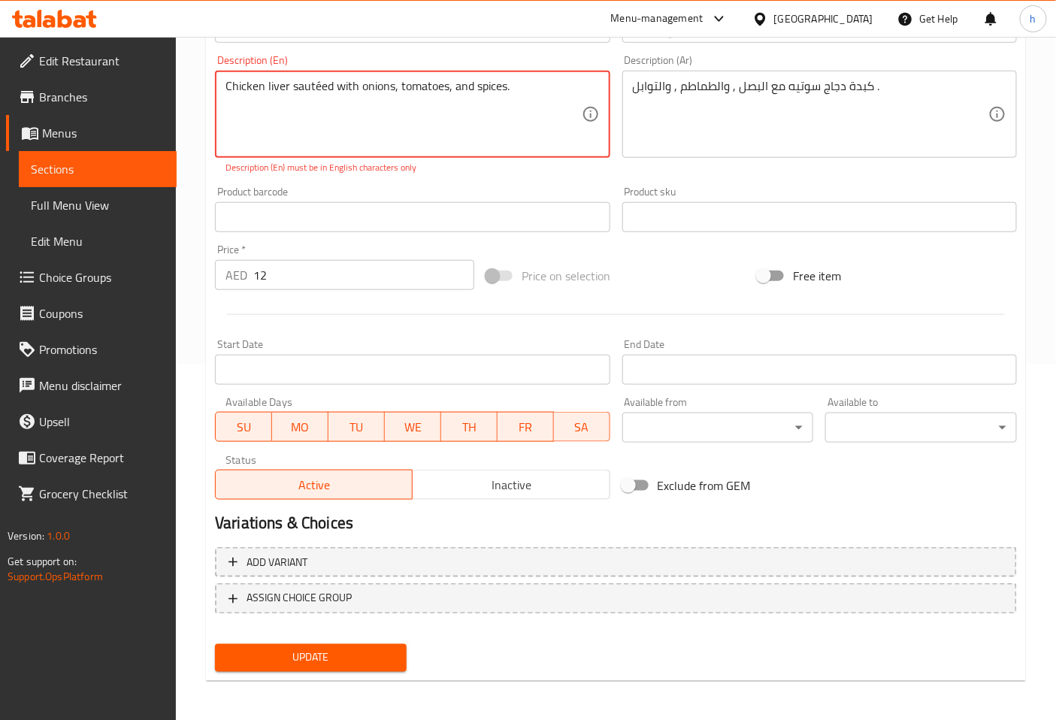
click at [369, 108] on textarea "Chicken liver sautéed with onions, tomatoes, and spices." at bounding box center [404, 114] width 356 height 71
click at [318, 85] on textarea "Chicken liver sautéed with onions, tomatoes, and spices." at bounding box center [404, 114] width 356 height 71
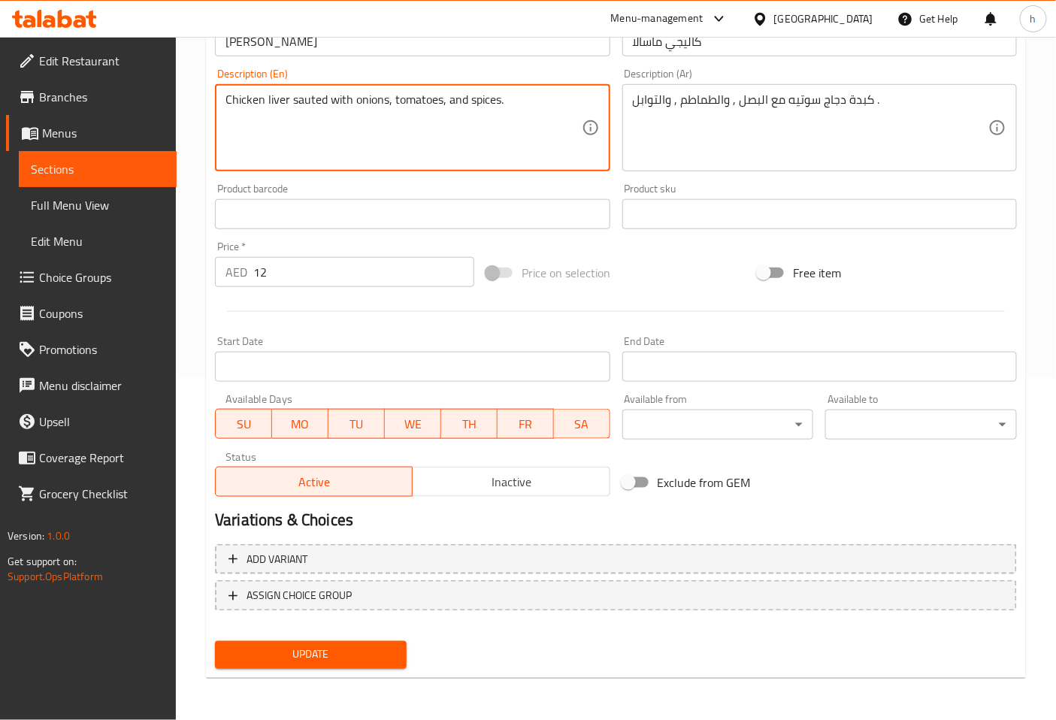
scroll to position [339, 0]
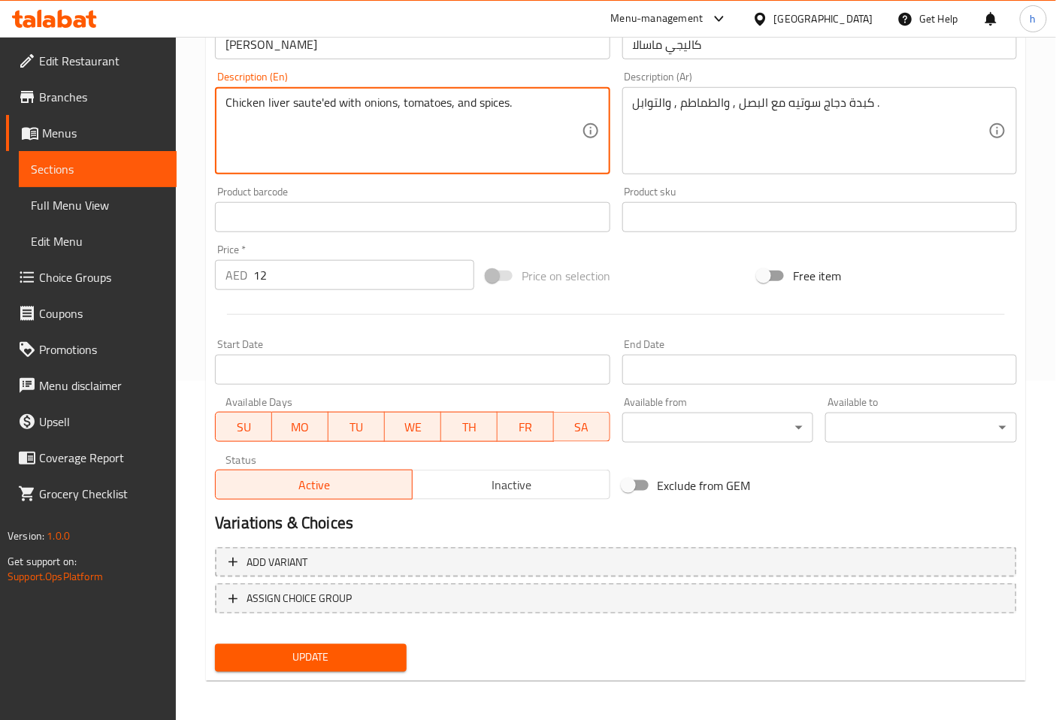
type textarea "Chicken liver saute'ed with onions, tomatoes, and spices."
click at [297, 650] on span "Update" at bounding box center [311, 658] width 168 height 19
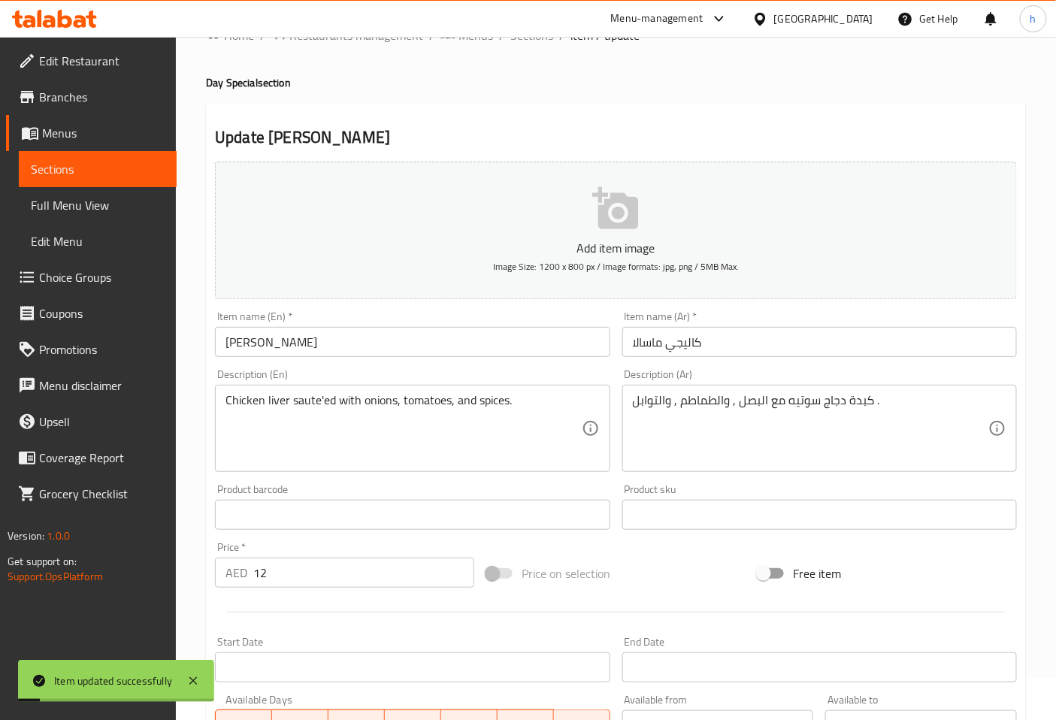
scroll to position [0, 0]
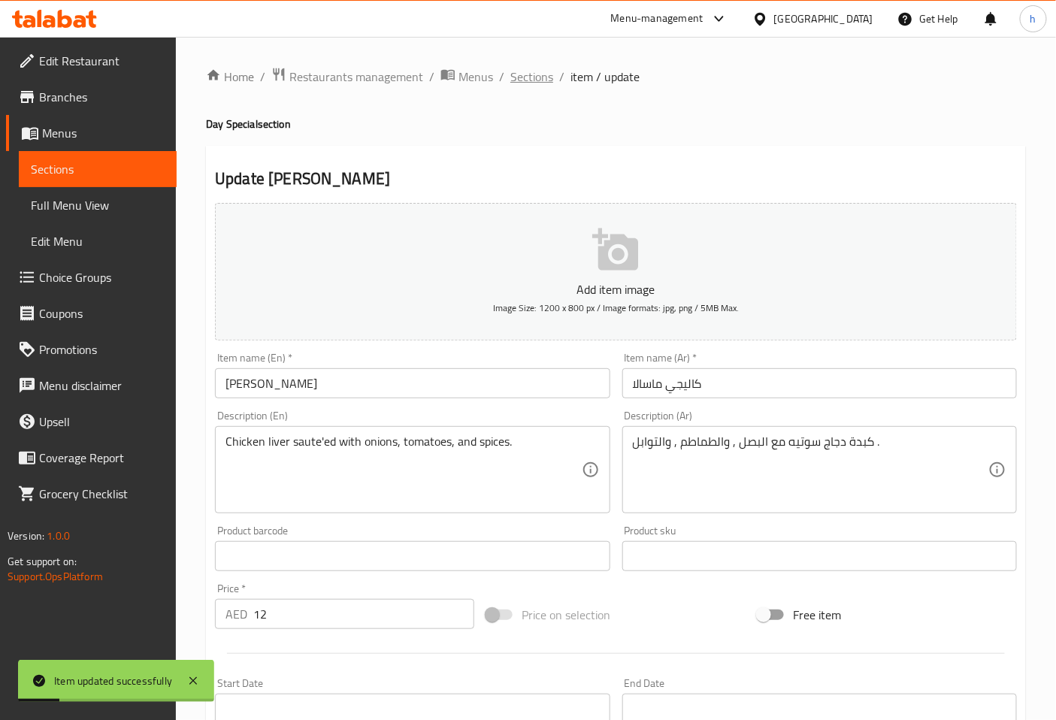
click at [531, 75] on span "Sections" at bounding box center [532, 77] width 43 height 18
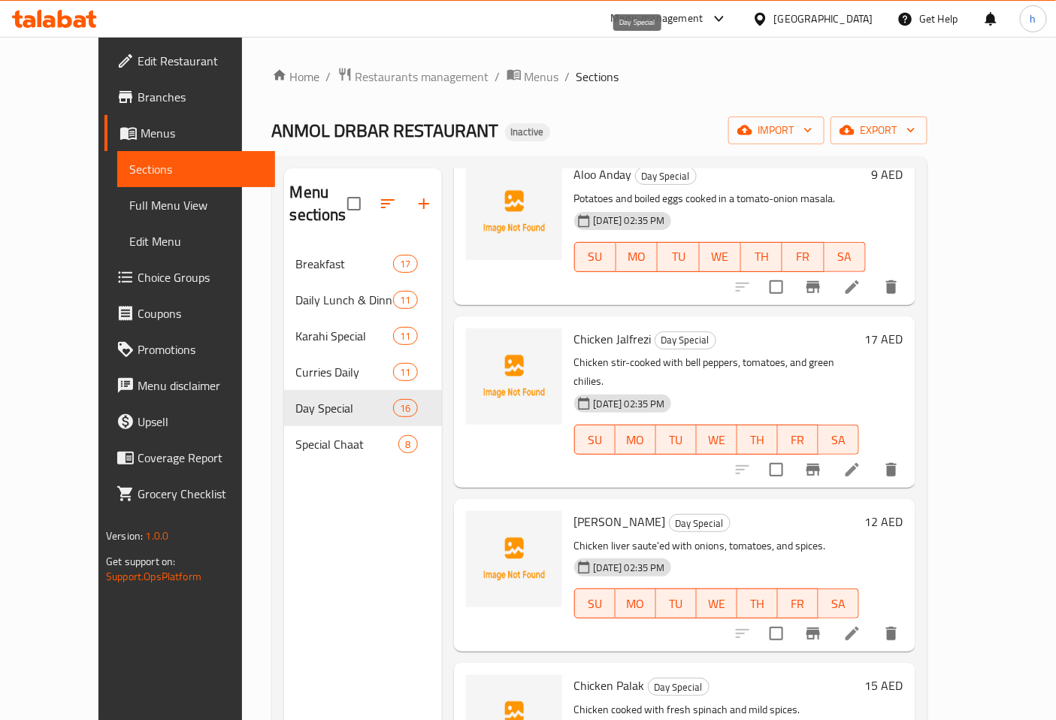
scroll to position [1587, 0]
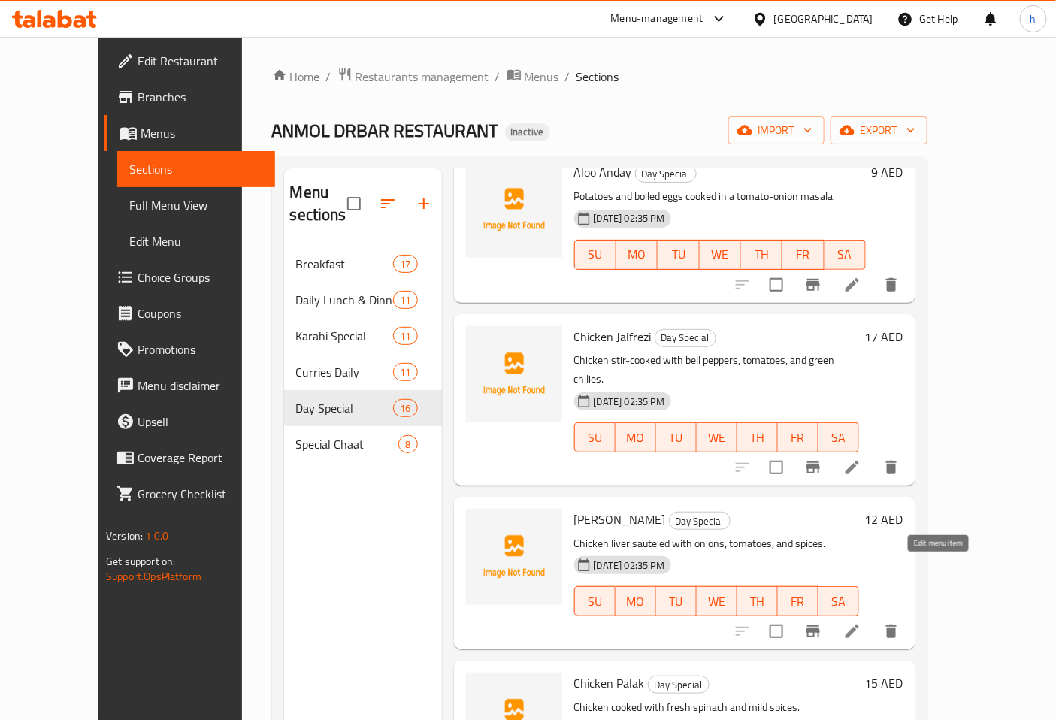
click at [859, 625] on icon at bounding box center [853, 632] width 14 height 14
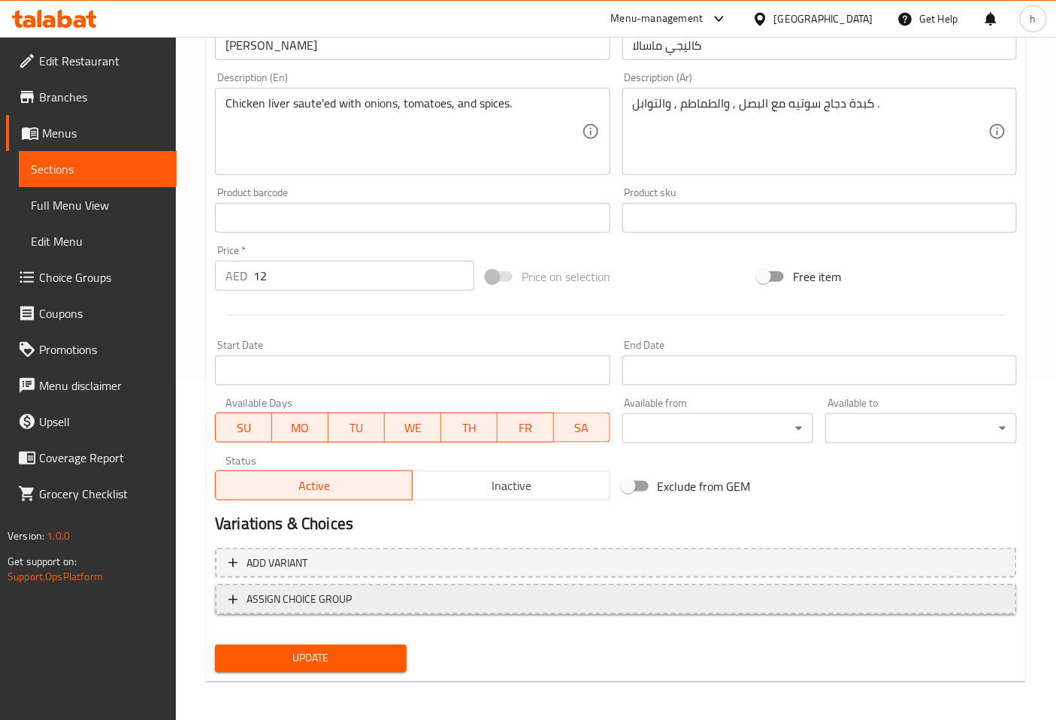
scroll to position [339, 0]
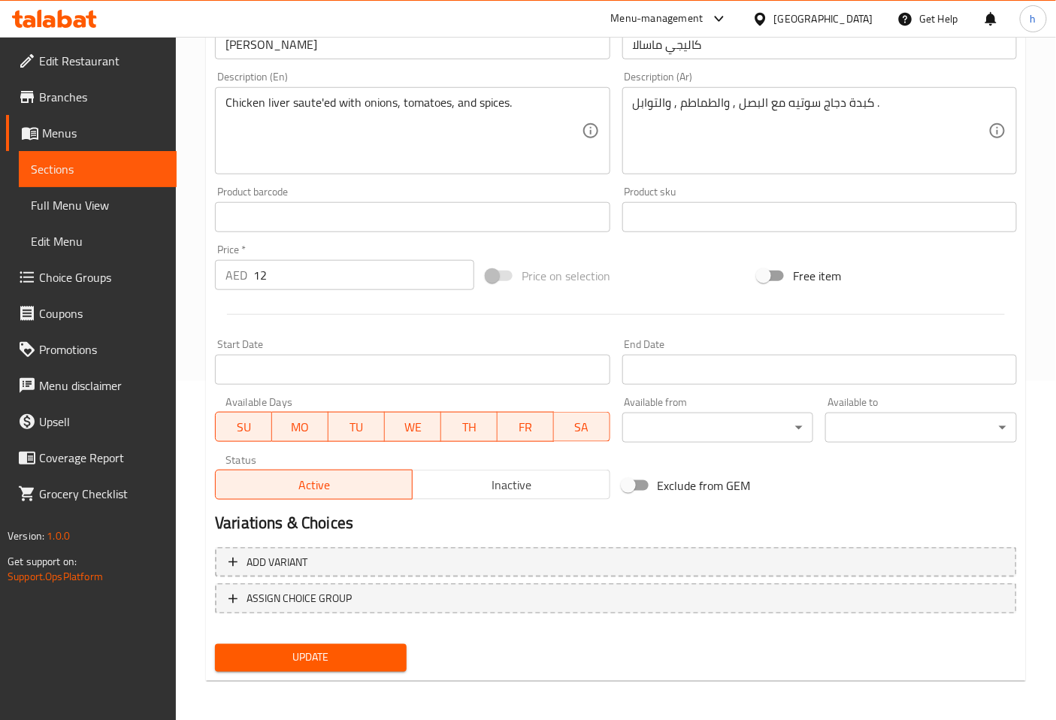
click at [362, 649] on span "Update" at bounding box center [311, 658] width 168 height 19
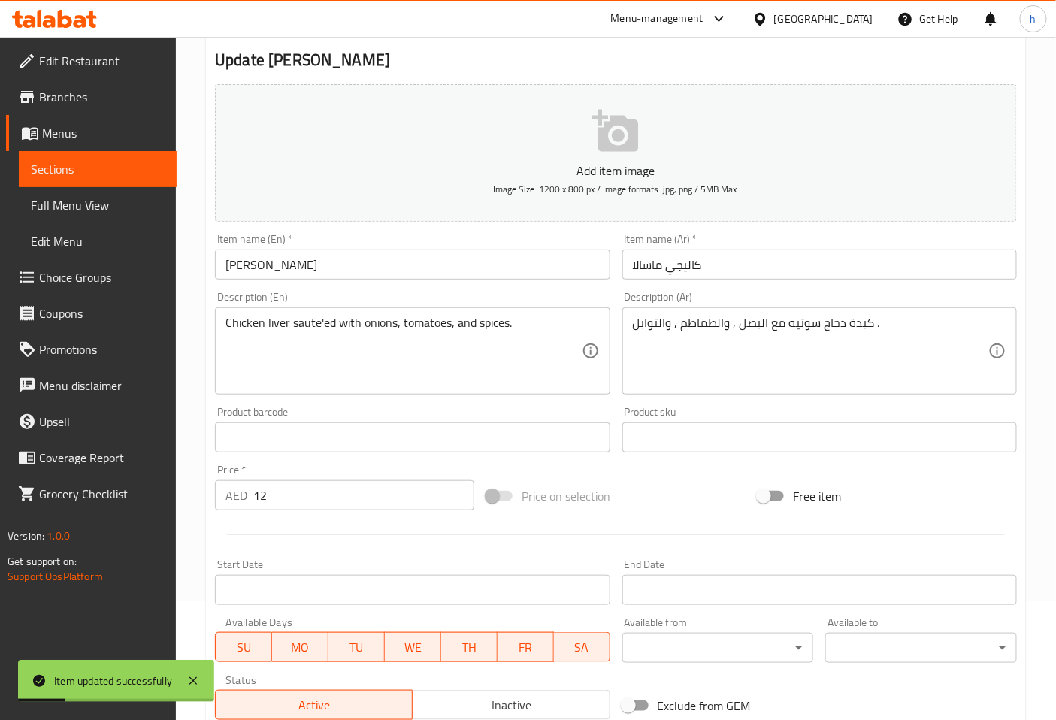
scroll to position [0, 0]
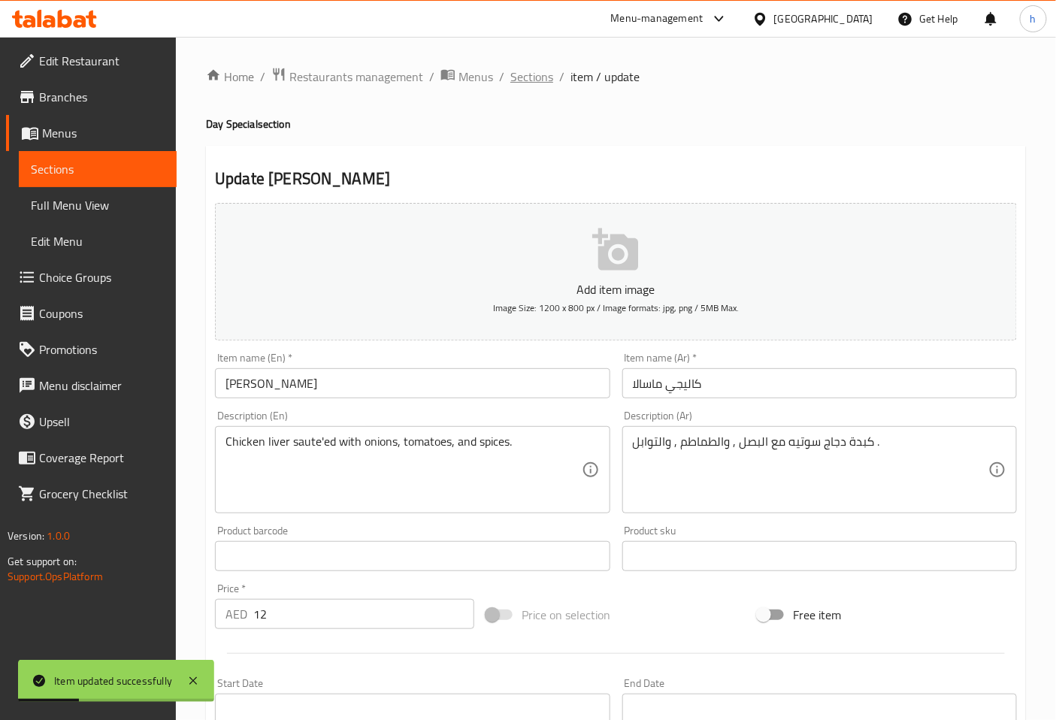
click at [549, 78] on span "Sections" at bounding box center [532, 77] width 43 height 18
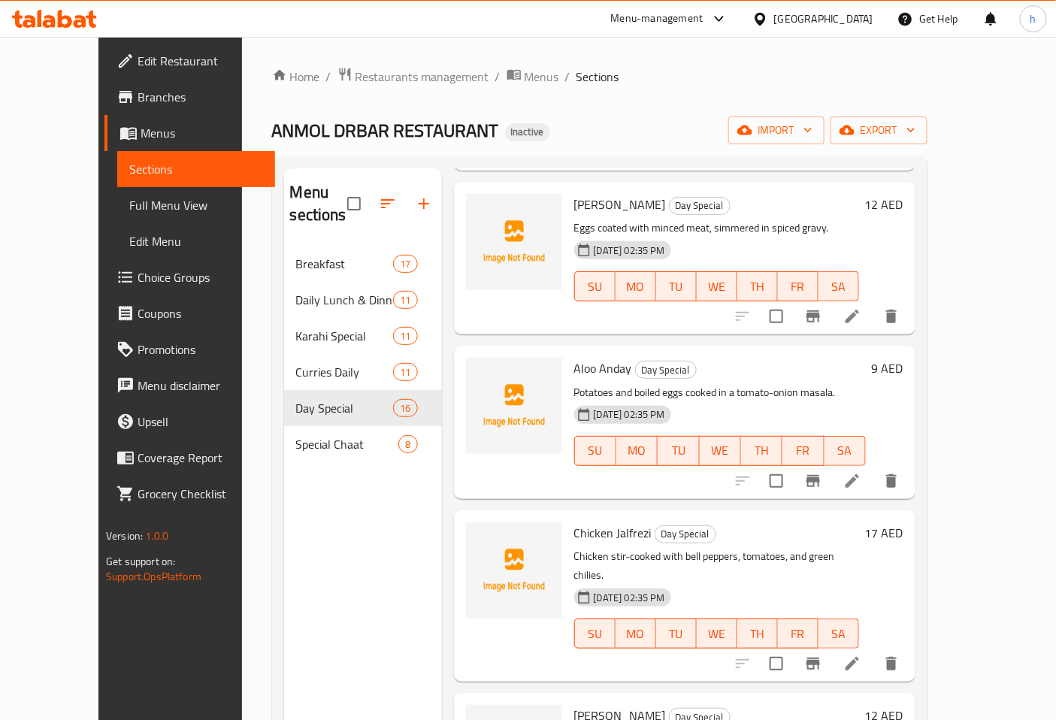
scroll to position [1420, 0]
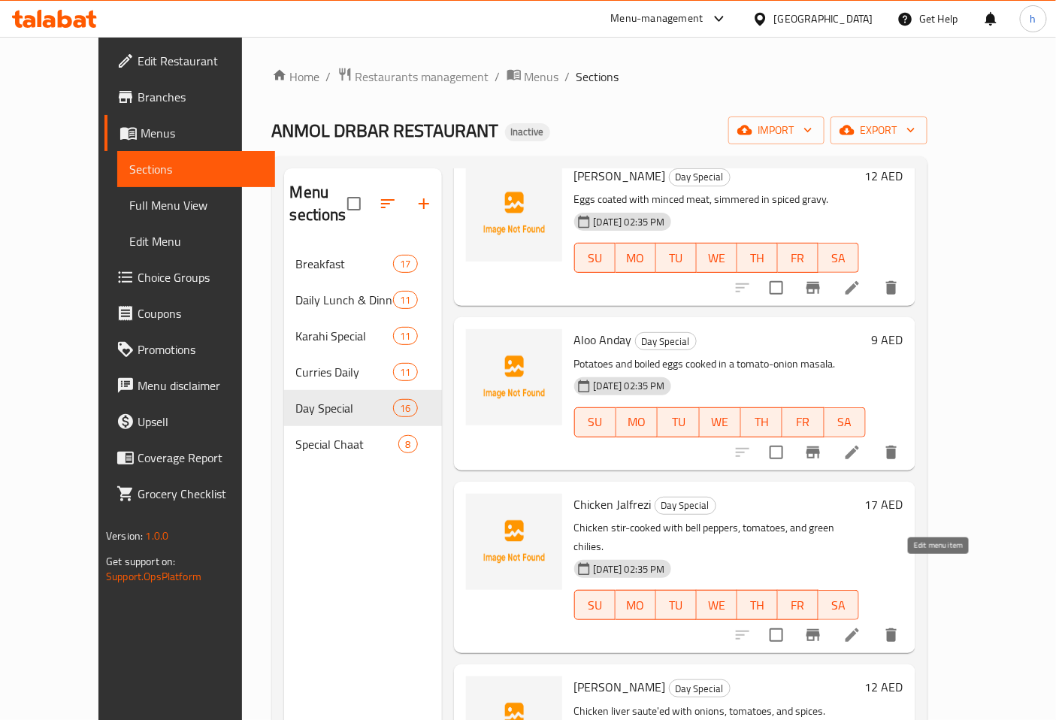
click at [862, 626] on icon at bounding box center [853, 635] width 18 height 18
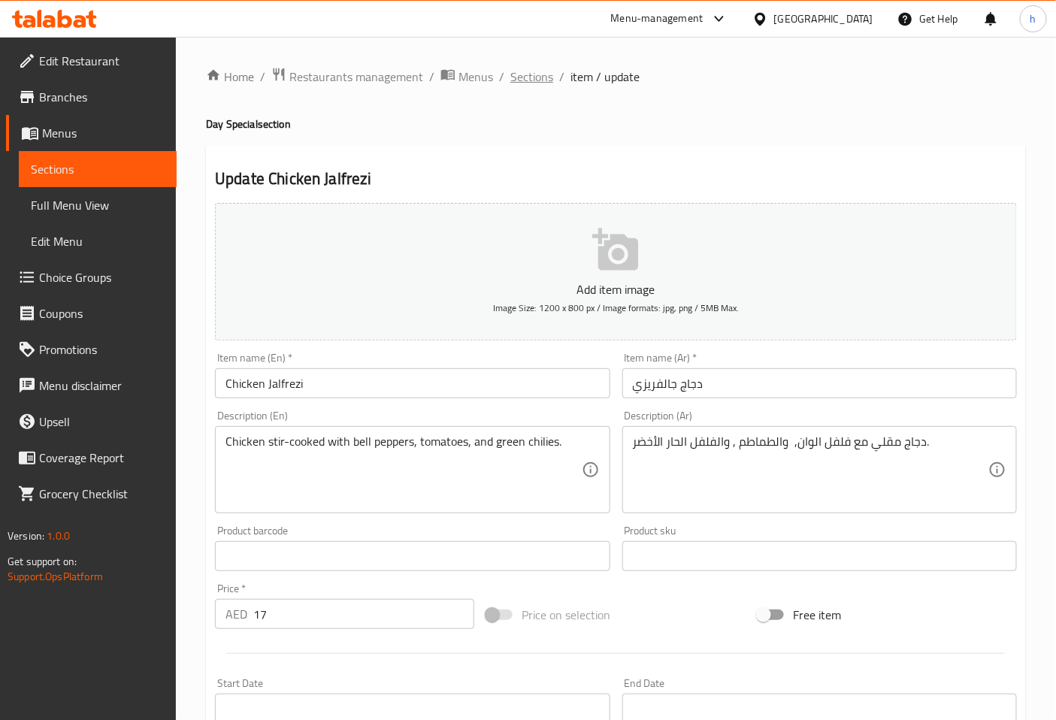
click at [517, 77] on span "Sections" at bounding box center [532, 77] width 43 height 18
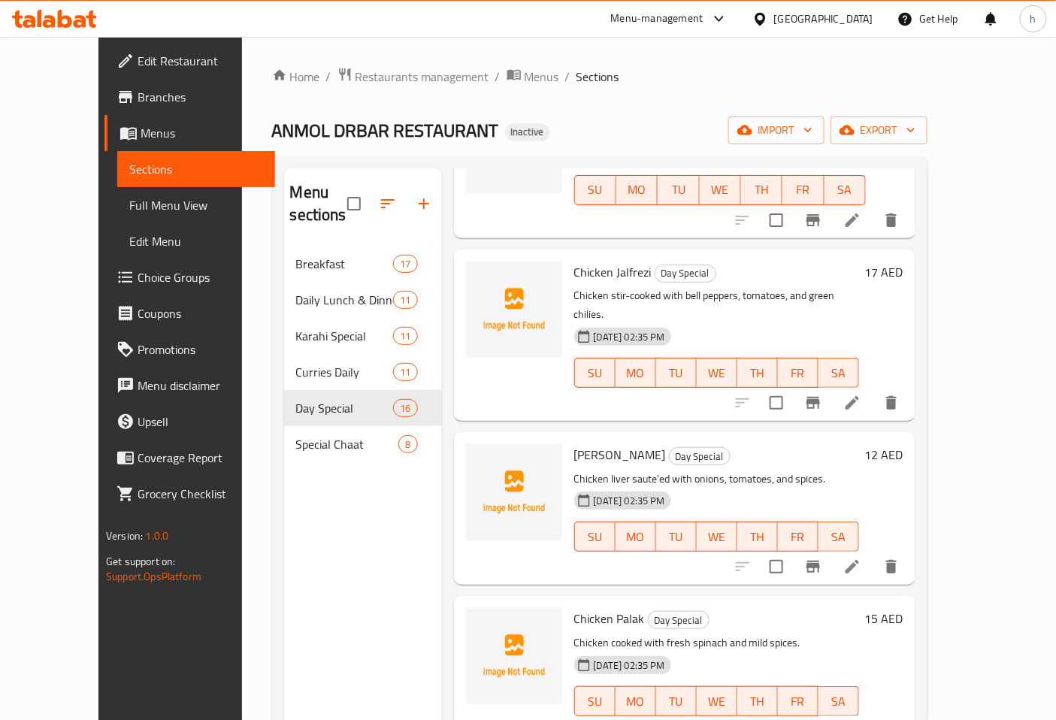
scroll to position [1671, 0]
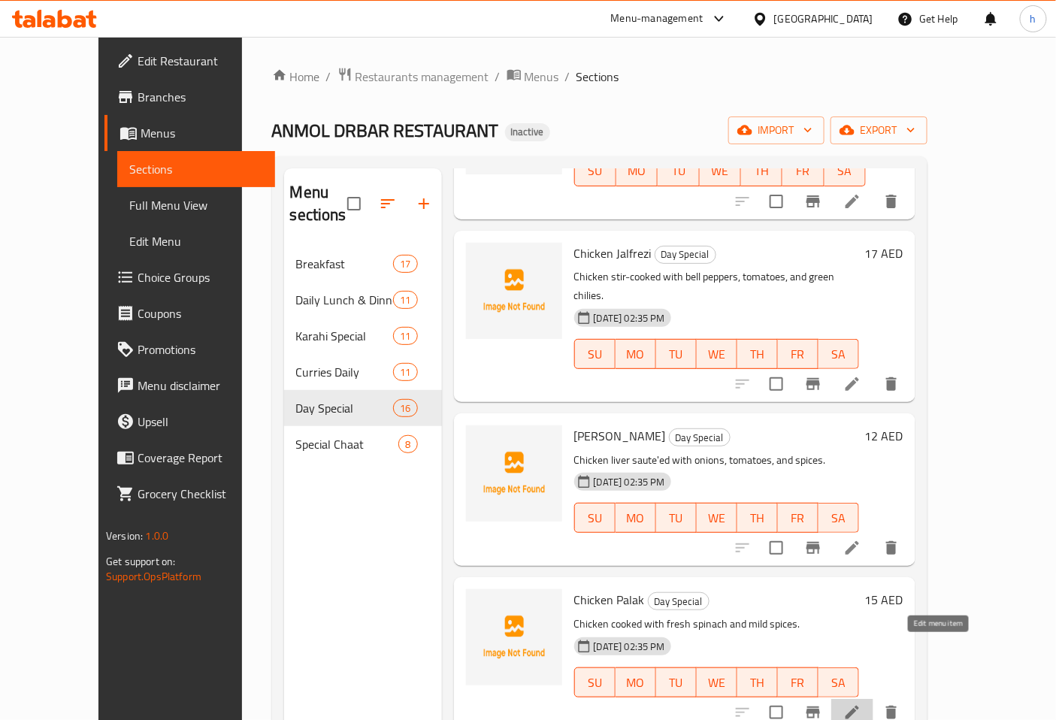
click at [859, 706] on icon at bounding box center [853, 713] width 14 height 14
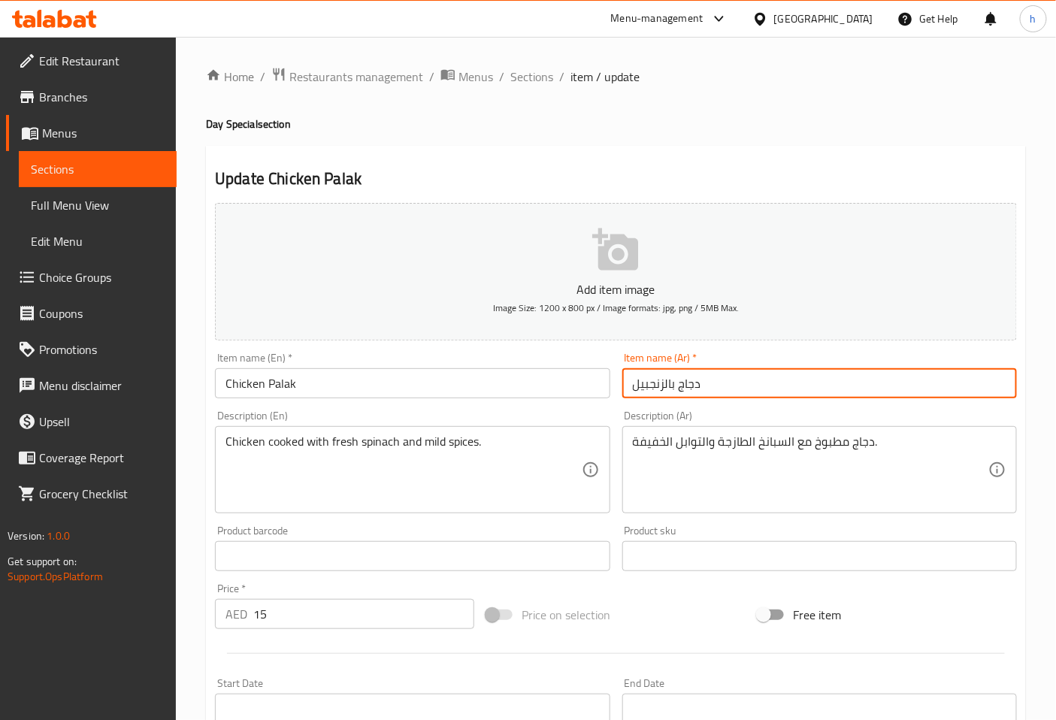
click at [664, 386] on input "دجاج بالزنجبيل" at bounding box center [820, 383] width 395 height 30
type input "دجاج بالاك"
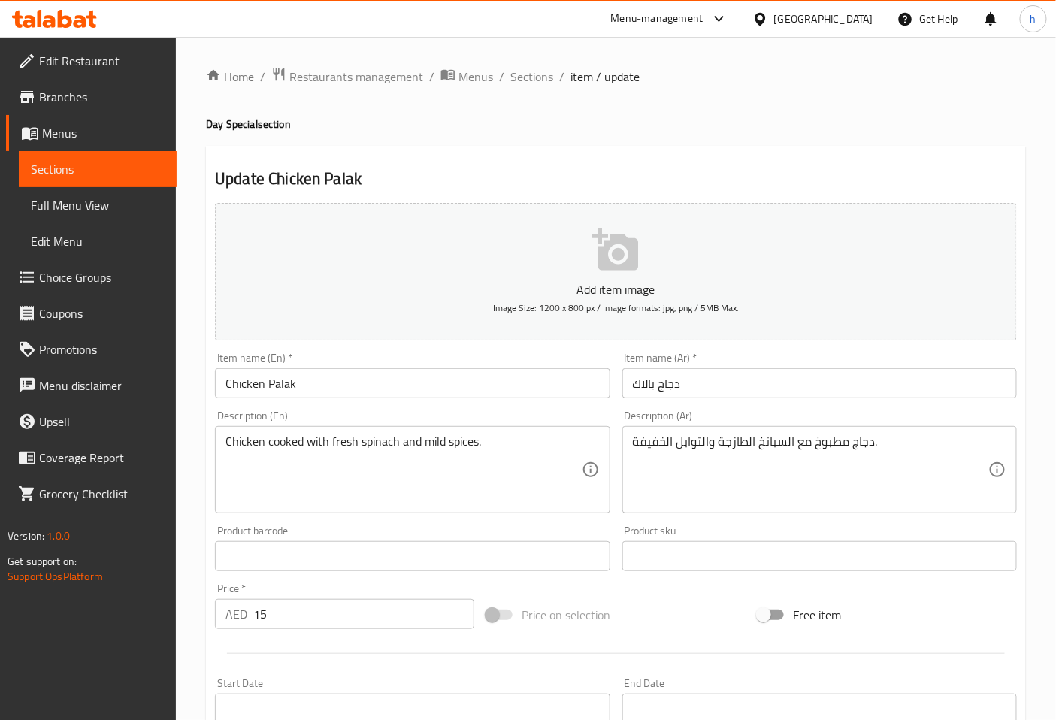
drag, startPoint x: 812, startPoint y: 444, endPoint x: 838, endPoint y: 450, distance: 26.8
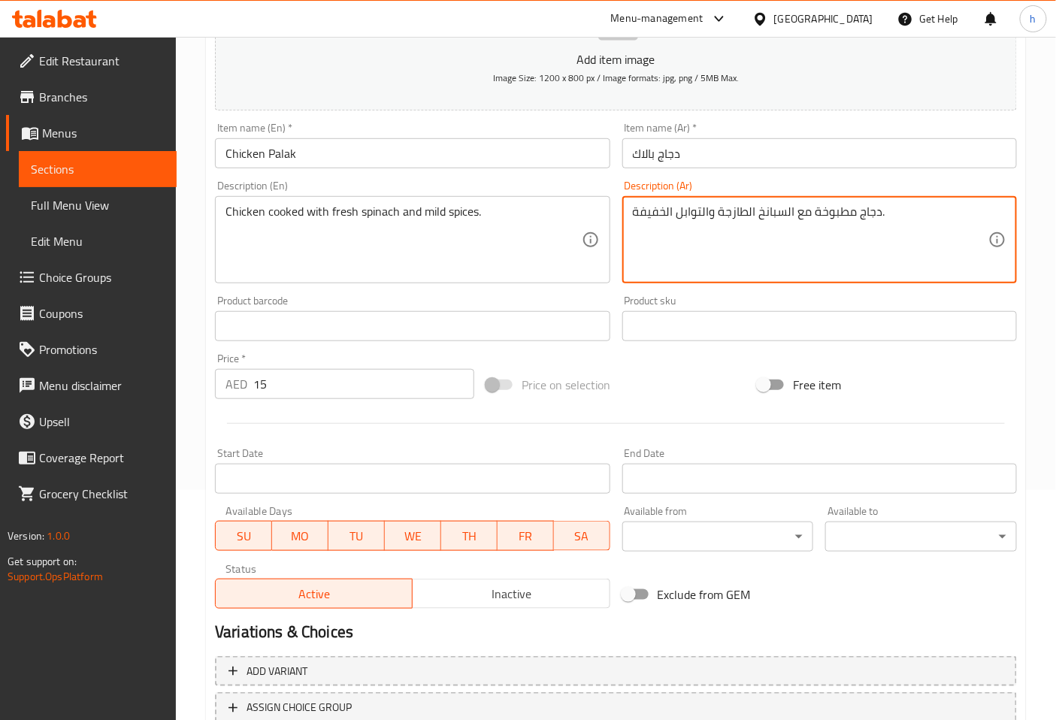
scroll to position [250, 0]
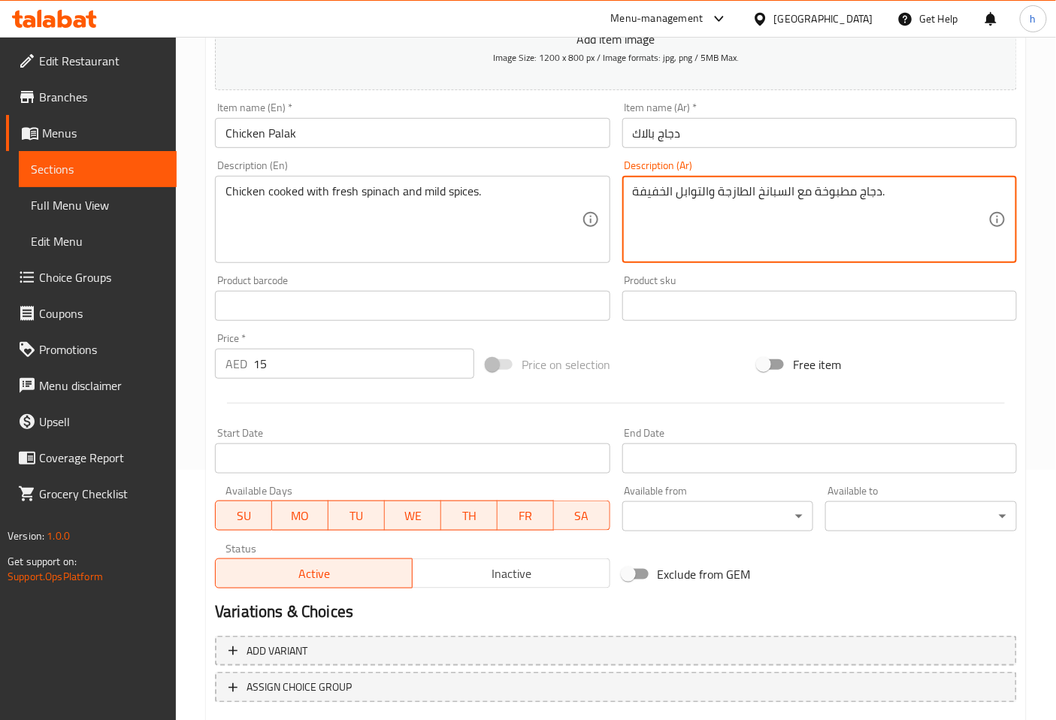
type textarea "دجاج مطبوخة مع السبانخ الطازجة والتوابل الخفيفة."
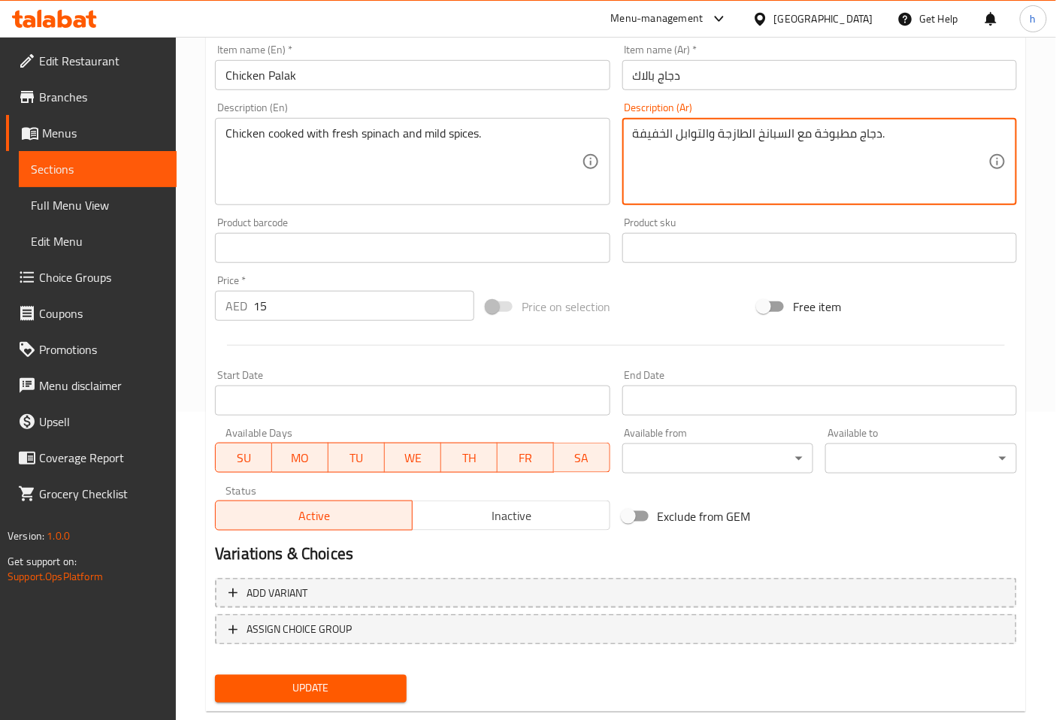
scroll to position [339, 0]
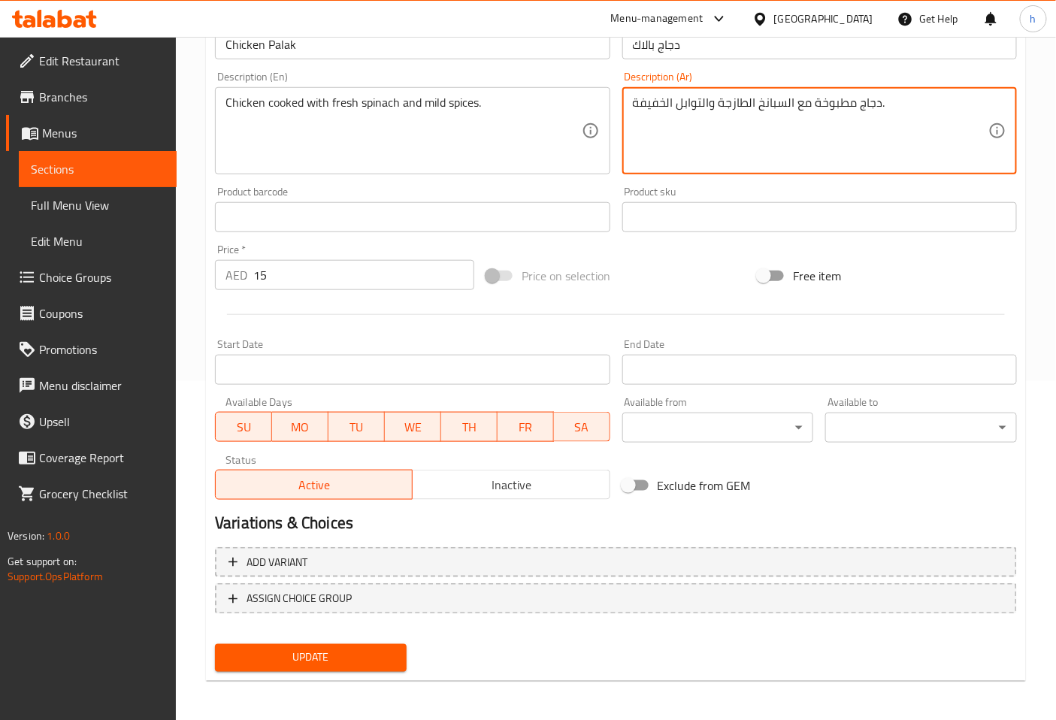
click at [359, 653] on span "Update" at bounding box center [311, 658] width 168 height 19
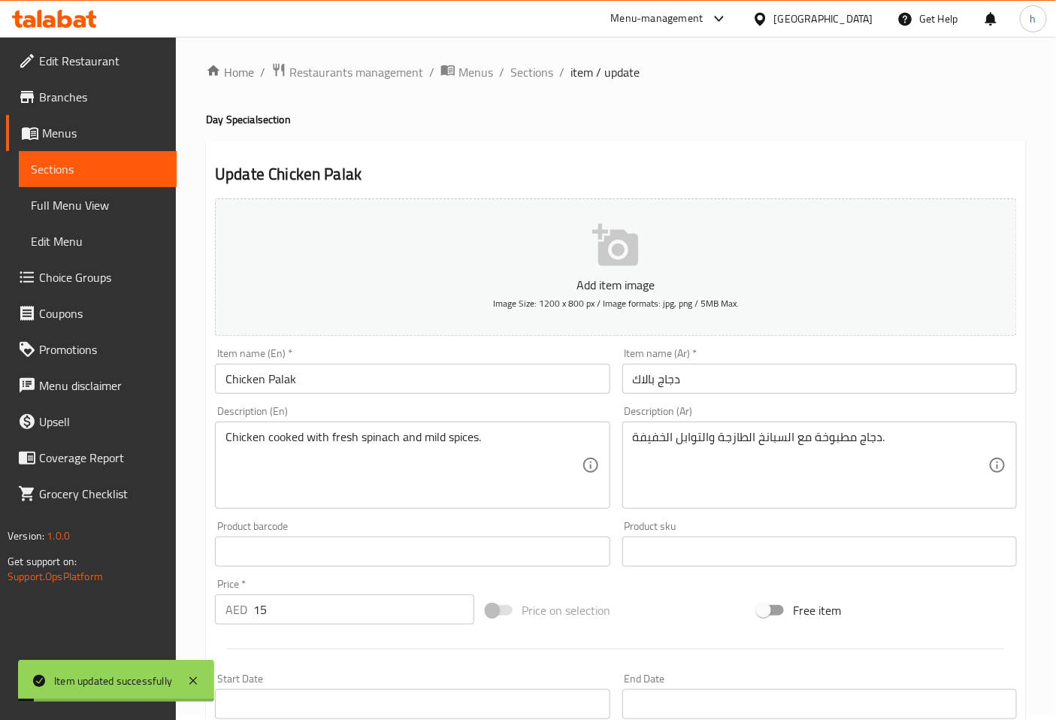
scroll to position [0, 0]
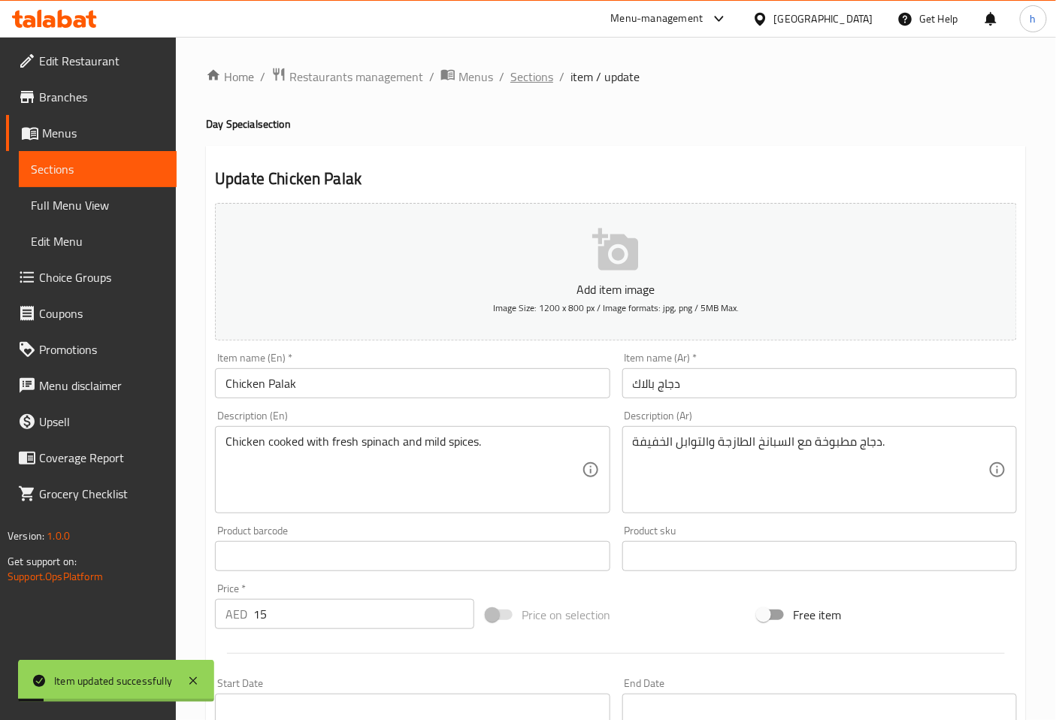
click at [546, 68] on span "Sections" at bounding box center [532, 77] width 43 height 18
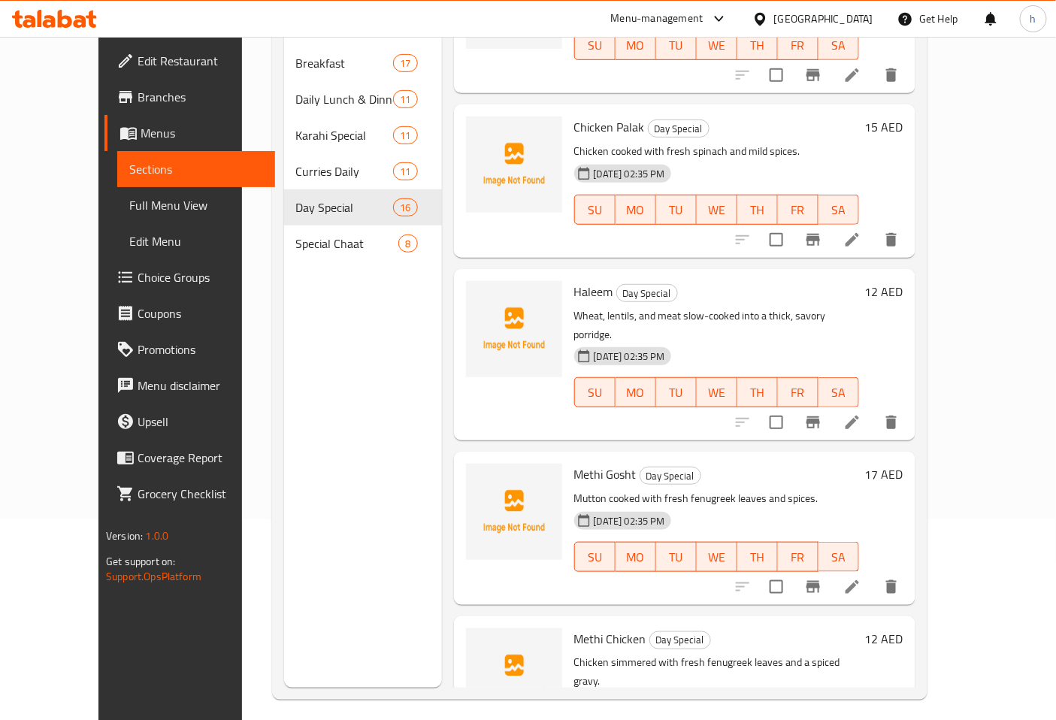
scroll to position [211, 0]
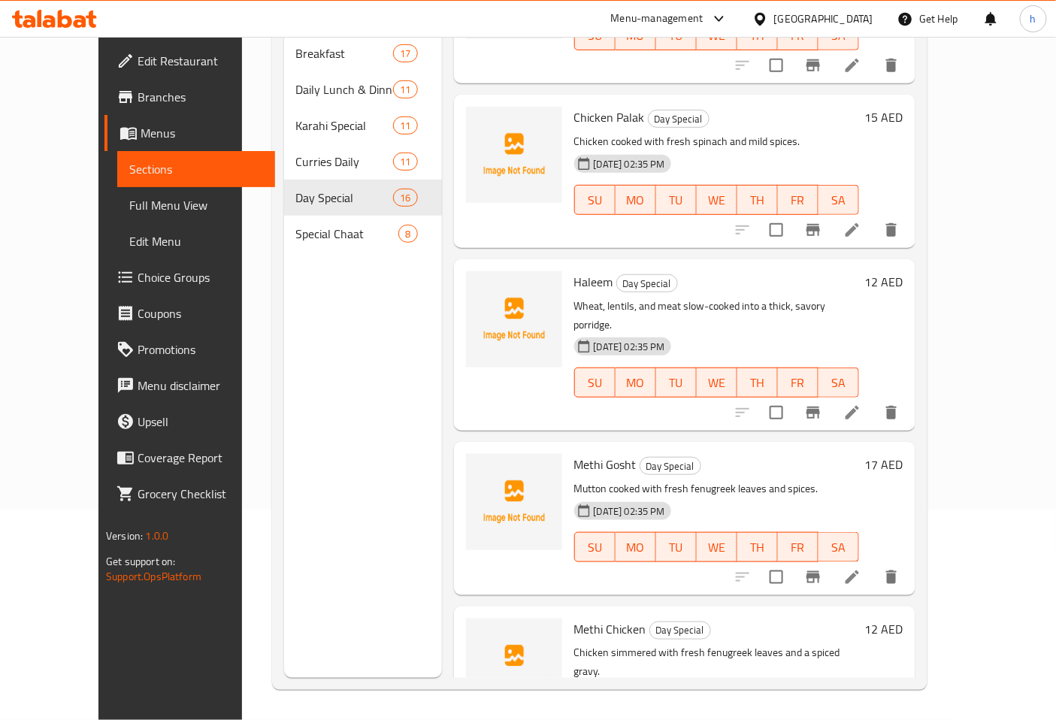
click at [350, 349] on div "Menu sections Breakfast 17 Daily Lunch & Dinner 11 Karahi Special 11 Curries Da…" at bounding box center [363, 318] width 158 height 720
click at [897, 406] on icon "delete" at bounding box center [892, 413] width 11 height 14
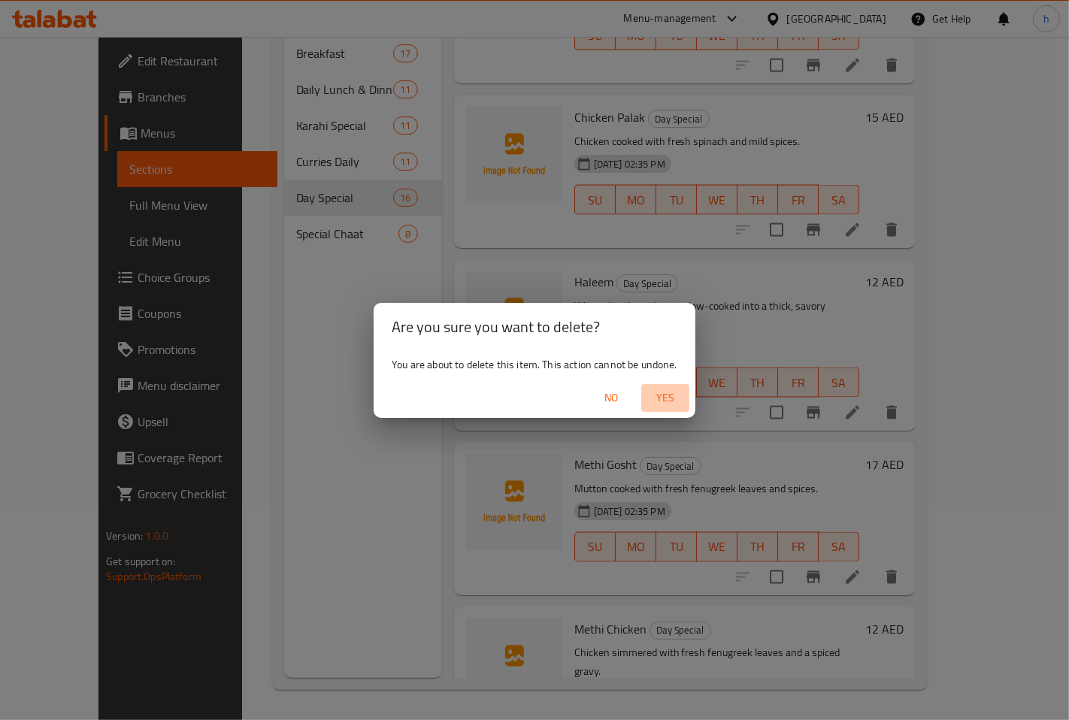
click at [666, 394] on span "Yes" at bounding box center [665, 398] width 36 height 19
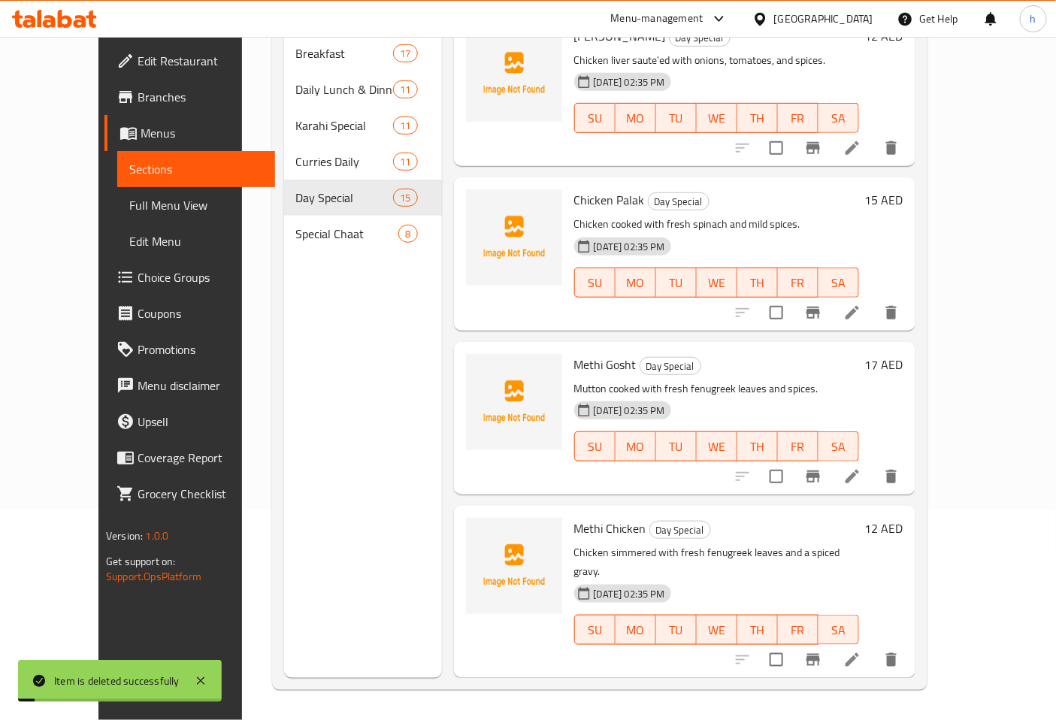
scroll to position [1779, 0]
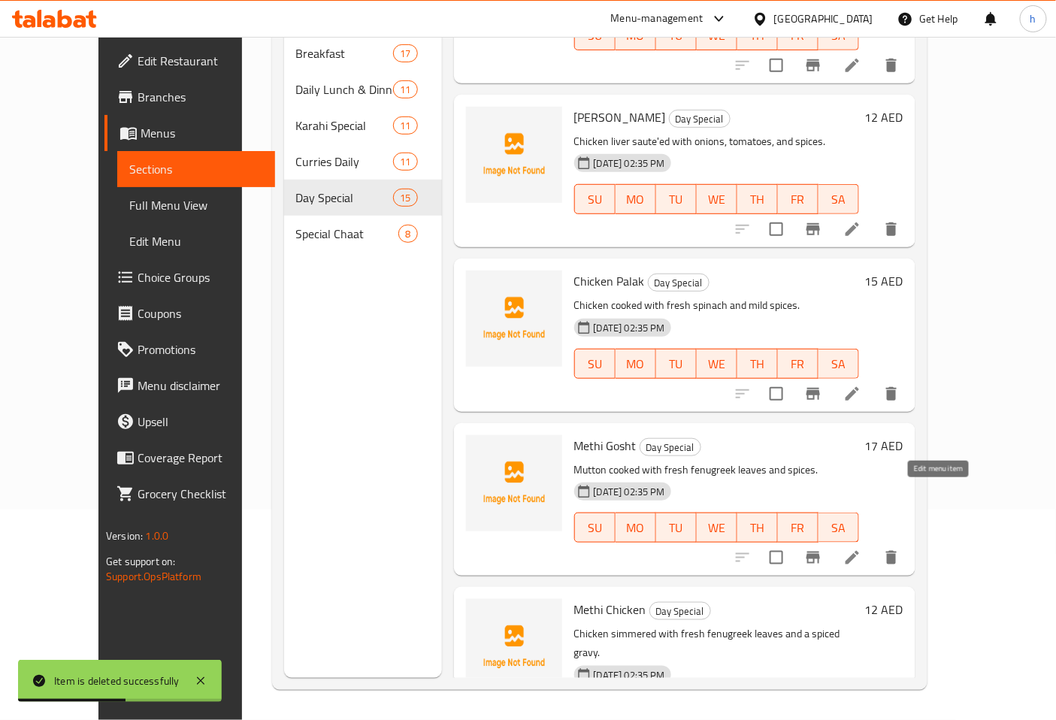
click at [859, 551] on icon at bounding box center [853, 558] width 14 height 14
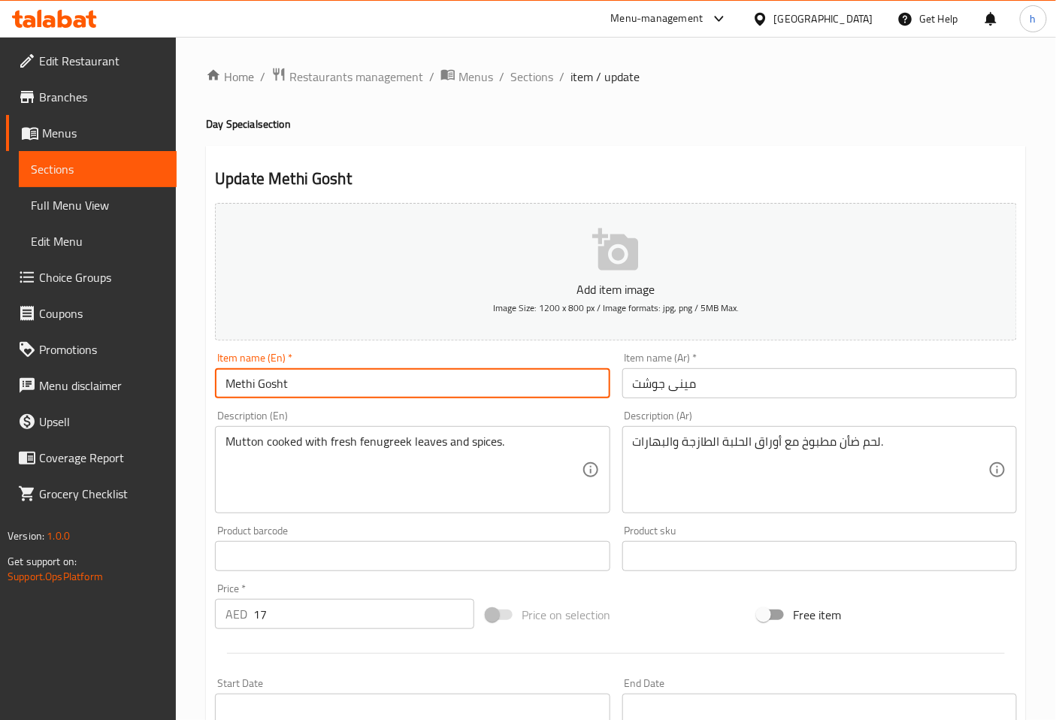
drag, startPoint x: 230, startPoint y: 382, endPoint x: 294, endPoint y: 384, distance: 64.0
click at [294, 384] on input "Methi Gosht" at bounding box center [412, 383] width 395 height 30
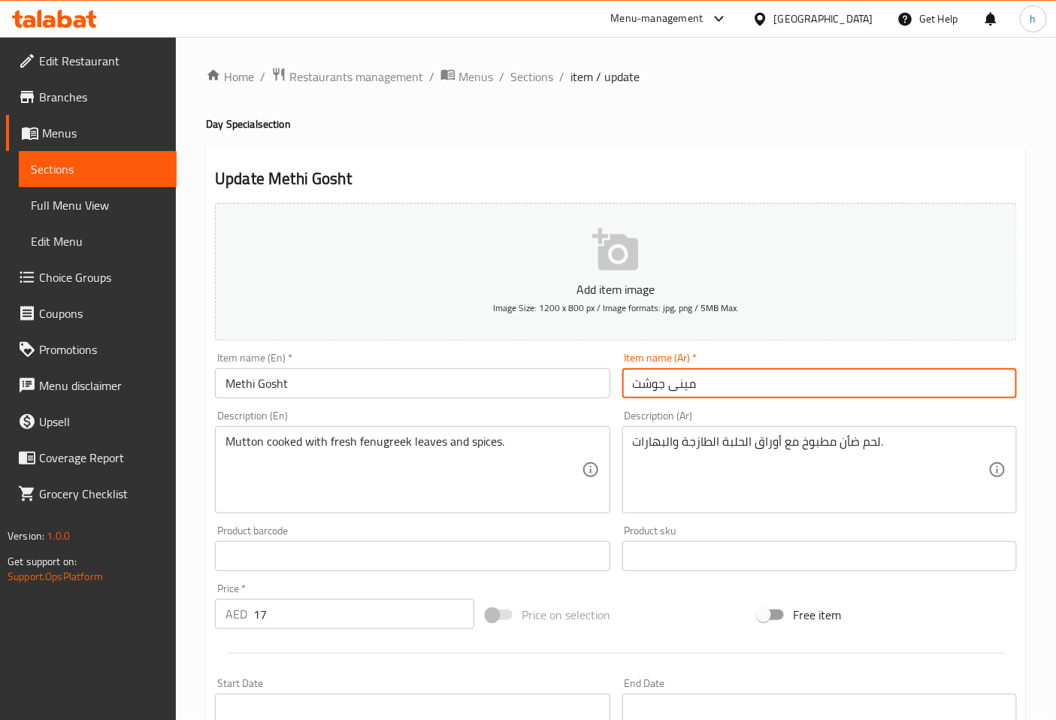
click at [675, 389] on input "مینی جوشت" at bounding box center [820, 383] width 395 height 30
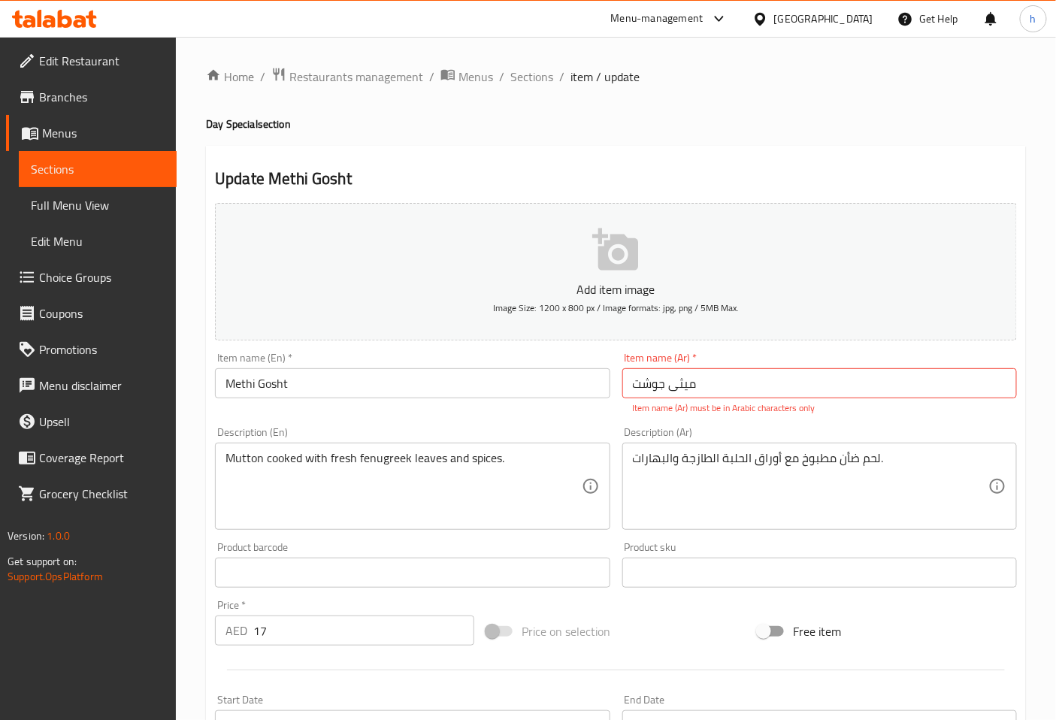
click at [724, 391] on input "میثی جوشت" at bounding box center [820, 383] width 395 height 30
click at [722, 391] on input "میثی جوشت" at bounding box center [820, 383] width 395 height 30
click at [702, 381] on input "میثی جوشت" at bounding box center [820, 383] width 395 height 30
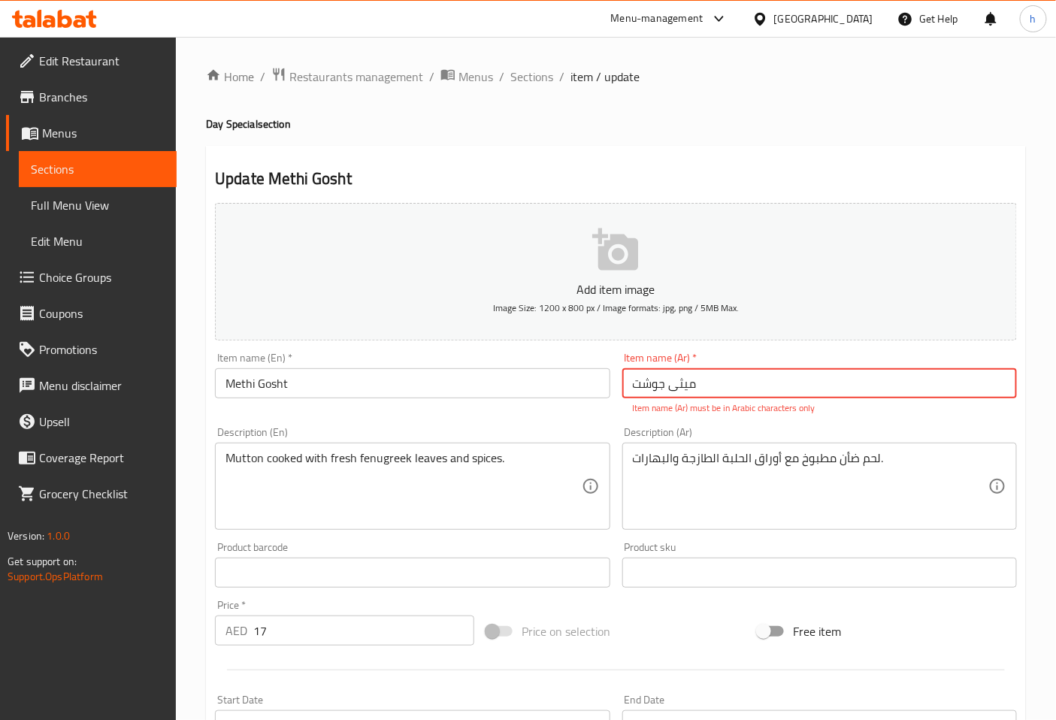
click at [700, 381] on input "میثی جوشت" at bounding box center [820, 383] width 395 height 30
click at [699, 381] on input "میثی جوشت" at bounding box center [820, 383] width 395 height 30
click at [697, 381] on input "میثی جوشت" at bounding box center [820, 383] width 395 height 30
click at [695, 382] on input "میثی جوشت" at bounding box center [820, 383] width 395 height 30
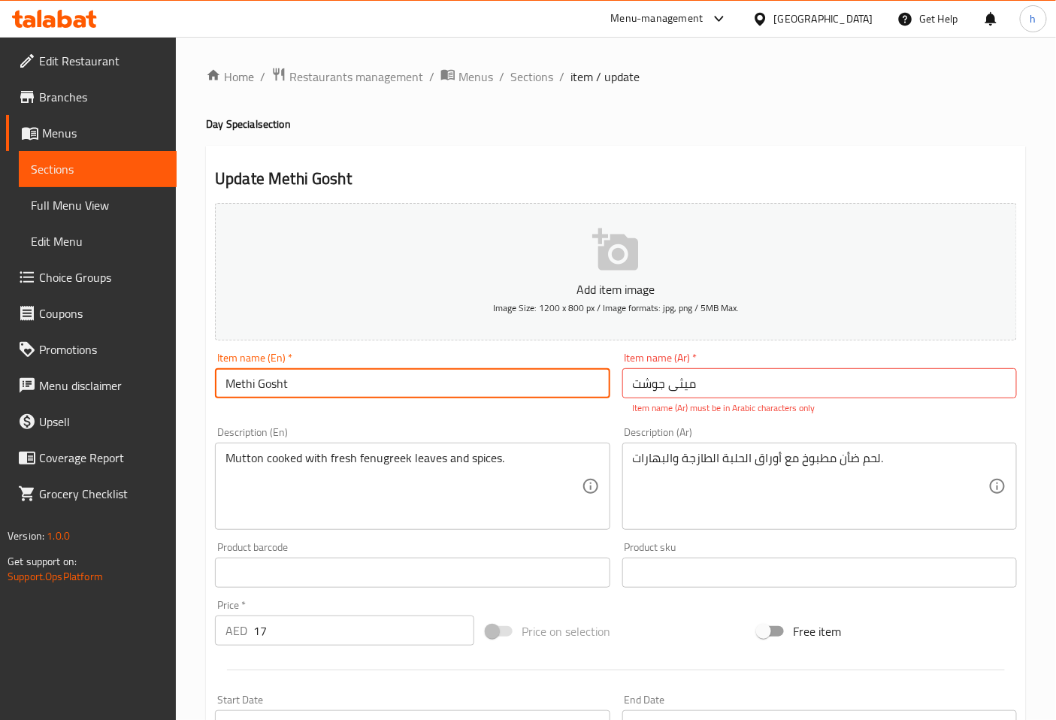
click at [286, 387] on input "Methi Gosht" at bounding box center [412, 383] width 395 height 30
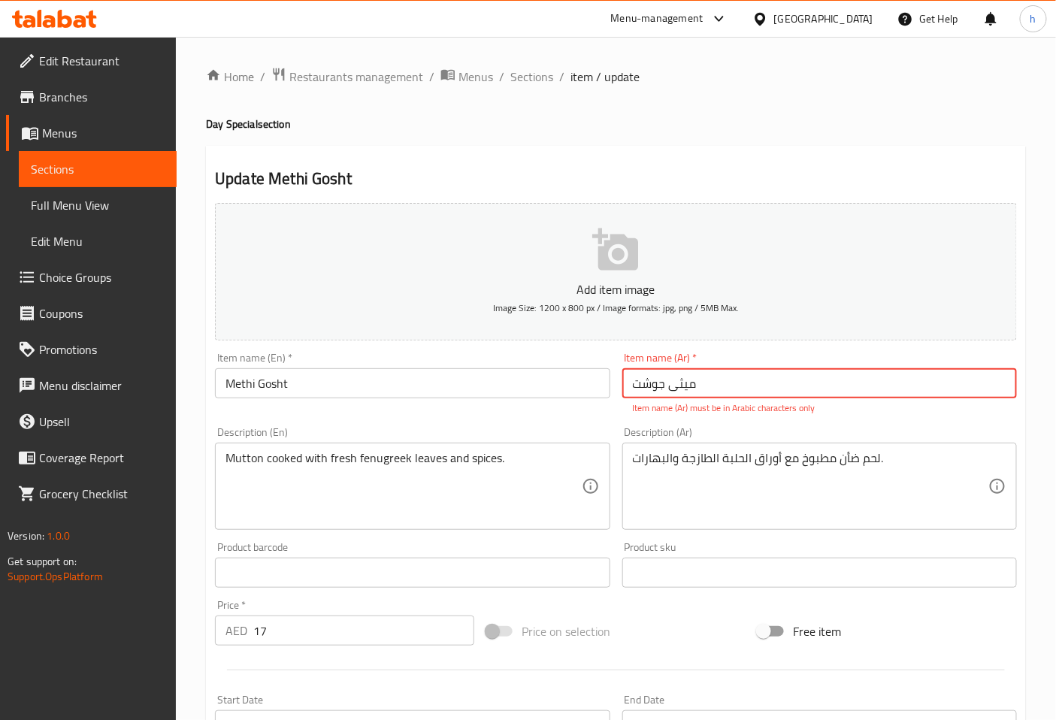
drag, startPoint x: 628, startPoint y: 390, endPoint x: 711, endPoint y: 386, distance: 82.8
click at [711, 386] on input "میثی جوشت" at bounding box center [820, 383] width 395 height 30
type input "[PERSON_NAME]"
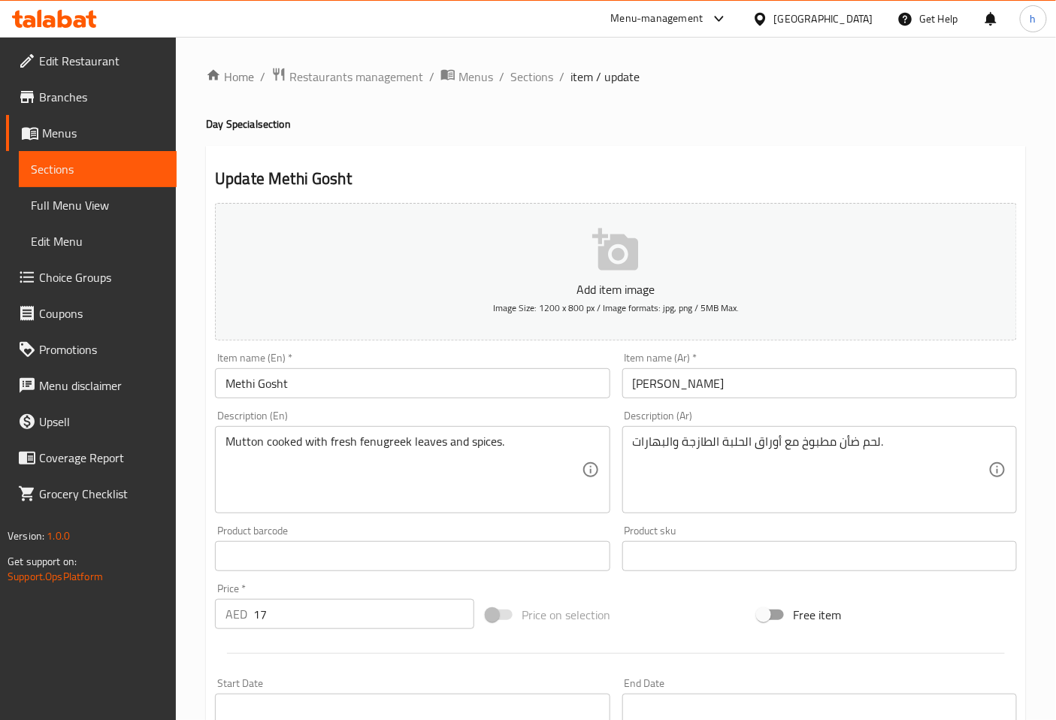
click at [853, 448] on textarea "لحم ضأن مطبوخ مع أوراق الحلبة الطازجة والبهارات." at bounding box center [811, 470] width 356 height 71
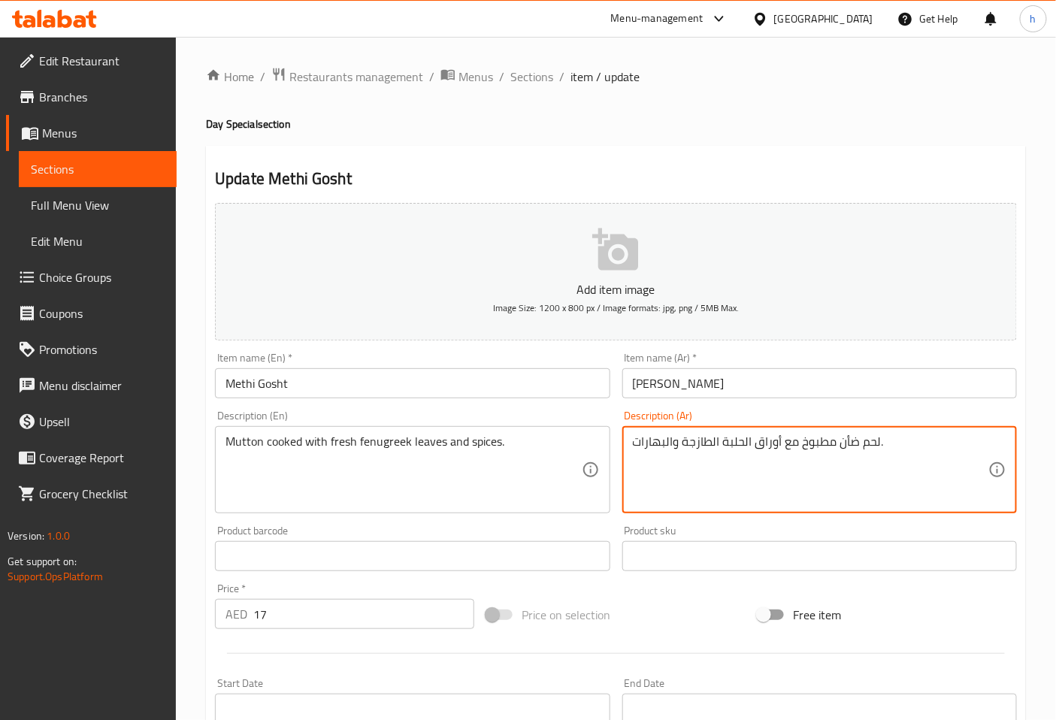
click at [853, 448] on textarea "لحم ضأن مطبوخ مع أوراق الحلبة الطازجة والبهارات." at bounding box center [811, 470] width 356 height 71
type textarea "لحم غنم مطبوخ مع أوراق الحلبة الطازجة والبهارات."
click at [383, 442] on textarea "Mutton cooked with fresh fenugreek leaves and spices." at bounding box center [404, 470] width 356 height 71
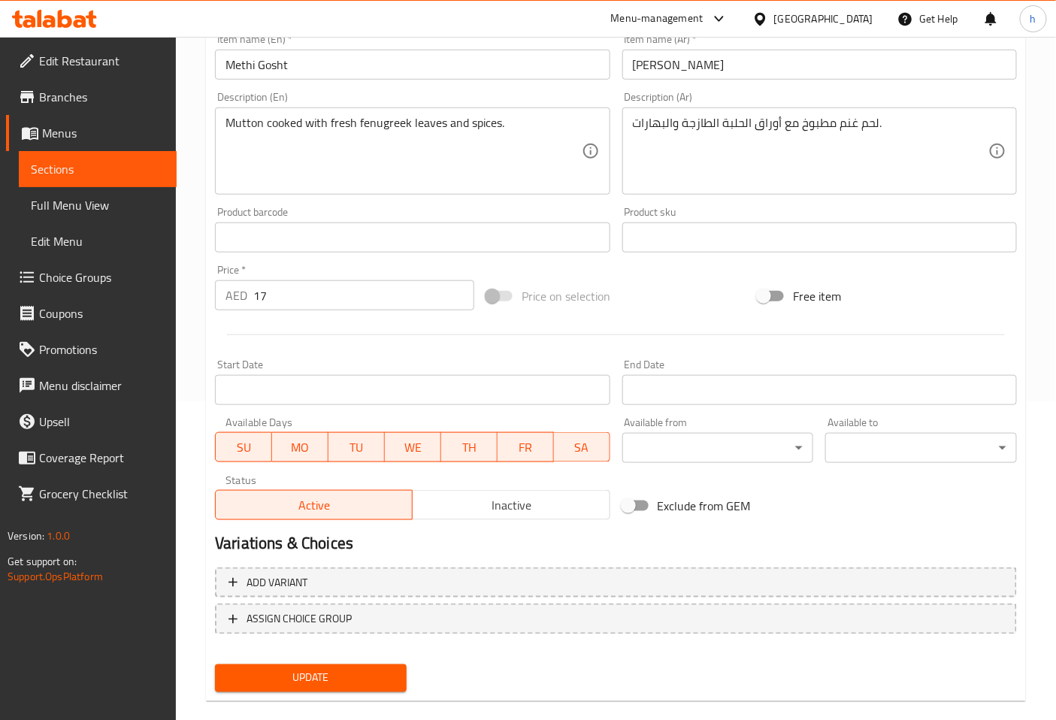
scroll to position [334, 0]
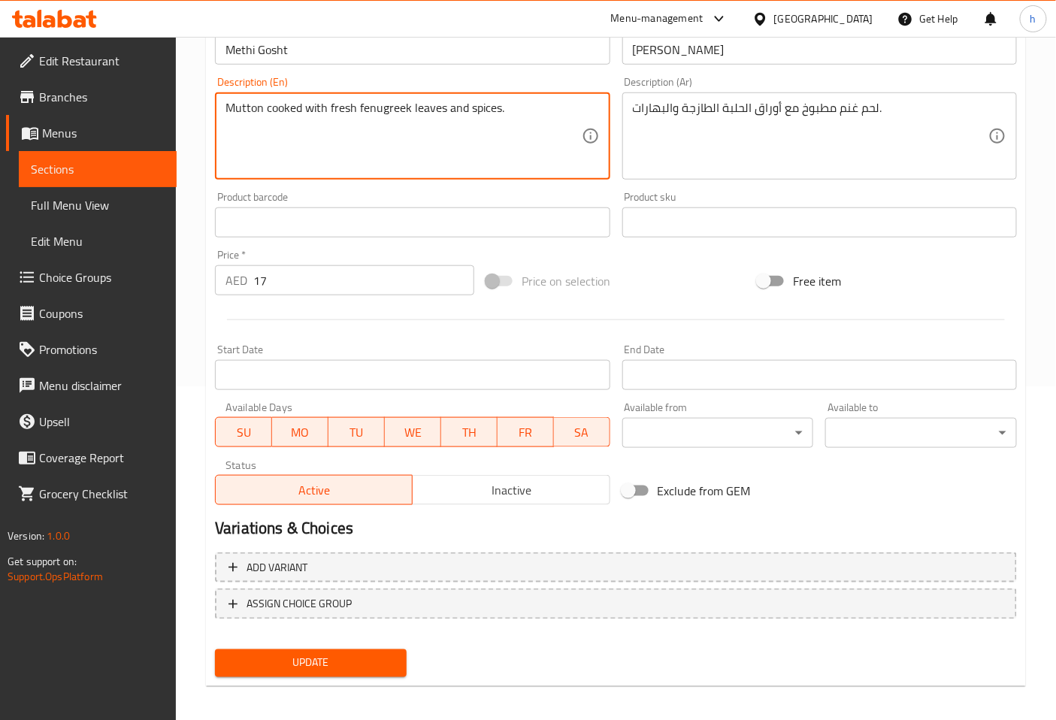
click at [296, 280] on input "17" at bounding box center [363, 280] width 221 height 30
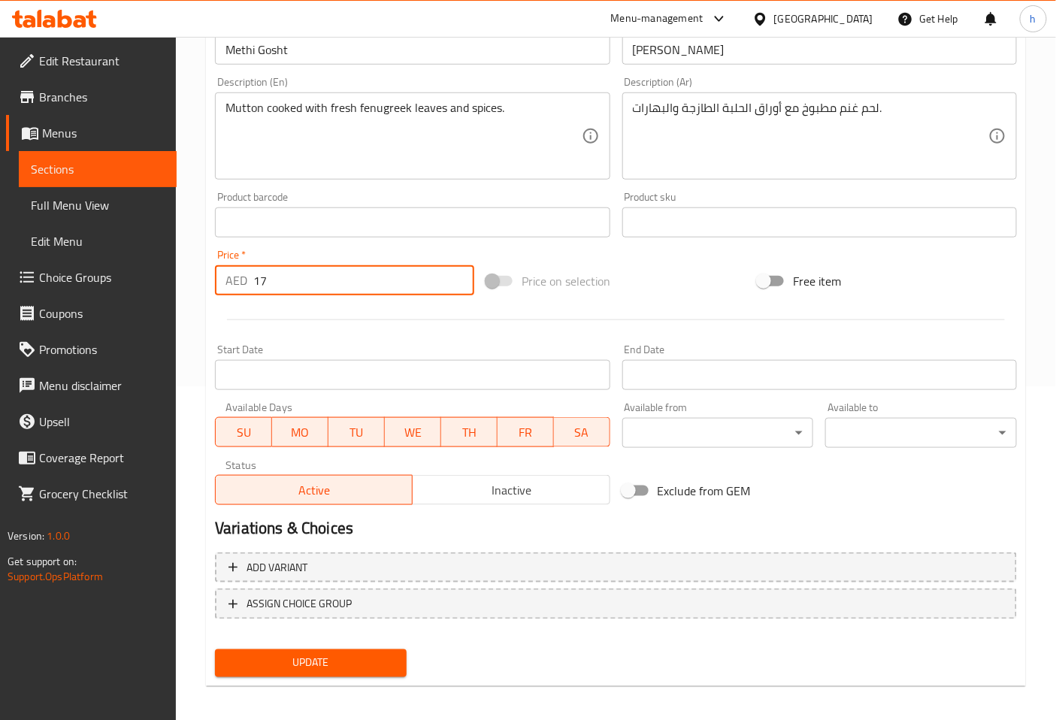
click at [296, 280] on input "17" at bounding box center [363, 280] width 221 height 30
type input "12"
click at [319, 656] on span "Update" at bounding box center [311, 663] width 168 height 19
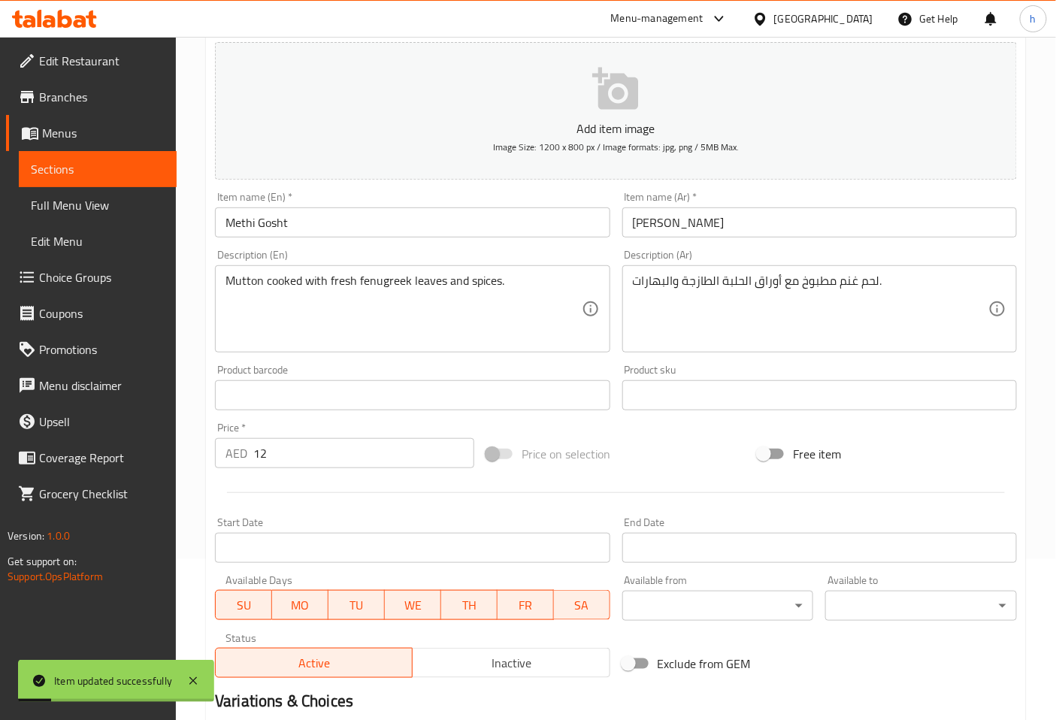
scroll to position [0, 0]
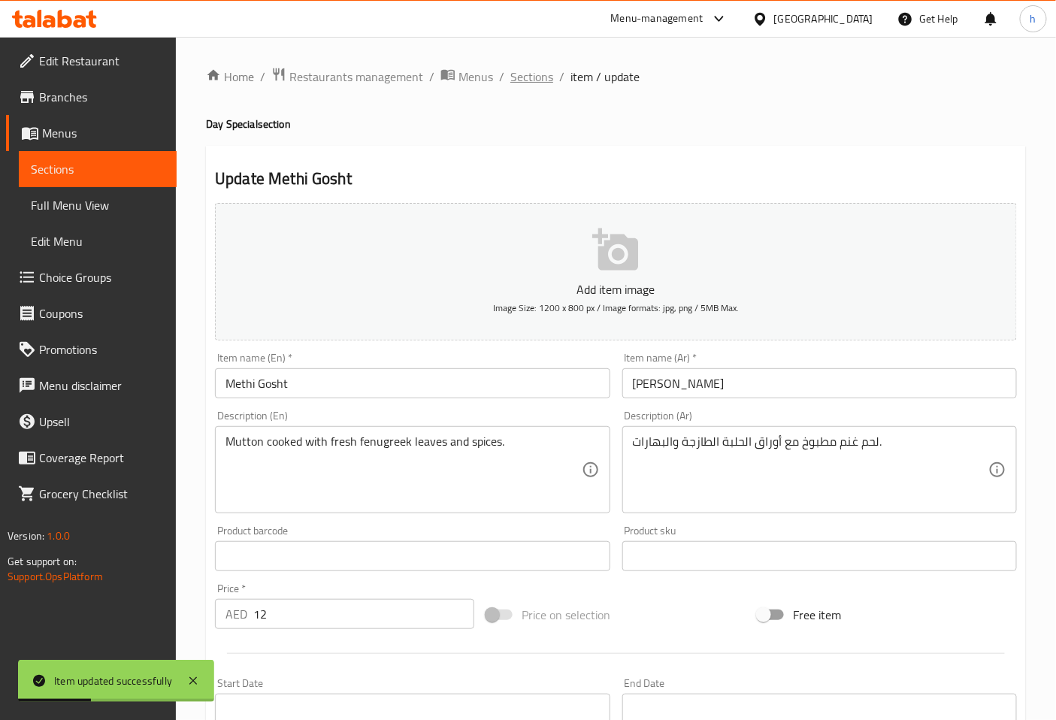
click at [538, 71] on span "Sections" at bounding box center [532, 77] width 43 height 18
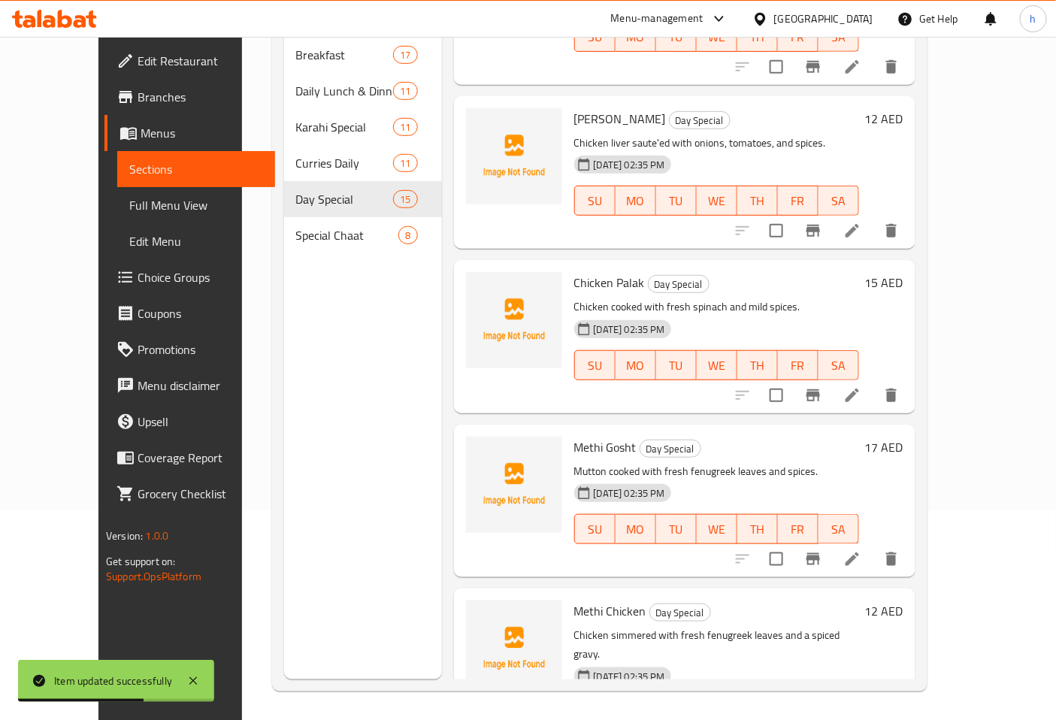
scroll to position [211, 0]
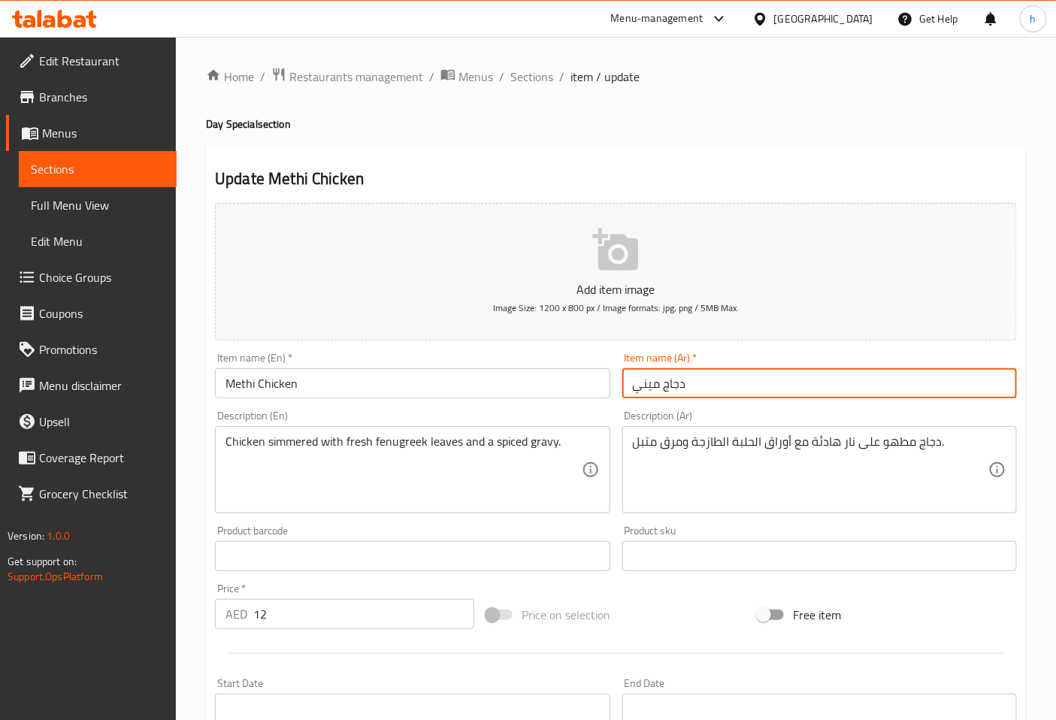
click at [641, 384] on input "دجاج ميني" at bounding box center [820, 383] width 395 height 30
type input "دجاج ميثي"
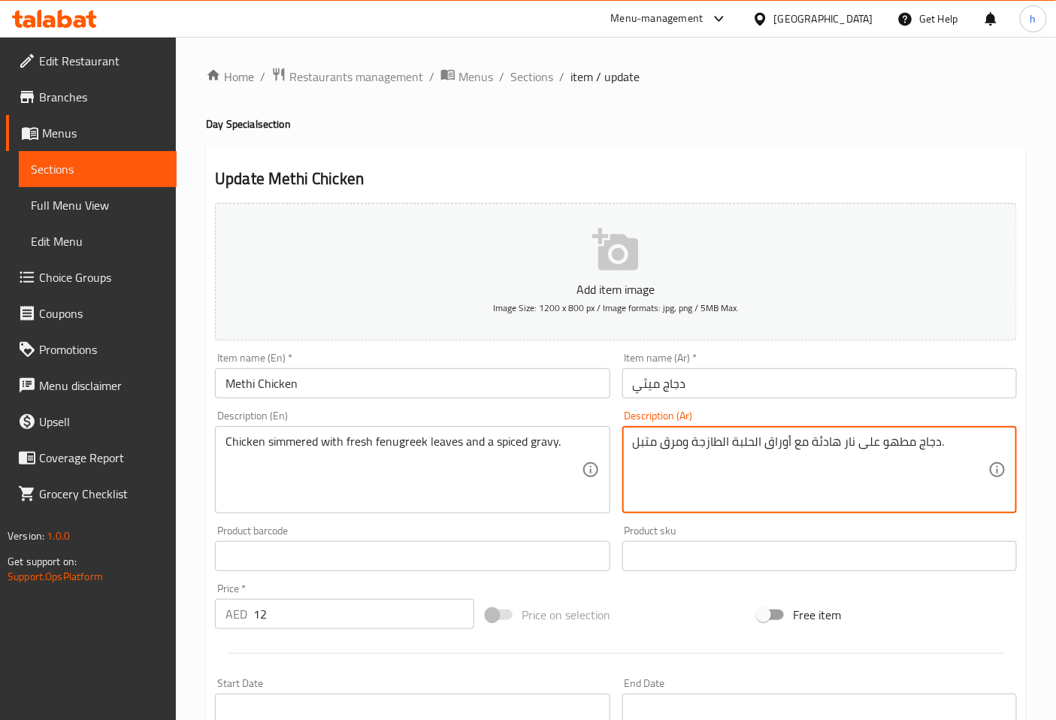
drag, startPoint x: 808, startPoint y: 440, endPoint x: 878, endPoint y: 446, distance: 70.2
click at [878, 446] on textarea "دجاج مطهو على نار هادئة مع أوراق الحلبة الطازجة ومرق متبل." at bounding box center [811, 470] width 356 height 71
drag, startPoint x: 660, startPoint y: 445, endPoint x: 682, endPoint y: 449, distance: 22.1
click at [682, 449] on textarea "دجاج مطهو مع أوراق الحلبة الطازجة ومرق متبل." at bounding box center [811, 470] width 356 height 71
type textarea "دجاج مطهو مع أوراق الحلبة الطازجة وجريفي متبل."
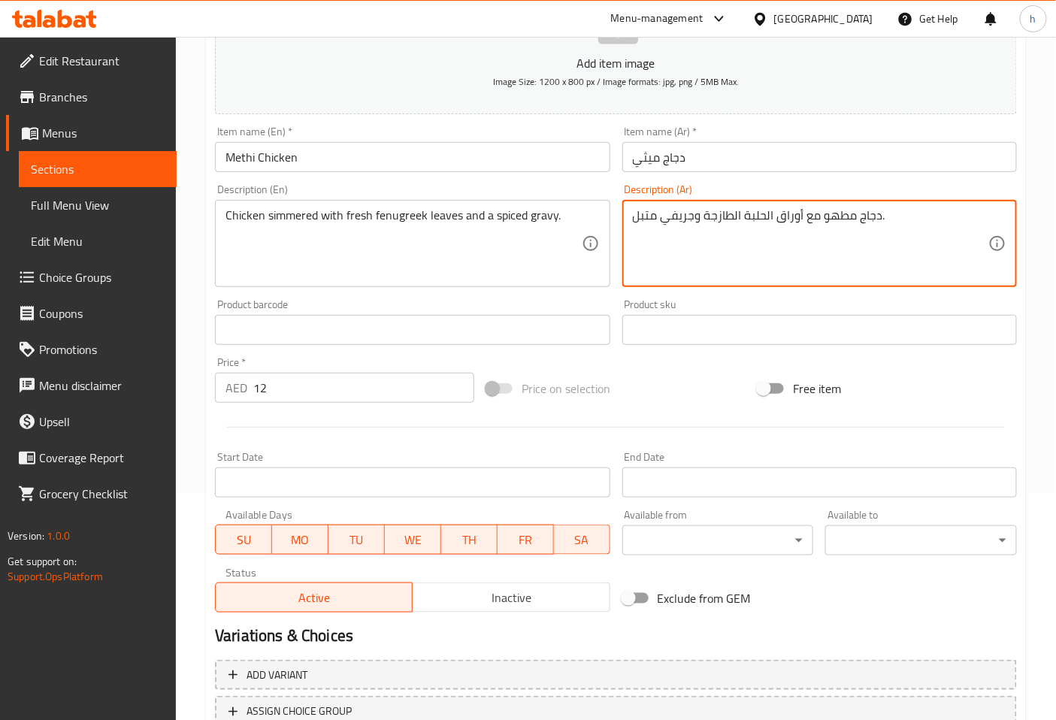
scroll to position [250, 0]
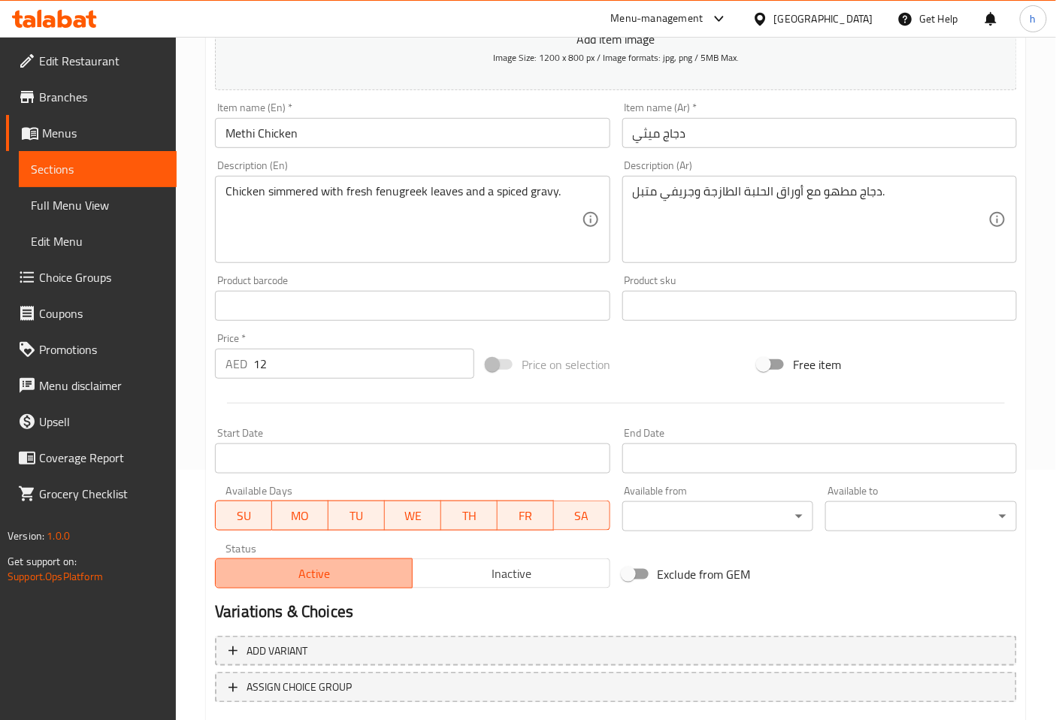
click at [305, 568] on span "Active" at bounding box center [314, 574] width 185 height 22
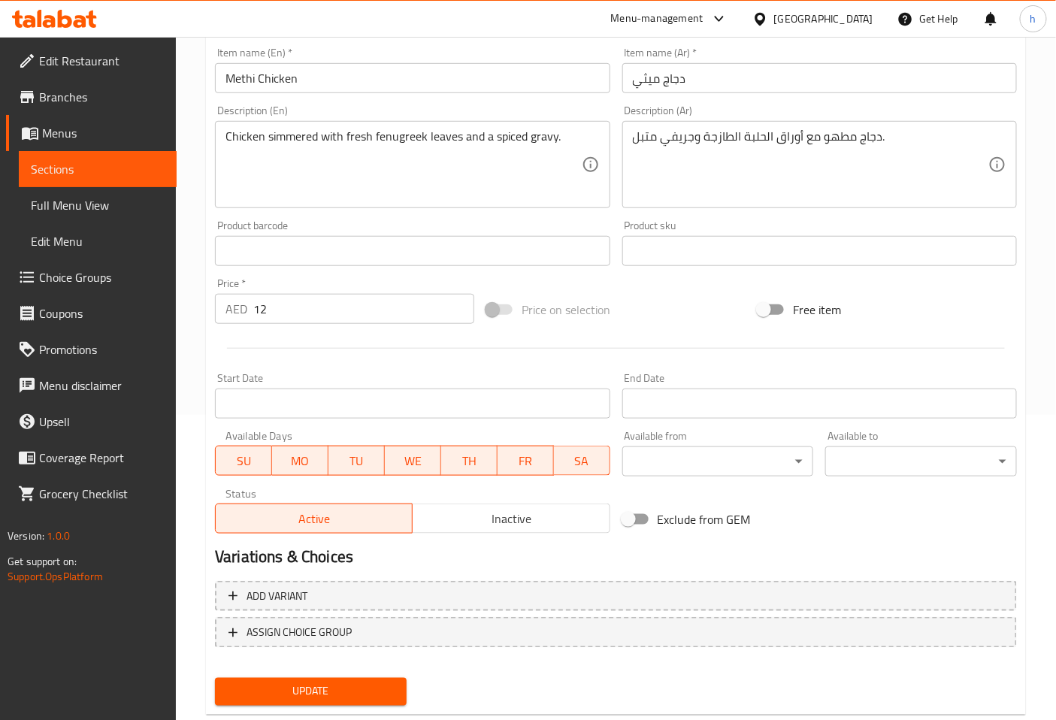
scroll to position [339, 0]
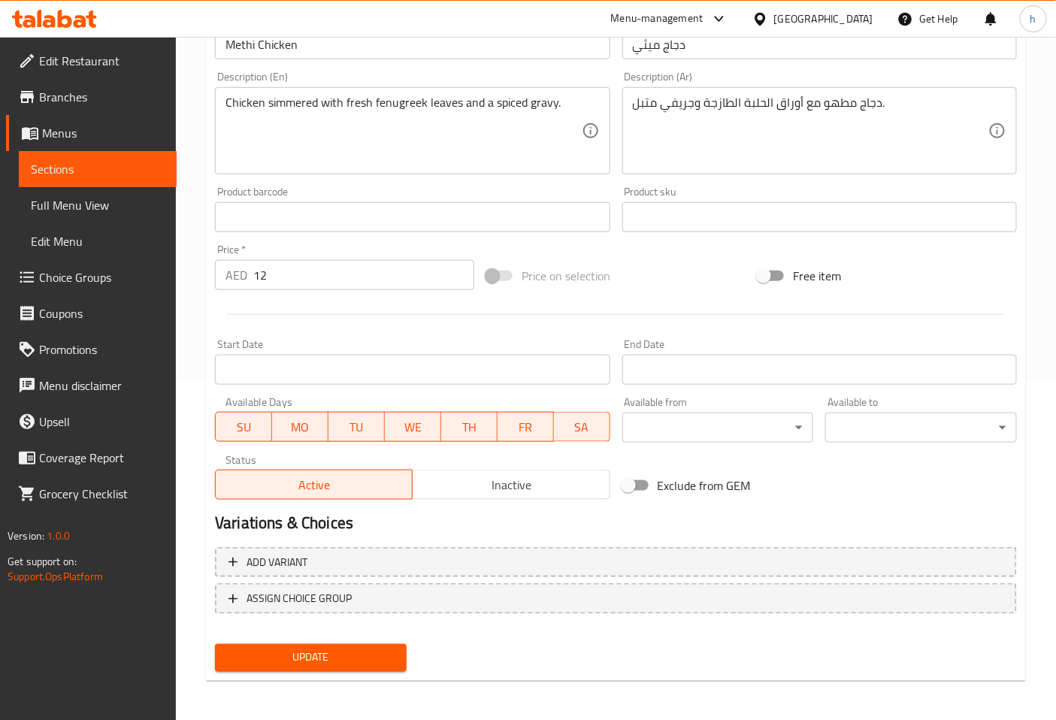
click at [354, 649] on span "Update" at bounding box center [311, 658] width 168 height 19
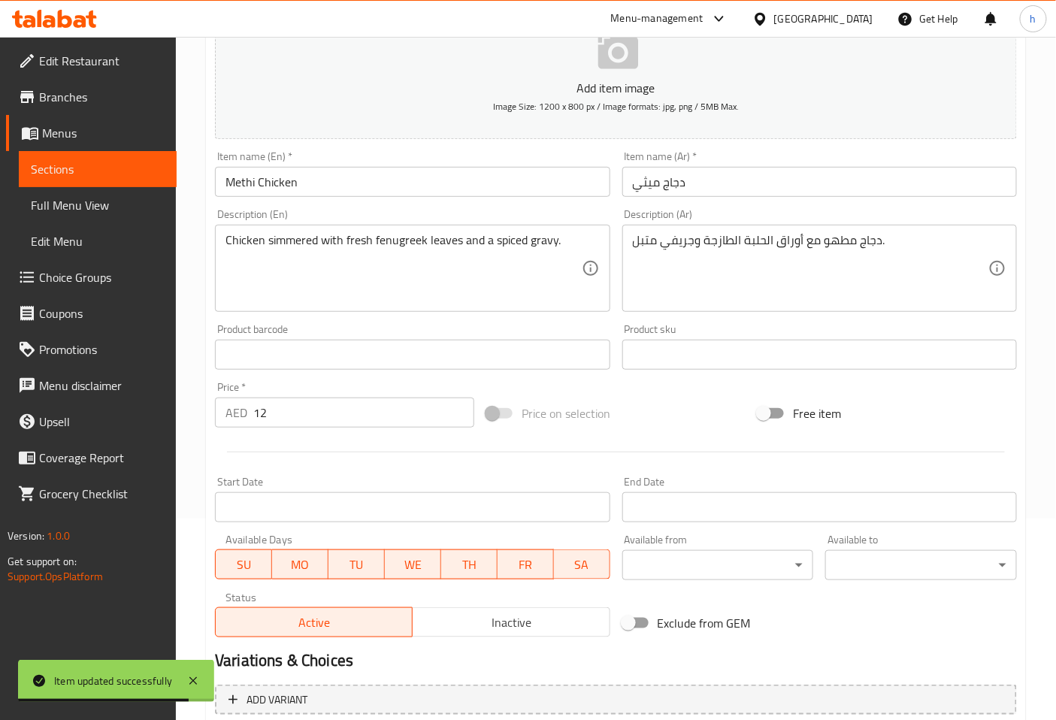
scroll to position [0, 0]
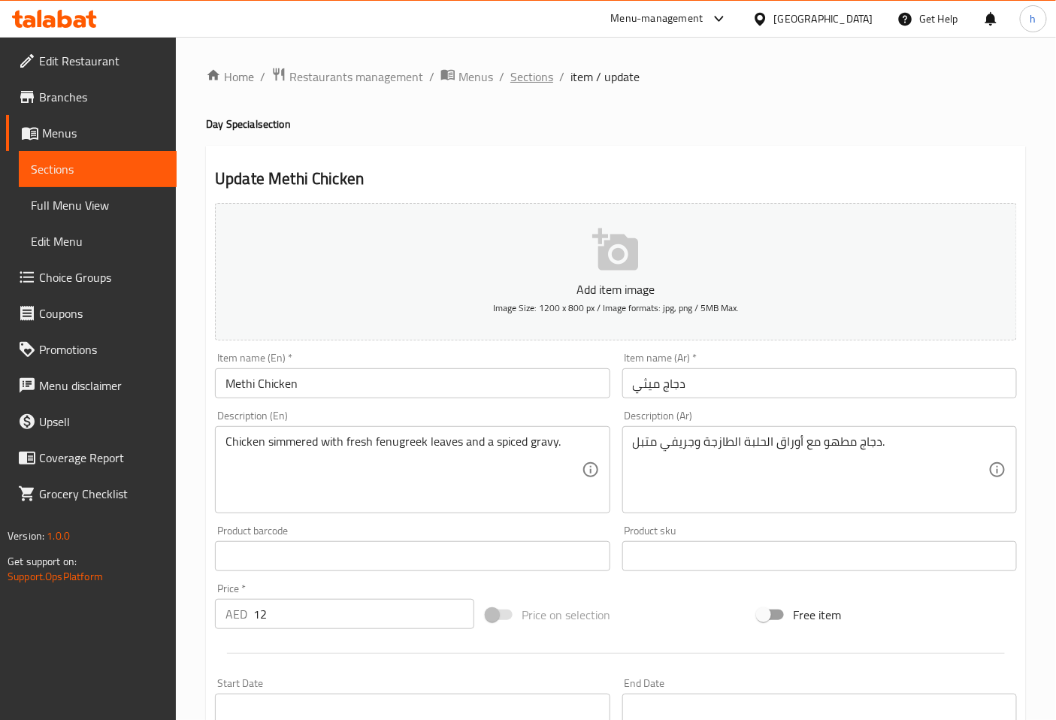
click at [524, 80] on span "Sections" at bounding box center [532, 77] width 43 height 18
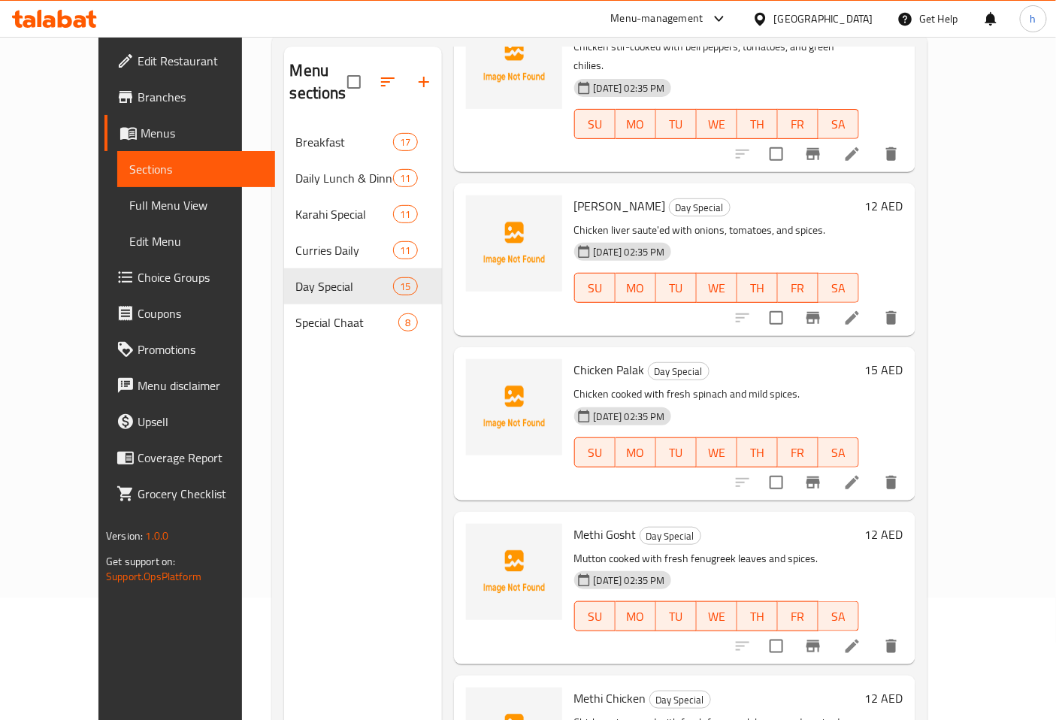
scroll to position [211, 0]
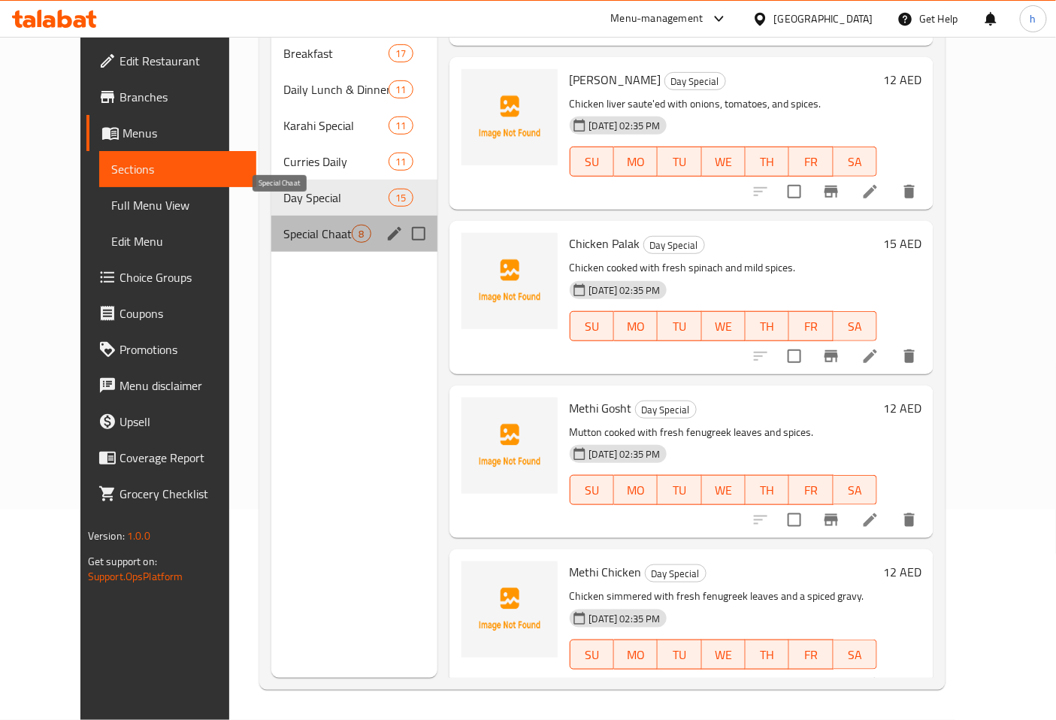
click at [299, 225] on span "Special Chaat" at bounding box center [317, 234] width 68 height 18
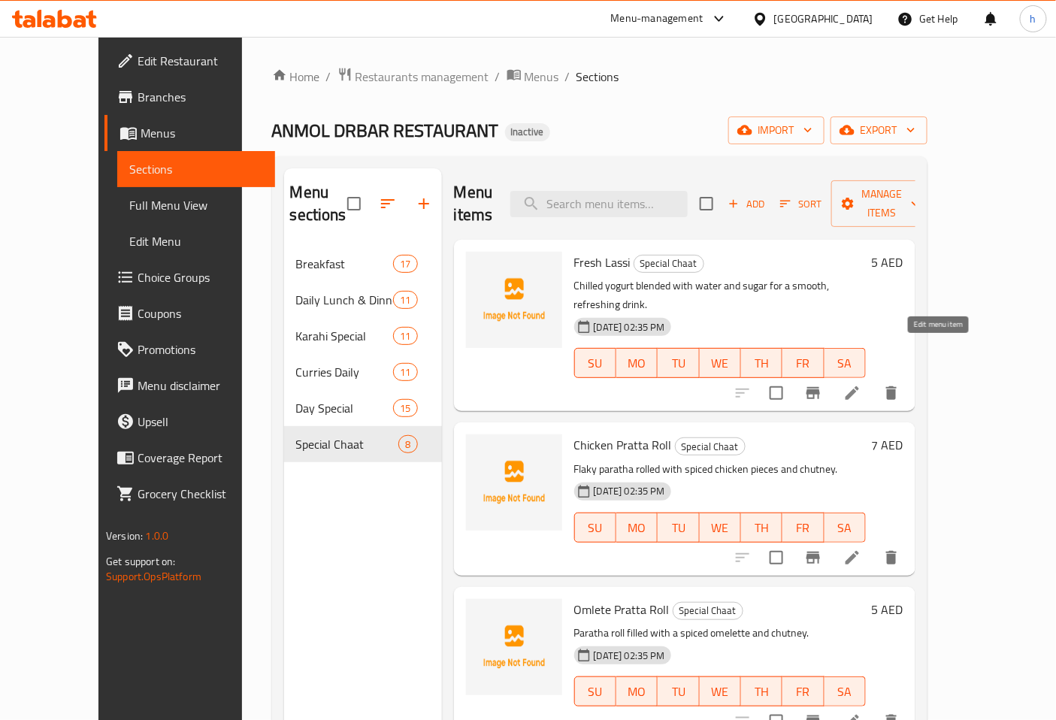
click at [862, 384] on icon at bounding box center [853, 393] width 18 height 18
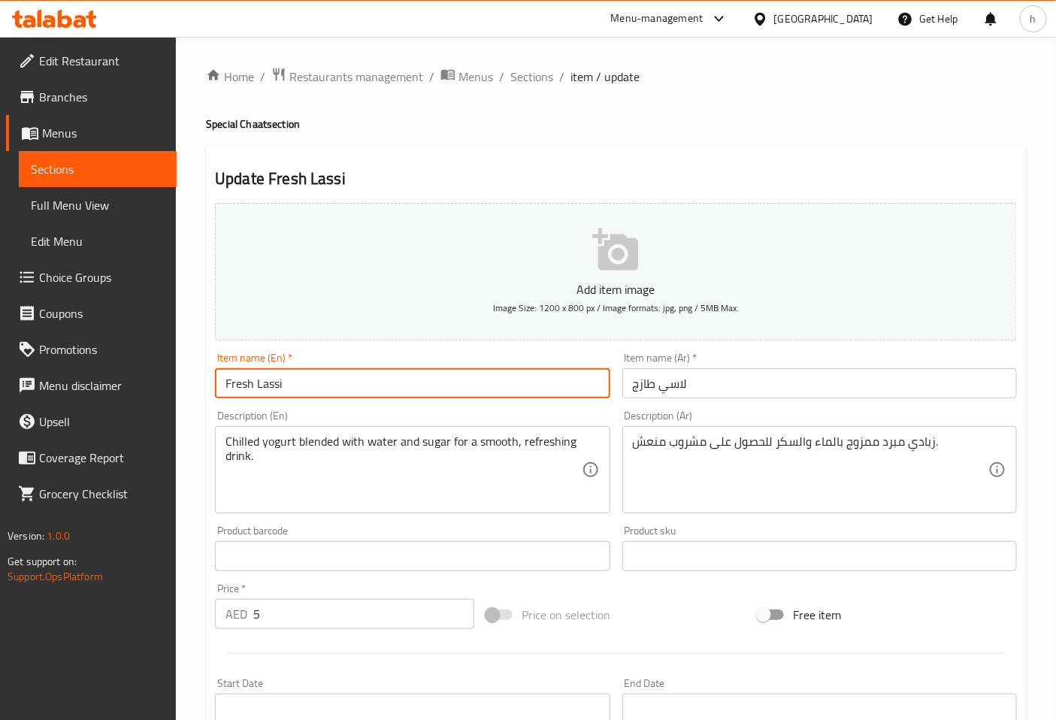
click at [265, 383] on input "Fresh Lassi" at bounding box center [412, 383] width 395 height 30
click at [271, 384] on input "Fresh Lassi" at bounding box center [412, 383] width 395 height 30
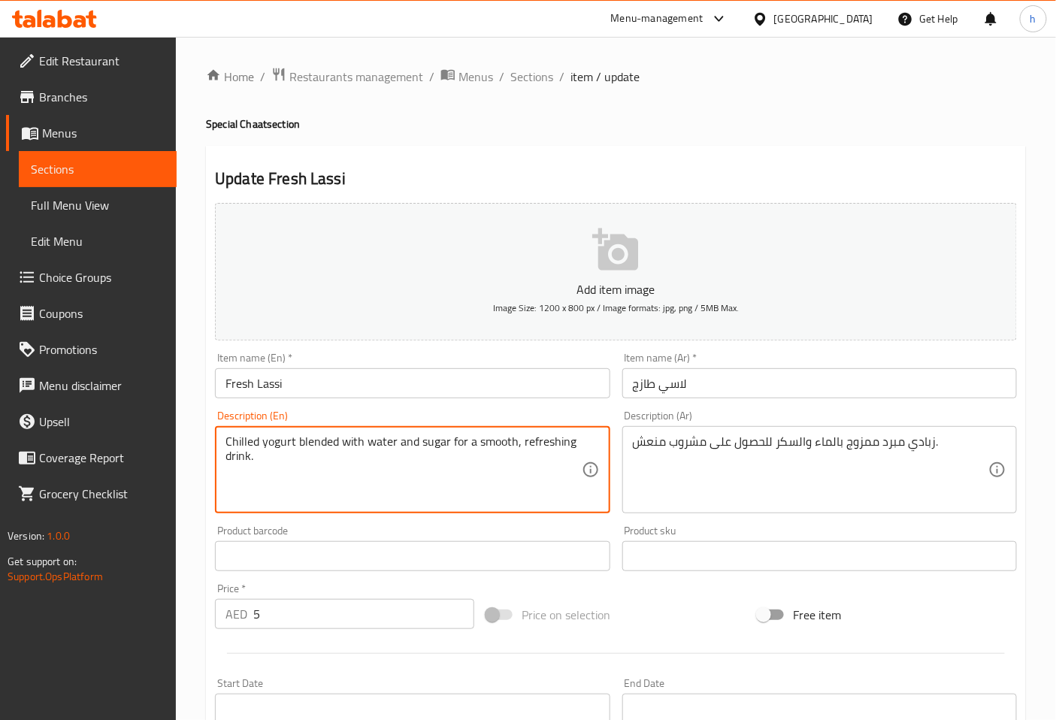
click at [239, 447] on textarea "Chilled yogurt blended with water and sugar for a smooth, refreshing drink." at bounding box center [404, 470] width 356 height 71
click at [502, 445] on textarea "Chilled yogurt blended with water and sugar for a smooth, refreshing drink." at bounding box center [404, 470] width 356 height 71
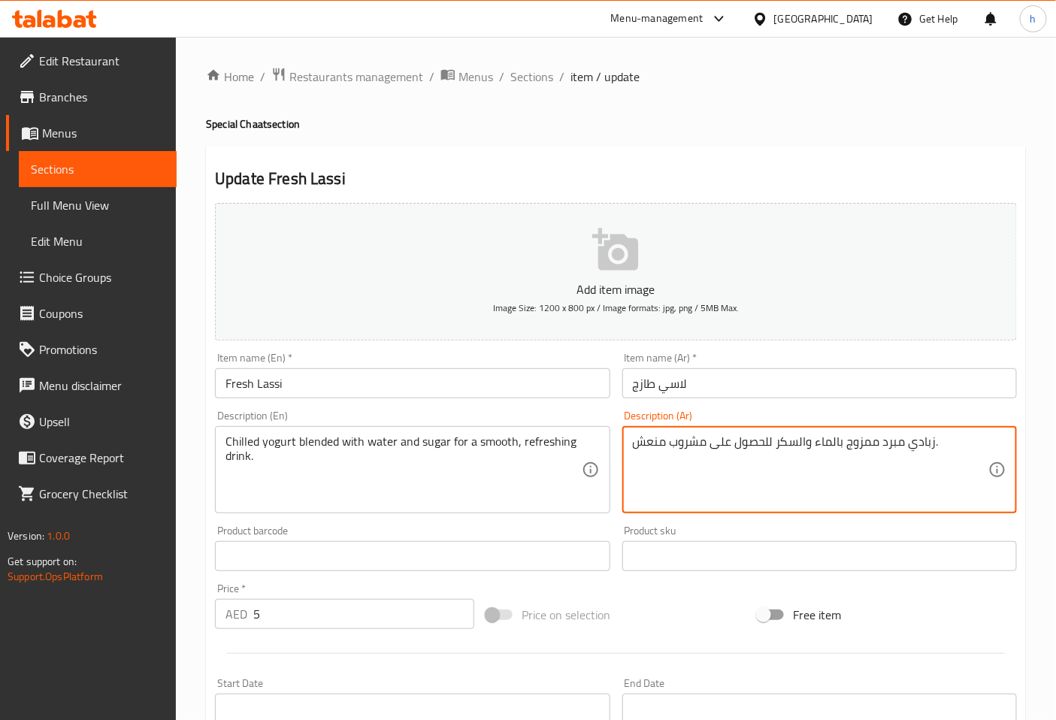
click at [963, 437] on textarea "زبادي مبرد ممزوج بالماء والسكر للحصول على مشروب منعش." at bounding box center [811, 470] width 356 height 71
drag, startPoint x: 752, startPoint y: 445, endPoint x: 814, endPoint y: 444, distance: 62.4
click at [814, 444] on textarea "زبادي مبرد ممزوج بالماء والسكر للحصول على مشروب منعش وسموث ." at bounding box center [811, 470] width 356 height 71
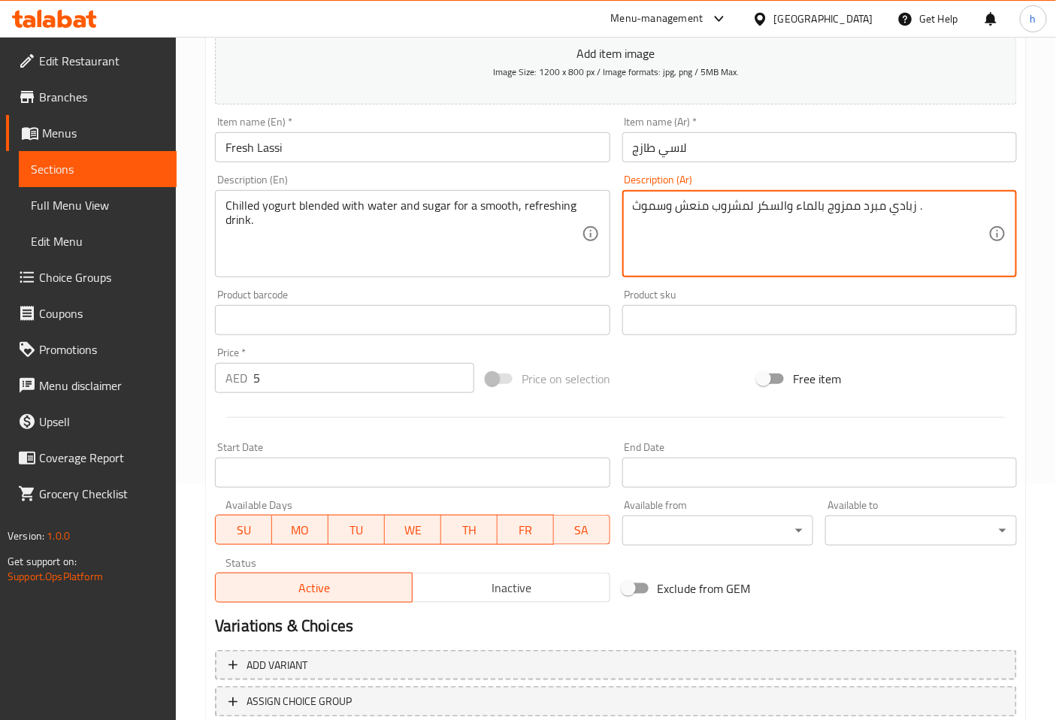
scroll to position [334, 0]
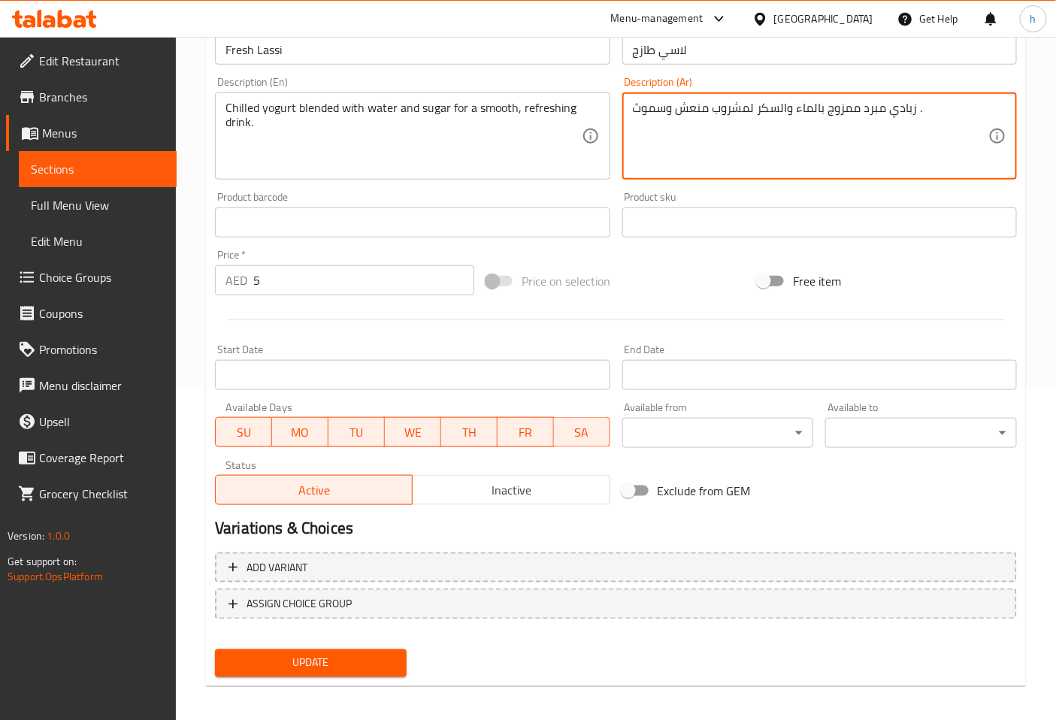
type textarea "زبادي مبرد ممزوج بالماء والسكر لمشروب منعش وسموث ."
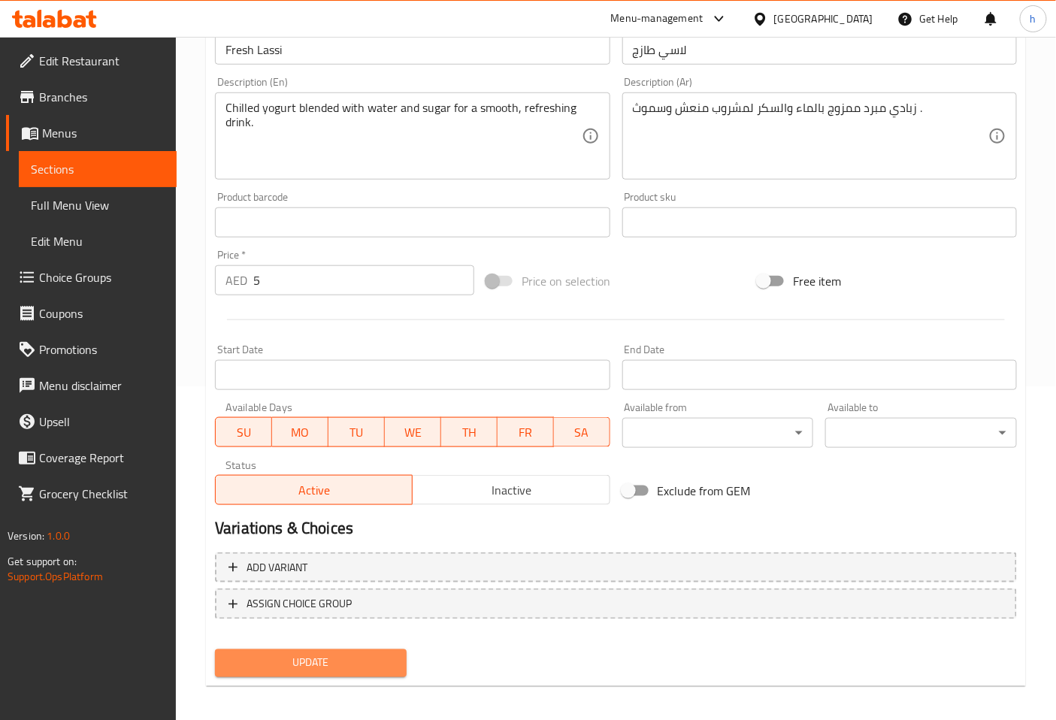
click at [353, 663] on span "Update" at bounding box center [311, 663] width 168 height 19
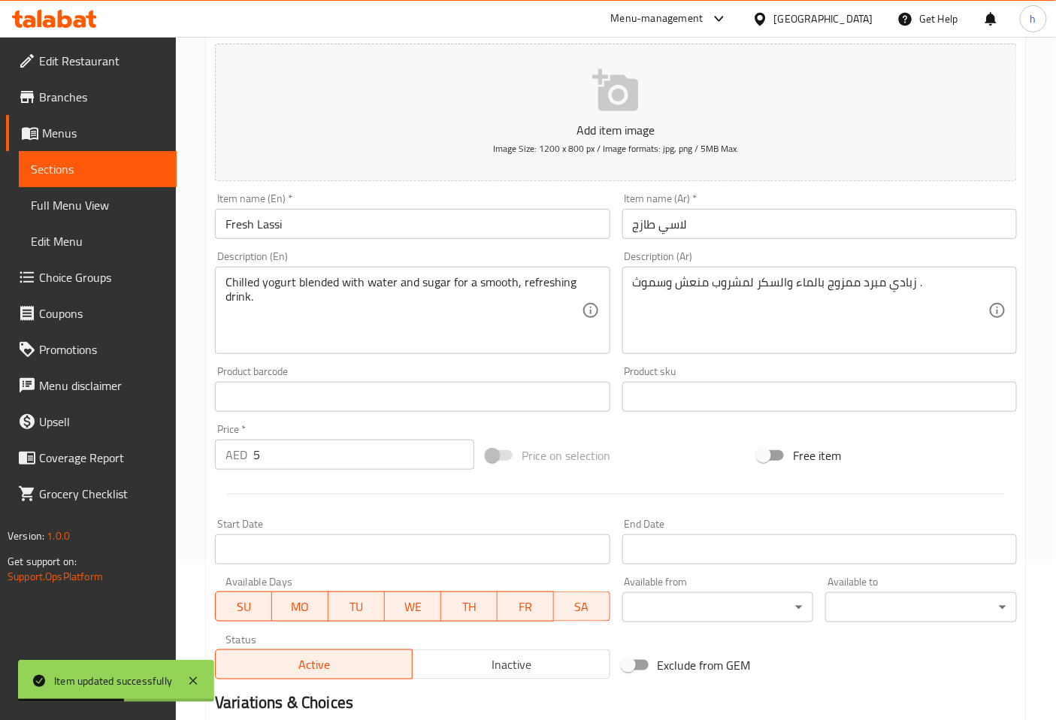
scroll to position [0, 0]
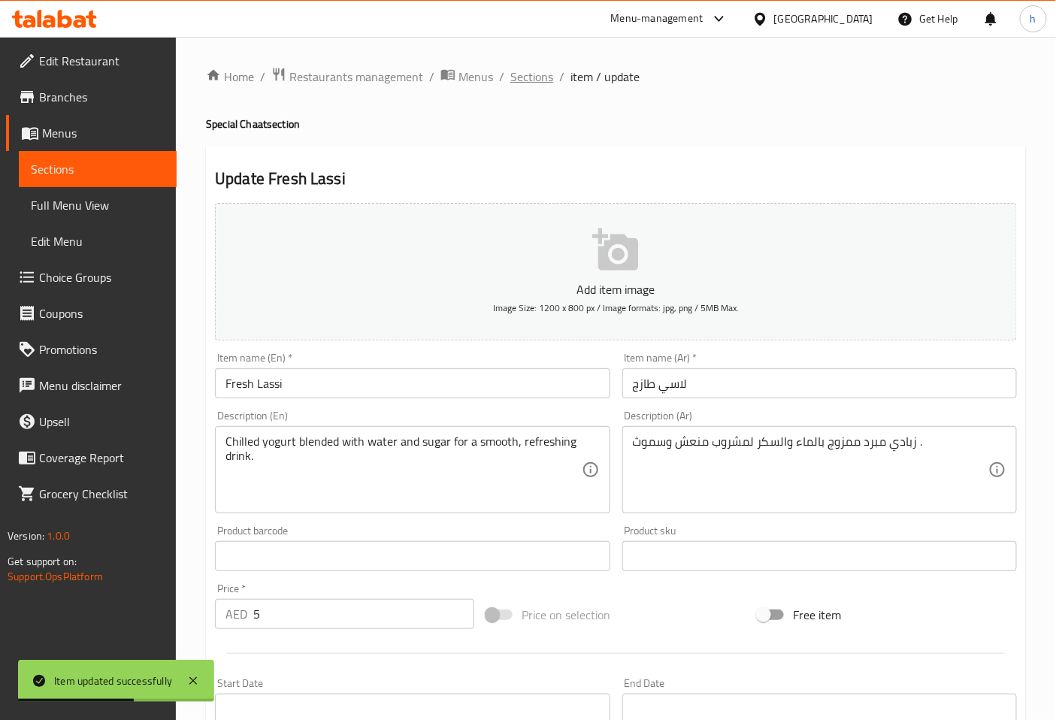
click at [532, 80] on span "Sections" at bounding box center [532, 77] width 43 height 18
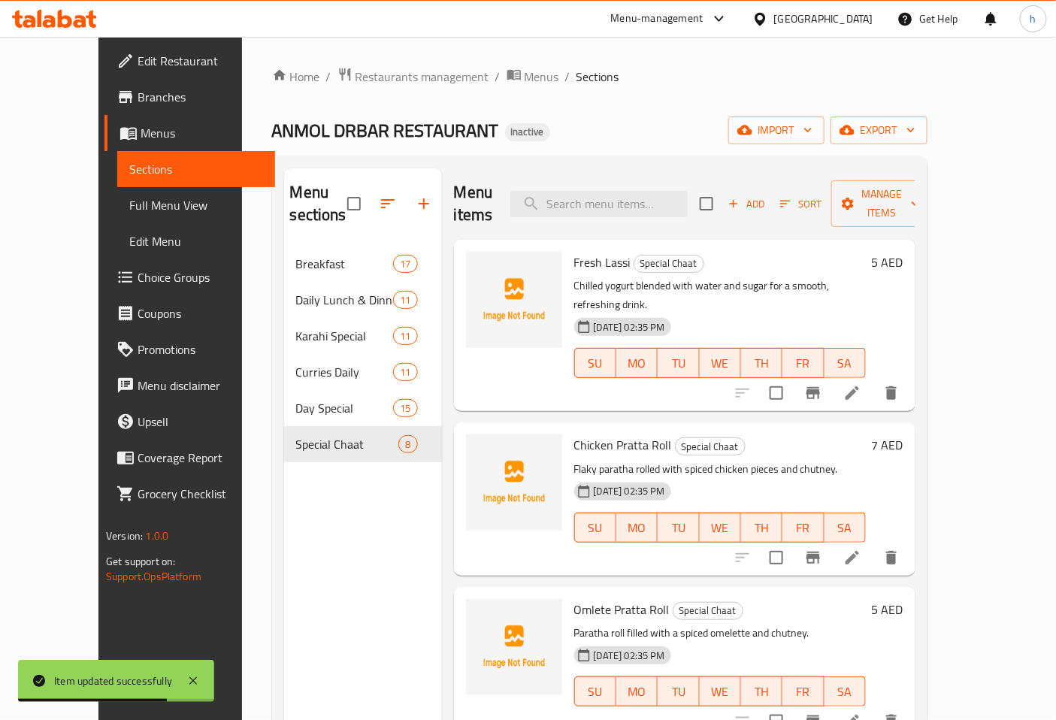
scroll to position [83, 0]
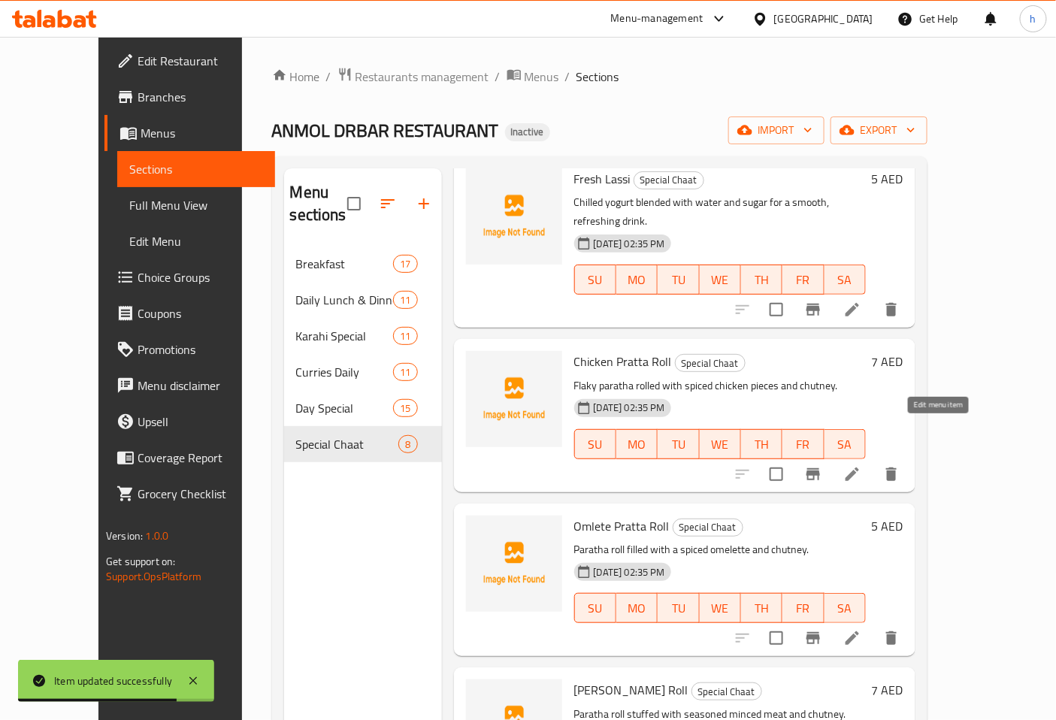
click at [859, 468] on icon at bounding box center [853, 475] width 14 height 14
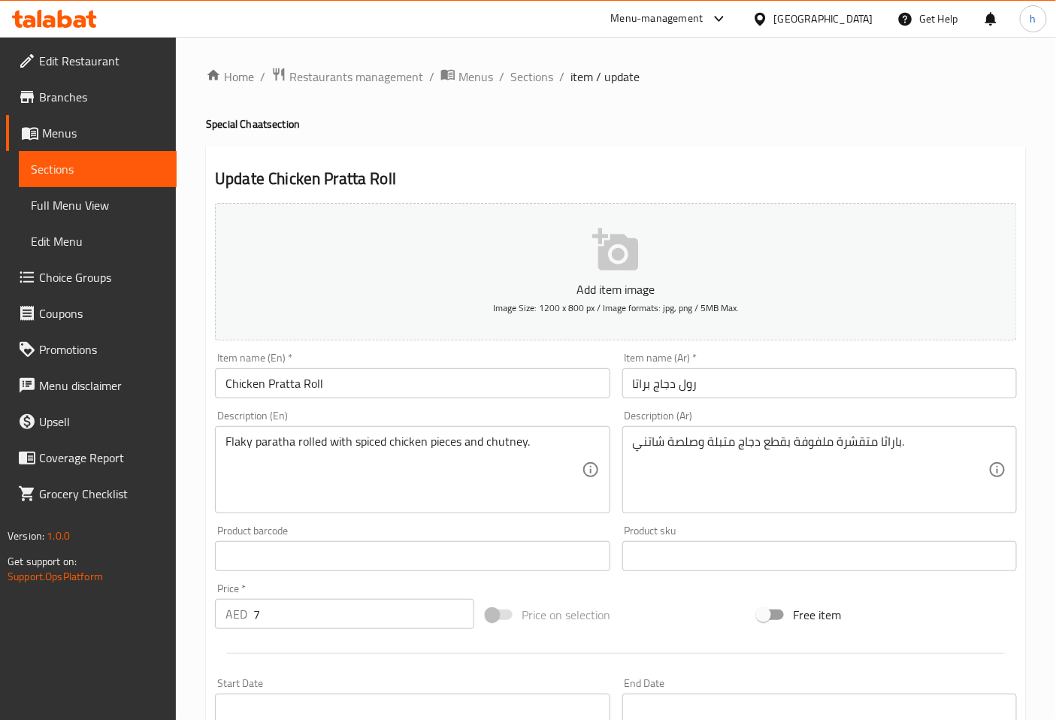
click at [289, 386] on input "Chicken Pratta Roll" at bounding box center [412, 383] width 395 height 30
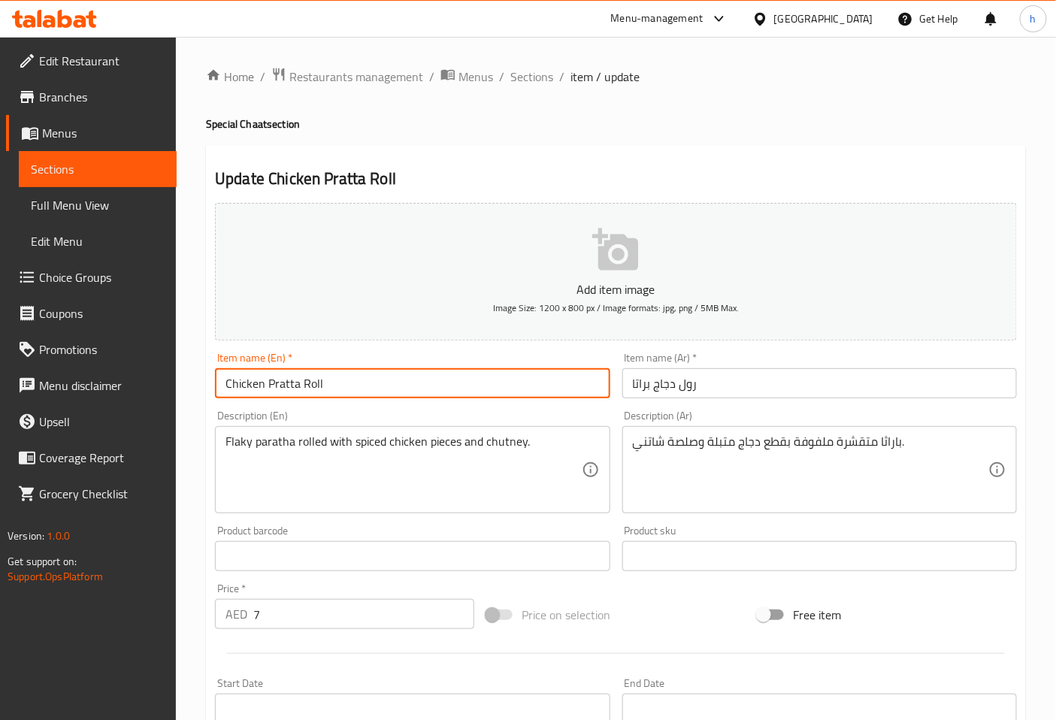
click at [289, 386] on input "Chicken Pratta Roll" at bounding box center [412, 383] width 395 height 30
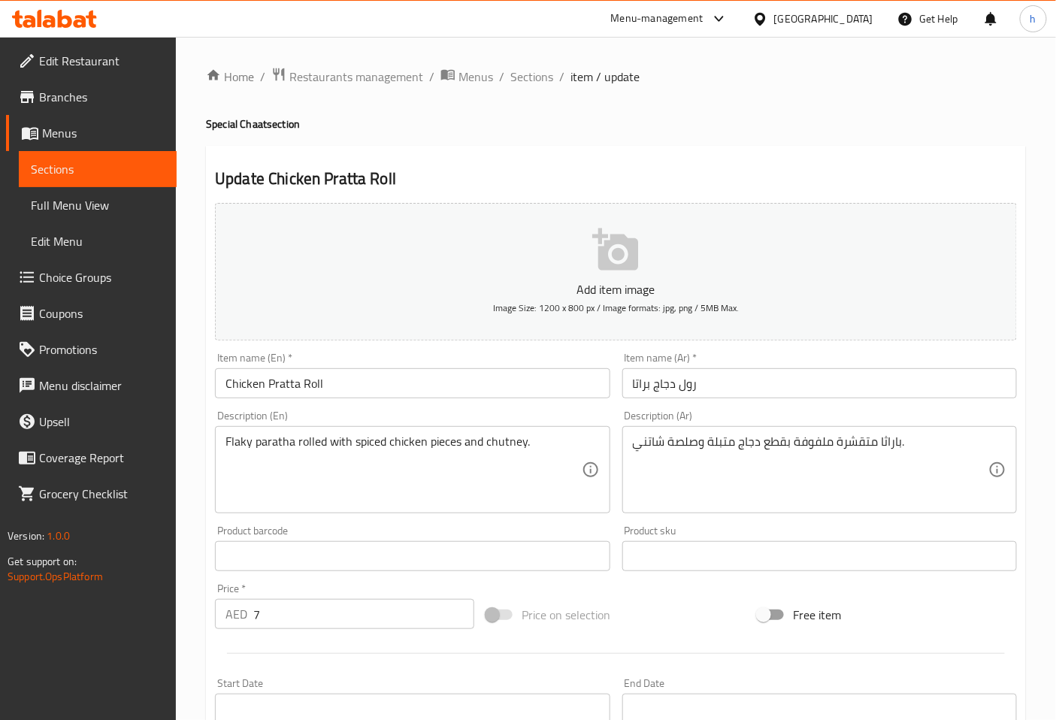
click at [647, 385] on input "رول دجاج براتا" at bounding box center [820, 383] width 395 height 30
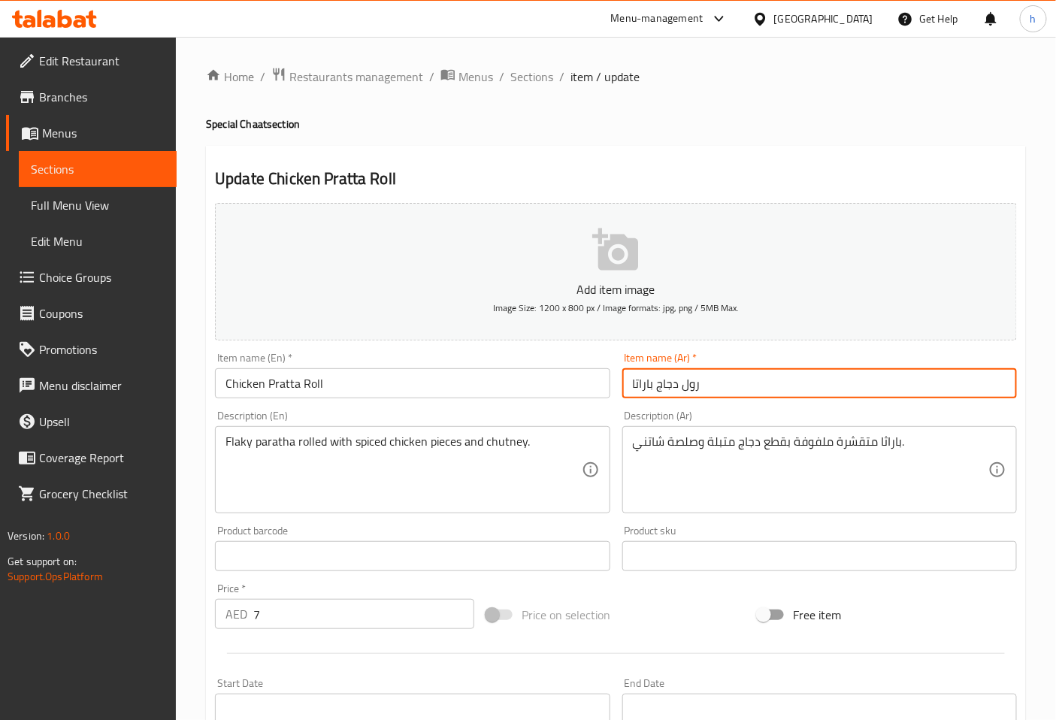
drag, startPoint x: 633, startPoint y: 388, endPoint x: 681, endPoint y: 389, distance: 47.4
click at [681, 389] on input "رول دجاج باراتا" at bounding box center [820, 383] width 395 height 30
type input "رول باراتا دجاج"
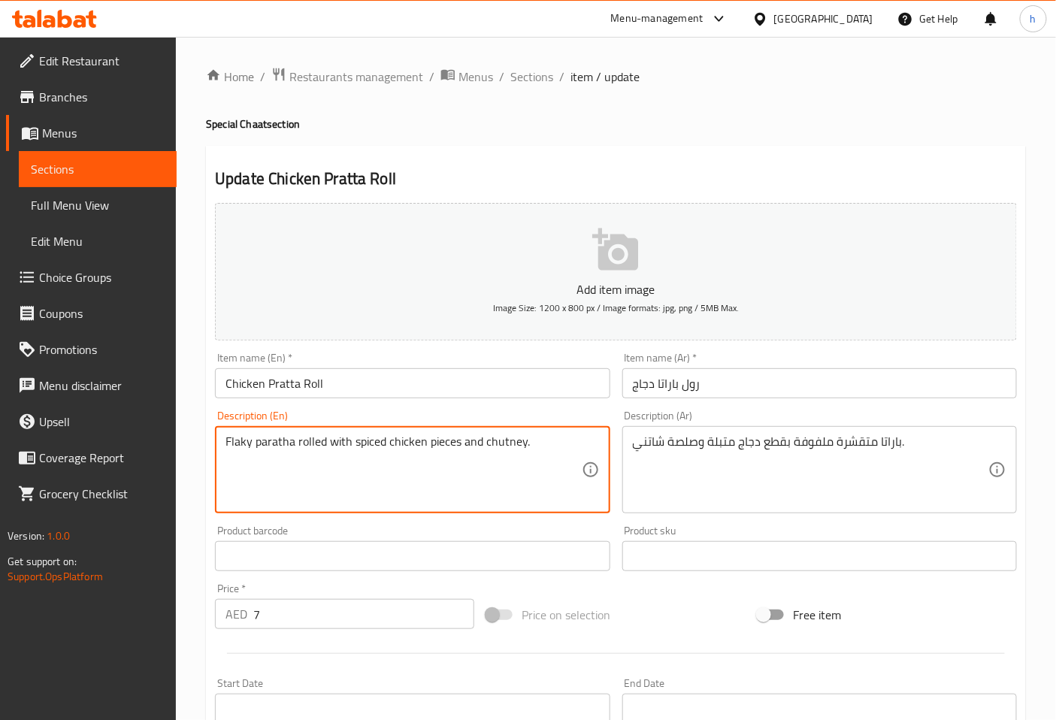
click at [246, 441] on textarea "Flaky paratha rolled with spiced chicken pieces and chutney." at bounding box center [404, 470] width 356 height 71
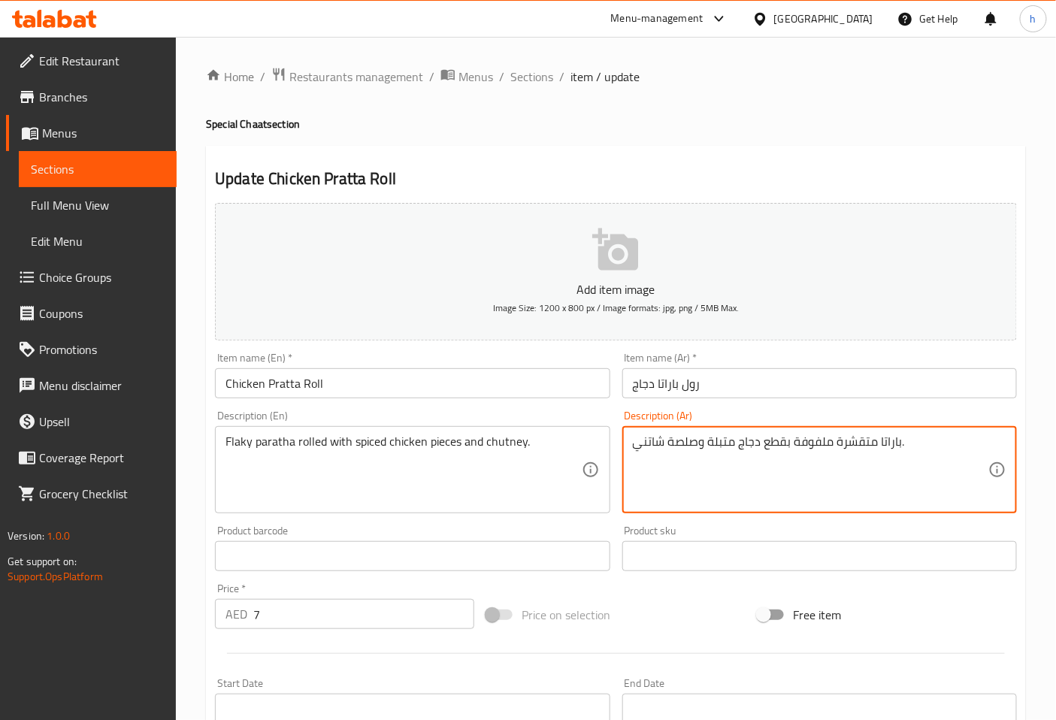
click at [862, 444] on textarea "باراتا متقشرة ملفوفة بقطع دجاج متبلة وصلصة شاتني." at bounding box center [811, 470] width 356 height 71
click at [785, 447] on textarea "باراتا فلاكي ملفوفة بقطع دجاج متبلة وصلصة شاتني." at bounding box center [811, 470] width 356 height 71
click at [664, 444] on textarea "باراتا فلاكي ملفوفة مع قطع دجاج متبلة وصلصة شاتني." at bounding box center [811, 470] width 356 height 71
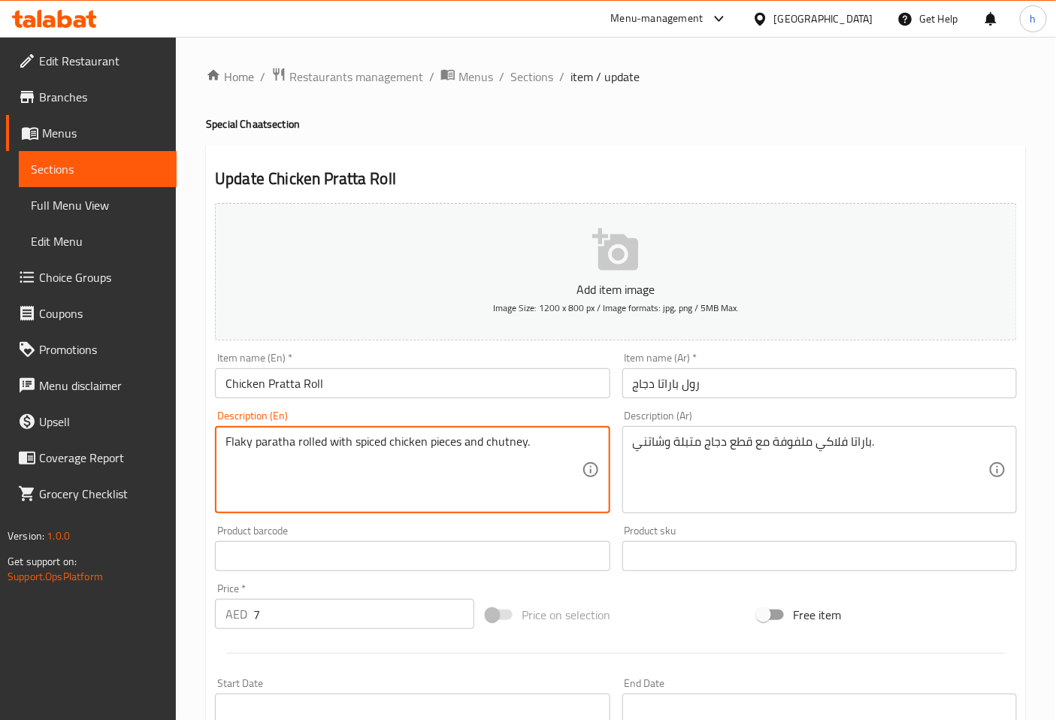
click at [512, 441] on textarea "Flaky paratha rolled with spiced chicken pieces and chutney." at bounding box center [404, 470] width 356 height 71
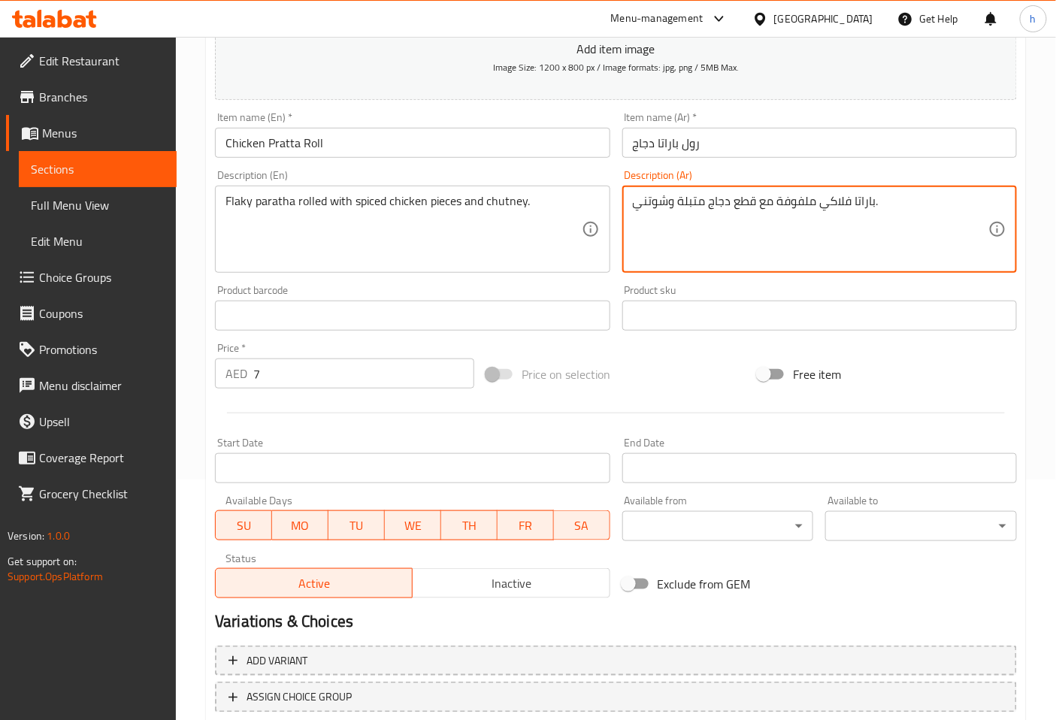
scroll to position [250, 0]
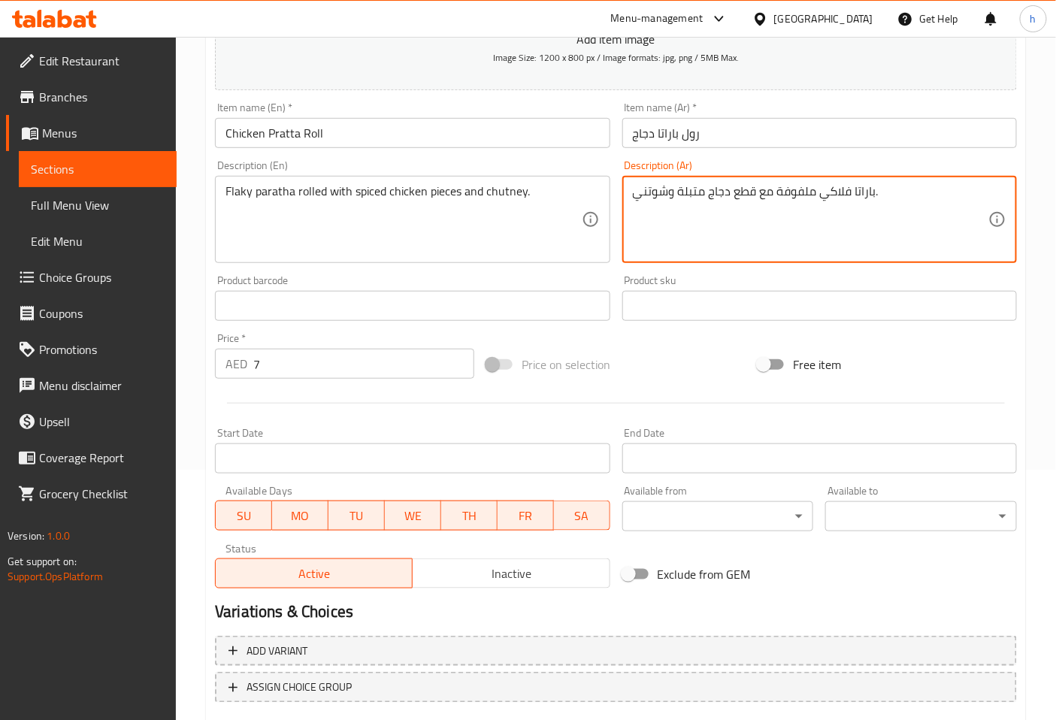
type textarea "باراتا فلاكي ملفوفة مع قطع دجاج متبلة وشوتني."
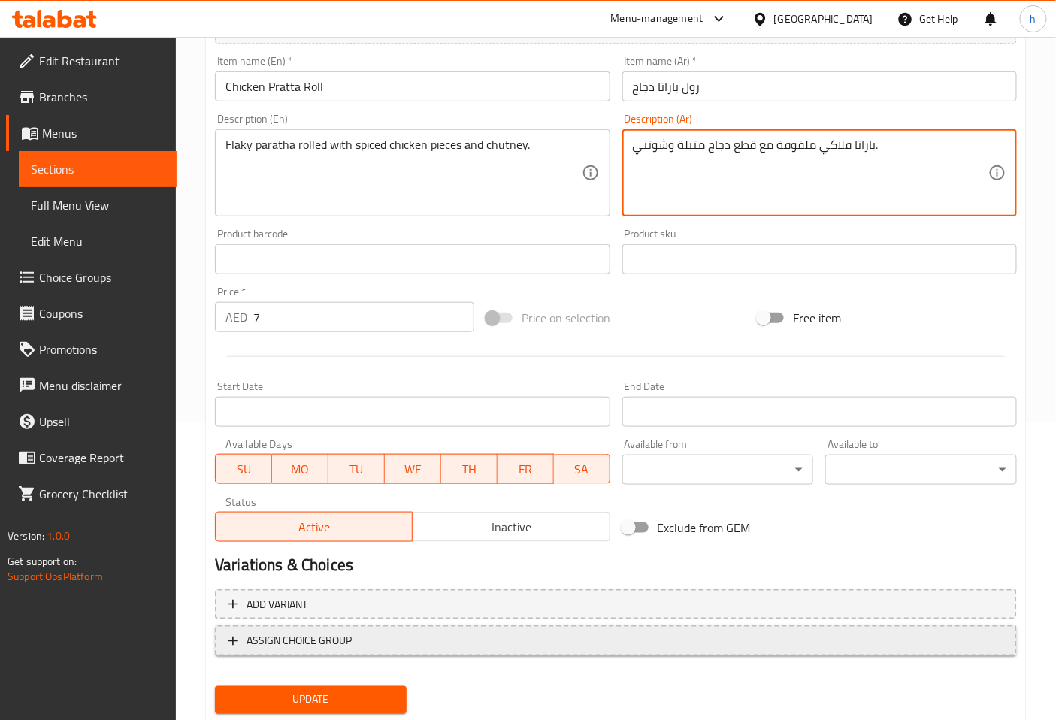
scroll to position [339, 0]
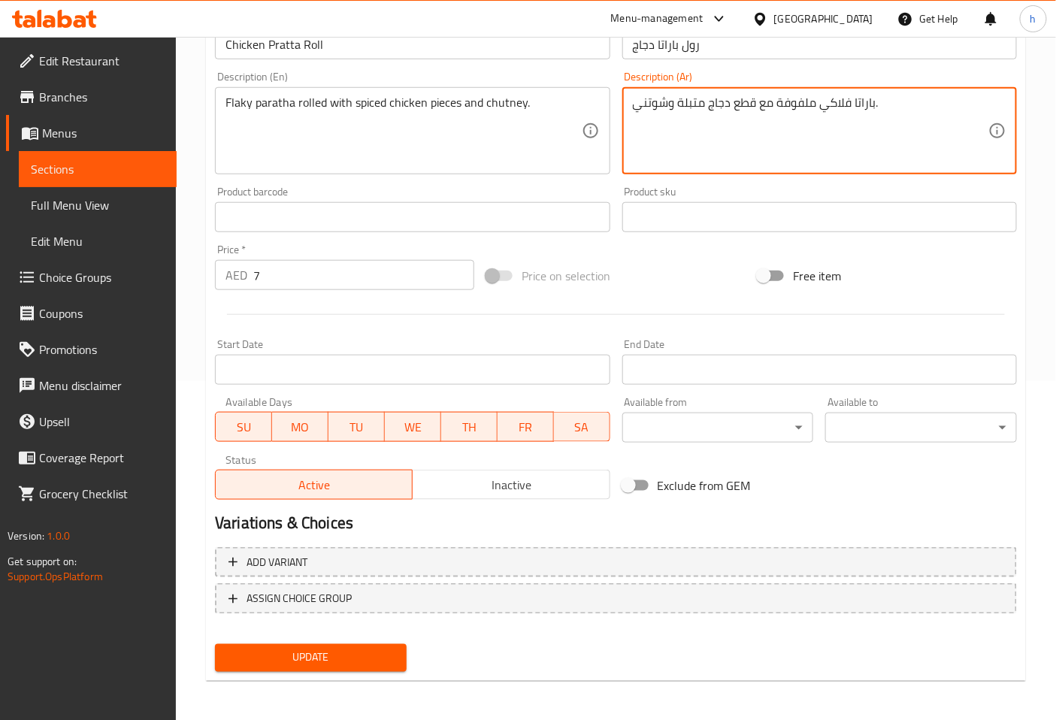
click at [366, 655] on span "Update" at bounding box center [311, 658] width 168 height 19
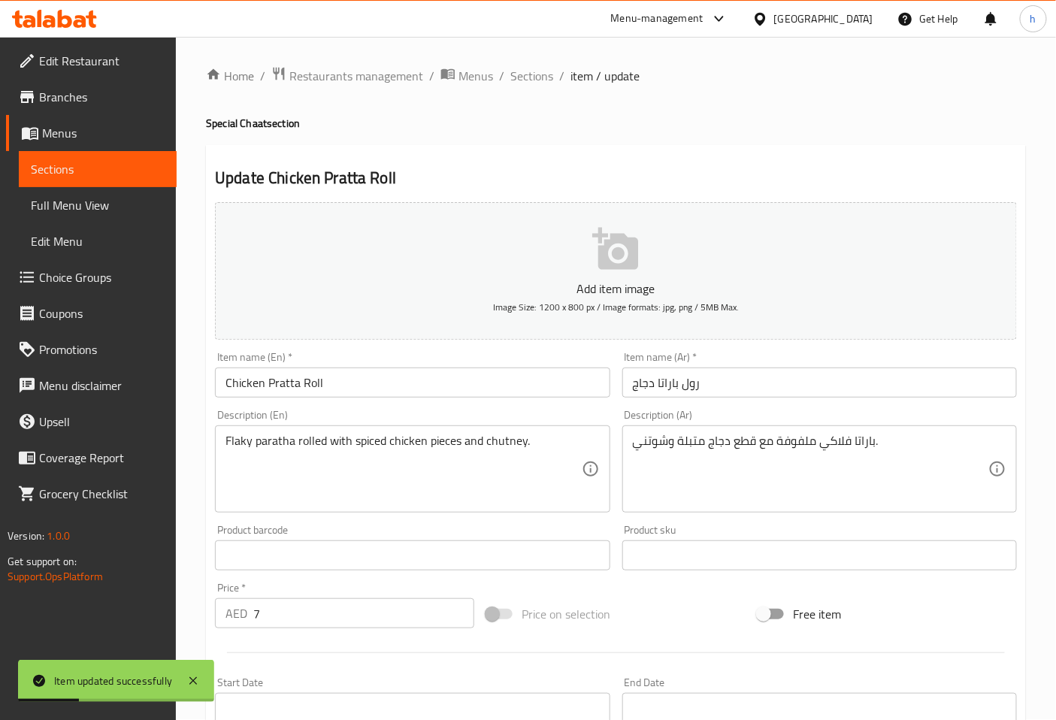
scroll to position [0, 0]
click at [529, 75] on span "Sections" at bounding box center [532, 77] width 43 height 18
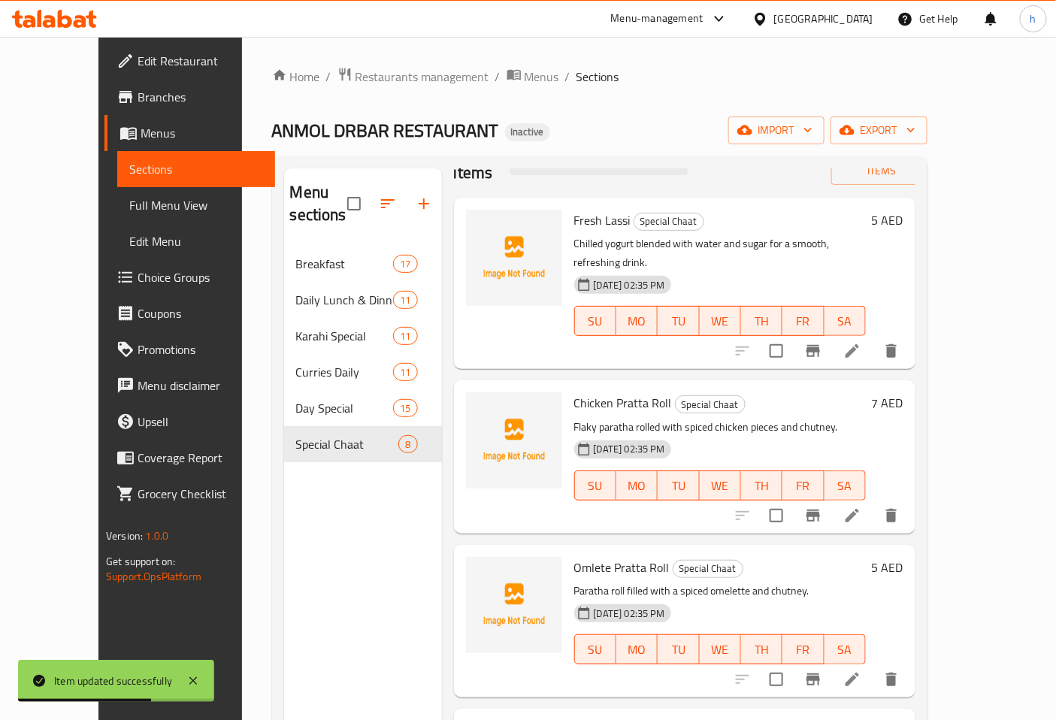
scroll to position [83, 0]
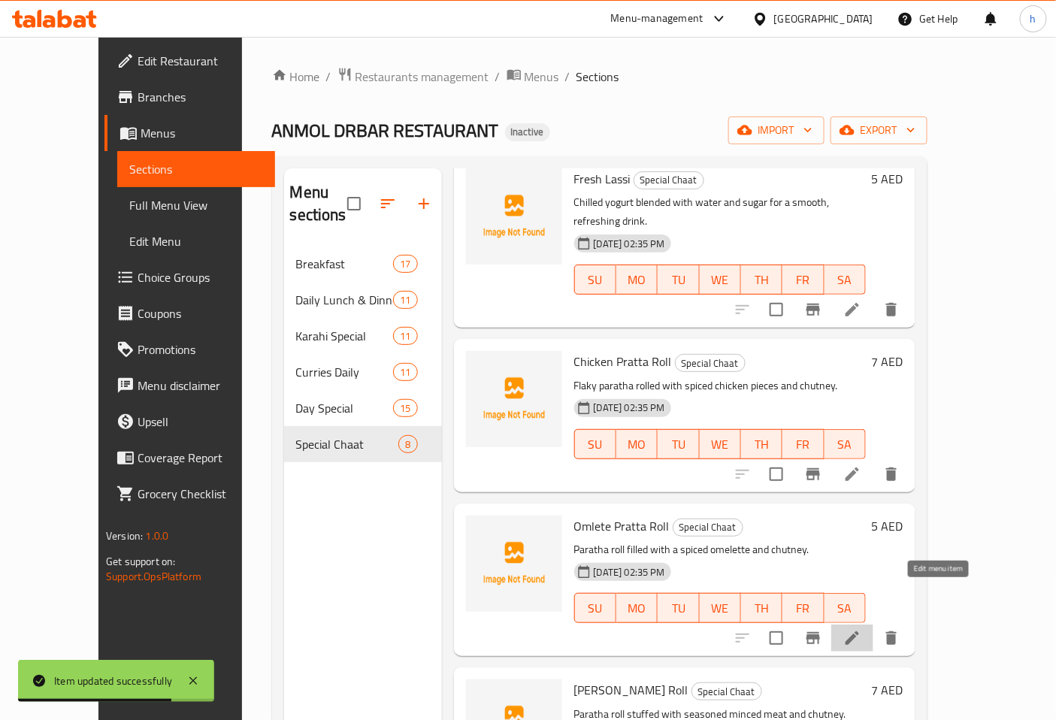
click at [862, 629] on icon at bounding box center [853, 638] width 18 height 18
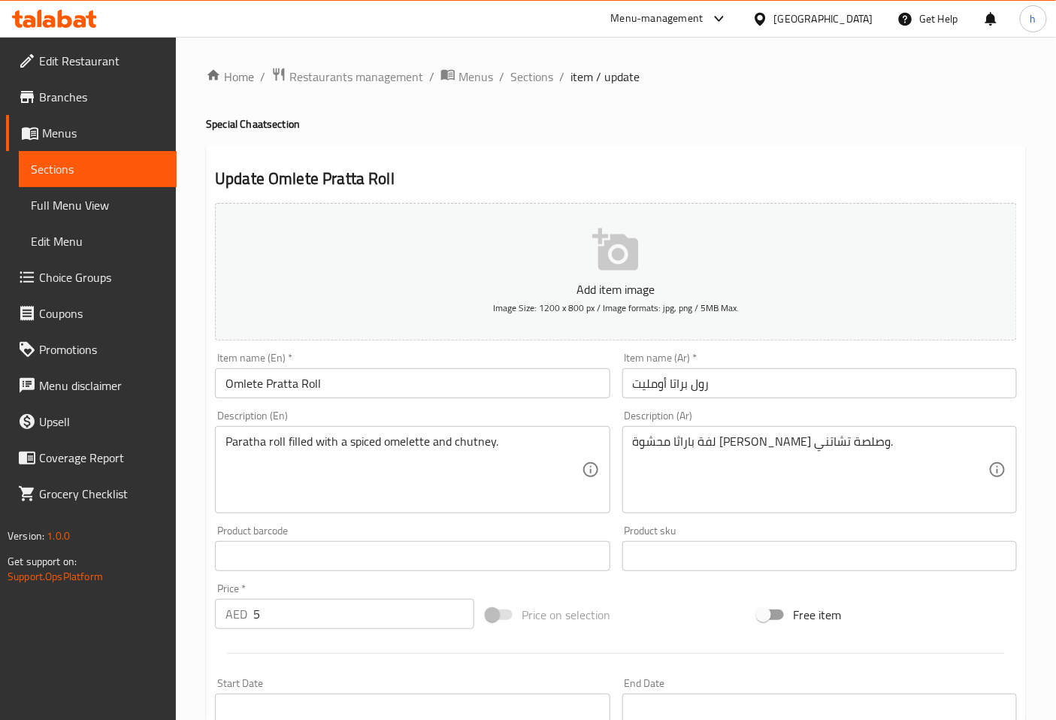
click at [674, 390] on input "رول براتا أومليت" at bounding box center [820, 383] width 395 height 30
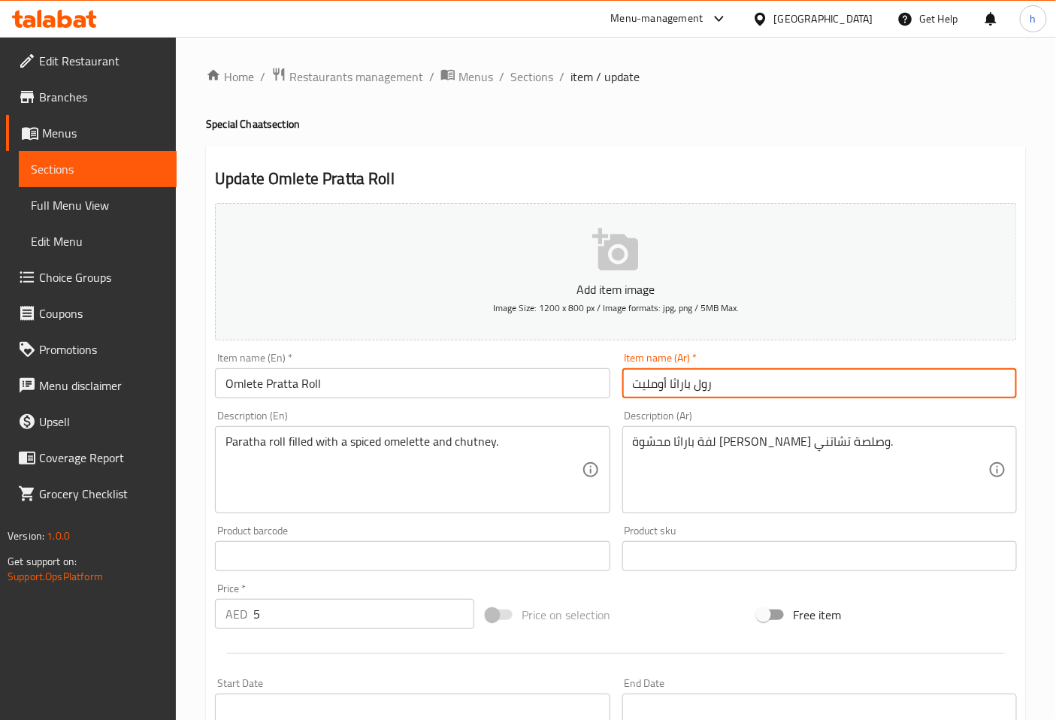
type input "رول باراثا أومليت"
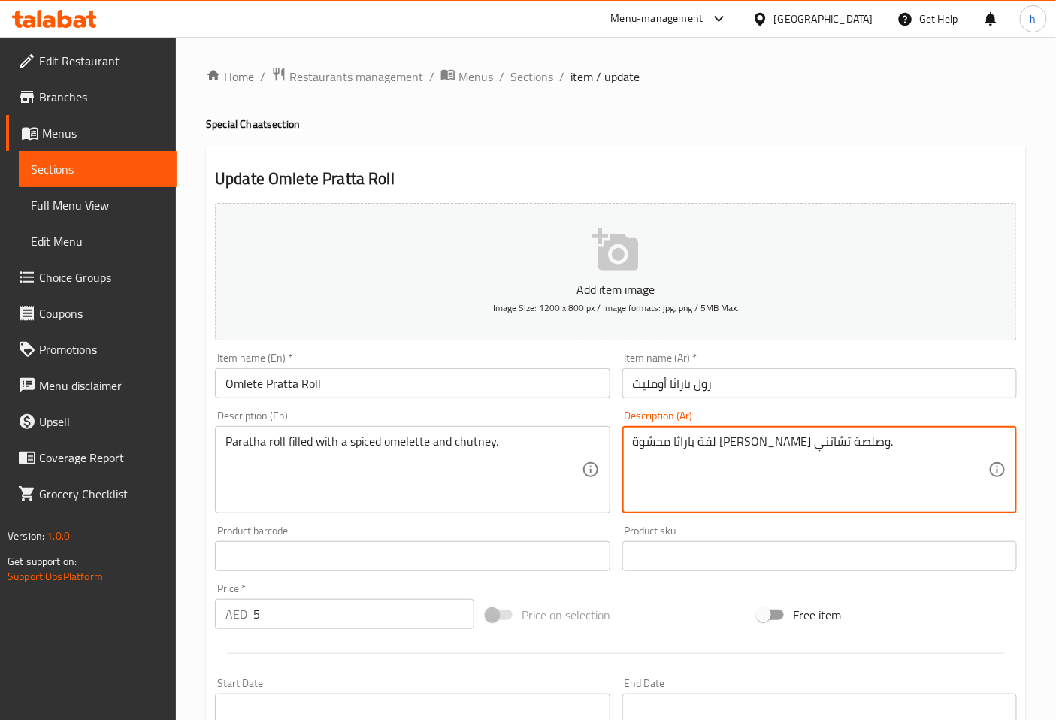
drag, startPoint x: 809, startPoint y: 441, endPoint x: 853, endPoint y: 451, distance: 45.6
click at [830, 444] on textarea "باراثا محشوة [PERSON_NAME] وصلصة تشاتني." at bounding box center [811, 470] width 356 height 71
drag, startPoint x: 770, startPoint y: 442, endPoint x: 800, endPoint y: 441, distance: 30.1
click at [800, 441] on textarea "رول باراثا محشوة [PERSON_NAME] وصلصة تشاتني." at bounding box center [811, 470] width 356 height 71
drag, startPoint x: 742, startPoint y: 439, endPoint x: 762, endPoint y: 441, distance: 19.7
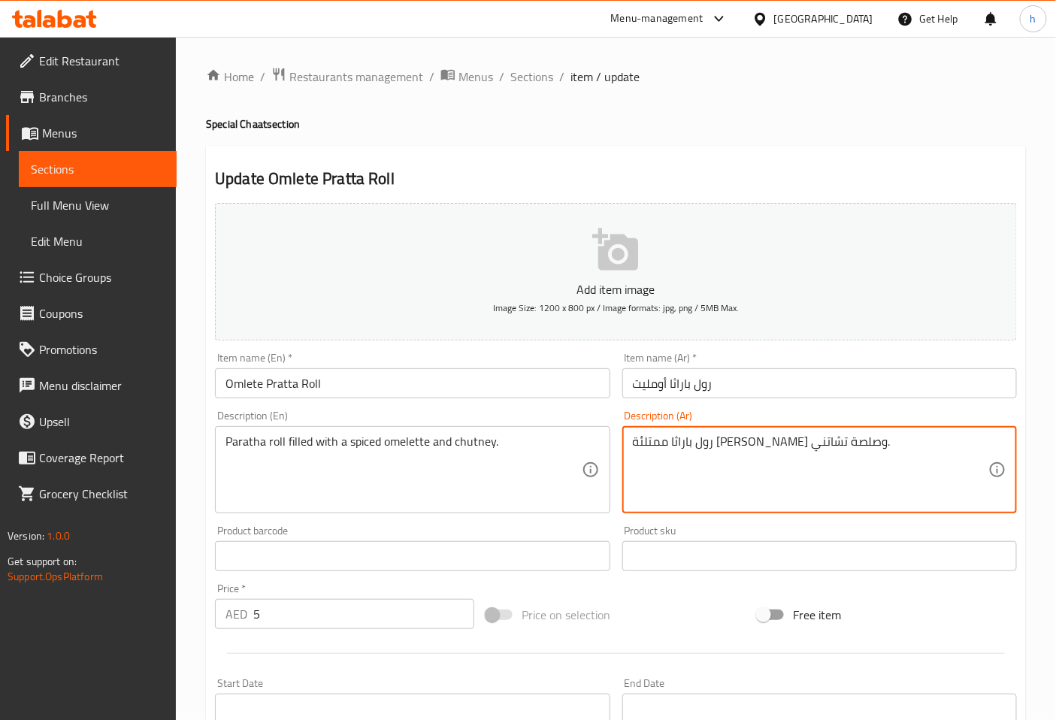
click at [762, 441] on textarea "رول باراثا ممتلئة [PERSON_NAME] وصلصة تشاتني." at bounding box center [811, 470] width 356 height 71
click at [711, 442] on textarea "رول باراثا ممتلئة باومليت متبلة وصلصة تشاتني." at bounding box center [811, 470] width 356 height 71
drag, startPoint x: 650, startPoint y: 441, endPoint x: 700, endPoint y: 446, distance: 50.7
click at [700, 446] on textarea "رول باراثا ممتلئة باومليت متبل وصلصة تشاتني." at bounding box center [811, 470] width 356 height 71
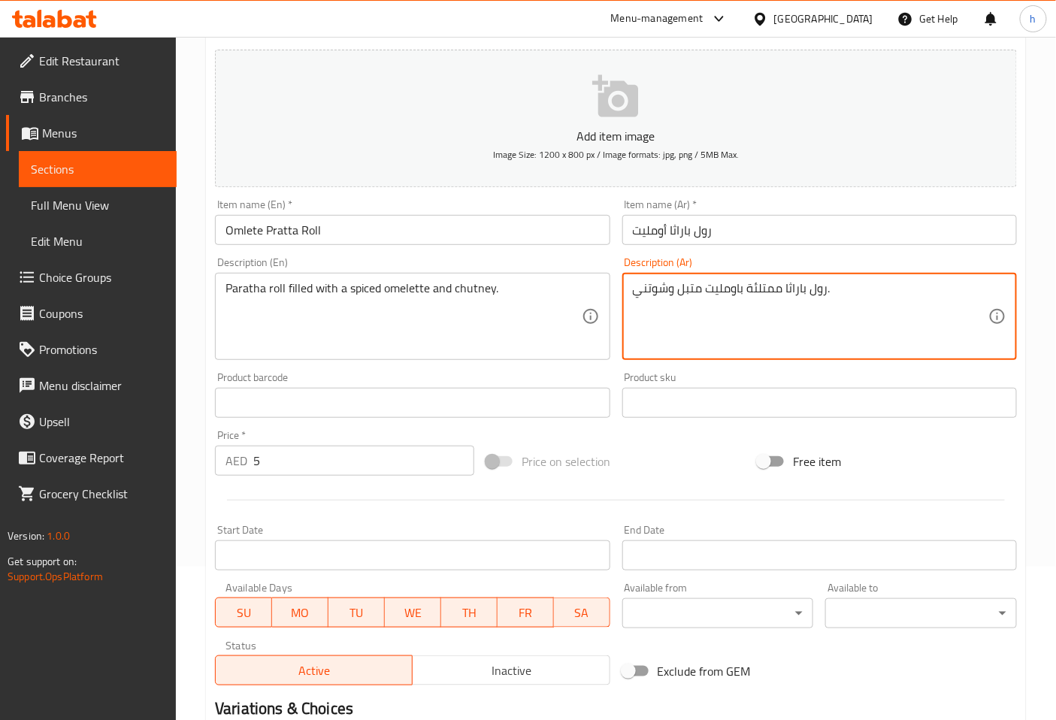
scroll to position [334, 0]
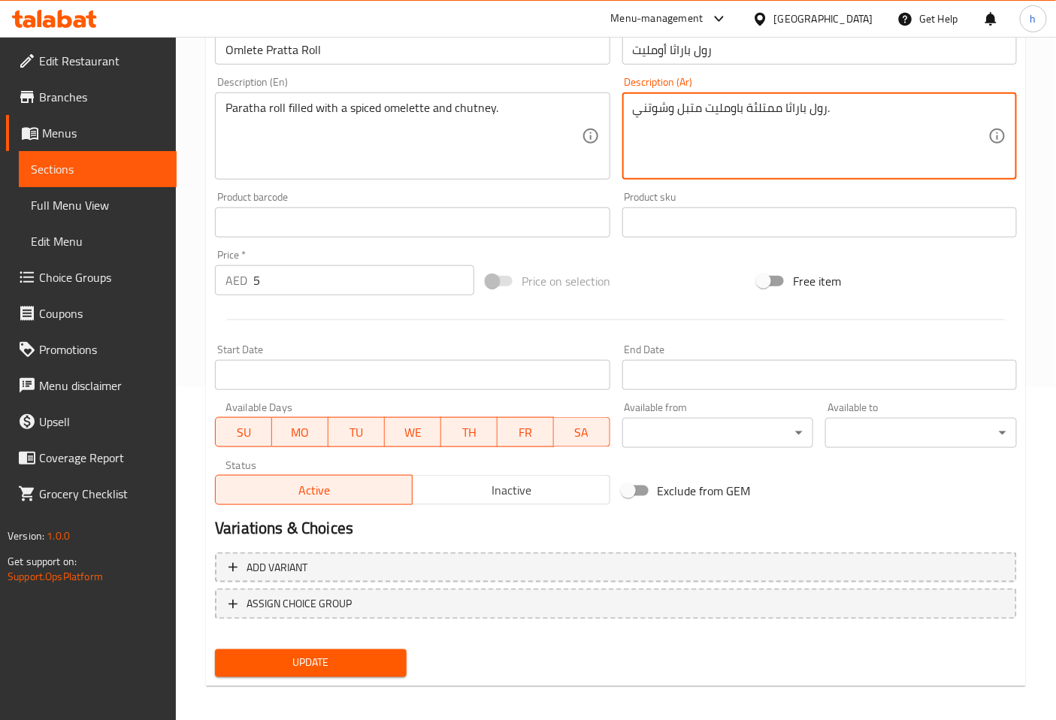
type textarea "رول باراثا ممتلئة باومليت متبل وشوتني."
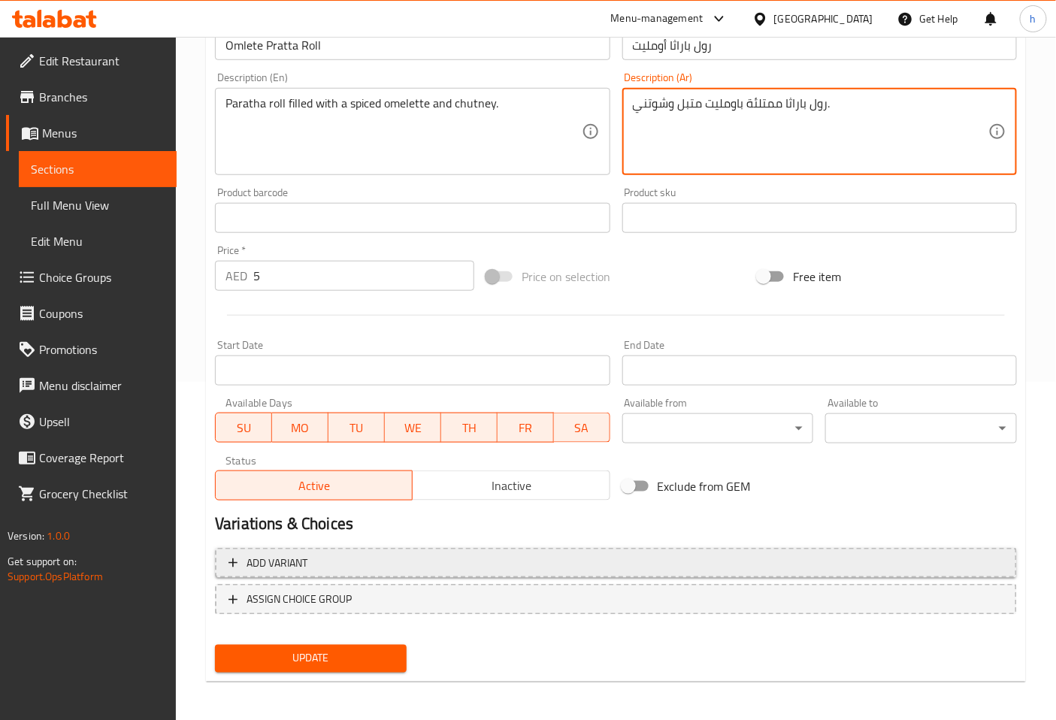
scroll to position [339, 0]
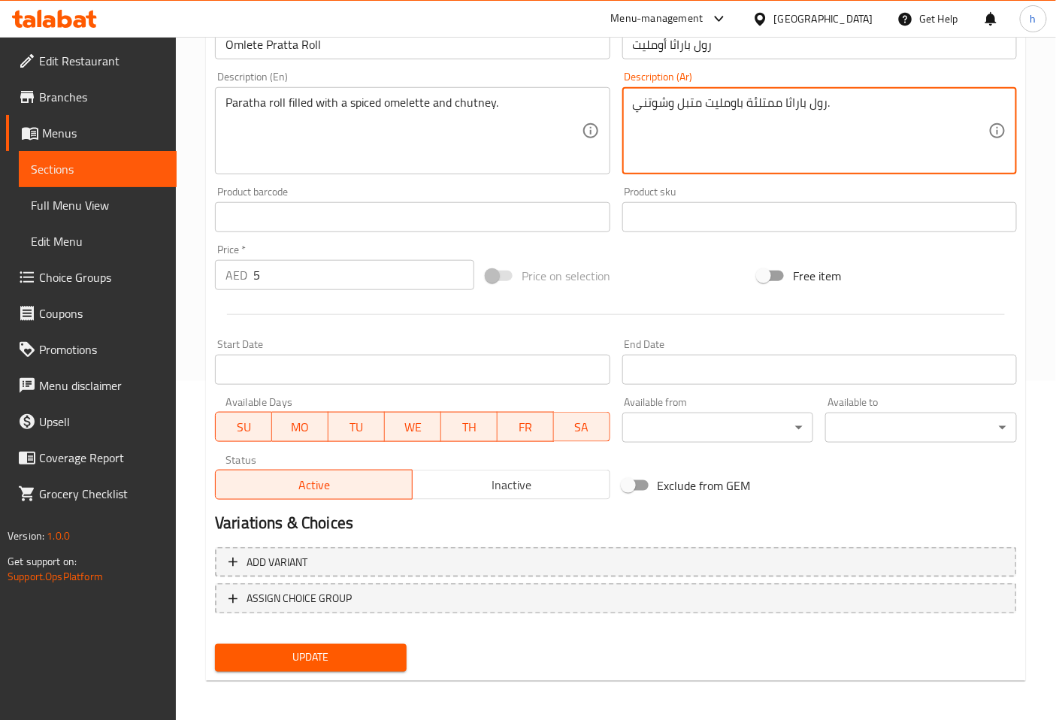
click at [383, 644] on button "Update" at bounding box center [311, 658] width 192 height 28
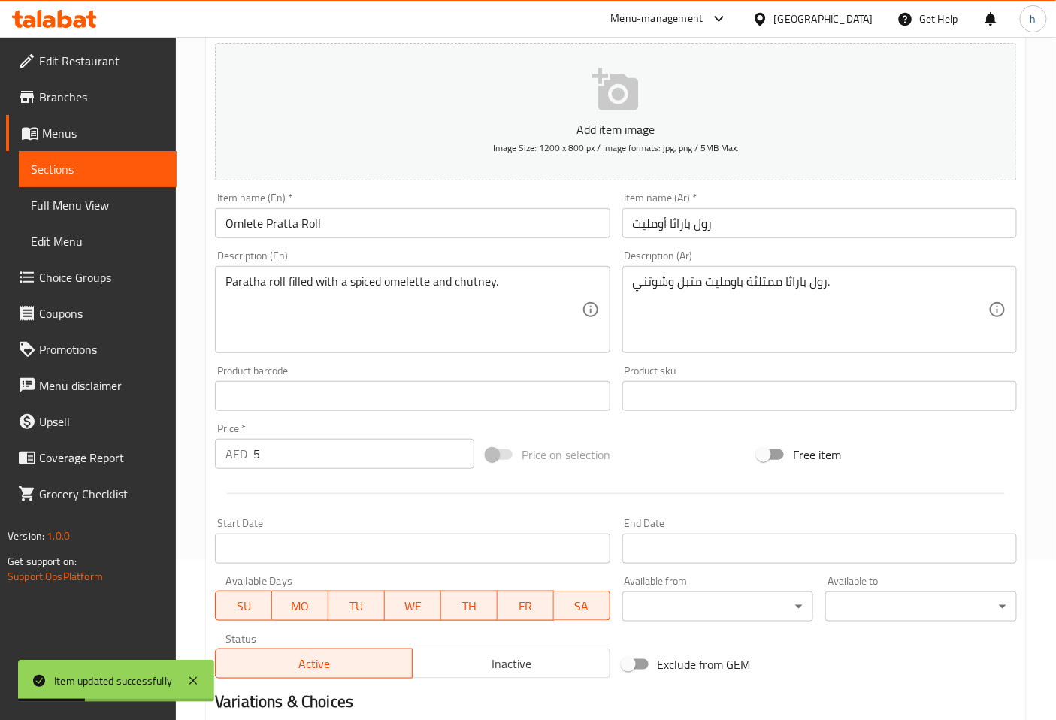
scroll to position [0, 0]
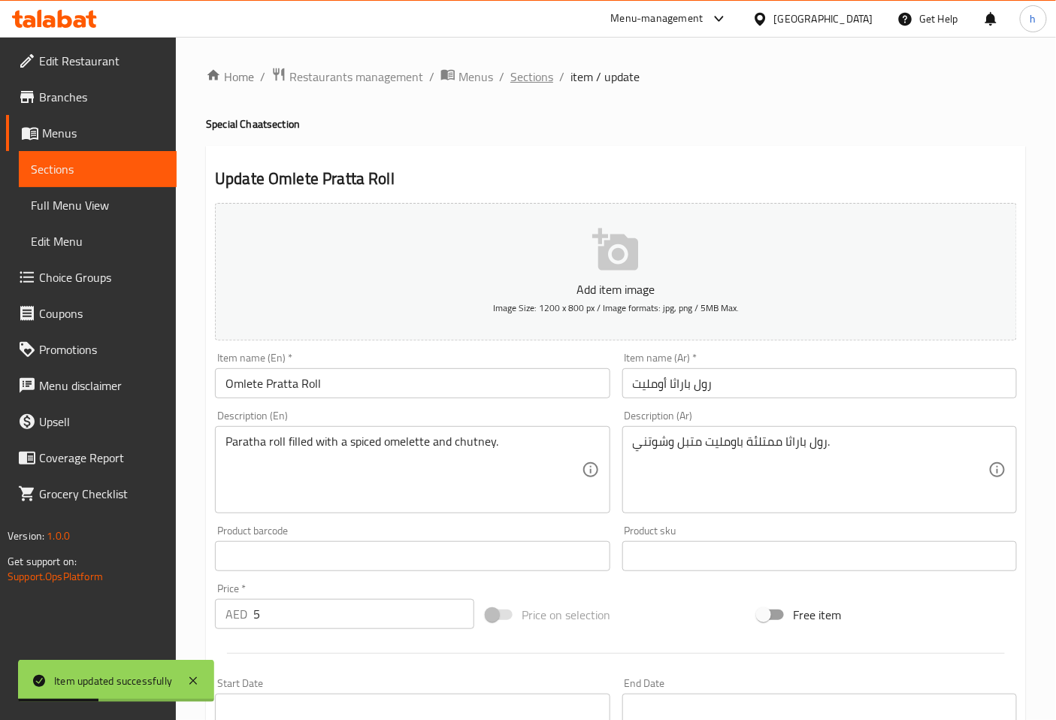
click at [528, 81] on span "Sections" at bounding box center [532, 77] width 43 height 18
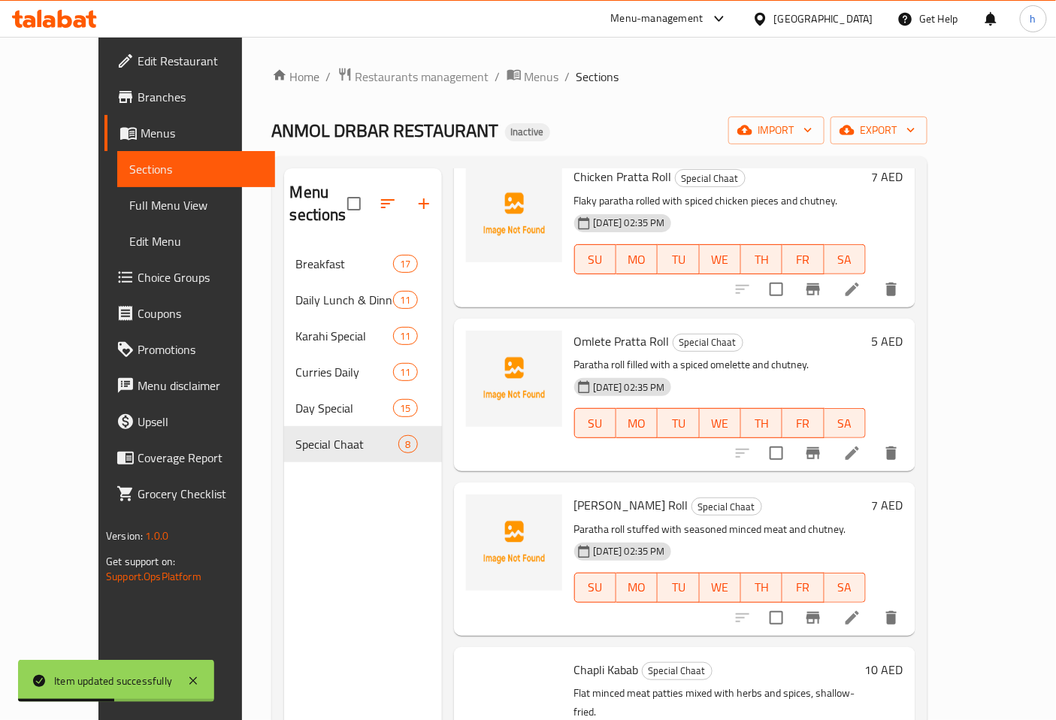
scroll to position [417, 0]
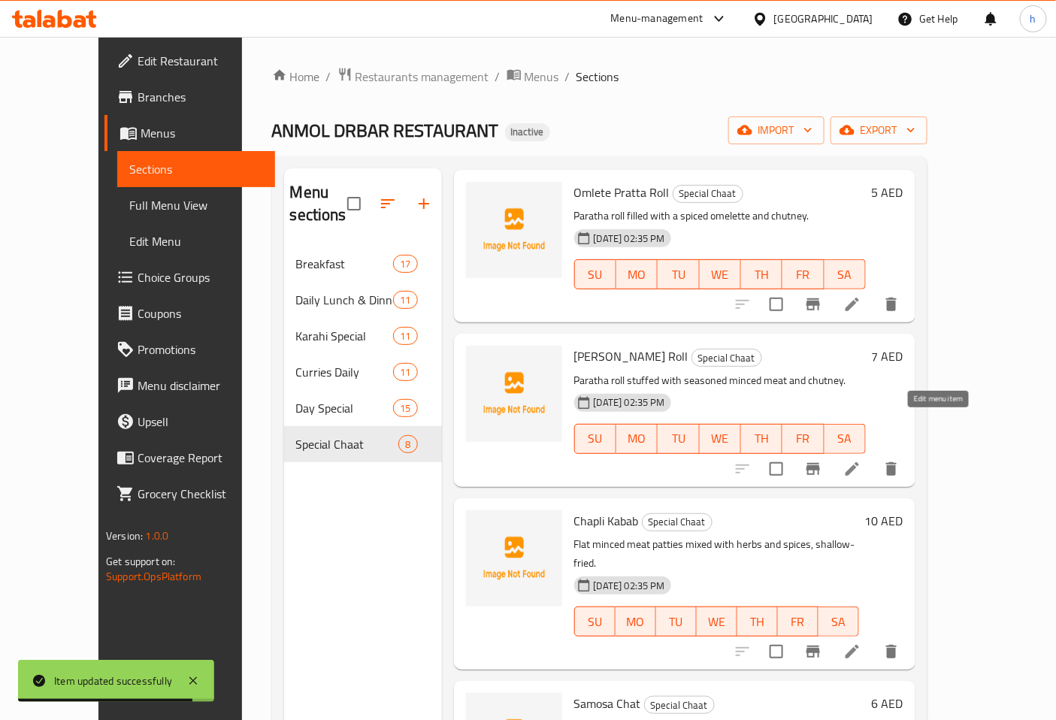
click at [859, 462] on icon at bounding box center [853, 469] width 14 height 14
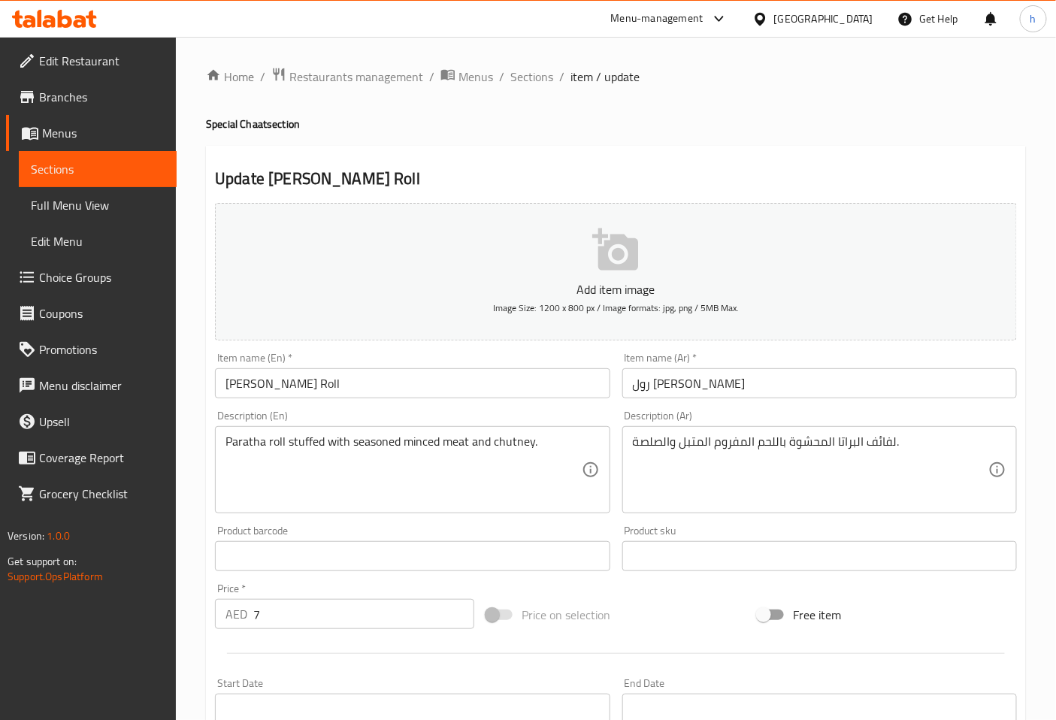
click at [635, 386] on input "رول [PERSON_NAME]" at bounding box center [820, 383] width 395 height 30
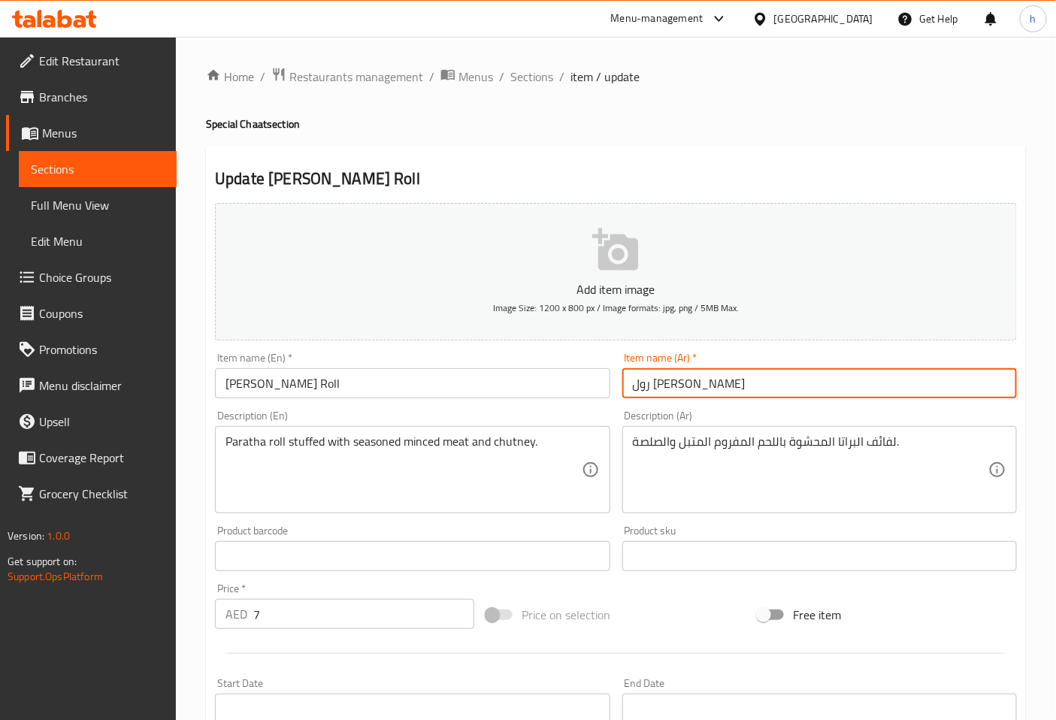
click at [635, 386] on input "رول [PERSON_NAME]" at bounding box center [820, 383] width 395 height 30
type input "رول [PERSON_NAME]"
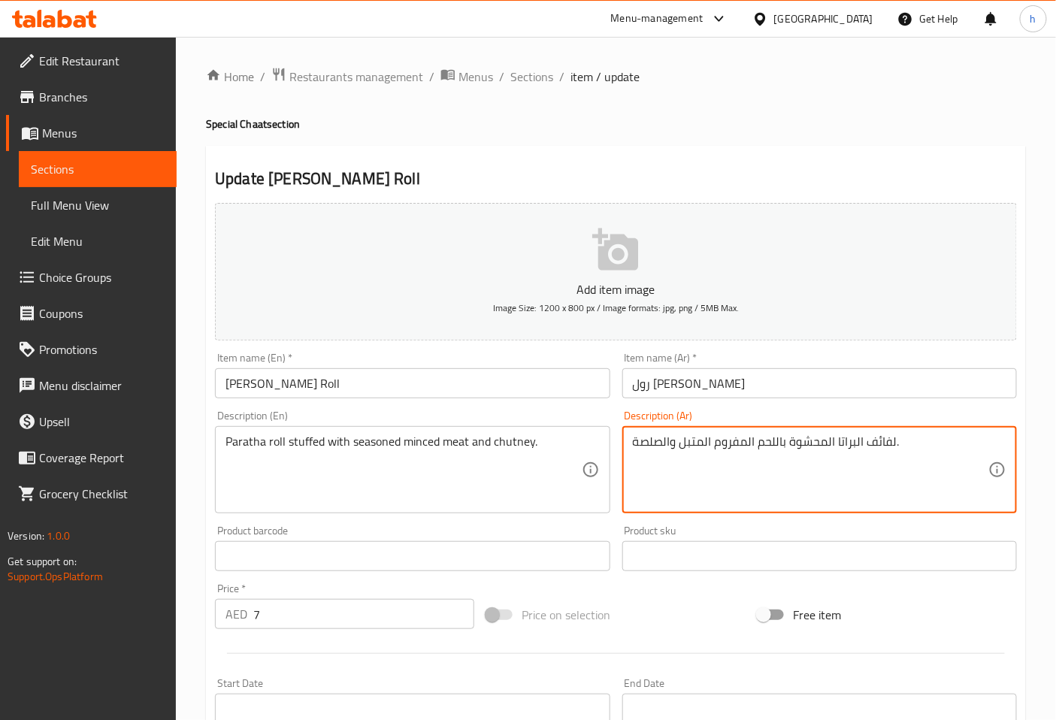
click at [873, 444] on textarea "لفائف البراتا المحشوة باللحم المفروم المتبل والصلصة." at bounding box center [811, 470] width 356 height 71
click at [856, 444] on textarea "رول البراتا المحشوة باللحم المفروم المتبل والصلصة." at bounding box center [811, 470] width 356 height 71
click at [650, 444] on textarea "رول باراثا المحشوة باللحم المفروم المتبل والصلصة." at bounding box center [811, 470] width 356 height 71
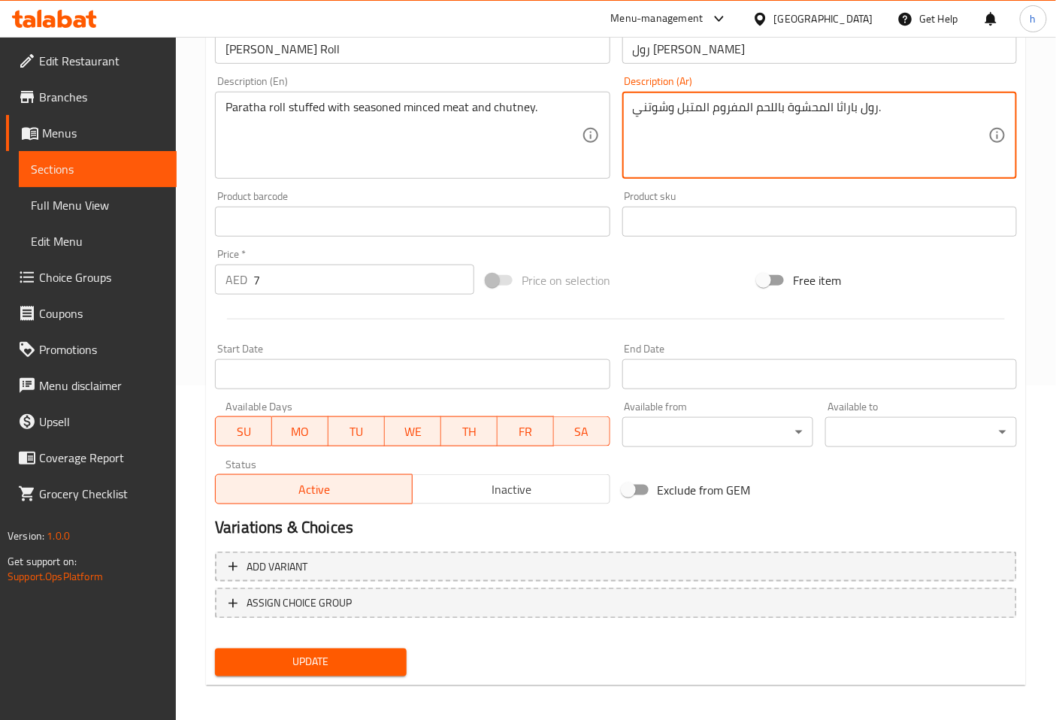
scroll to position [339, 0]
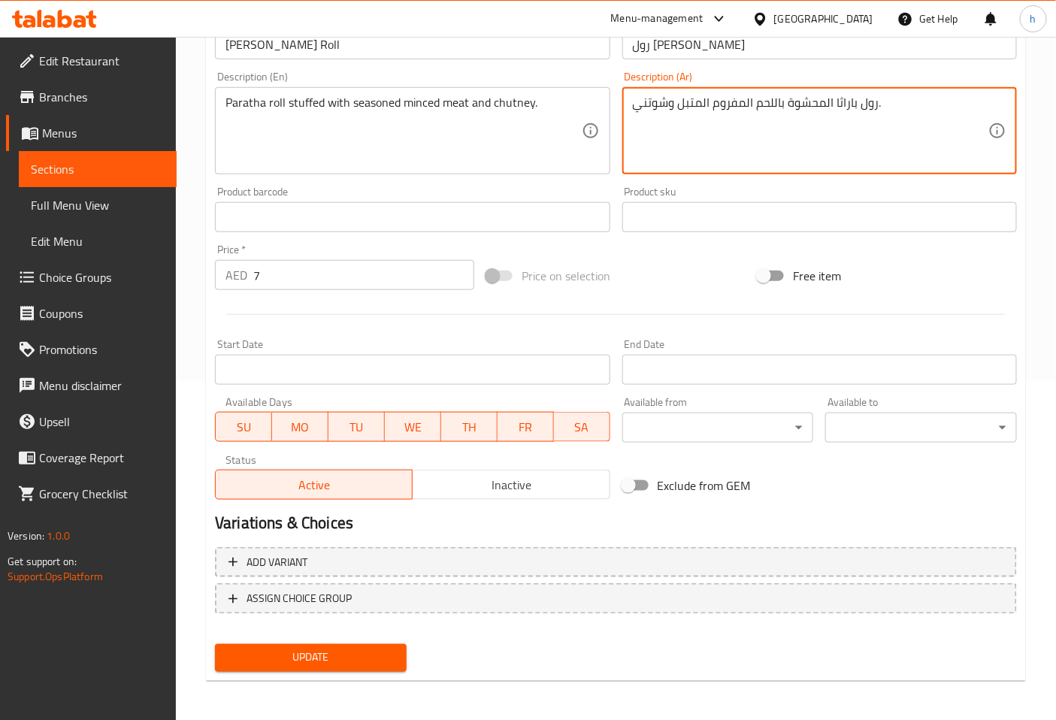
type textarea "رول باراثا المحشوة باللحم المفروم المتبل وشوتني."
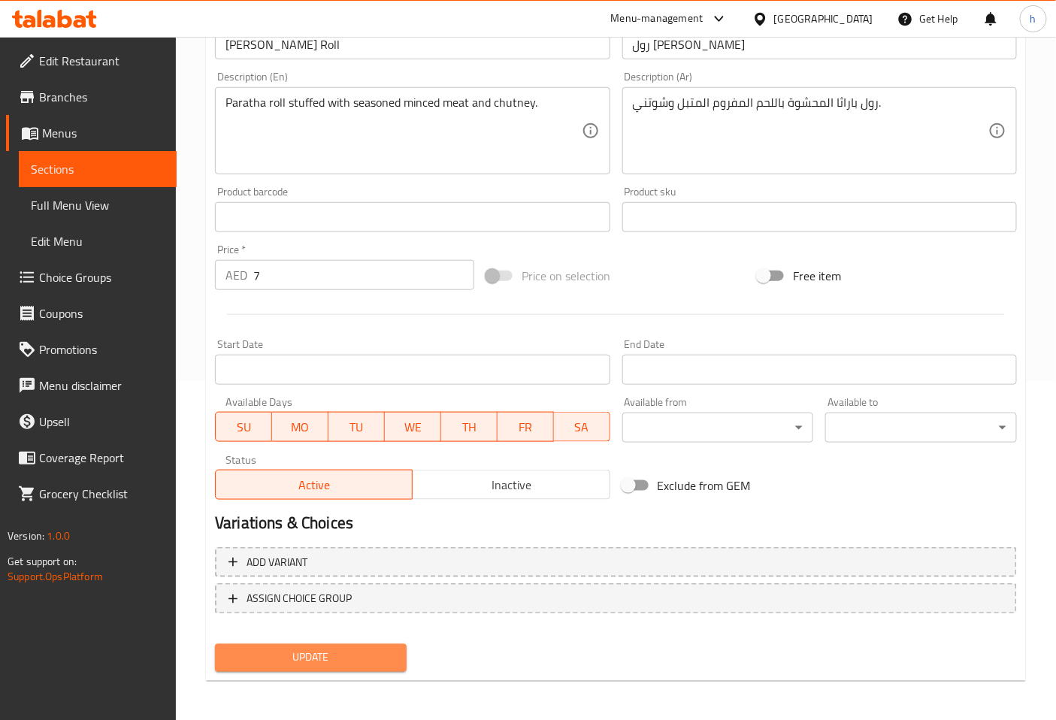
click at [362, 660] on span "Update" at bounding box center [311, 658] width 168 height 19
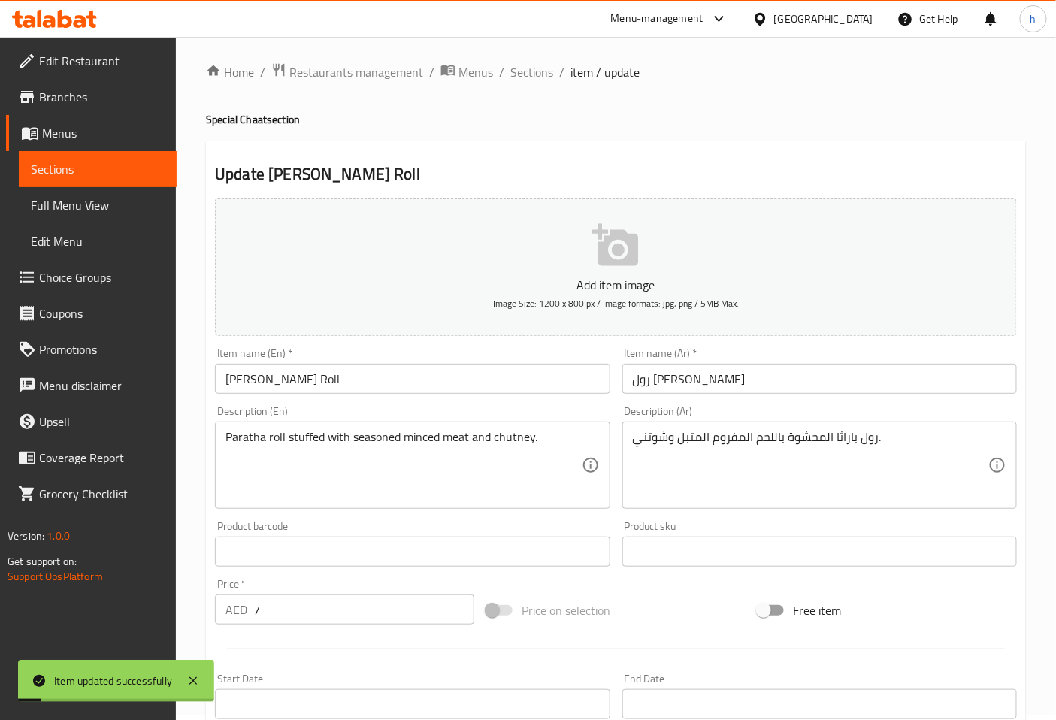
scroll to position [0, 0]
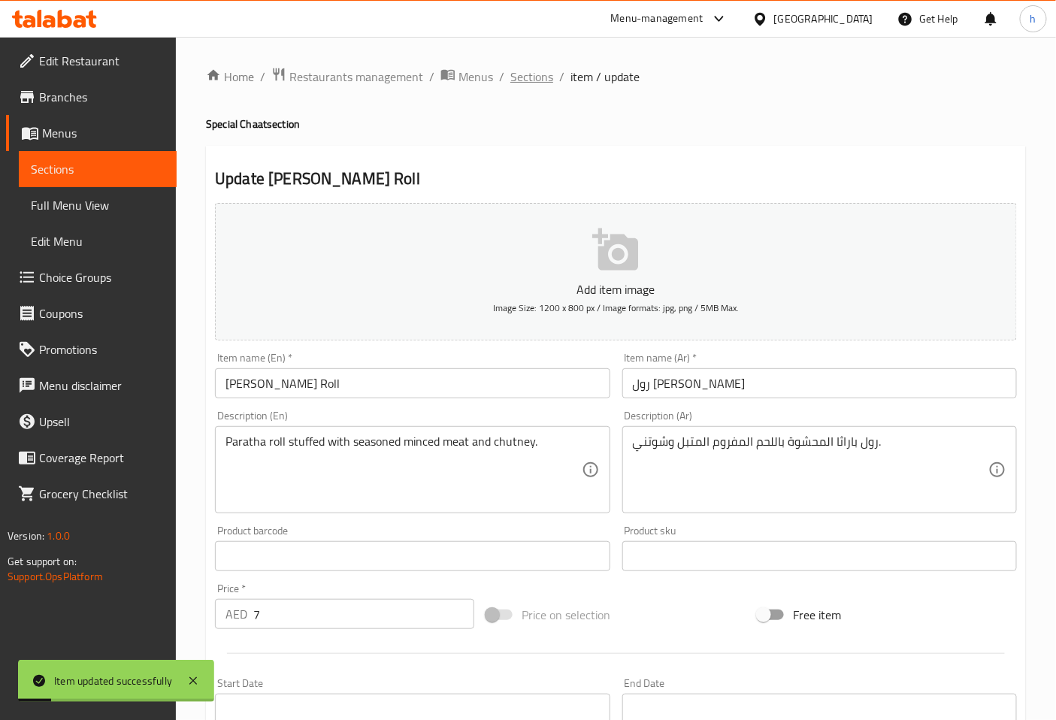
click at [516, 75] on span "Sections" at bounding box center [532, 77] width 43 height 18
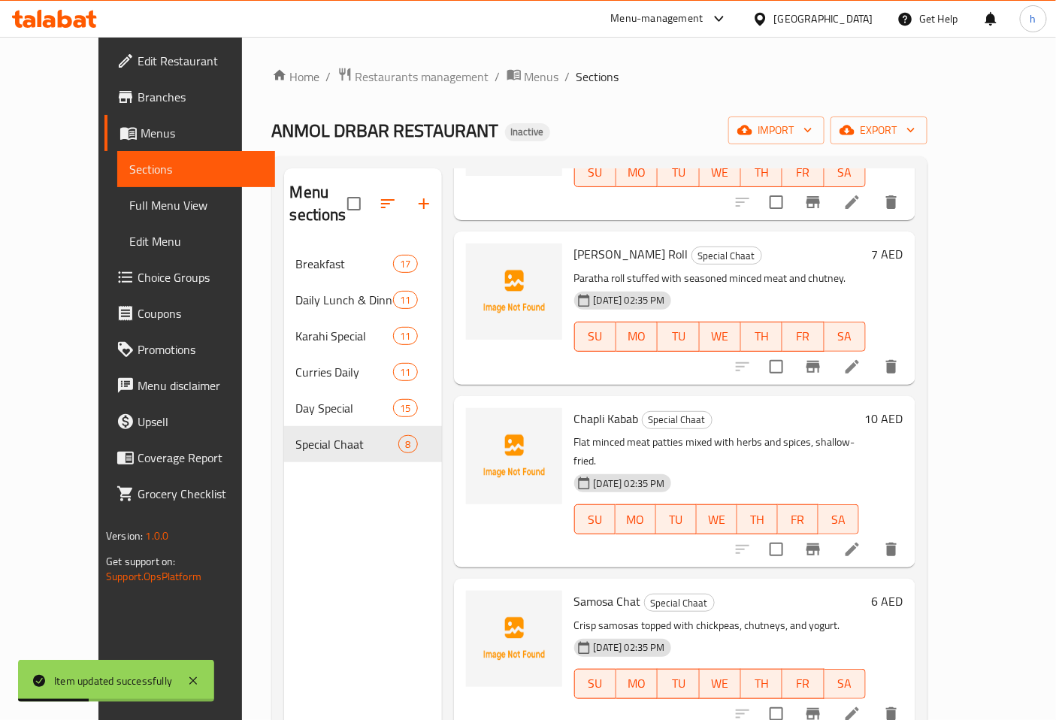
scroll to position [584, 0]
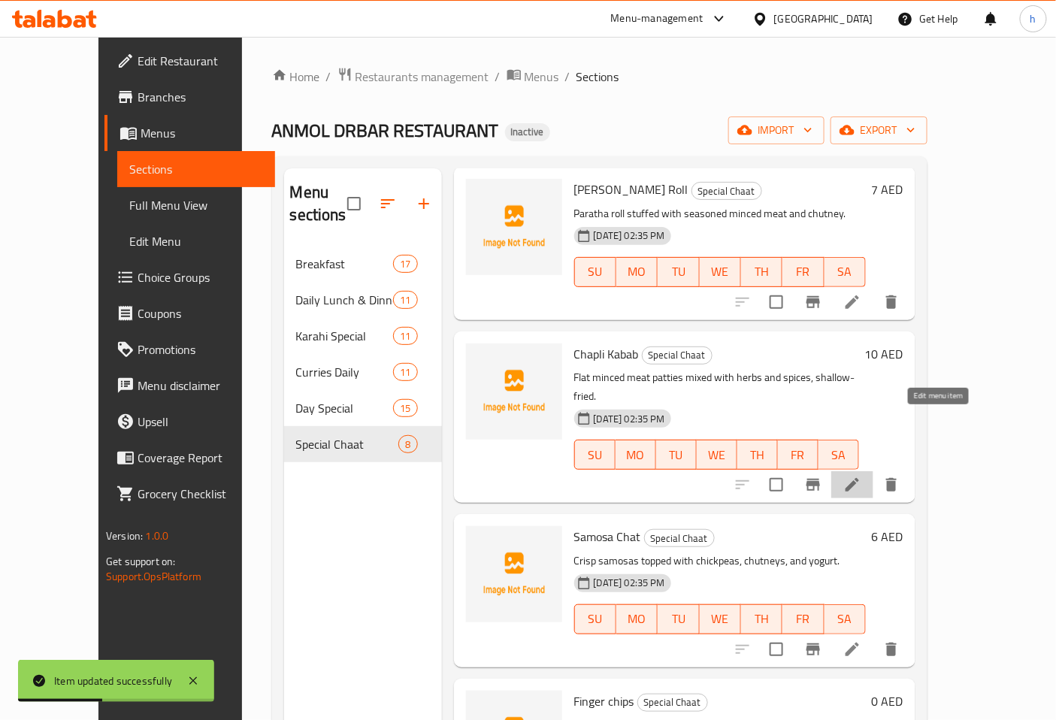
click at [859, 478] on icon at bounding box center [853, 485] width 14 height 14
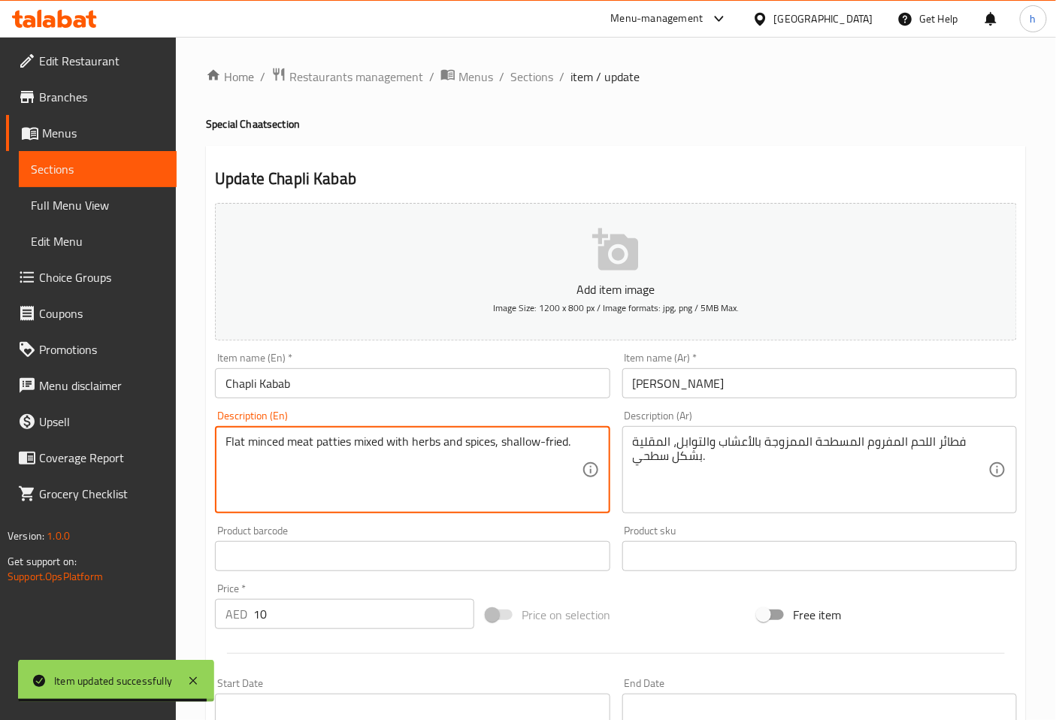
click at [235, 441] on textarea "Flat minced meat patties mixed with herbs and spices, shallow-fried." at bounding box center [404, 470] width 356 height 71
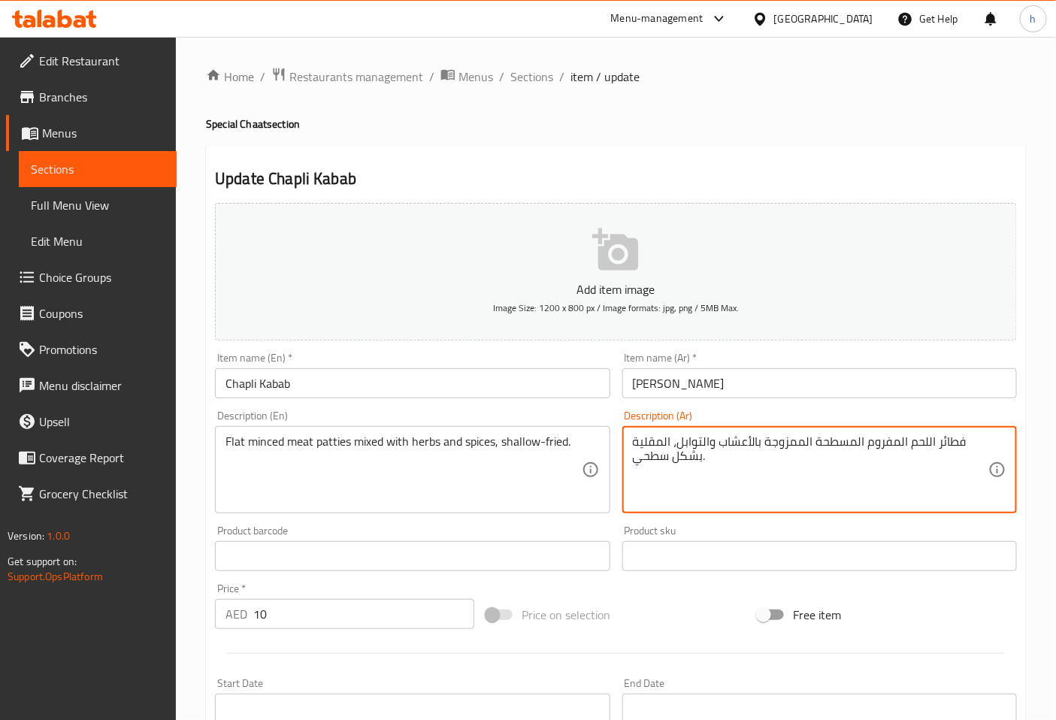
click at [959, 446] on textarea "فطائر اللحم المفروم المسطحة الممزوجة بالأعشاب والتوابل، المقلية بشكل سطحي." at bounding box center [811, 470] width 356 height 71
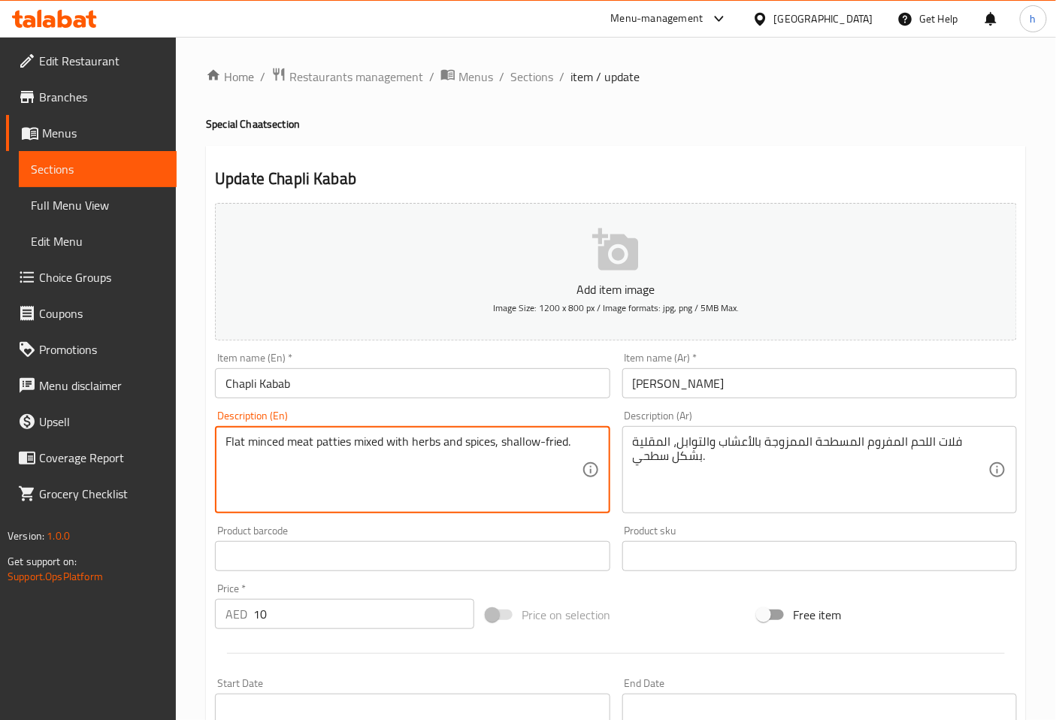
click at [335, 445] on textarea "Flat minced meat patties mixed with herbs and spices, shallow-fried." at bounding box center [404, 470] width 356 height 71
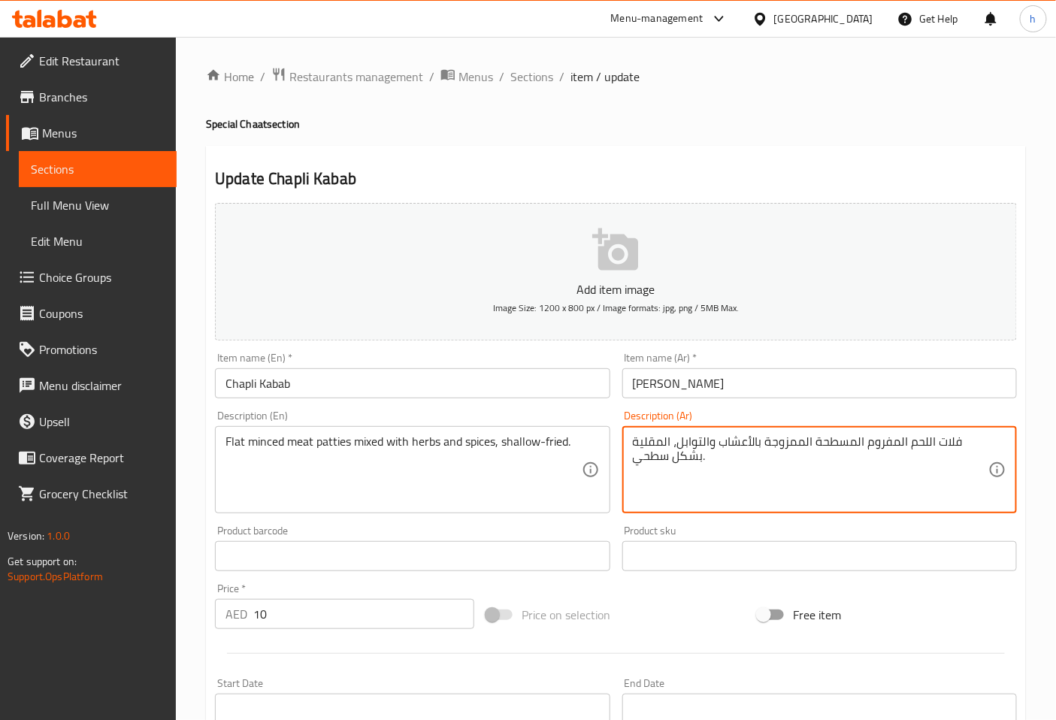
click at [937, 442] on textarea "فلات اللحم المفروم المسطحة الممزوجة بالأعشاب والتوابل، المقلية بشكل سطحي." at bounding box center [811, 470] width 356 height 71
click at [938, 442] on textarea "فلات اللحم المفروم المسطحة الممزوجة بالأعشاب والتوابل، المقلية بشكل سطحي." at bounding box center [811, 470] width 356 height 71
click at [940, 442] on textarea "فلات اللحم المفروم المسطحة الممزوجة بالأعشاب والتوابل، المقلية بشكل سطحي." at bounding box center [811, 470] width 356 height 71
click at [941, 442] on textarea "فلات اللحم المفروم المسطحة الممزوجة بالأعشاب والتوابل، المقلية بشكل سطحي." at bounding box center [811, 470] width 356 height 71
click at [944, 442] on textarea "فلات اللحم المفروم المسطحة الممزوجة بالأعشاب والتوابل، المقلية بشكل سطحي." at bounding box center [811, 470] width 356 height 71
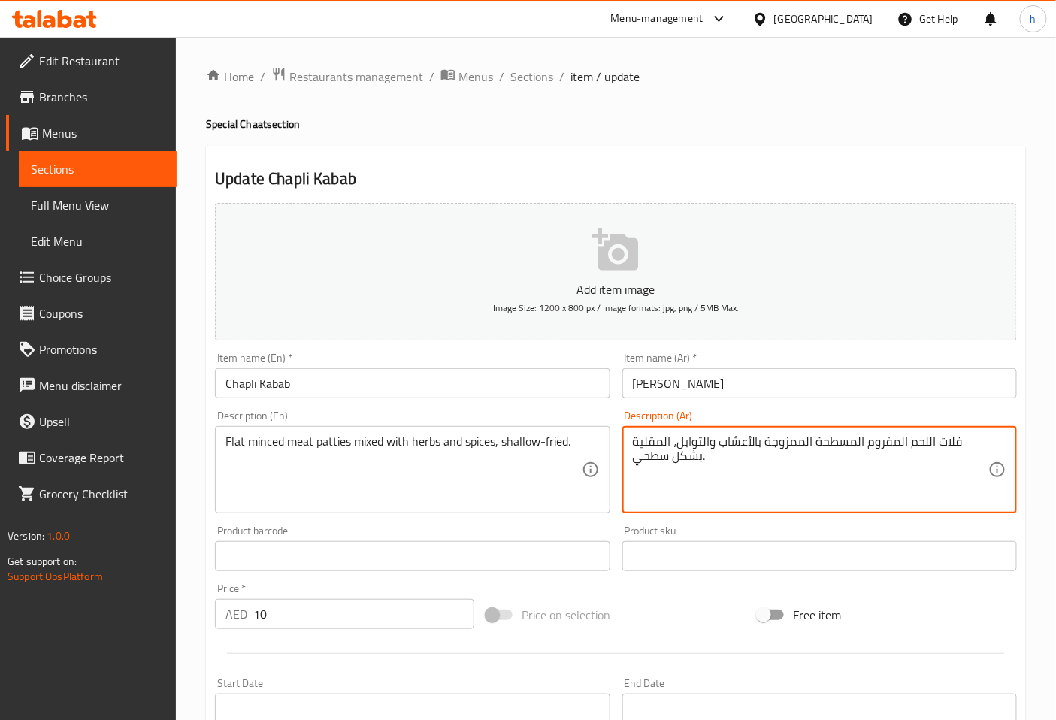
click at [944, 442] on textarea "فلات اللحم المفروم المسطحة الممزوجة بالأعشاب والتوابل، المقلية بشكل سطحي." at bounding box center [811, 470] width 356 height 71
click at [837, 441] on textarea "[PERSON_NAME] اللحم المفروم المسطحة الممزوجة بالأعشاب والتوابل، المقلية بشكل سط…" at bounding box center [811, 470] width 356 height 71
click at [824, 444] on textarea "[PERSON_NAME] اللحم المفروم الفلات الممزوجة بالأعشاب والتوابل، المقلية بشكل سطح…" at bounding box center [811, 470] width 356 height 71
click at [823, 444] on textarea "[PERSON_NAME] اللحم المفروم الفلات الممزوجة بالأعشاب والتوابل، المقلية بشكل سطح…" at bounding box center [811, 470] width 356 height 71
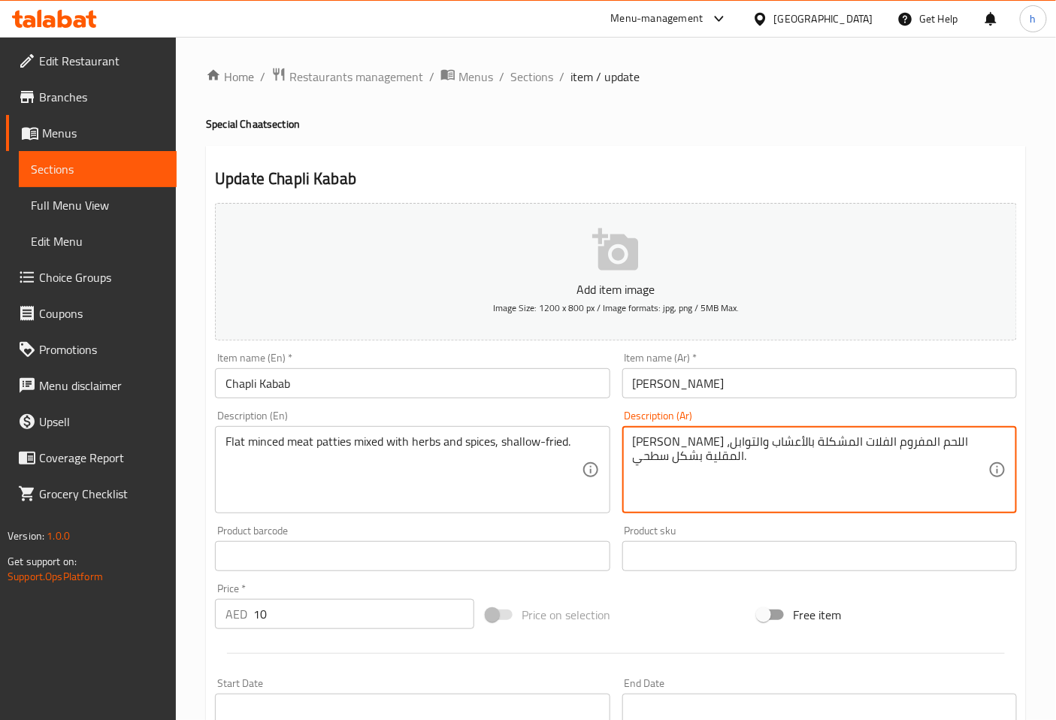
click at [788, 442] on textarea "[PERSON_NAME] اللحم المفروم الفلات المشكلة بالأعشاب والتوابل، المقلية بشكل سطحي." at bounding box center [811, 470] width 356 height 71
drag, startPoint x: 678, startPoint y: 463, endPoint x: 632, endPoint y: 439, distance: 51.8
click at [633, 439] on textarea "[PERSON_NAME] اللحم المفروم الفلات المشكلة مع الأعشاب والتوابل، المقلية بشكل سط…" at bounding box center [811, 470] width 356 height 71
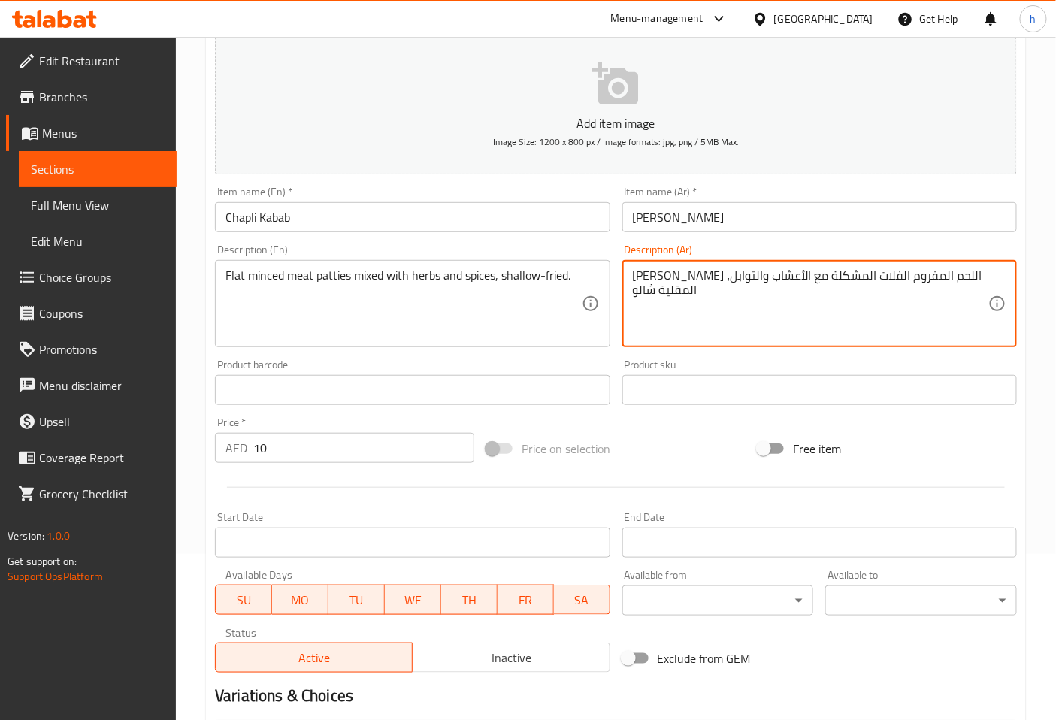
scroll to position [167, 0]
type textarea "[PERSON_NAME] اللحم المفروم الفلات المشكلة مع الأعشاب والتوابل، المقلية شالو"
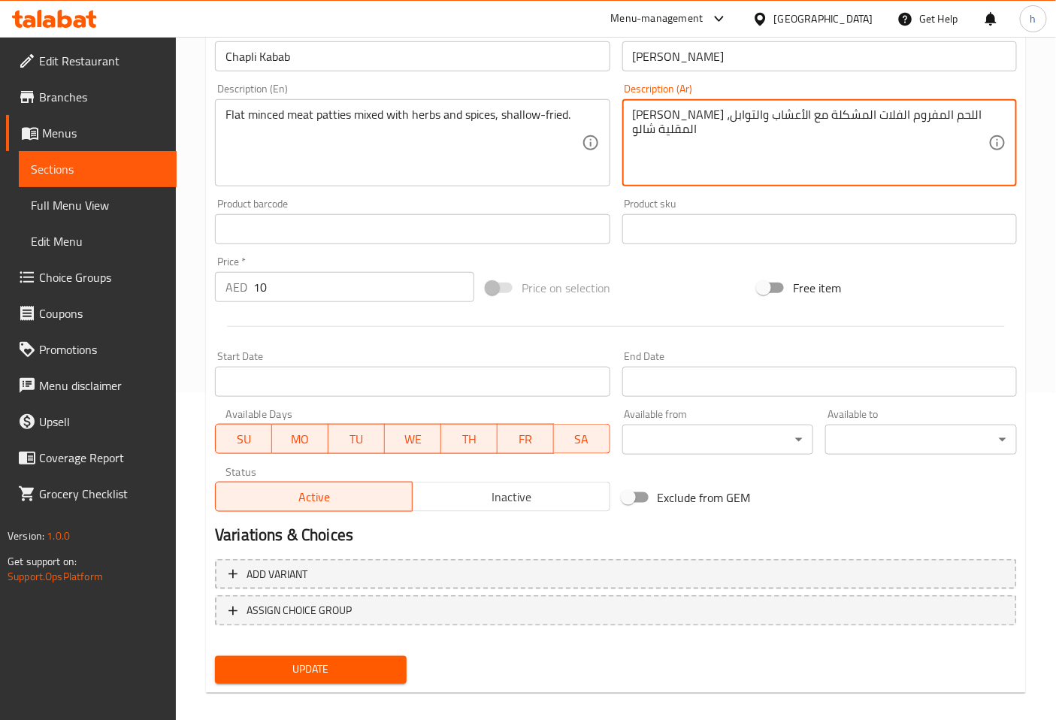
scroll to position [339, 0]
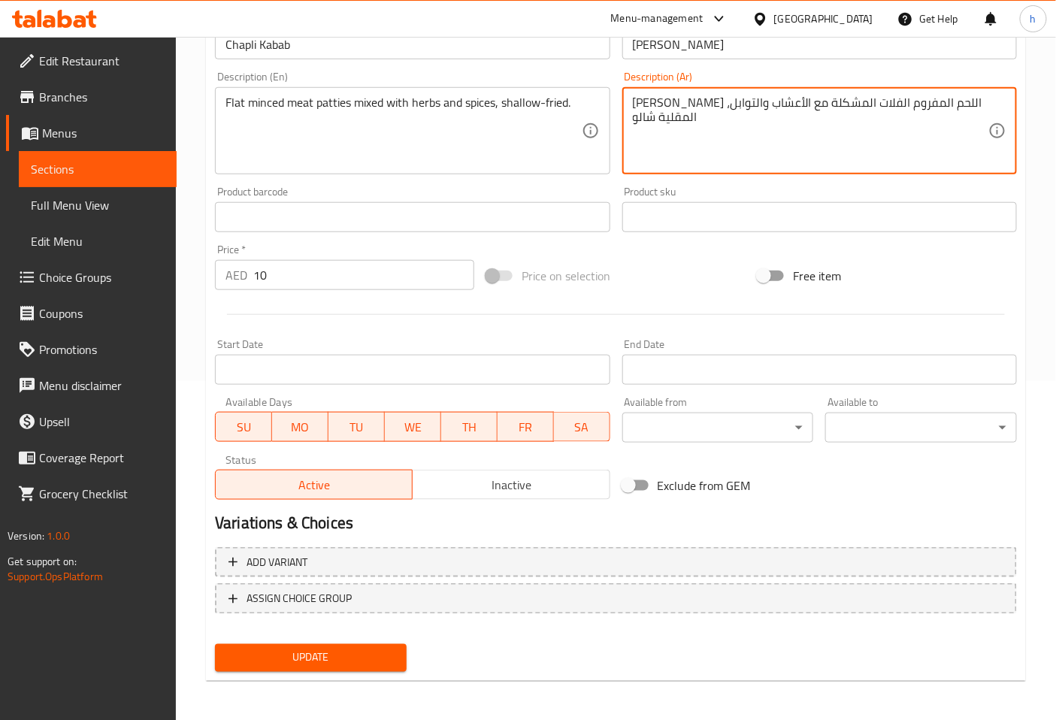
click at [377, 650] on span "Update" at bounding box center [311, 658] width 168 height 19
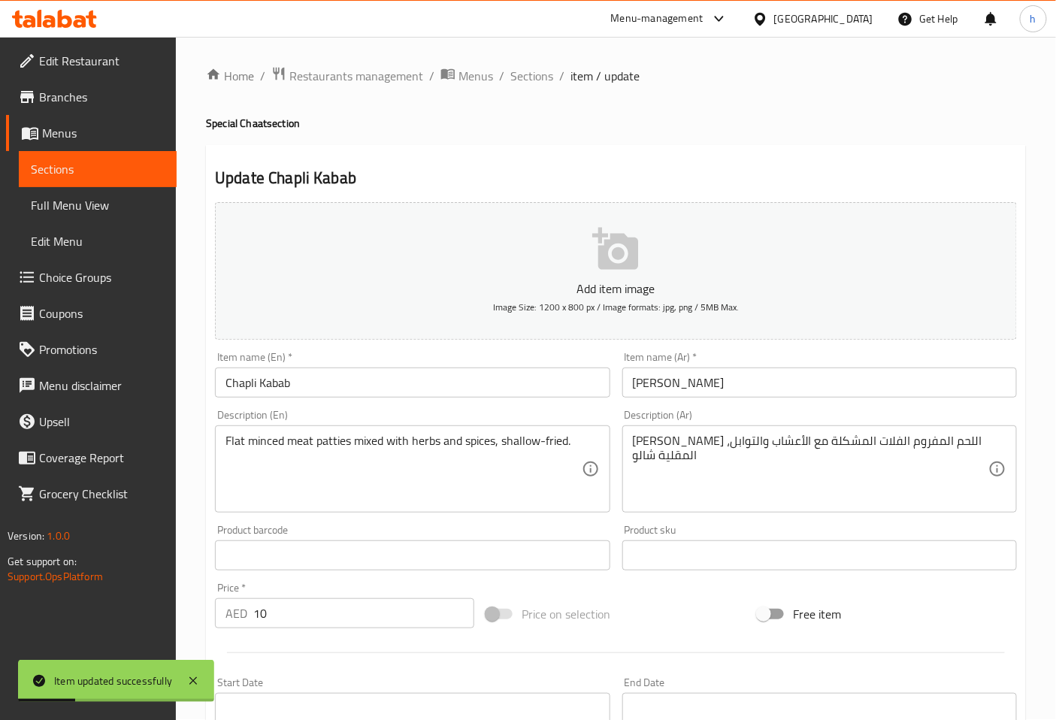
scroll to position [0, 0]
click at [541, 75] on span "Sections" at bounding box center [532, 77] width 43 height 18
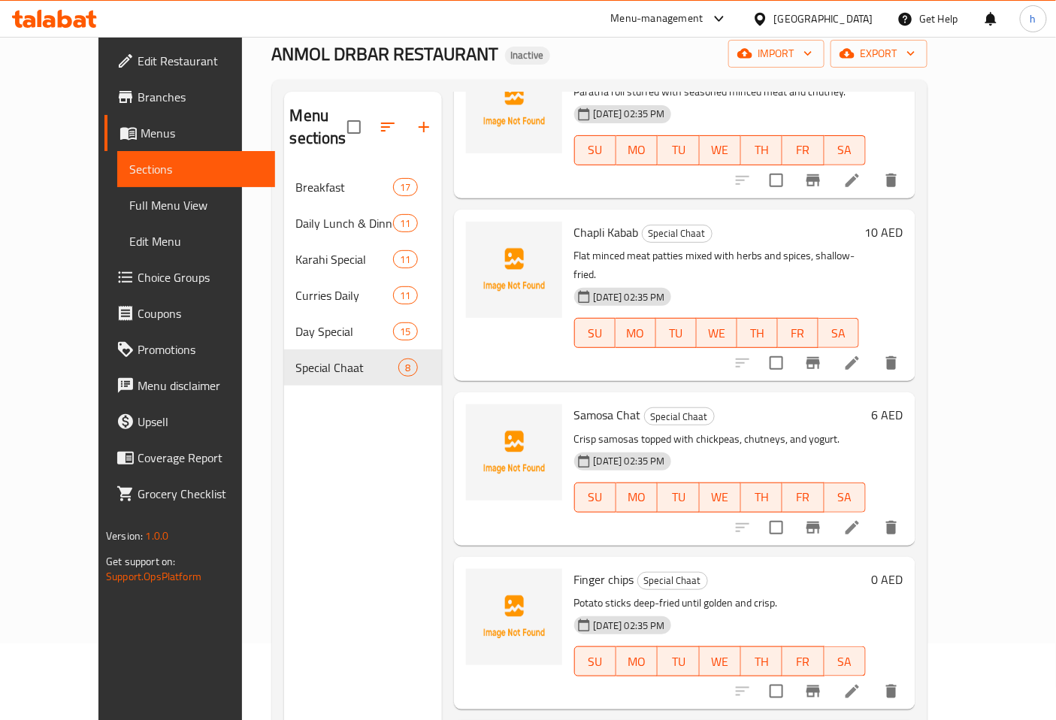
scroll to position [211, 0]
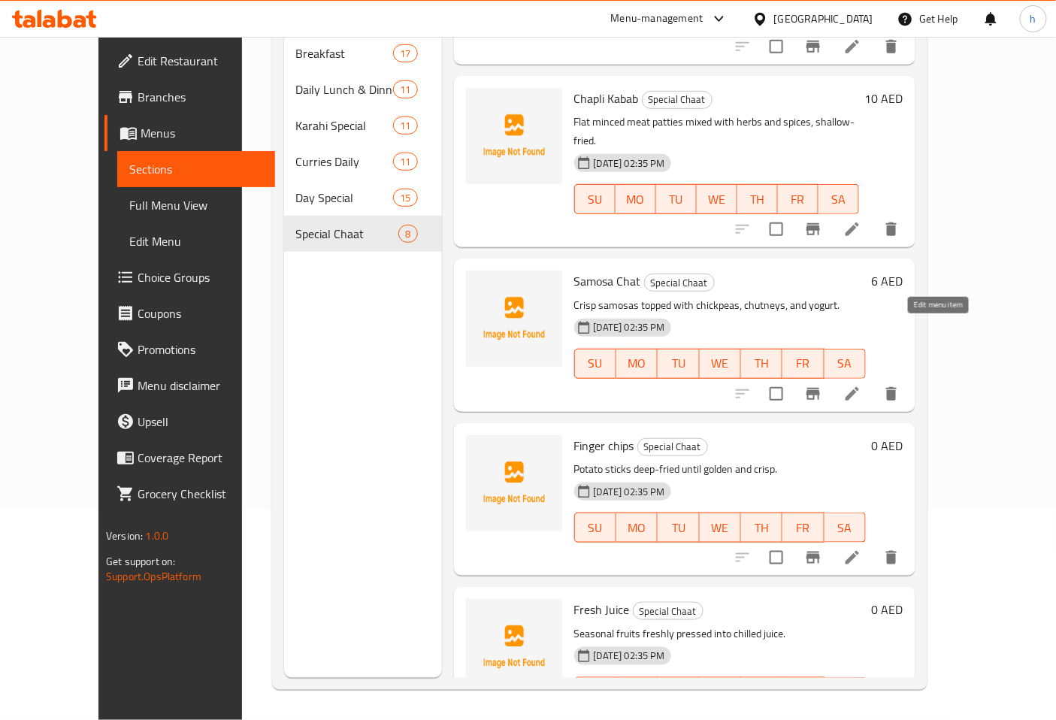
click at [862, 385] on icon at bounding box center [853, 394] width 18 height 18
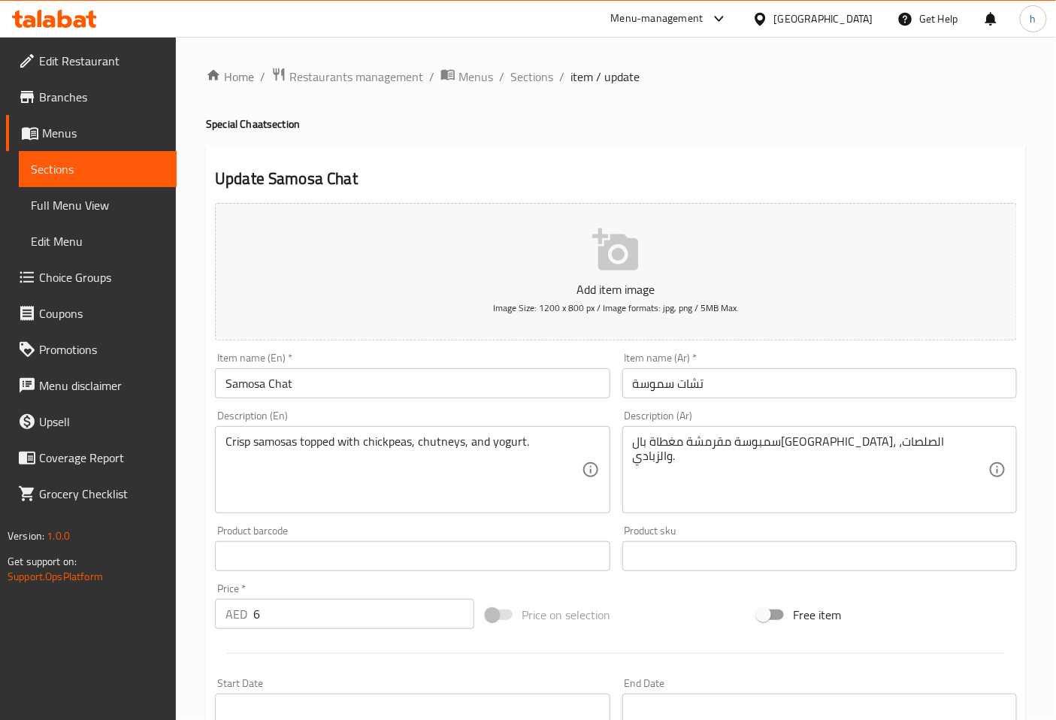
click at [248, 384] on input "Samosa Chat" at bounding box center [412, 383] width 395 height 30
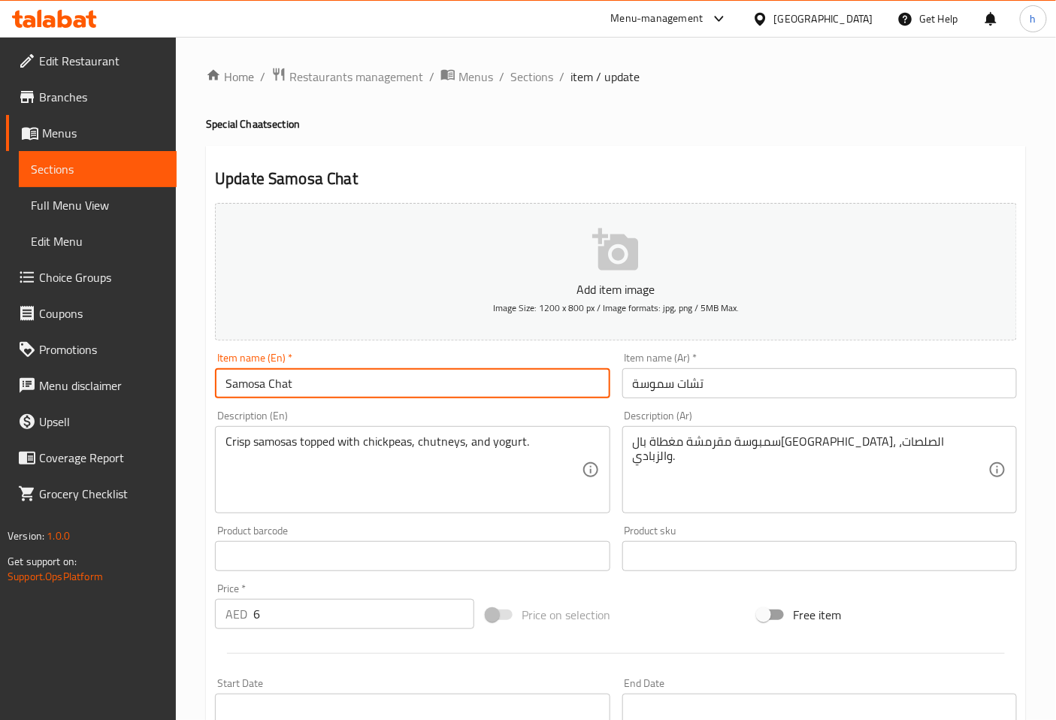
click at [248, 384] on input "Samosa Chat" at bounding box center [412, 383] width 395 height 30
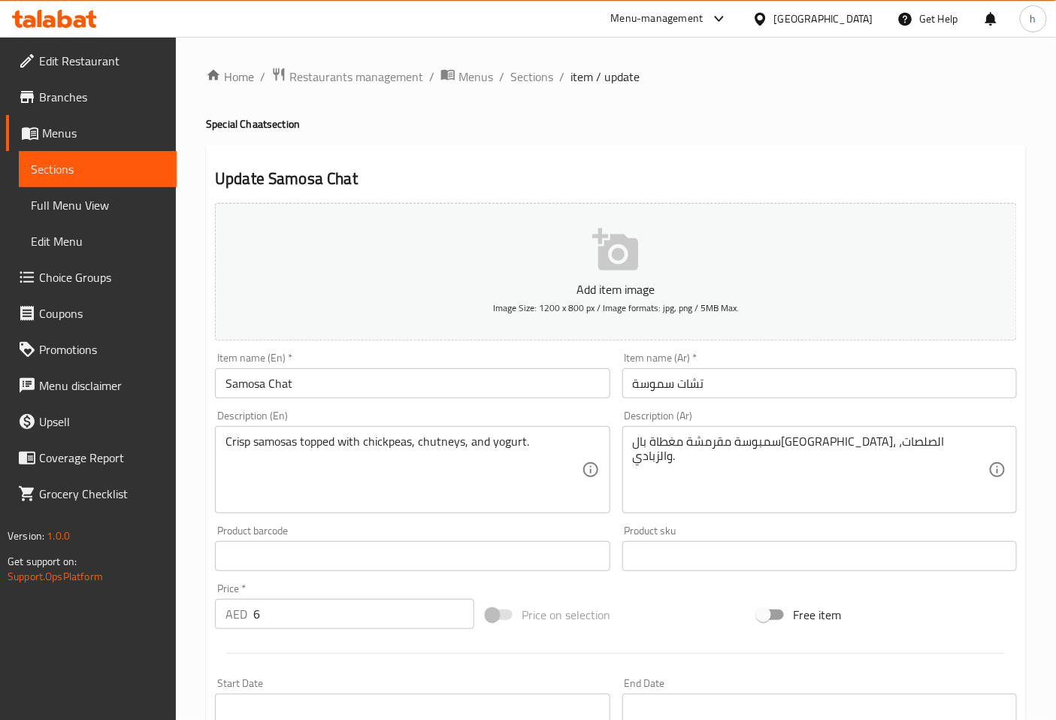
click at [655, 389] on input "تشات سموسة" at bounding box center [820, 383] width 395 height 30
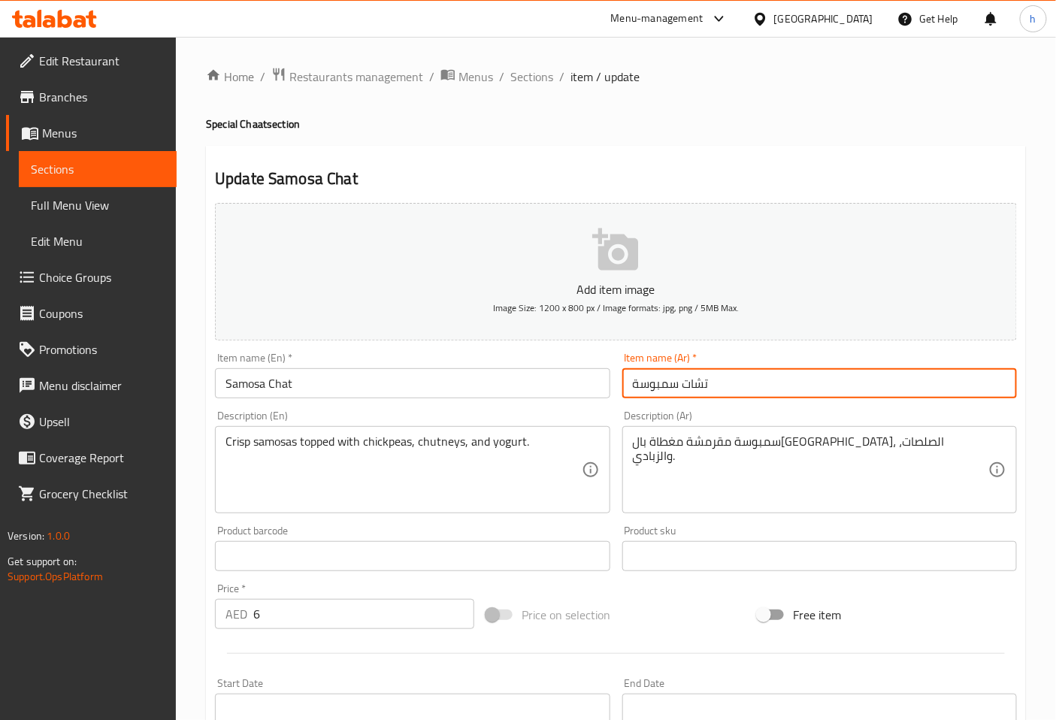
type input "تشات سمبوسة"
click at [268, 444] on textarea "Crisp samosas topped with chickpeas, chutneys, and yogurt." at bounding box center [404, 470] width 356 height 71
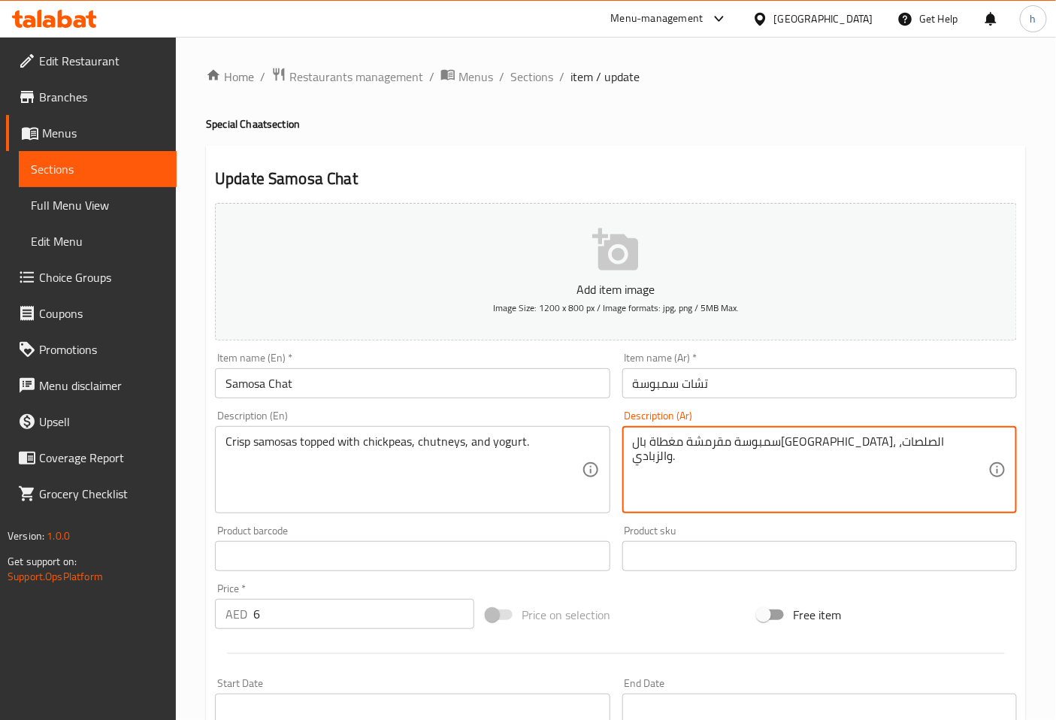
click at [702, 442] on textarea "سمبوسة مقرمشة مغطاة بال[GEOGRAPHIC_DATA]، الصلصات، والزبادي." at bounding box center [811, 470] width 356 height 71
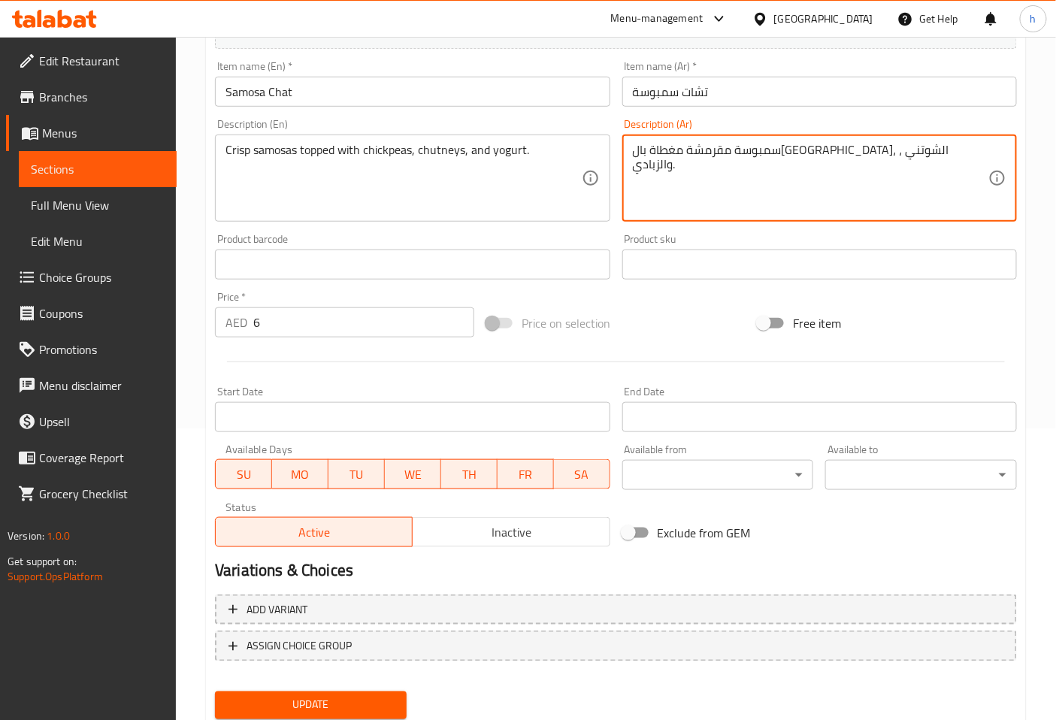
scroll to position [334, 0]
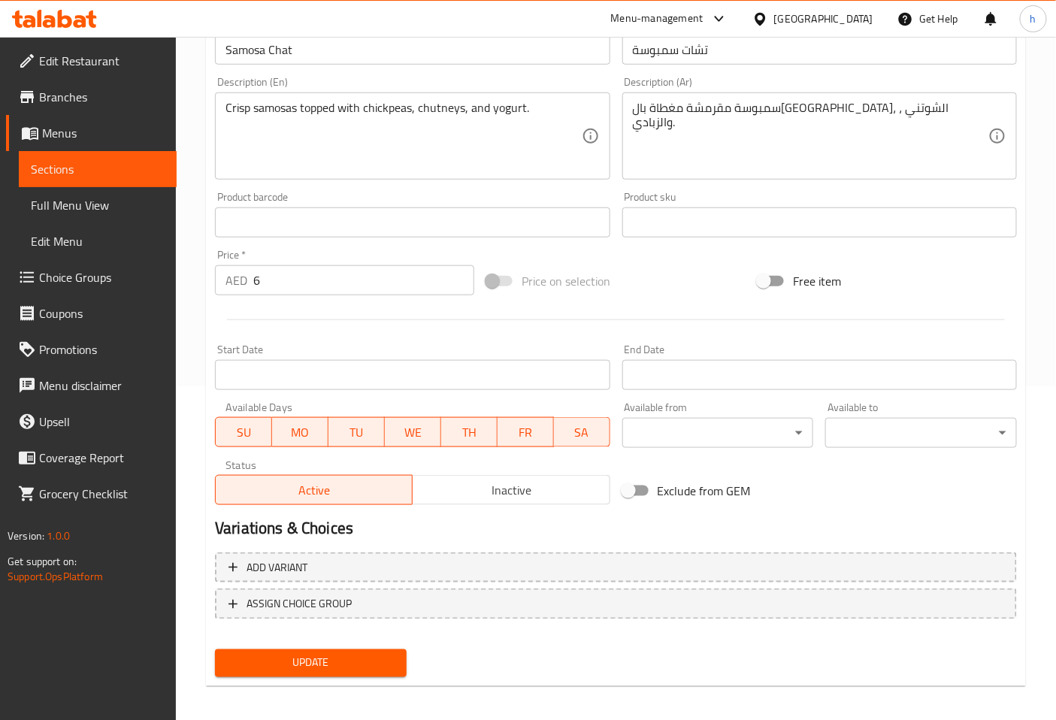
click at [332, 664] on span "Update" at bounding box center [311, 663] width 168 height 19
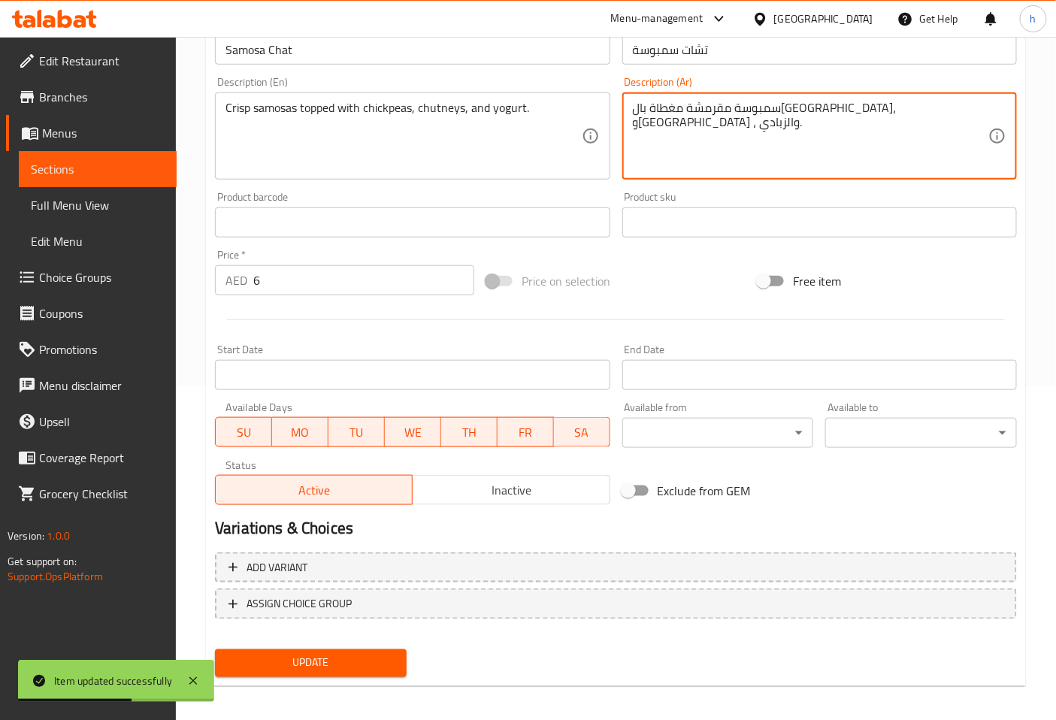
type textarea "سمبوسة مقرمشة مغطاة بال[GEOGRAPHIC_DATA]، و[GEOGRAPHIC_DATA] ، والزبادي."
click at [328, 665] on span "Update" at bounding box center [311, 663] width 168 height 19
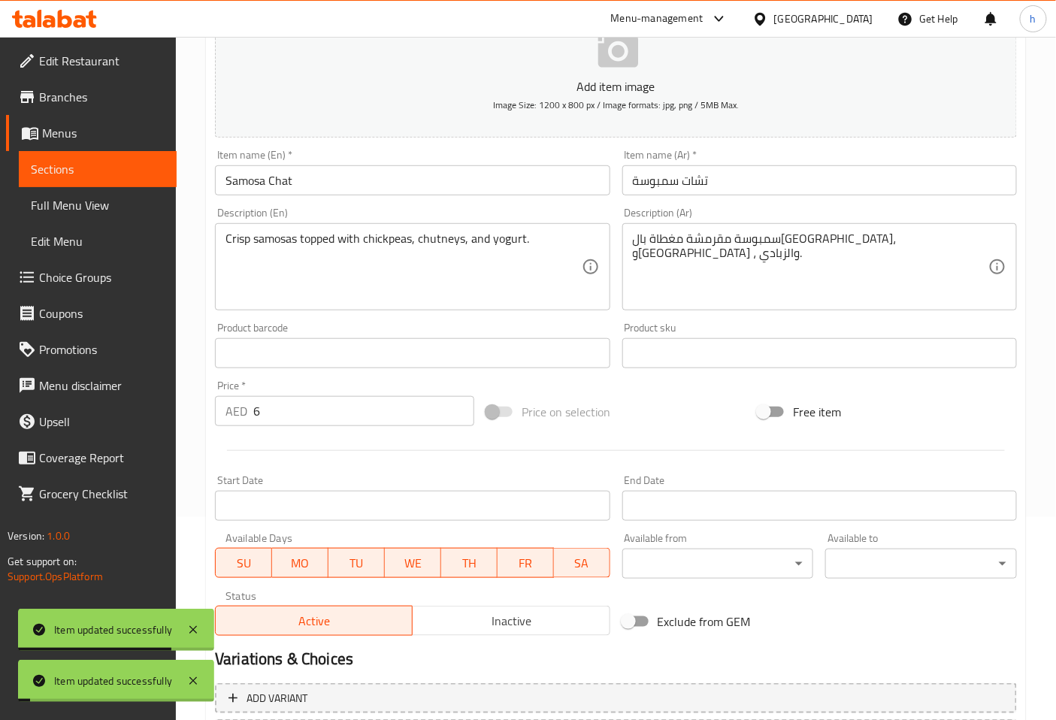
scroll to position [0, 0]
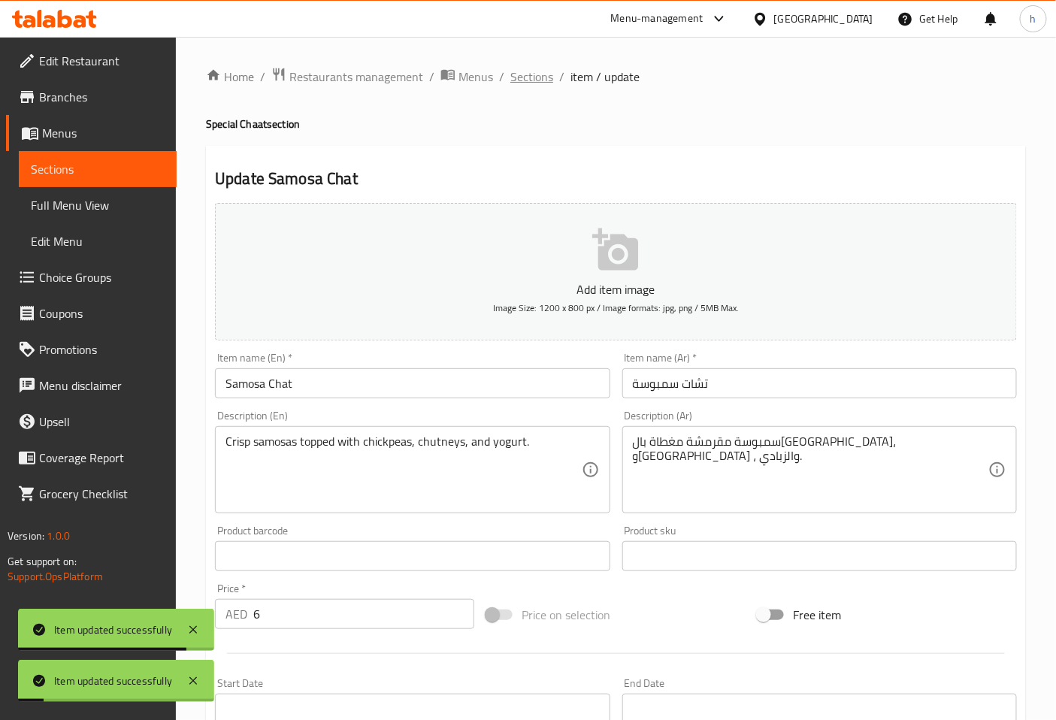
click at [527, 77] on span "Sections" at bounding box center [532, 77] width 43 height 18
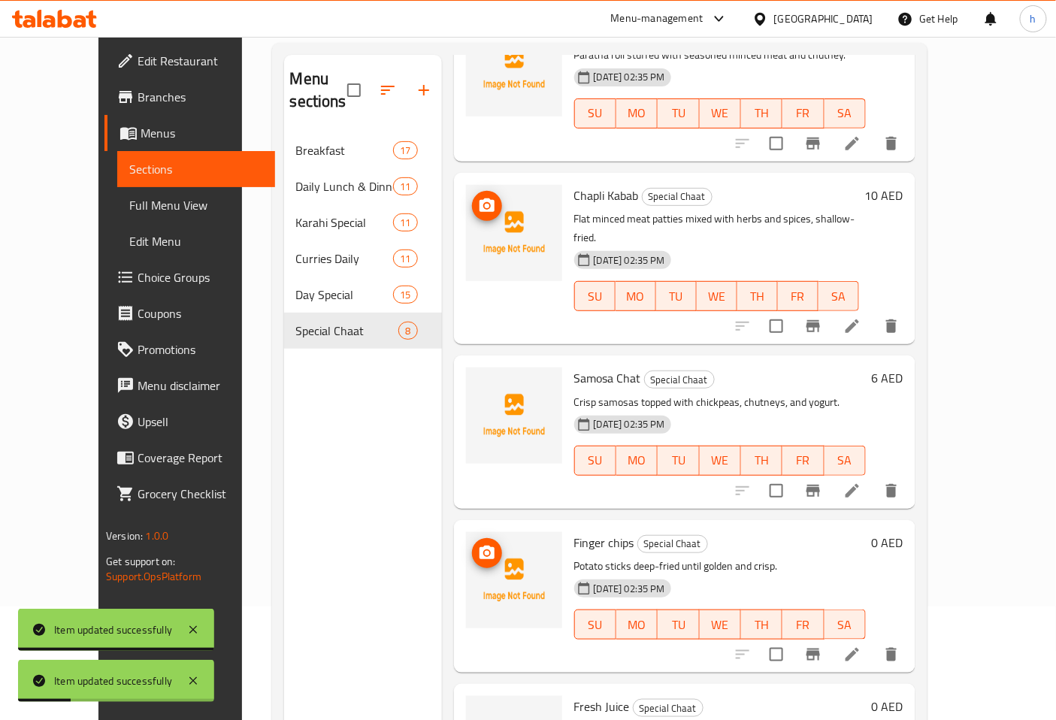
scroll to position [211, 0]
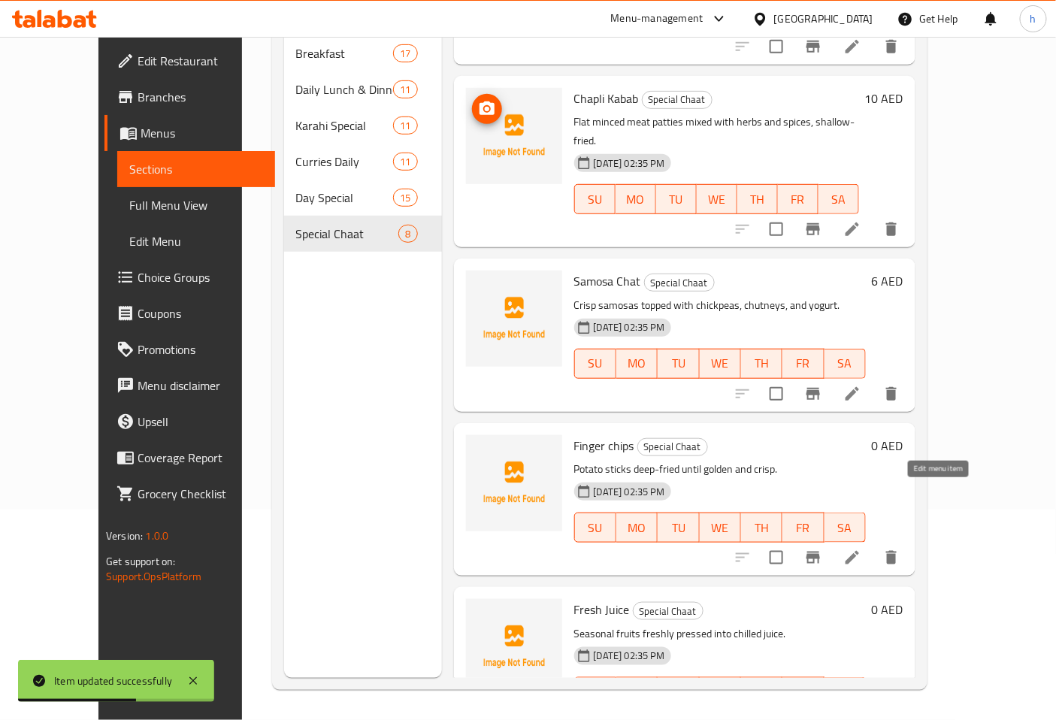
click at [859, 551] on icon at bounding box center [853, 558] width 14 height 14
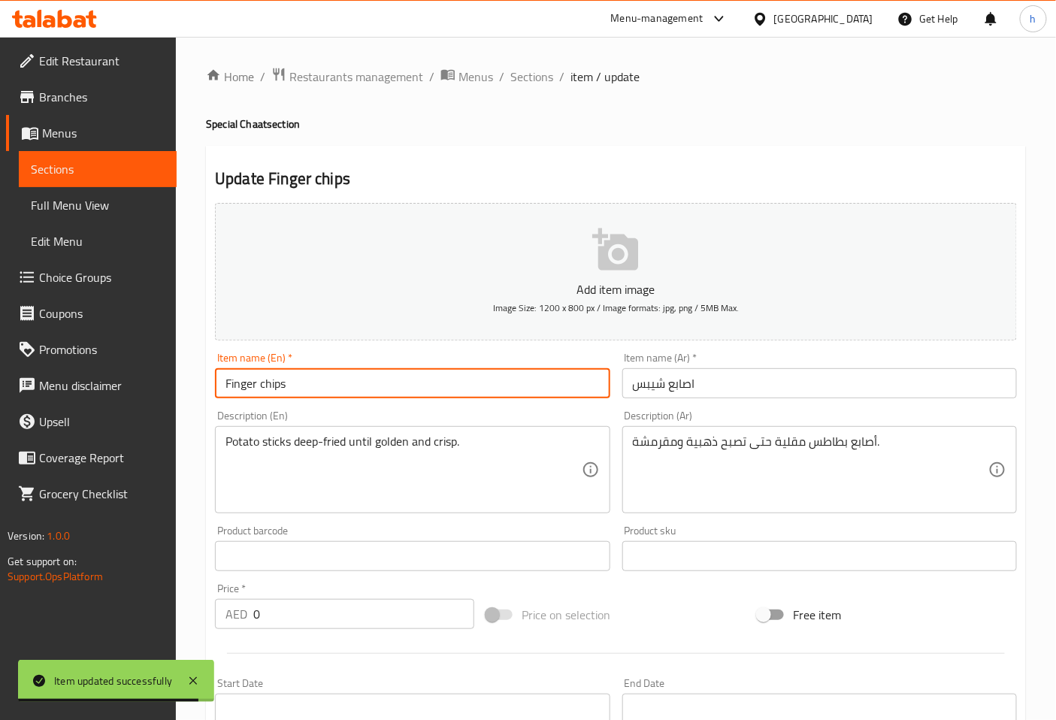
drag, startPoint x: 292, startPoint y: 384, endPoint x: 191, endPoint y: 372, distance: 101.5
click at [191, 372] on div "Home / Restaurants management / Menus / Sections / item / update Special Chaat …" at bounding box center [616, 550] width 881 height 1026
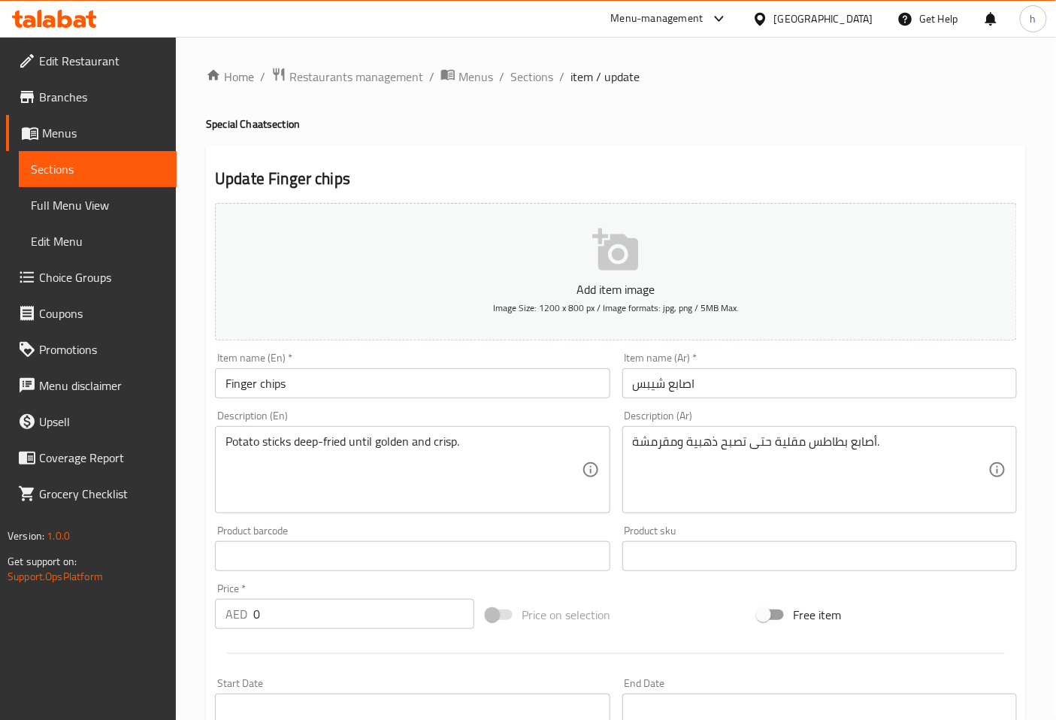
click at [261, 386] on input "Finger chips" at bounding box center [412, 383] width 395 height 30
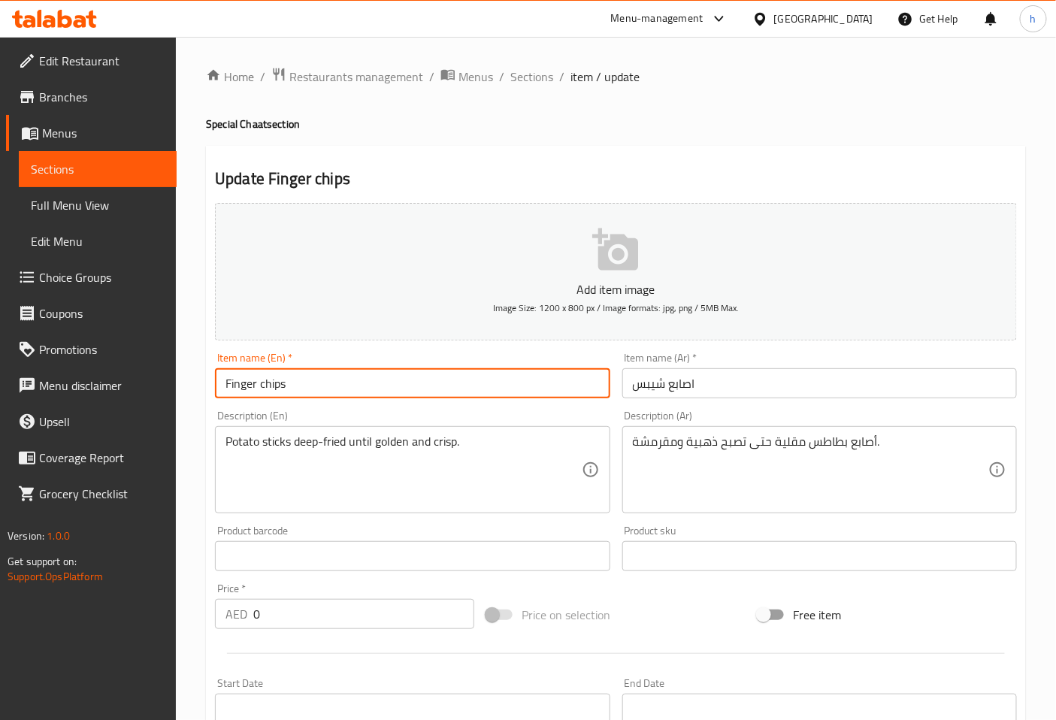
click at [261, 386] on input "Finger chips" at bounding box center [412, 383] width 395 height 30
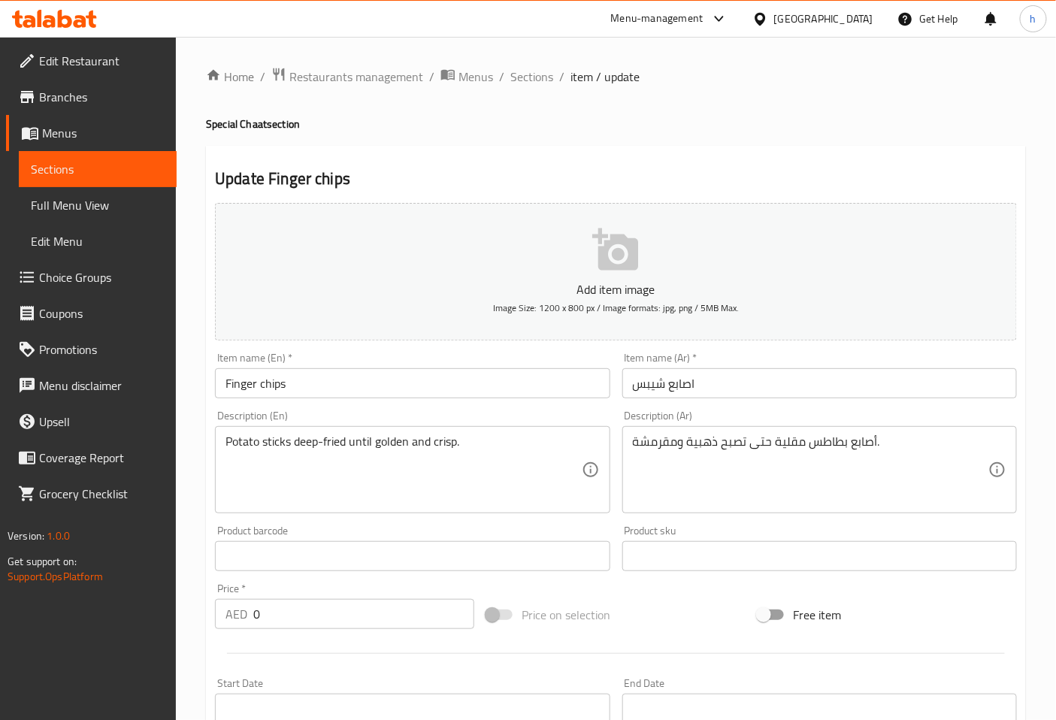
click at [636, 386] on input "اصابع شيبس" at bounding box center [820, 383] width 395 height 30
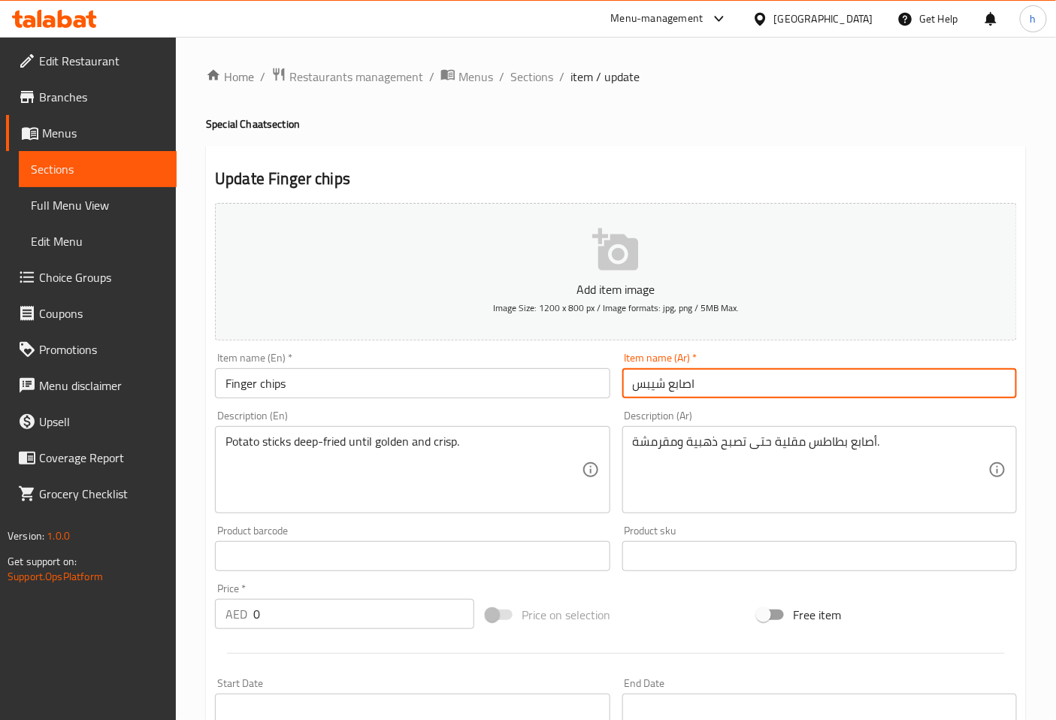
click at [709, 384] on input "اصابع شيبس" at bounding box center [820, 383] width 395 height 30
type input "اصابع شيبسي"
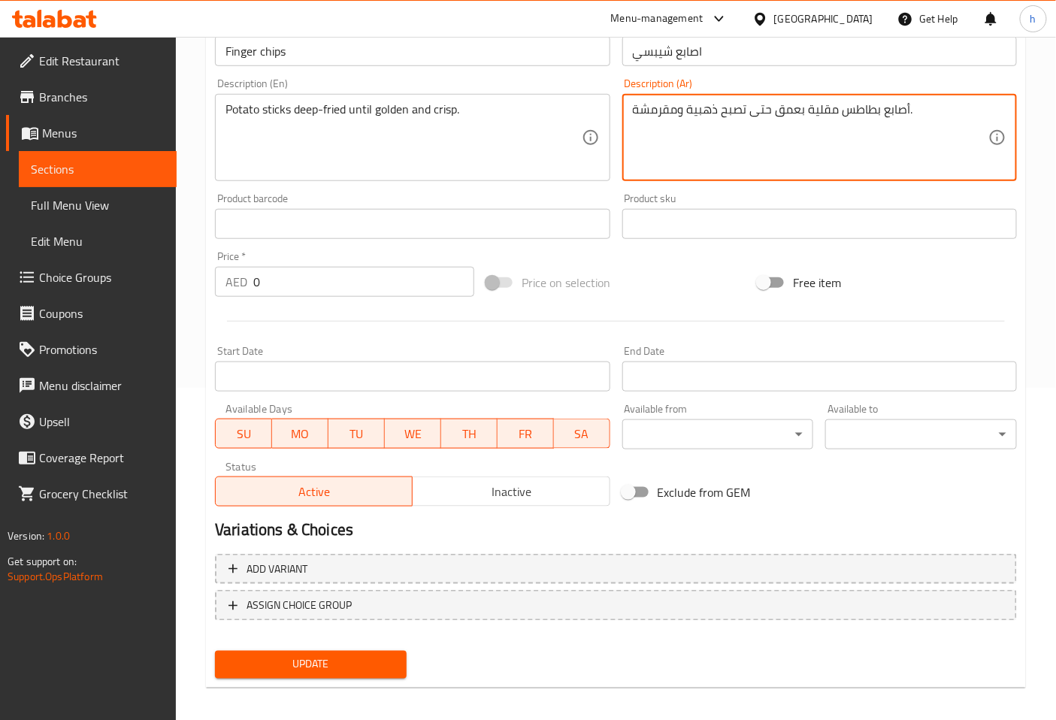
scroll to position [334, 0]
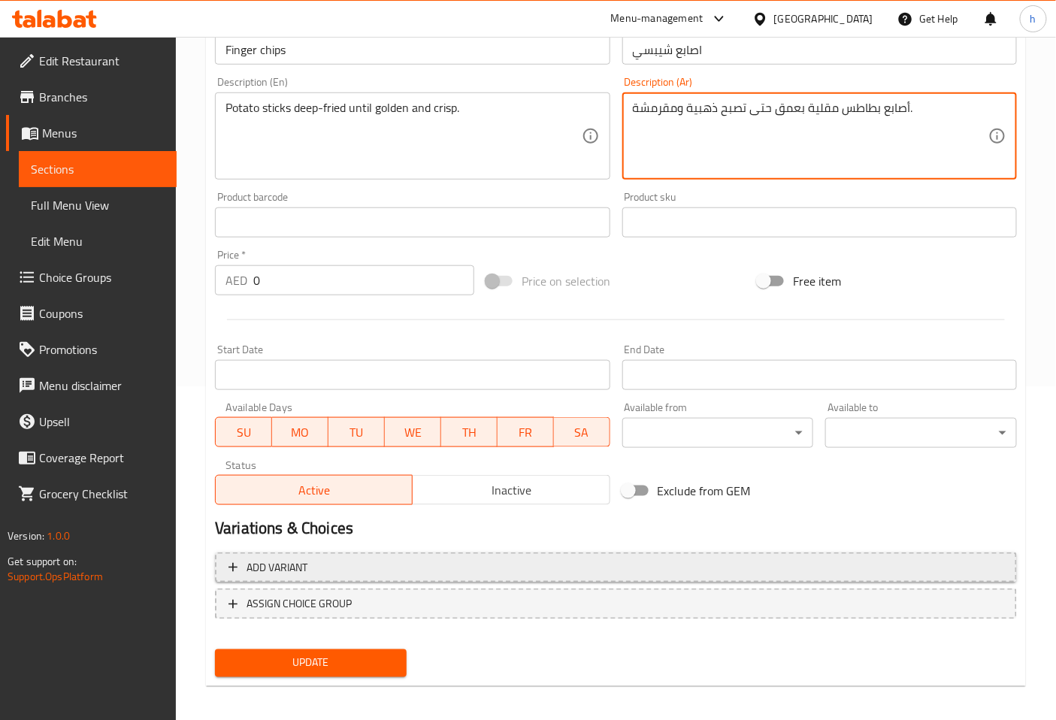
type textarea "أصابع بطاطس مقلية بعمق حتى تصبح ذهبية ومقرمشة."
click at [349, 567] on span "Add variant" at bounding box center [616, 568] width 775 height 19
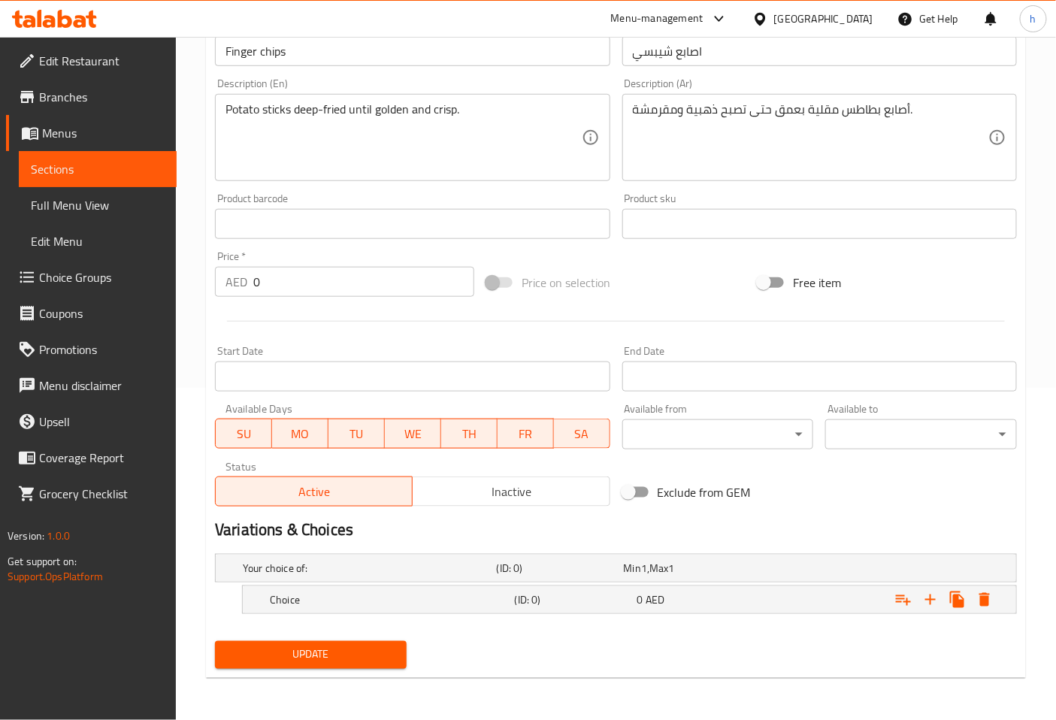
scroll to position [332, 0]
click at [353, 597] on h5 "Choice" at bounding box center [389, 600] width 239 height 15
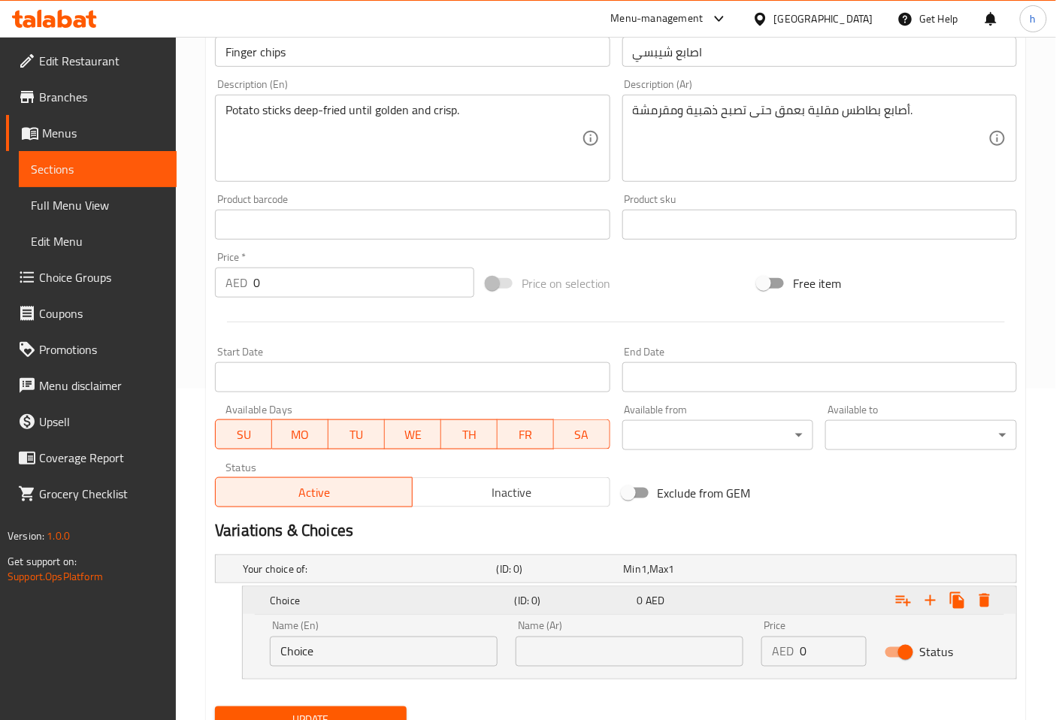
click at [353, 597] on h5 "Choice" at bounding box center [389, 600] width 239 height 15
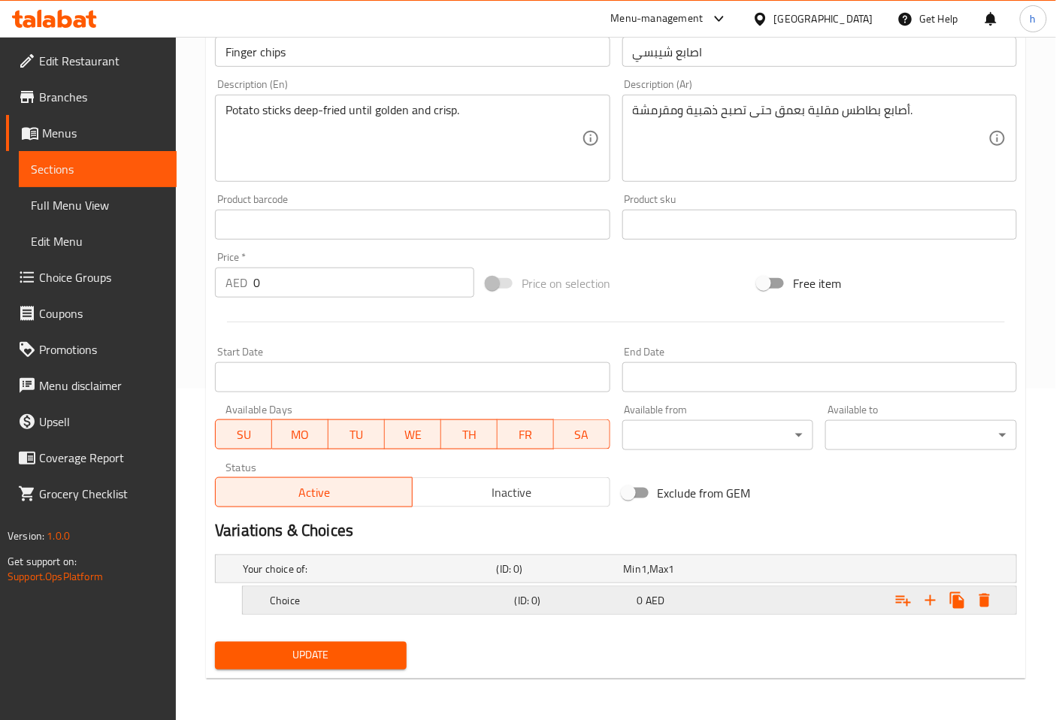
click at [353, 597] on h5 "Choice" at bounding box center [389, 600] width 239 height 15
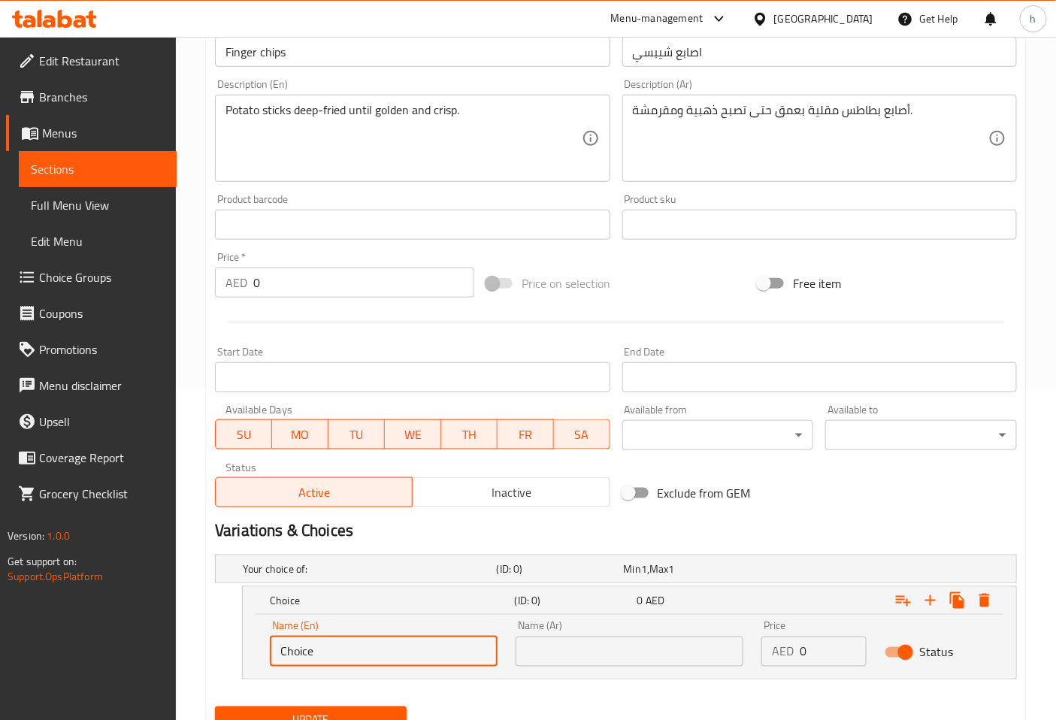
click at [350, 647] on input "Choice" at bounding box center [384, 652] width 228 height 30
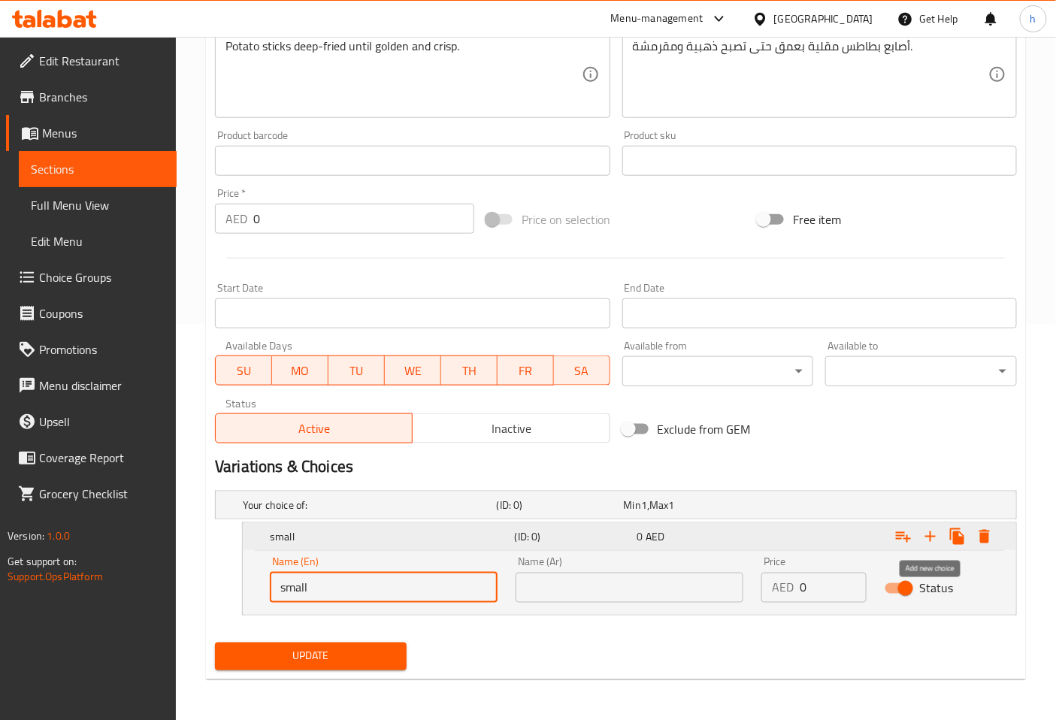
type input "small"
click at [935, 535] on icon "Expand" at bounding box center [931, 537] width 18 height 18
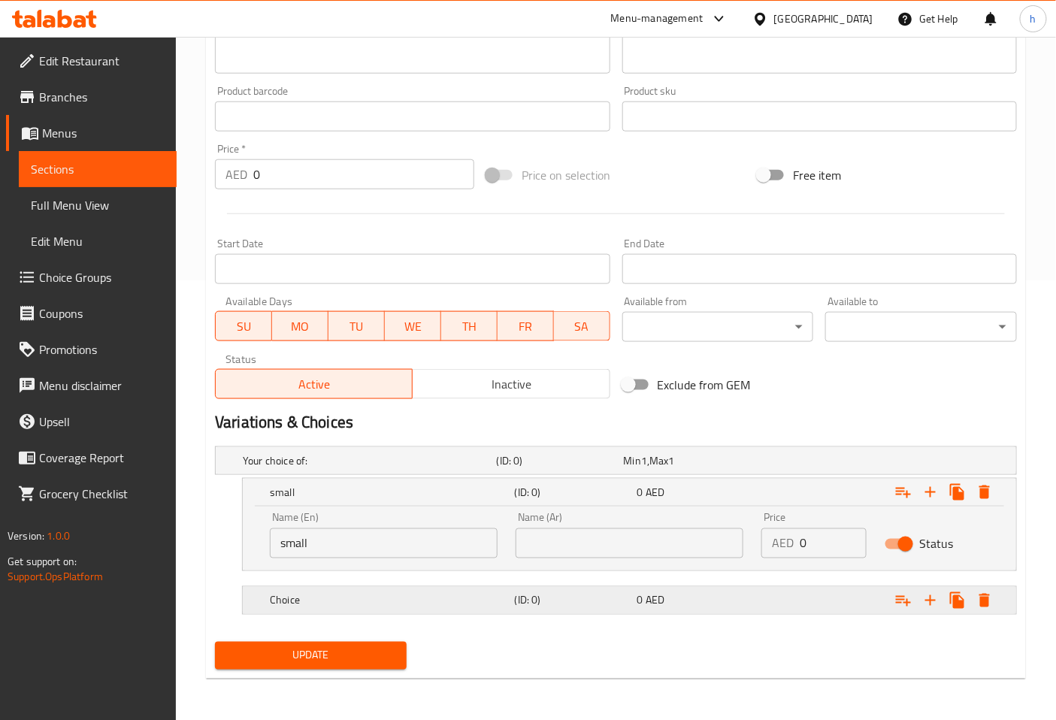
click at [442, 597] on h5 "Choice" at bounding box center [389, 600] width 239 height 15
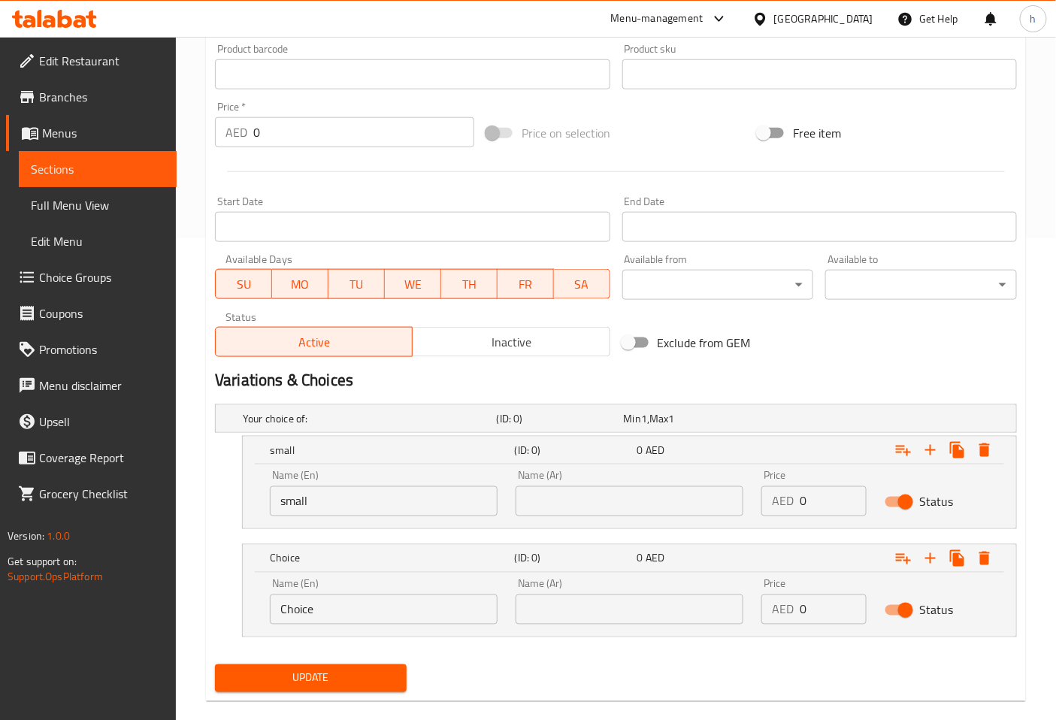
scroll to position [505, 0]
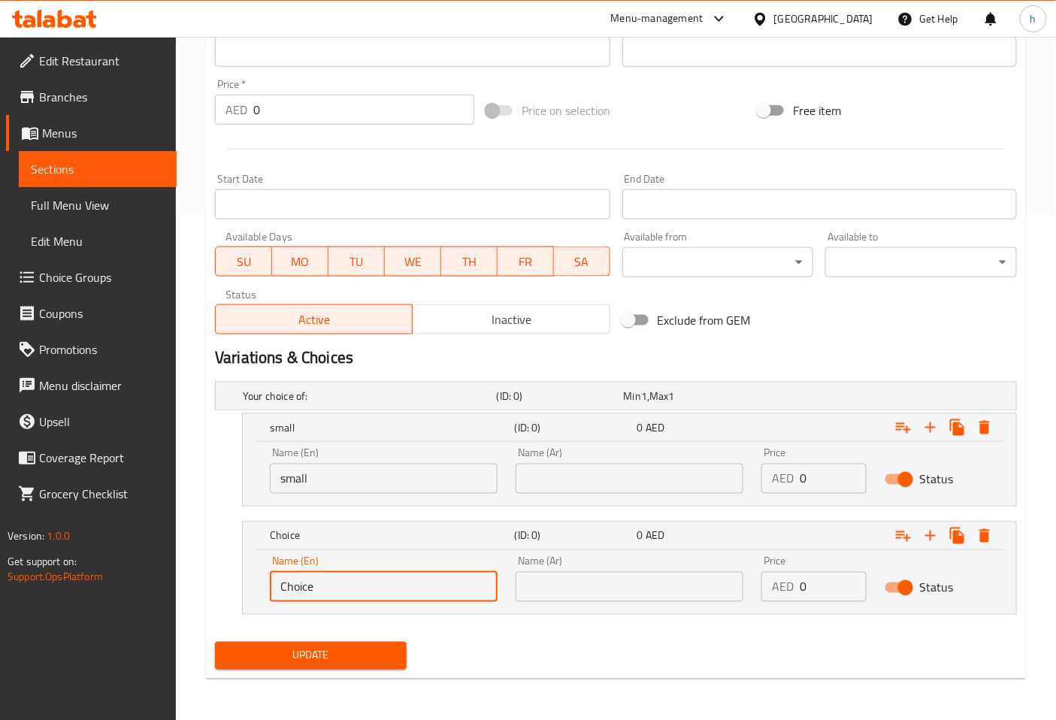
click at [410, 597] on input "Choice" at bounding box center [384, 587] width 228 height 30
type input "large"
click at [562, 483] on input "text" at bounding box center [630, 479] width 228 height 30
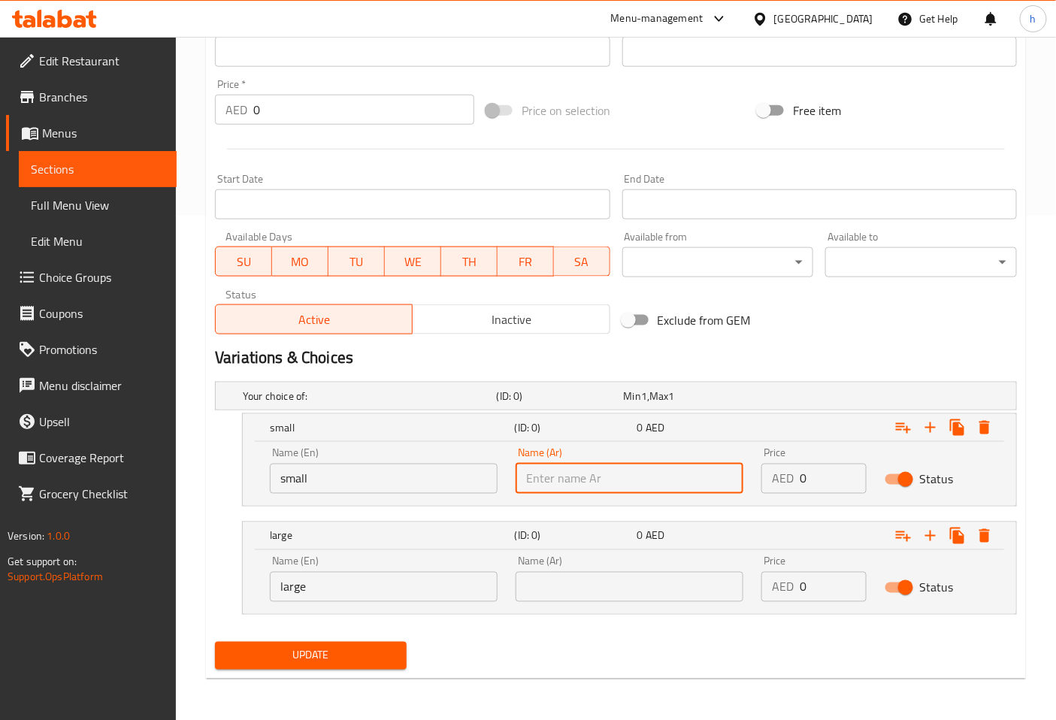
type input "صغير"
click at [562, 594] on input "text" at bounding box center [630, 587] width 228 height 30
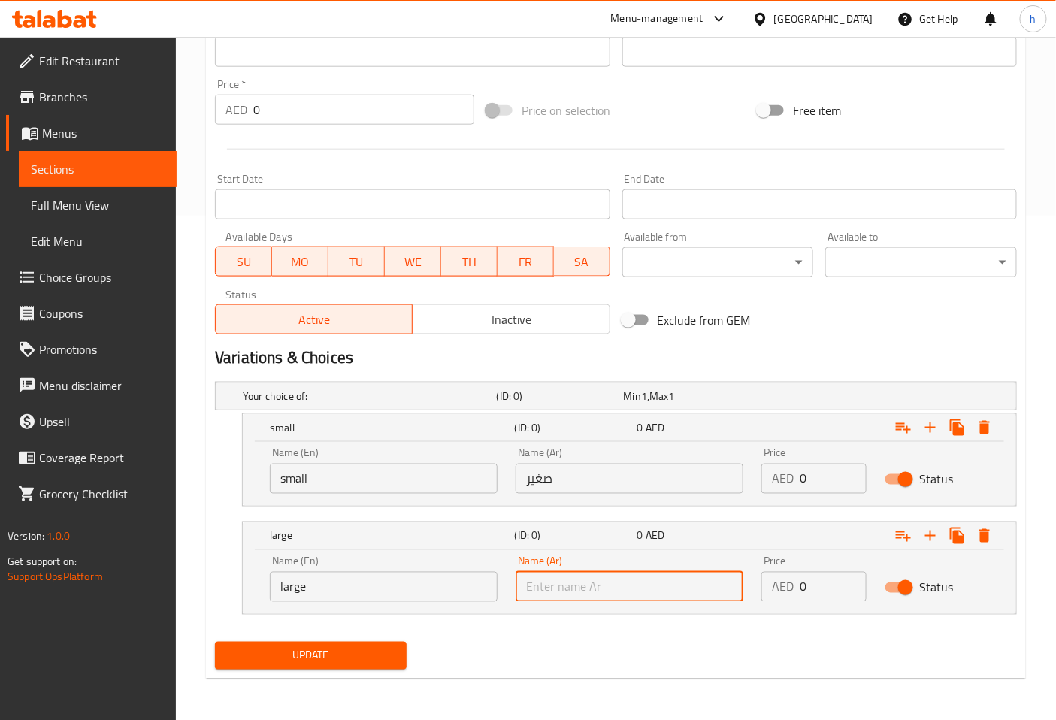
type input "كبير"
click at [835, 477] on input "0" at bounding box center [833, 479] width 66 height 30
type input "6"
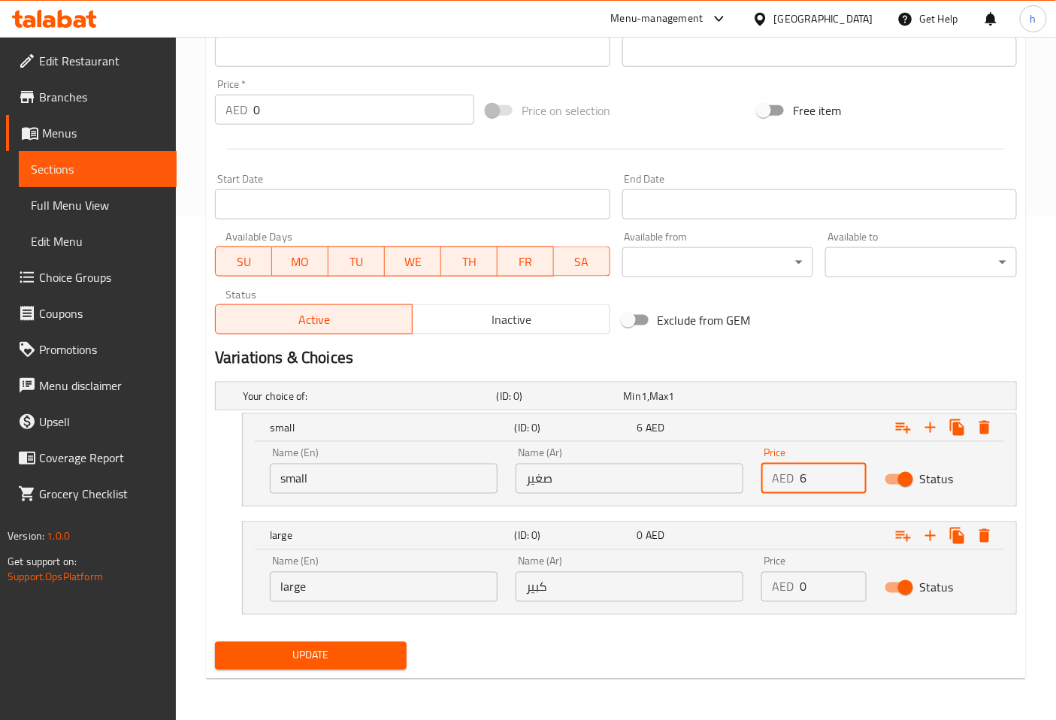
click at [837, 582] on input "0" at bounding box center [833, 587] width 66 height 30
click at [828, 590] on input "0" at bounding box center [833, 587] width 66 height 30
type input "8"
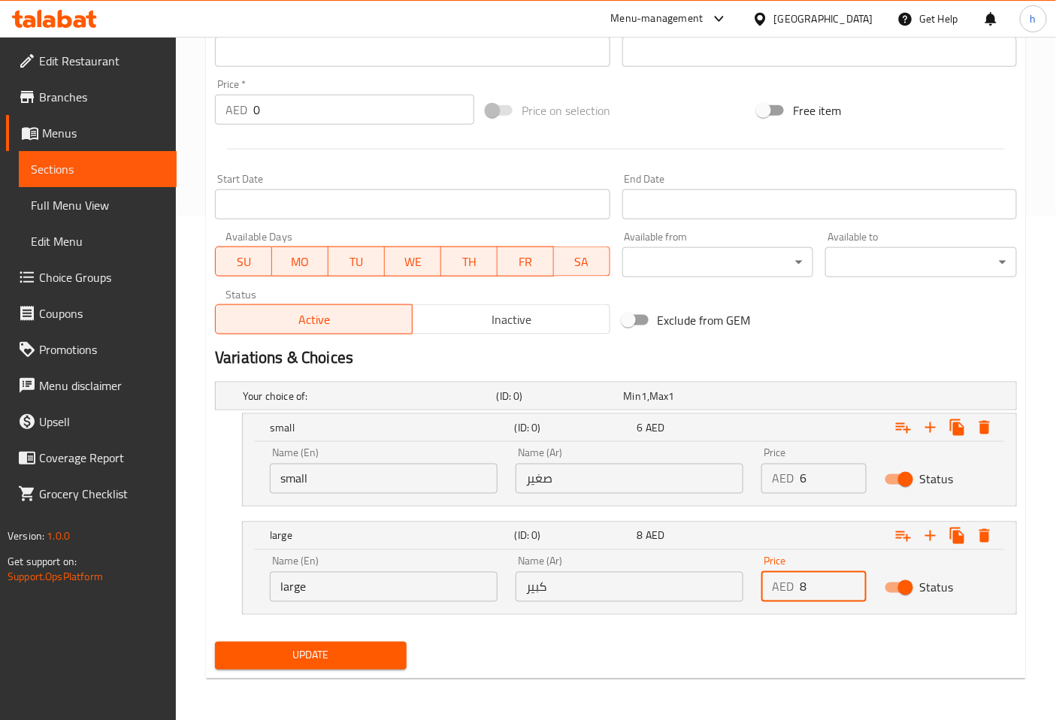
click at [377, 656] on span "Update" at bounding box center [311, 656] width 168 height 19
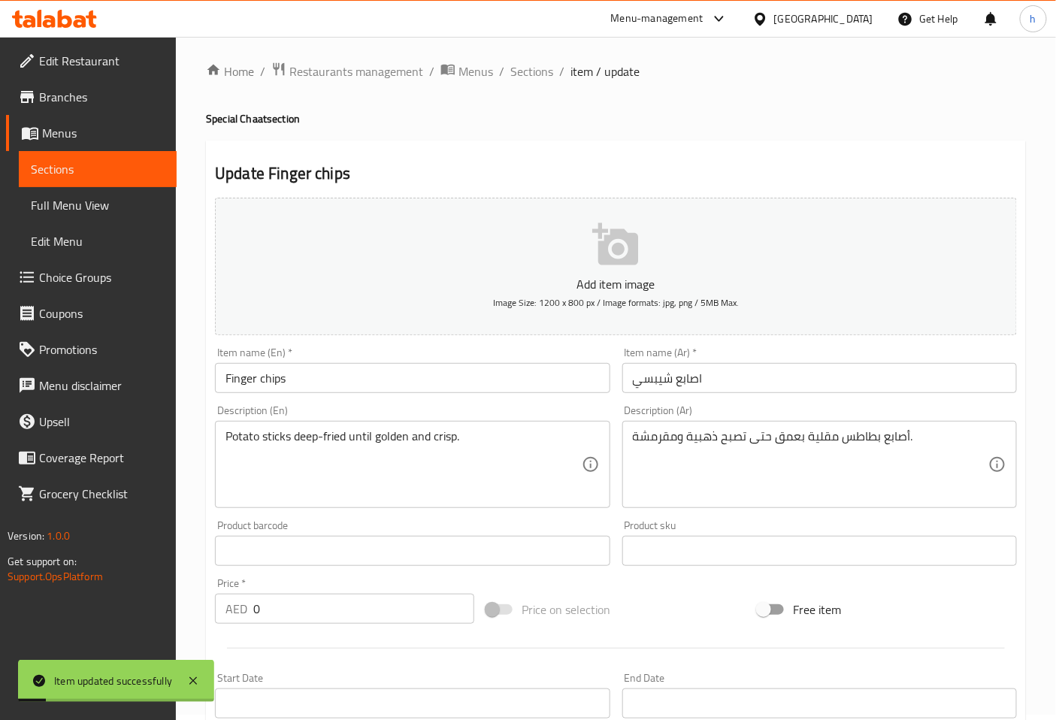
scroll to position [0, 0]
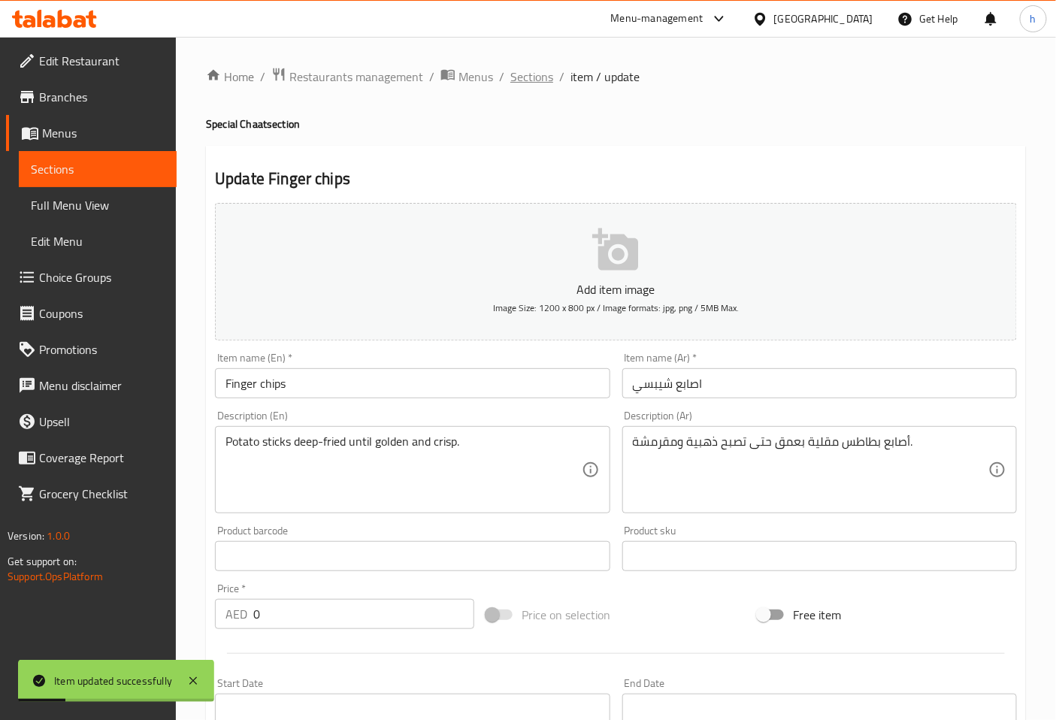
click at [524, 78] on span "Sections" at bounding box center [532, 77] width 43 height 18
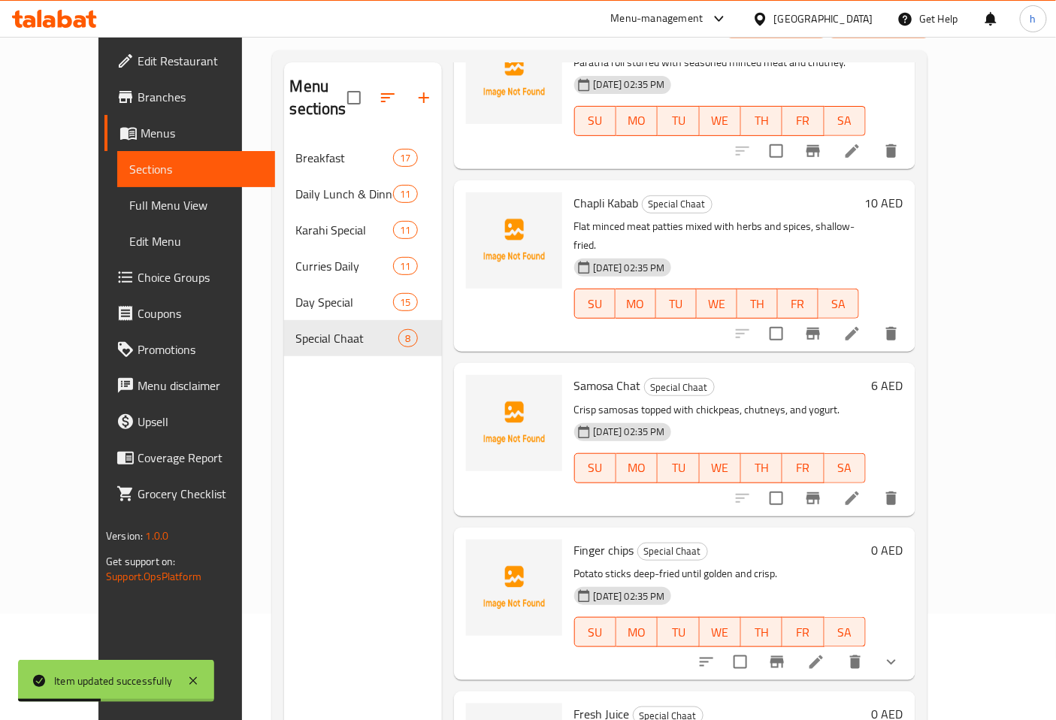
scroll to position [211, 0]
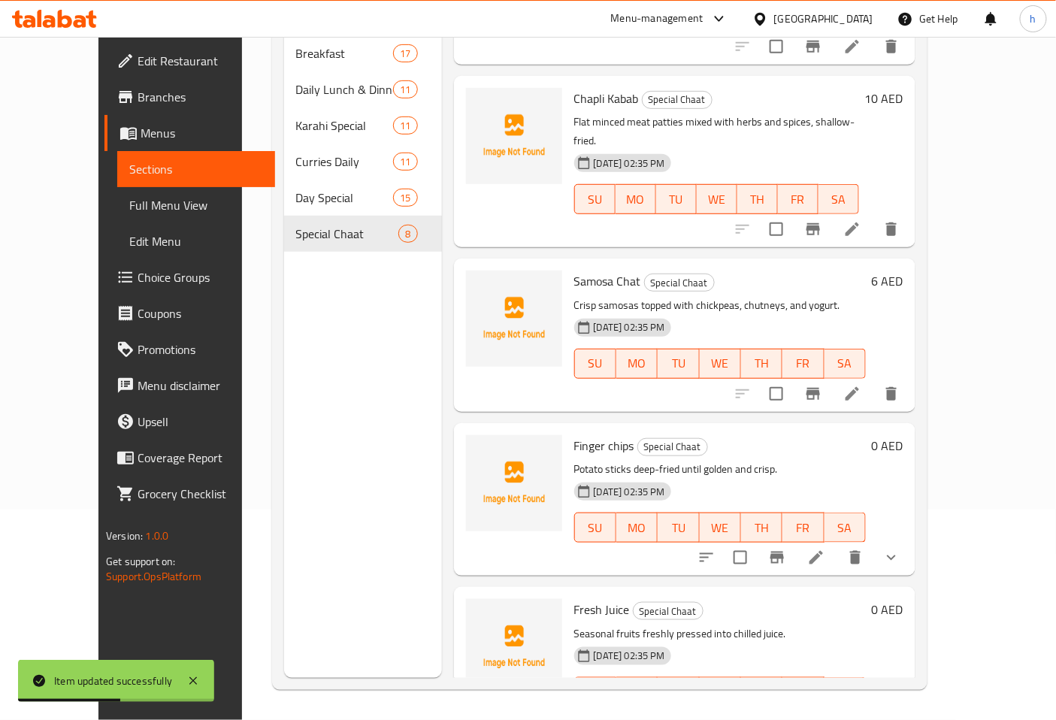
click at [874, 709] on li at bounding box center [853, 722] width 42 height 27
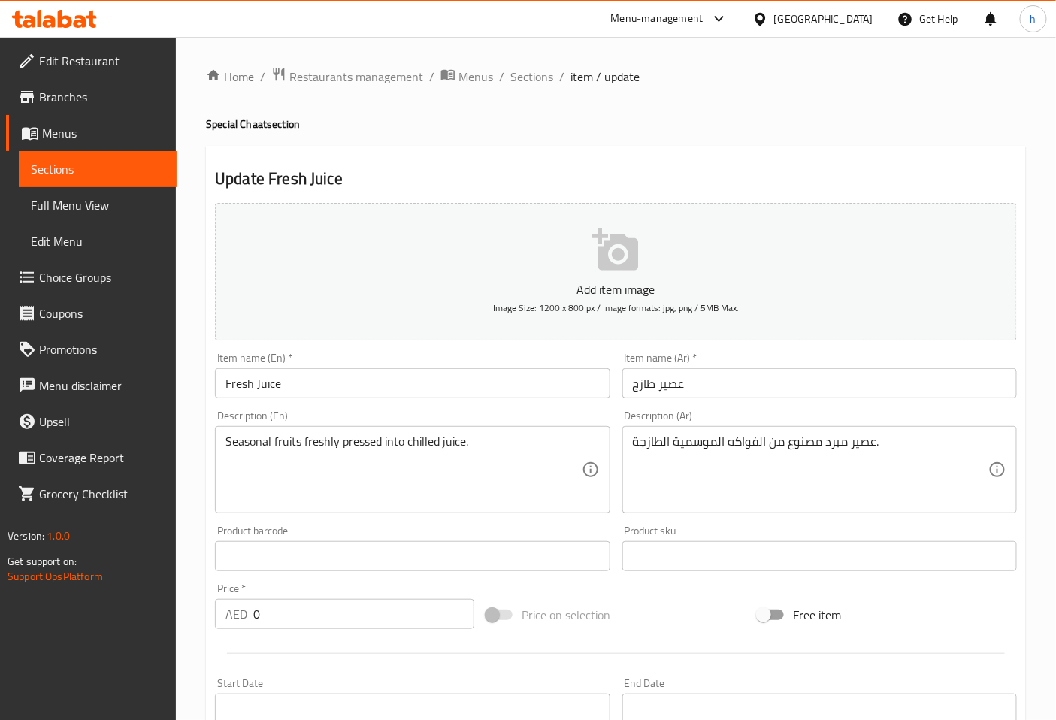
click at [241, 437] on textarea "Seasonal fruits freshly pressed into chilled juice." at bounding box center [404, 470] width 356 height 71
click at [841, 439] on textarea "عصير مبرد مصنوع من الفواكه الموسمية الطازجة." at bounding box center [811, 470] width 356 height 71
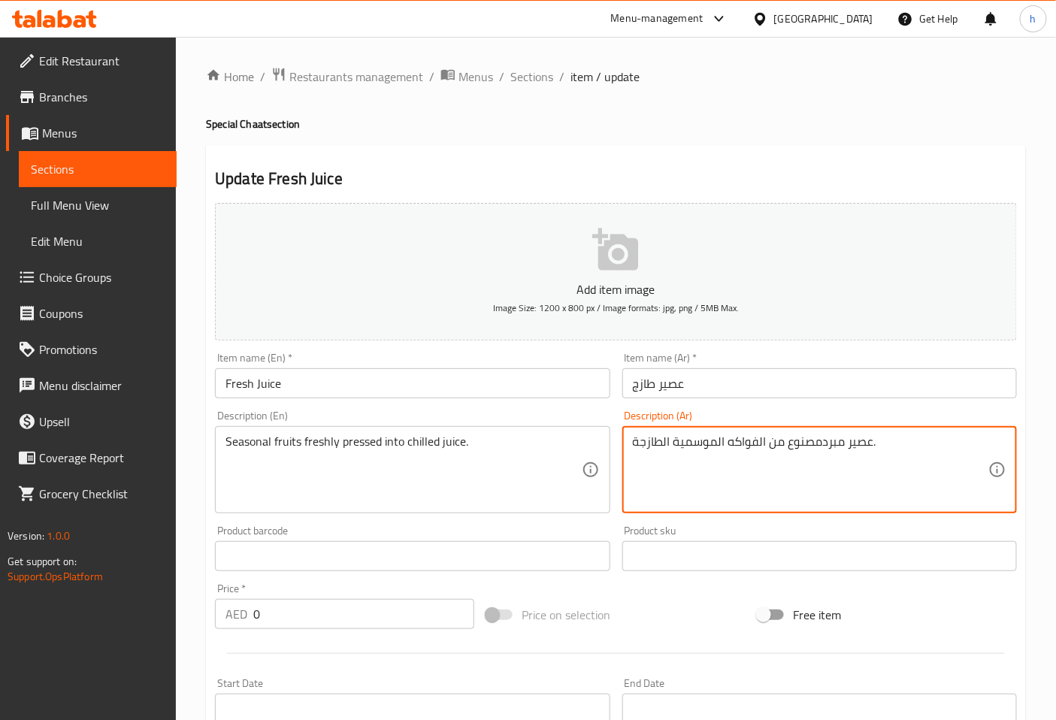
type textarea "عصير مبرد مصنوع من الفواكه الموسمية الطازجة."
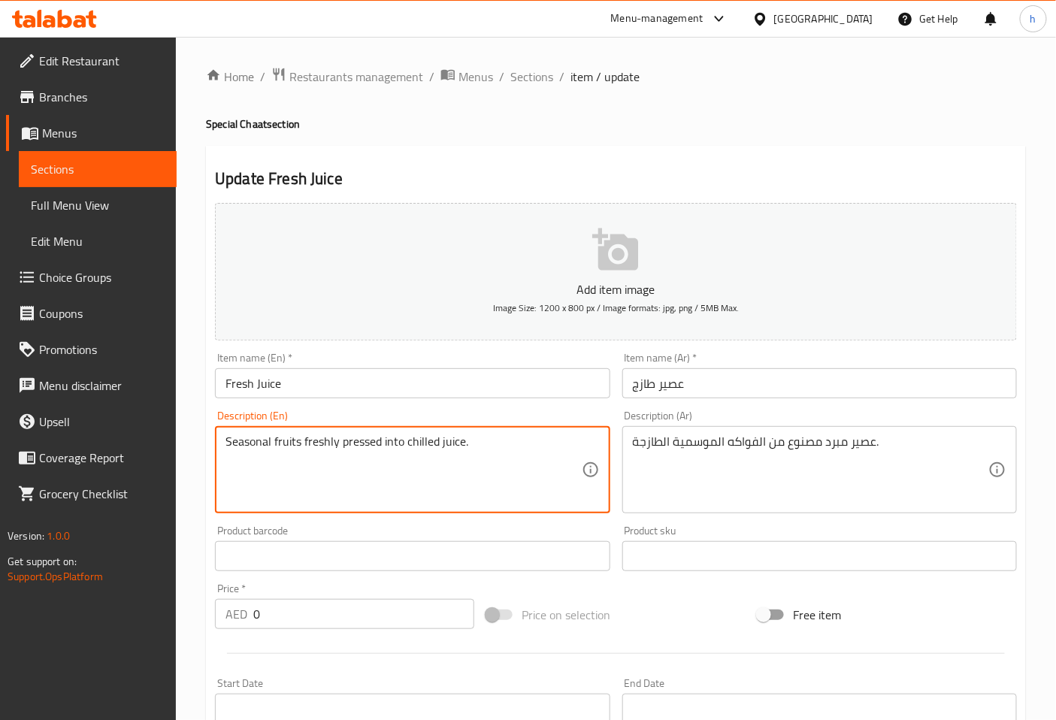
drag, startPoint x: 235, startPoint y: 444, endPoint x: 454, endPoint y: 450, distance: 219.6
click at [438, 440] on textarea "Seasonal fruits freshly pressed into chilled juice." at bounding box center [404, 470] width 356 height 71
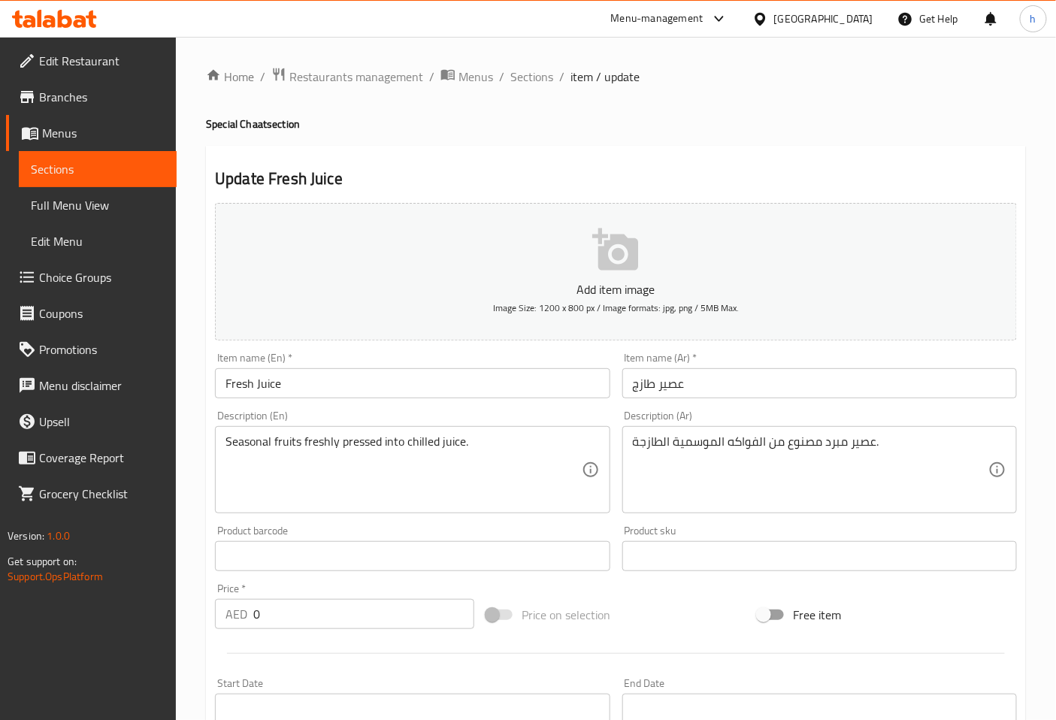
click at [422, 480] on textarea "Seasonal fruits freshly pressed into chilled juice." at bounding box center [404, 470] width 356 height 71
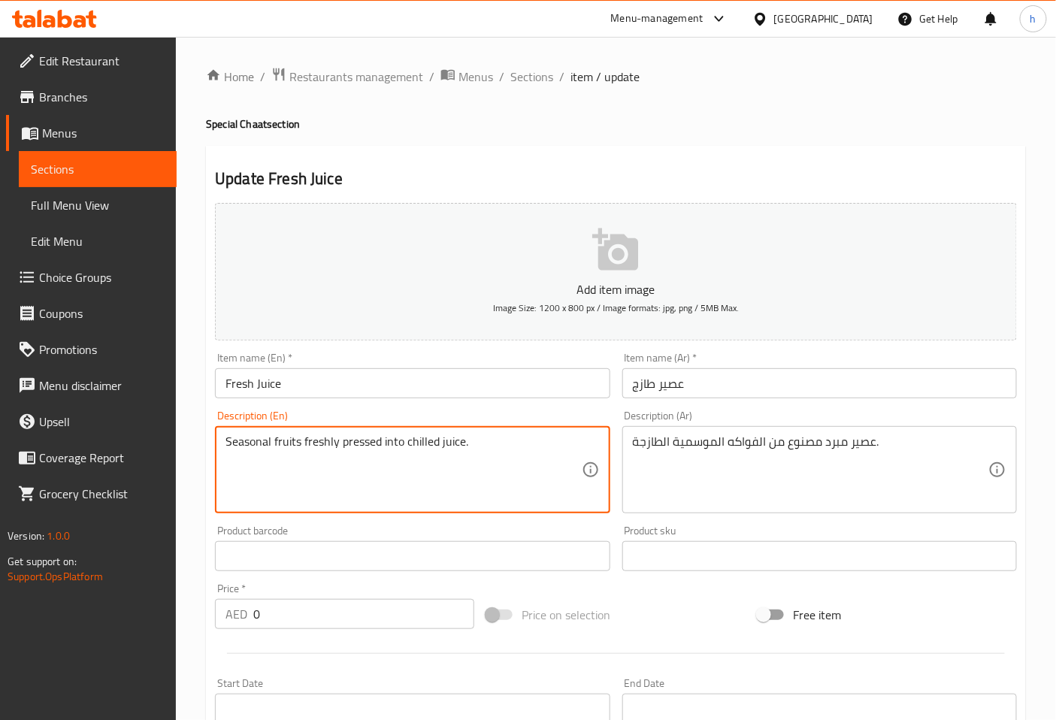
click at [490, 440] on textarea "Seasonal fruits freshly pressed into chilled juice." at bounding box center [404, 470] width 356 height 71
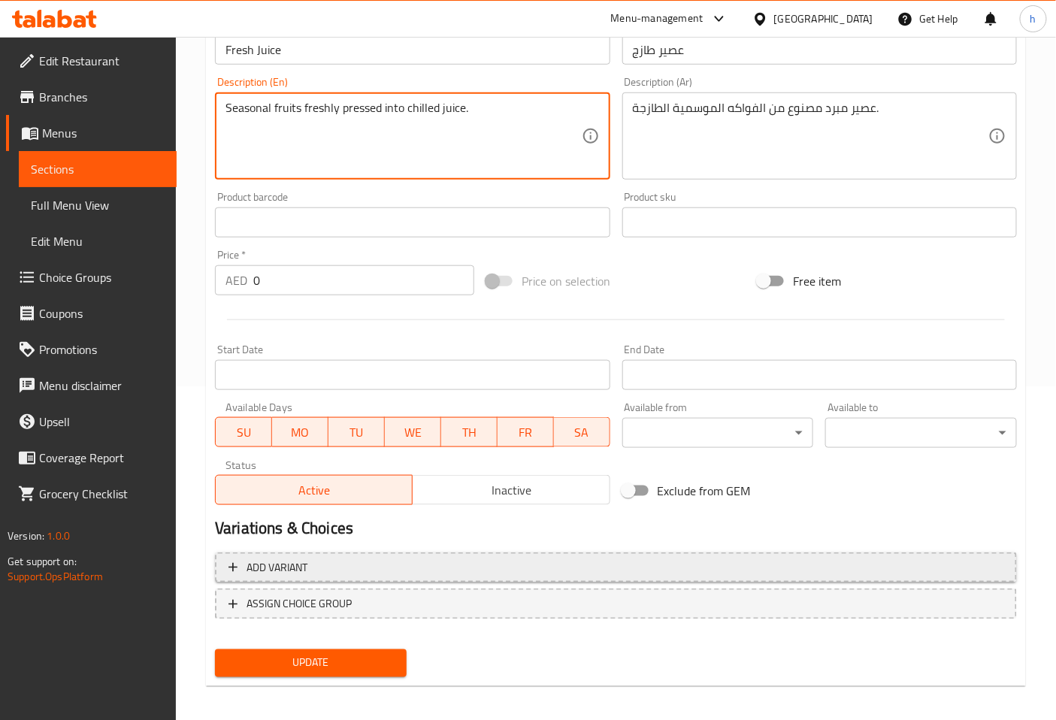
click at [342, 566] on span "Add variant" at bounding box center [616, 568] width 775 height 19
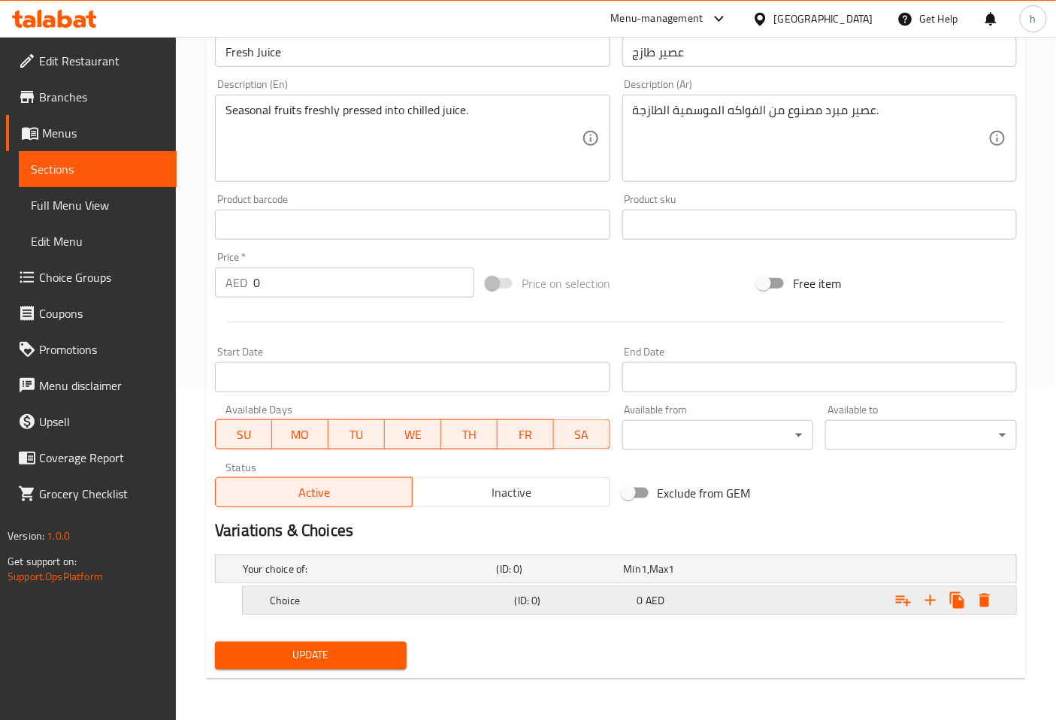
click at [434, 596] on h5 "Choice" at bounding box center [389, 600] width 239 height 15
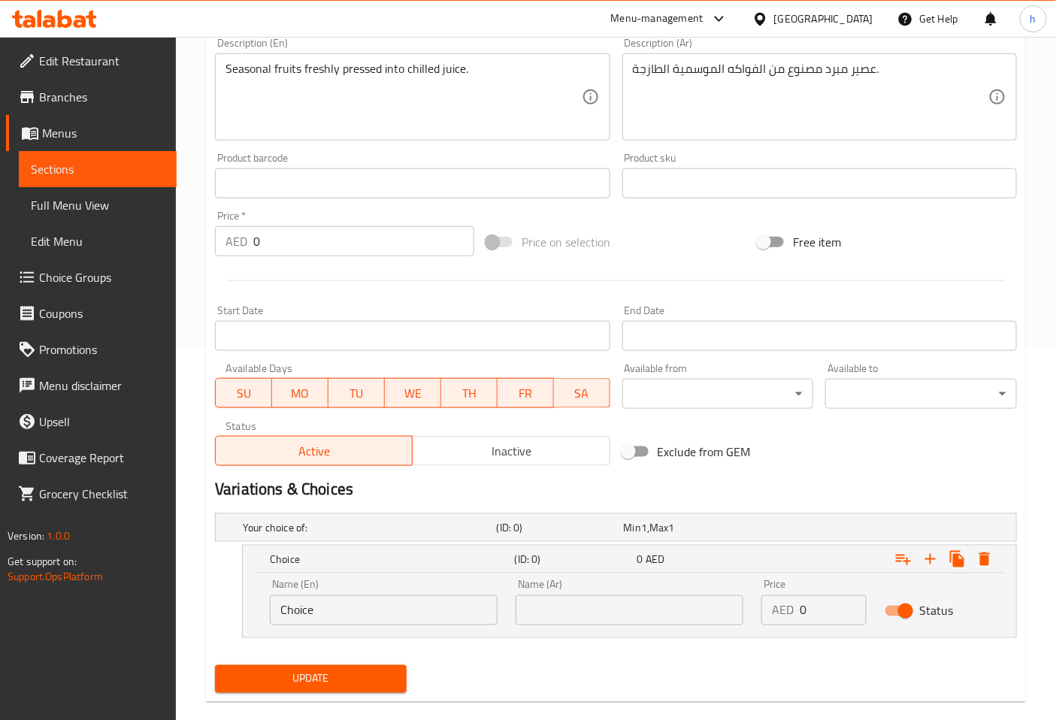
scroll to position [396, 0]
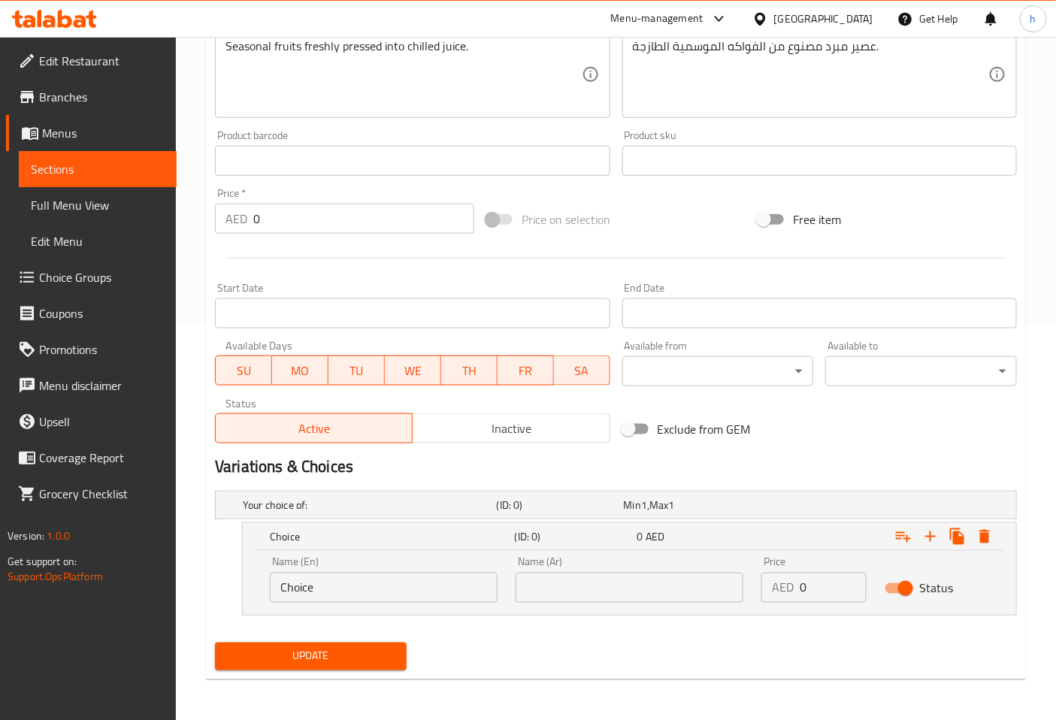
click at [417, 587] on input "Choice" at bounding box center [384, 588] width 228 height 30
type input "س"
type input "small"
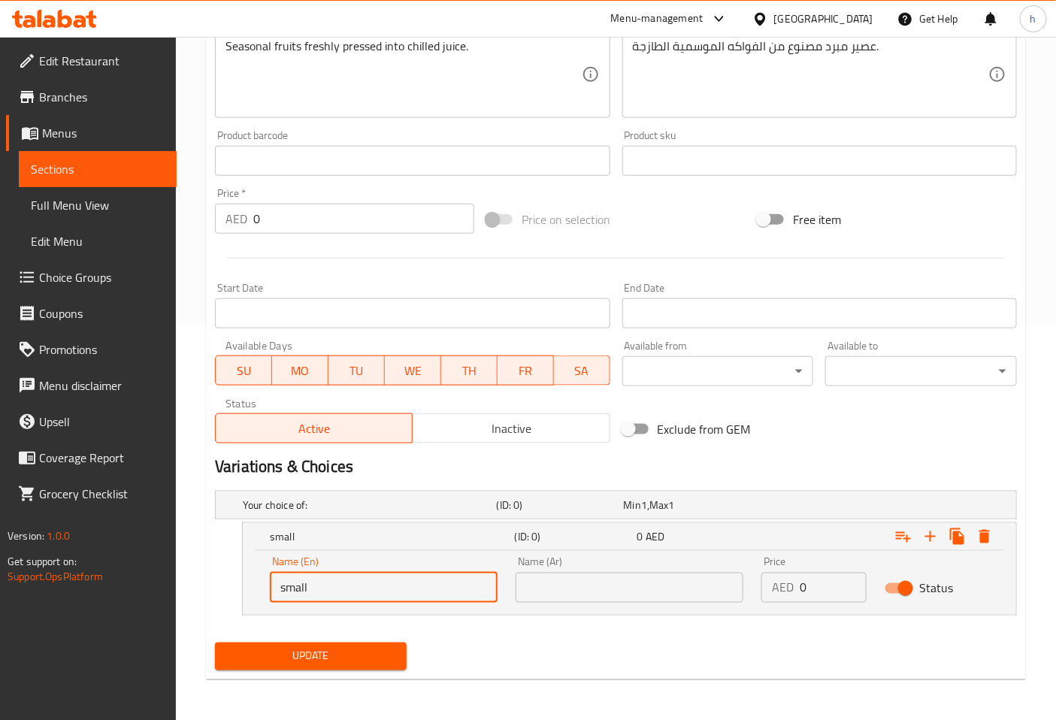
click at [829, 587] on input "0" at bounding box center [833, 588] width 66 height 30
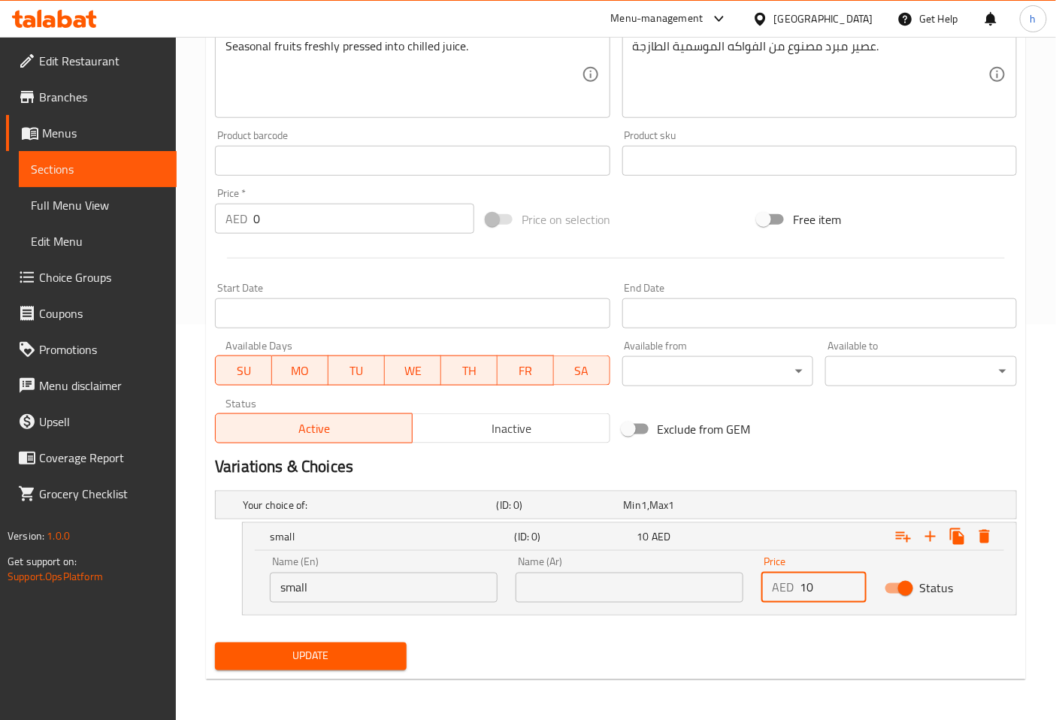
type input "10"
click at [645, 595] on input "text" at bounding box center [630, 588] width 228 height 30
type input "صغير"
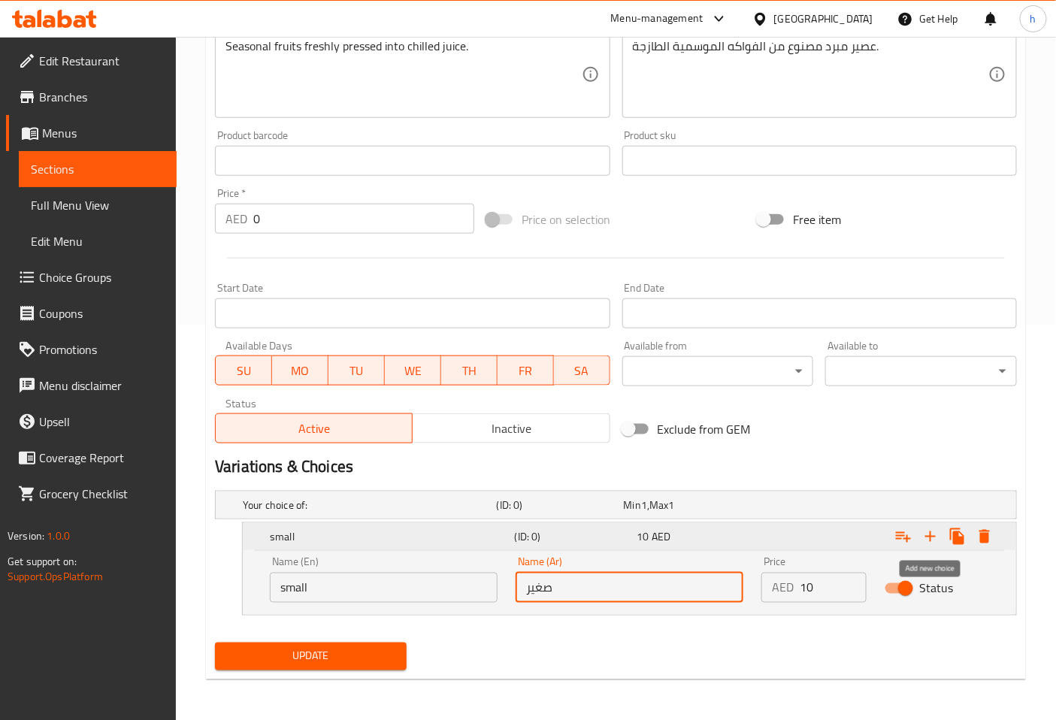
click at [936, 535] on icon "Expand" at bounding box center [931, 537] width 18 height 18
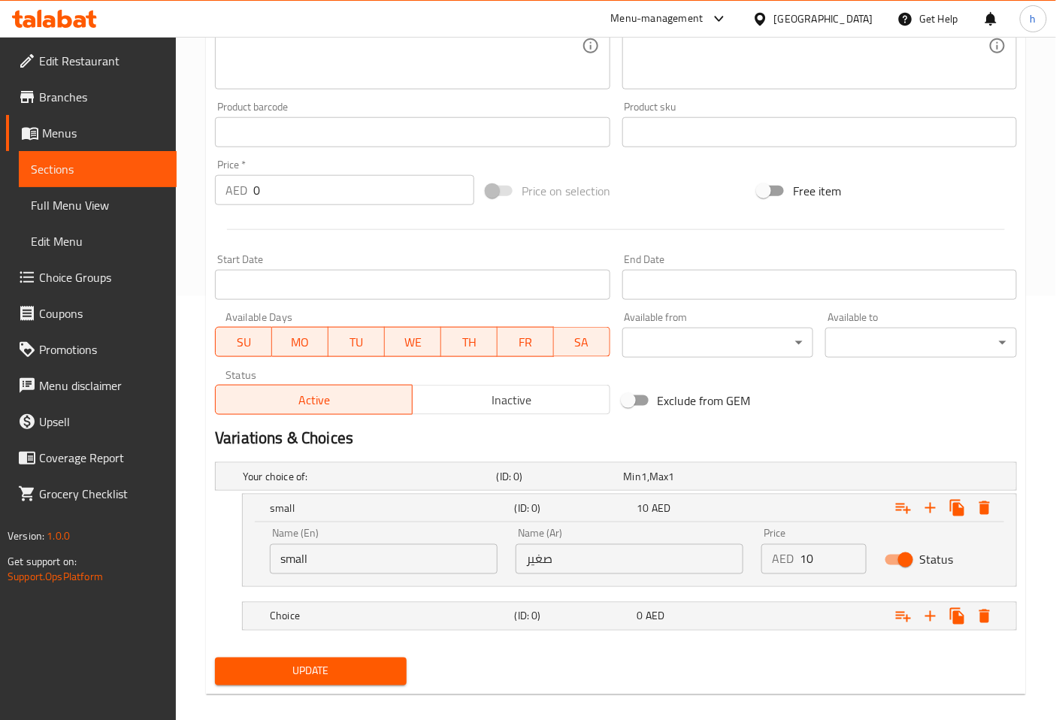
scroll to position [440, 0]
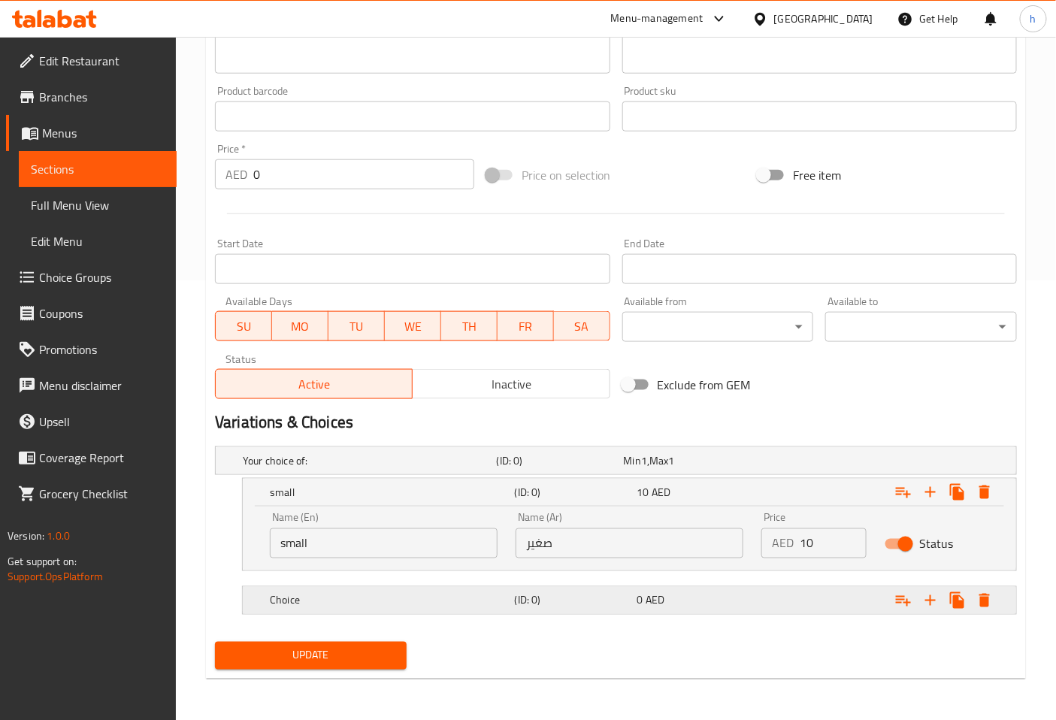
click at [422, 600] on h5 "Choice" at bounding box center [389, 600] width 239 height 15
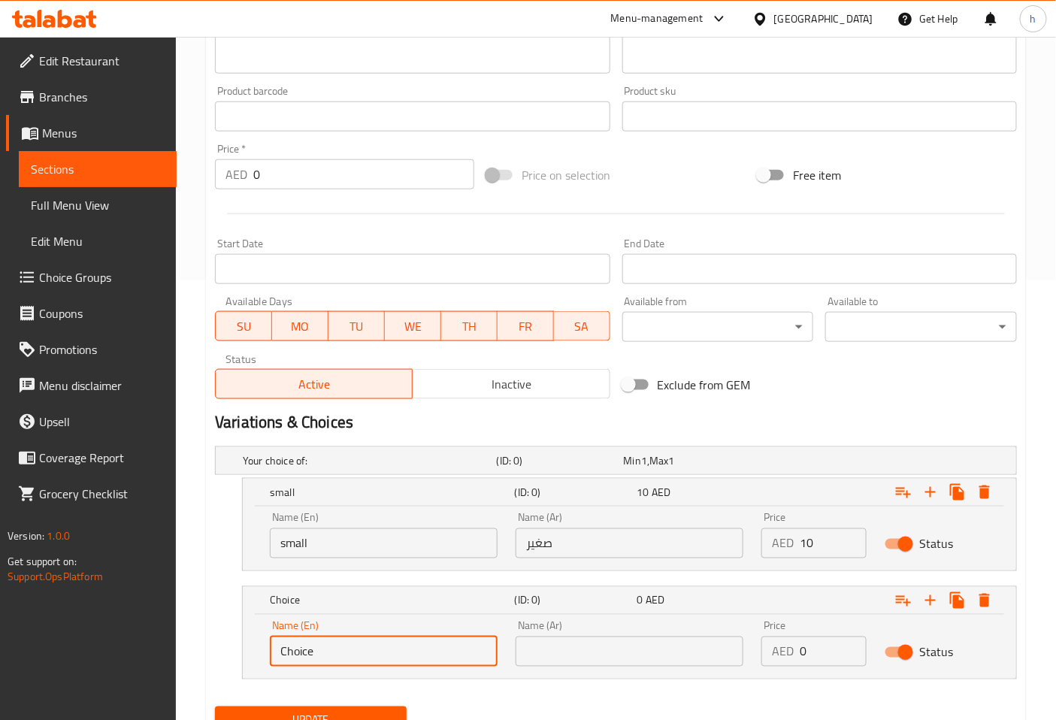
click at [414, 644] on input "Choice" at bounding box center [384, 652] width 228 height 30
type input "large"
drag, startPoint x: 697, startPoint y: 656, endPoint x: 664, endPoint y: 643, distance: 35.5
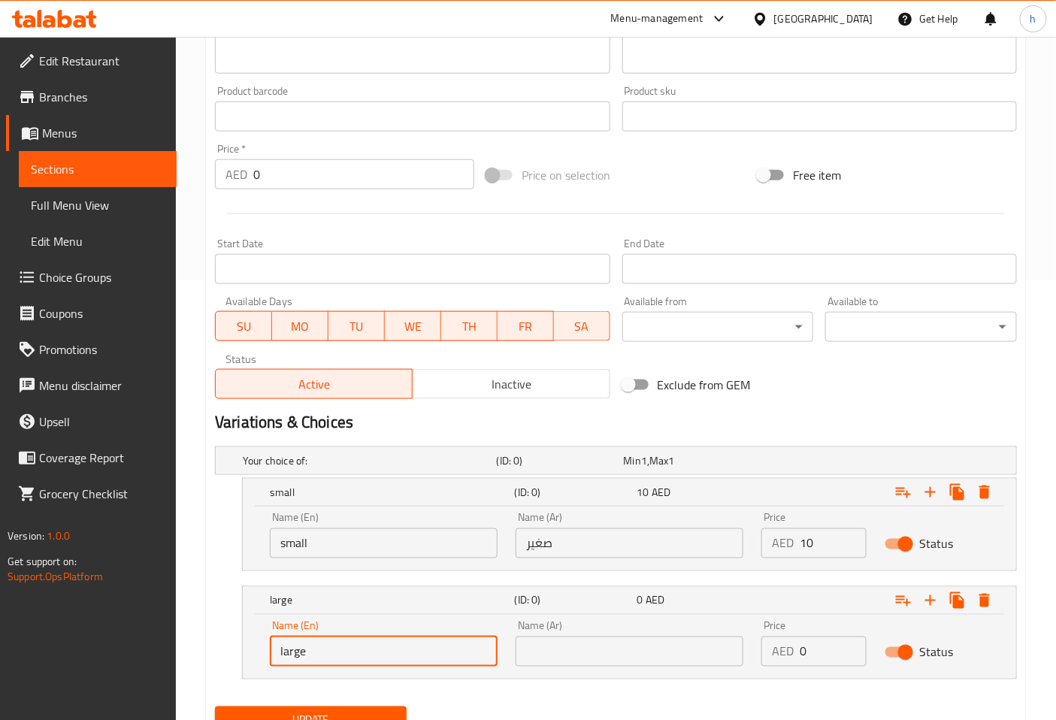
click at [697, 656] on input "text" at bounding box center [630, 652] width 228 height 30
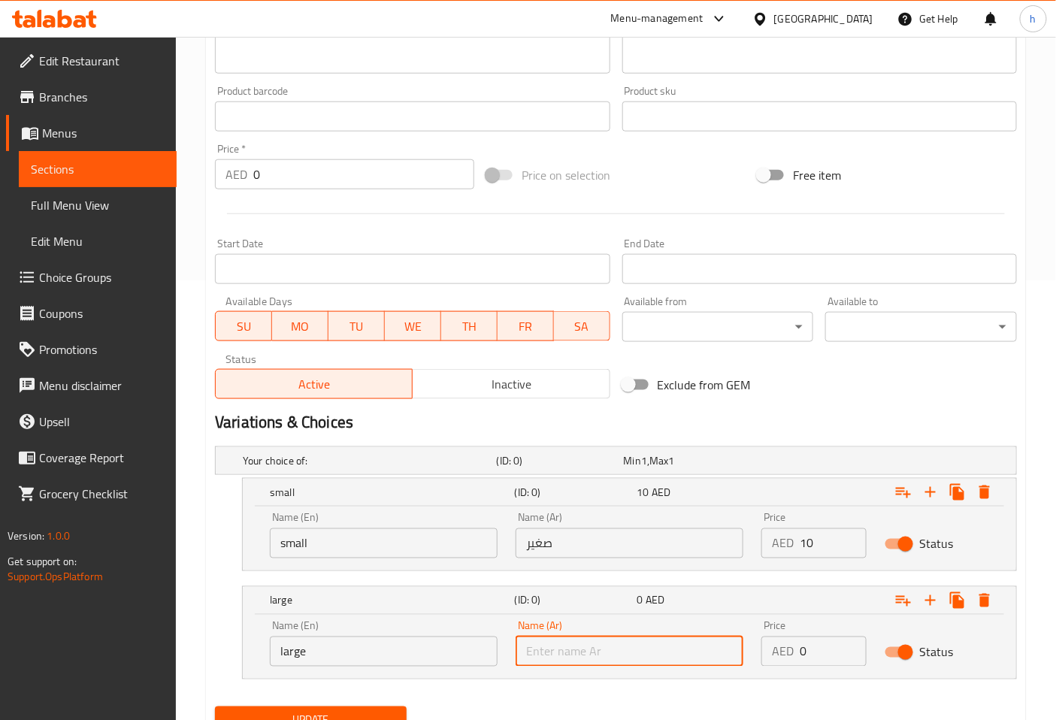
type input "كبير"
click at [826, 648] on input "0" at bounding box center [833, 652] width 66 height 30
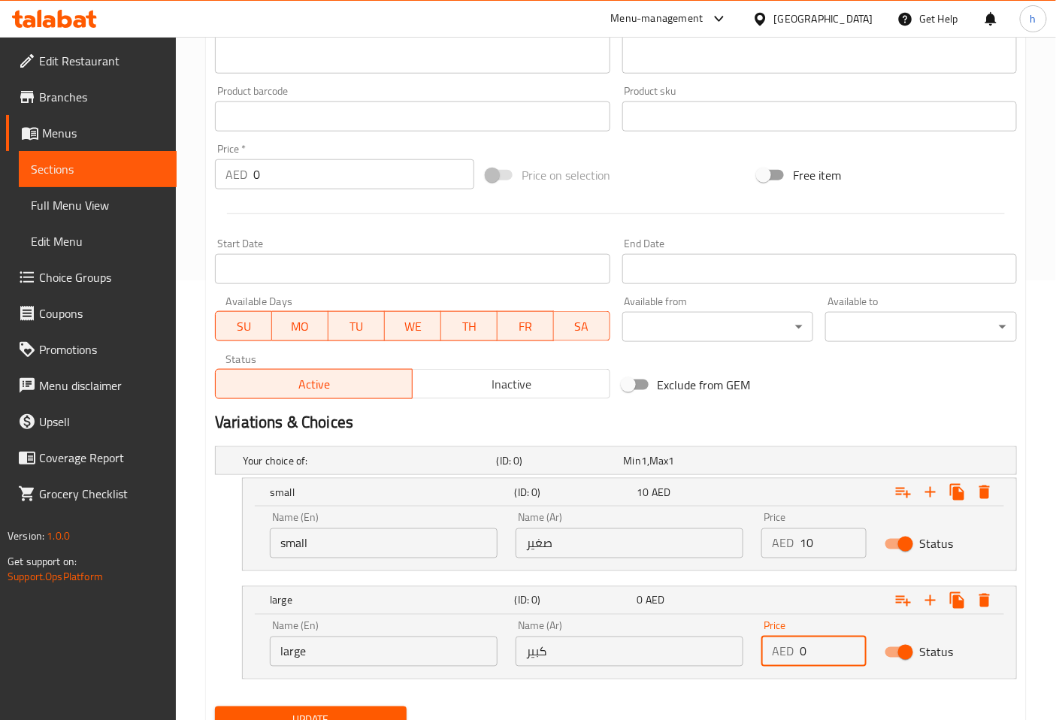
click at [826, 648] on input "0" at bounding box center [833, 652] width 66 height 30
type input "12"
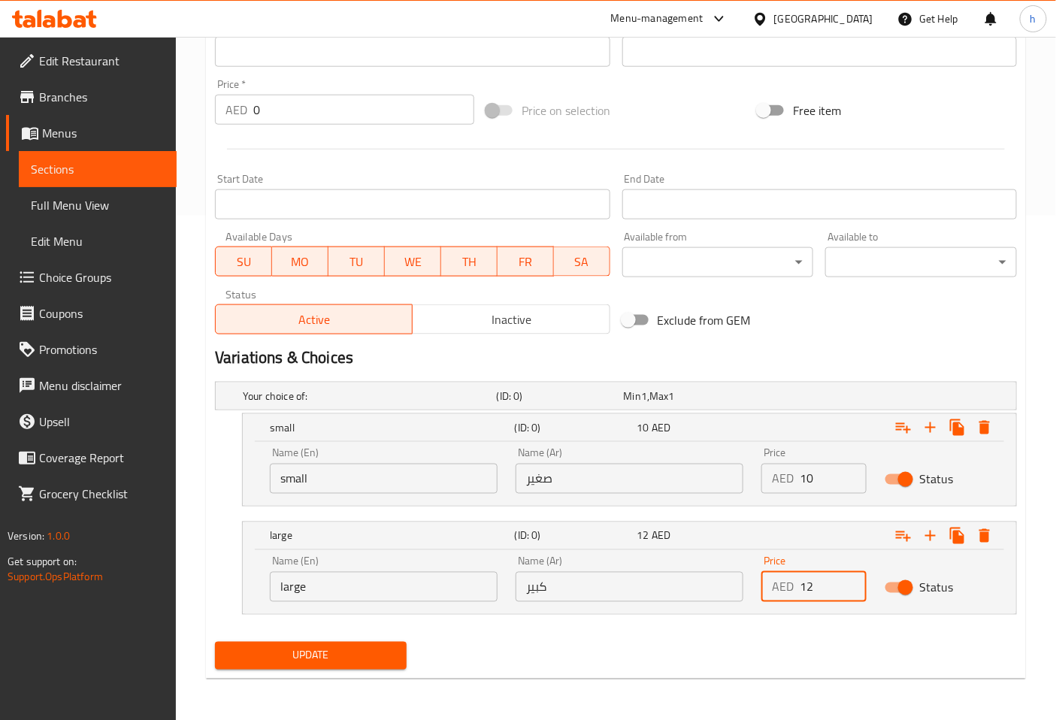
click at [332, 650] on span "Update" at bounding box center [311, 656] width 168 height 19
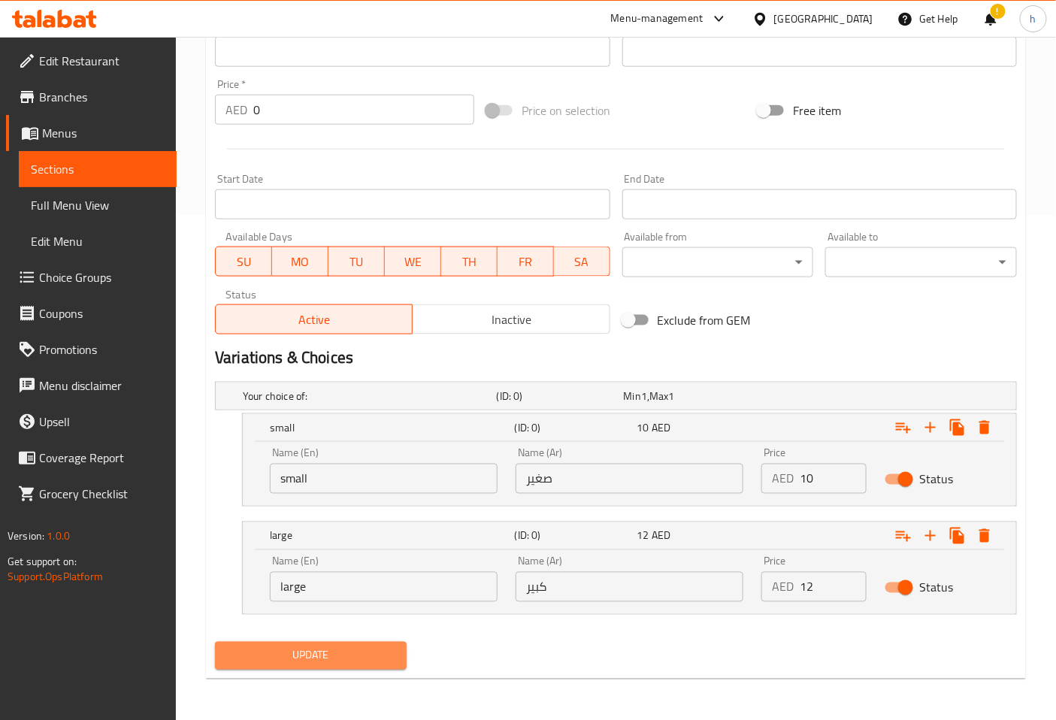
click at [326, 660] on span "Update" at bounding box center [311, 656] width 168 height 19
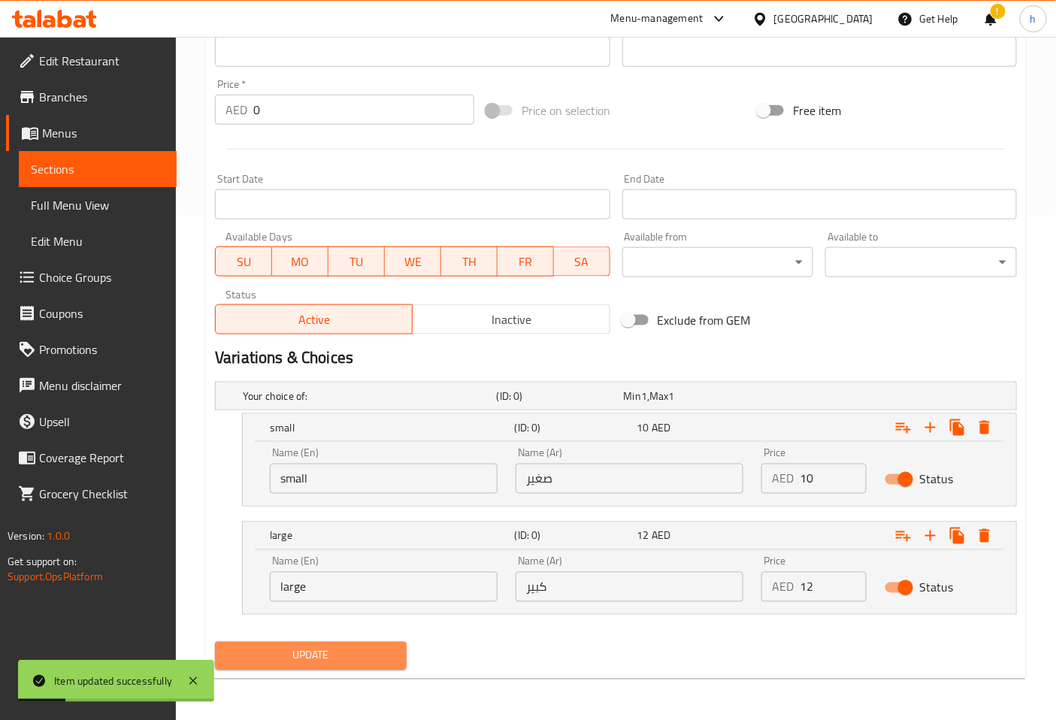
click at [335, 656] on span "Update" at bounding box center [311, 656] width 168 height 19
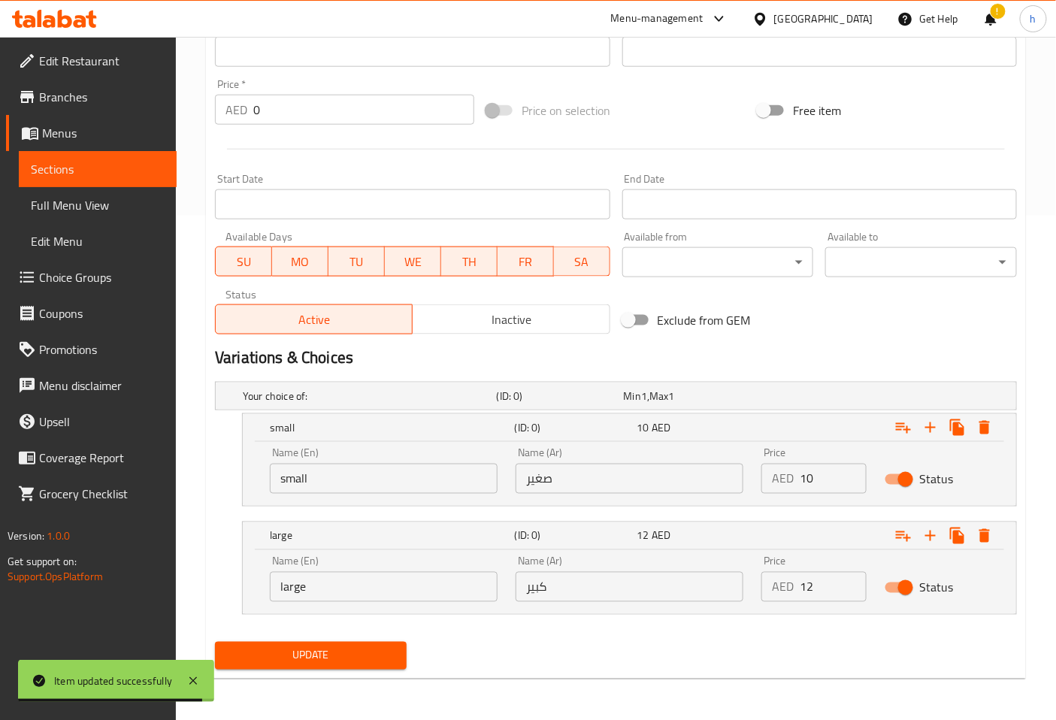
click at [339, 647] on span "Update" at bounding box center [311, 656] width 168 height 19
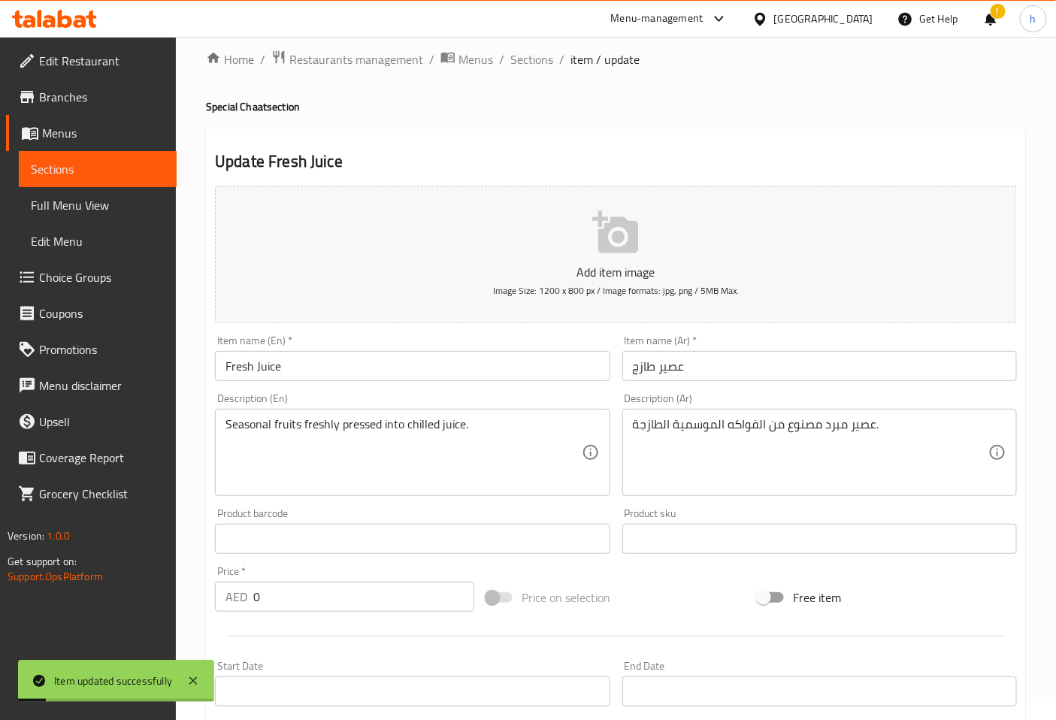
scroll to position [0, 0]
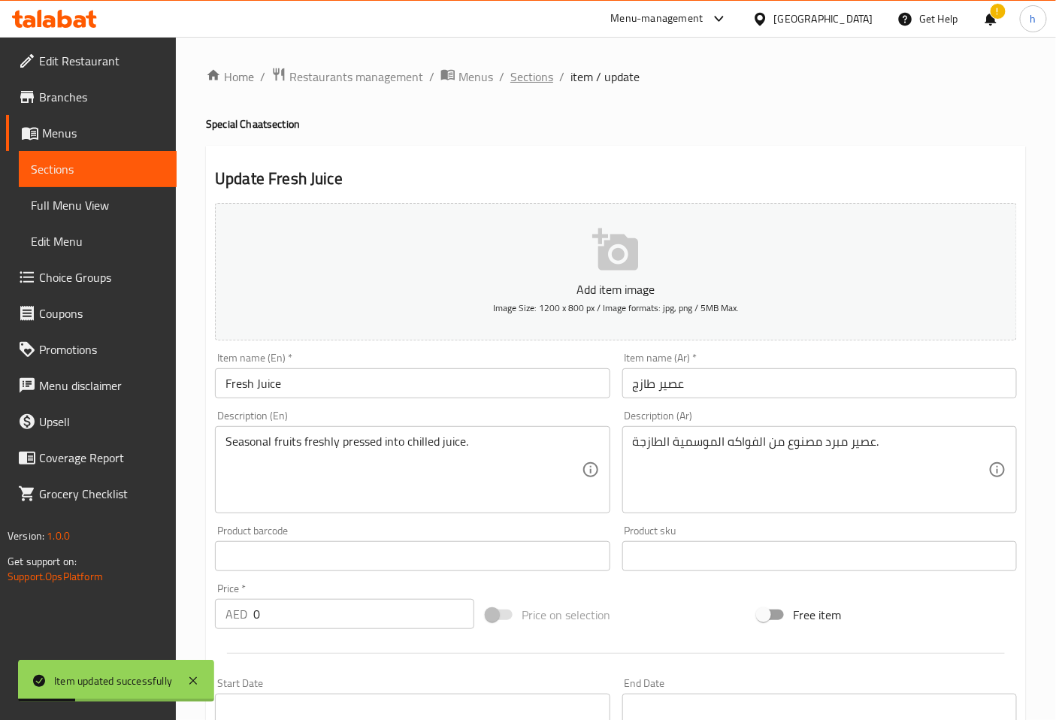
click at [529, 79] on span "Sections" at bounding box center [532, 77] width 43 height 18
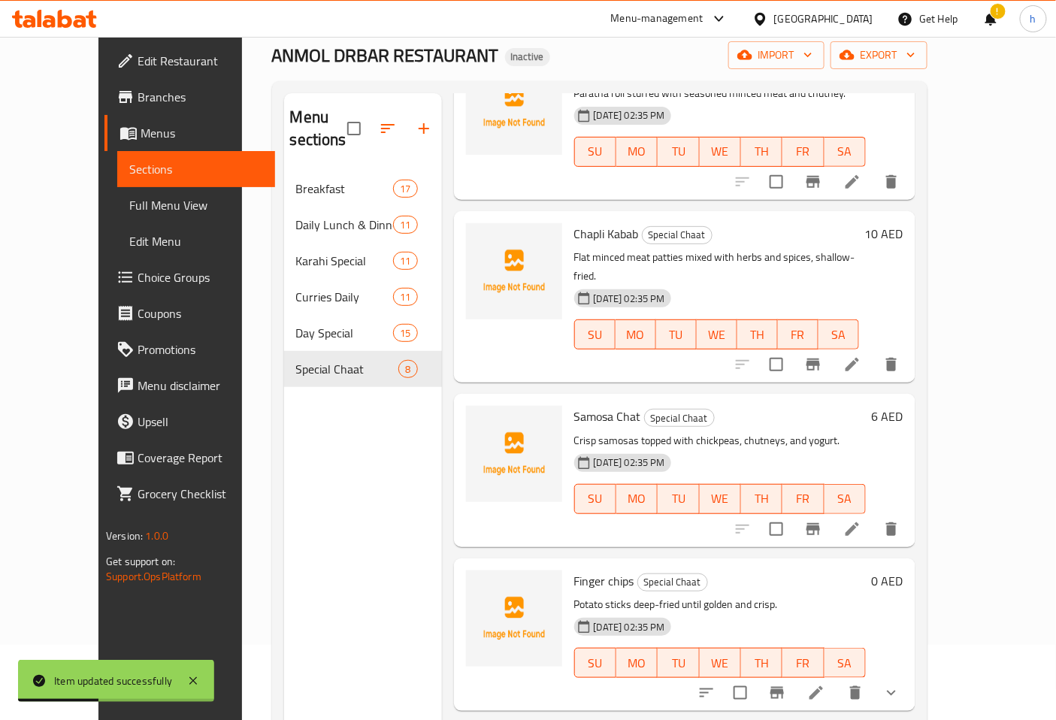
scroll to position [211, 0]
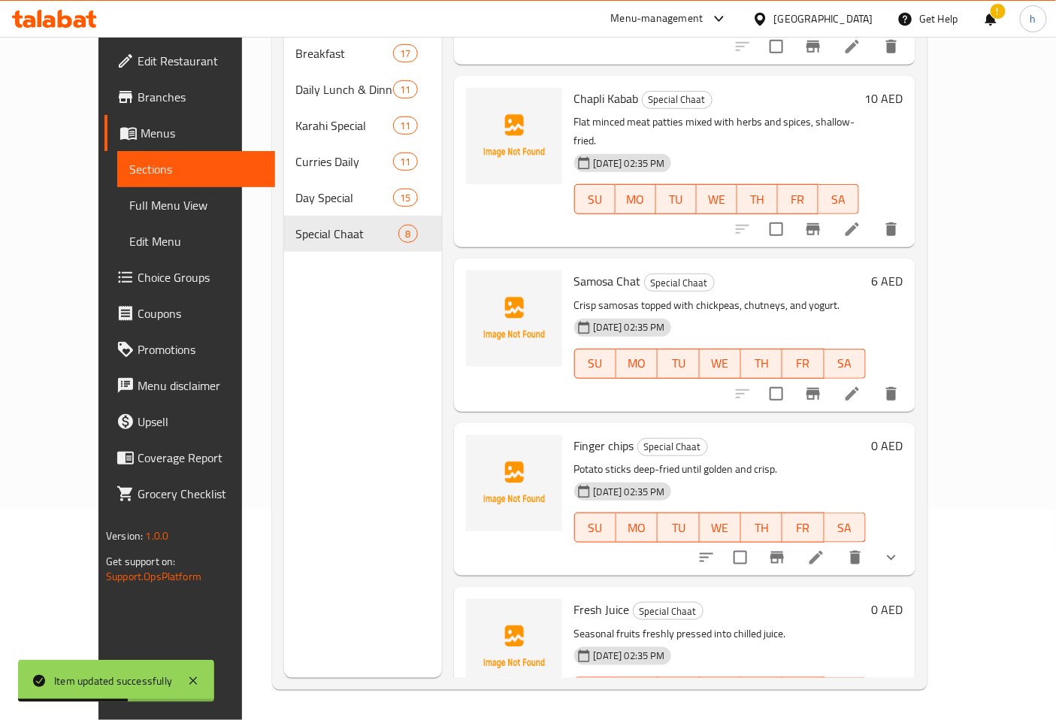
click at [823, 716] on icon at bounding box center [817, 723] width 14 height 14
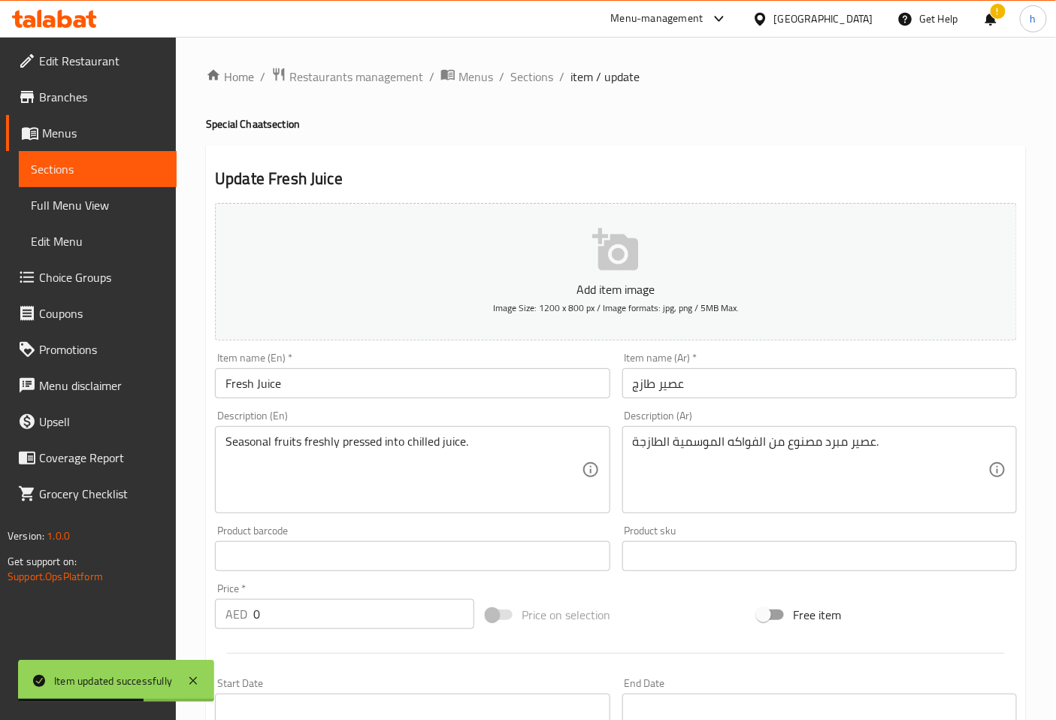
scroll to position [374, 0]
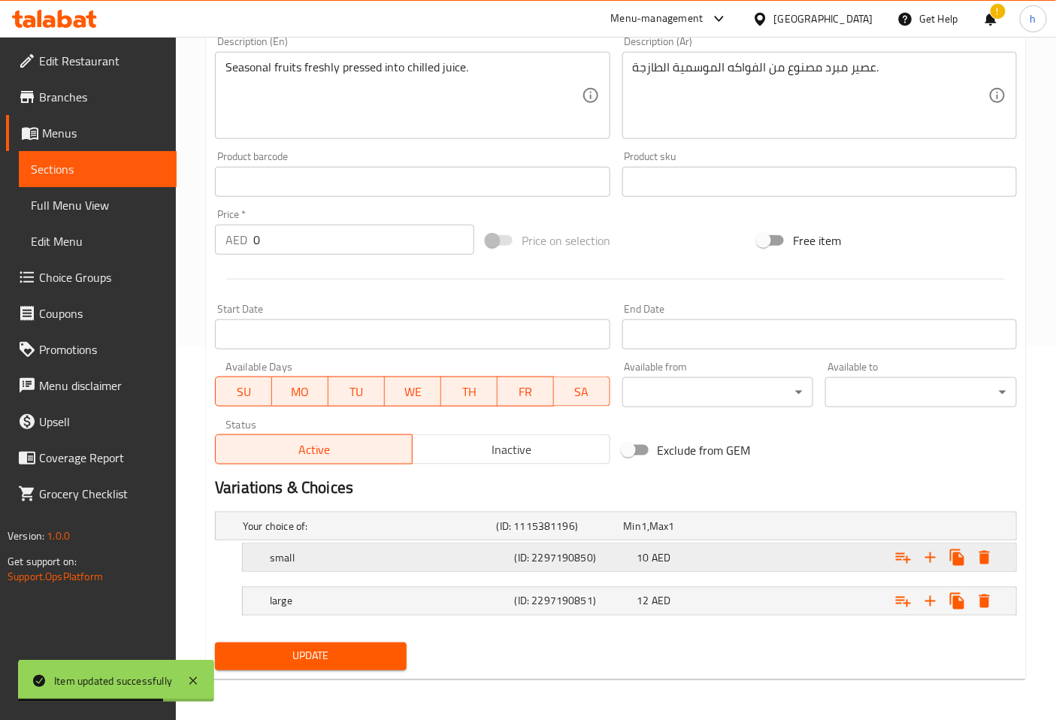
click at [467, 547] on div "small" at bounding box center [389, 557] width 245 height 21
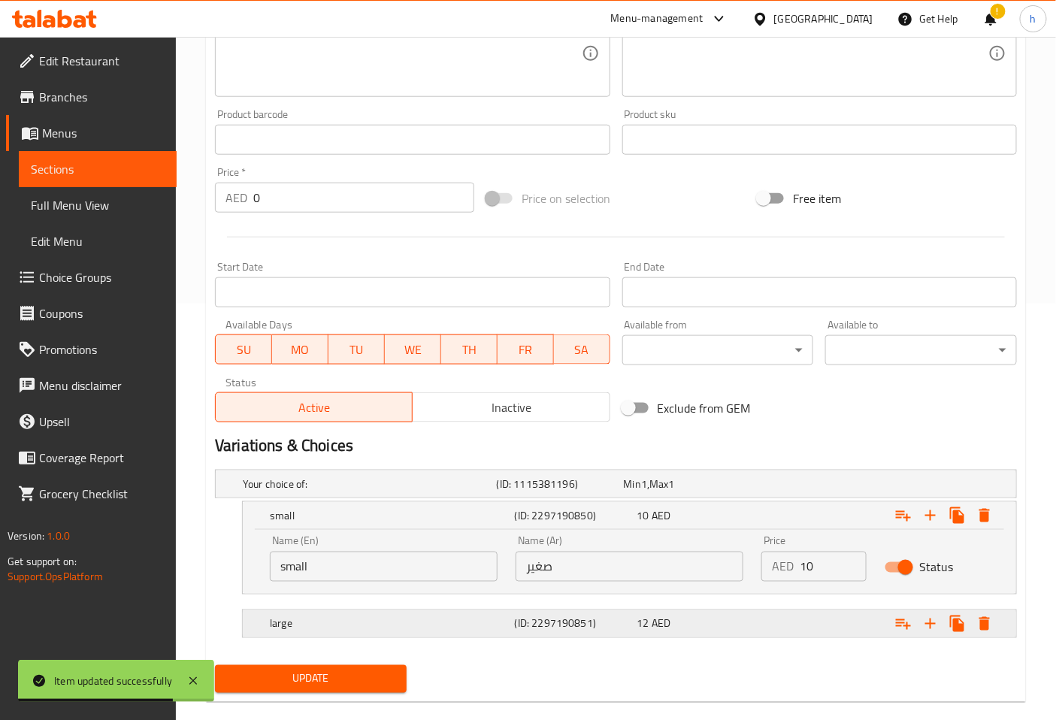
scroll to position [440, 0]
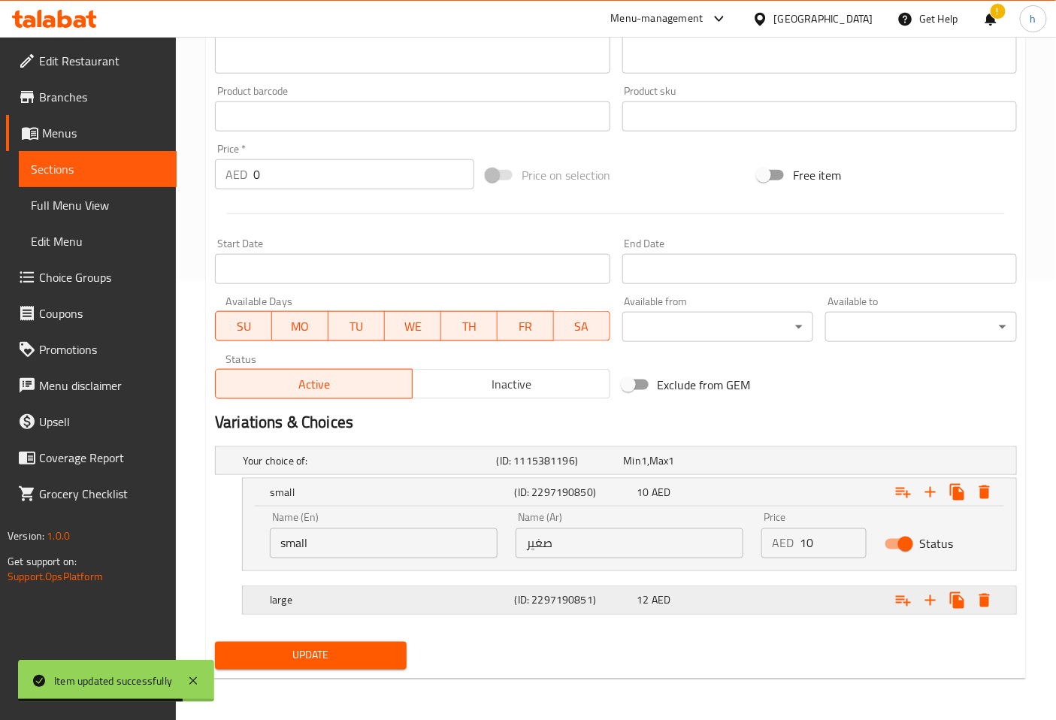
click at [470, 593] on h5 "large" at bounding box center [389, 600] width 239 height 15
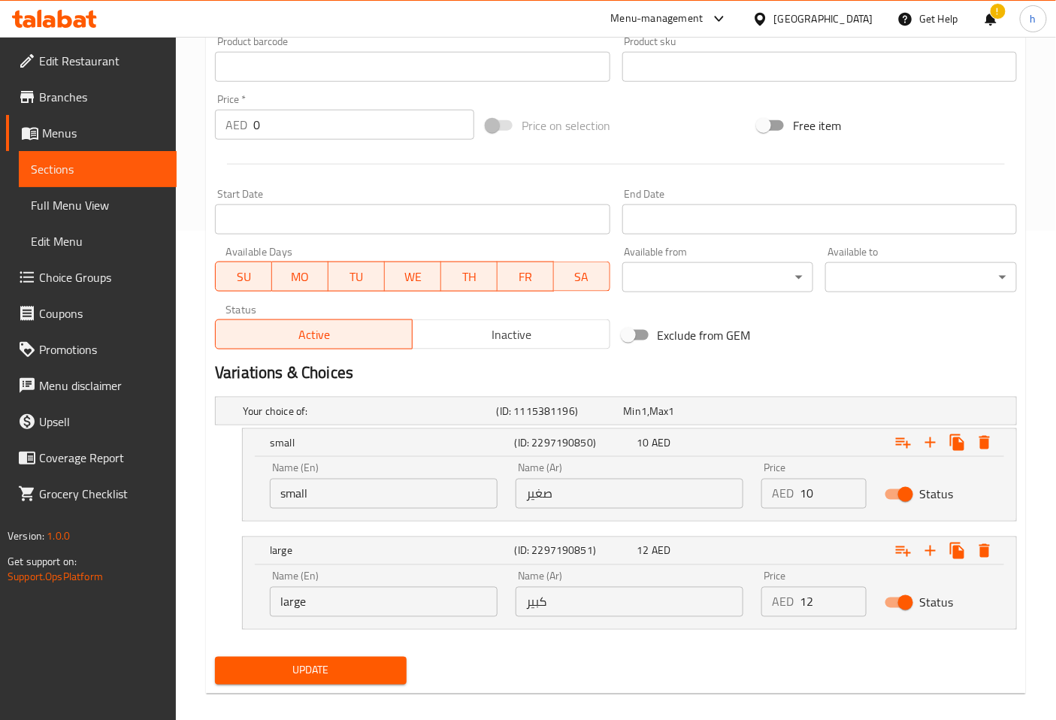
scroll to position [505, 0]
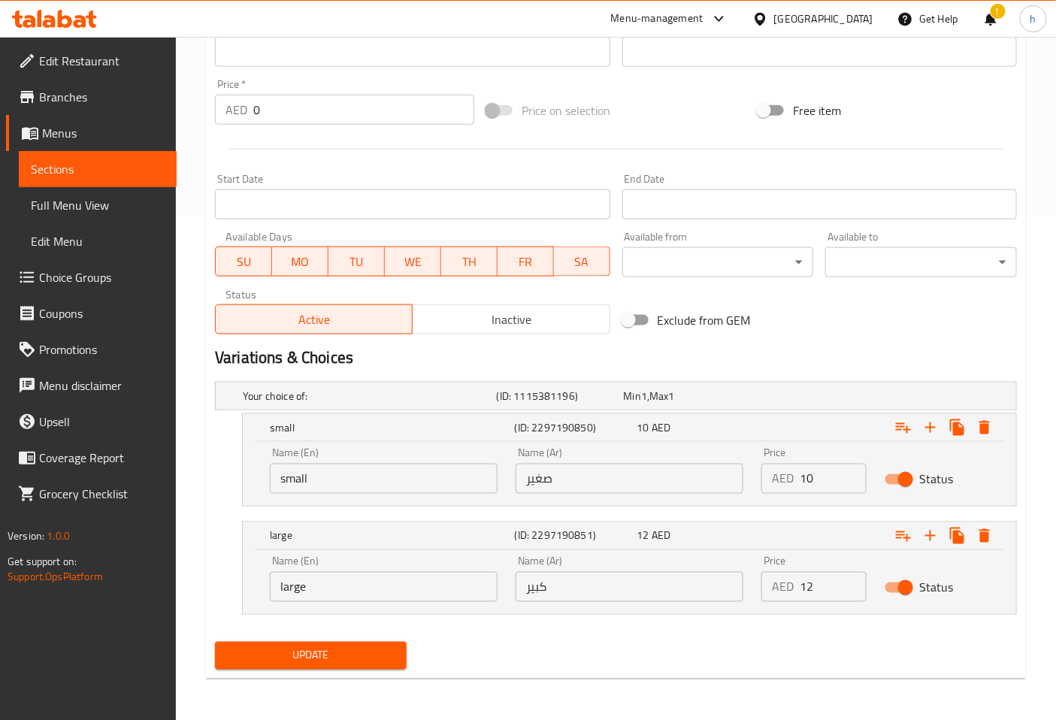
click at [344, 650] on span "Update" at bounding box center [311, 656] width 168 height 19
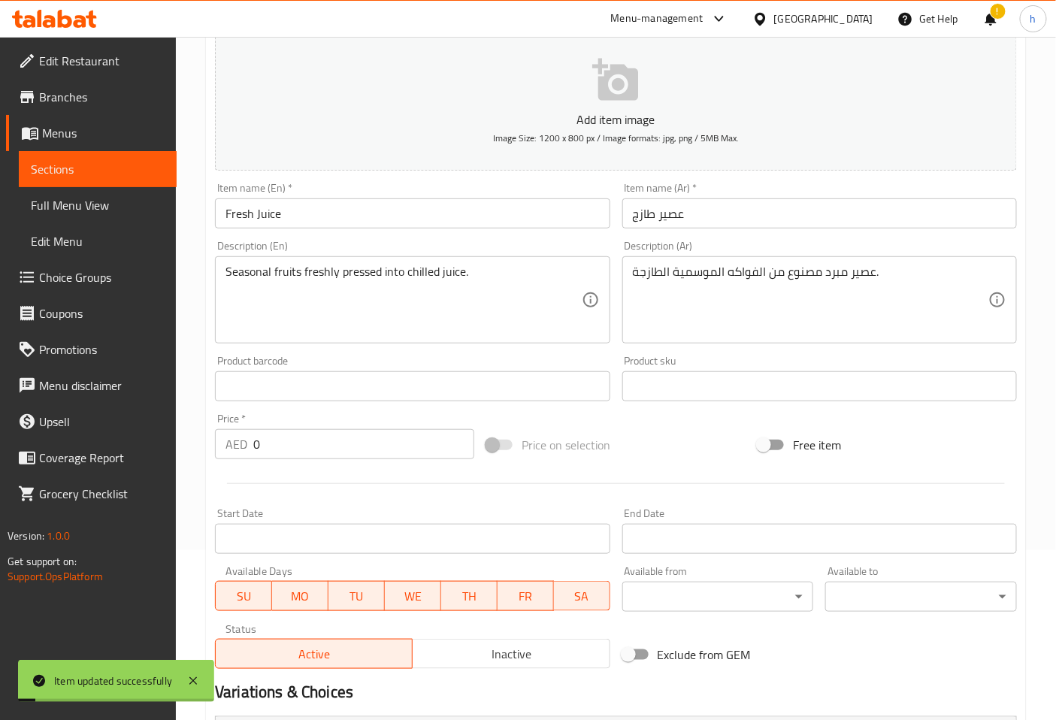
scroll to position [0, 0]
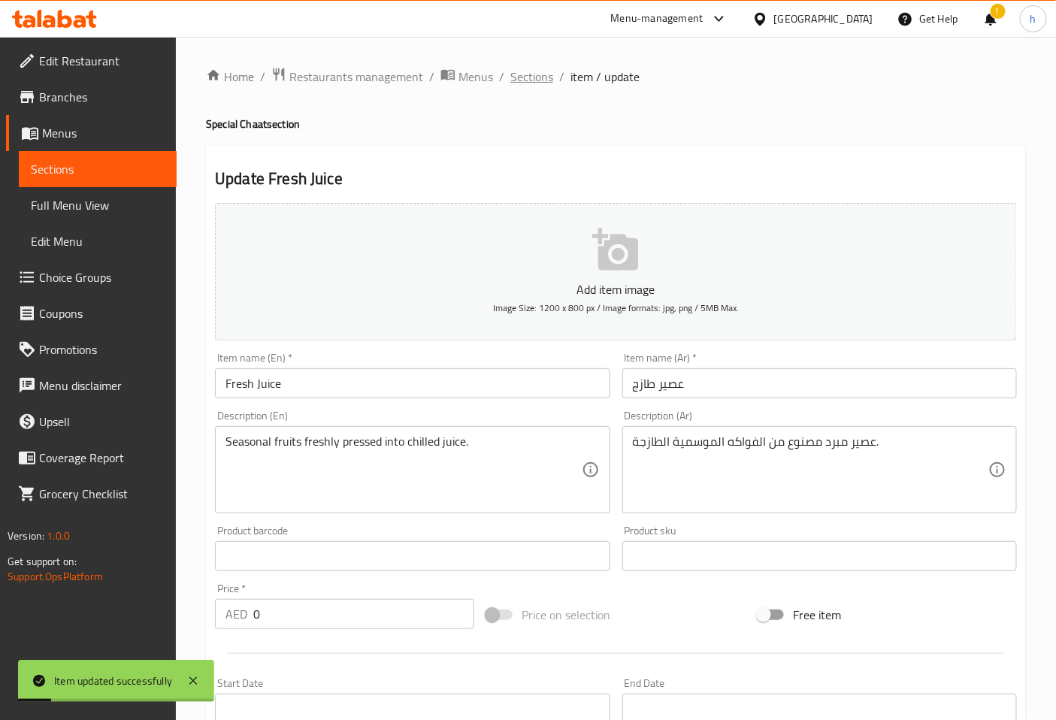
click at [535, 73] on span "Sections" at bounding box center [532, 77] width 43 height 18
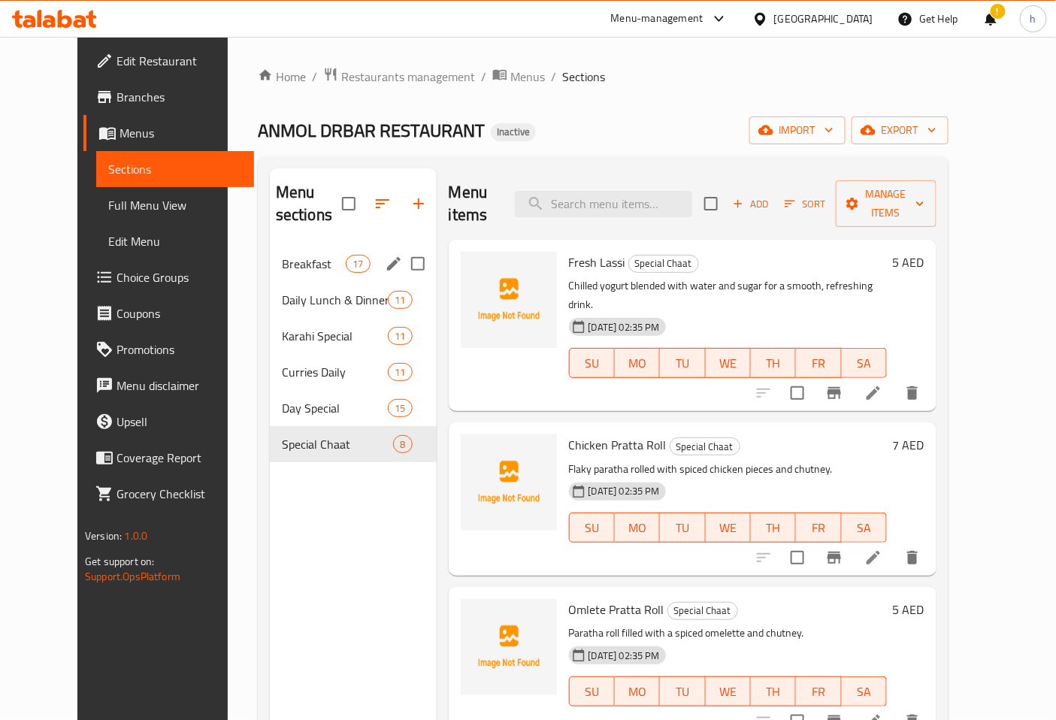
click at [321, 255] on span "Breakfast" at bounding box center [314, 264] width 64 height 18
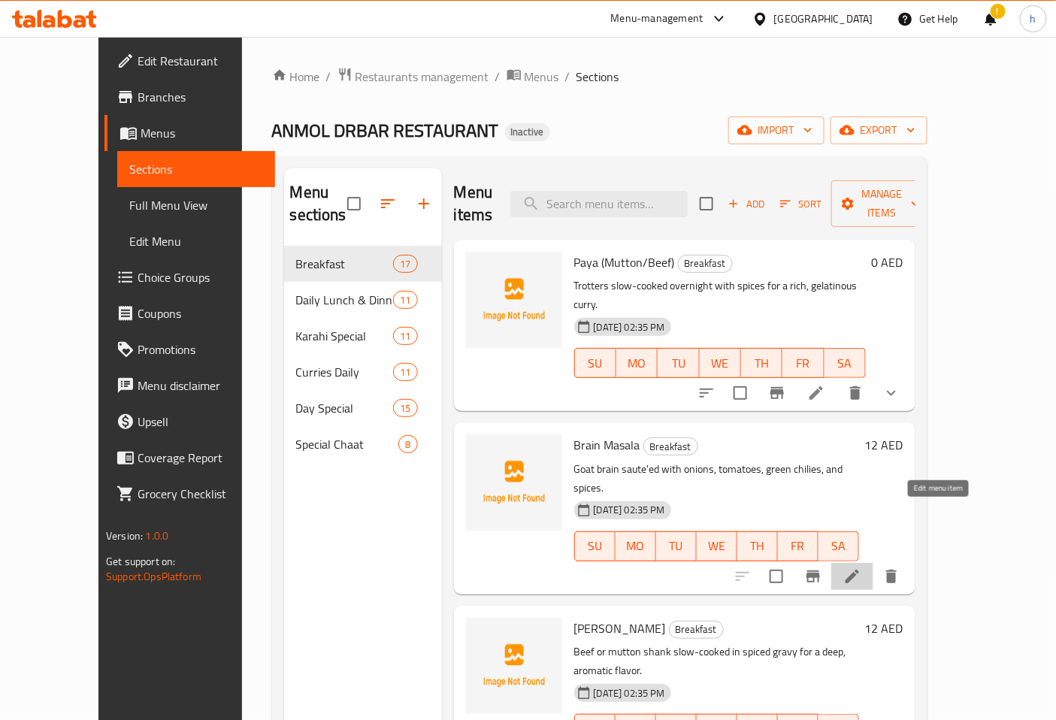
click at [859, 570] on icon at bounding box center [853, 577] width 14 height 14
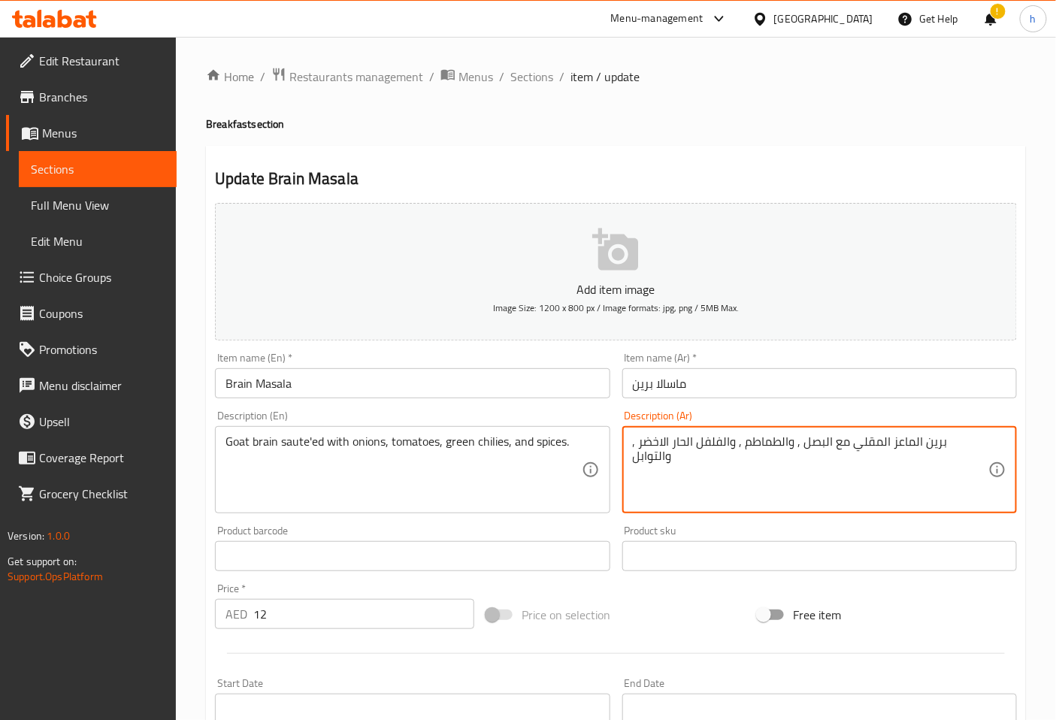
click at [905, 446] on textarea "برين الماعز المقلي مع البصل , والطماطم , والفلفل الحار الاخضر , والتوابل" at bounding box center [811, 470] width 356 height 71
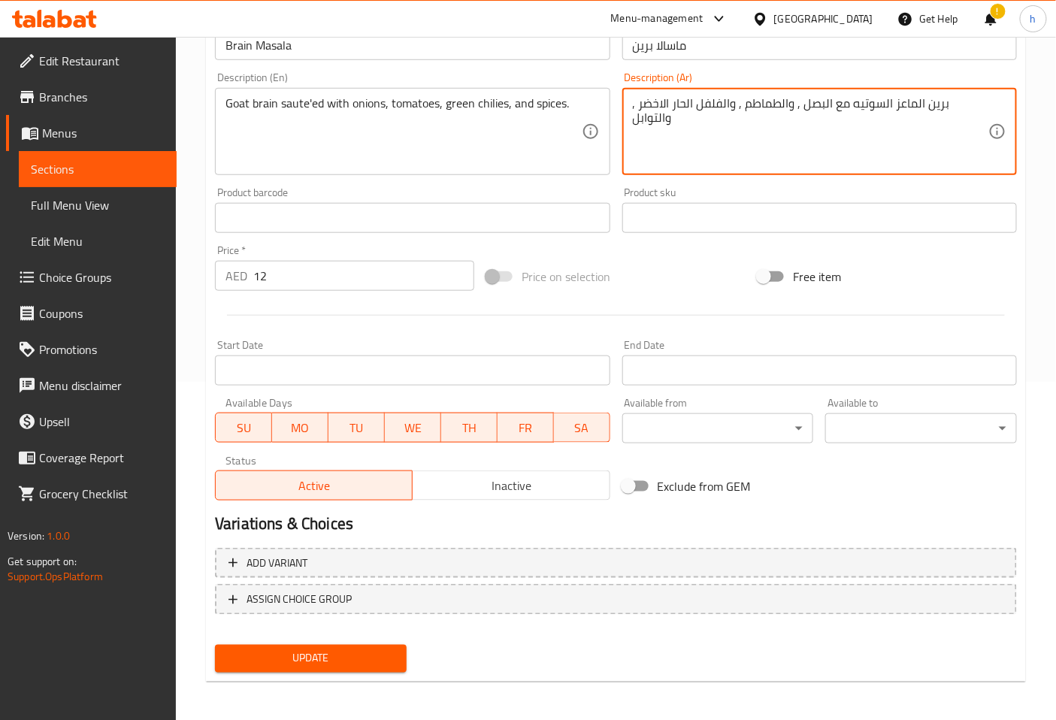
scroll to position [339, 0]
type textarea "برين الماعز السوتيه مع البصل , والطماطم , والفلفل الحار الاخضر , والتوابل"
click at [344, 644] on button "Update" at bounding box center [311, 658] width 192 height 28
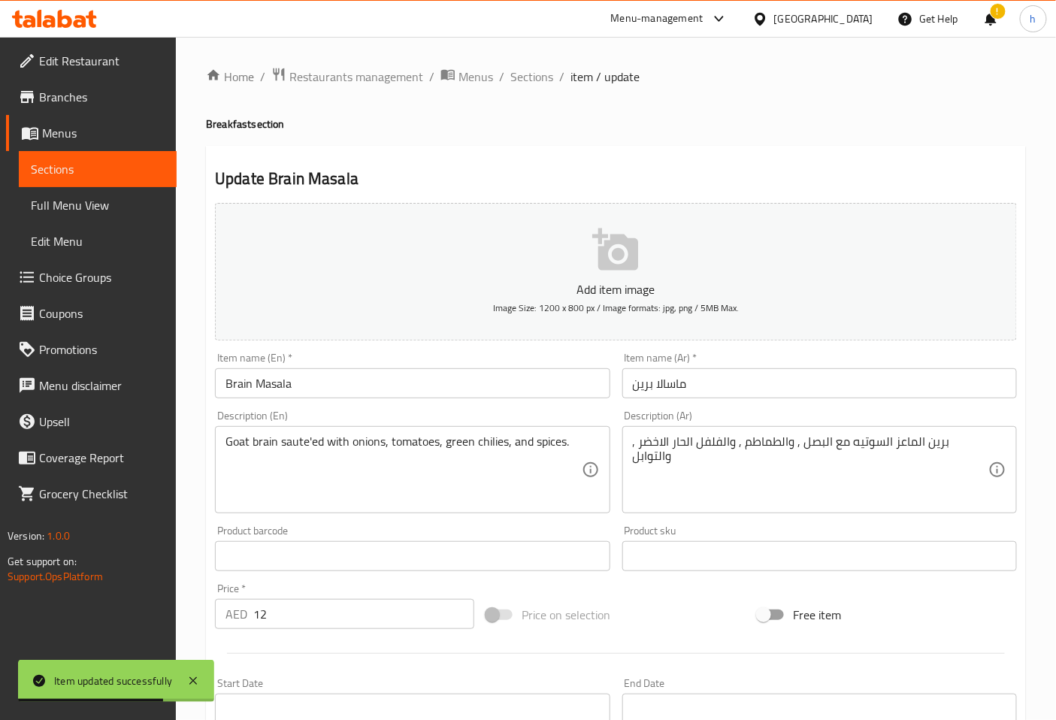
drag, startPoint x: 529, startPoint y: 70, endPoint x: 1050, endPoint y: 435, distance: 636.6
click at [529, 70] on span "Sections" at bounding box center [532, 77] width 43 height 18
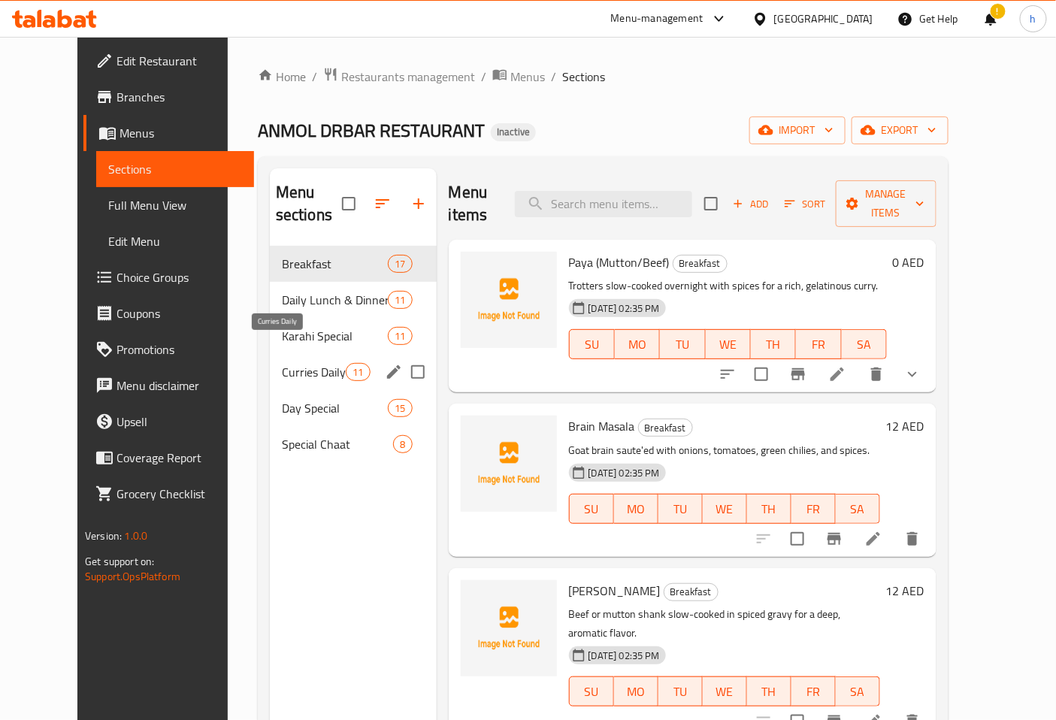
click at [304, 363] on span "Curries Daily" at bounding box center [314, 372] width 64 height 18
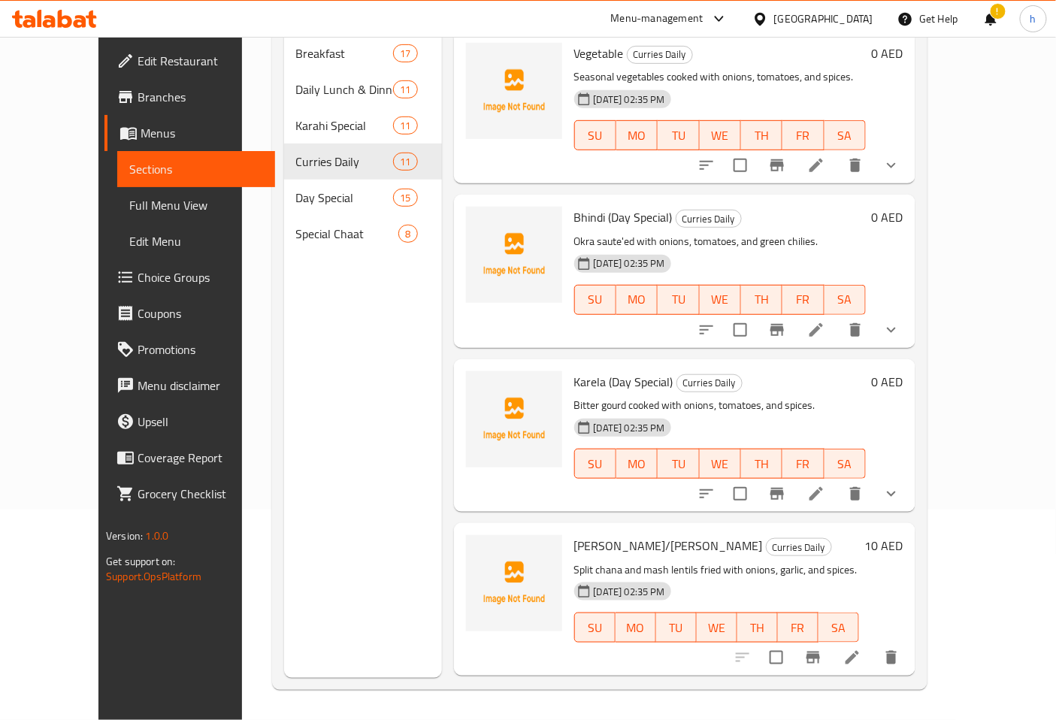
scroll to position [1039, 0]
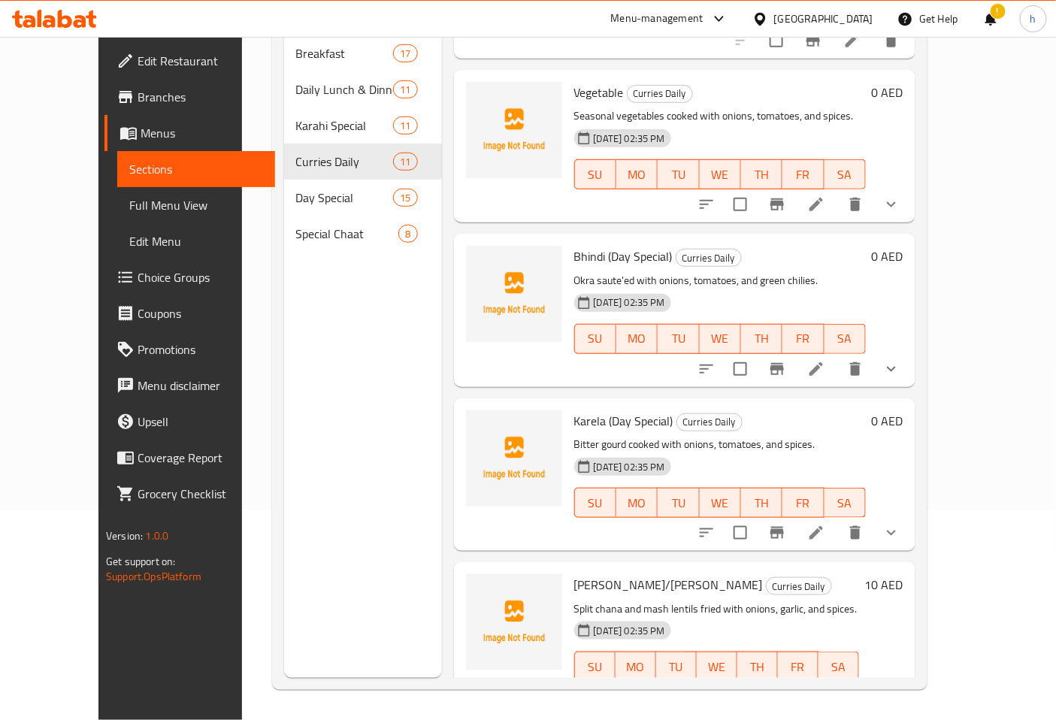
click at [838, 356] on li at bounding box center [817, 369] width 42 height 27
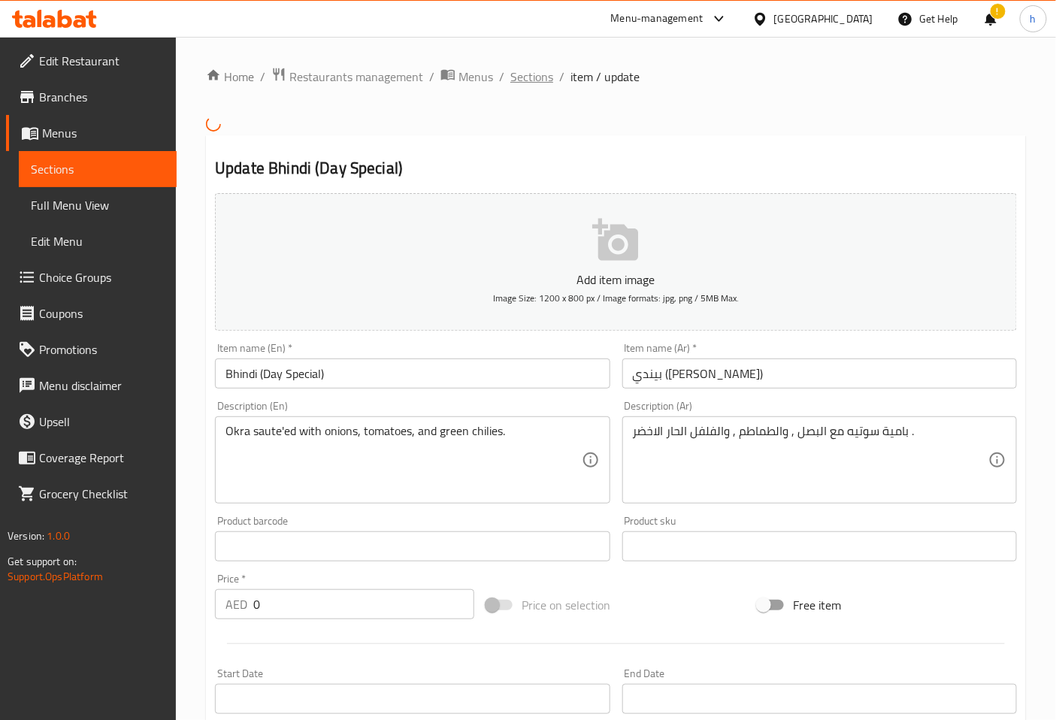
click at [535, 72] on span "Sections" at bounding box center [532, 77] width 43 height 18
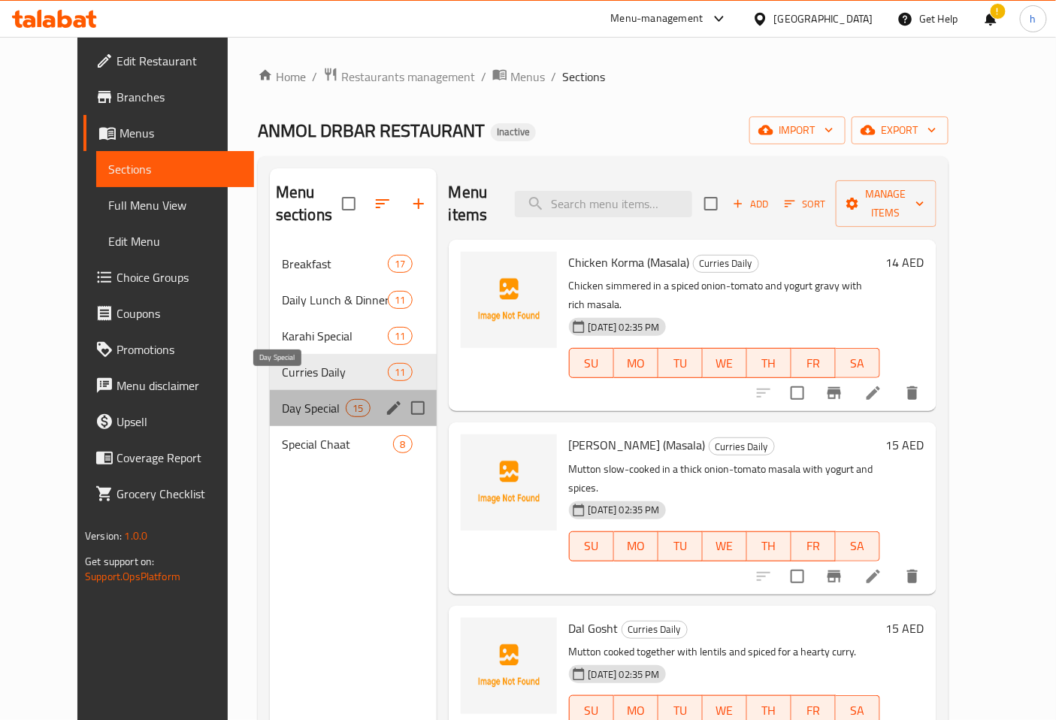
click at [282, 399] on span "Day Special" at bounding box center [314, 408] width 64 height 18
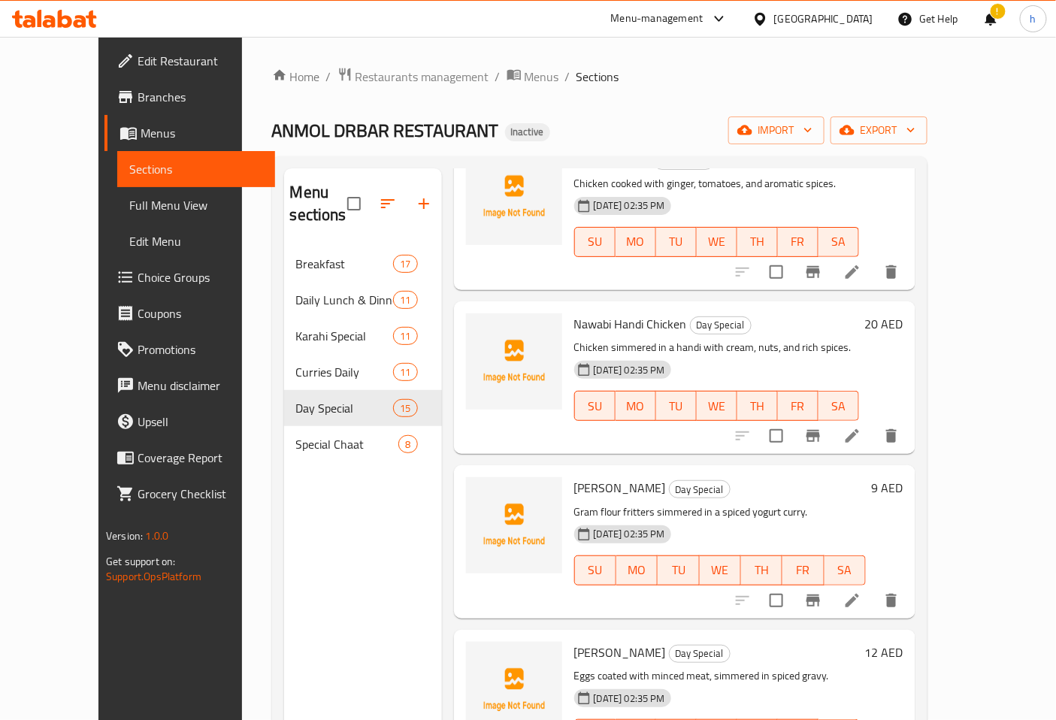
scroll to position [1086, 0]
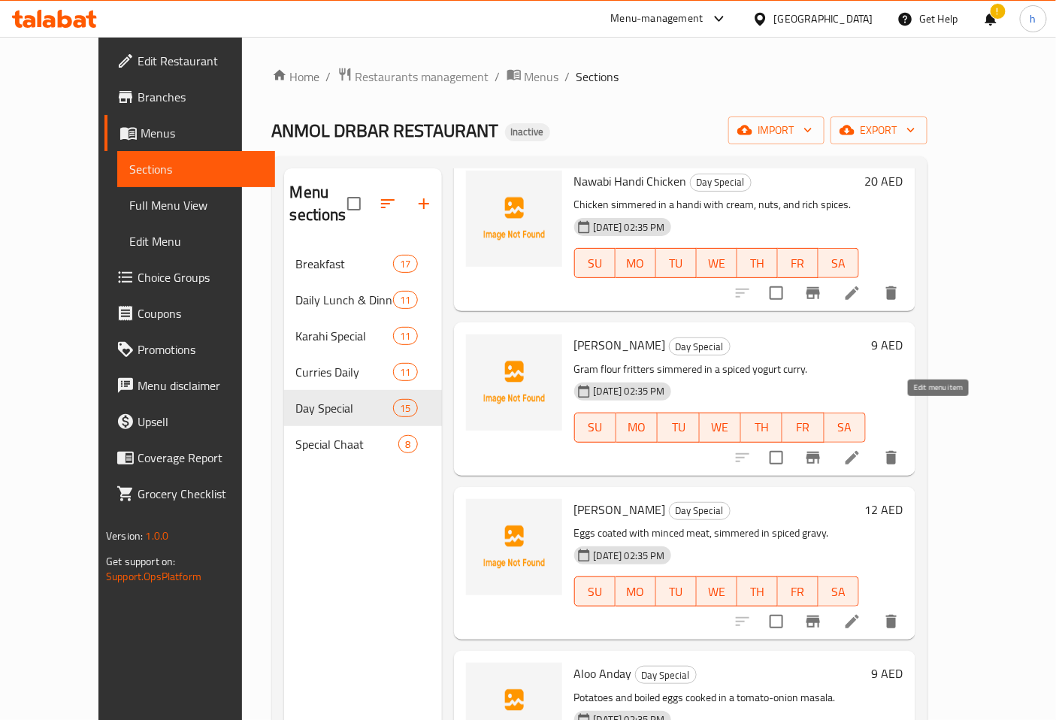
click at [862, 449] on icon at bounding box center [853, 458] width 18 height 18
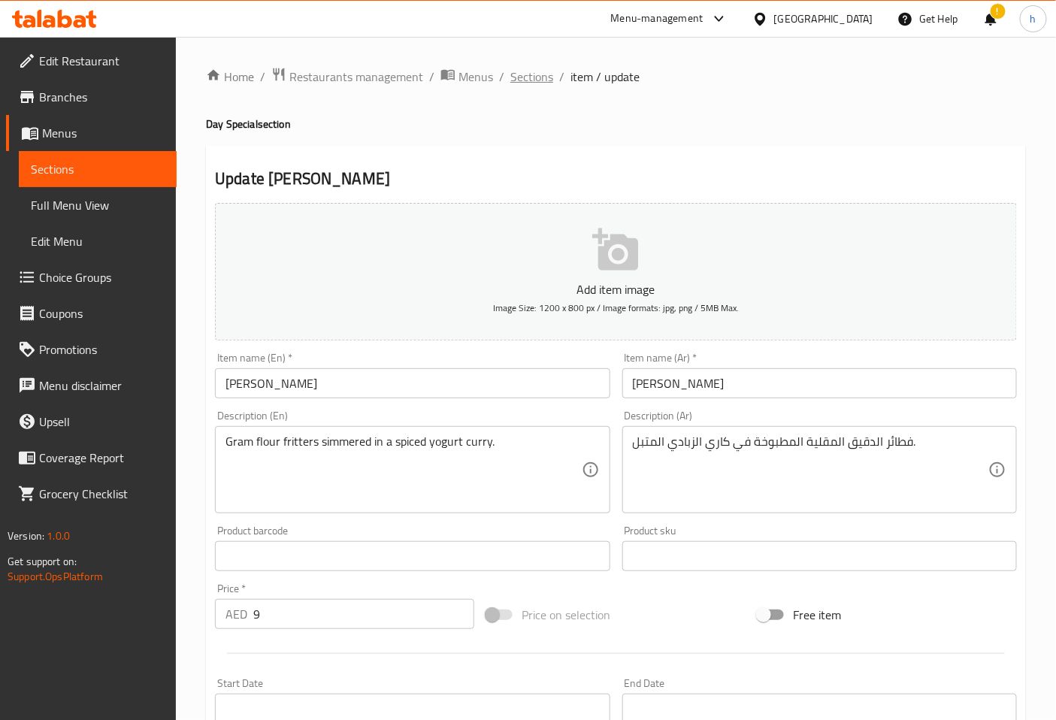
click at [522, 80] on span "Sections" at bounding box center [532, 77] width 43 height 18
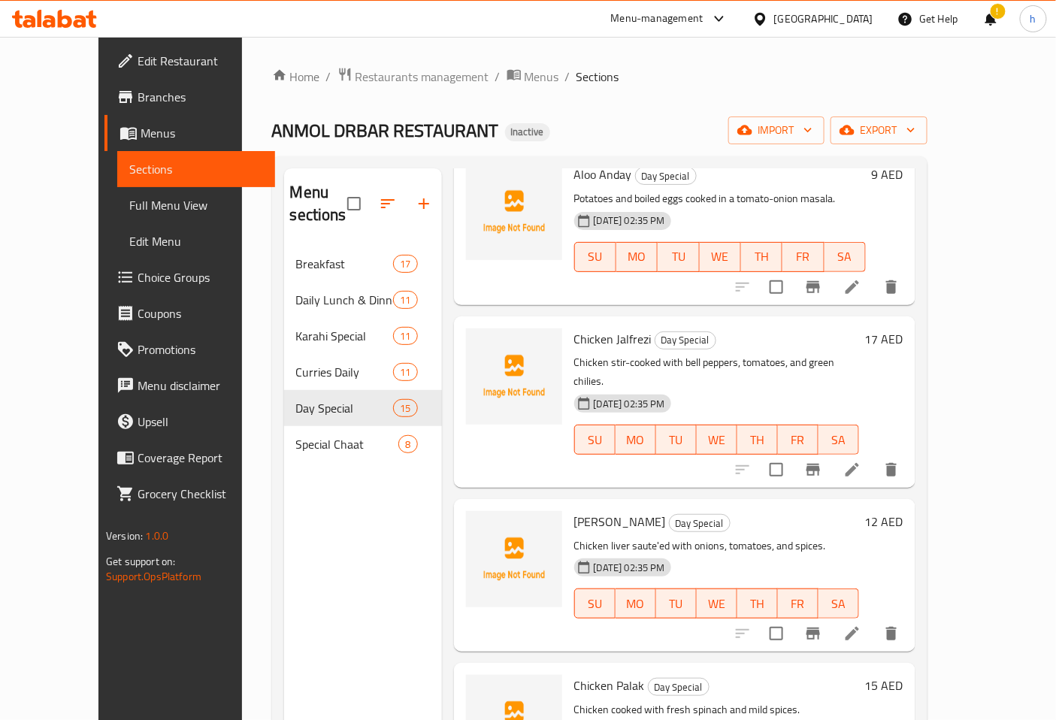
scroll to position [1587, 0]
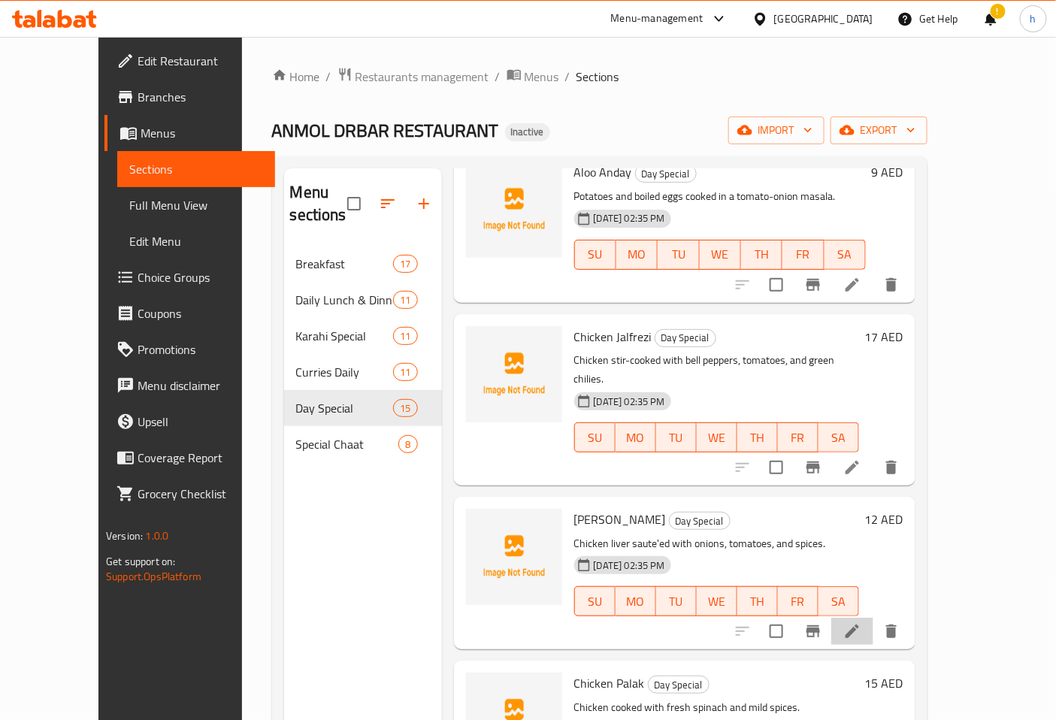
click at [874, 618] on li at bounding box center [853, 631] width 42 height 27
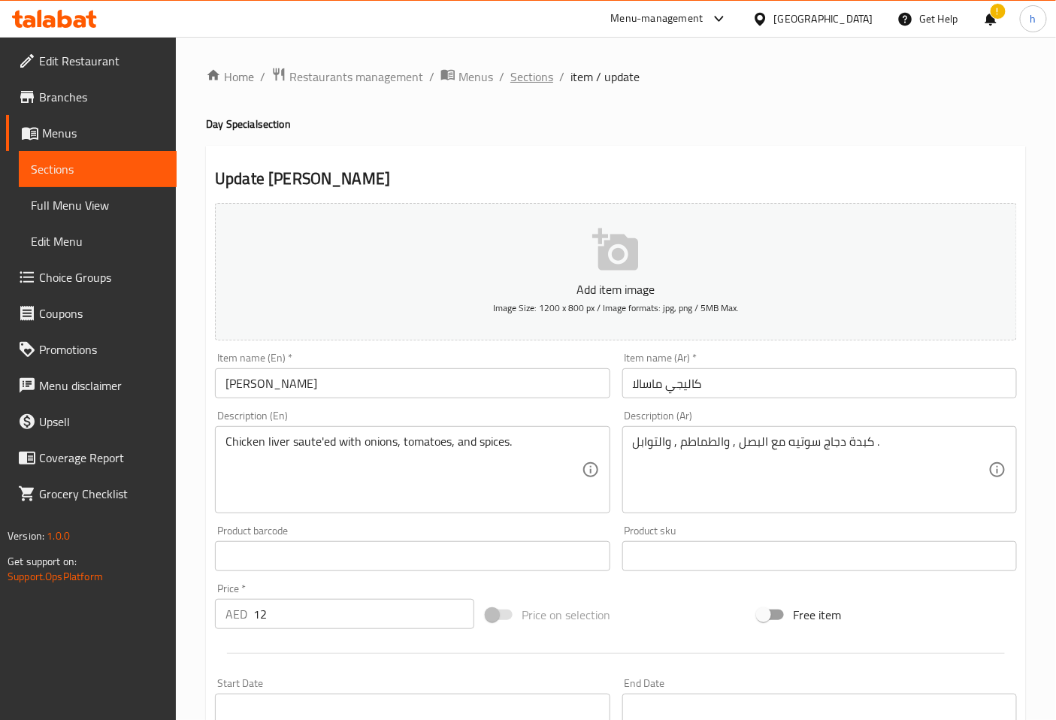
click at [538, 80] on span "Sections" at bounding box center [532, 77] width 43 height 18
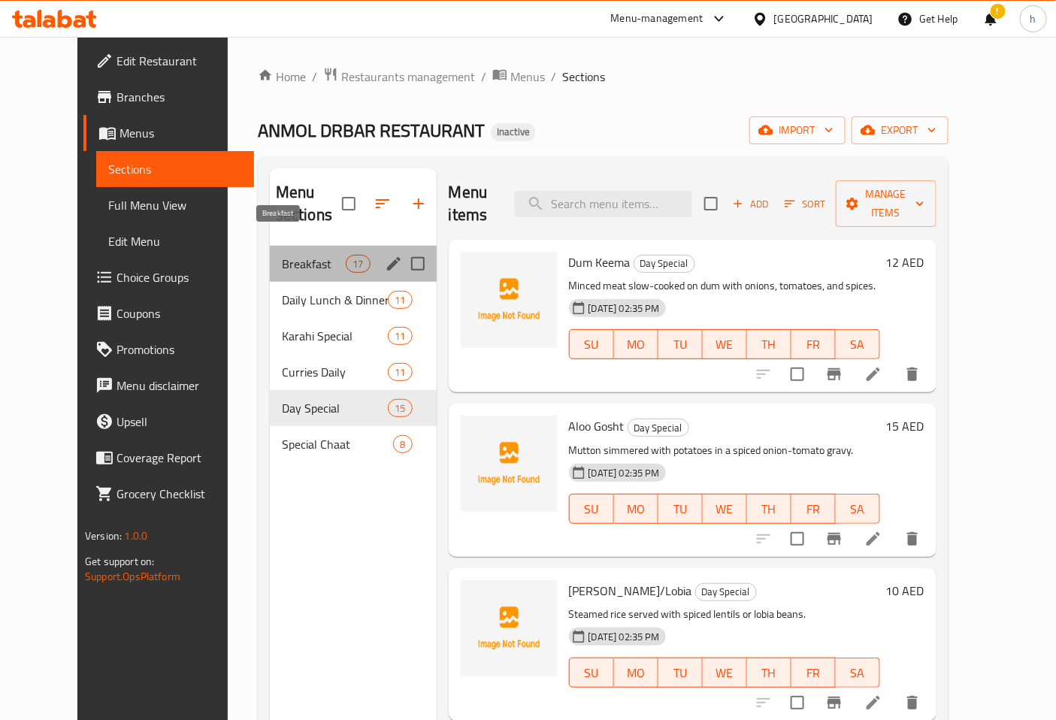
click at [314, 255] on span "Breakfast" at bounding box center [314, 264] width 64 height 18
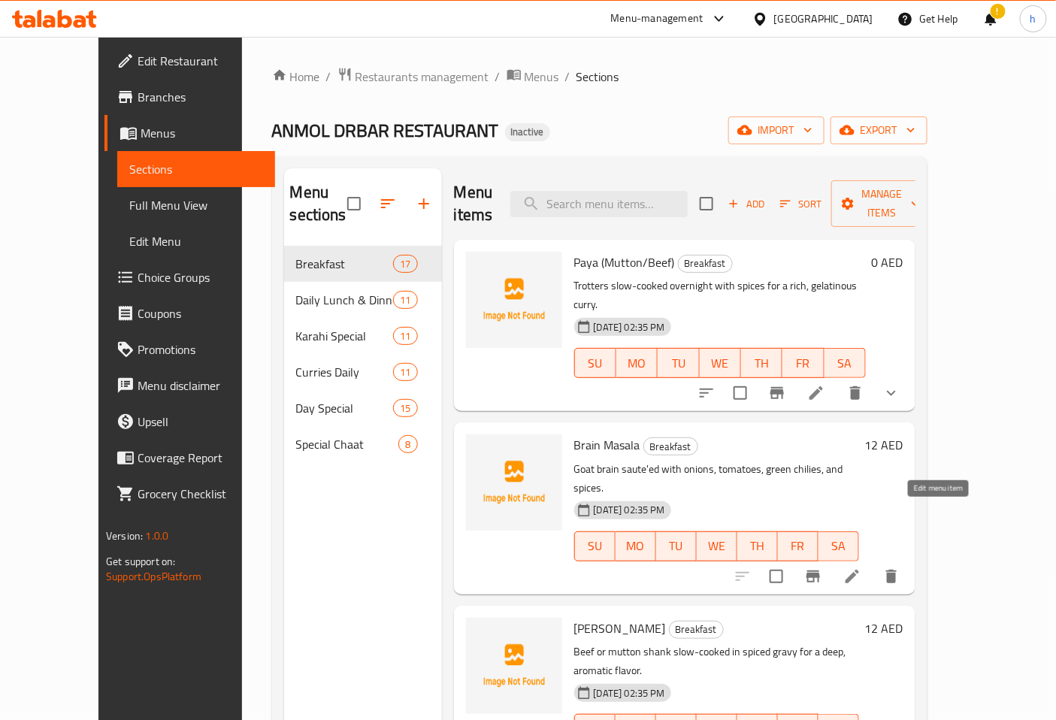
click at [862, 568] on icon at bounding box center [853, 577] width 18 height 18
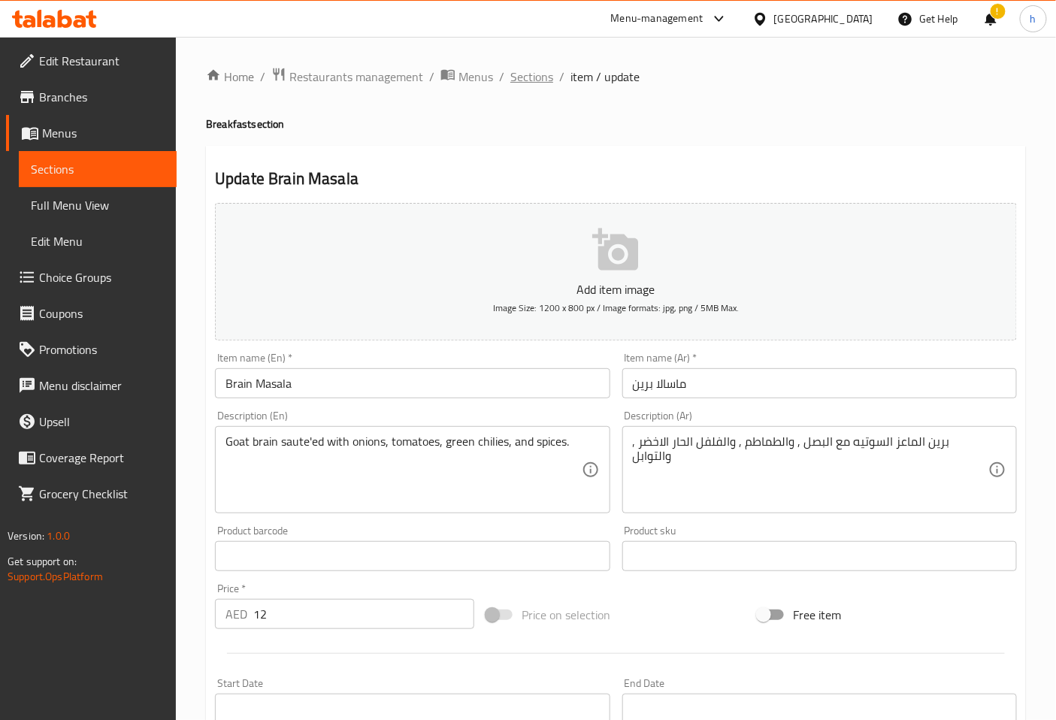
click at [538, 85] on span "Sections" at bounding box center [532, 77] width 43 height 18
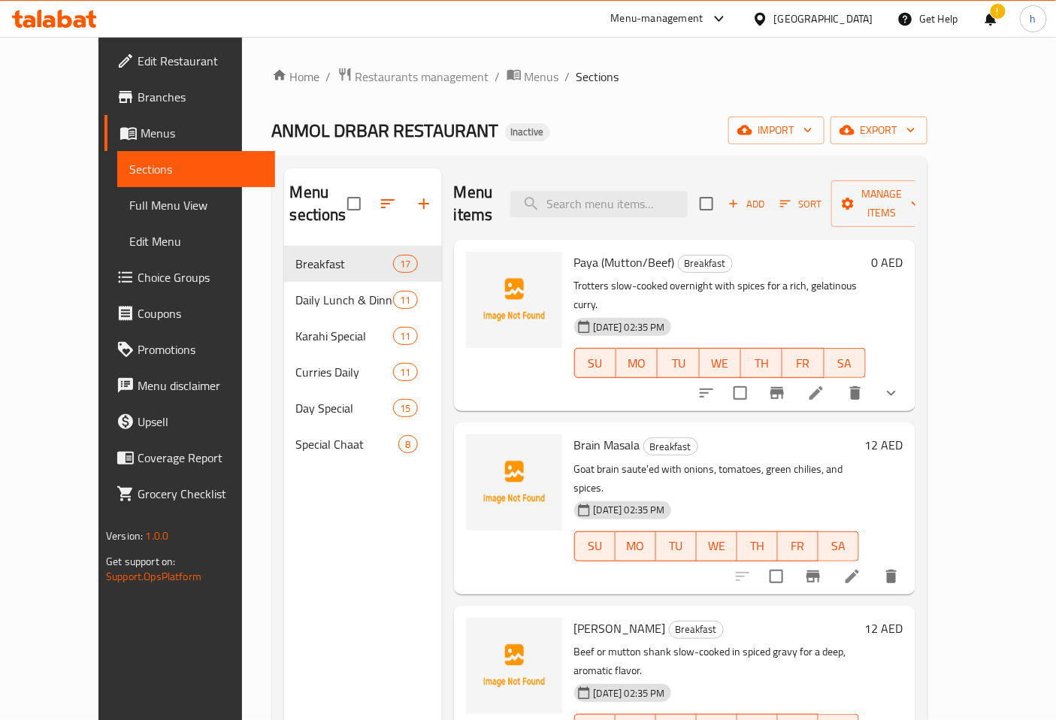
click at [826, 384] on icon at bounding box center [817, 393] width 18 height 18
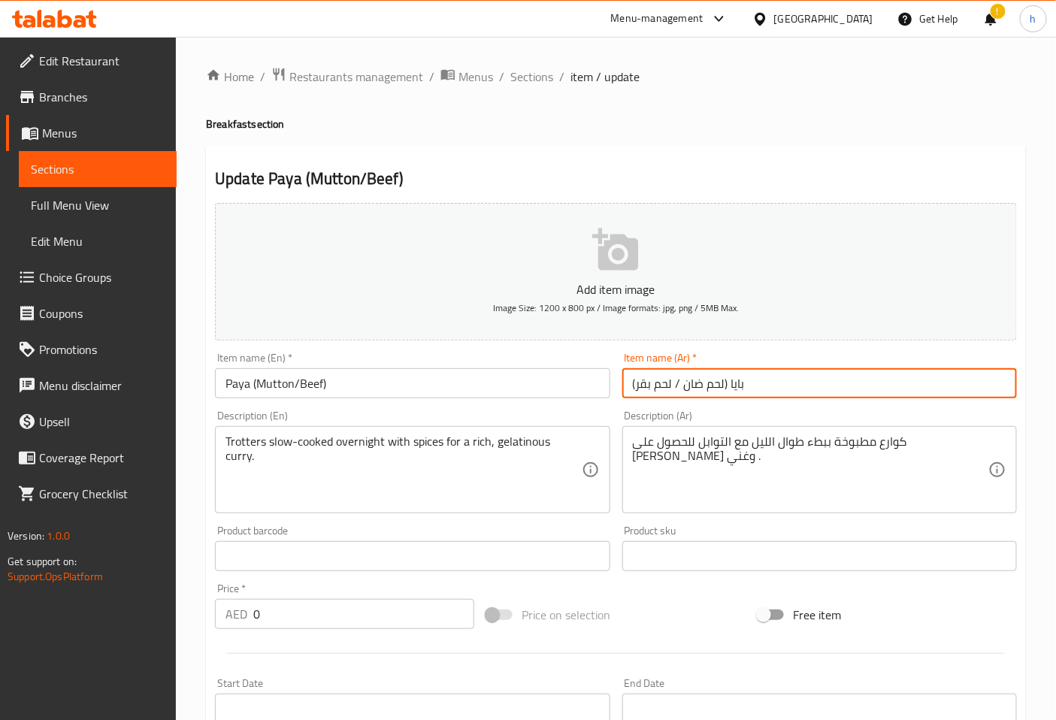
click at [690, 383] on input "بايا (لحم ضان / لحم بقر)" at bounding box center [820, 383] width 395 height 30
type input "بايا (لحم غنم / لحم بقر)"
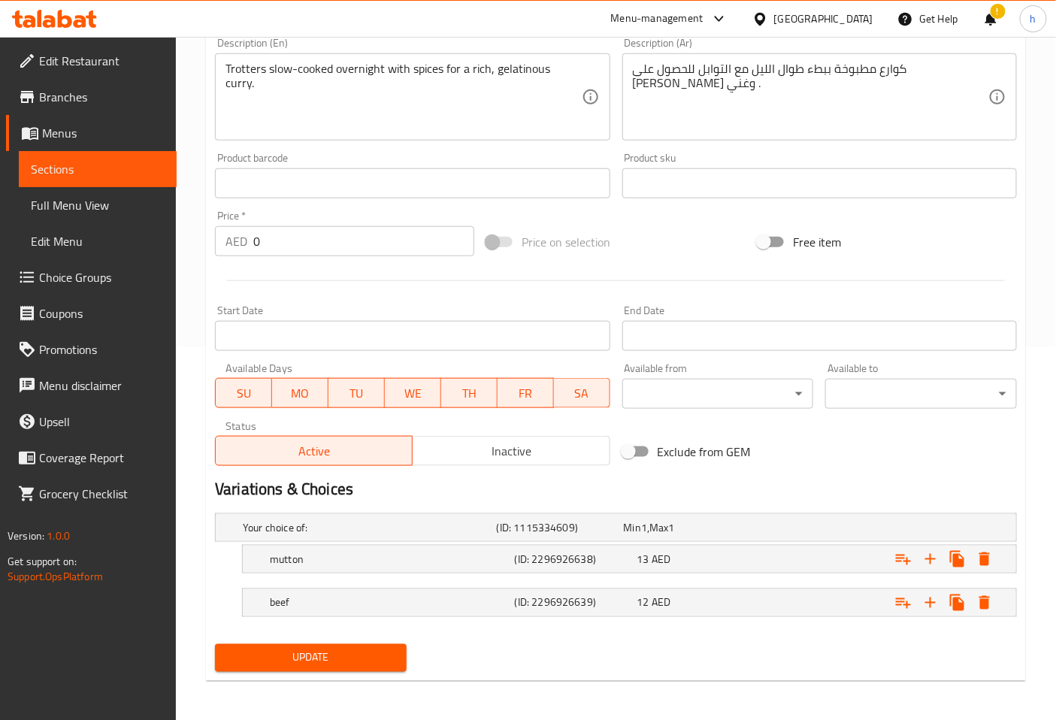
scroll to position [374, 0]
click at [362, 651] on span "Update" at bounding box center [311, 656] width 168 height 19
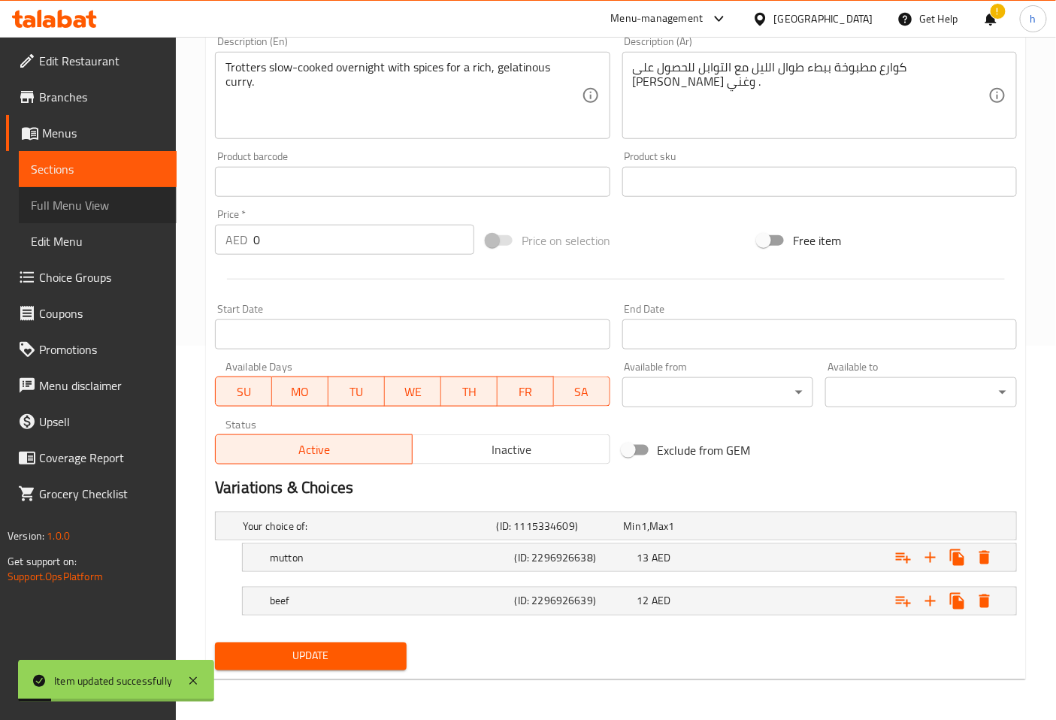
click at [89, 201] on span "Full Menu View" at bounding box center [98, 205] width 134 height 18
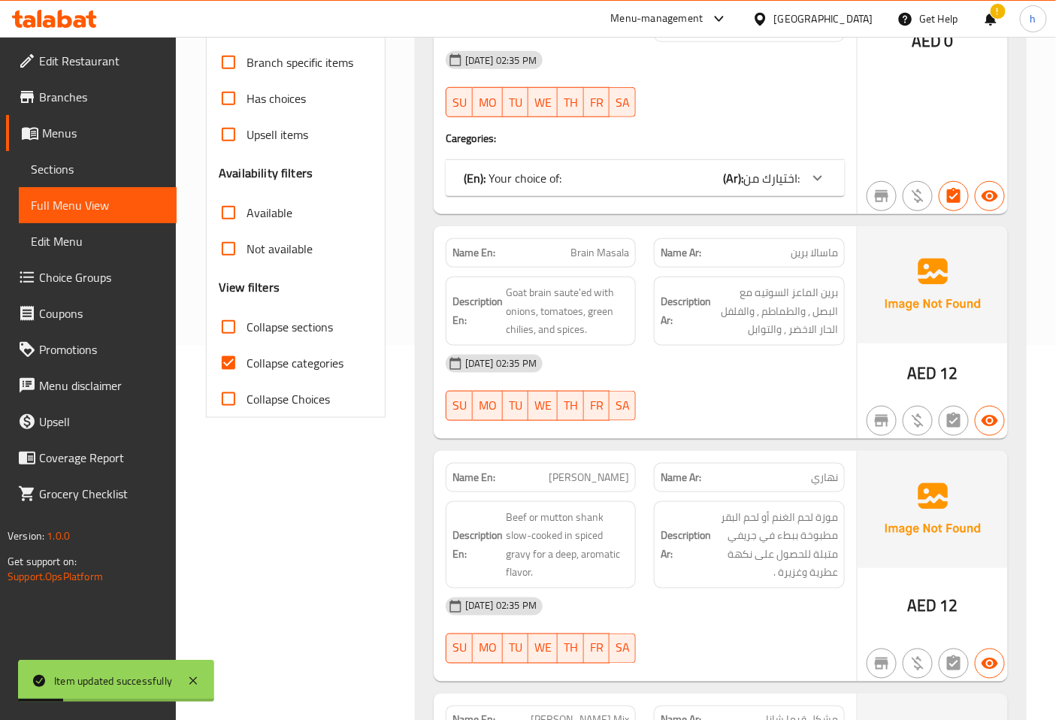
scroll to position [374, 0]
click at [235, 345] on input "Collapse categories" at bounding box center [229, 363] width 36 height 36
checkbox input "false"
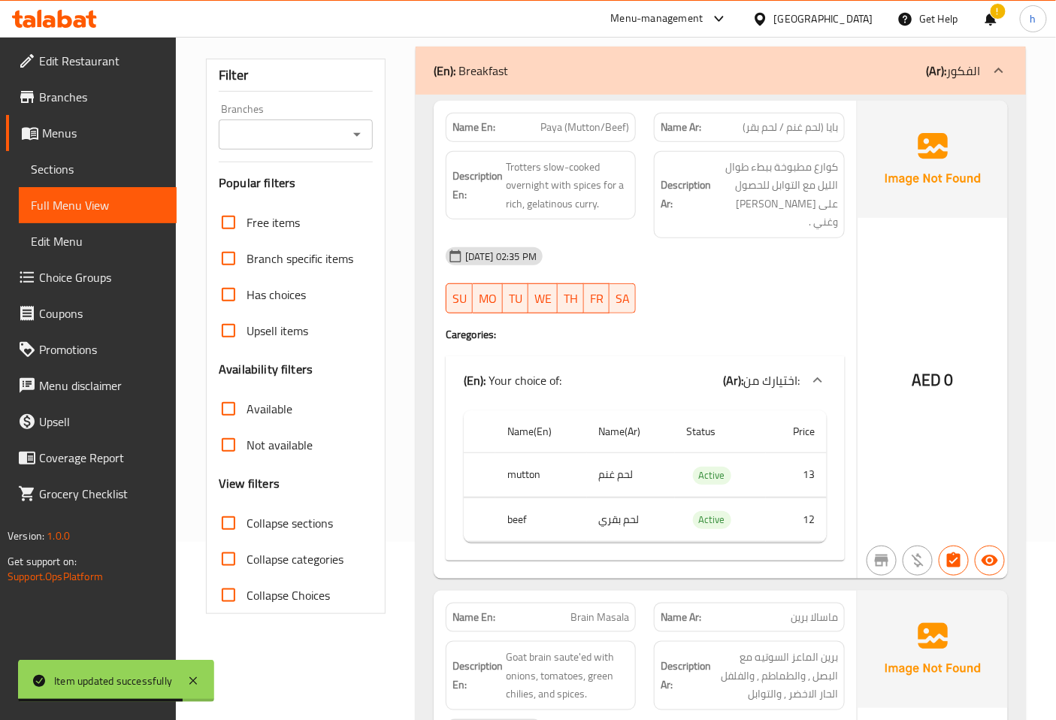
scroll to position [0, 0]
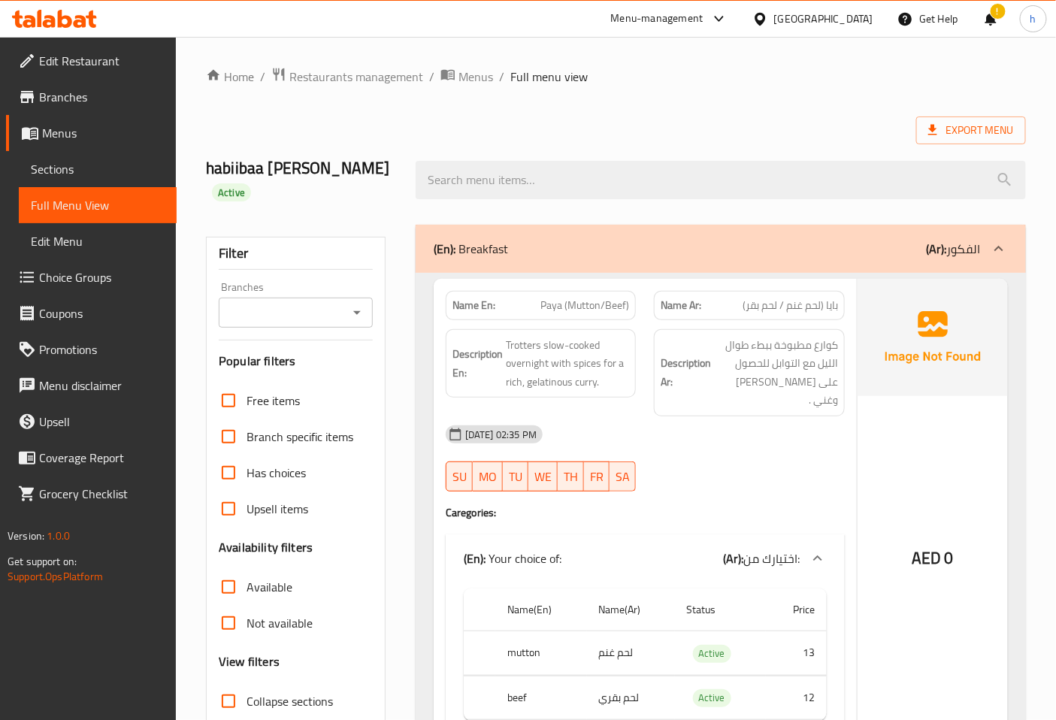
click at [50, 156] on link "Sections" at bounding box center [98, 169] width 158 height 36
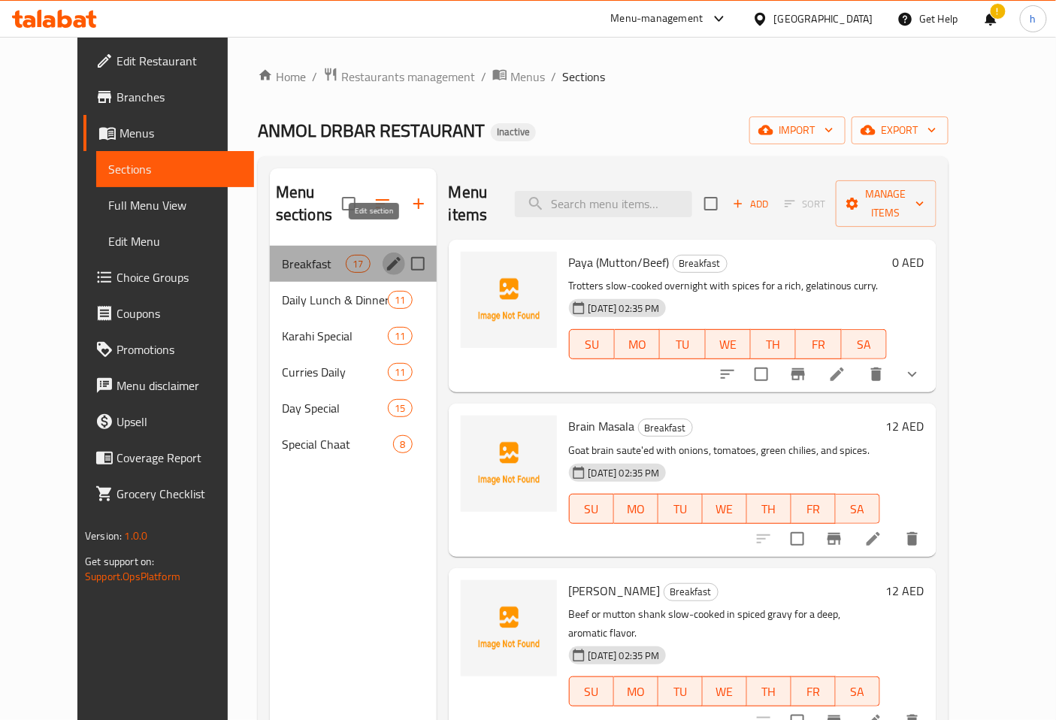
click at [387, 257] on icon "edit" at bounding box center [394, 264] width 14 height 14
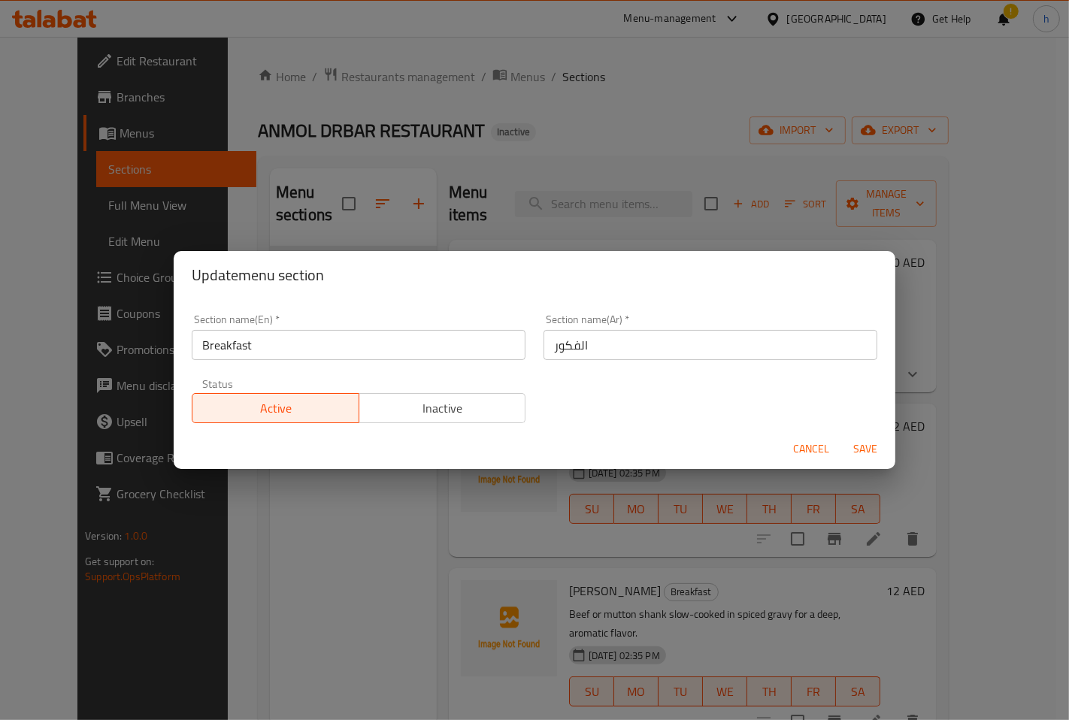
click at [556, 343] on input "الفكور" at bounding box center [711, 345] width 334 height 30
type input "الفطور"
click at [856, 454] on span "Save" at bounding box center [865, 449] width 36 height 19
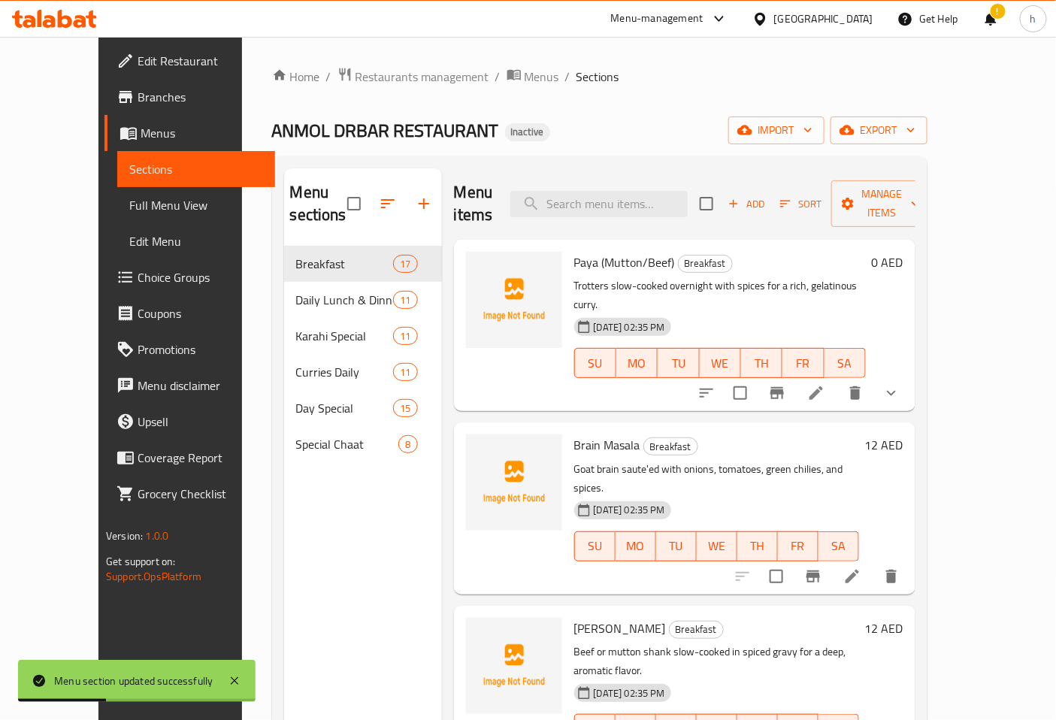
click at [129, 198] on span "Full Menu View" at bounding box center [196, 205] width 134 height 18
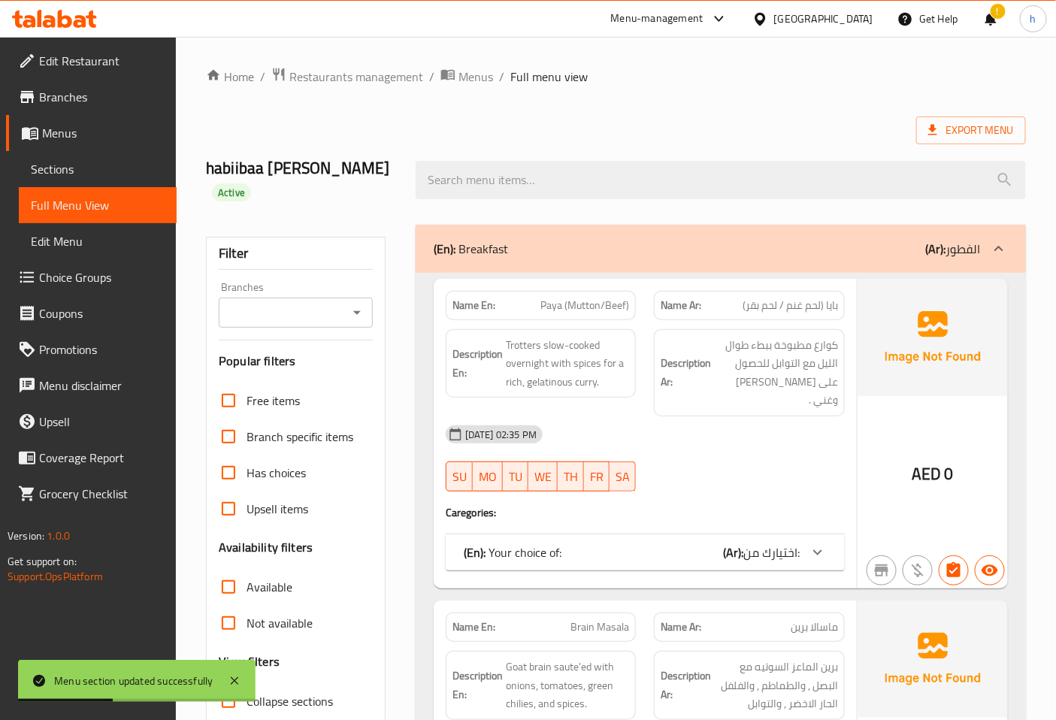
click at [94, 165] on span "Sections" at bounding box center [98, 169] width 134 height 18
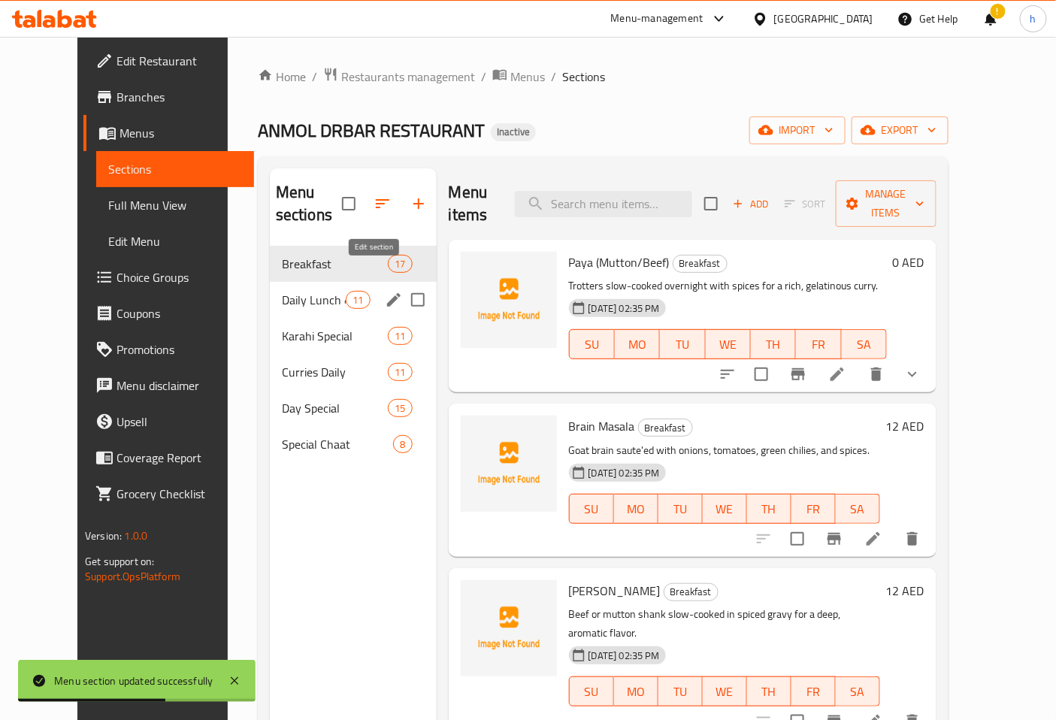
click at [387, 293] on icon "edit" at bounding box center [394, 300] width 14 height 14
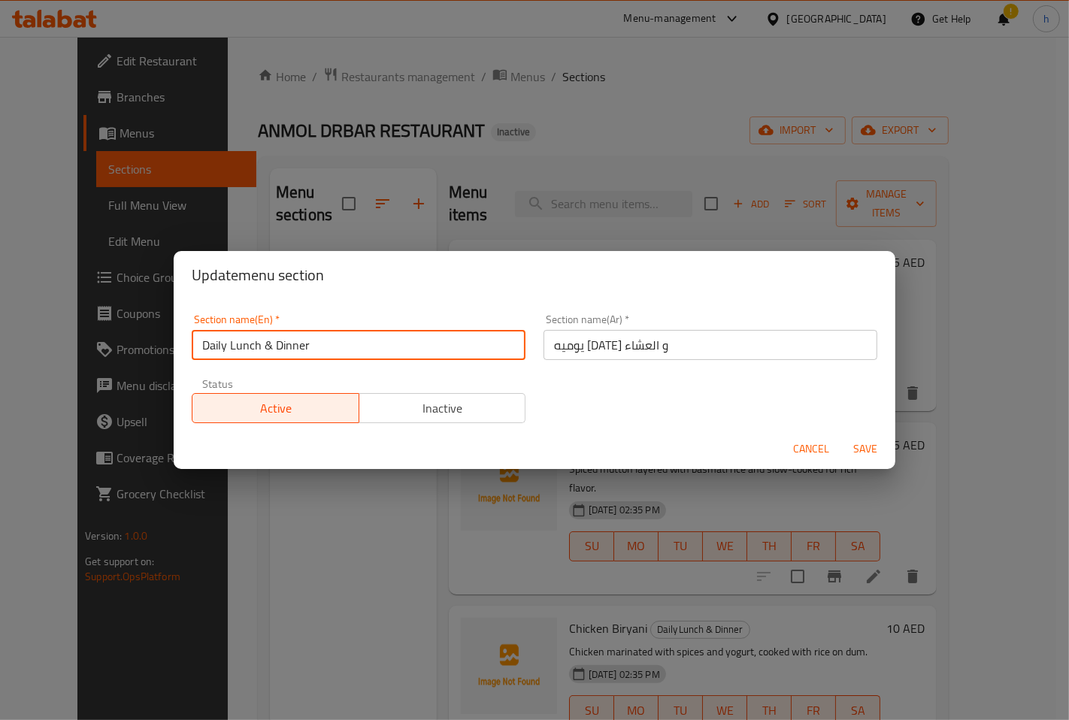
drag, startPoint x: 314, startPoint y: 339, endPoint x: 183, endPoint y: 338, distance: 130.8
click at [183, 338] on div "Section name(En)   * Daily Lunch & Dinner Section name(En) *" at bounding box center [359, 337] width 352 height 64
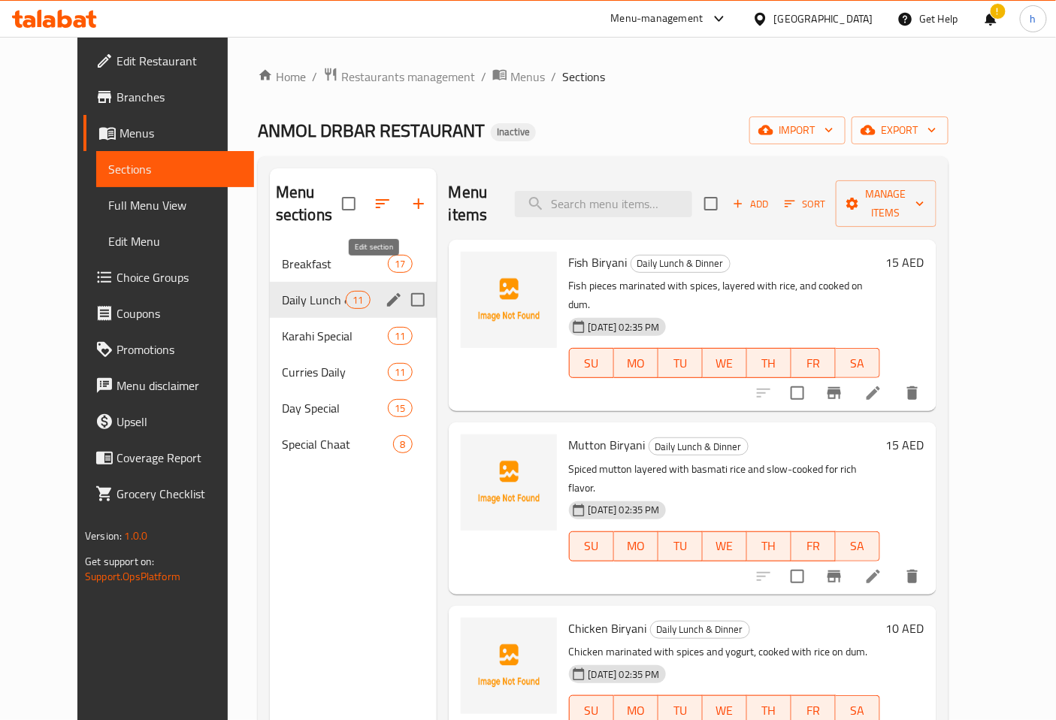
click at [387, 293] on icon "edit" at bounding box center [394, 300] width 14 height 14
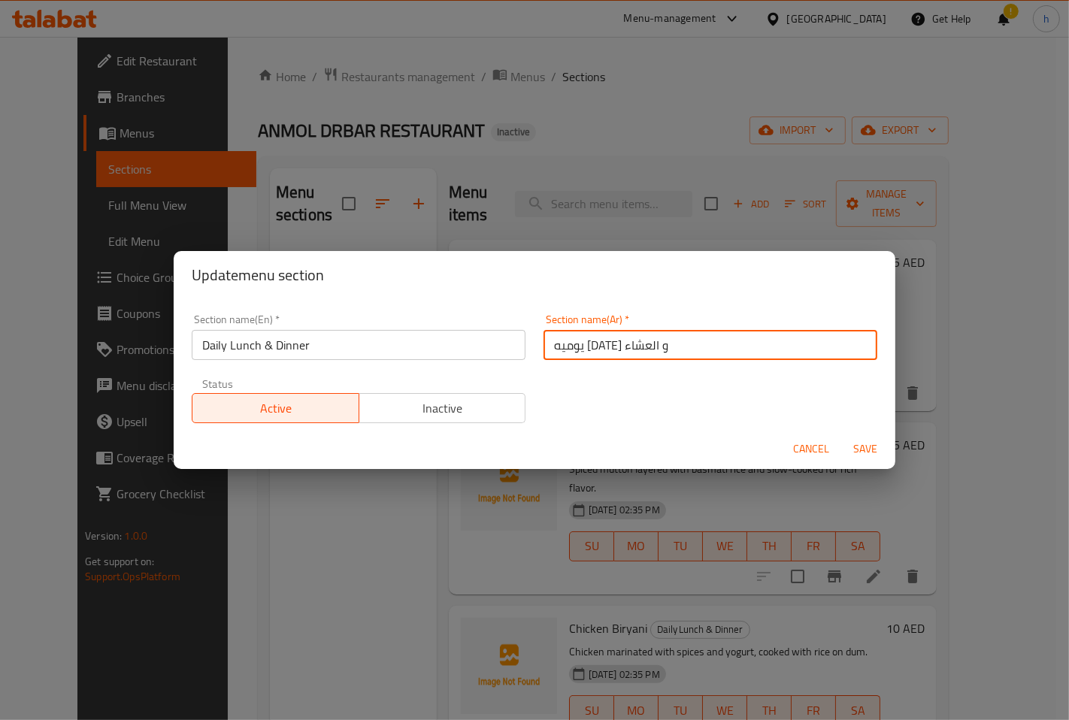
click at [614, 354] on input "يوميه غدا و العشاء" at bounding box center [711, 345] width 334 height 30
click at [613, 353] on input "يوميه غدا و العشاء" at bounding box center [711, 345] width 334 height 30
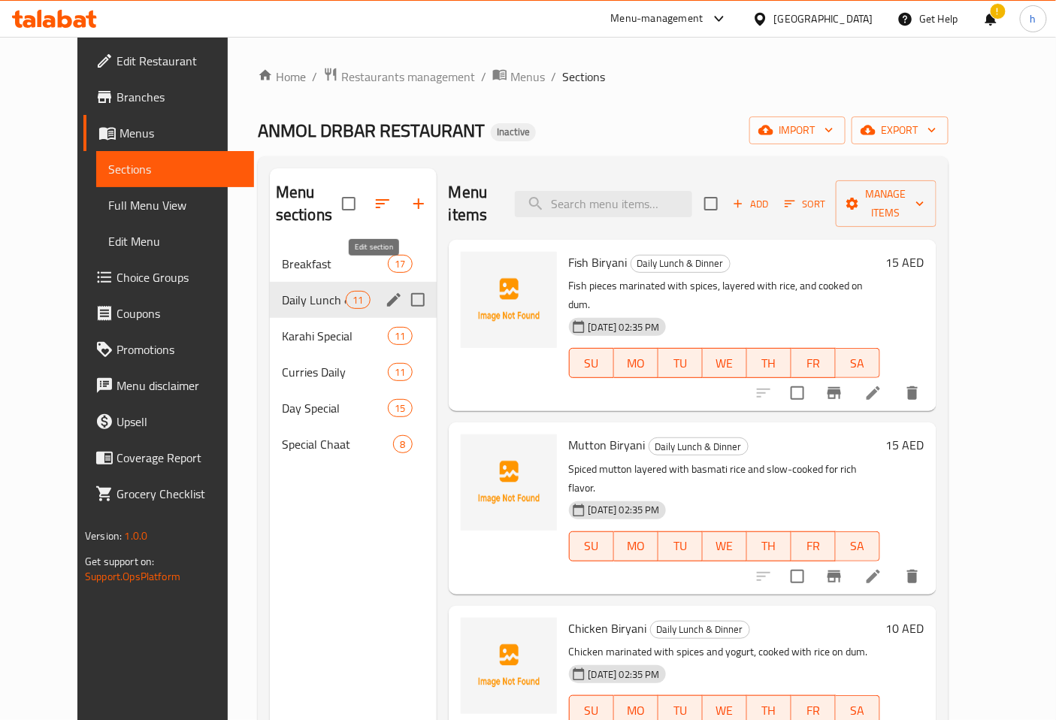
click at [383, 289] on button "edit" at bounding box center [394, 300] width 23 height 23
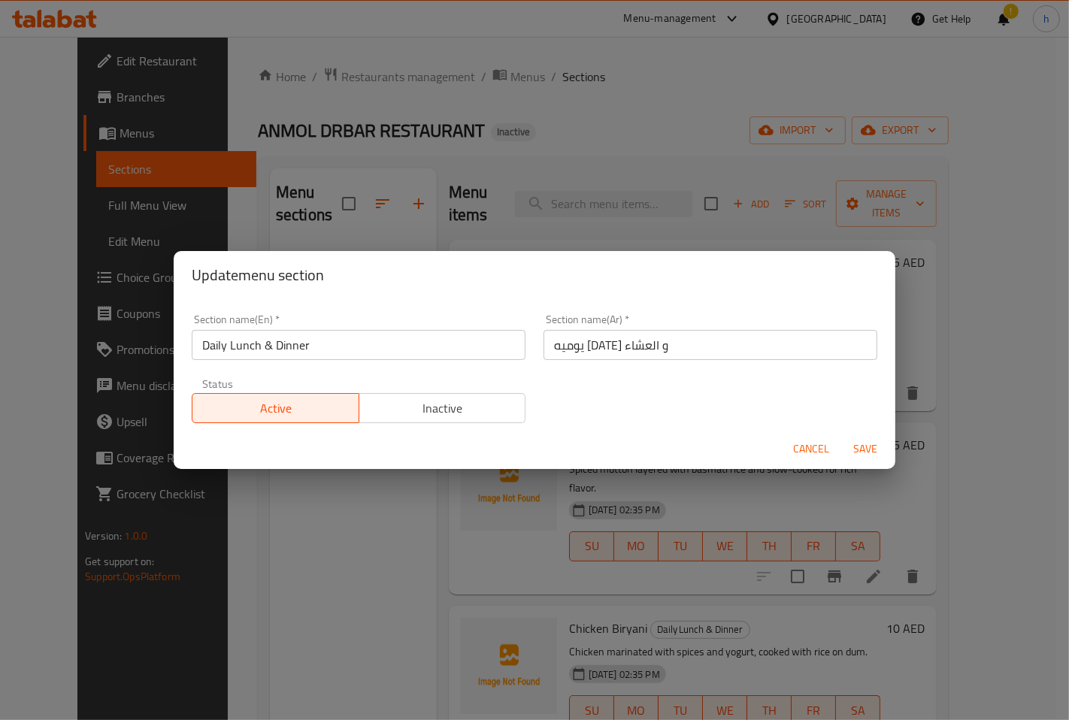
click at [580, 338] on input "يوميه غدا و العشاء" at bounding box center [711, 345] width 334 height 30
paste input "الغداء والعشاء اليومي"
click at [641, 348] on input "الغداء والعشاء اليومي" at bounding box center [711, 345] width 334 height 30
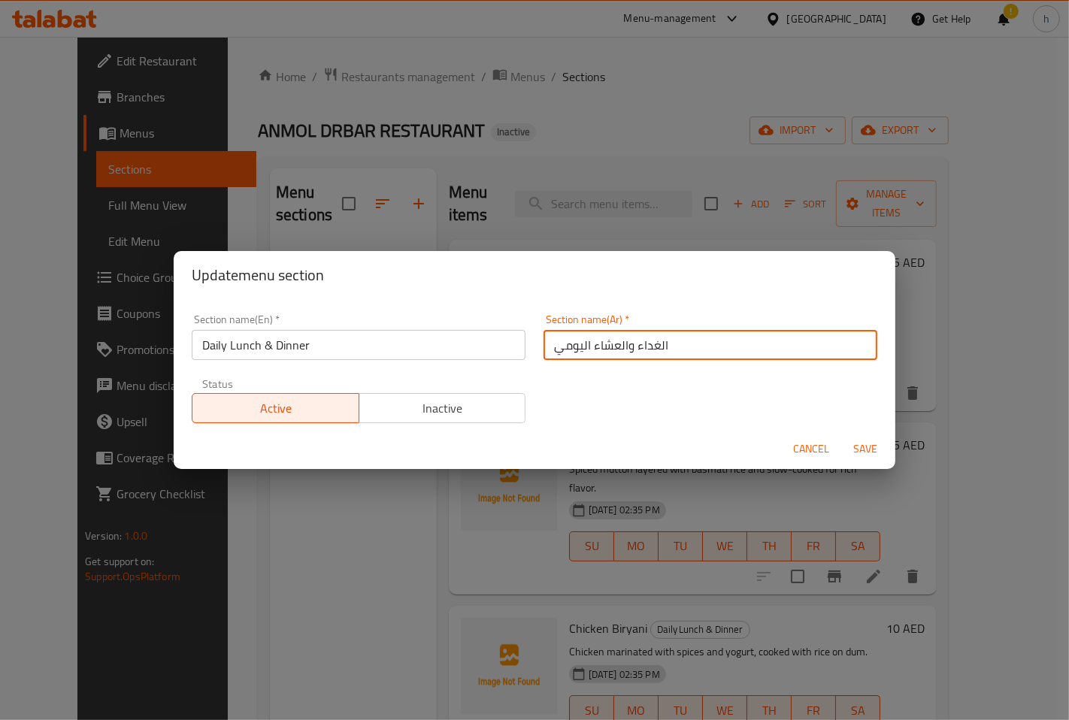
type input "الغداء والعشاء اليومي"
click at [859, 450] on span "Save" at bounding box center [865, 449] width 36 height 19
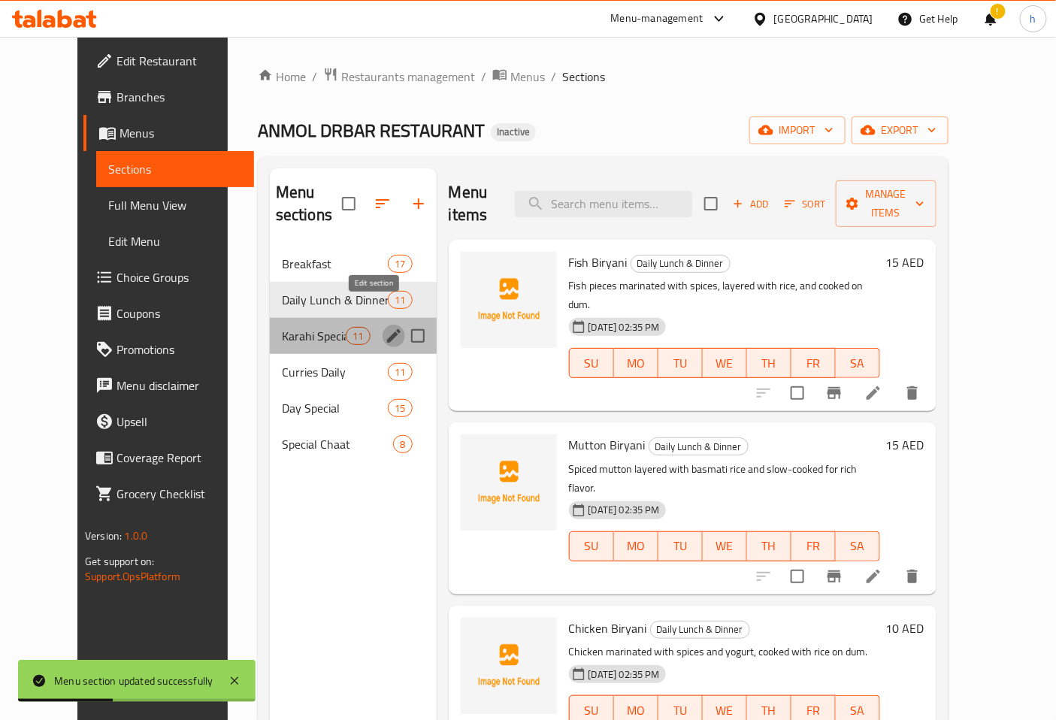
click at [385, 327] on icon "edit" at bounding box center [394, 336] width 18 height 18
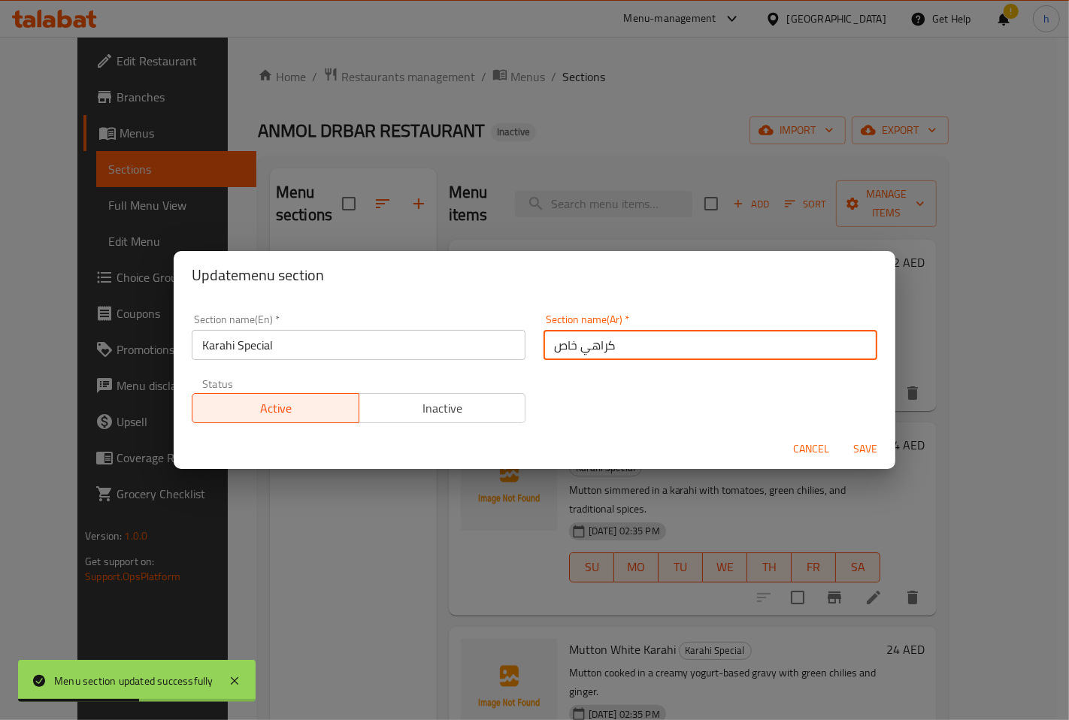
click at [562, 346] on input "كراهي خاص" at bounding box center [711, 345] width 334 height 30
type input "كراهي سبيشيال"
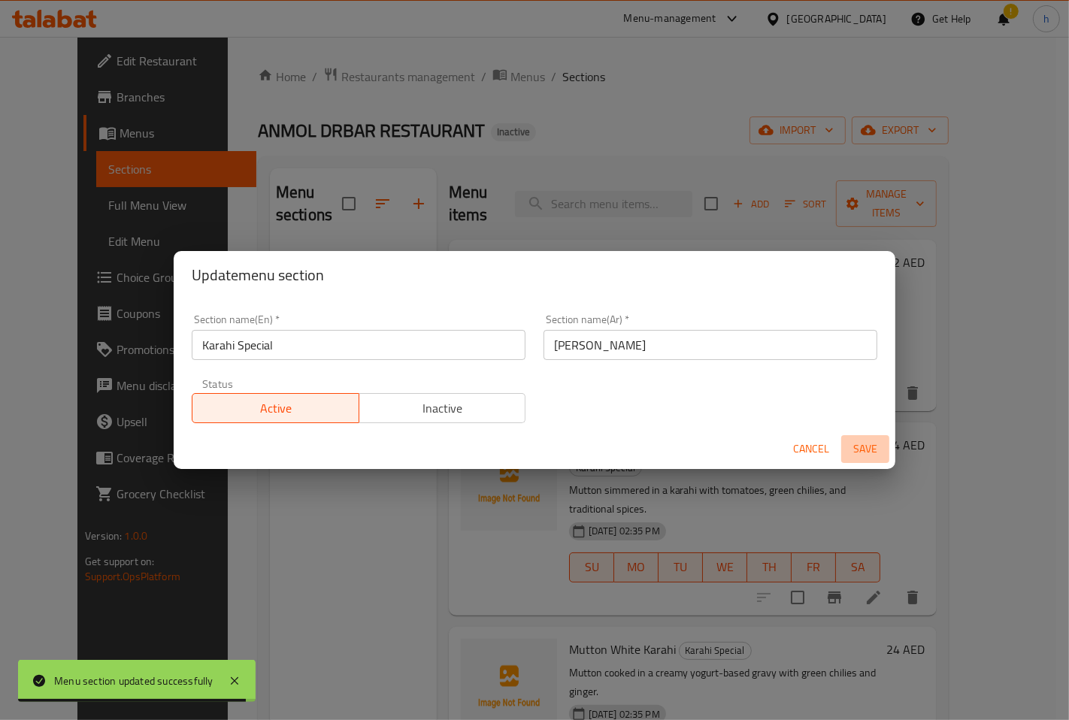
click at [859, 446] on span "Save" at bounding box center [865, 449] width 36 height 19
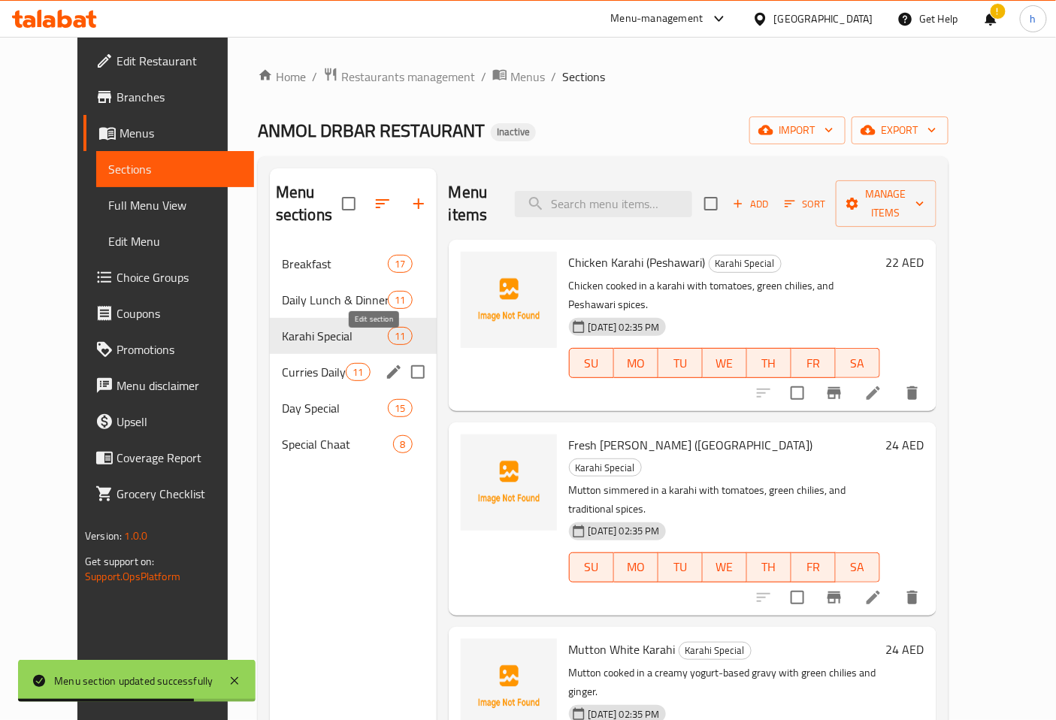
click at [385, 363] on icon "edit" at bounding box center [394, 372] width 18 height 18
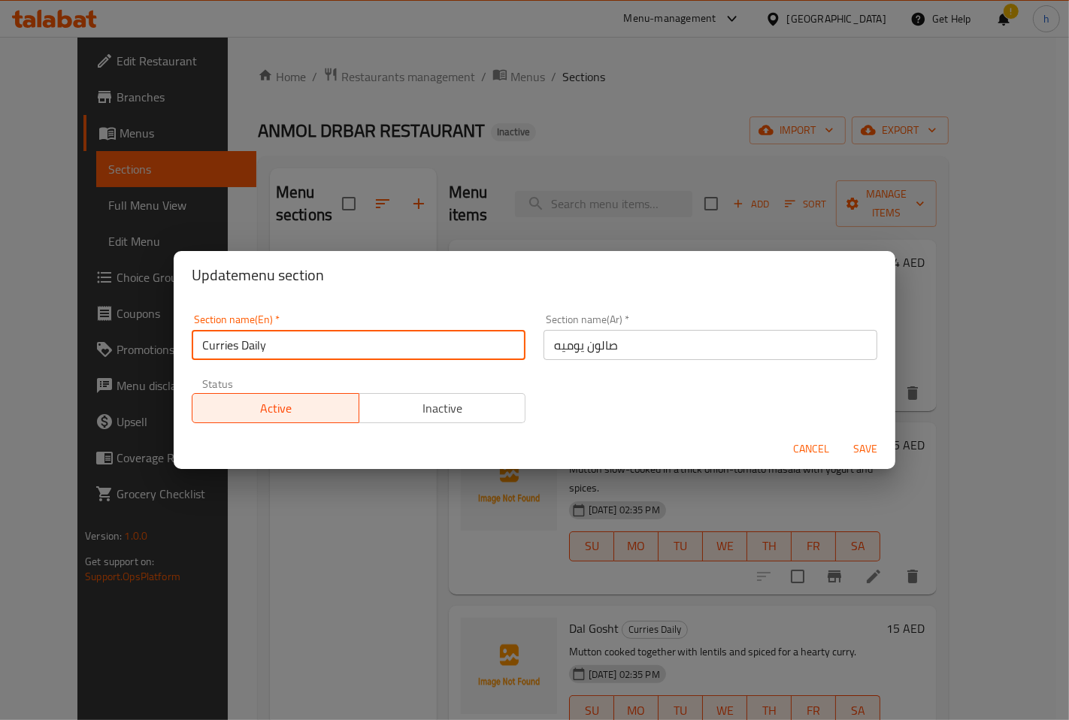
drag, startPoint x: 267, startPoint y: 340, endPoint x: 189, endPoint y: 340, distance: 77.4
click at [189, 340] on div "Section name(En)   * Curries Daily Section name(En) *" at bounding box center [359, 337] width 352 height 64
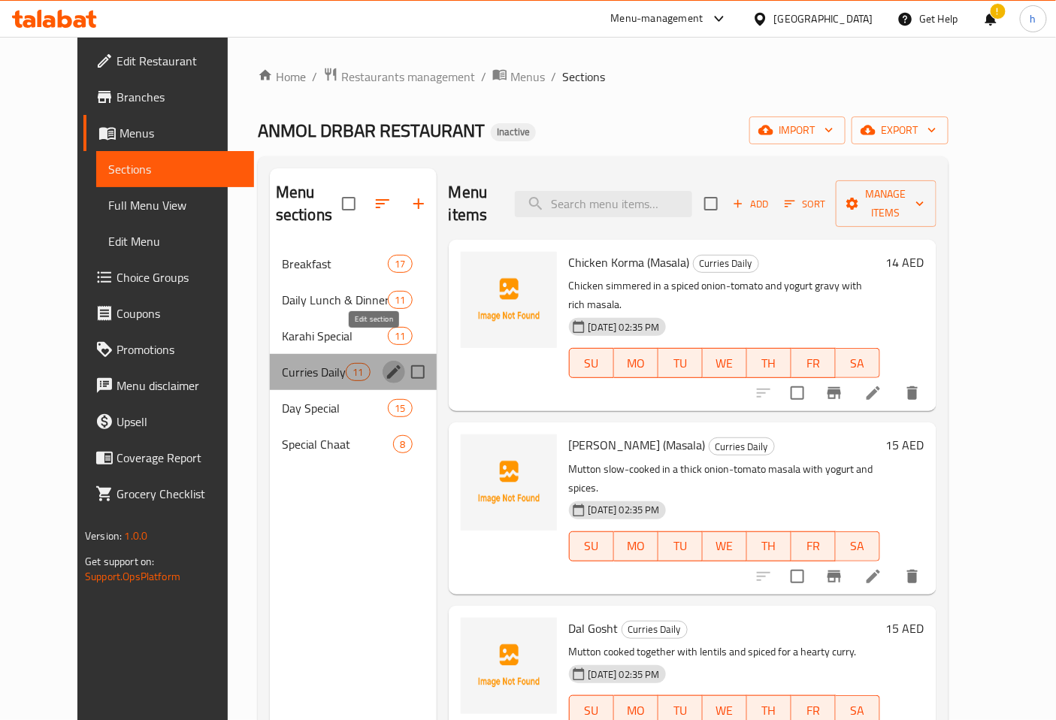
click at [387, 365] on icon "edit" at bounding box center [394, 372] width 14 height 14
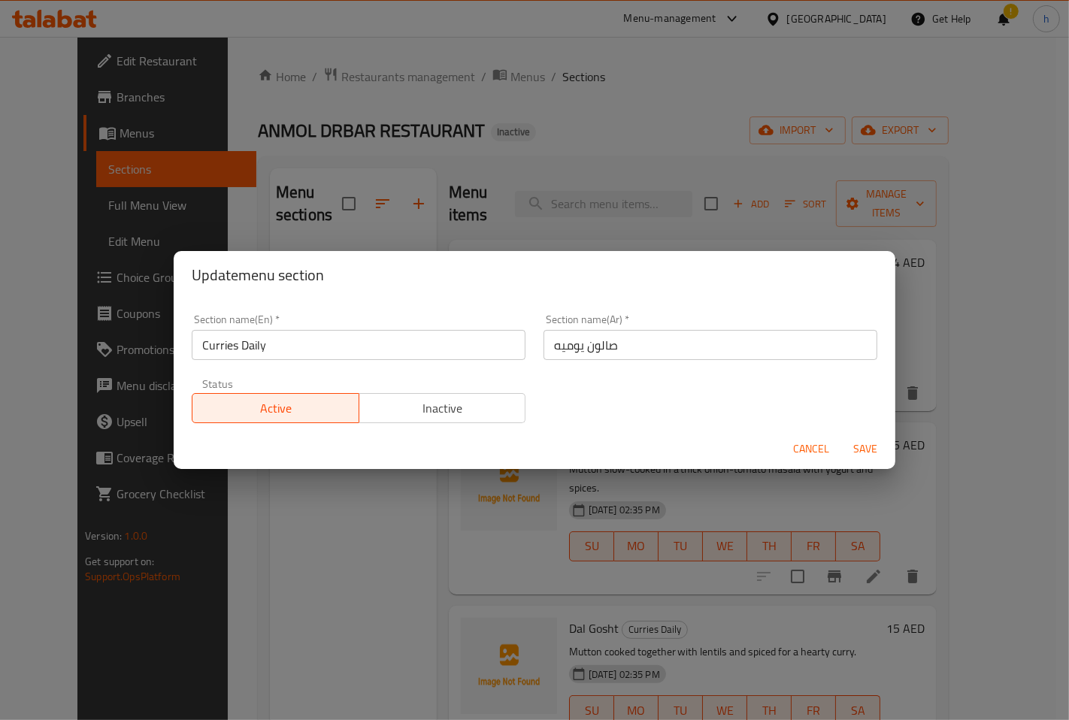
click at [603, 349] on input "صالون يوميه" at bounding box center [711, 345] width 334 height 30
click at [600, 349] on input "صالون يوميه" at bounding box center [711, 345] width 334 height 30
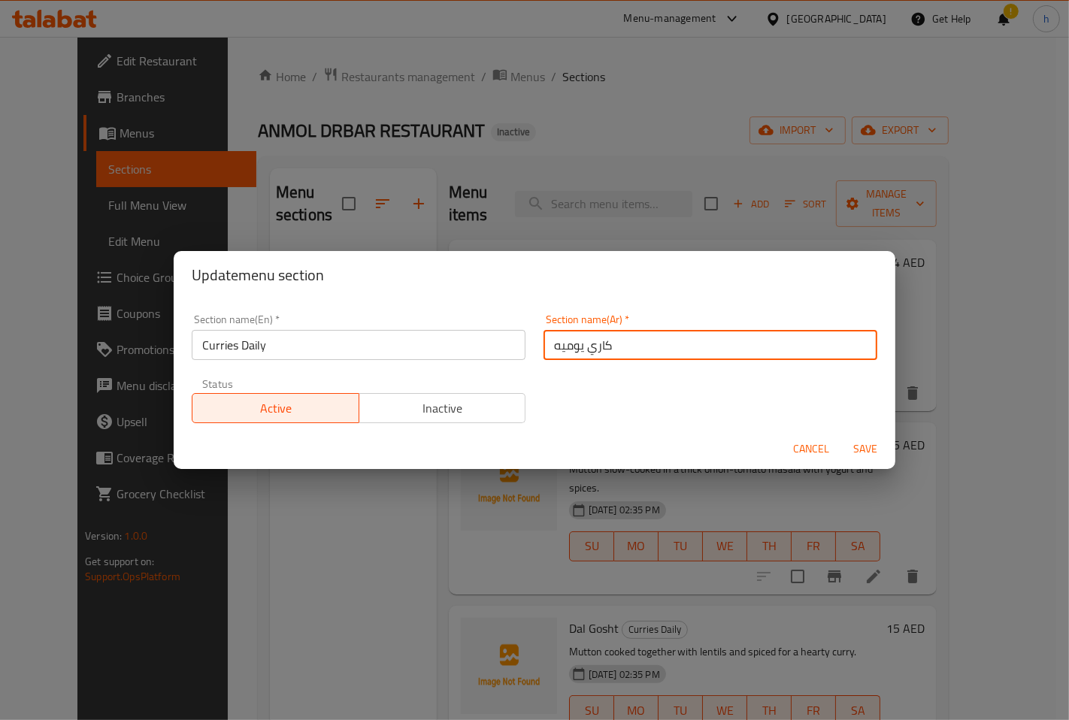
click at [544, 347] on input "كاري يوميه" at bounding box center [711, 345] width 334 height 30
click at [622, 349] on input "كاري يوميه" at bounding box center [711, 345] width 334 height 30
click at [605, 358] on input "كاري يوميه" at bounding box center [711, 345] width 334 height 30
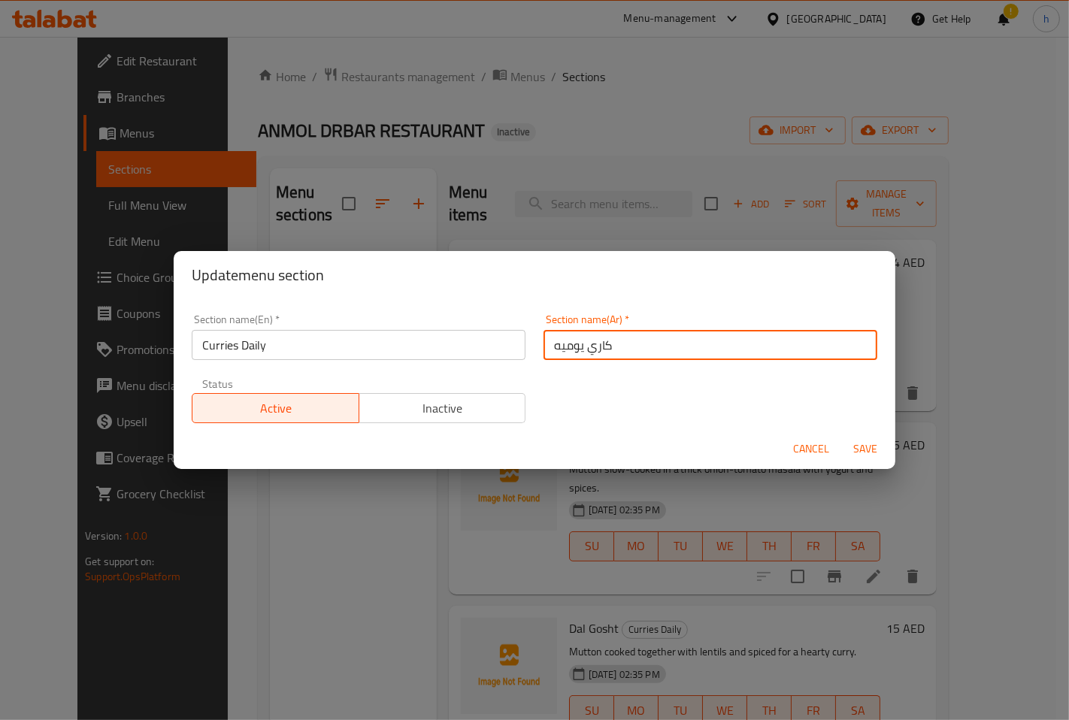
click at [605, 350] on input "كاري يوميه" at bounding box center [711, 345] width 334 height 30
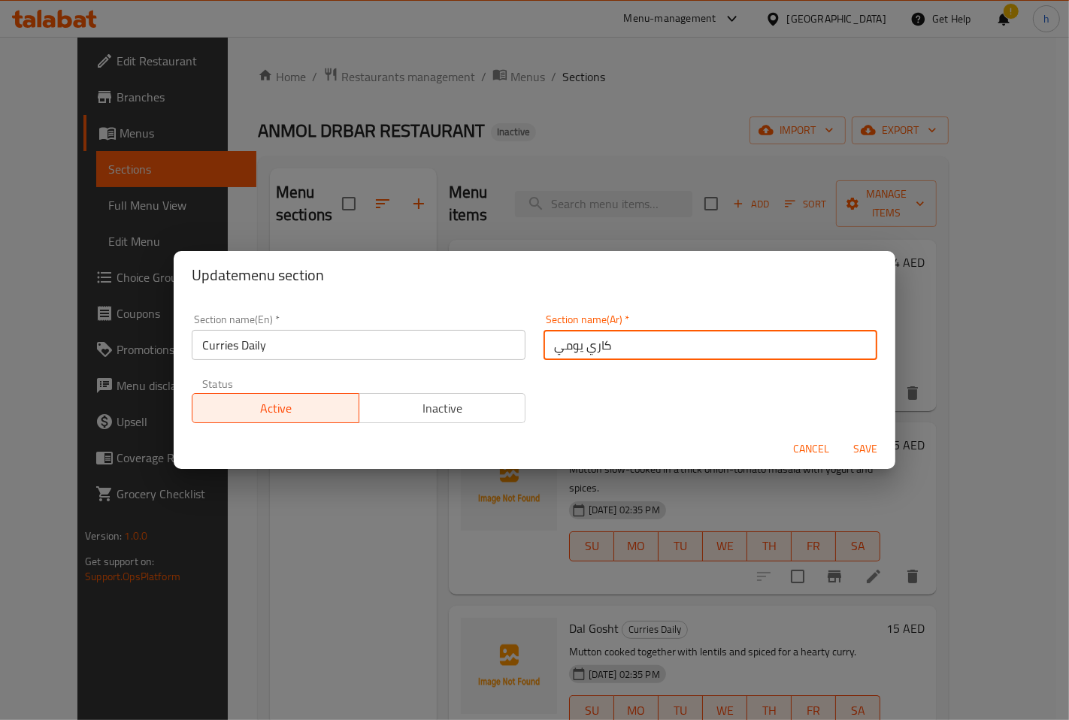
type input "كاري يومي"
click at [871, 448] on span "Save" at bounding box center [865, 449] width 36 height 19
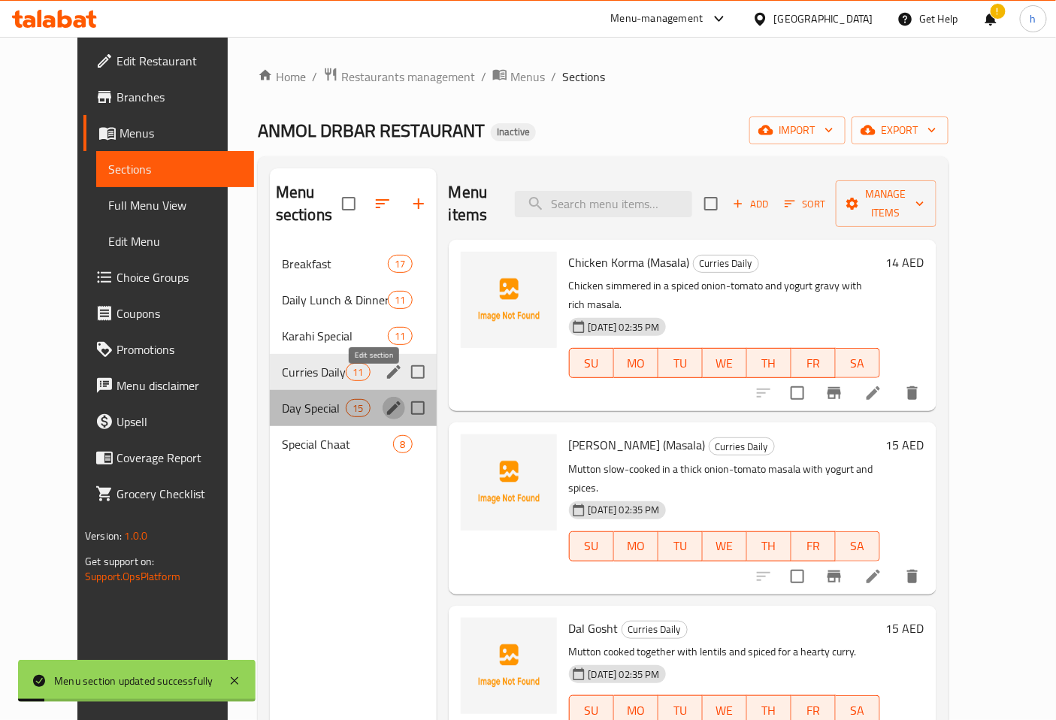
click at [385, 399] on icon "edit" at bounding box center [394, 408] width 18 height 18
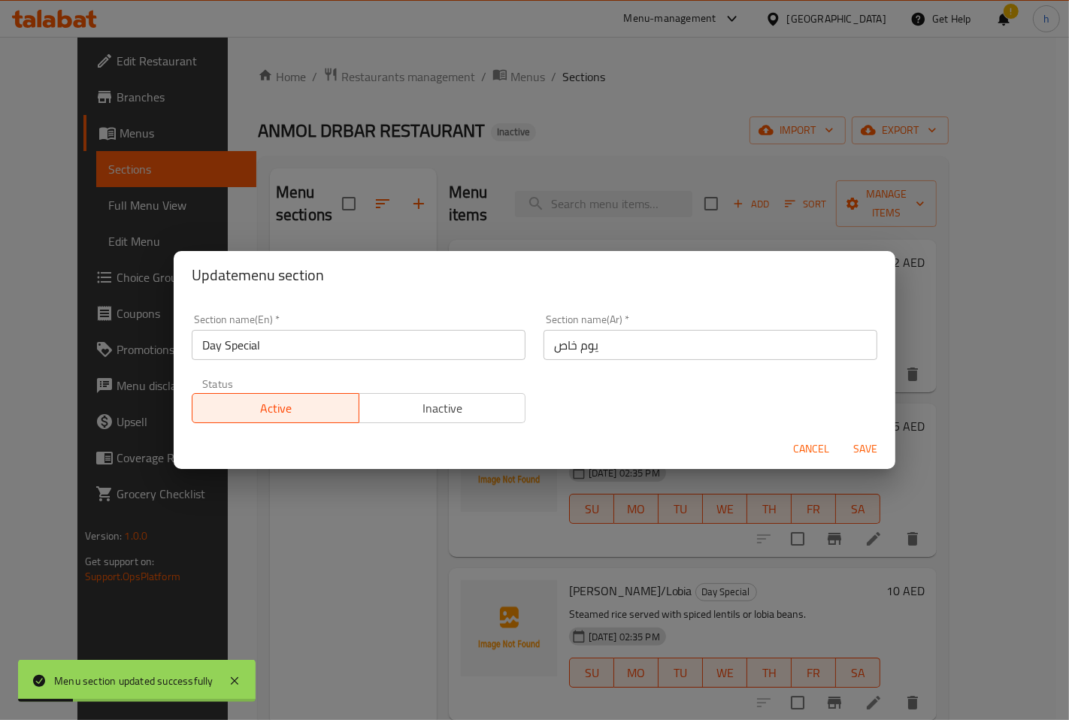
click at [559, 348] on input "يوم خاص" at bounding box center [711, 345] width 334 height 30
type input "يوم سبيشال"
click at [862, 456] on span "Save" at bounding box center [865, 449] width 36 height 19
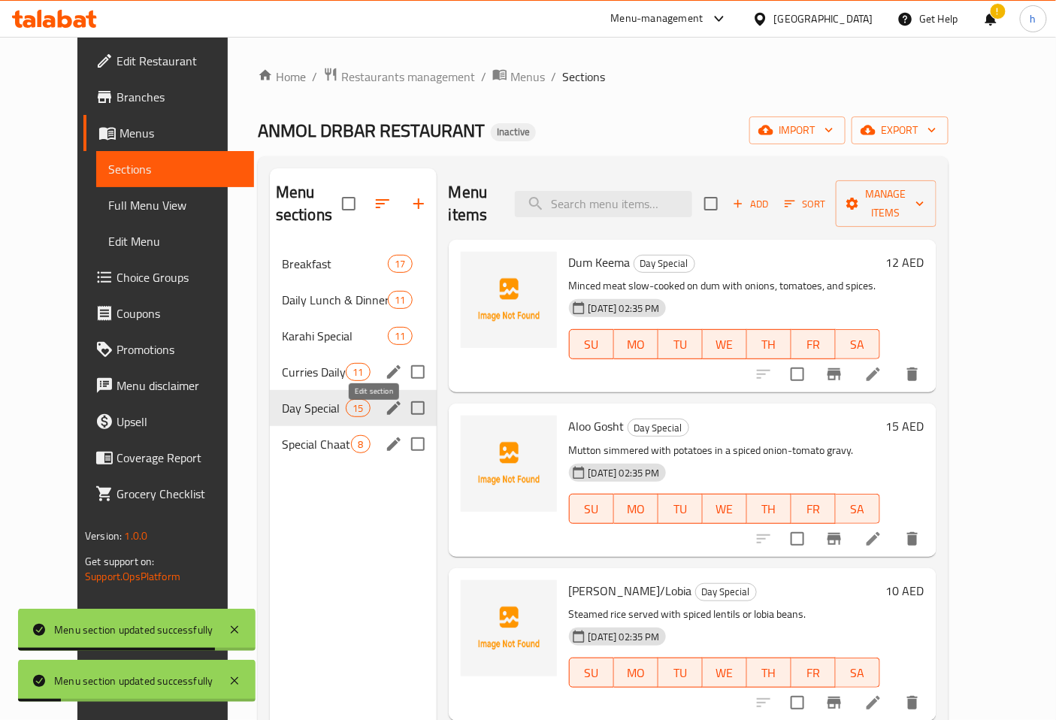
click at [387, 438] on icon "edit" at bounding box center [394, 445] width 14 height 14
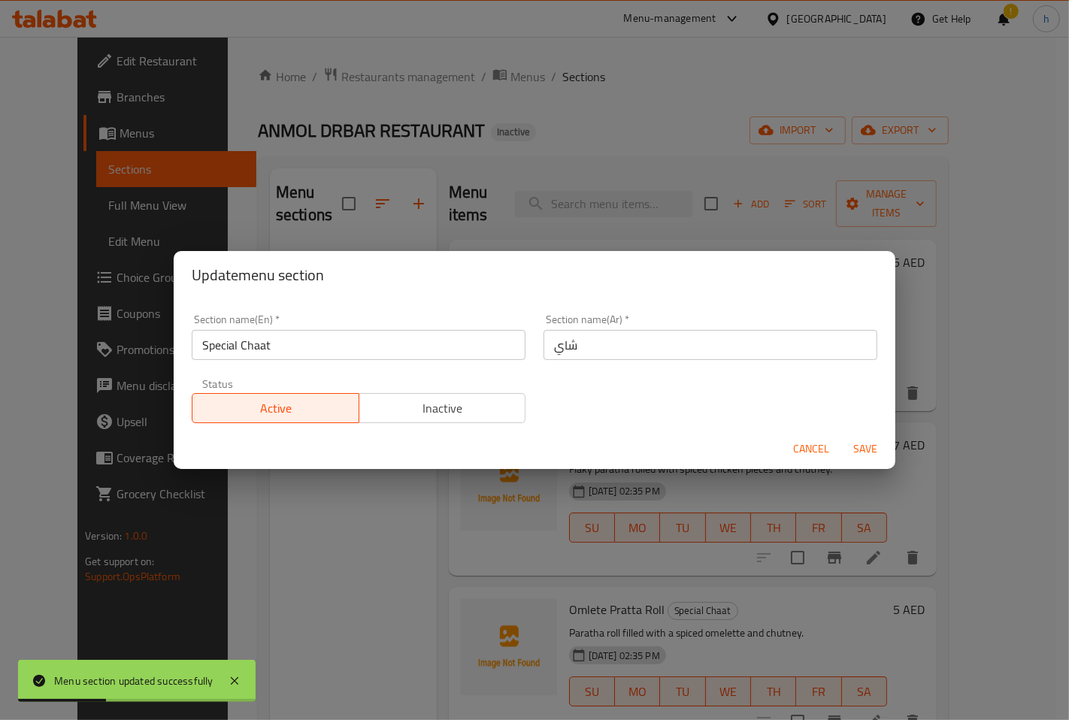
click at [591, 350] on input "شاي" at bounding box center [711, 345] width 334 height 30
click at [261, 347] on input "Special Chaat" at bounding box center [359, 345] width 334 height 30
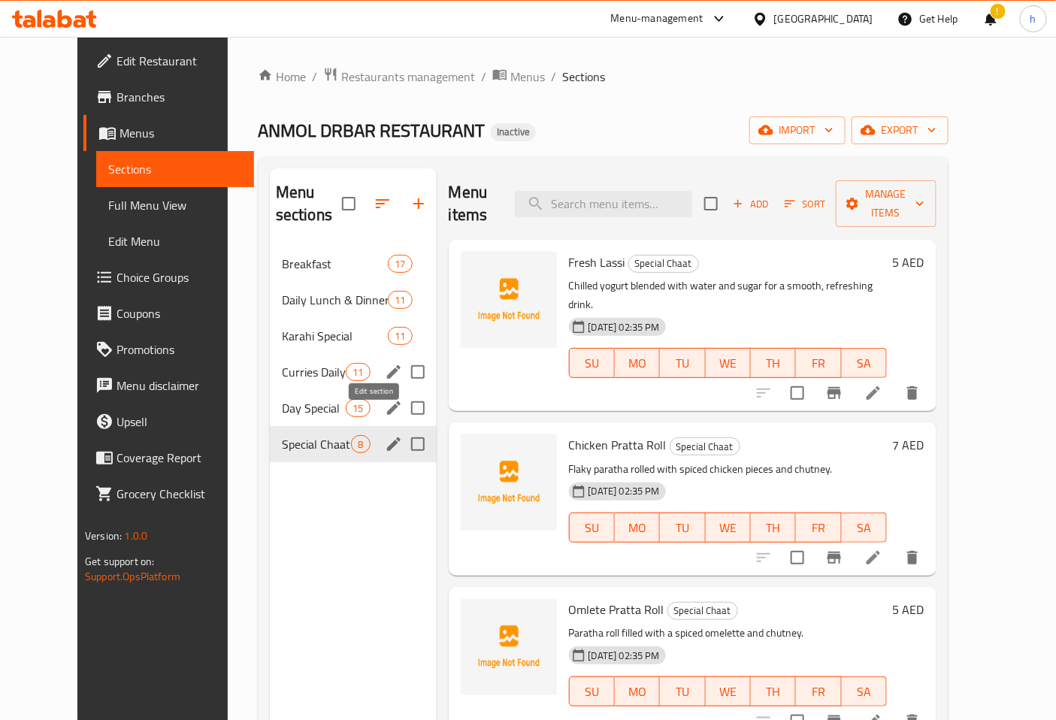
click at [385, 435] on icon "edit" at bounding box center [394, 444] width 18 height 18
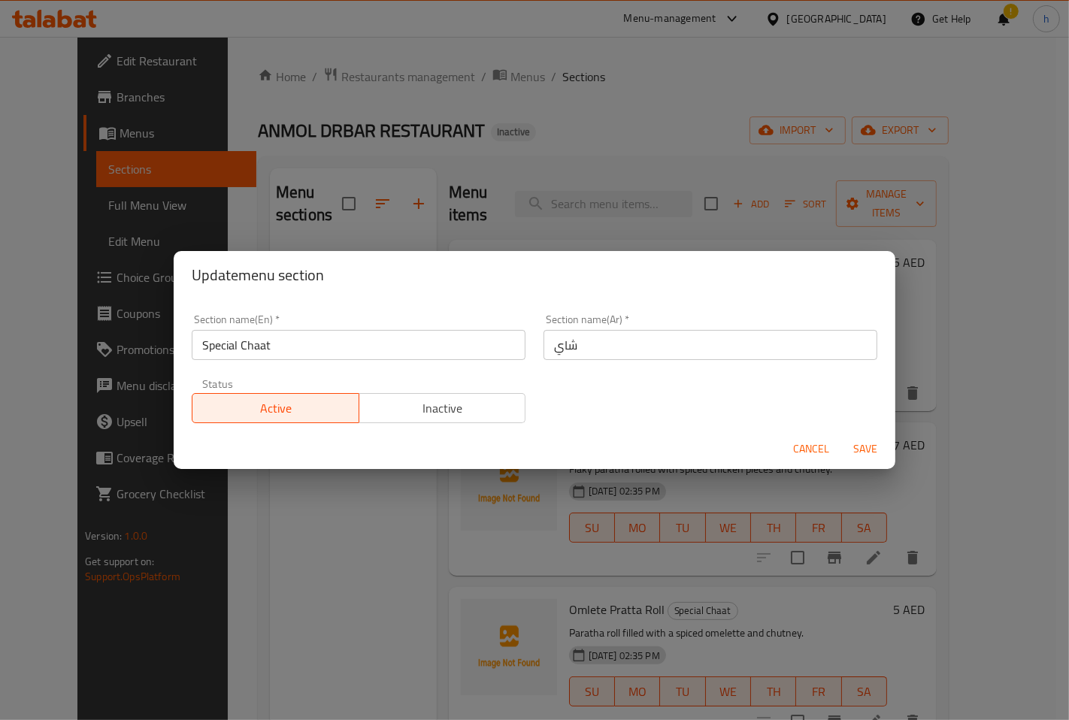
click at [584, 348] on input "شاي" at bounding box center [711, 345] width 334 height 30
click at [590, 347] on input "شا سبيشال" at bounding box center [711, 345] width 334 height 30
type input "شات سبيشال"
click at [869, 446] on span "Save" at bounding box center [865, 449] width 36 height 19
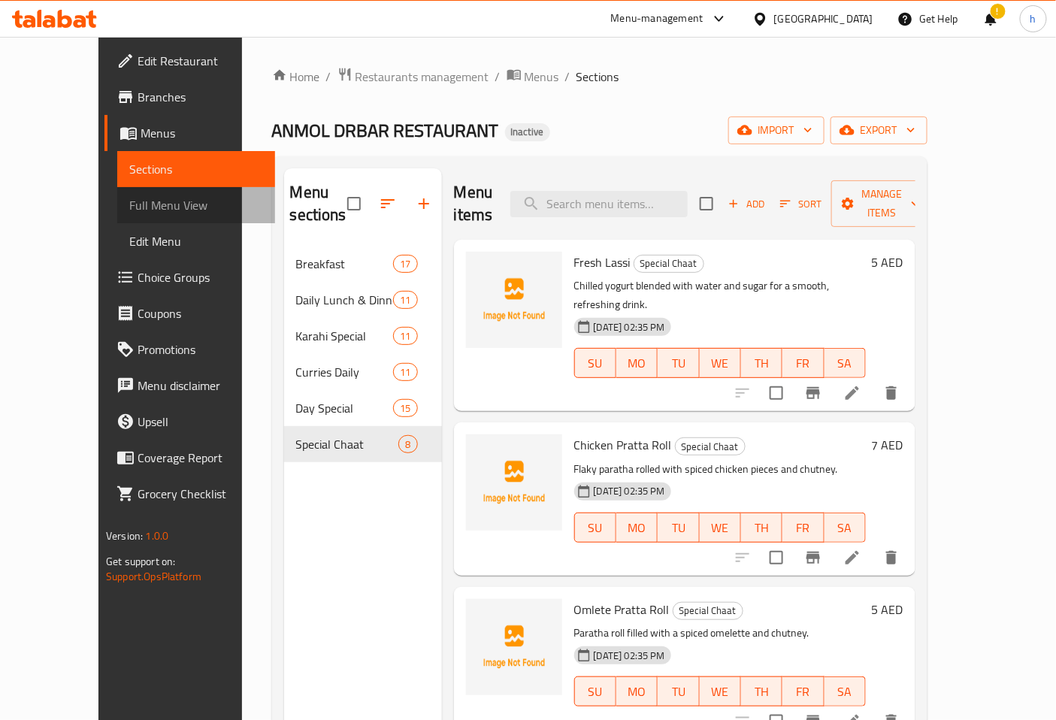
click at [129, 207] on span "Full Menu View" at bounding box center [196, 205] width 134 height 18
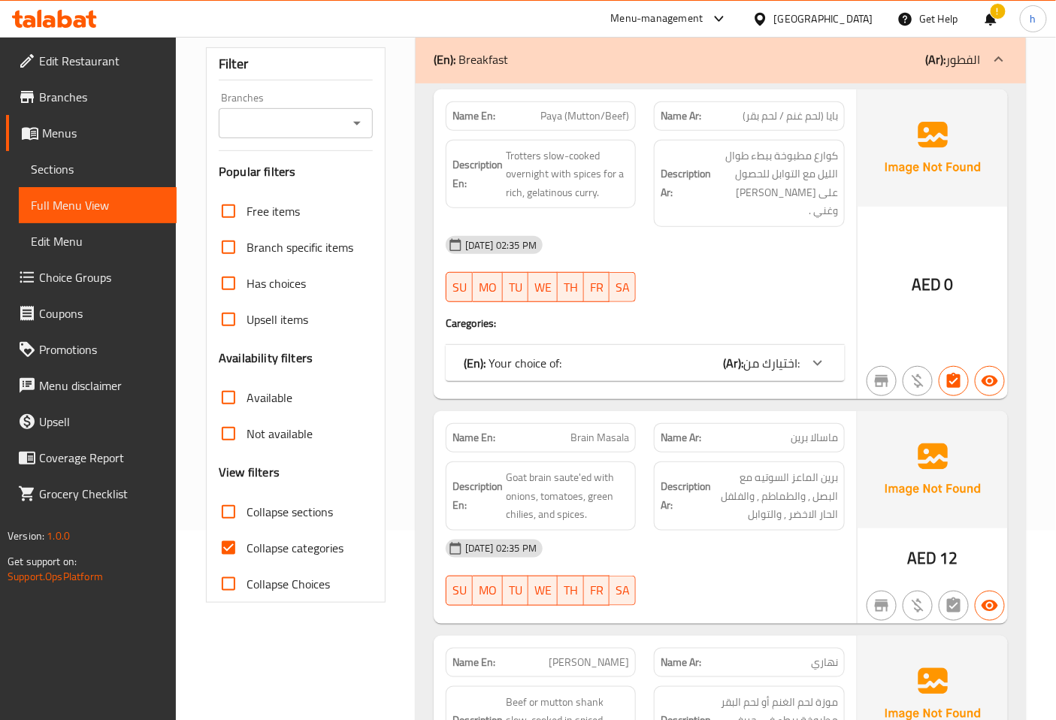
scroll to position [167, 0]
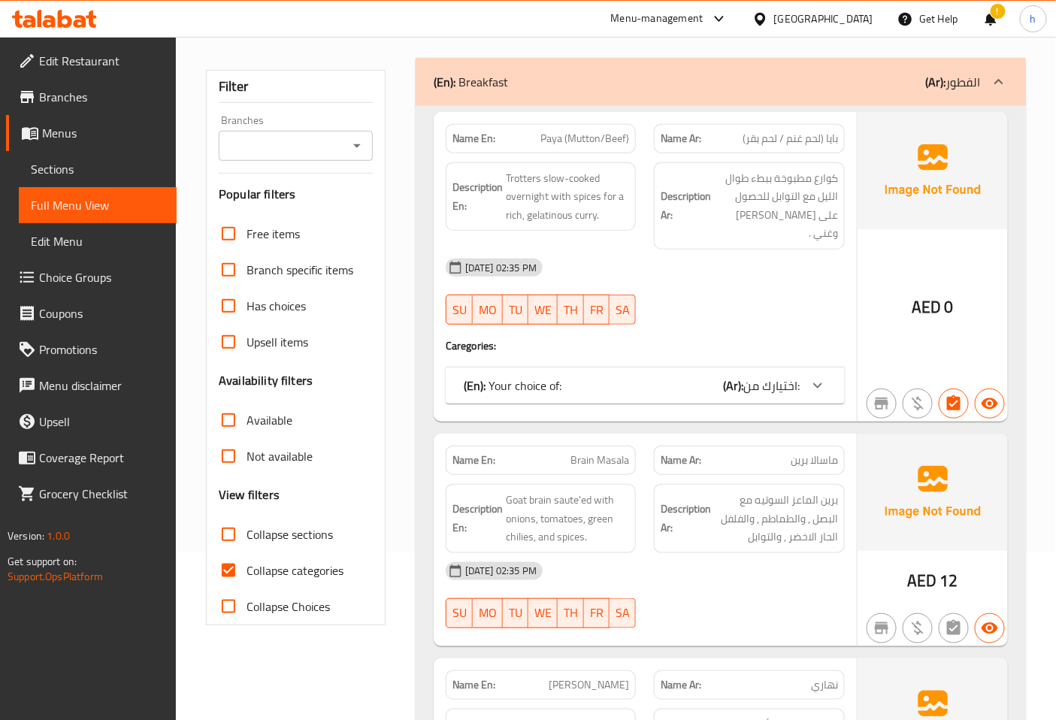
click at [662, 377] on div "(En): Your choice of: (Ar): اختيارك من:" at bounding box center [632, 386] width 336 height 18
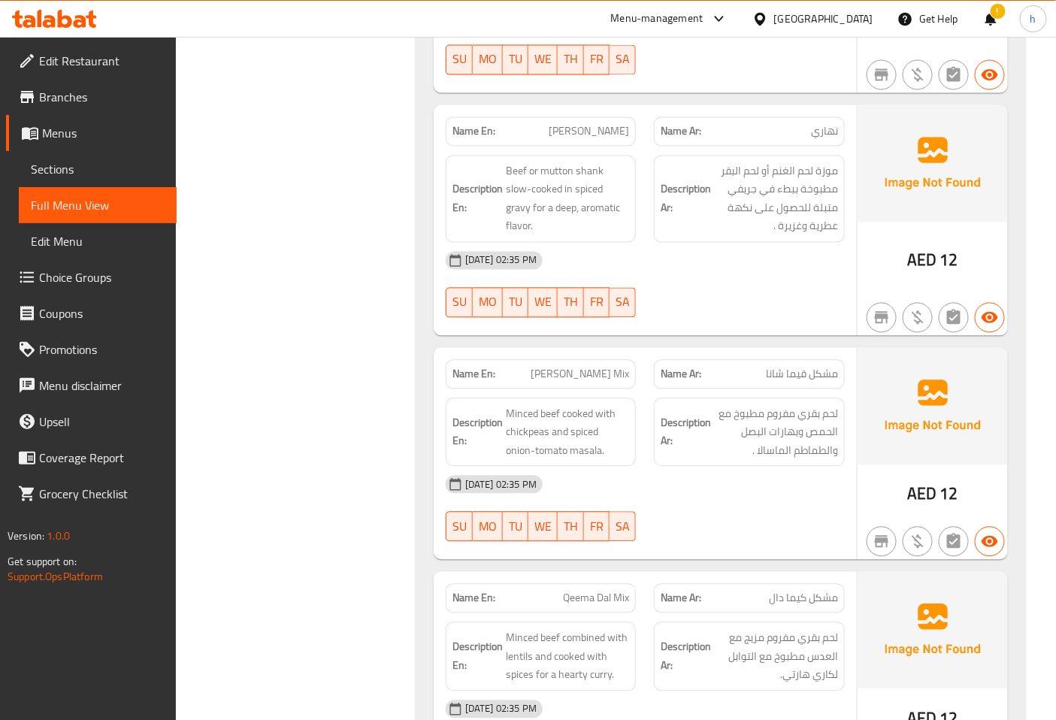
scroll to position [919, 0]
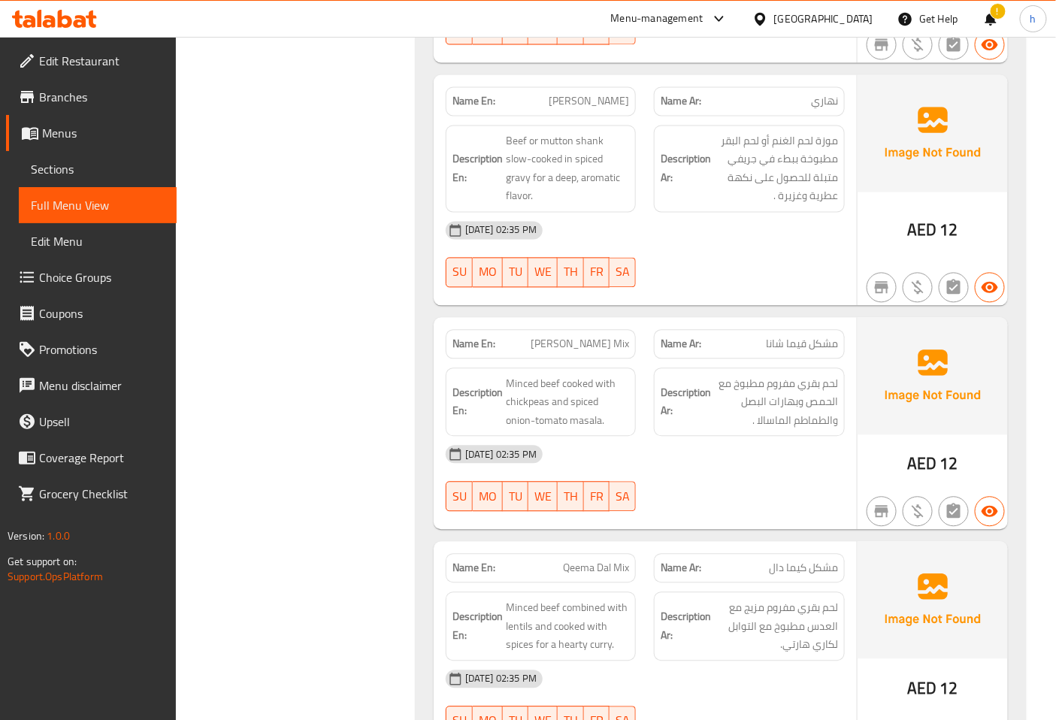
click at [87, 170] on span "Sections" at bounding box center [98, 169] width 134 height 18
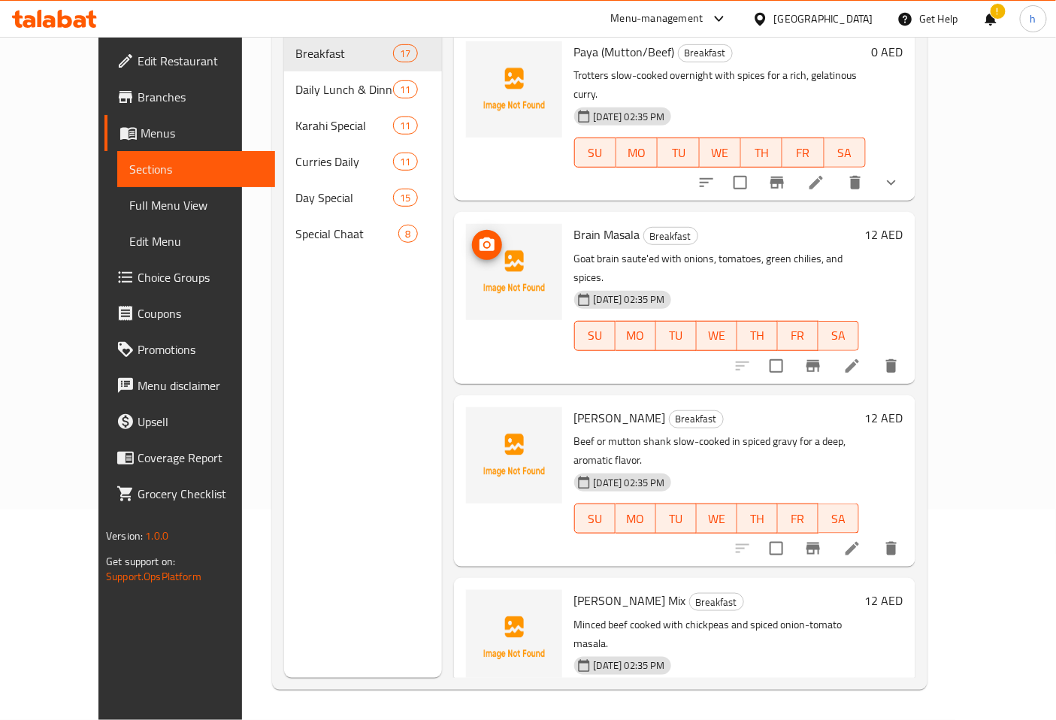
scroll to position [211, 0]
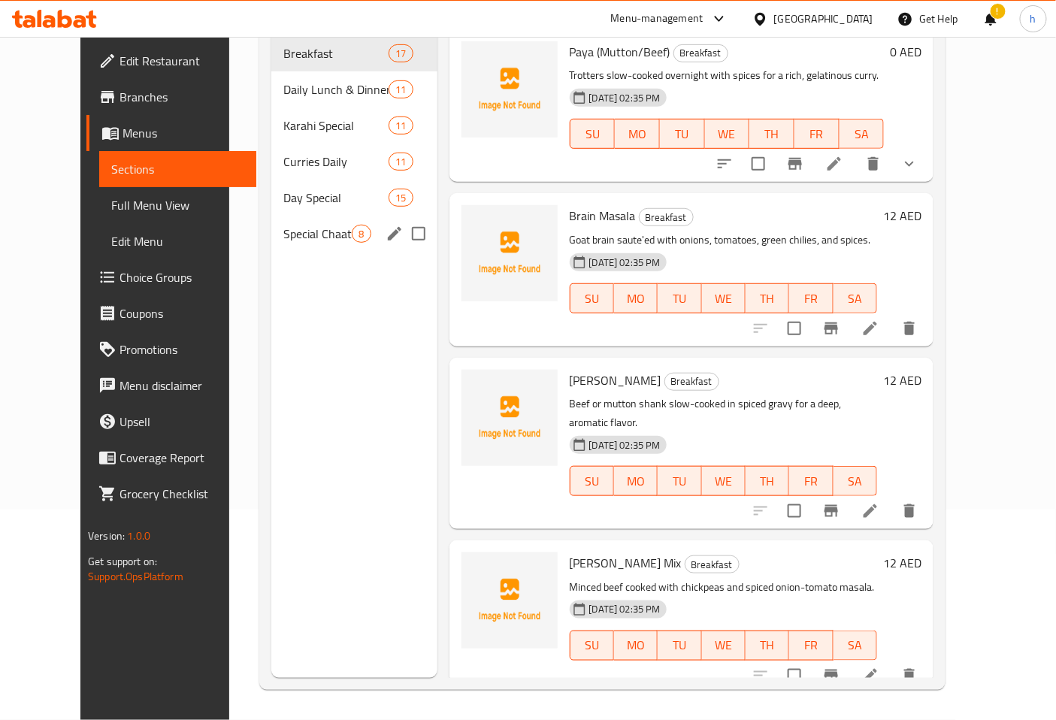
click at [289, 220] on div "Special Chaat 8" at bounding box center [353, 234] width 165 height 36
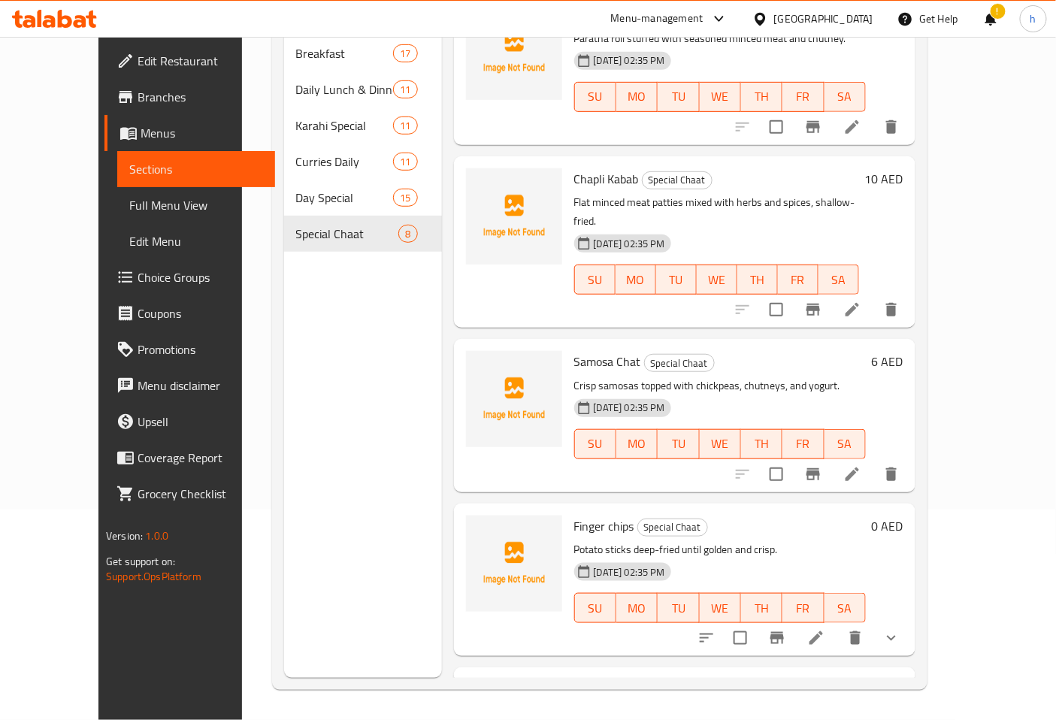
scroll to position [629, 0]
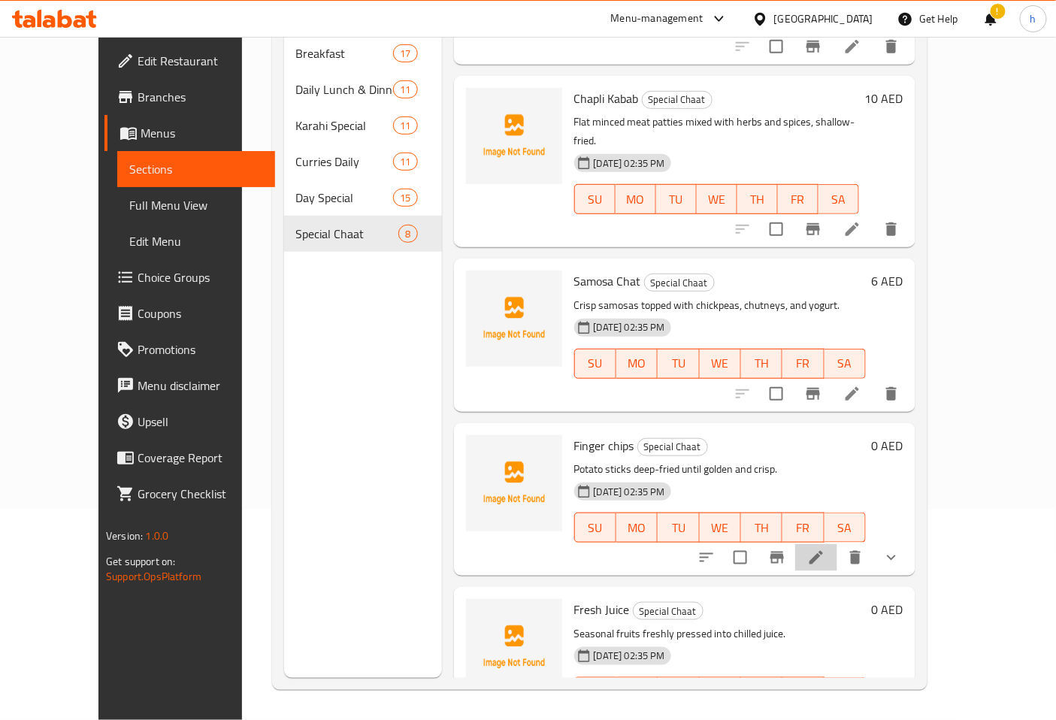
click at [823, 551] on icon at bounding box center [817, 558] width 14 height 14
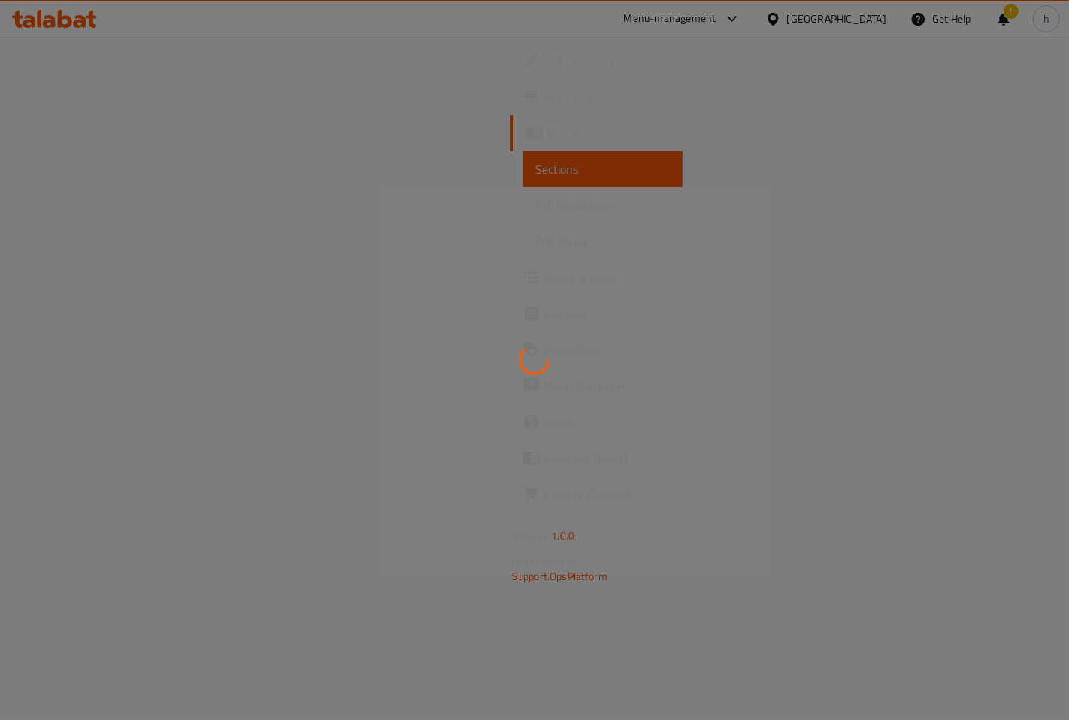
click at [527, 220] on div at bounding box center [534, 360] width 1069 height 720
drag, startPoint x: 609, startPoint y: 399, endPoint x: 544, endPoint y: 453, distance: 85.4
click at [544, 453] on div at bounding box center [534, 360] width 1069 height 720
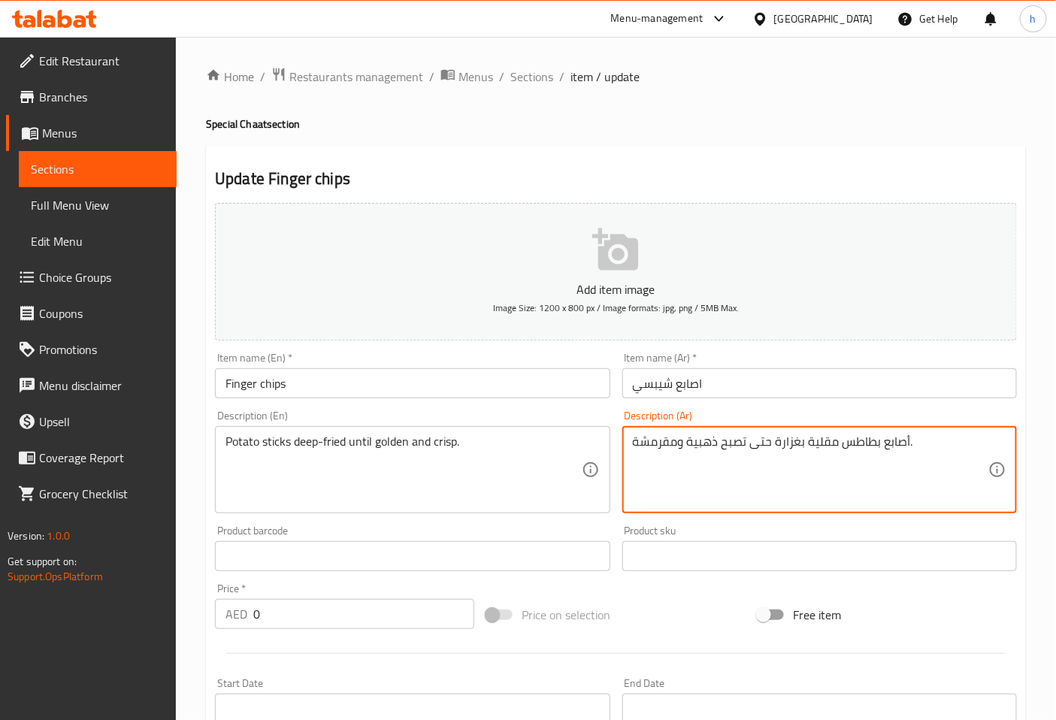
scroll to position [374, 0]
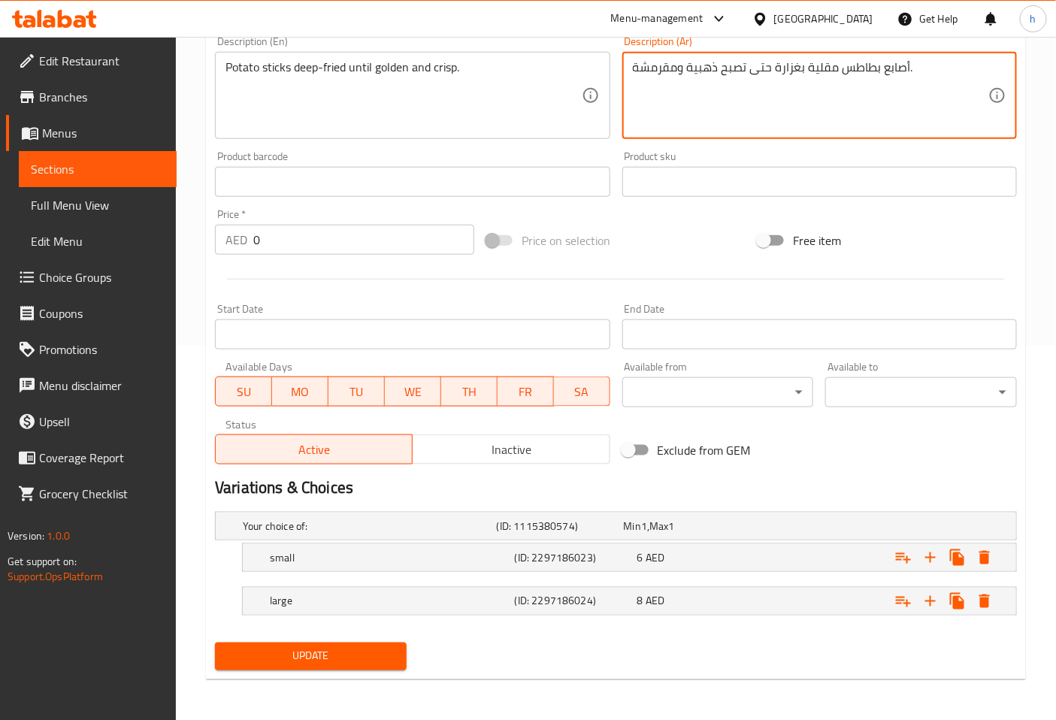
type textarea "أصابع بطاطس مقلية بغزارة حتى تصبح ذهبية ومقرمشة."
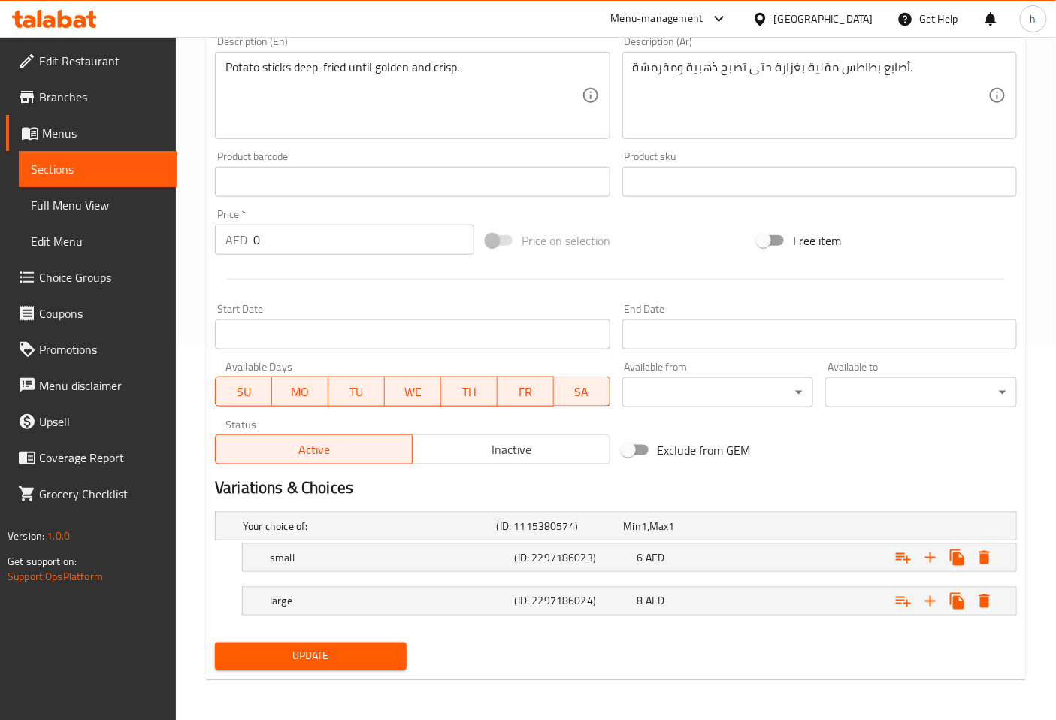
click at [362, 634] on div "Your choice of: (ID: 1115380574) Min 1 , Max 1 Name (En) Your choice of: Name (…" at bounding box center [616, 571] width 814 height 131
click at [367, 643] on button "Update" at bounding box center [311, 657] width 192 height 28
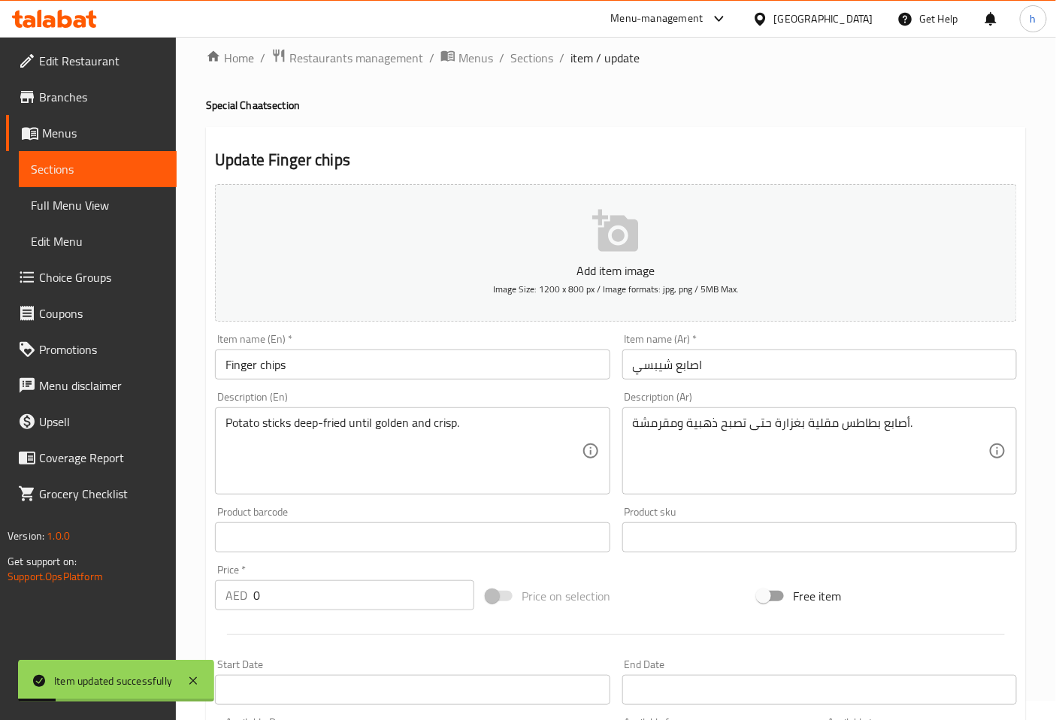
scroll to position [0, 0]
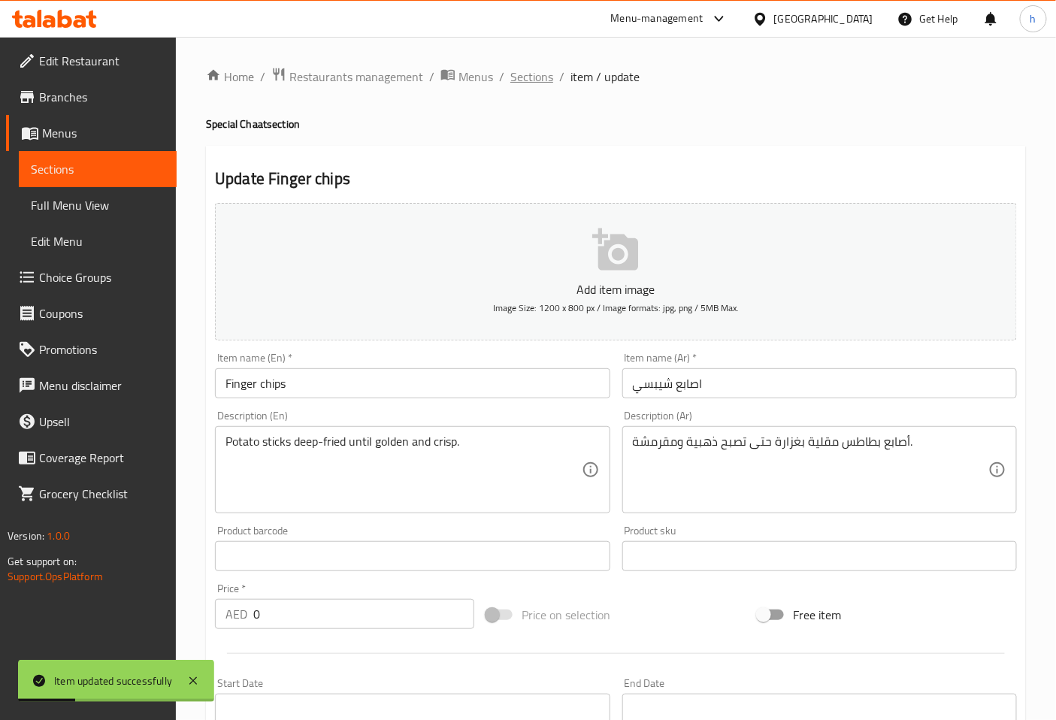
click at [525, 68] on span "Sections" at bounding box center [532, 77] width 43 height 18
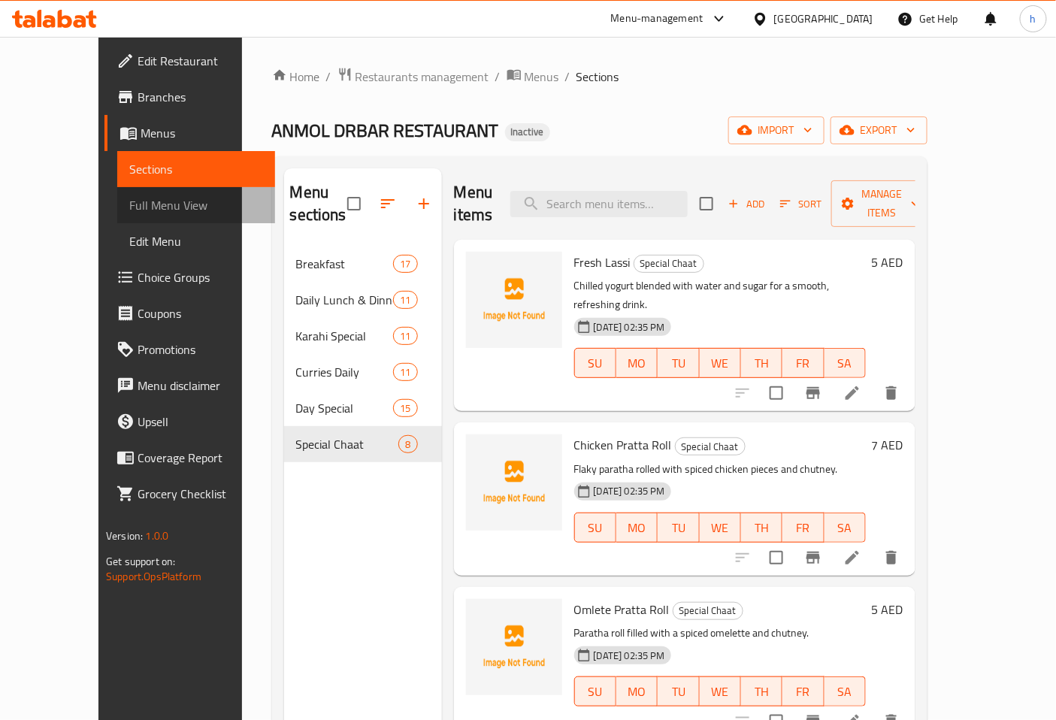
click at [129, 213] on span "Full Menu View" at bounding box center [196, 205] width 134 height 18
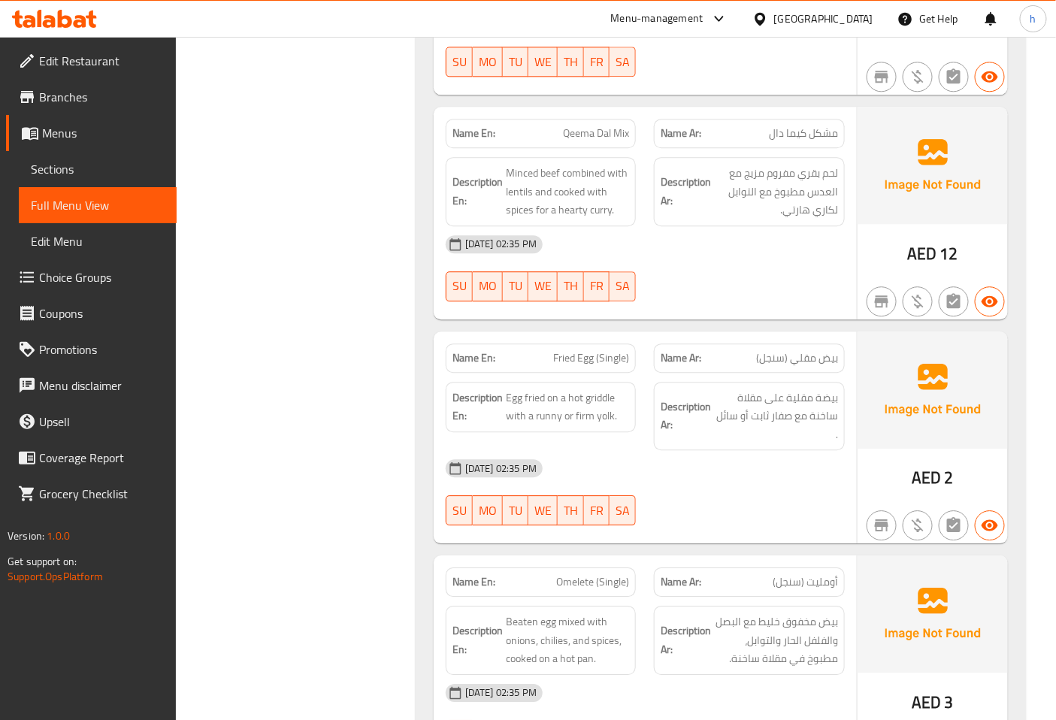
scroll to position [1336, 0]
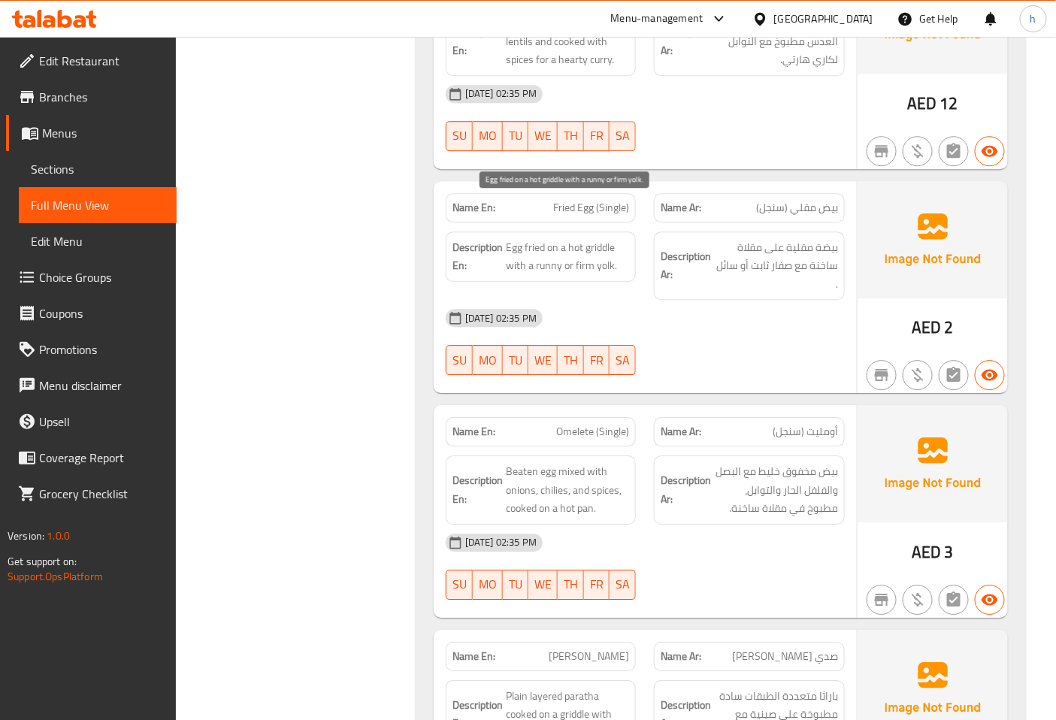
click at [596, 238] on span "Egg fried on a hot griddle with a runny or firm yolk." at bounding box center [568, 256] width 124 height 37
copy span "griddle"
click at [596, 238] on span "Egg fried on a hot griddle with a runny or firm yolk." at bounding box center [568, 256] width 124 height 37
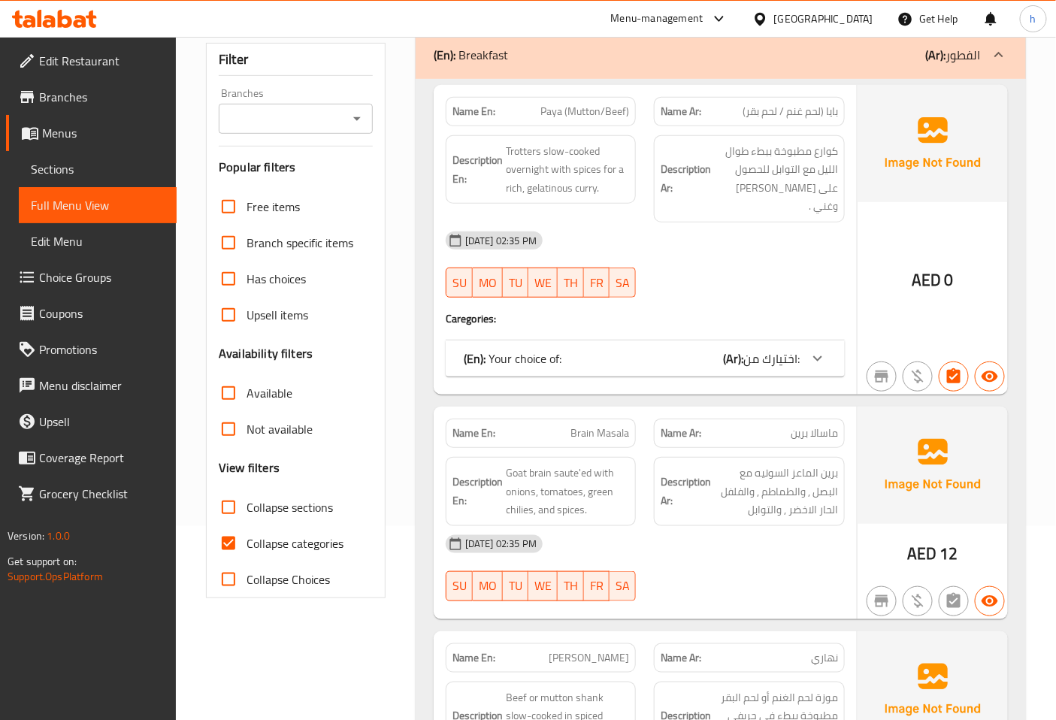
scroll to position [167, 0]
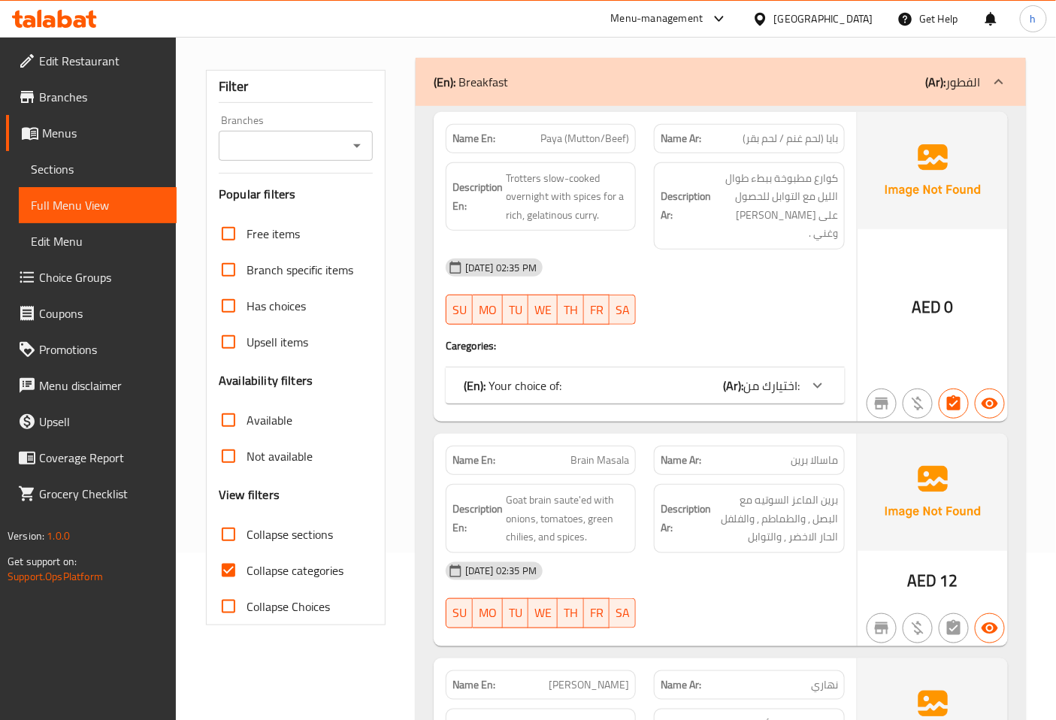
click at [85, 162] on span "Sections" at bounding box center [98, 169] width 134 height 18
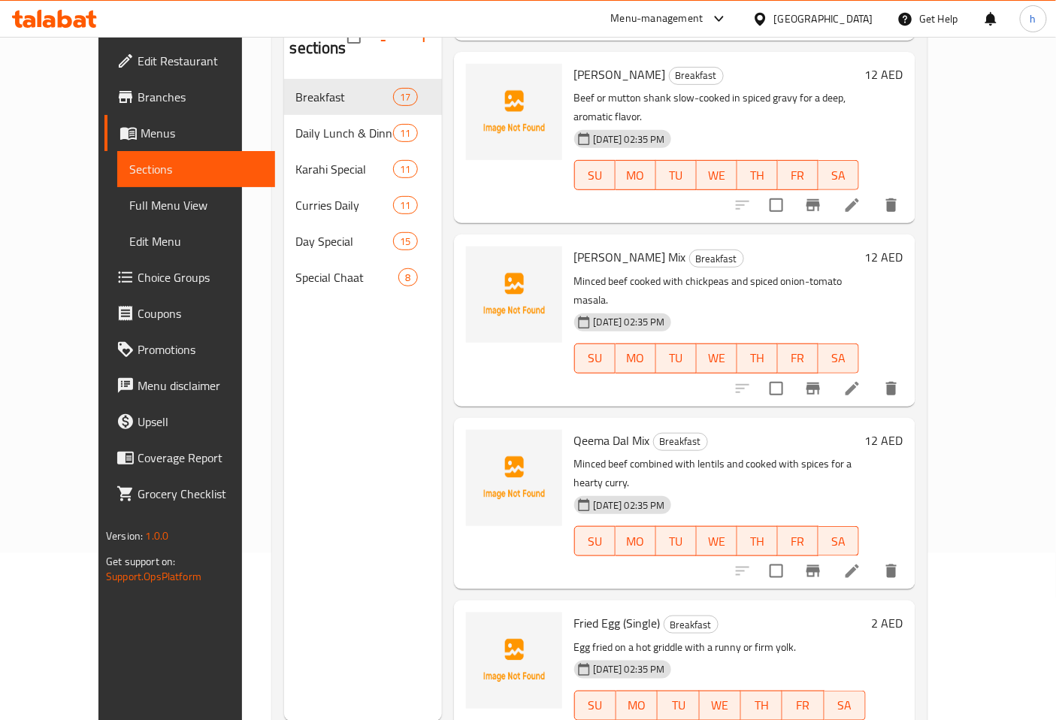
scroll to position [417, 0]
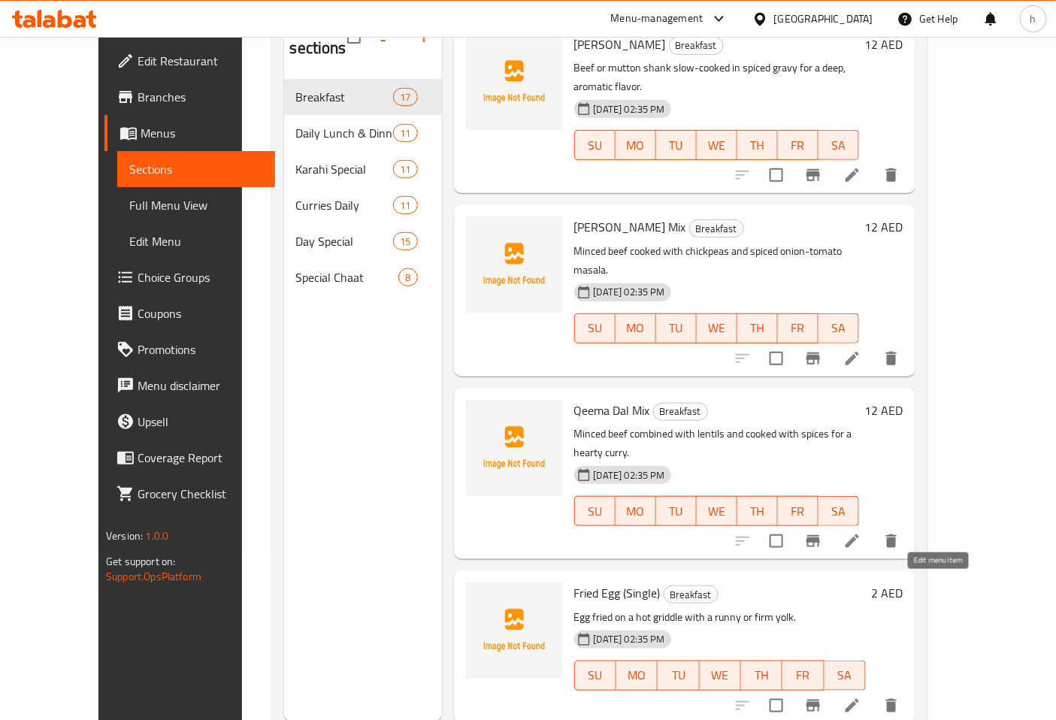
click at [862, 697] on icon at bounding box center [853, 706] width 18 height 18
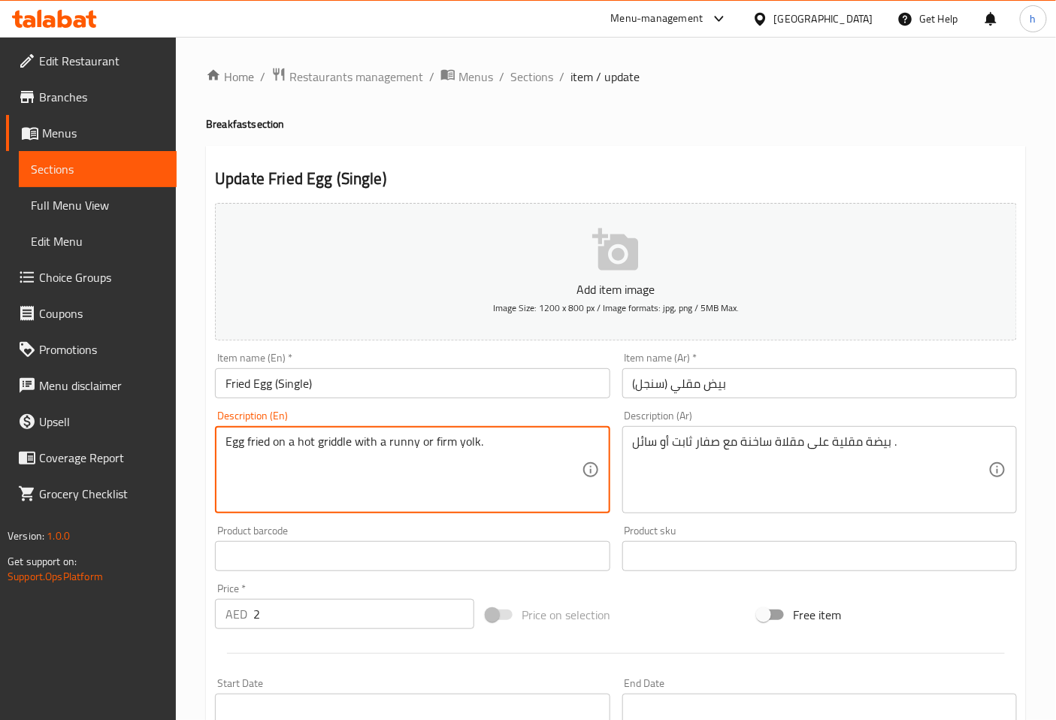
click at [334, 444] on textarea "Egg fried on a hot griddle with a runny or firm yolk." at bounding box center [404, 470] width 356 height 71
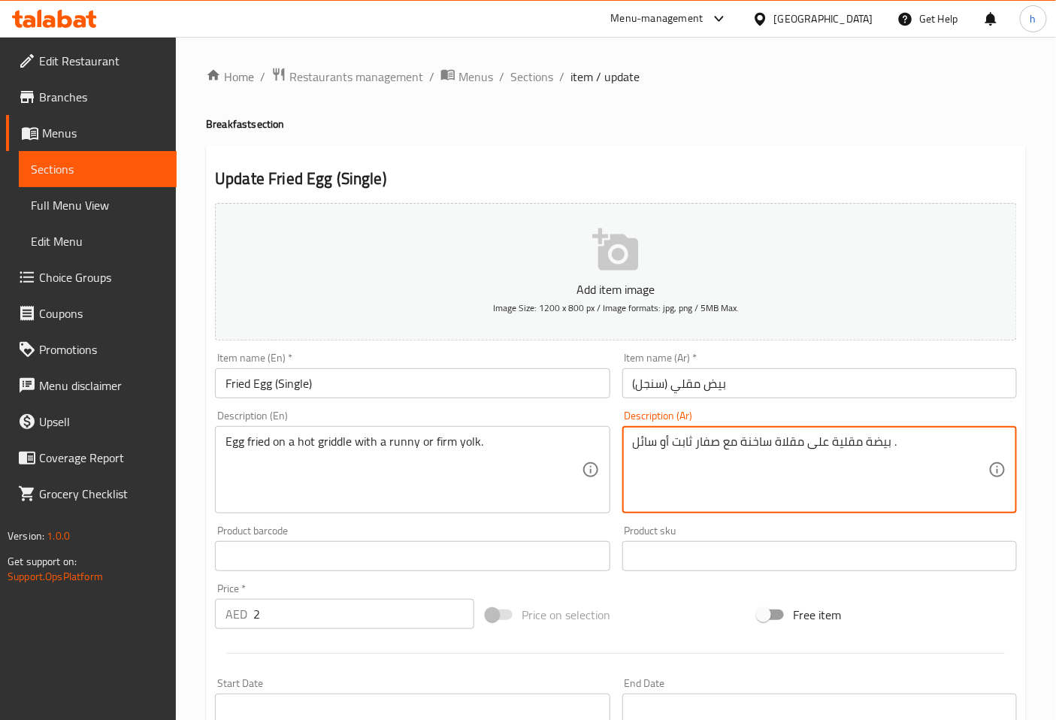
click at [798, 447] on textarea "بيضة مقلية على مقلاة ساخنة مع صفار ثابت أو سائل ." at bounding box center [811, 470] width 356 height 71
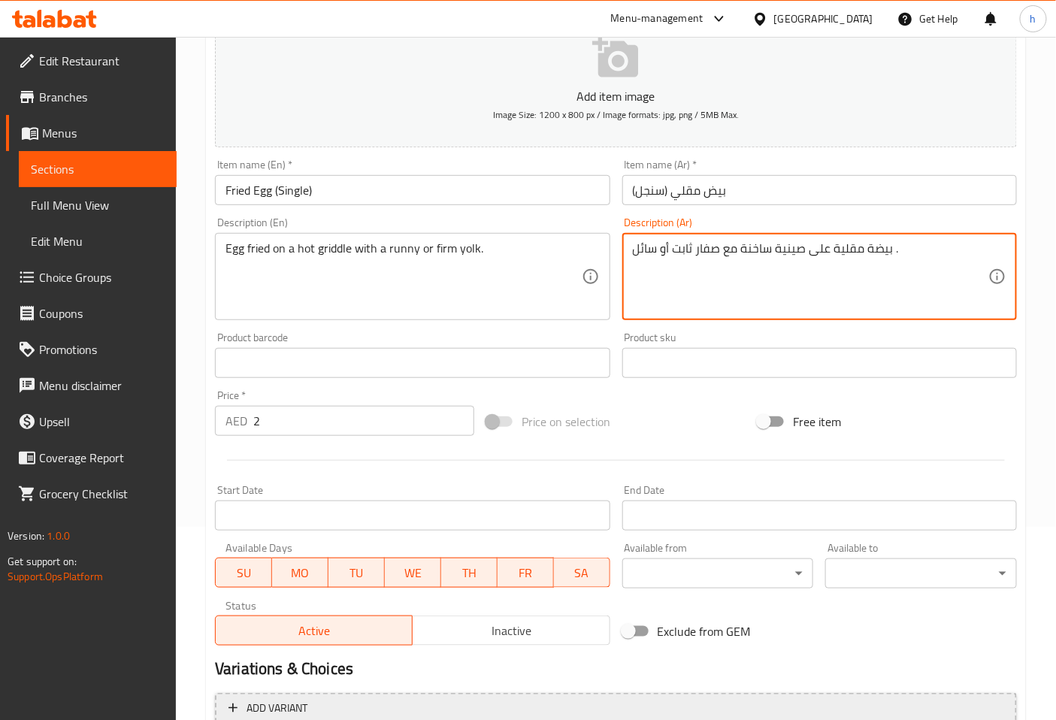
scroll to position [339, 0]
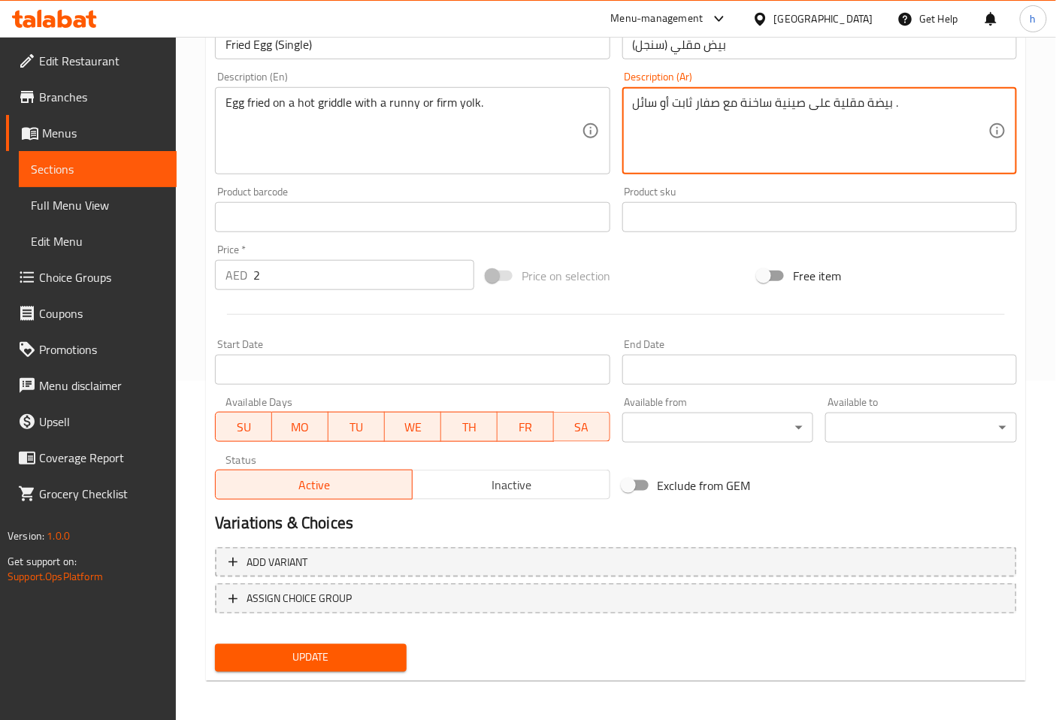
type textarea "بيضة مقلية على صينية ساخنة مع صفار ثابت أو سائل ."
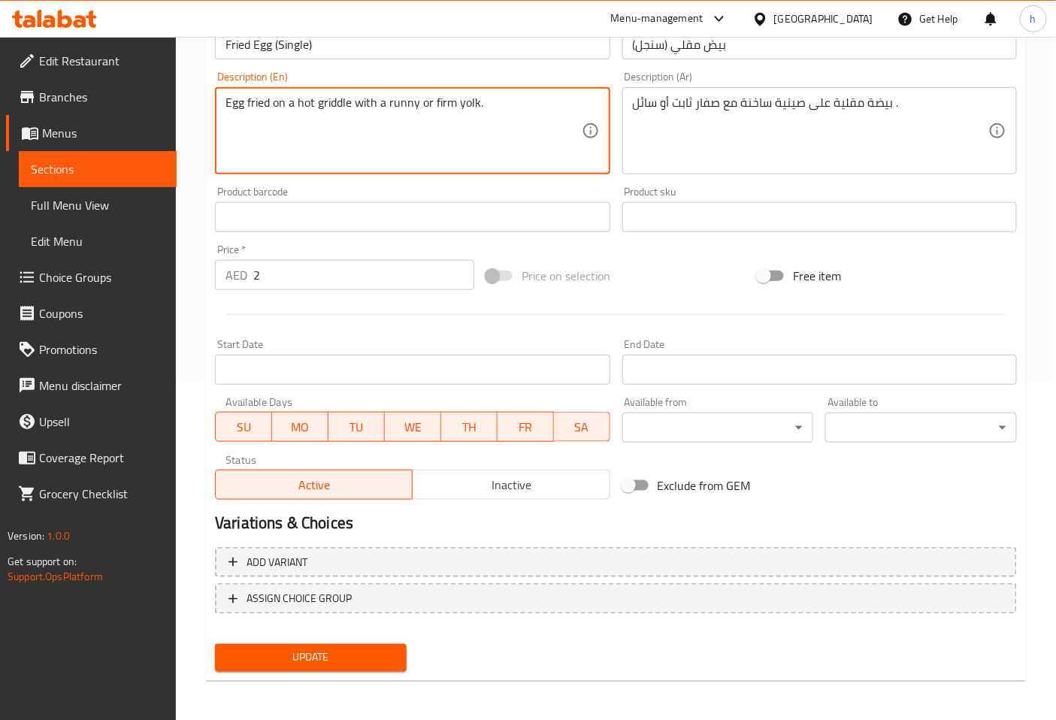
click at [341, 104] on textarea "Egg fried on a hot griddle with a runny or firm yolk." at bounding box center [404, 130] width 356 height 71
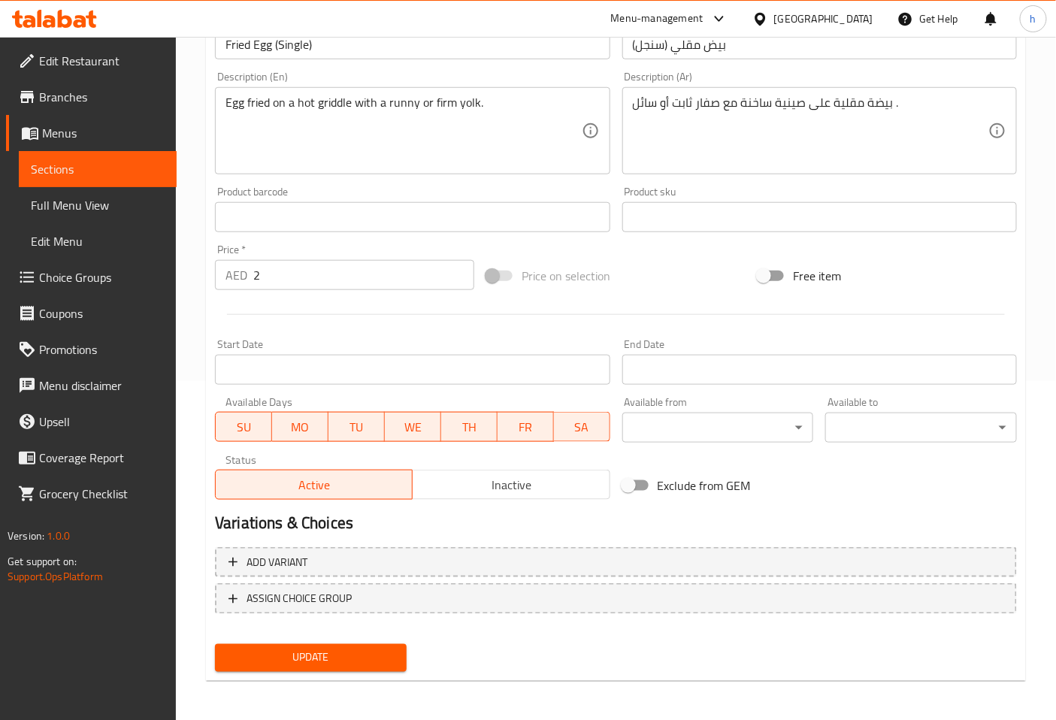
click at [371, 659] on span "Update" at bounding box center [311, 658] width 168 height 19
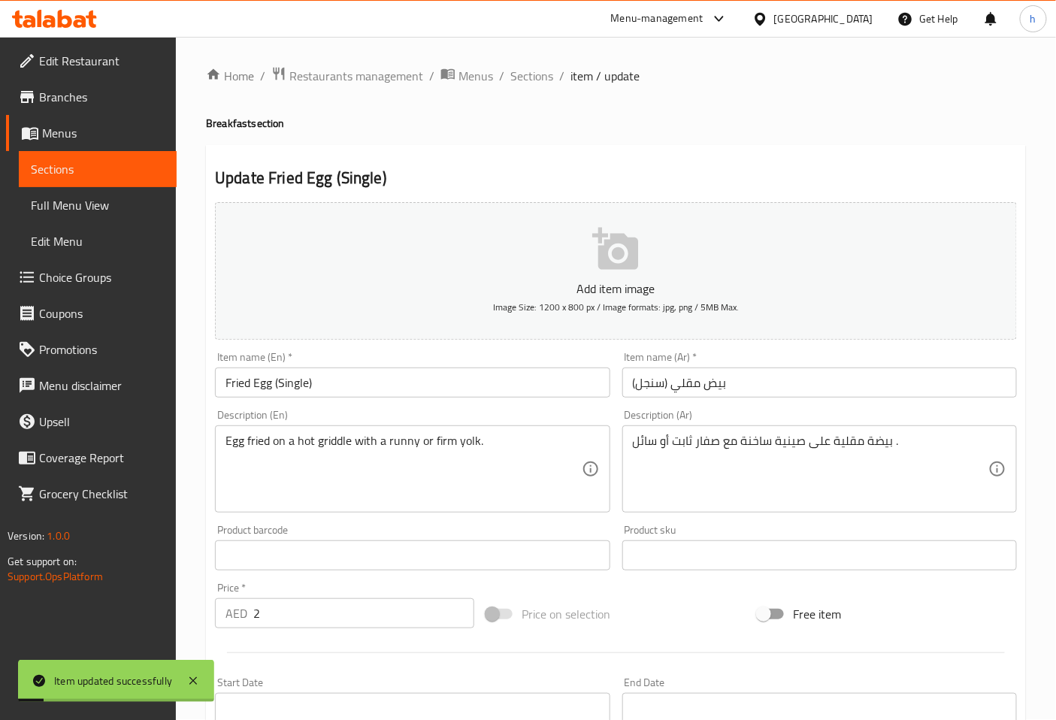
scroll to position [0, 0]
click at [535, 69] on span "Sections" at bounding box center [532, 77] width 43 height 18
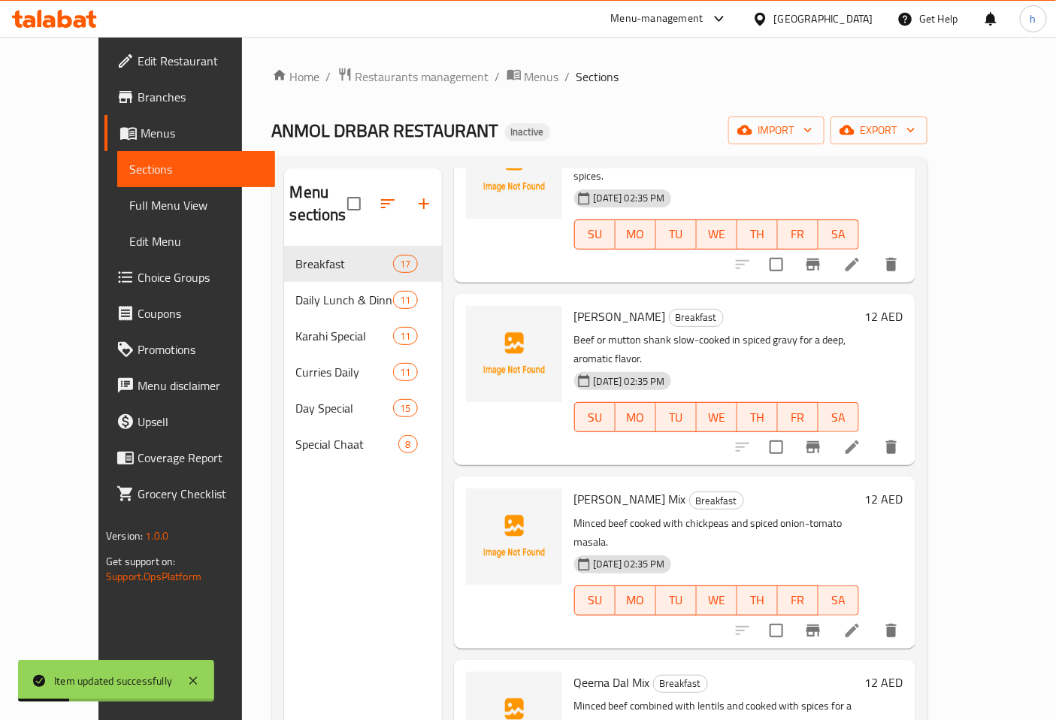
scroll to position [334, 0]
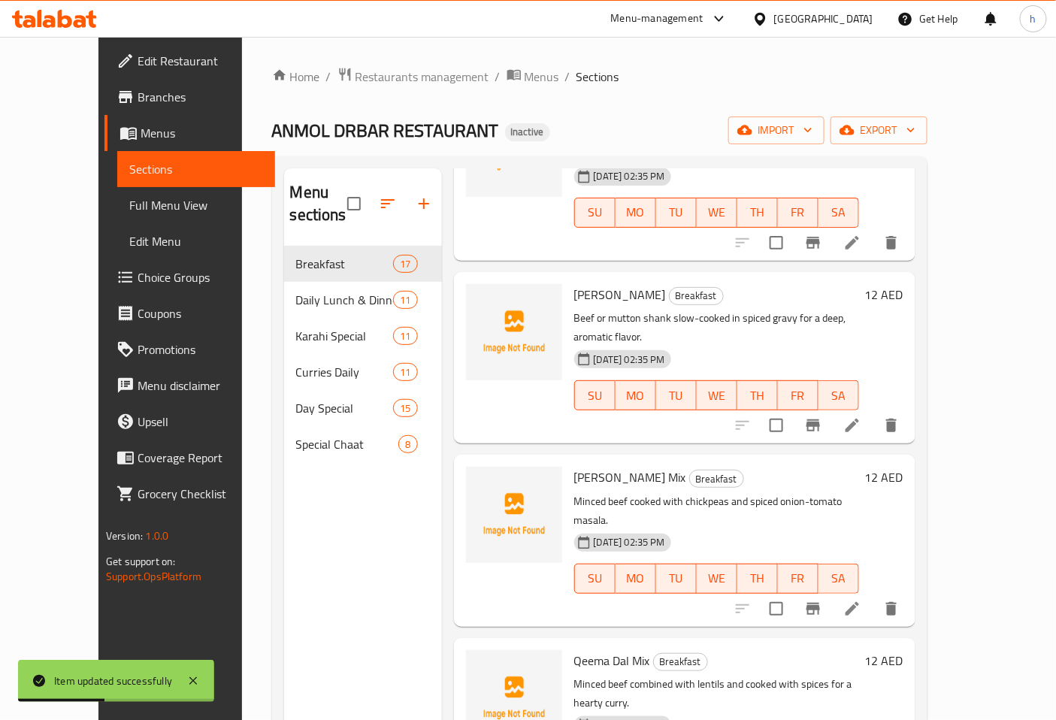
click at [129, 205] on span "Full Menu View" at bounding box center [196, 205] width 134 height 18
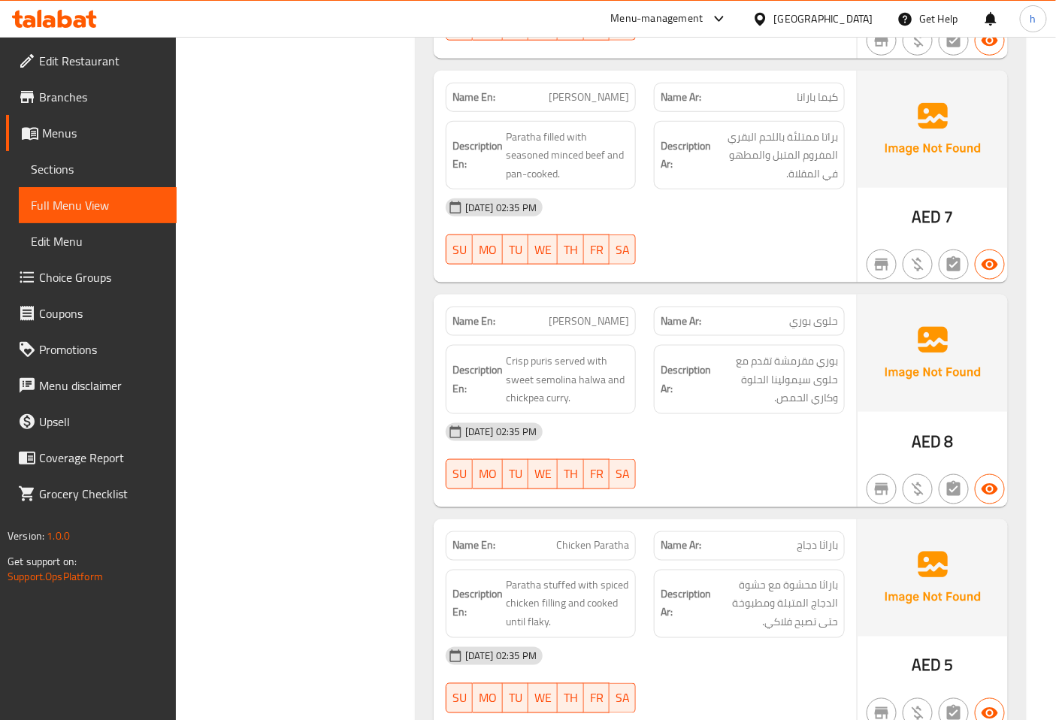
scroll to position [2506, 0]
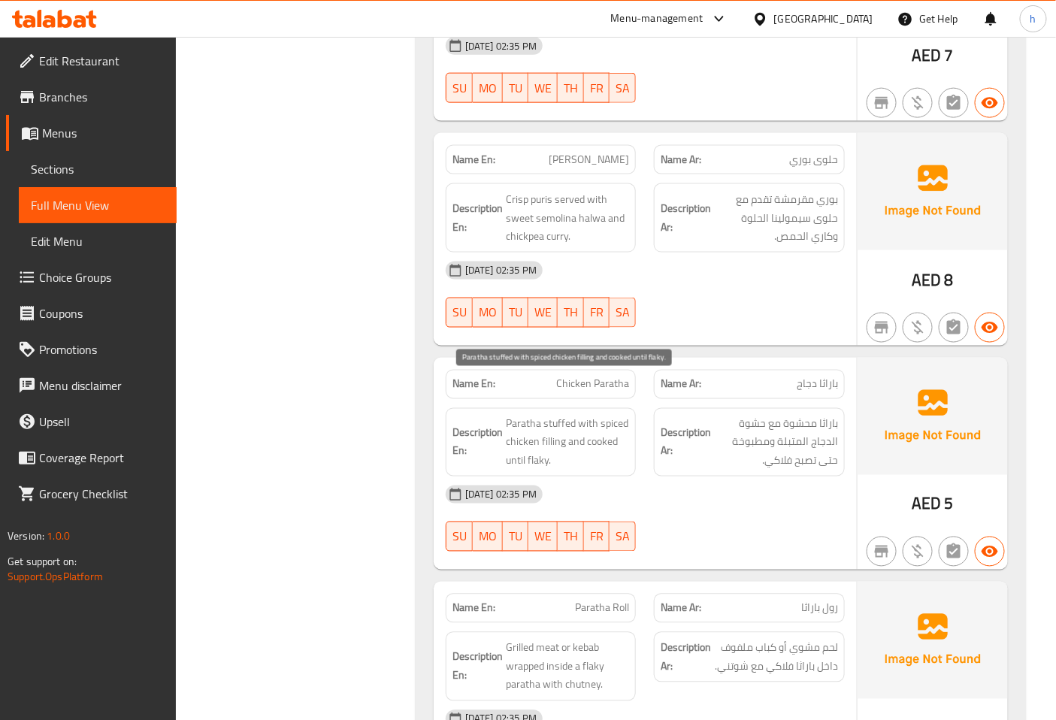
click at [555, 415] on span "Paratha stuffed with spiced chicken filling and cooked until flaky." at bounding box center [568, 443] width 124 height 56
copy span "filling"
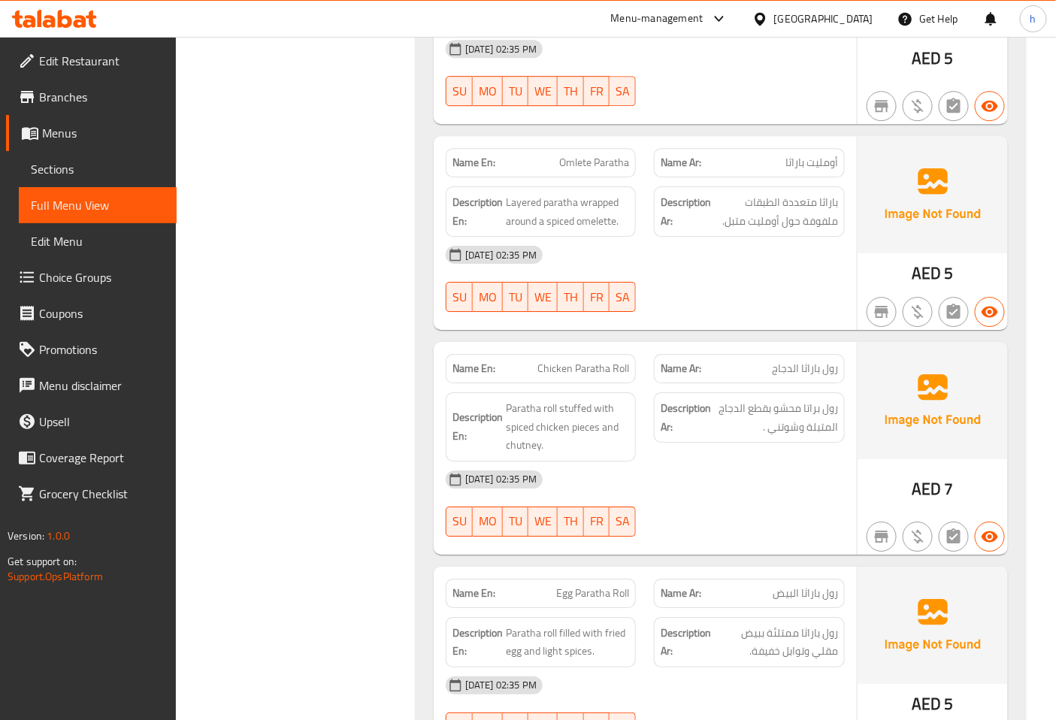
scroll to position [3425, 0]
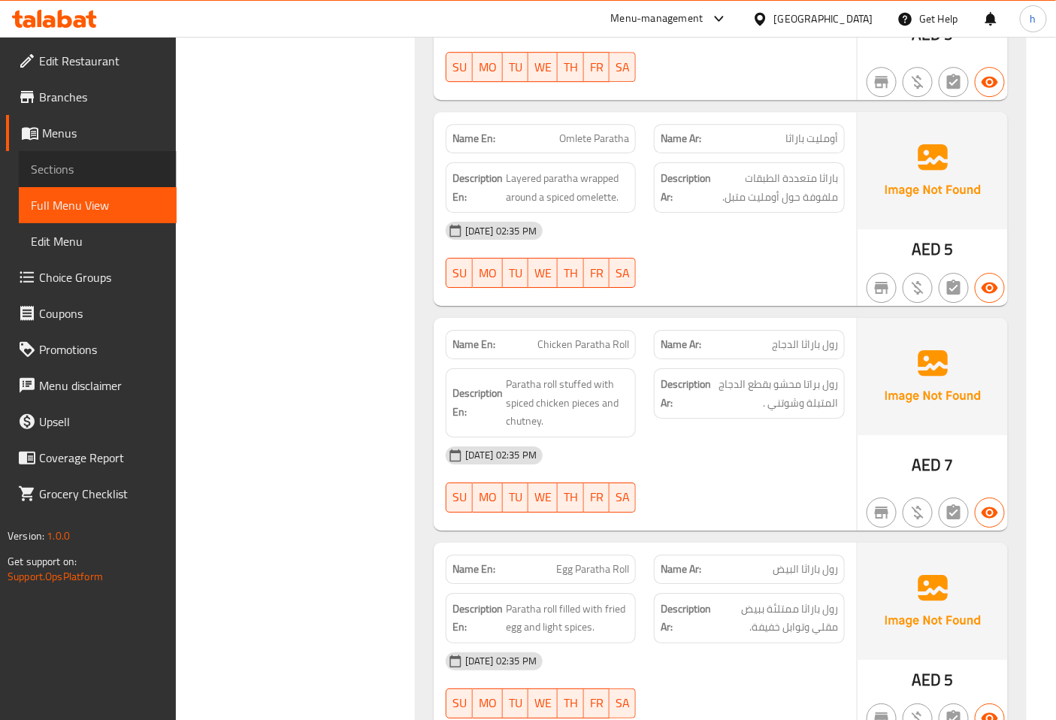
click at [86, 168] on span "Sections" at bounding box center [98, 169] width 134 height 18
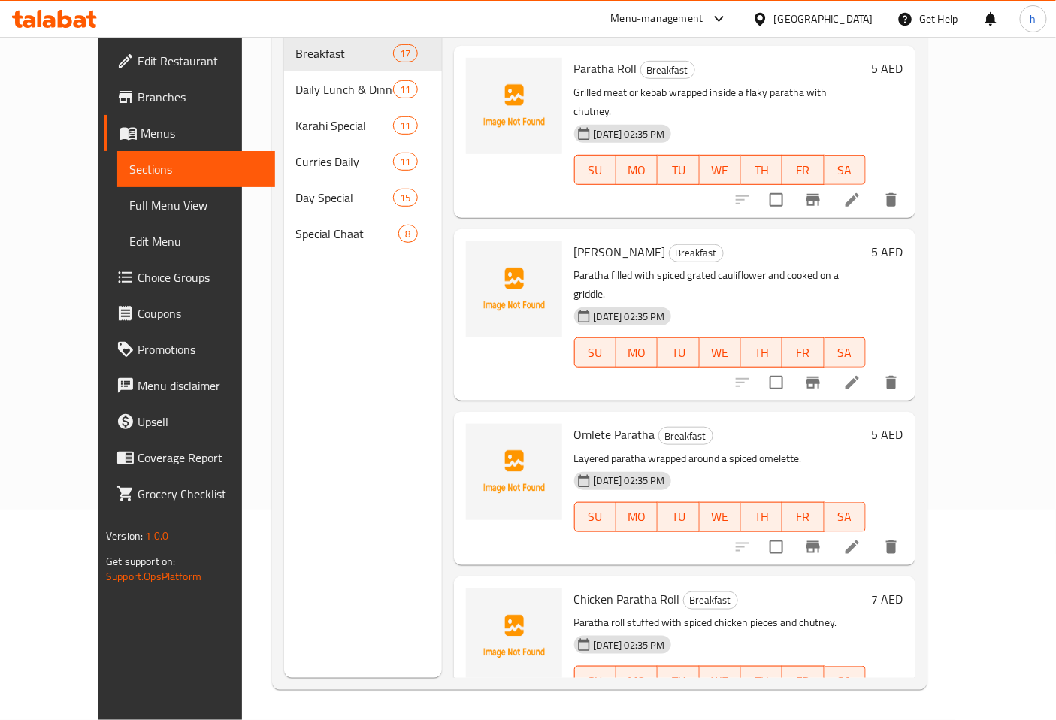
scroll to position [2108, 0]
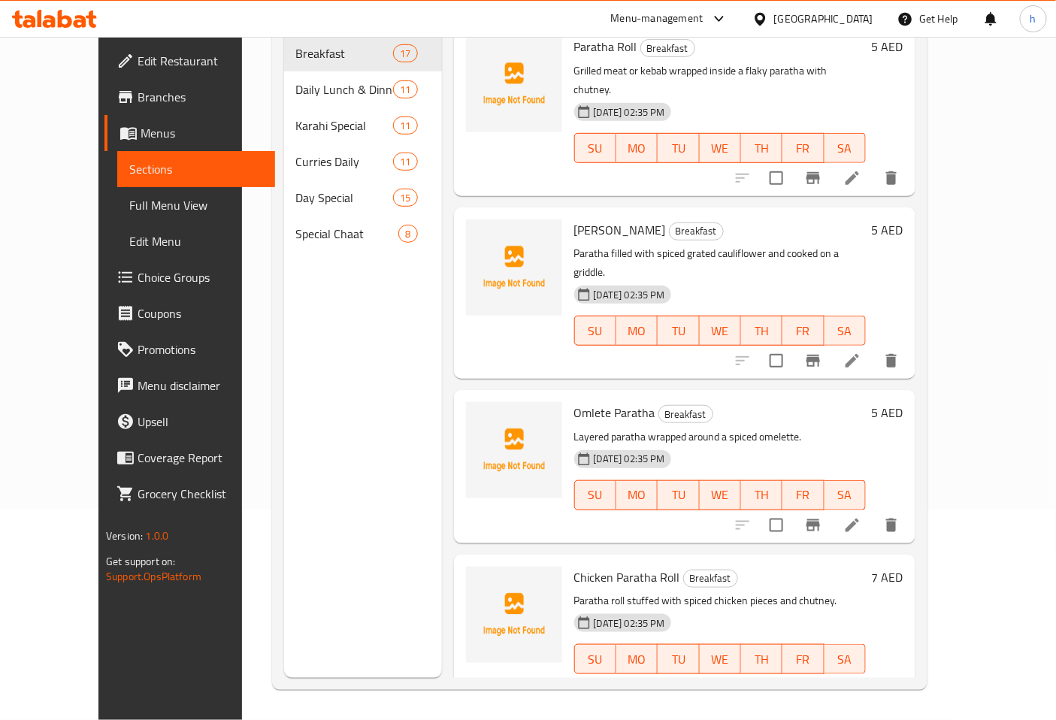
click at [859, 683] on icon at bounding box center [853, 690] width 14 height 14
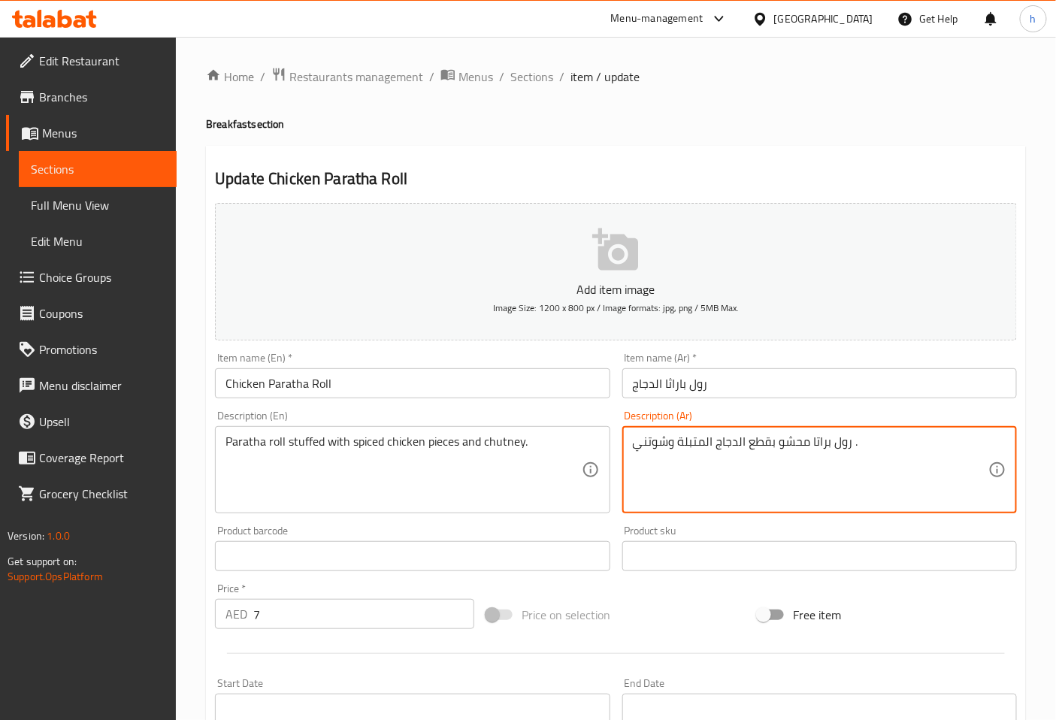
click at [814, 442] on textarea "رول براتا محشو بقطع الدجاج المتبلة وشوتني ." at bounding box center [811, 470] width 356 height 71
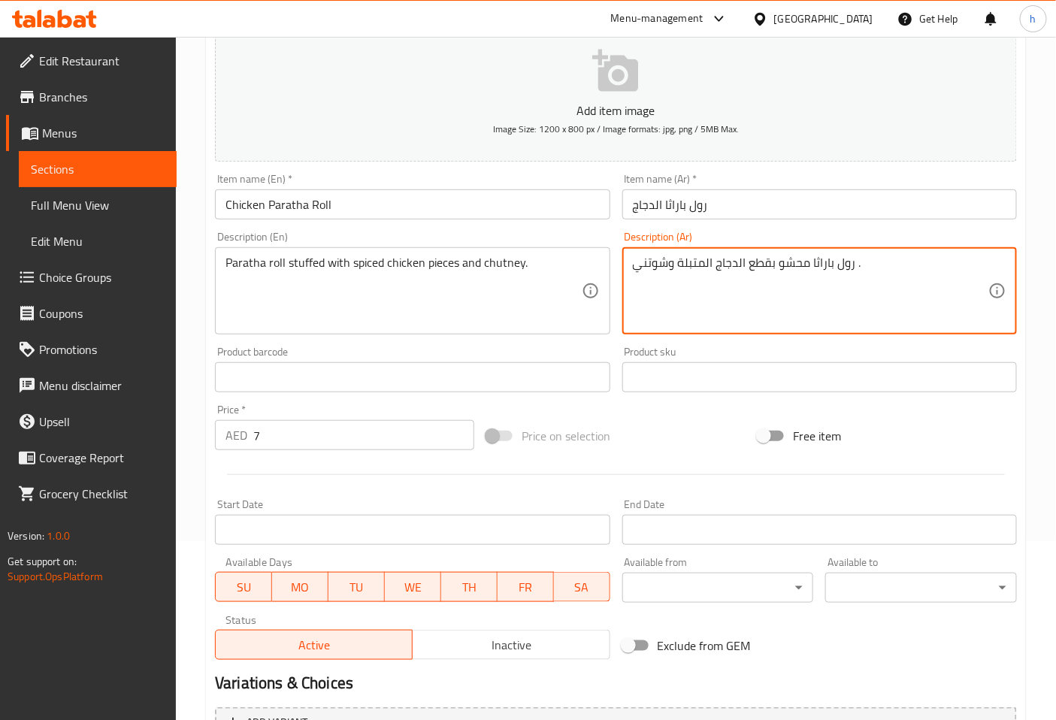
scroll to position [339, 0]
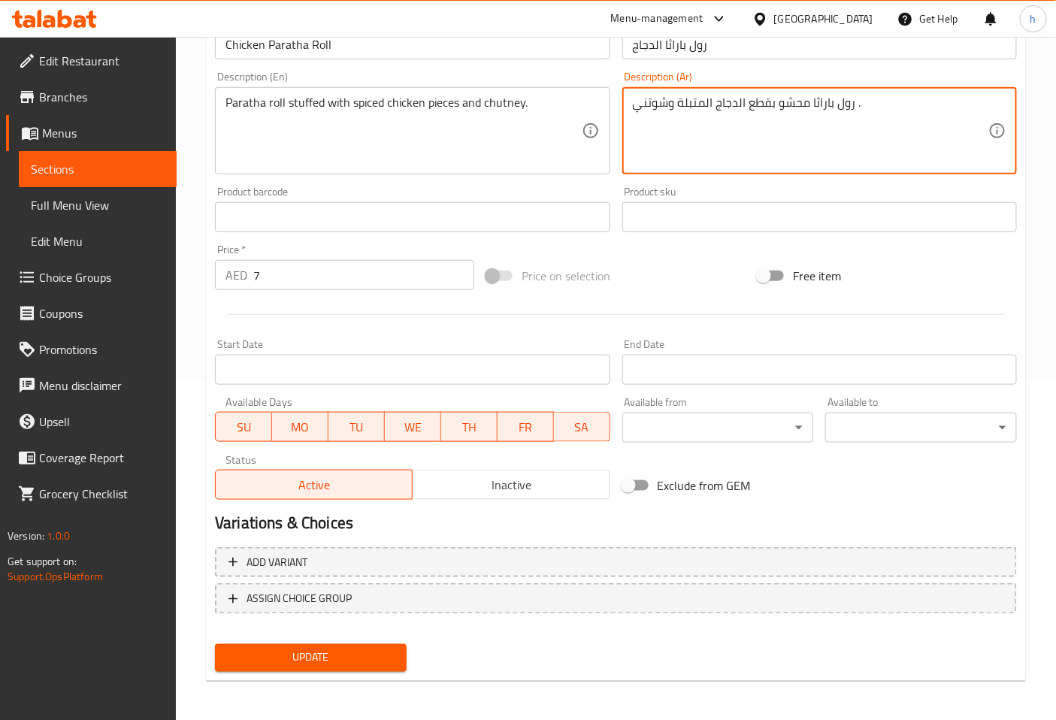
type textarea "رول باراثا محشو بقطع الدجاج المتبلة وشوتني ."
click at [361, 641] on div "Update" at bounding box center [311, 658] width 204 height 40
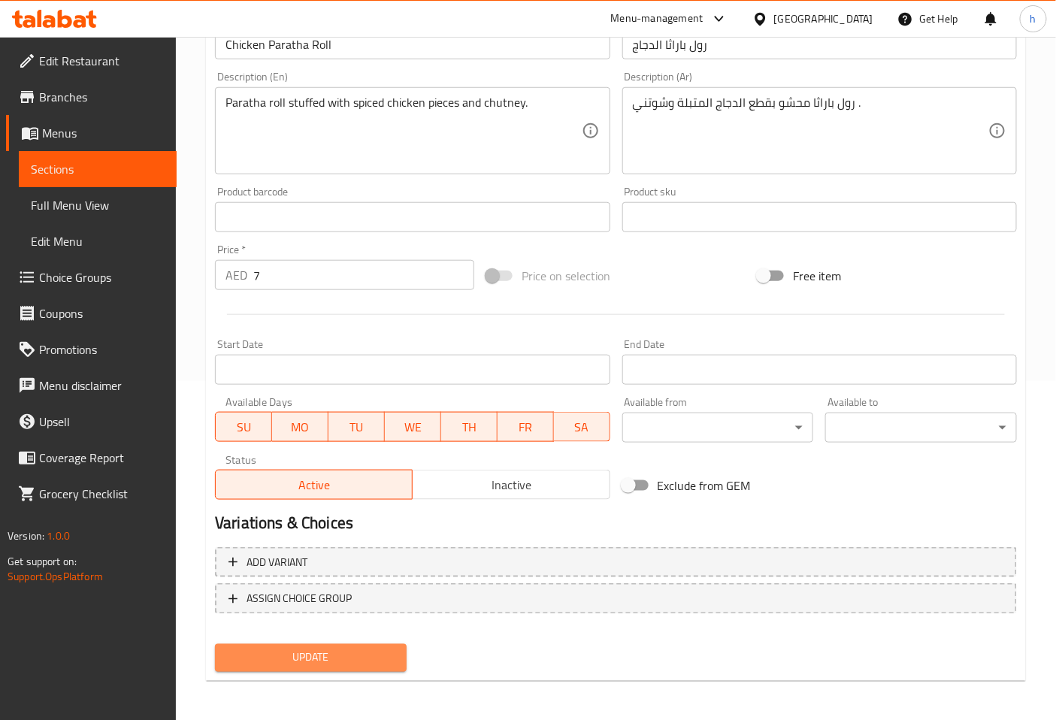
click at [354, 655] on span "Update" at bounding box center [311, 658] width 168 height 19
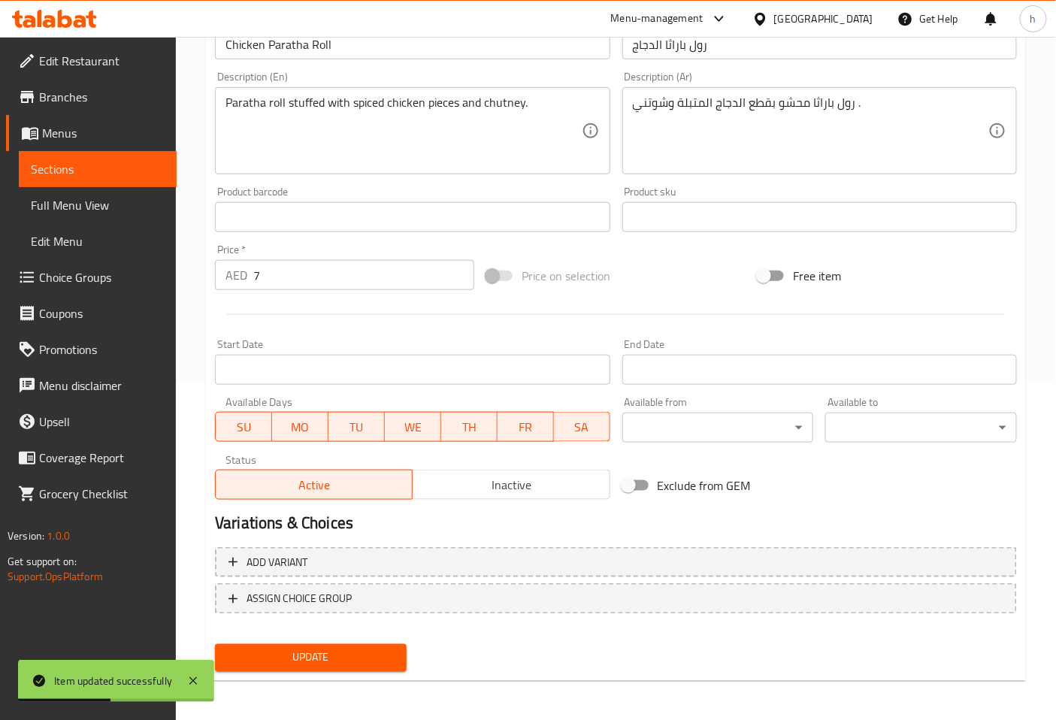
click at [91, 208] on span "Full Menu View" at bounding box center [98, 205] width 134 height 18
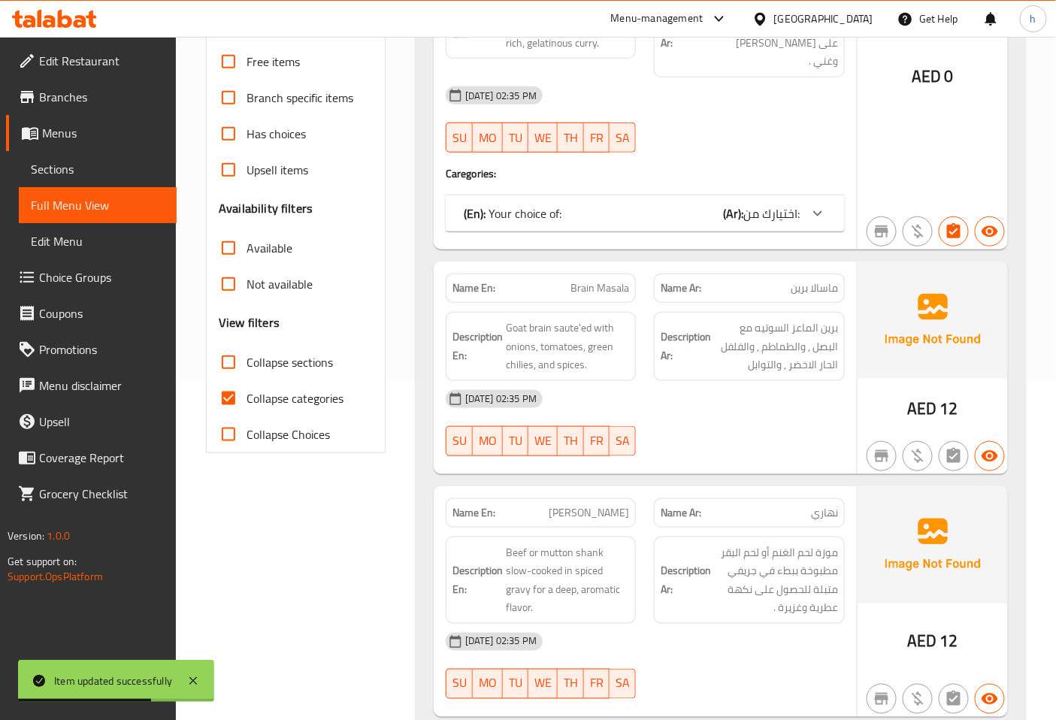
click at [232, 380] on input "Collapse categories" at bounding box center [229, 398] width 36 height 36
checkbox input "false"
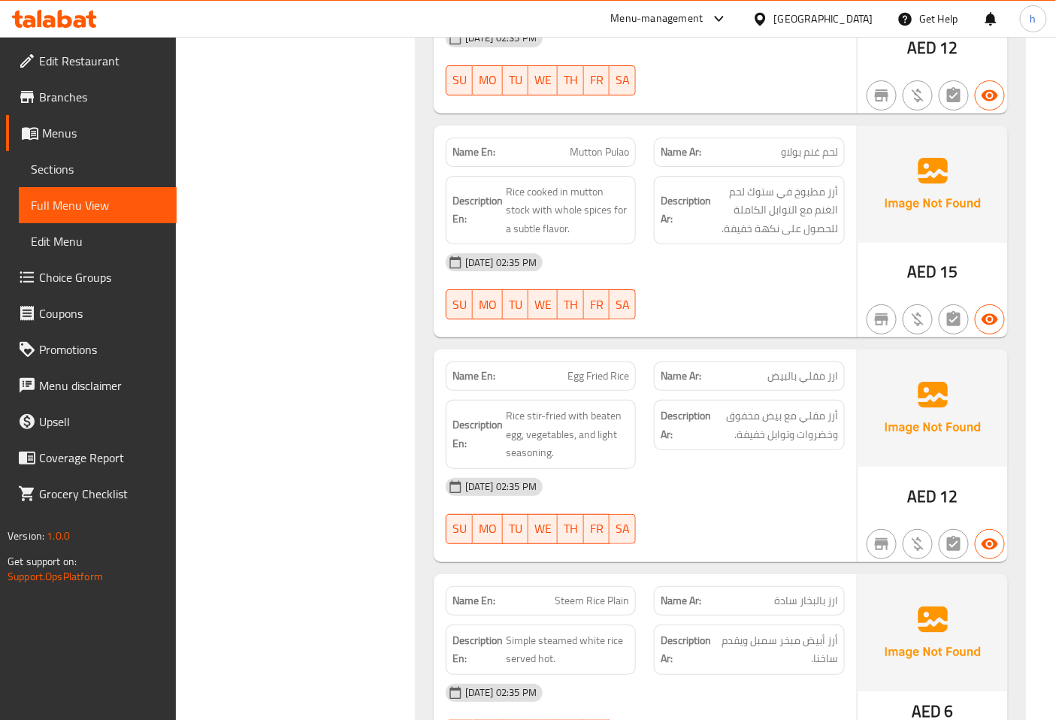
scroll to position [5686, 0]
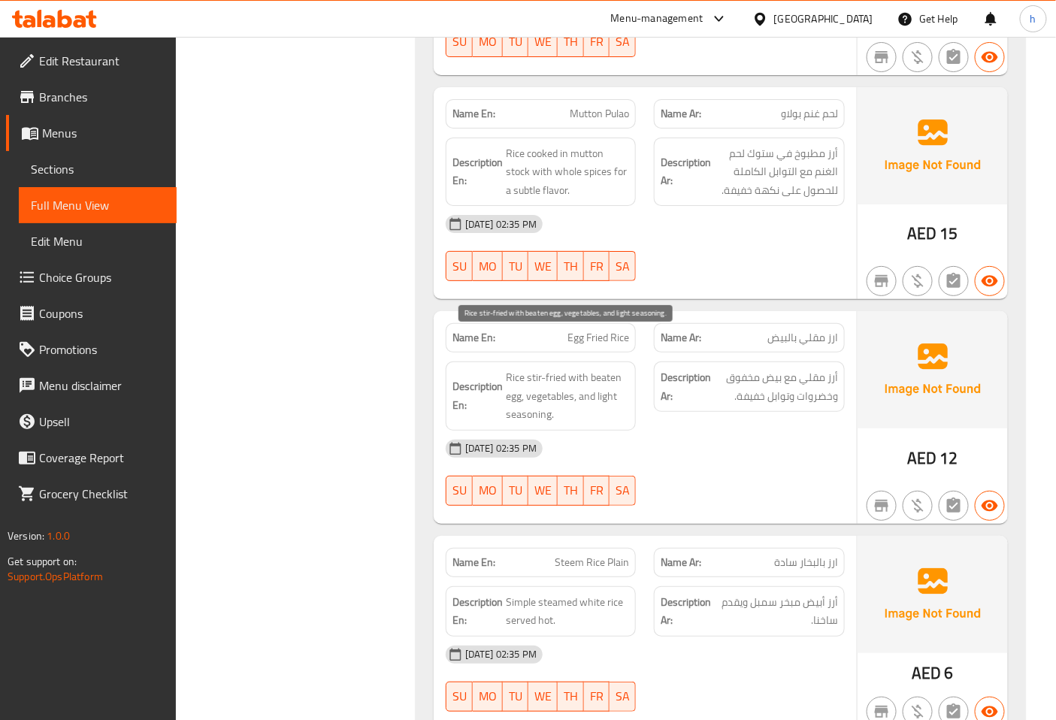
click at [604, 368] on span "Rice stir-fried with beaten egg, vegetables, and light seasoning." at bounding box center [568, 396] width 124 height 56
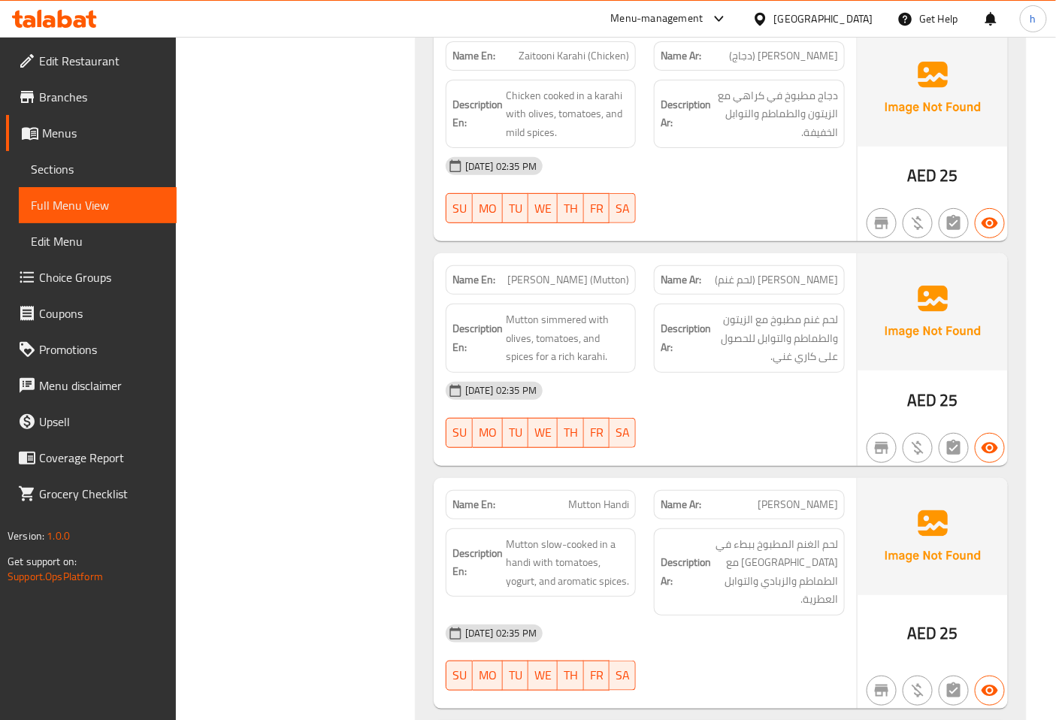
scroll to position [7691, 0]
click at [79, 168] on span "Sections" at bounding box center [98, 169] width 134 height 18
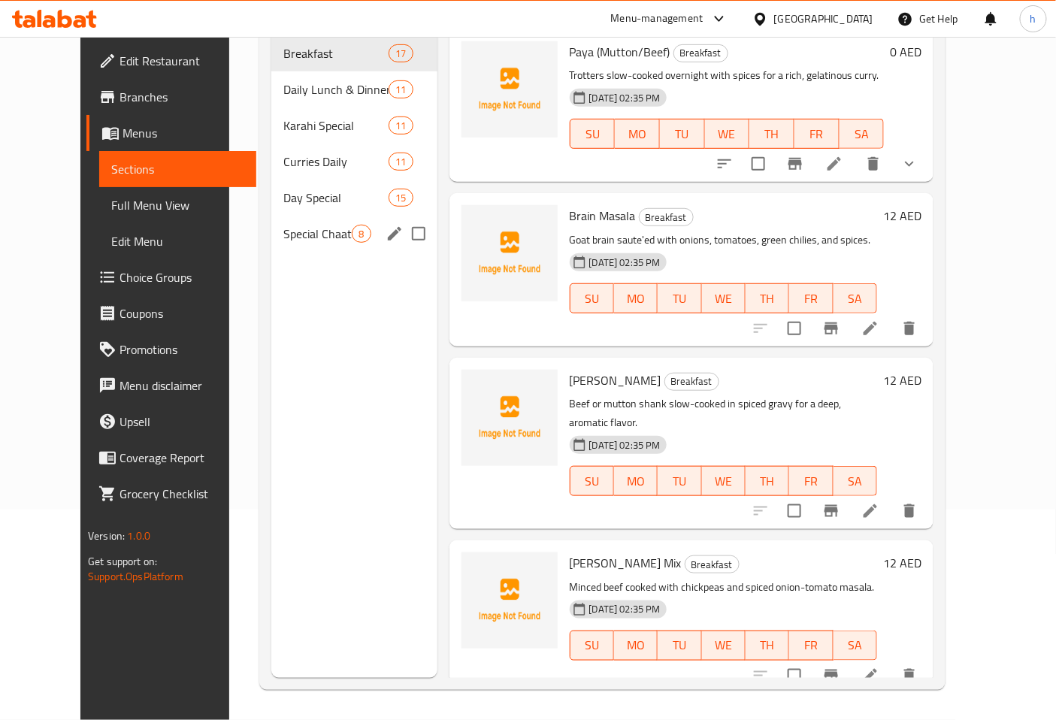
scroll to position [211, 0]
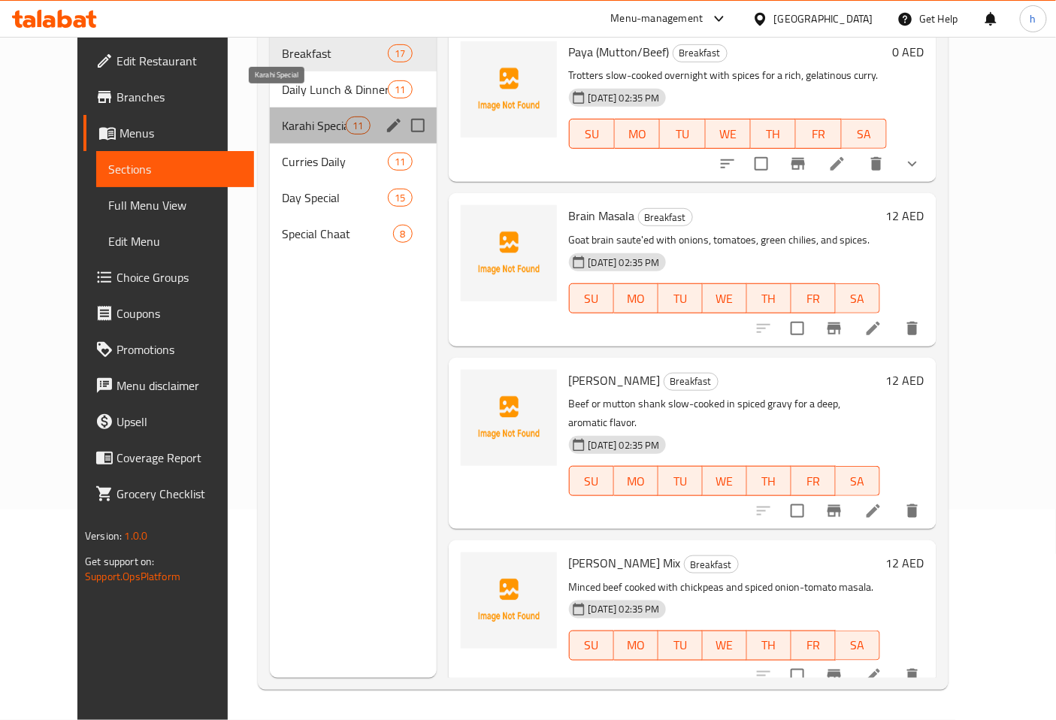
click at [310, 117] on span "Karahi Special" at bounding box center [314, 126] width 64 height 18
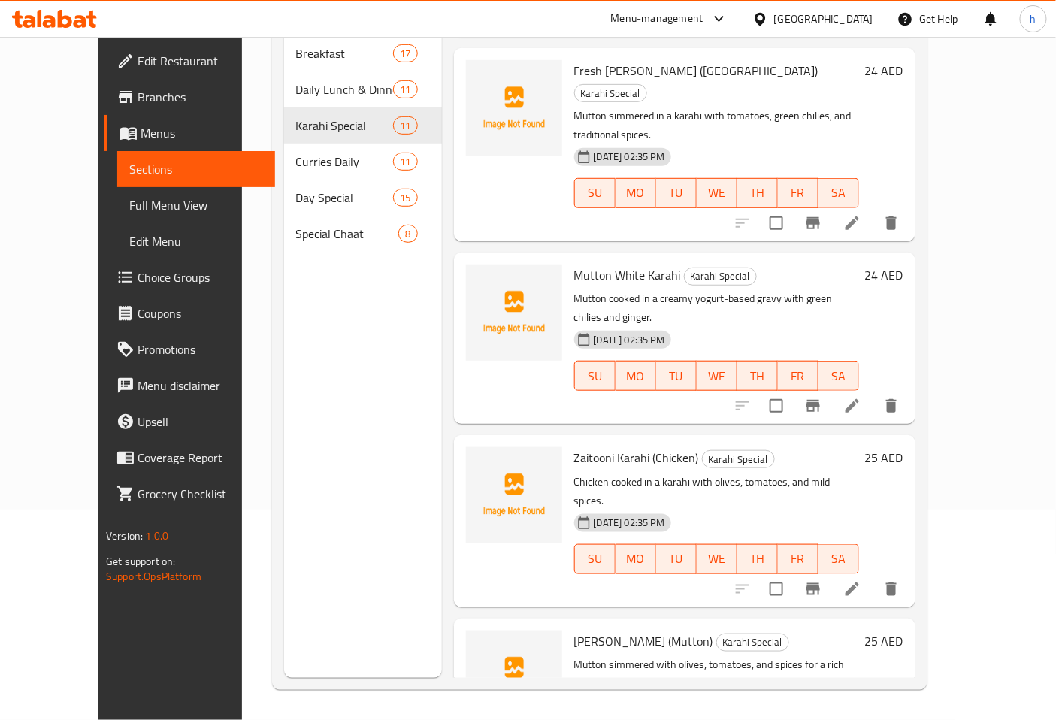
scroll to position [167, 0]
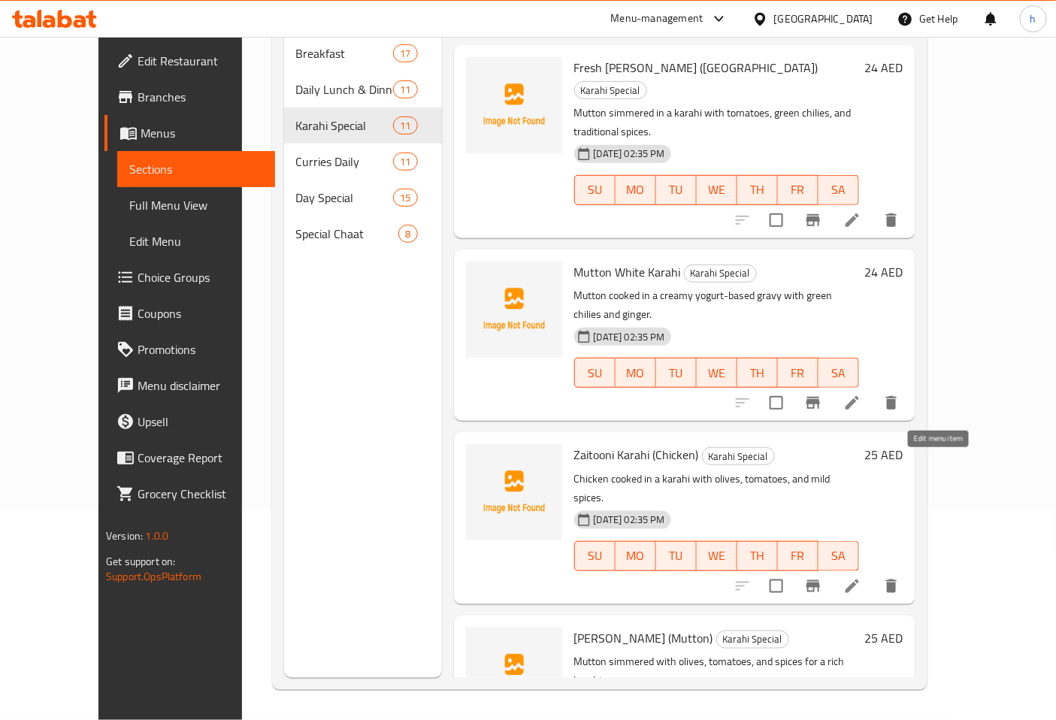
click at [862, 577] on icon at bounding box center [853, 586] width 18 height 18
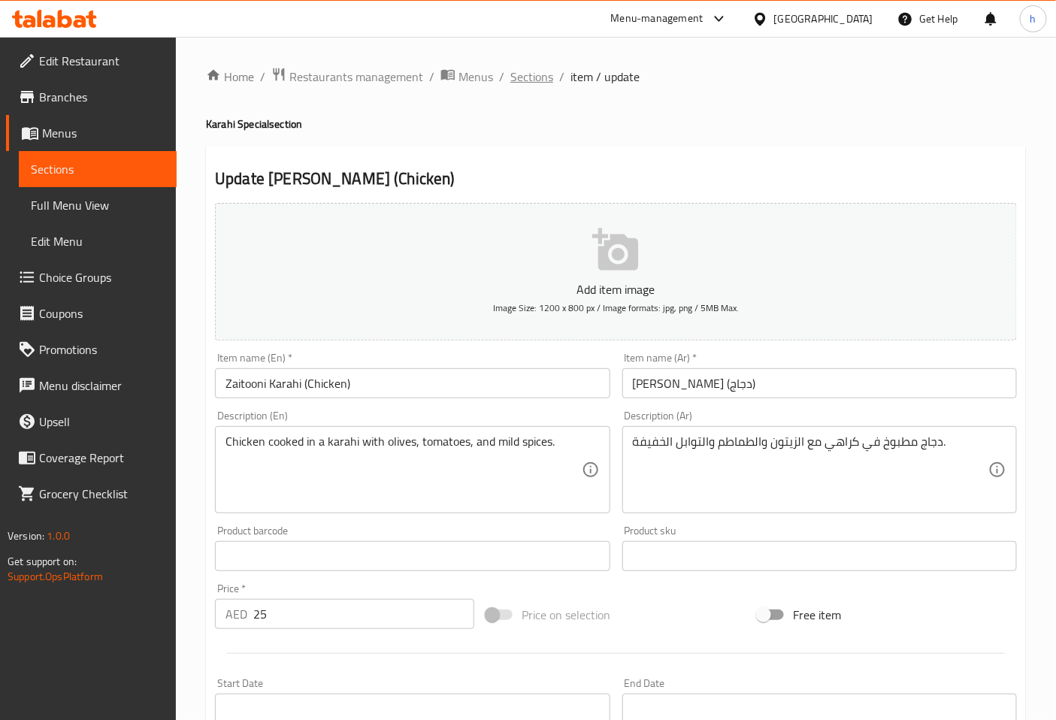
click at [538, 73] on span "Sections" at bounding box center [532, 77] width 43 height 18
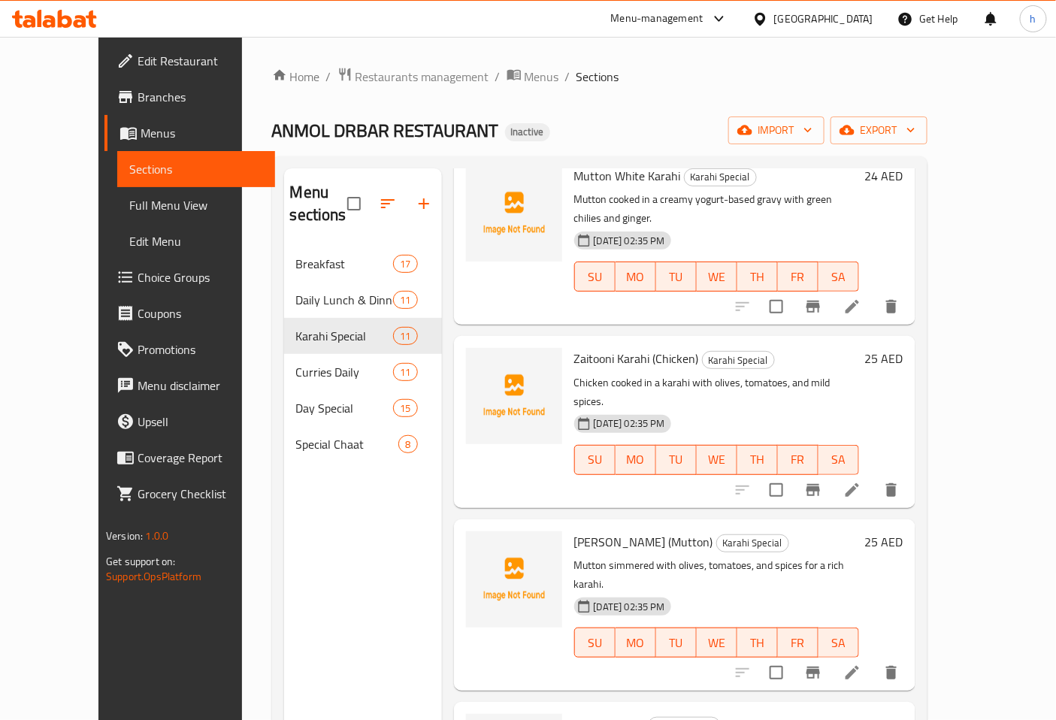
scroll to position [501, 0]
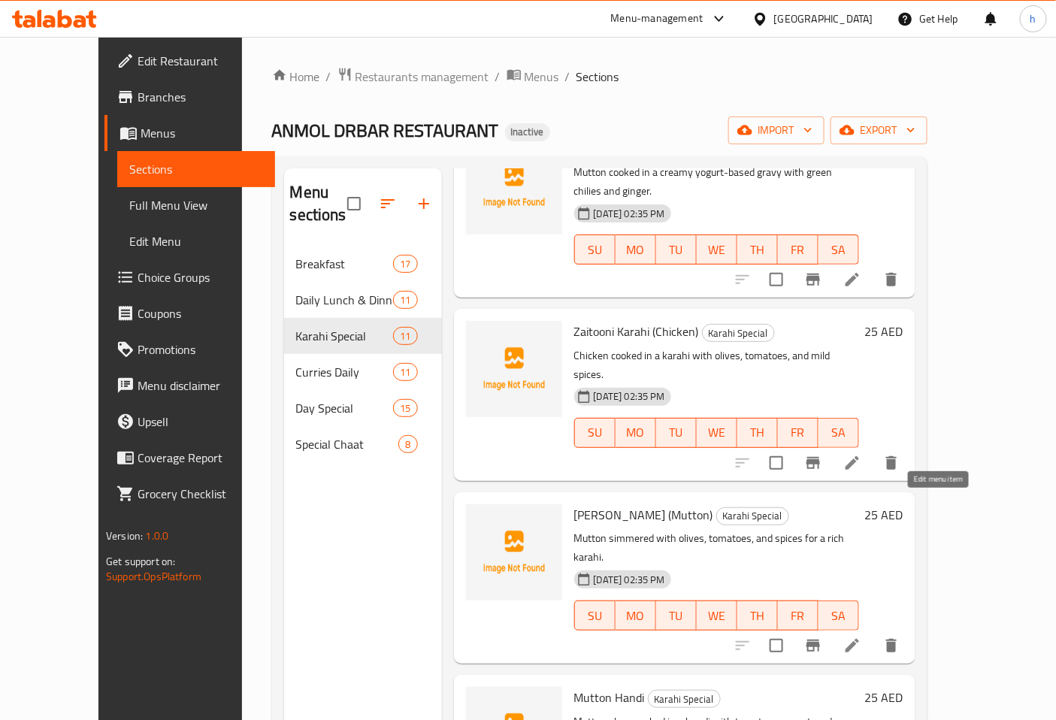
click at [859, 639] on icon at bounding box center [853, 646] width 14 height 14
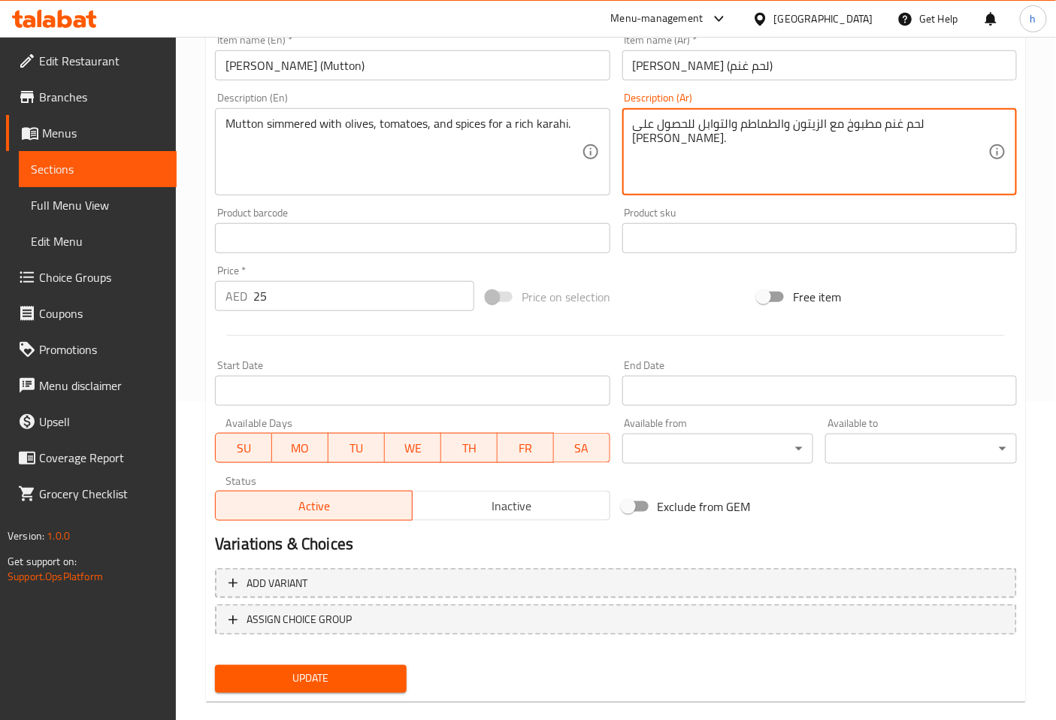
scroll to position [339, 0]
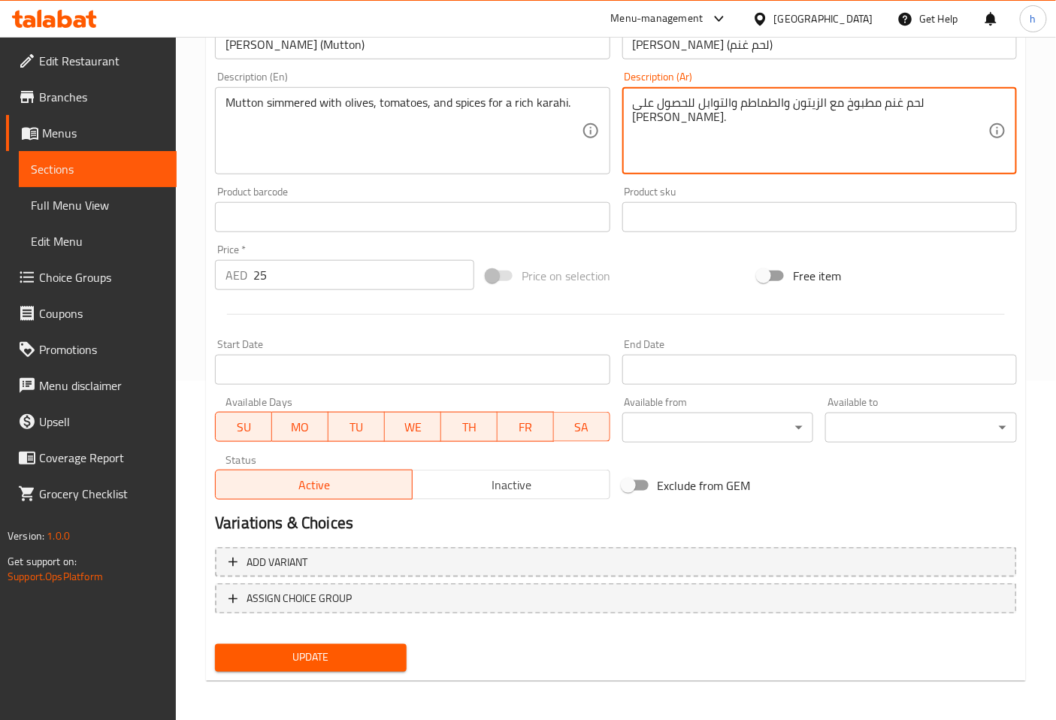
type textarea "لحم غنم مطبوخ مع الزيتون والطماطم والتوابل للحصول على كراهي غني."
click at [329, 650] on span "Update" at bounding box center [311, 658] width 168 height 19
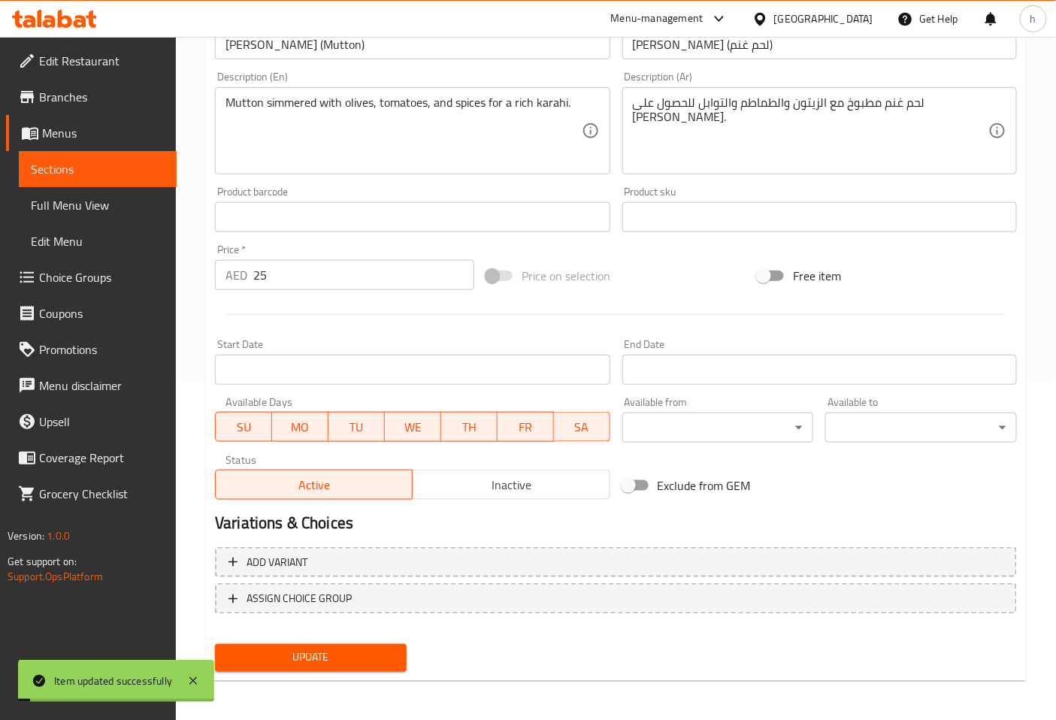
scroll to position [88, 0]
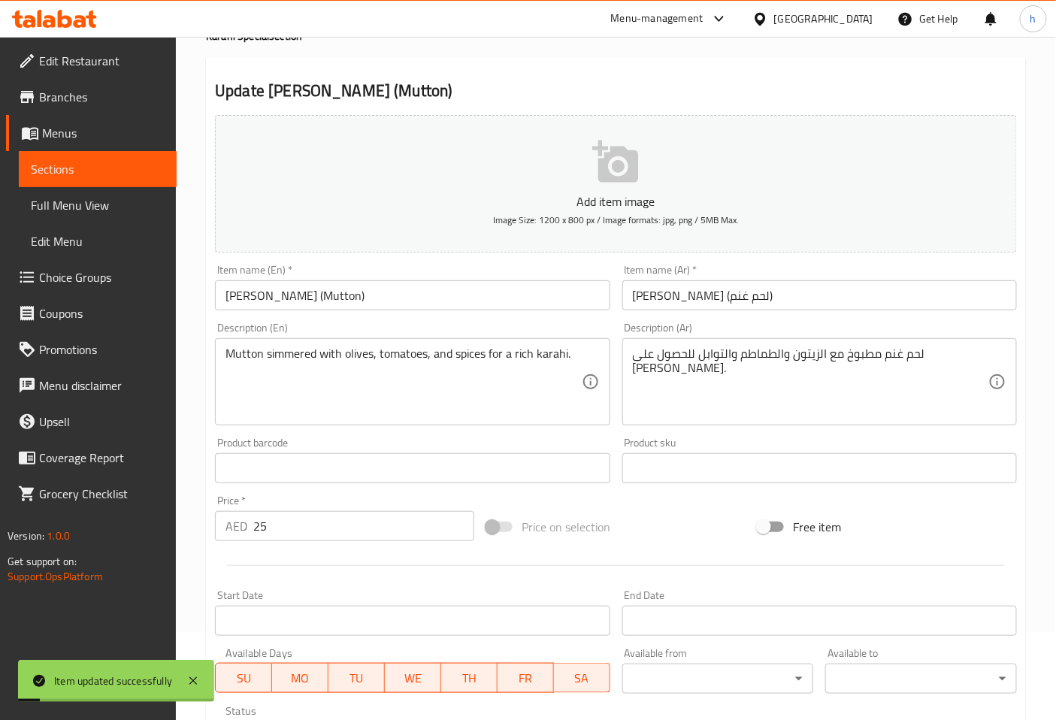
click at [119, 199] on span "Full Menu View" at bounding box center [98, 205] width 134 height 18
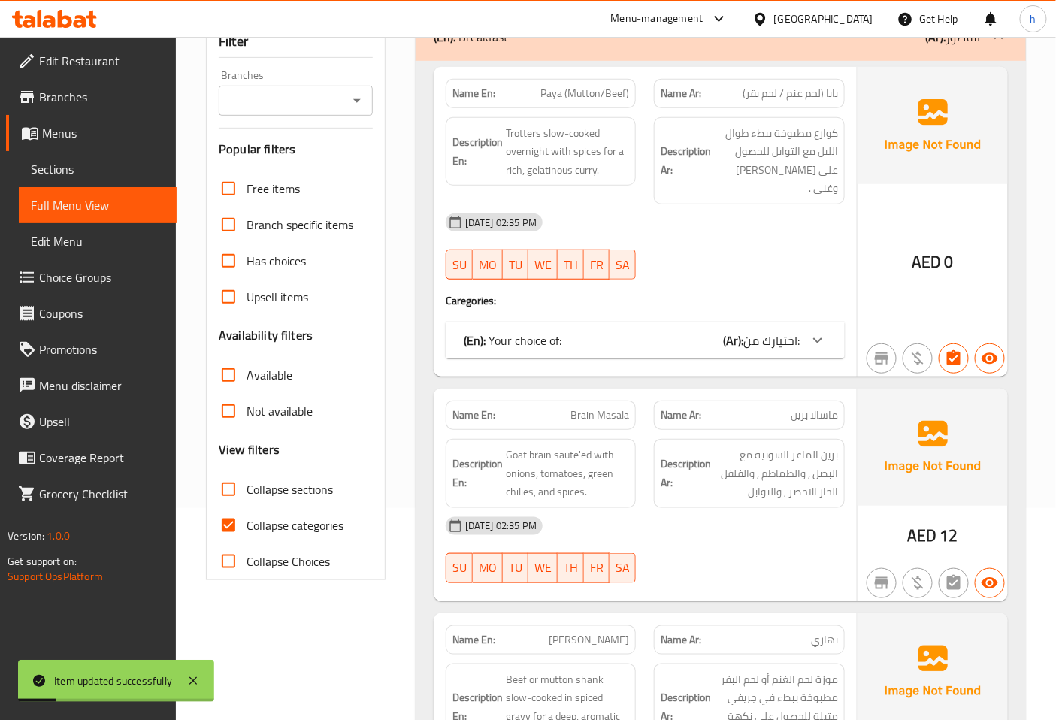
scroll to position [339, 0]
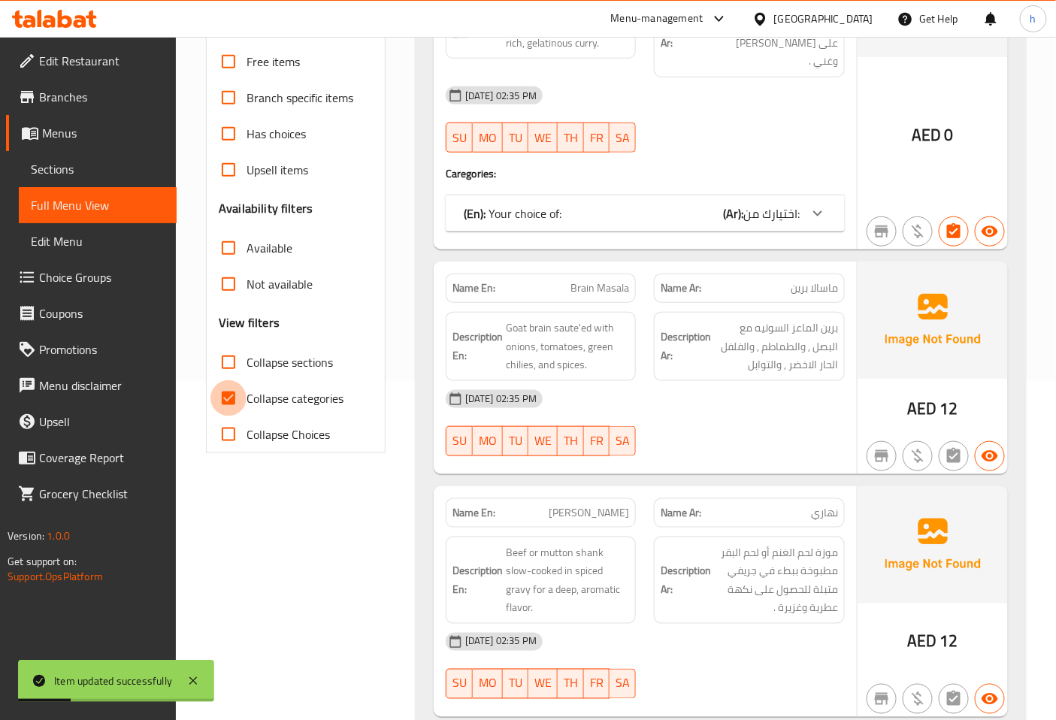
click at [236, 380] on input "Collapse categories" at bounding box center [229, 398] width 36 height 36
checkbox input "false"
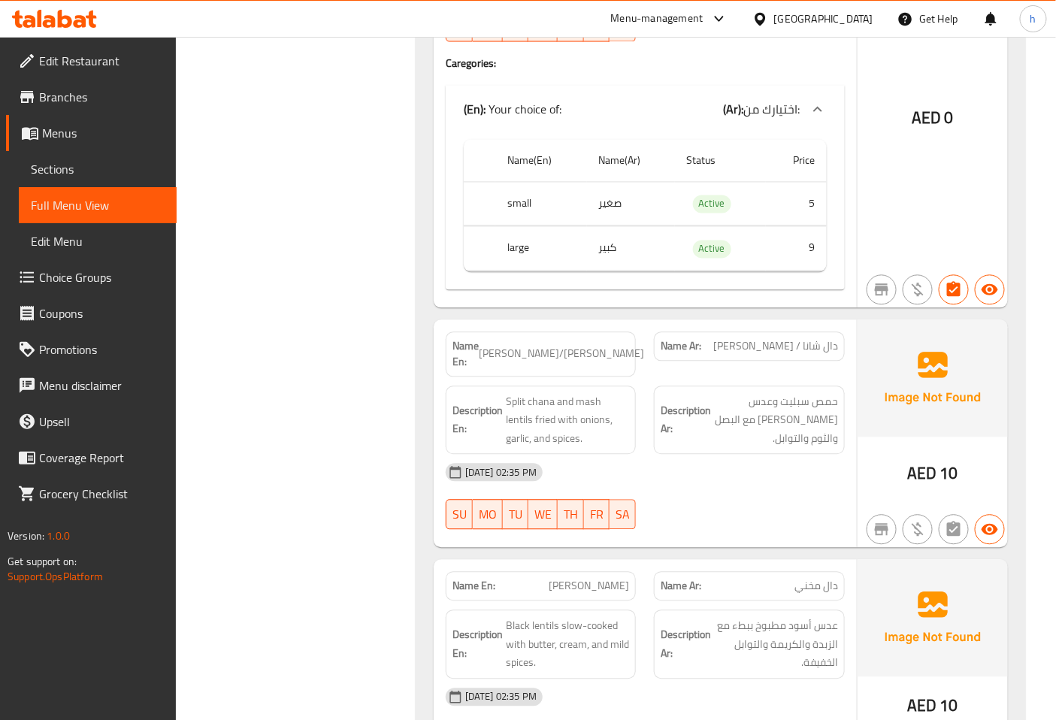
scroll to position [12175, 0]
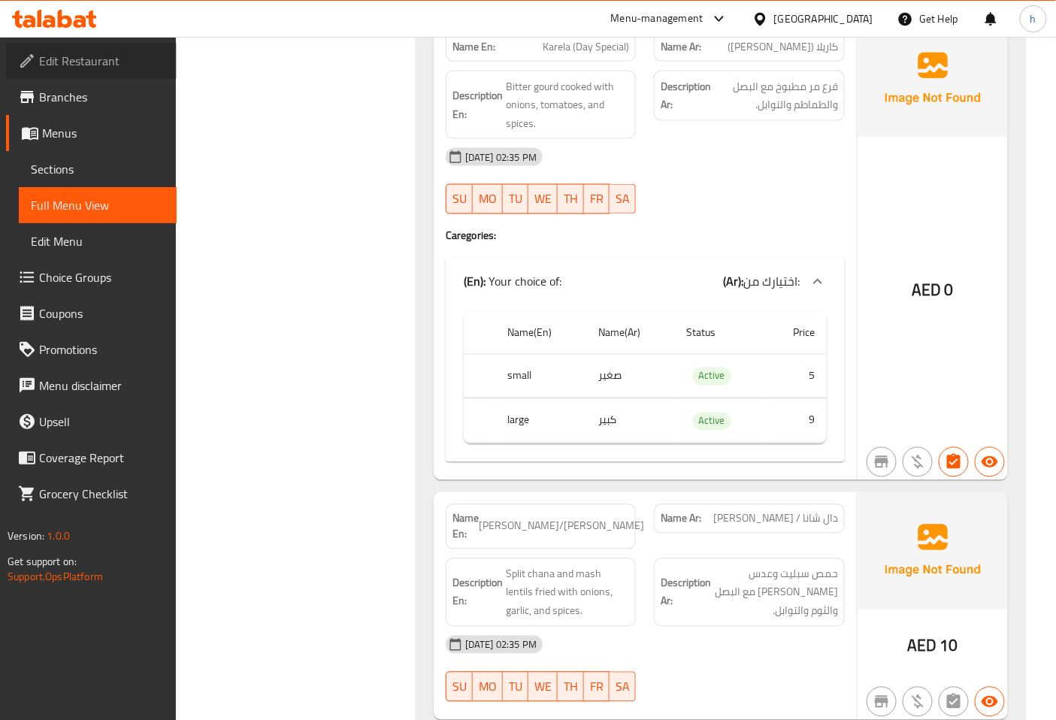
click at [114, 47] on link "Edit Restaurant" at bounding box center [91, 61] width 171 height 36
